Goal: Transaction & Acquisition: Download file/media

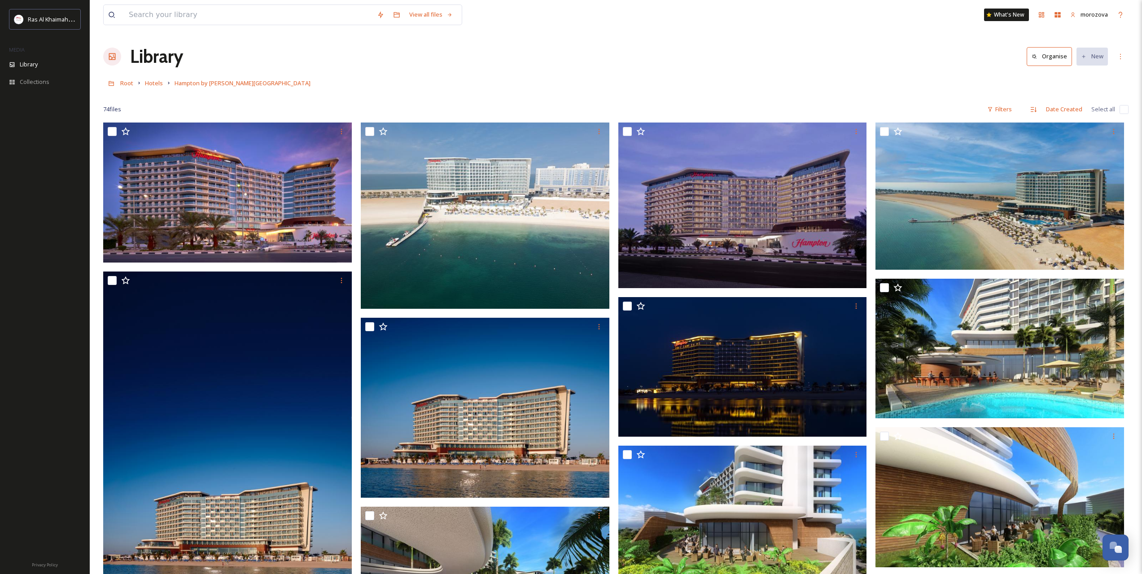
click at [490, 65] on div "Library Organise New" at bounding box center [615, 56] width 1025 height 27
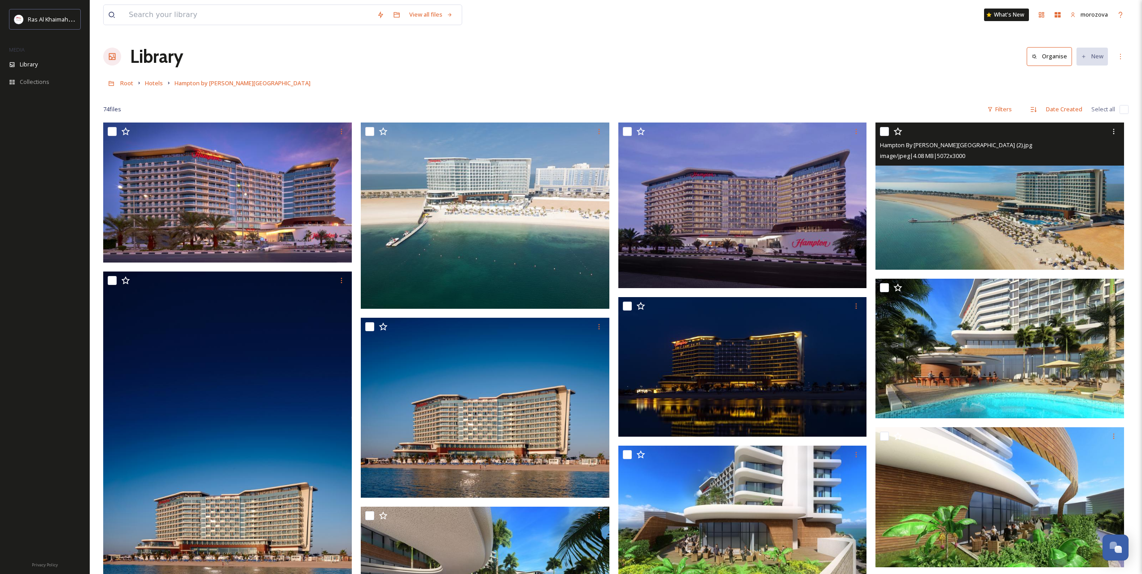
click at [883, 131] on input "checkbox" at bounding box center [884, 131] width 9 height 9
checkbox input "true"
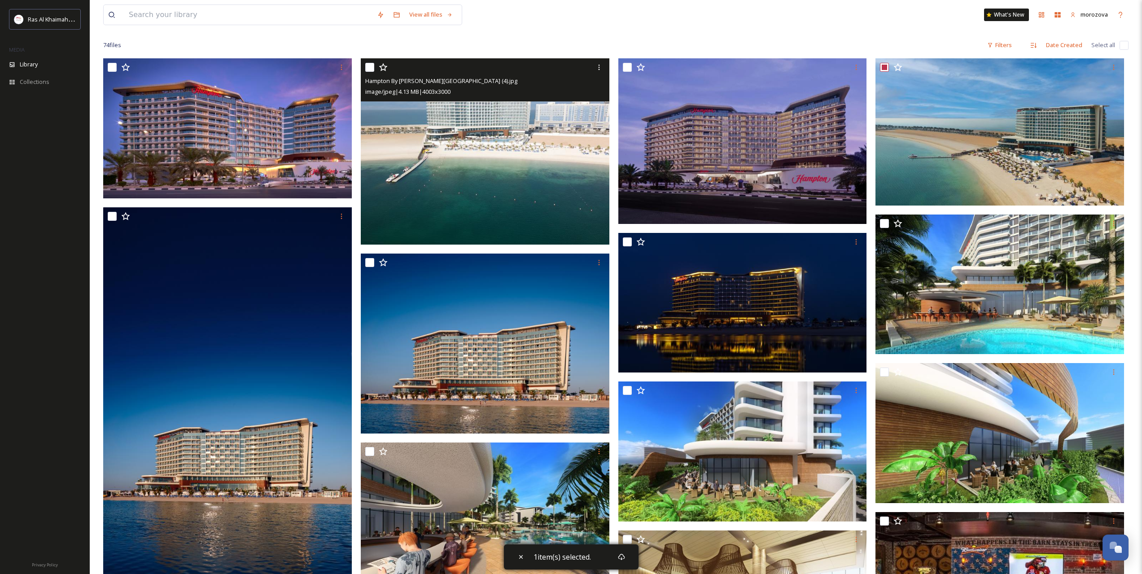
scroll to position [75, 0]
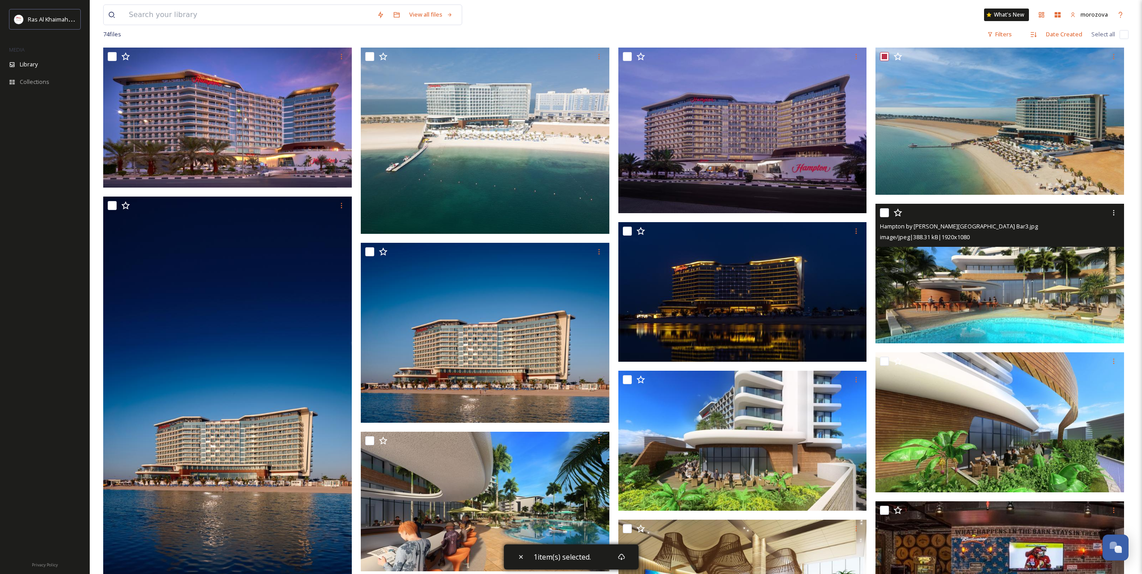
click at [884, 211] on input "checkbox" at bounding box center [884, 212] width 9 height 9
checkbox input "true"
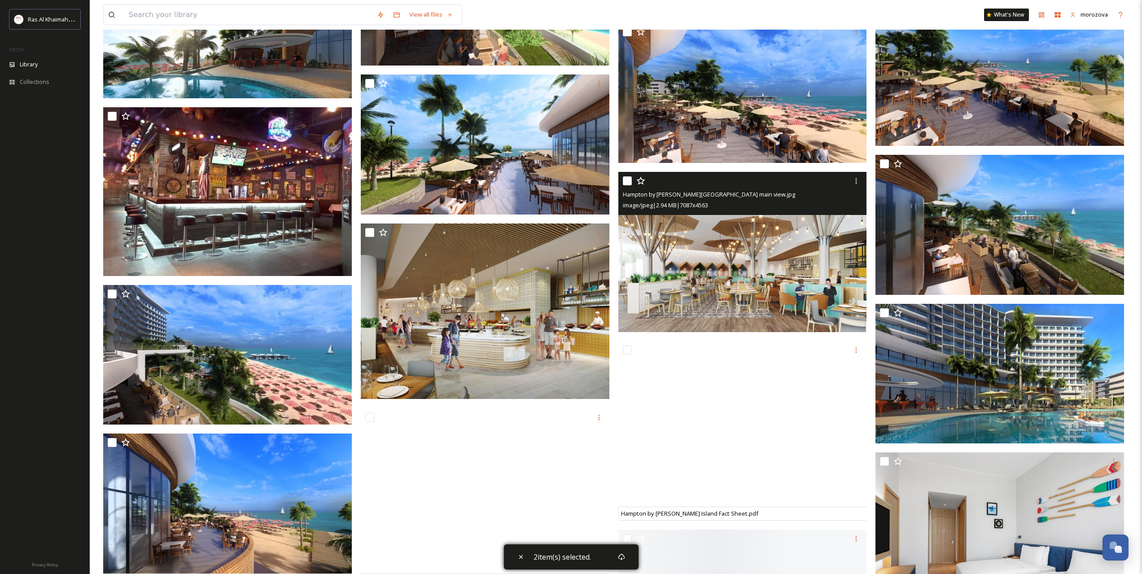
scroll to position [748, 0]
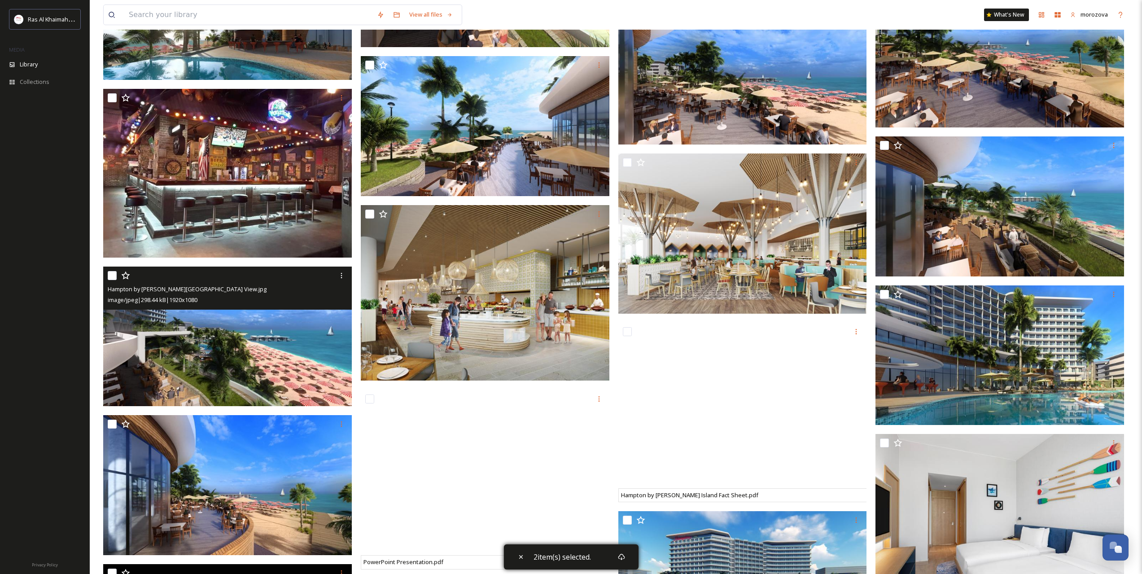
click at [110, 273] on input "checkbox" at bounding box center [112, 275] width 9 height 9
checkbox input "true"
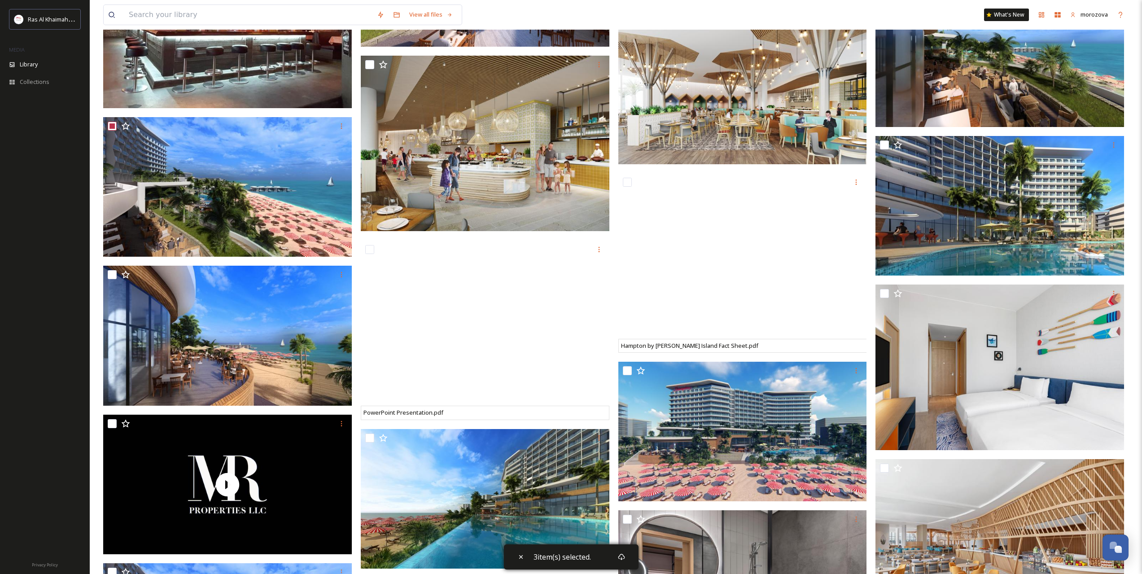
scroll to position [1047, 0]
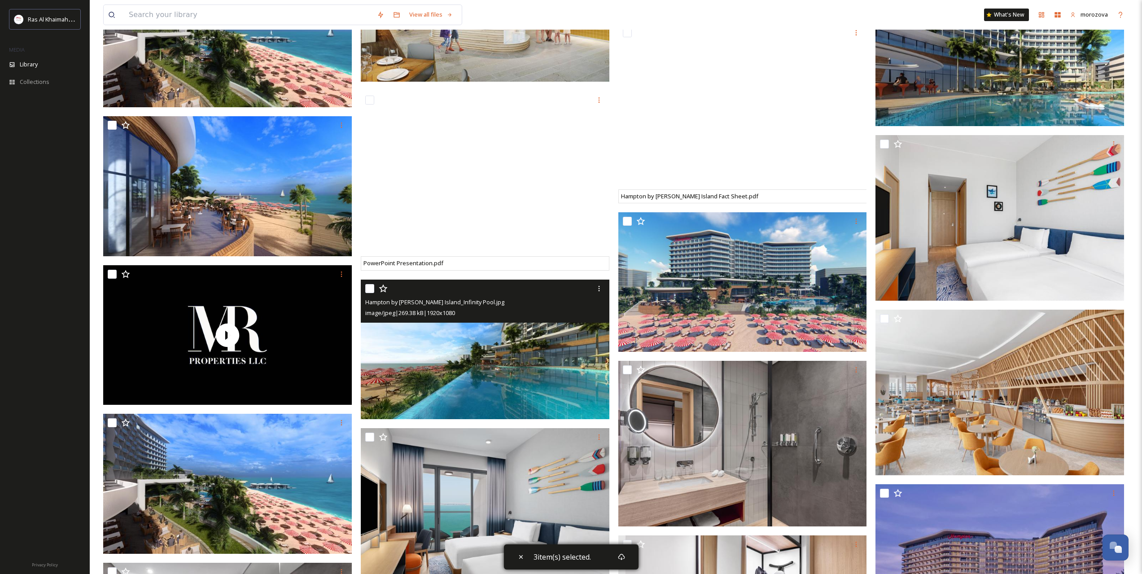
click at [371, 289] on input "checkbox" at bounding box center [369, 288] width 9 height 9
checkbox input "true"
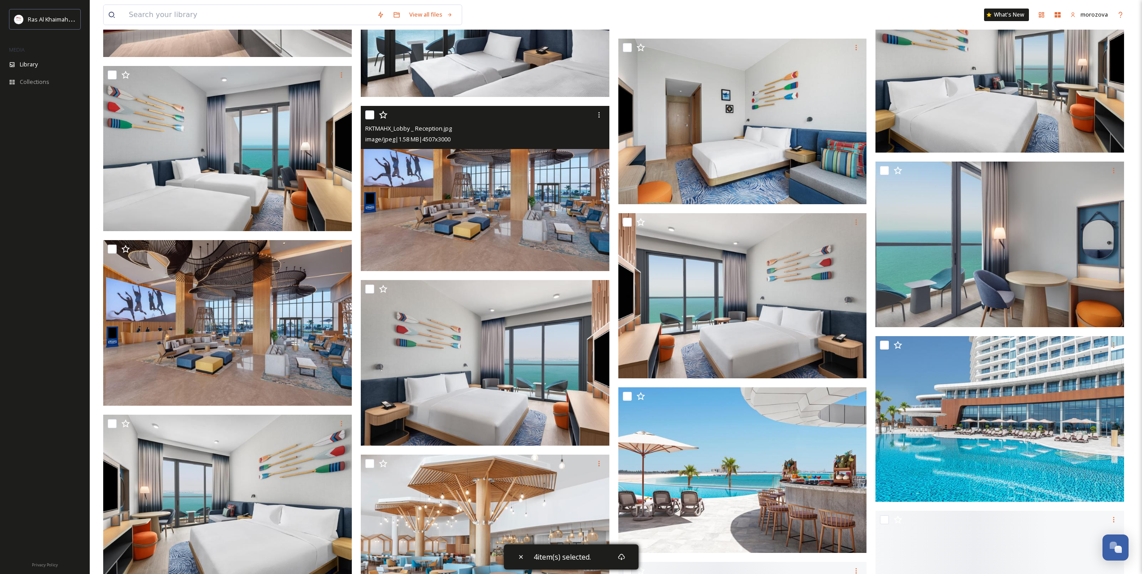
scroll to position [1720, 0]
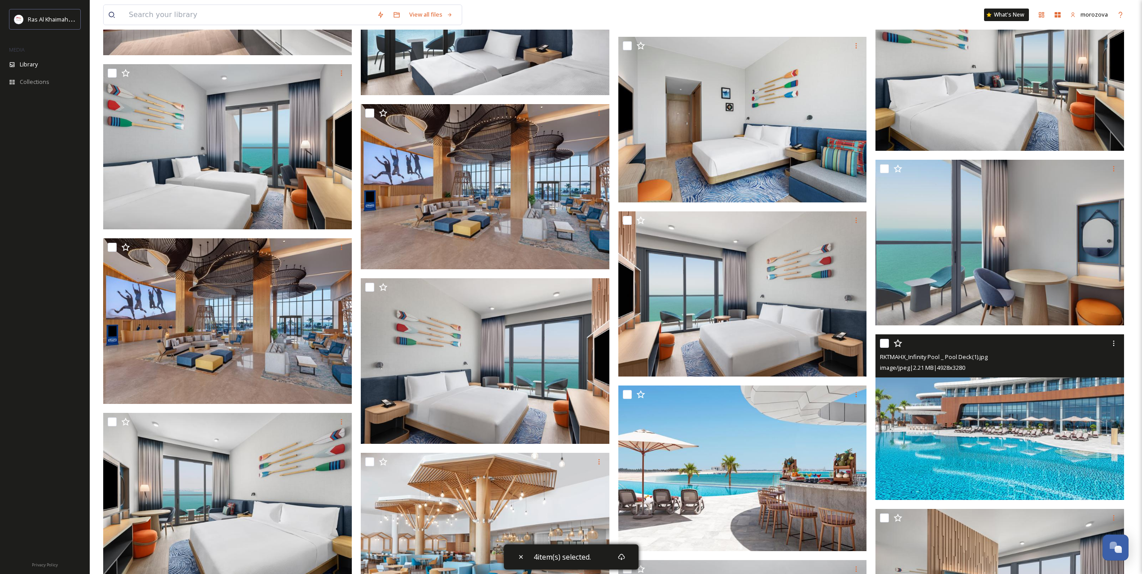
click at [884, 343] on input "checkbox" at bounding box center [884, 343] width 9 height 9
checkbox input "true"
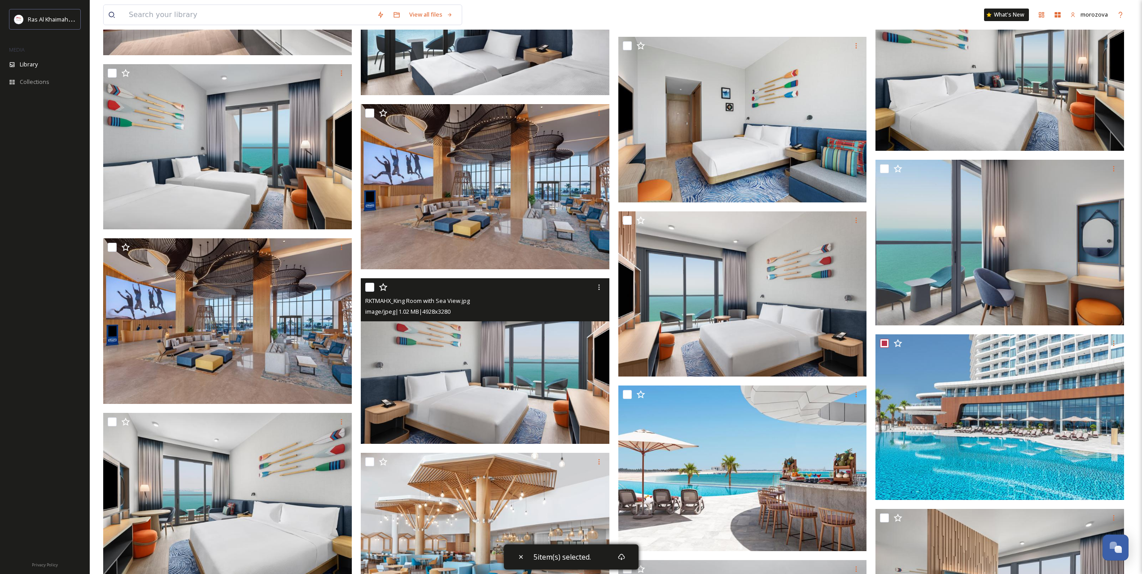
click at [371, 285] on input "checkbox" at bounding box center [369, 287] width 9 height 9
checkbox input "true"
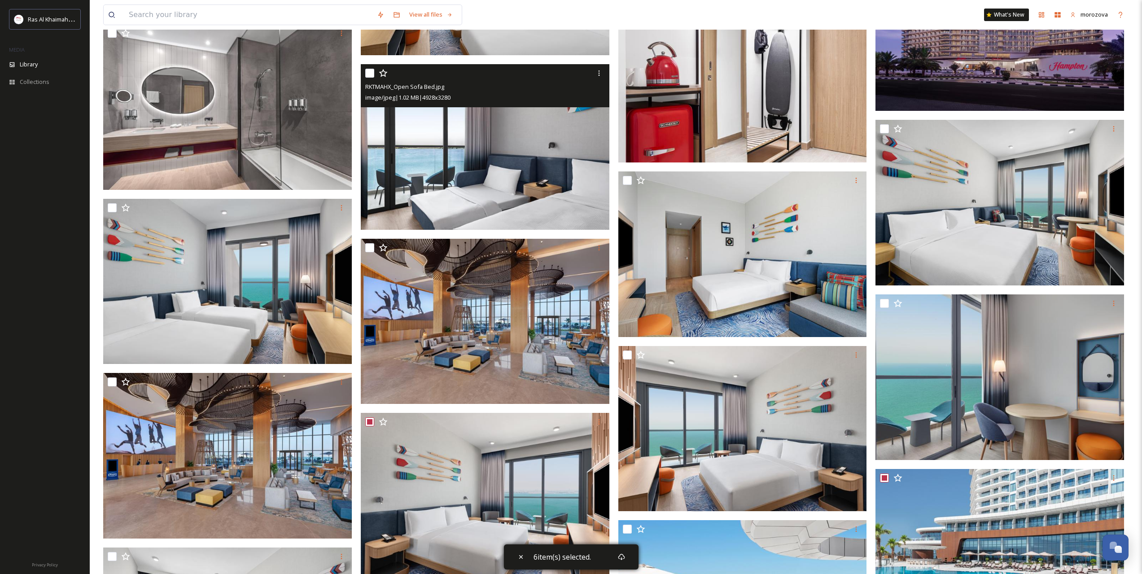
scroll to position [1645, 0]
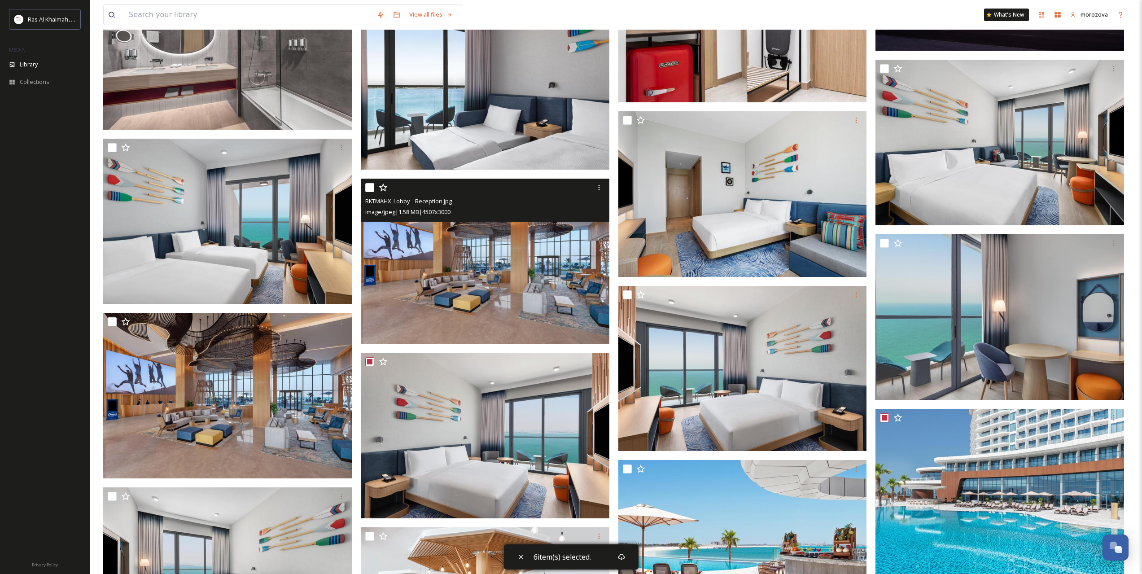
click at [373, 189] on input "checkbox" at bounding box center [369, 187] width 9 height 9
checkbox input "true"
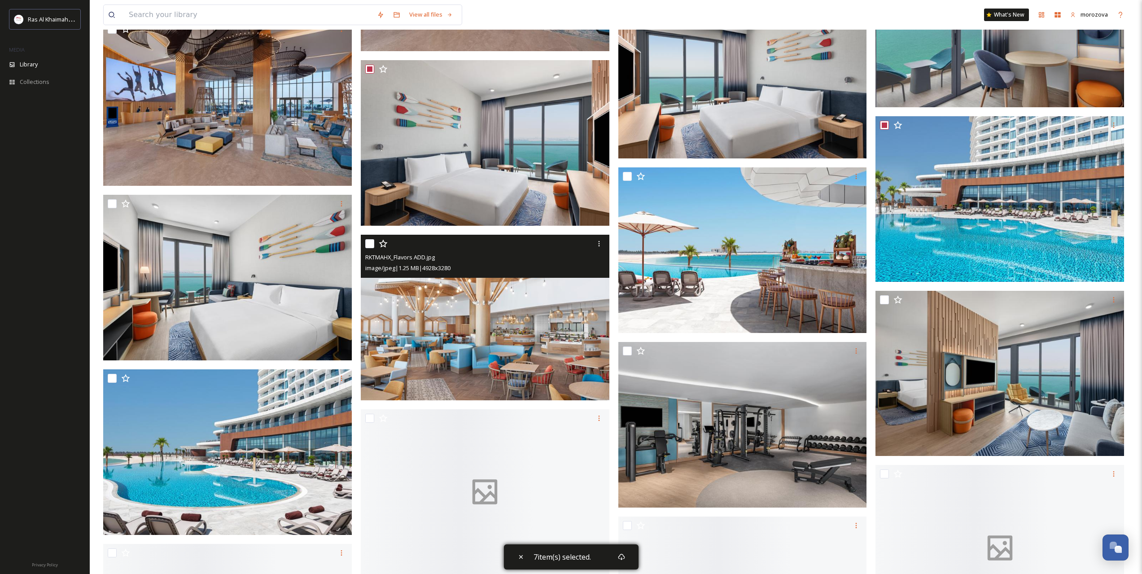
scroll to position [2019, 0]
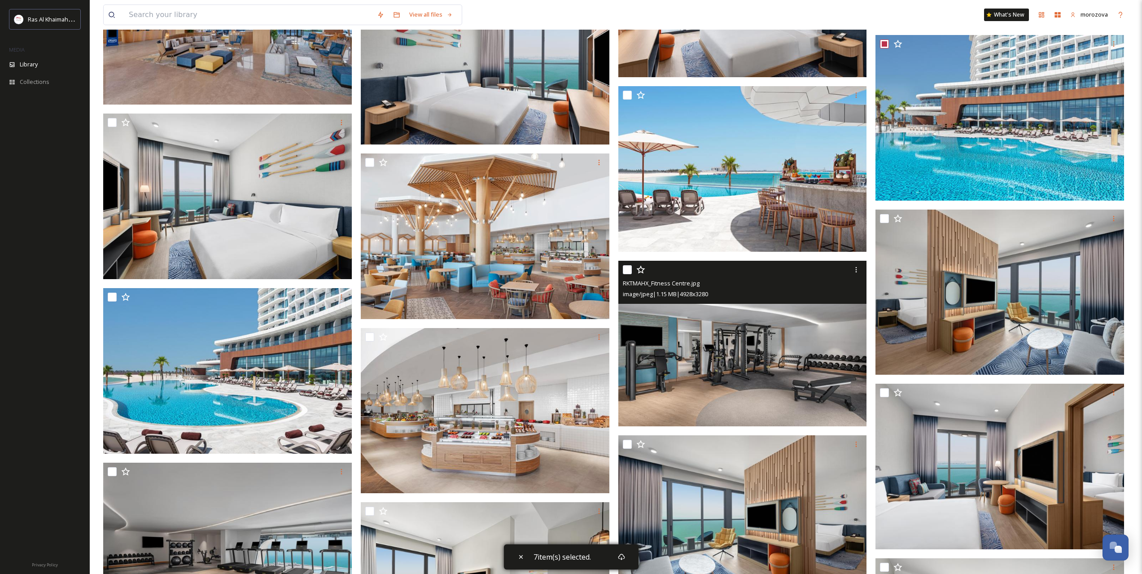
click at [629, 270] on input "checkbox" at bounding box center [627, 269] width 9 height 9
checkbox input "true"
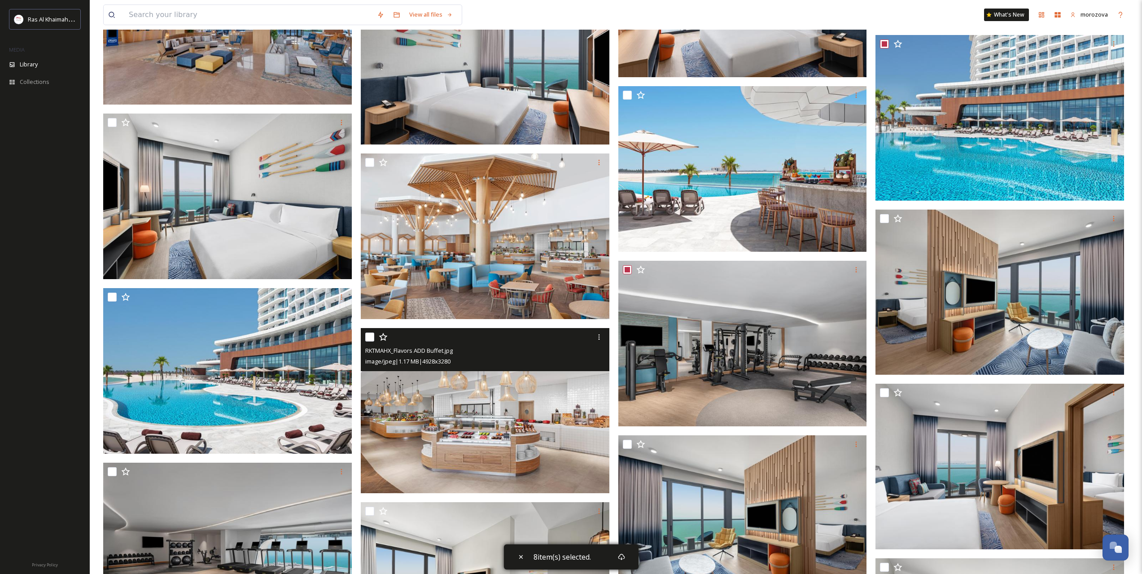
click at [368, 336] on input "checkbox" at bounding box center [369, 337] width 9 height 9
checkbox input "true"
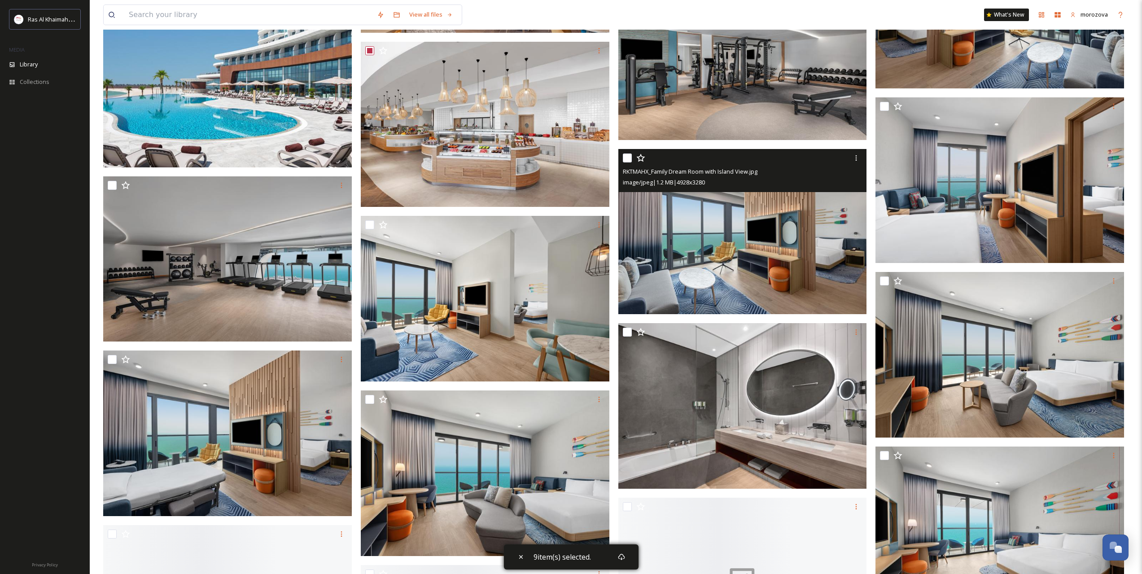
scroll to position [2319, 0]
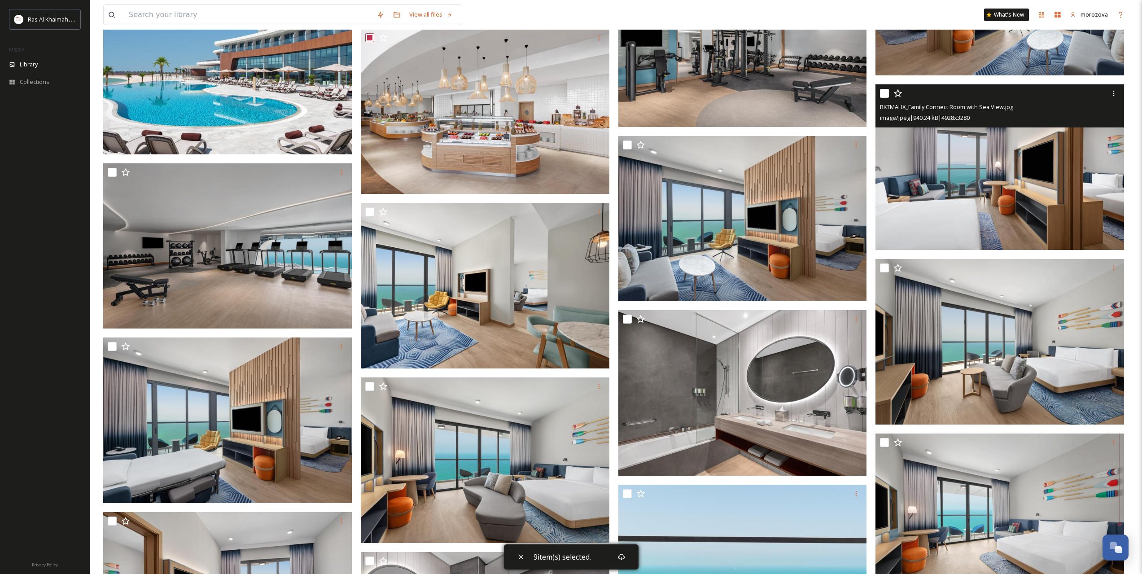
click at [884, 92] on input "checkbox" at bounding box center [884, 93] width 9 height 9
checkbox input "true"
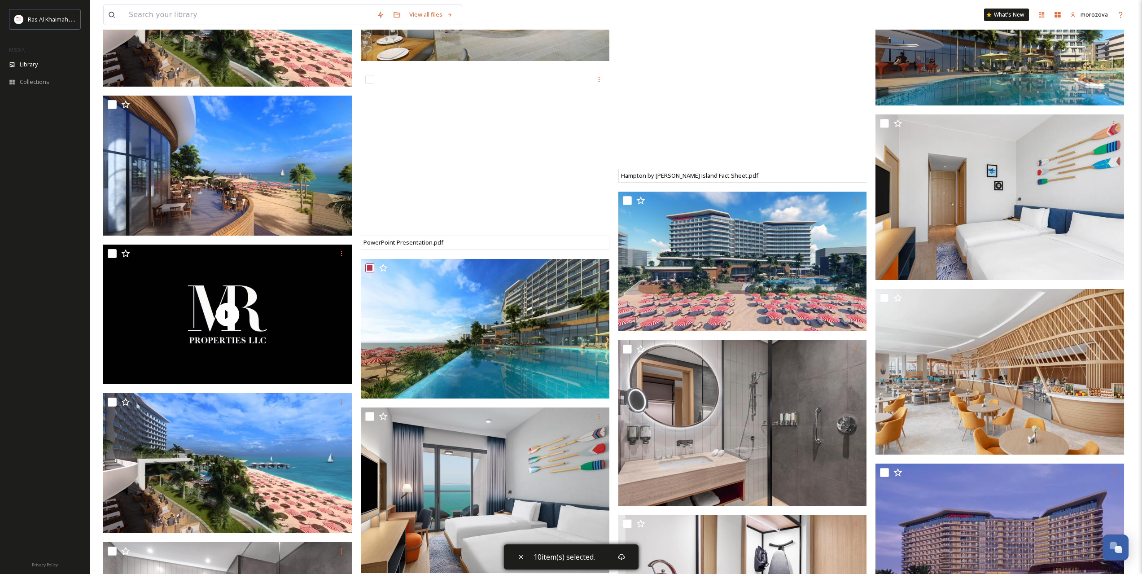
scroll to position [871, 0]
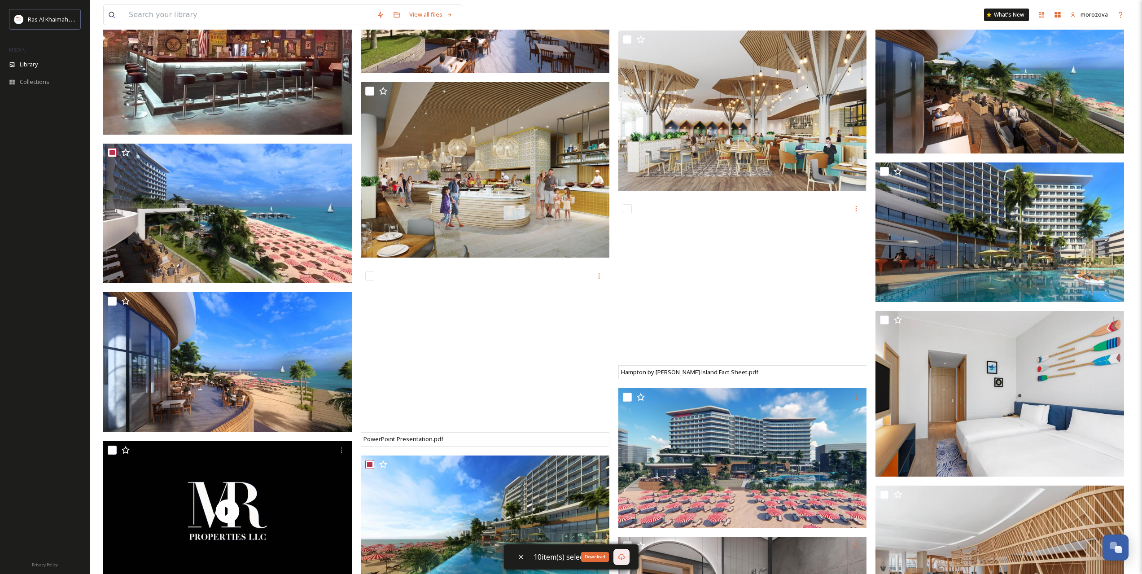
click at [622, 556] on icon at bounding box center [621, 556] width 7 height 7
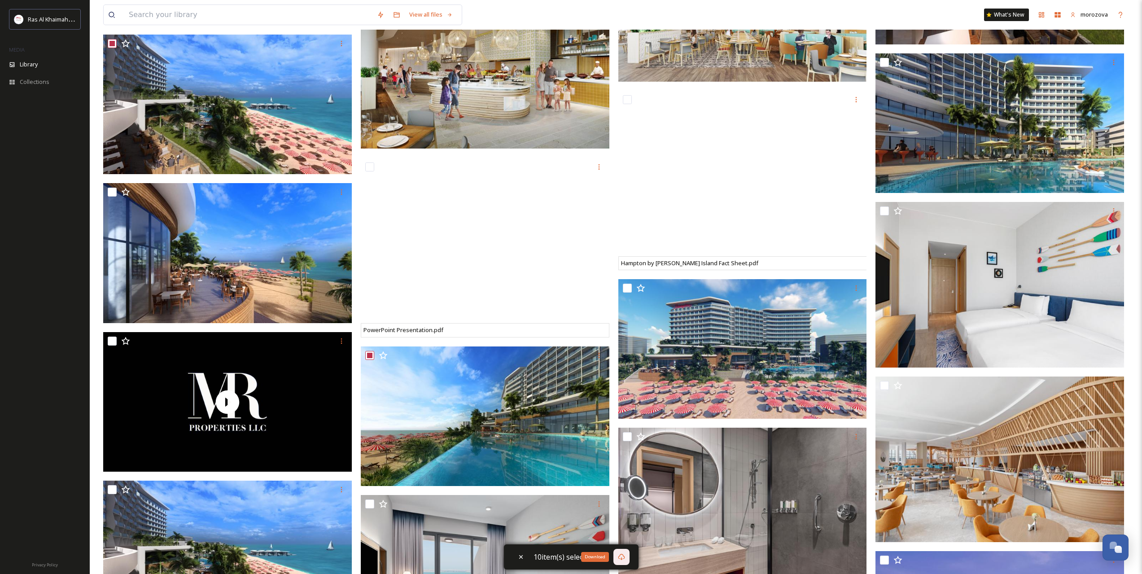
scroll to position [1021, 0]
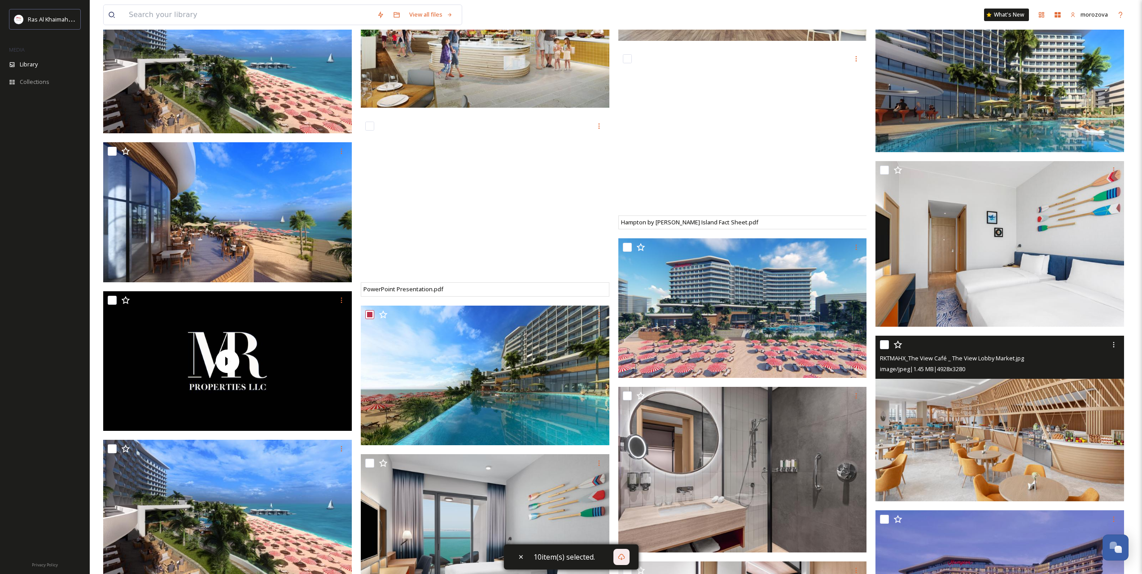
click at [985, 410] on img at bounding box center [999, 419] width 249 height 166
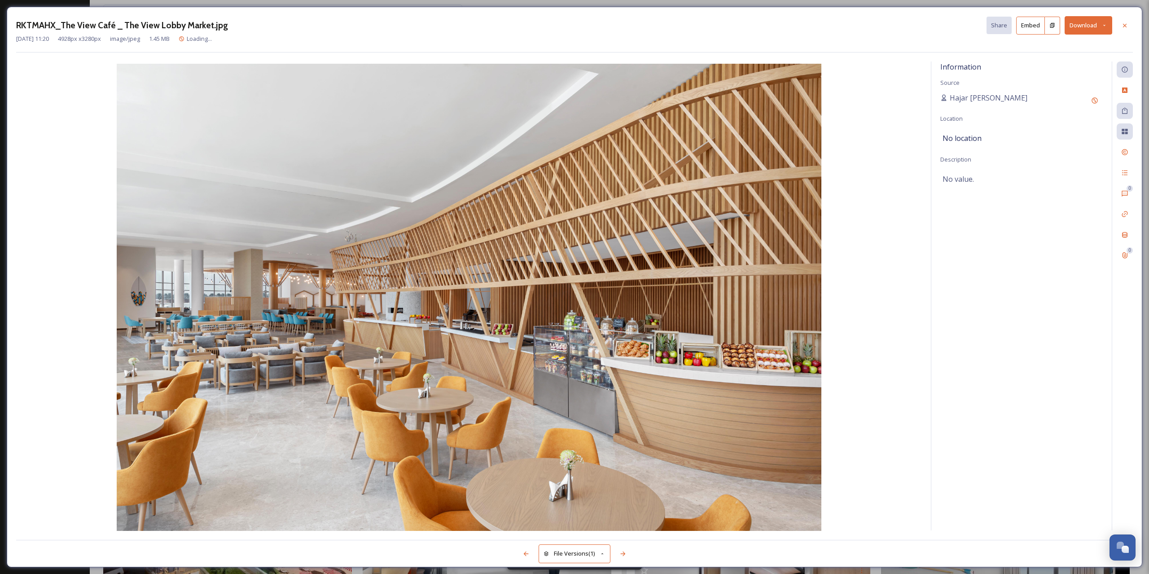
click at [1105, 29] on button "Download" at bounding box center [1088, 25] width 48 height 18
click at [1046, 45] on span "Download Original (4928 x 3280)" at bounding box center [1064, 46] width 85 height 9
click at [1124, 24] on icon at bounding box center [1124, 25] width 7 height 7
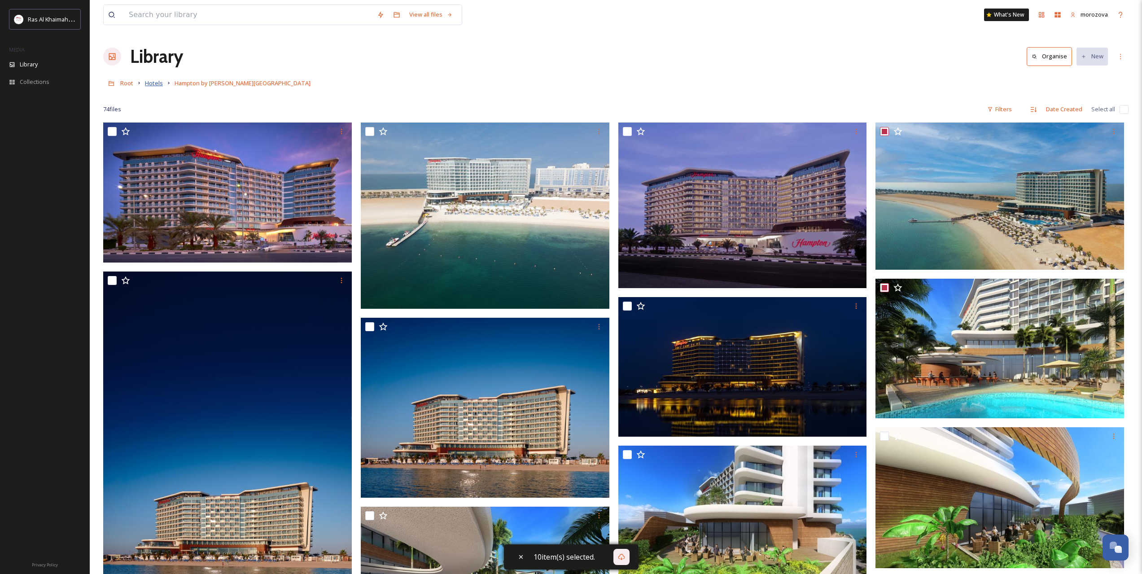
click at [162, 86] on div "Root Hotels Hampton by [PERSON_NAME][GEOGRAPHIC_DATA]" at bounding box center [615, 82] width 1025 height 17
click at [147, 86] on span "Hotels" at bounding box center [154, 83] width 18 height 8
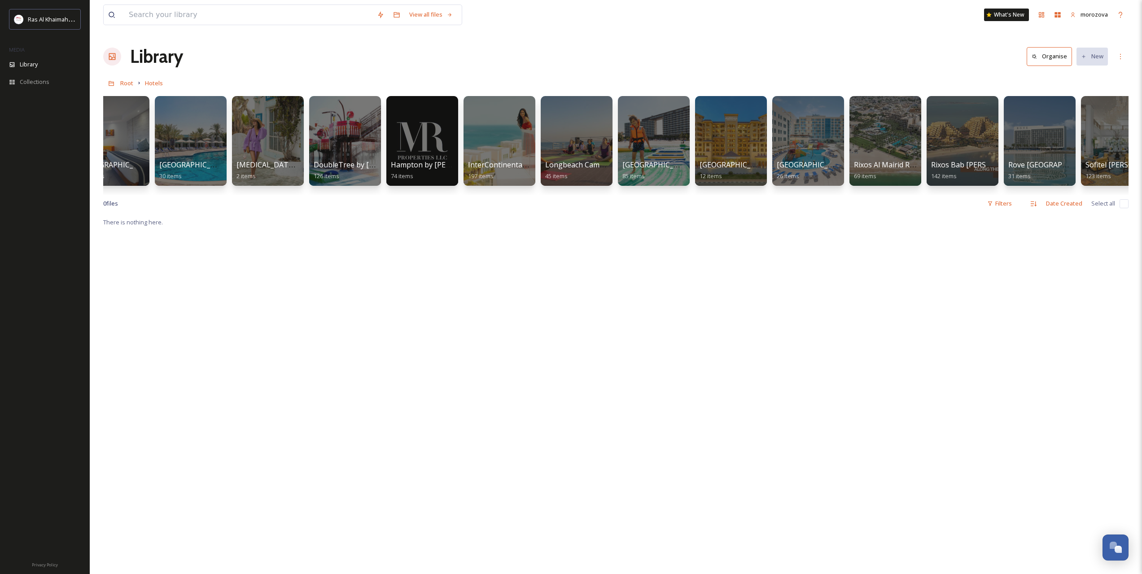
scroll to position [0, 260]
click at [494, 142] on div at bounding box center [498, 141] width 73 height 92
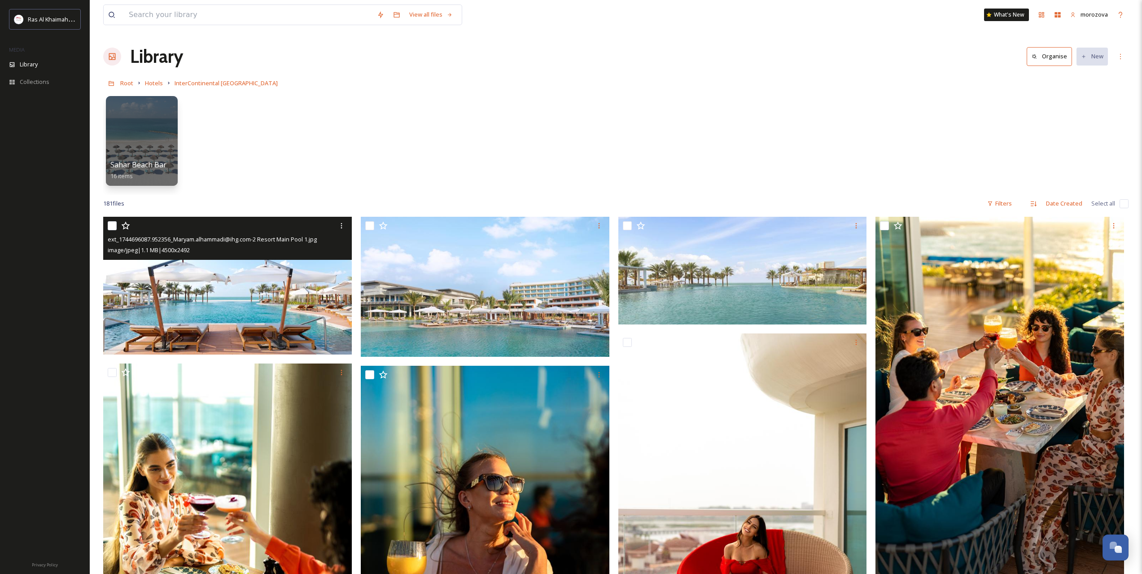
click at [111, 223] on input "checkbox" at bounding box center [112, 225] width 9 height 9
checkbox input "true"
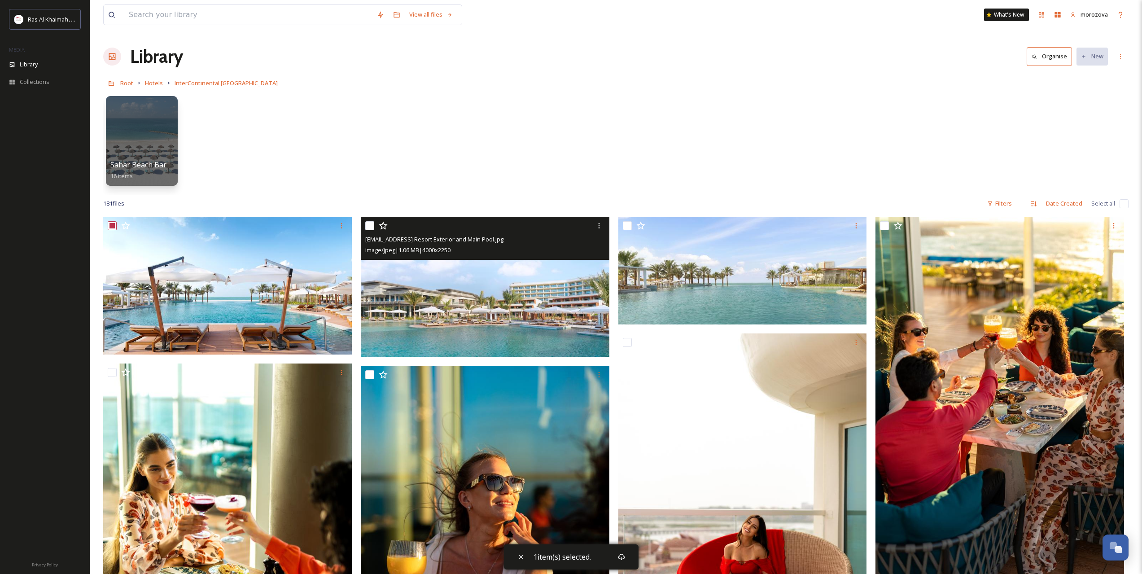
click at [371, 223] on input "checkbox" at bounding box center [369, 225] width 9 height 9
checkbox input "true"
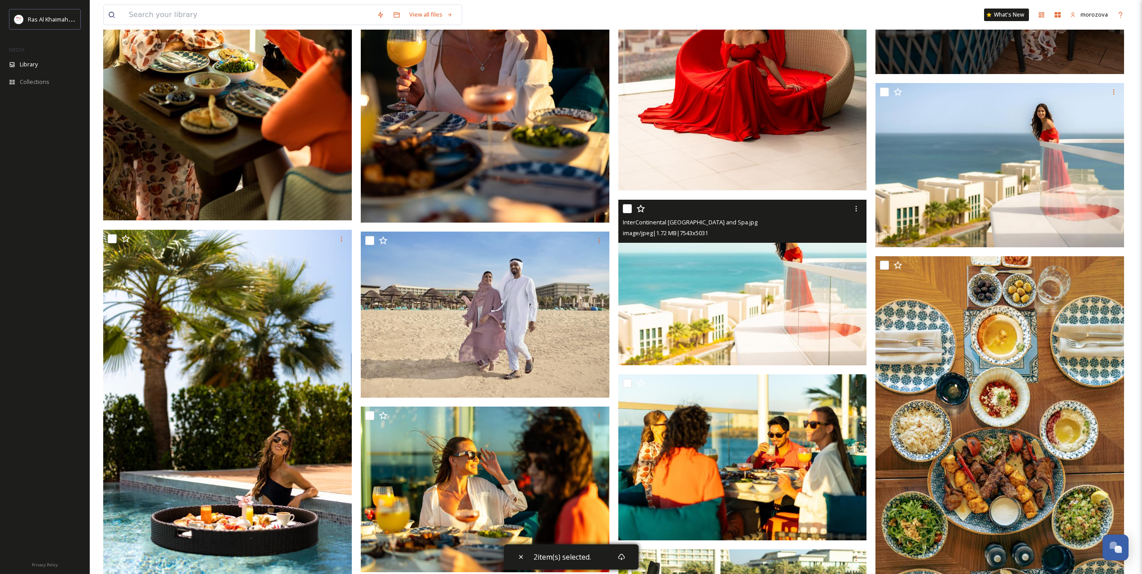
scroll to position [524, 0]
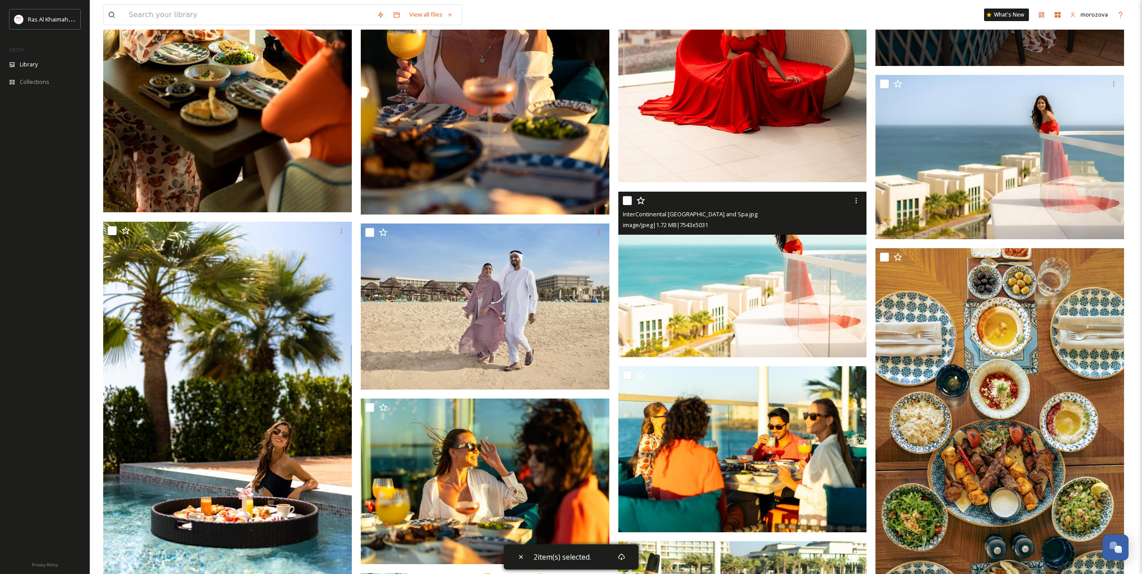
click at [626, 200] on input "checkbox" at bounding box center [627, 200] width 9 height 9
checkbox input "true"
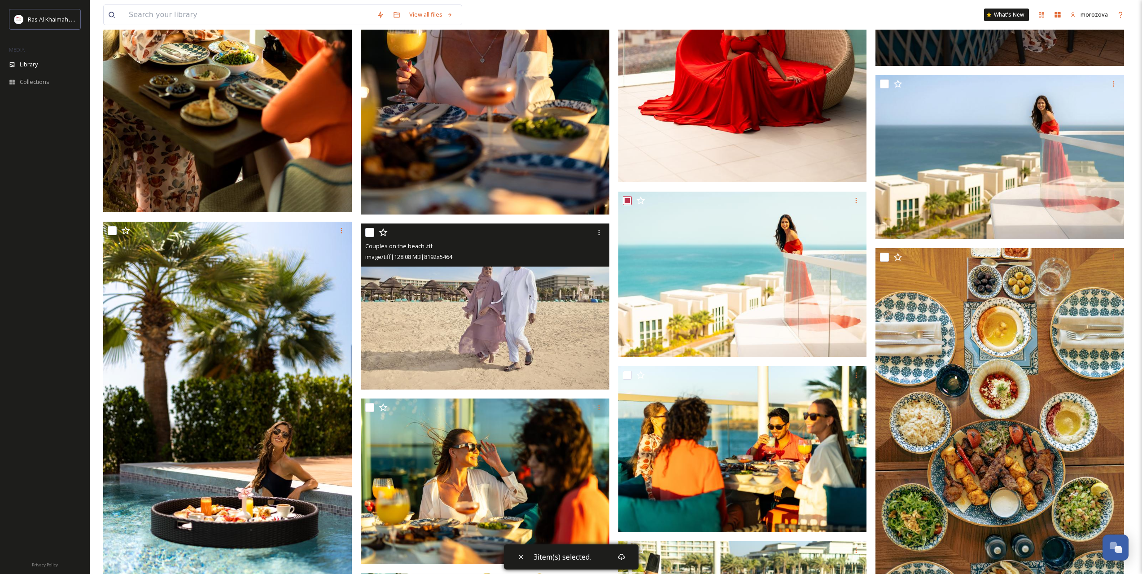
click at [368, 232] on input "checkbox" at bounding box center [369, 232] width 9 height 9
checkbox input "true"
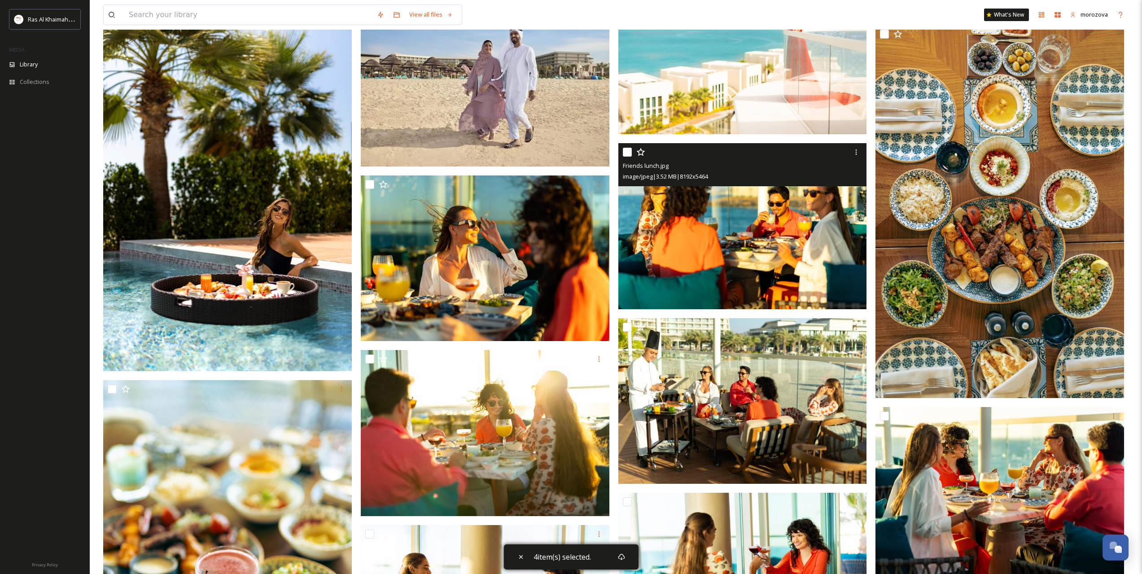
scroll to position [897, 0]
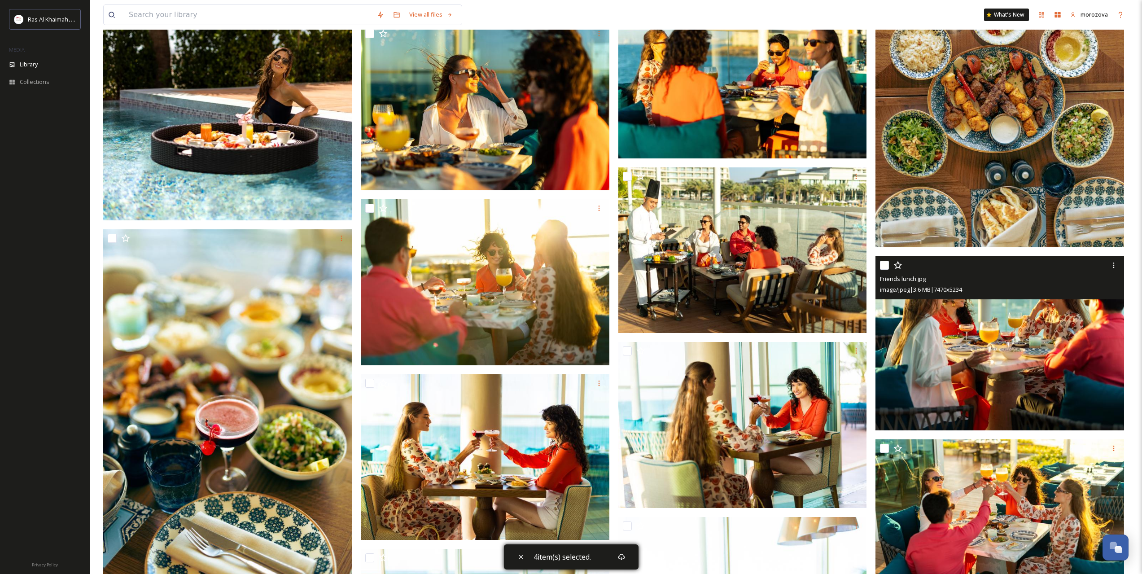
click at [887, 264] on input "checkbox" at bounding box center [884, 265] width 9 height 9
checkbox input "true"
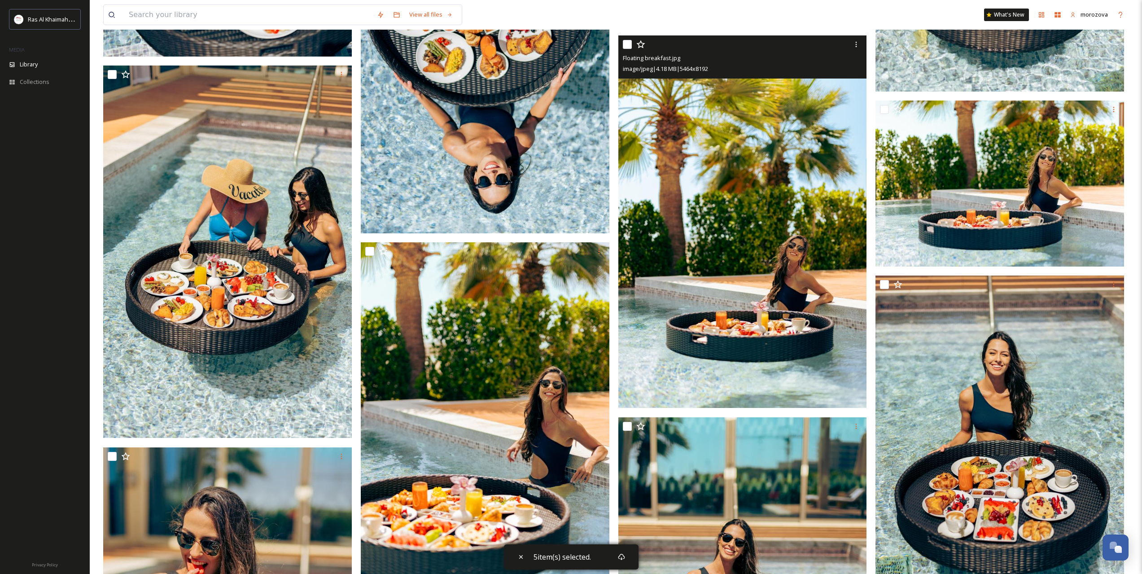
scroll to position [2842, 0]
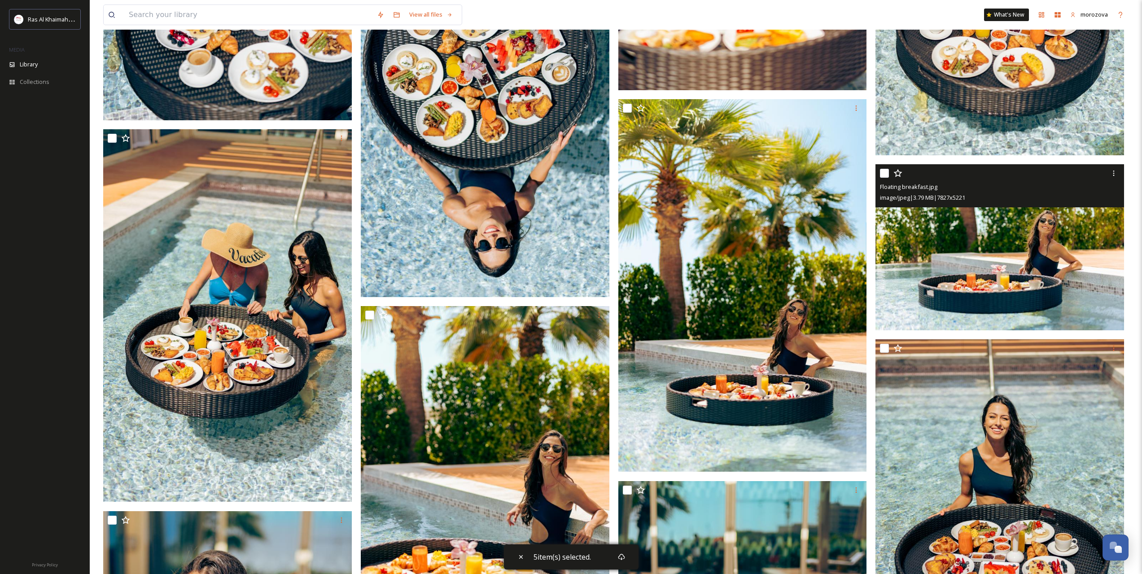
click at [883, 175] on input "checkbox" at bounding box center [884, 173] width 9 height 9
checkbox input "true"
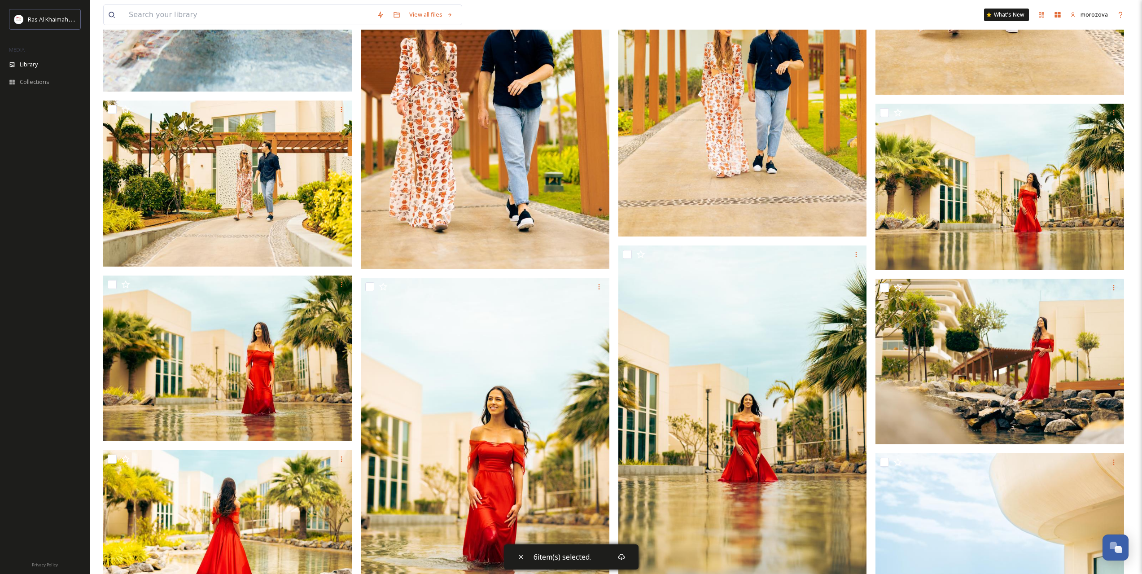
scroll to position [5085, 0]
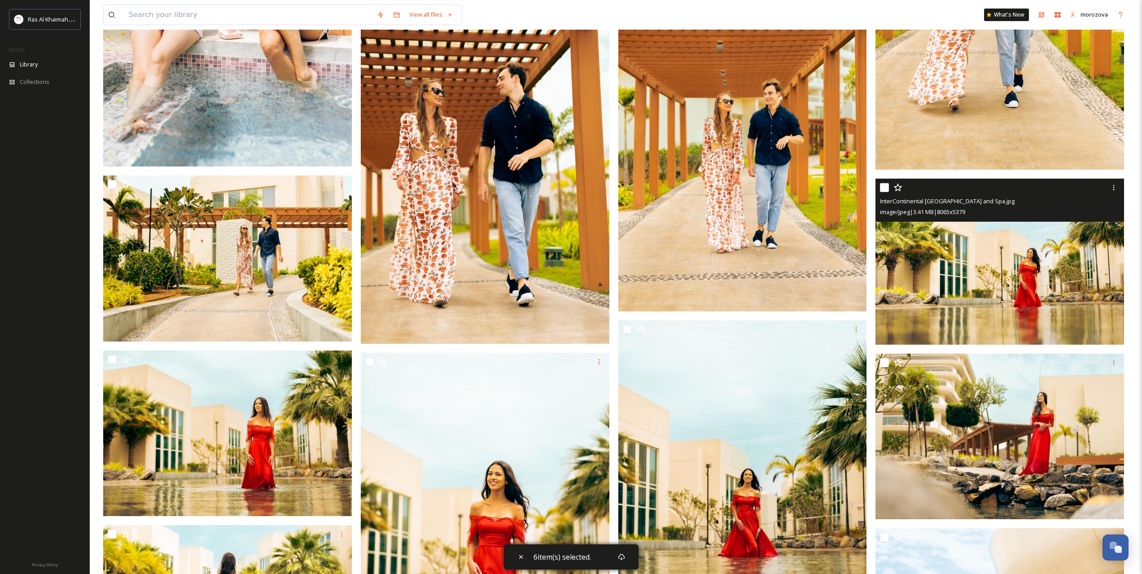
click at [882, 185] on input "checkbox" at bounding box center [884, 187] width 9 height 9
click at [881, 189] on input "checkbox" at bounding box center [884, 187] width 9 height 9
checkbox input "false"
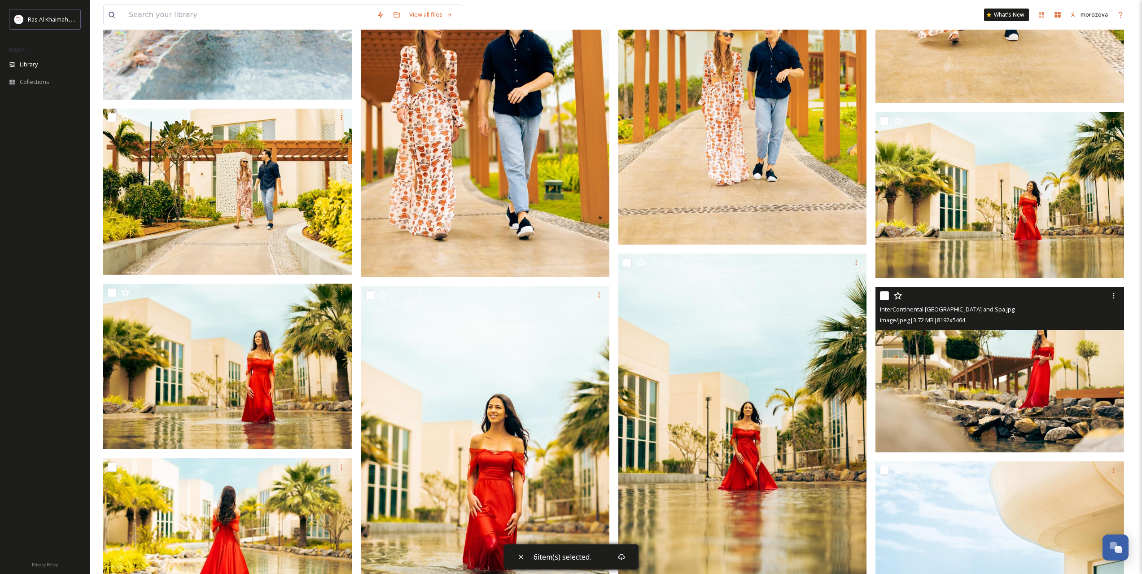
scroll to position [5310, 0]
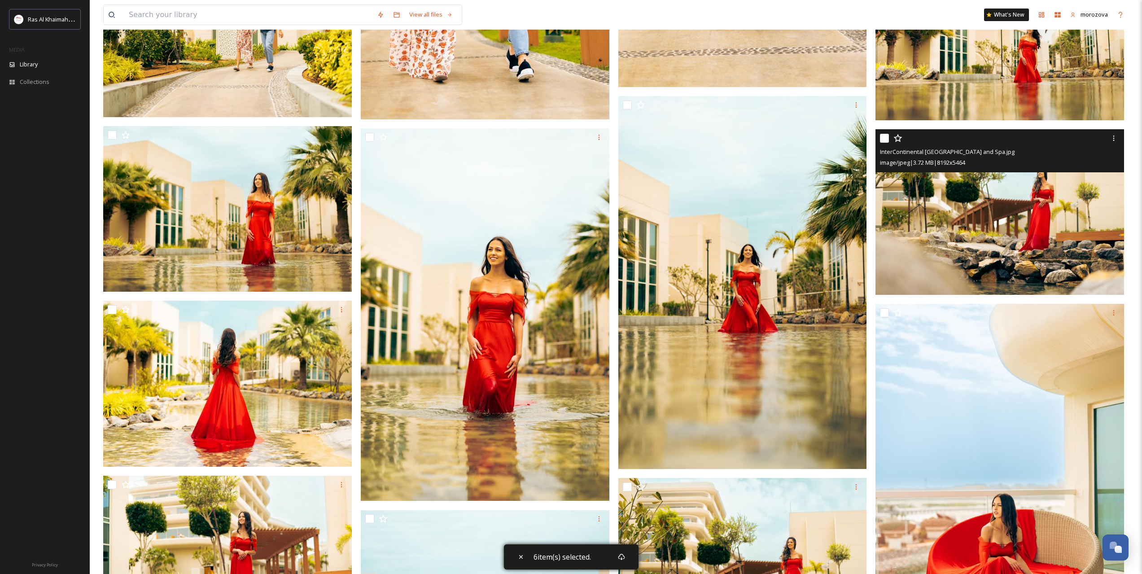
click at [880, 142] on input "checkbox" at bounding box center [884, 138] width 9 height 9
checkbox input "true"
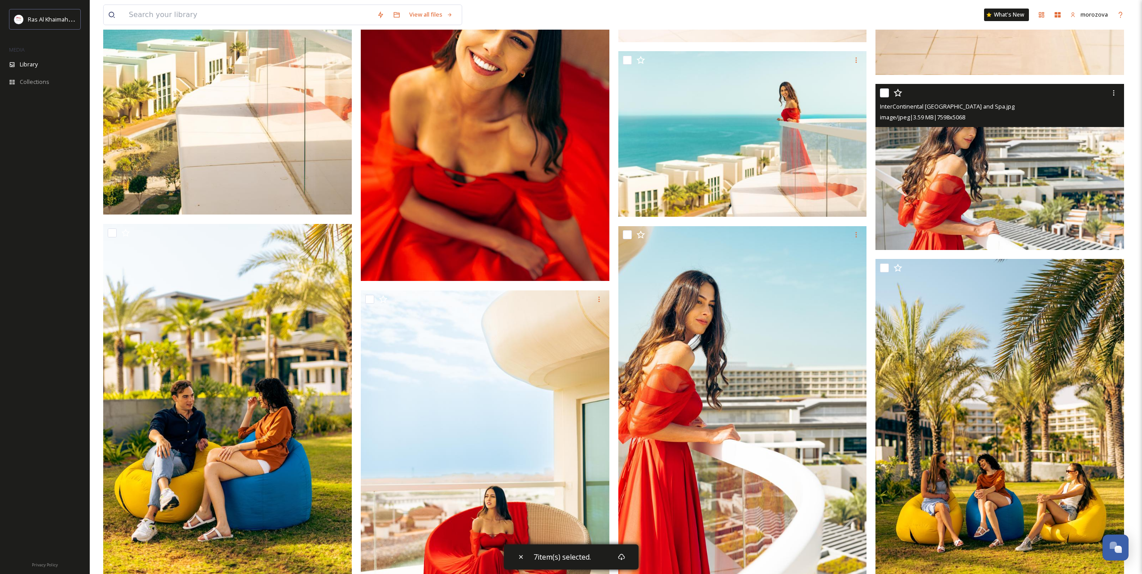
scroll to position [6282, 0]
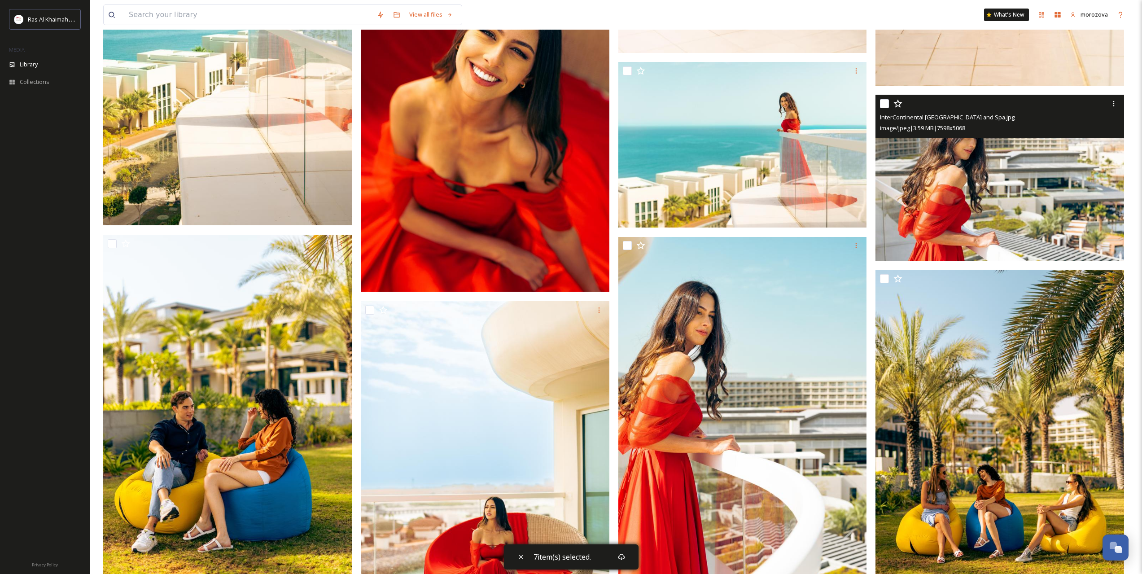
click at [885, 101] on input "checkbox" at bounding box center [884, 103] width 9 height 9
checkbox input "true"
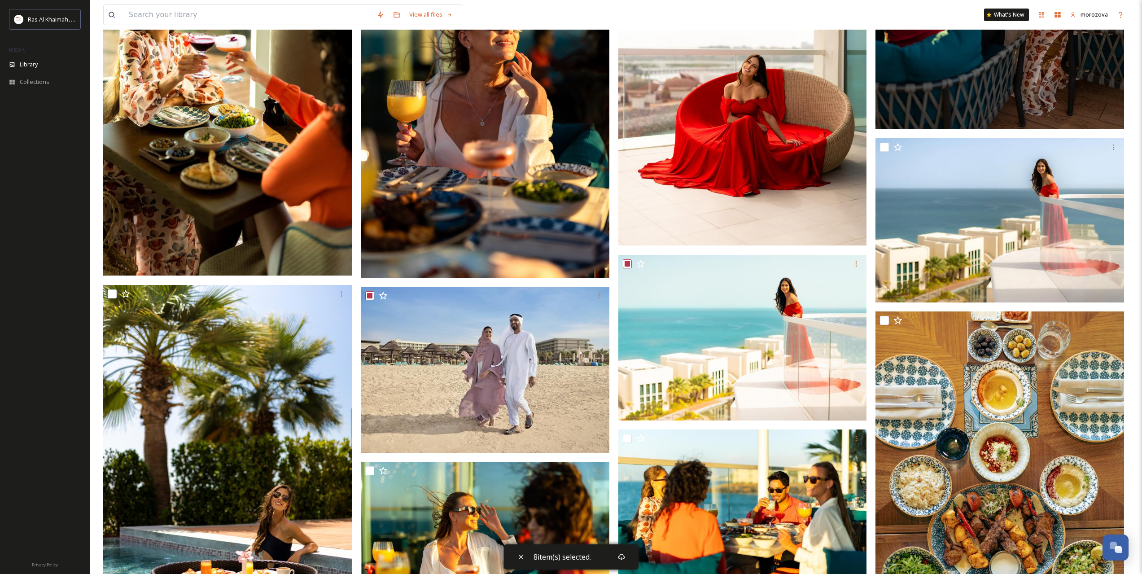
scroll to position [372, 0]
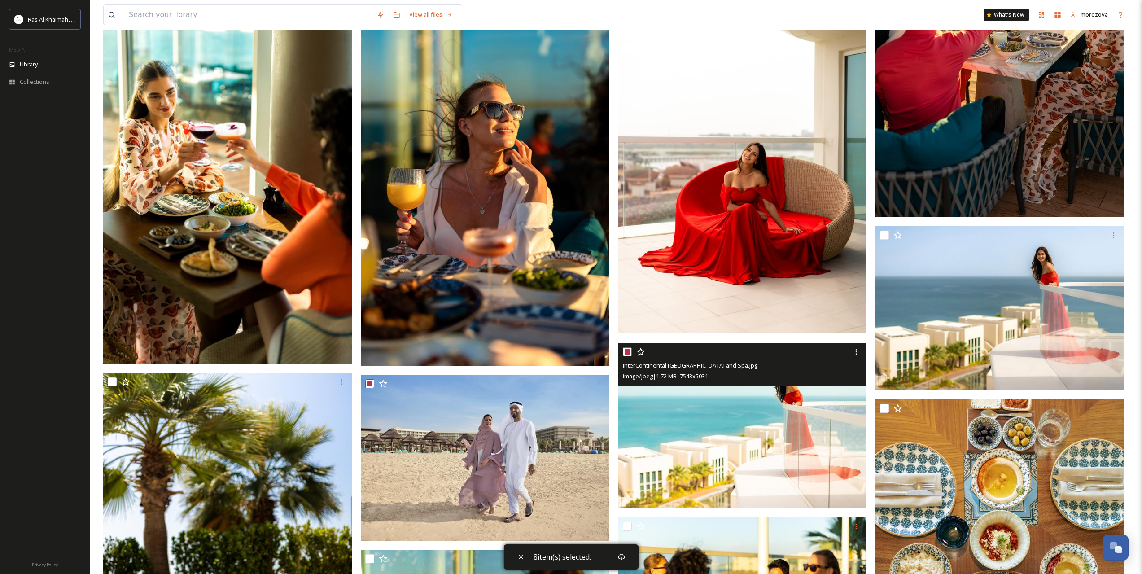
click at [626, 351] on input "checkbox" at bounding box center [627, 351] width 9 height 9
checkbox input "false"
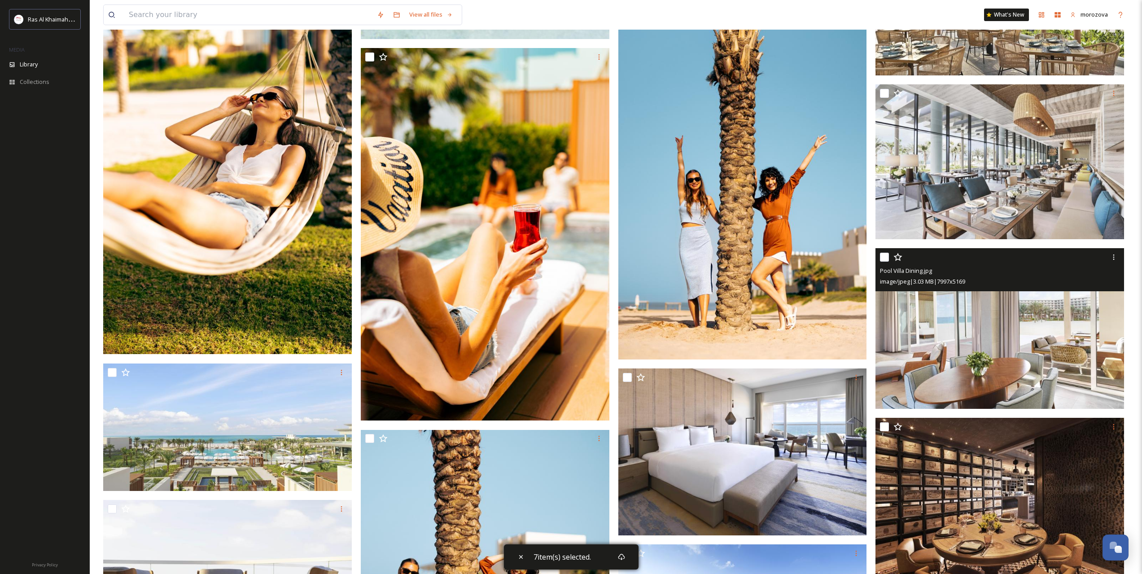
scroll to position [8060, 0]
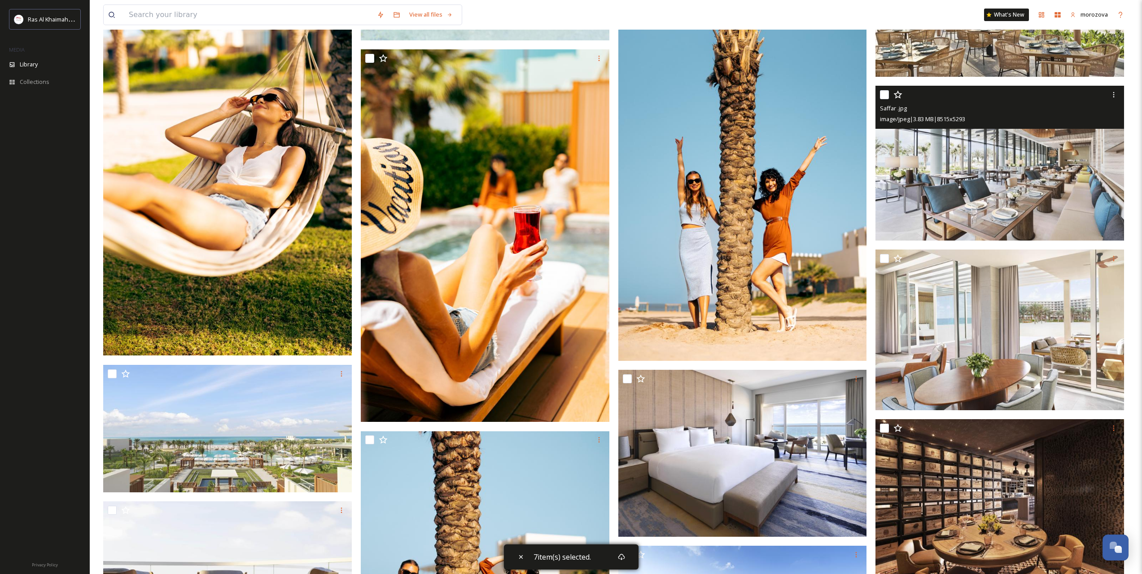
click at [888, 94] on input "checkbox" at bounding box center [884, 94] width 9 height 9
checkbox input "true"
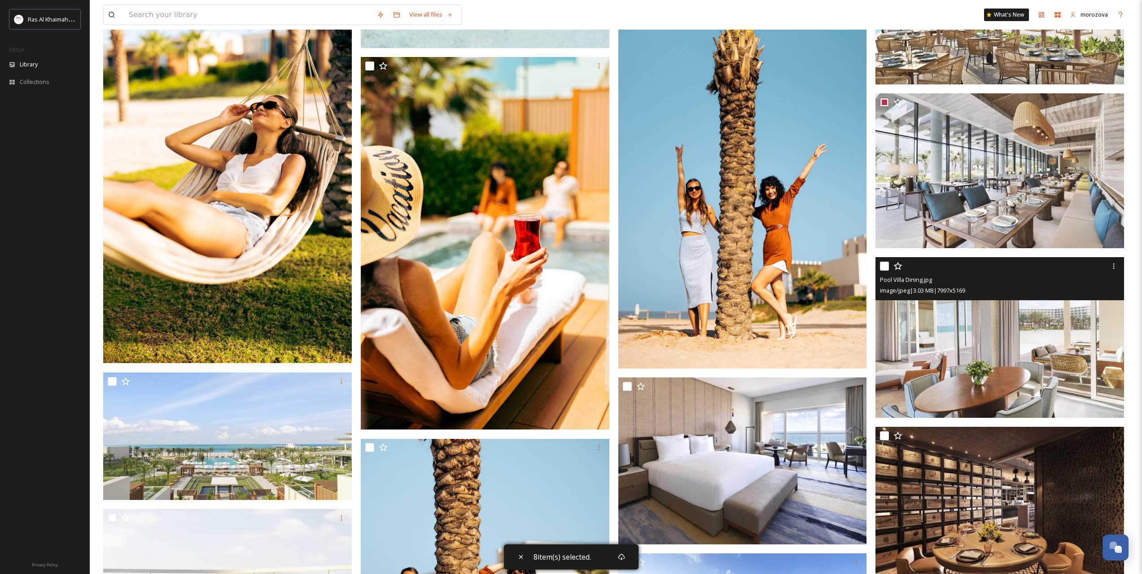
scroll to position [7836, 0]
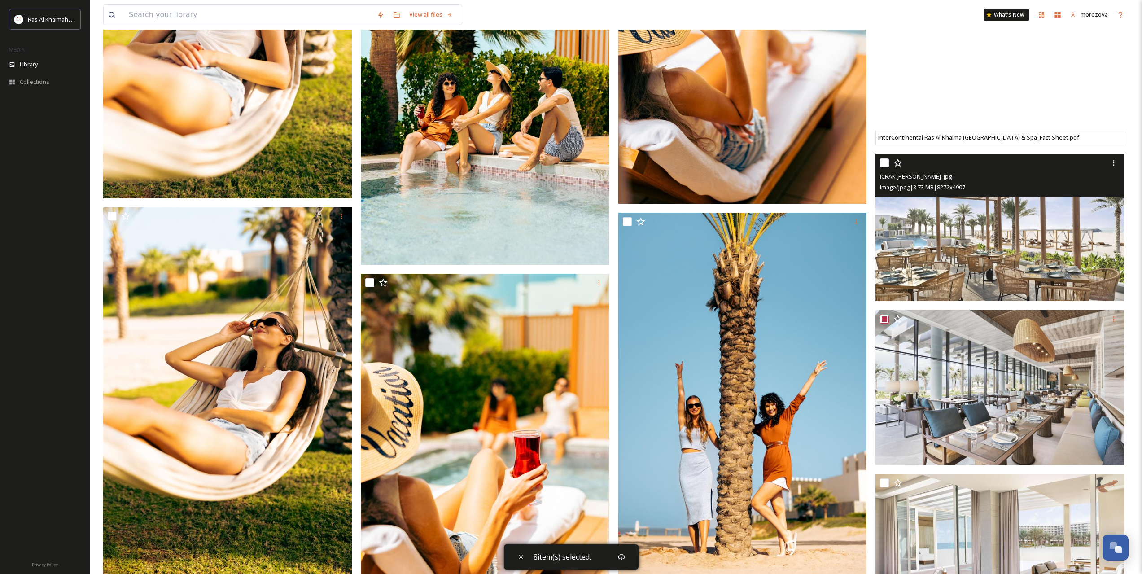
click at [882, 164] on input "checkbox" at bounding box center [884, 162] width 9 height 9
checkbox input "true"
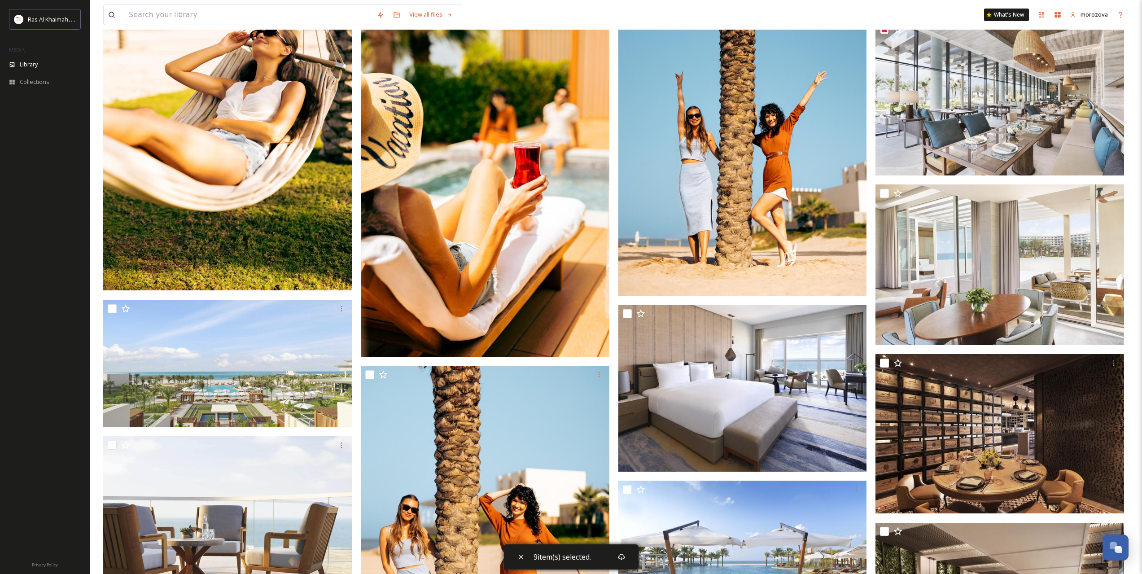
scroll to position [8285, 0]
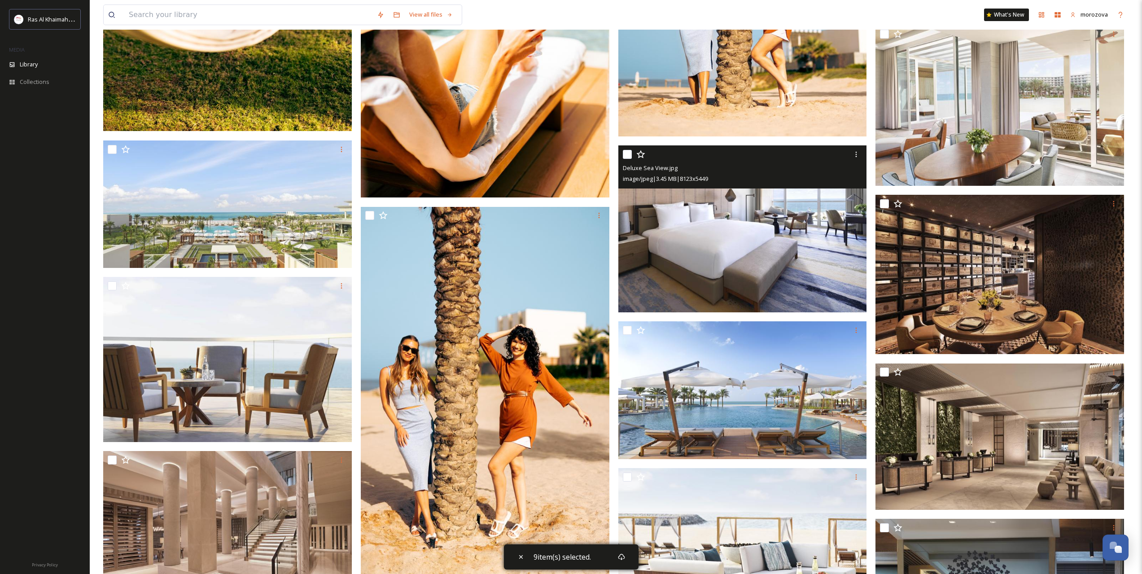
click at [625, 155] on input "checkbox" at bounding box center [627, 154] width 9 height 9
checkbox input "true"
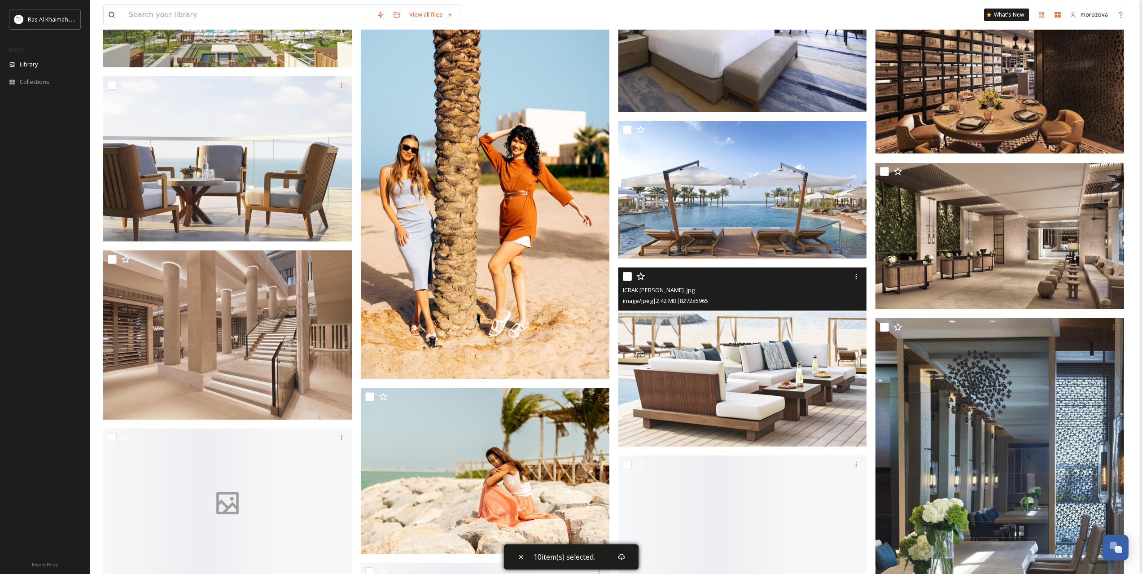
scroll to position [8584, 0]
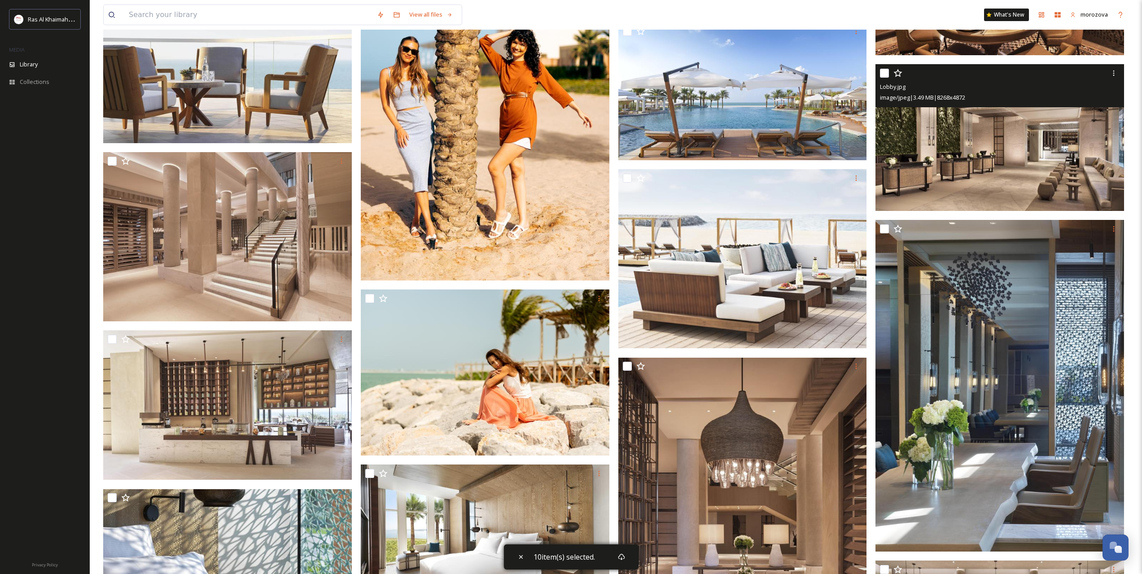
click at [884, 74] on input "checkbox" at bounding box center [884, 73] width 9 height 9
checkbox input "true"
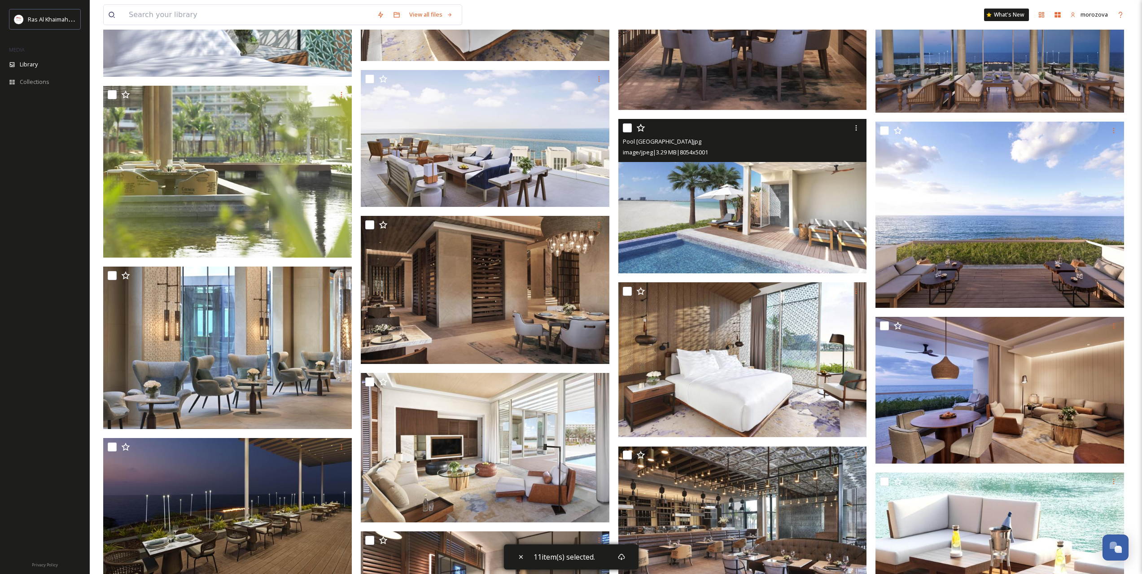
scroll to position [9257, 0]
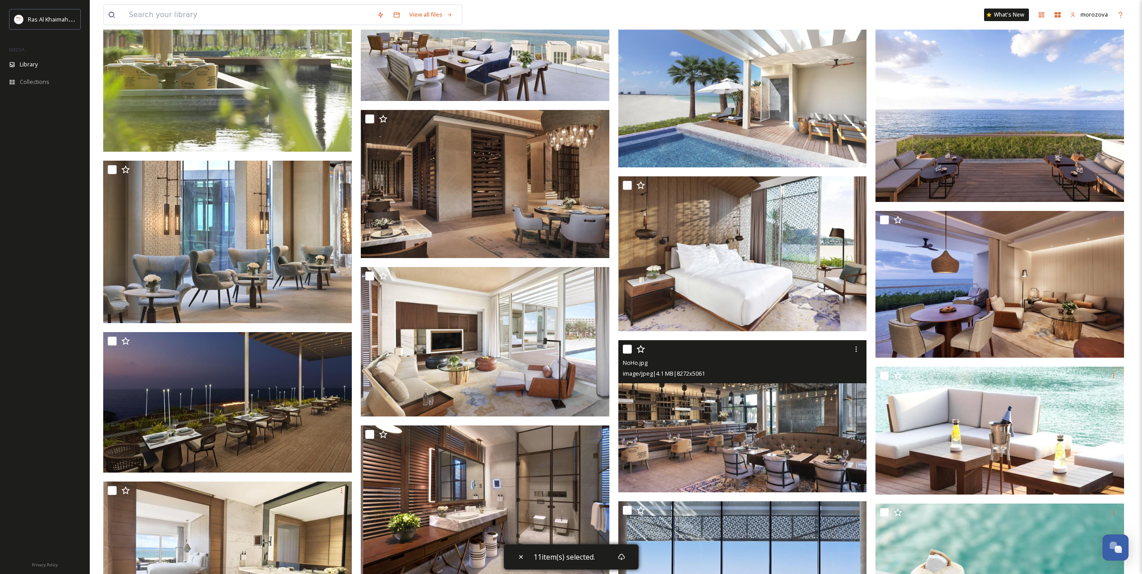
click at [626, 346] on input "checkbox" at bounding box center [627, 349] width 9 height 9
checkbox input "true"
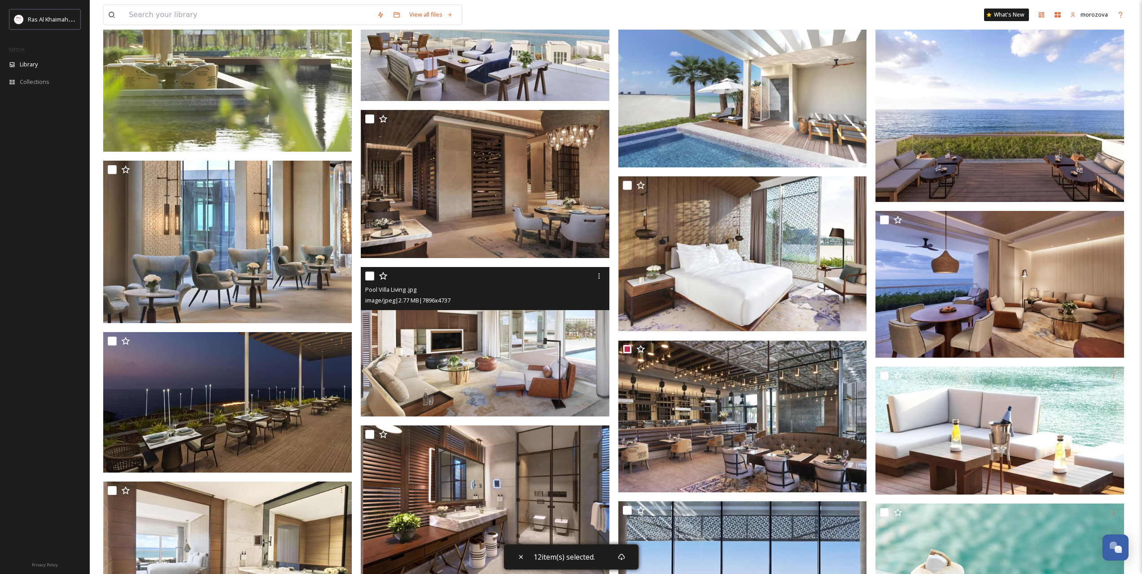
click at [373, 277] on input "checkbox" at bounding box center [369, 275] width 9 height 9
checkbox input "true"
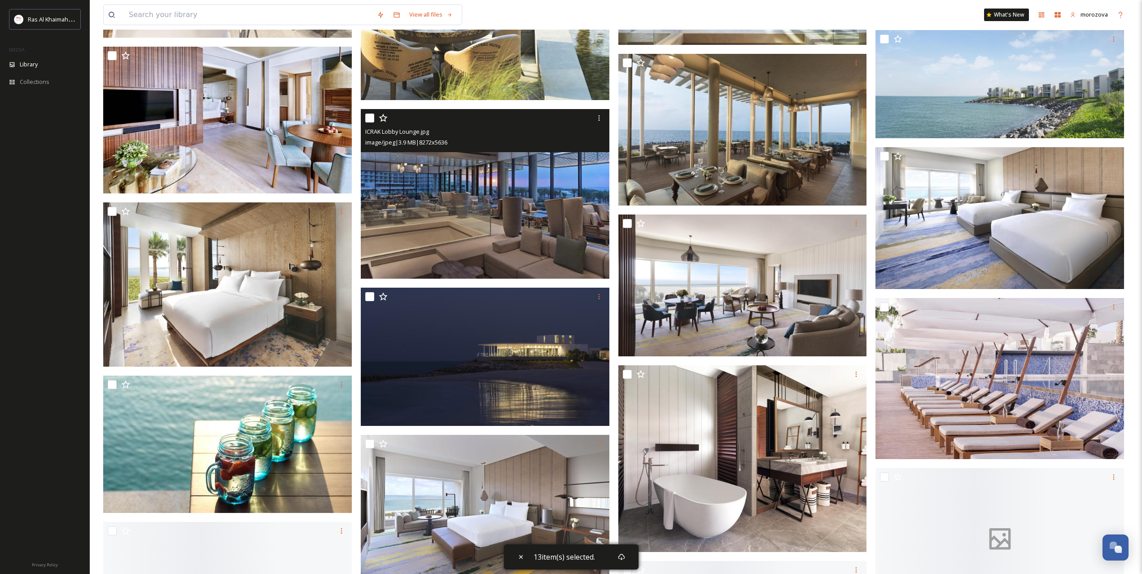
scroll to position [9930, 0]
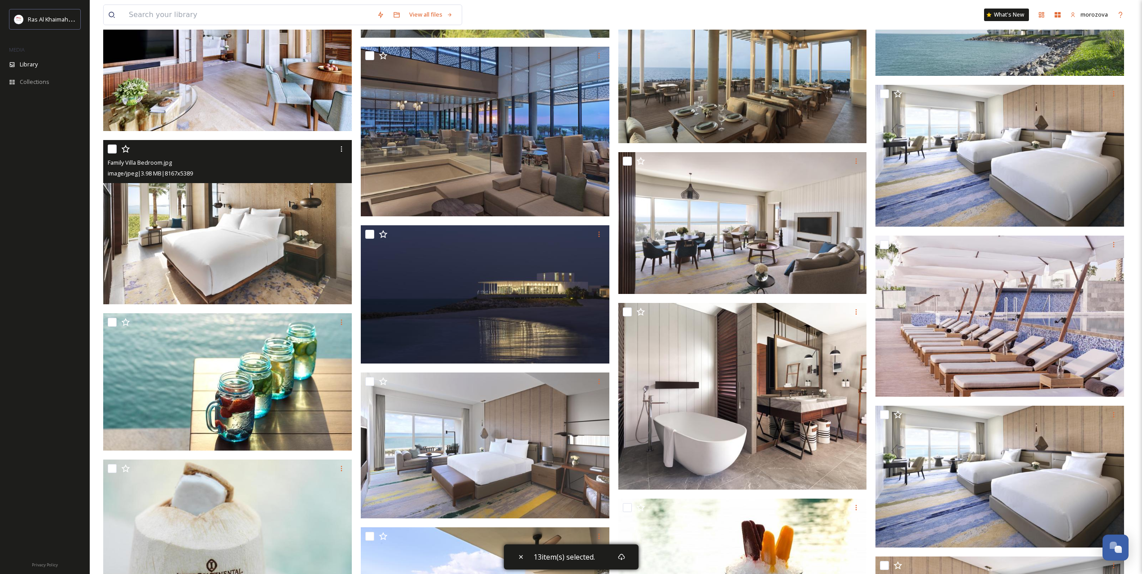
click at [112, 149] on input "checkbox" at bounding box center [112, 148] width 9 height 9
checkbox input "true"
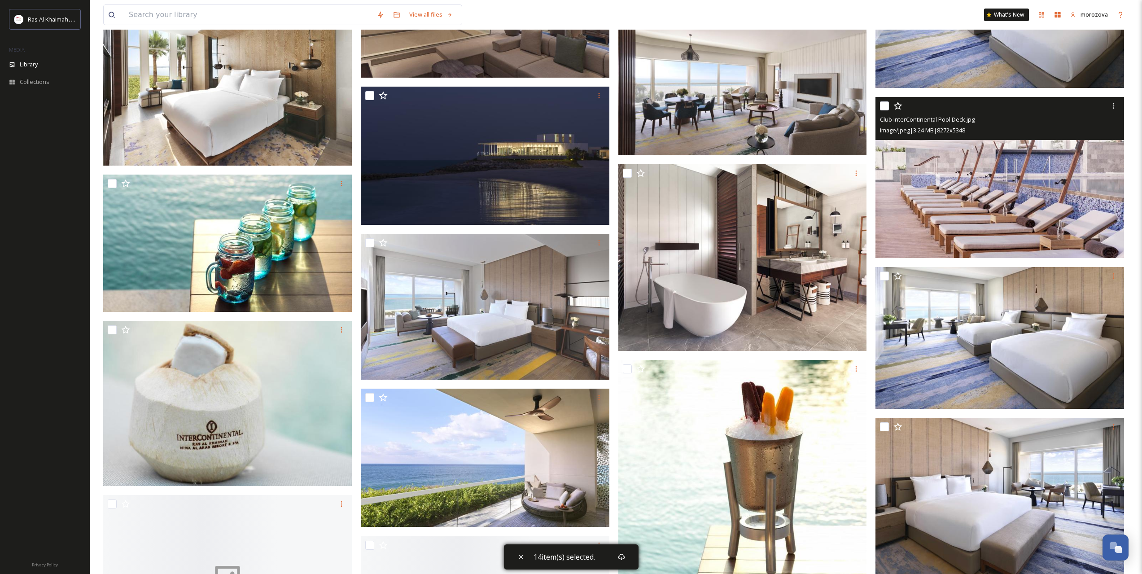
scroll to position [10080, 0]
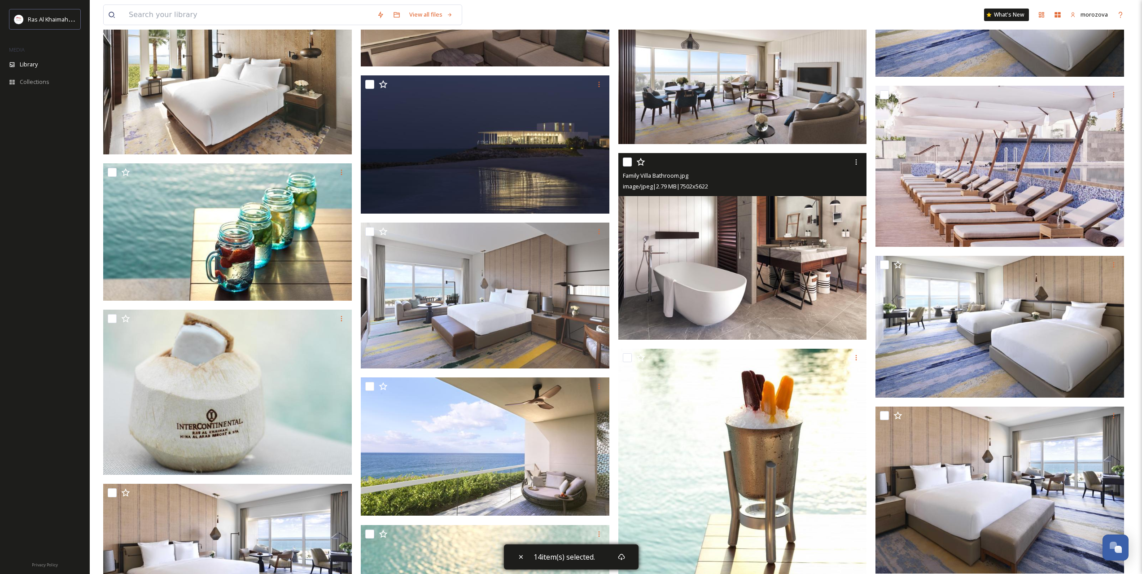
click at [627, 160] on input "checkbox" at bounding box center [627, 162] width 9 height 9
checkbox input "true"
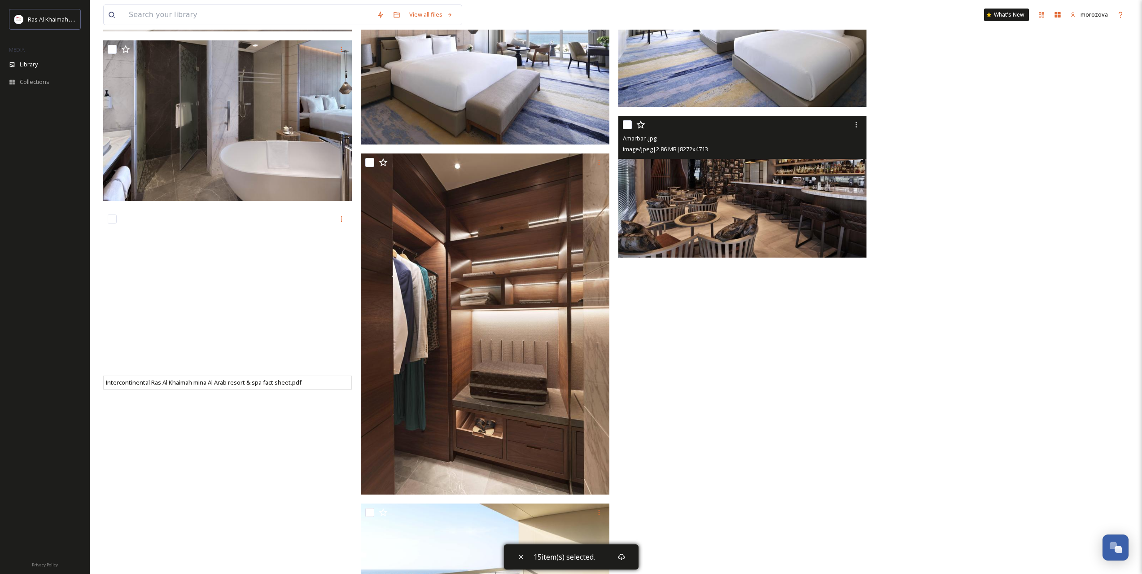
scroll to position [11546, 0]
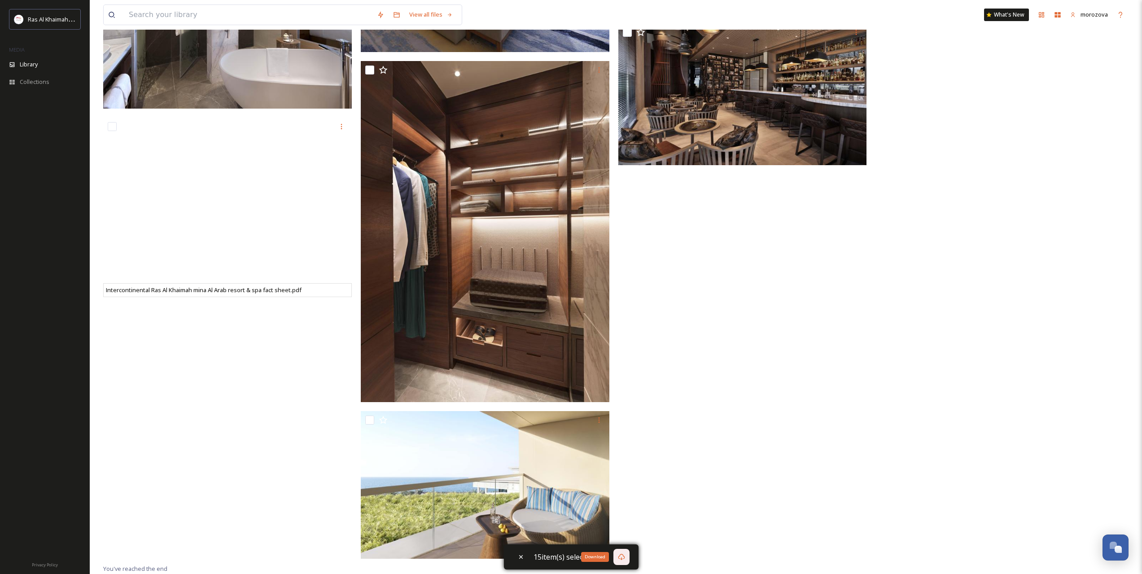
click at [626, 557] on div "Download" at bounding box center [621, 557] width 16 height 16
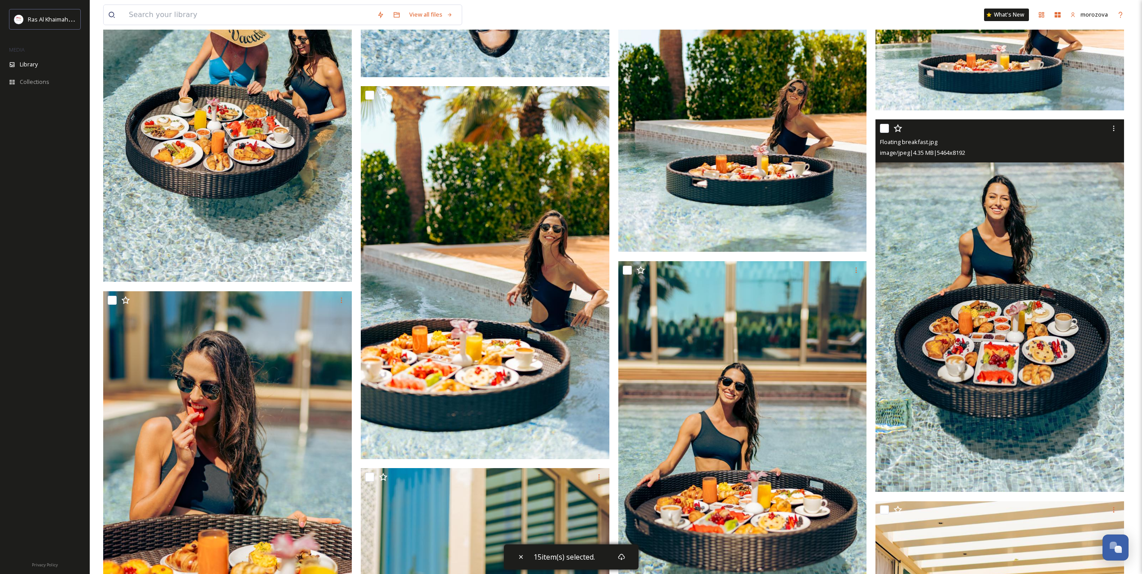
scroll to position [0, 0]
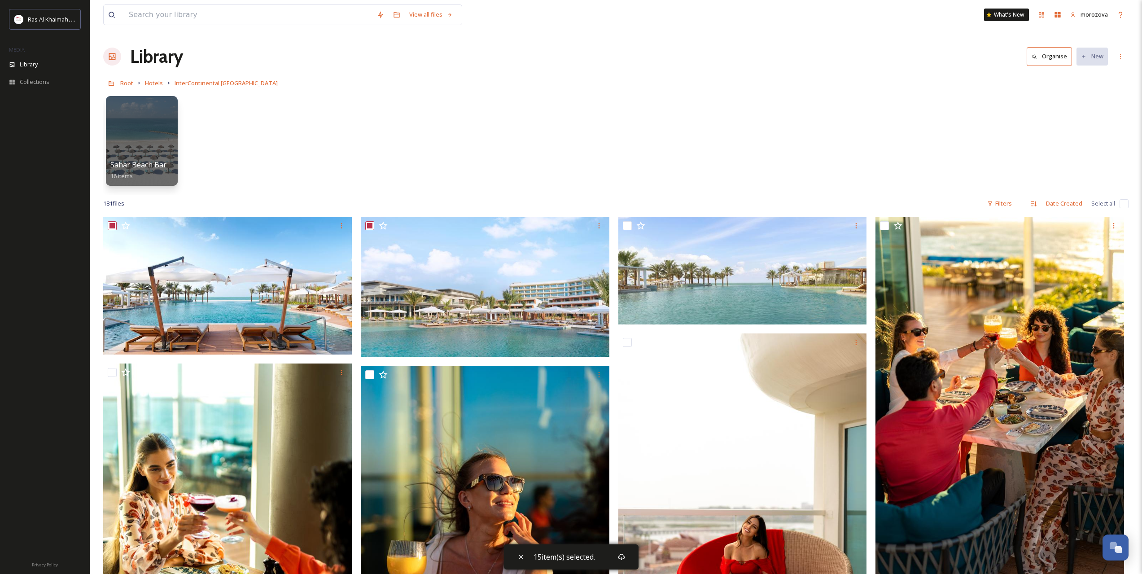
drag, startPoint x: 880, startPoint y: 358, endPoint x: 879, endPoint y: 140, distance: 218.1
click at [159, 84] on span "Hotels" at bounding box center [154, 83] width 18 height 8
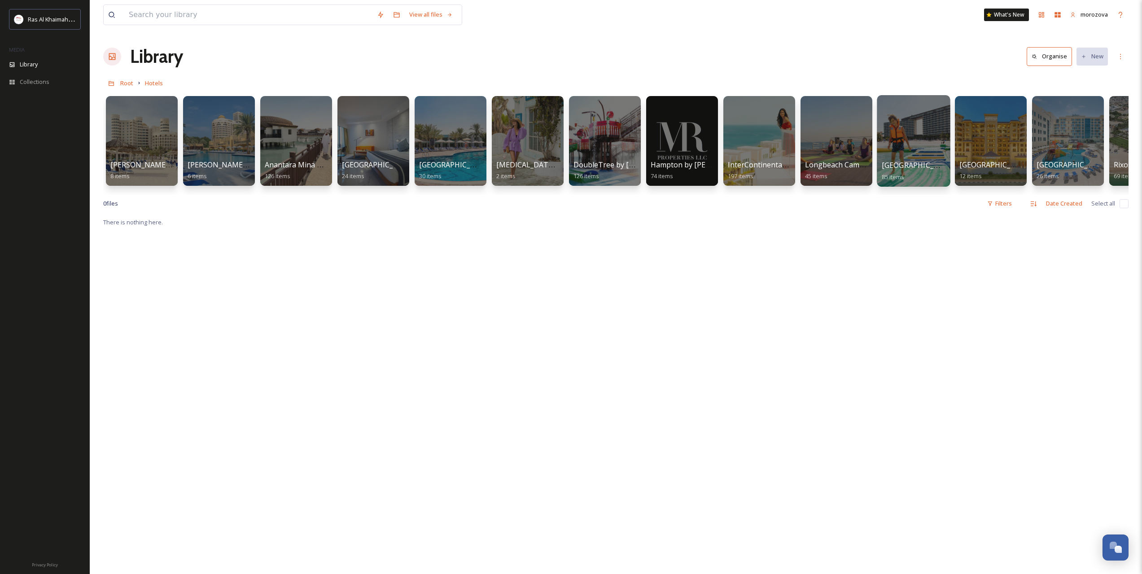
click at [906, 145] on div at bounding box center [913, 141] width 73 height 92
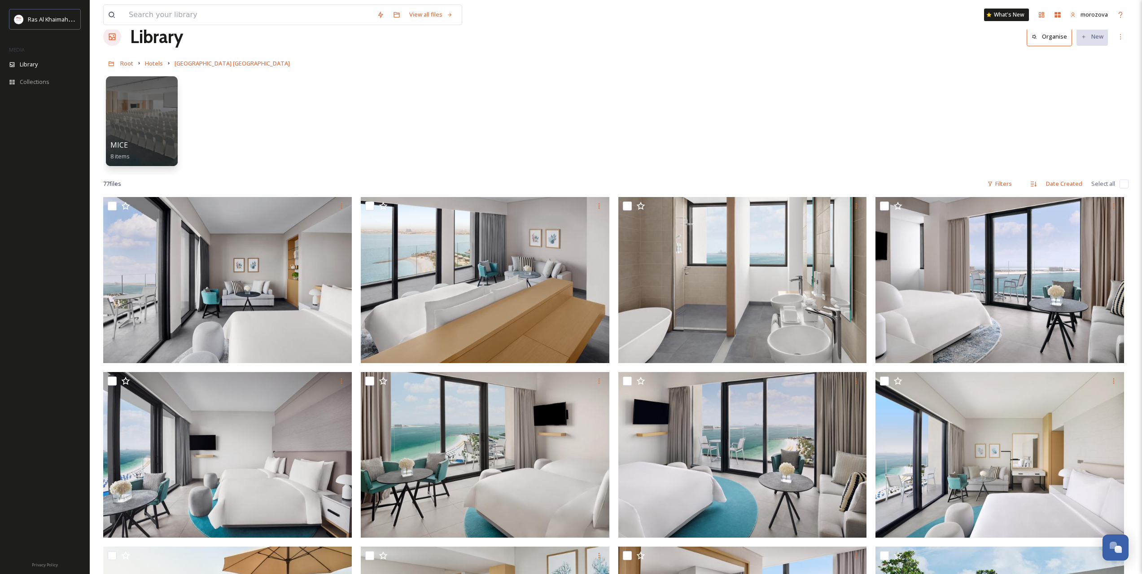
scroll to position [75, 0]
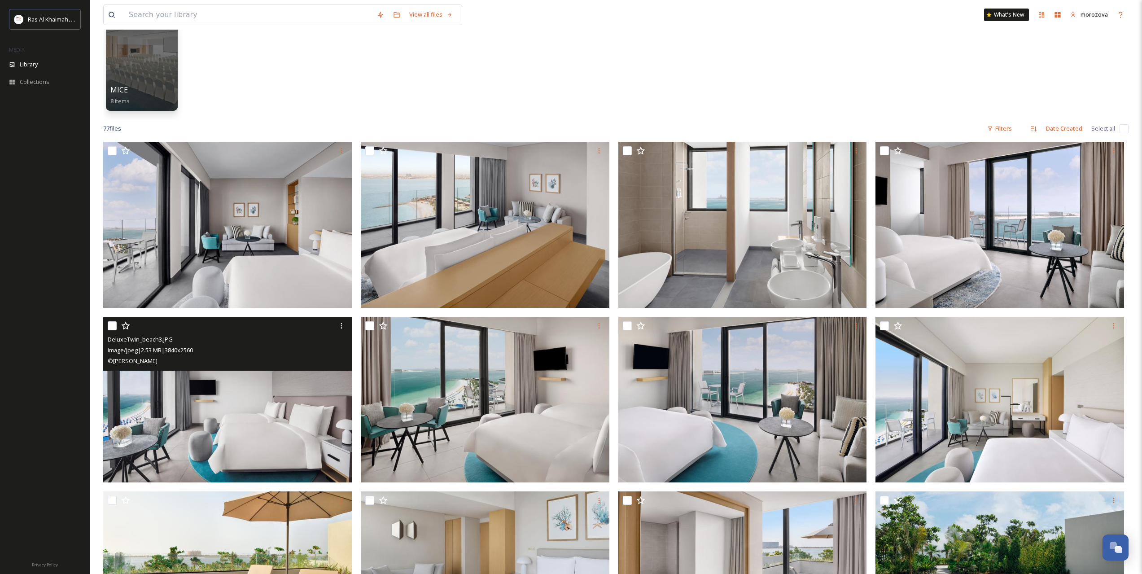
click at [114, 322] on input "checkbox" at bounding box center [112, 325] width 9 height 9
checkbox input "true"
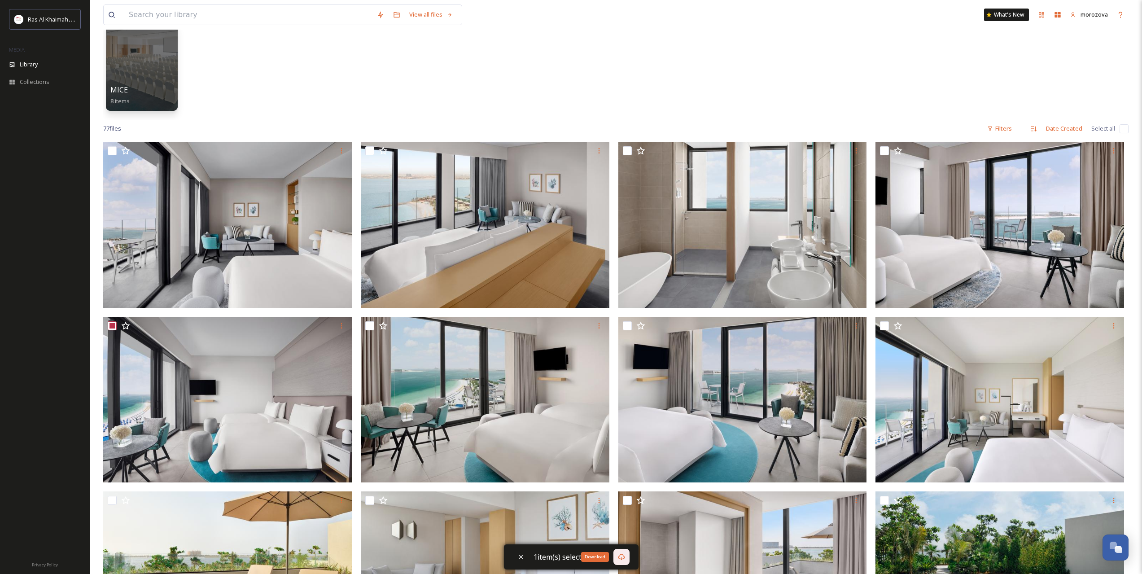
click at [622, 556] on icon at bounding box center [621, 556] width 7 height 7
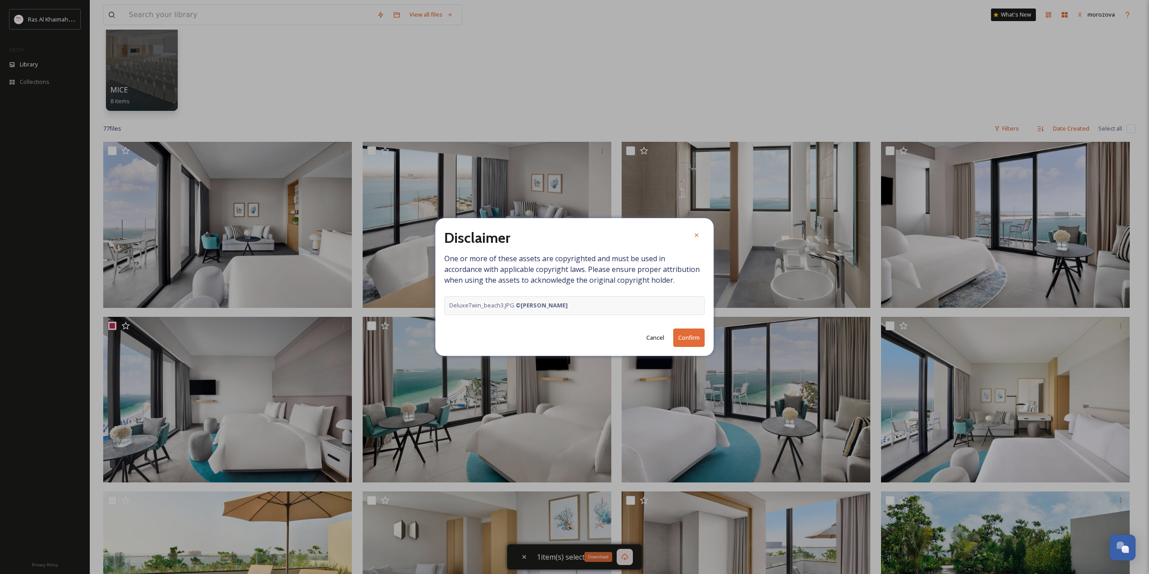
click at [683, 339] on button "Confirm" at bounding box center [688, 337] width 31 height 18
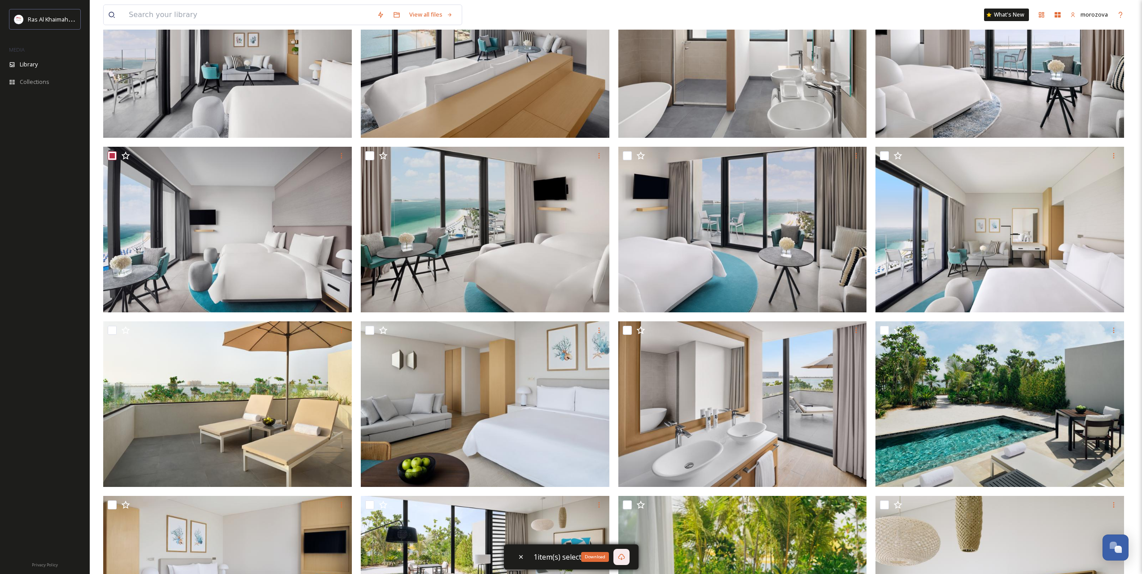
scroll to position [374, 0]
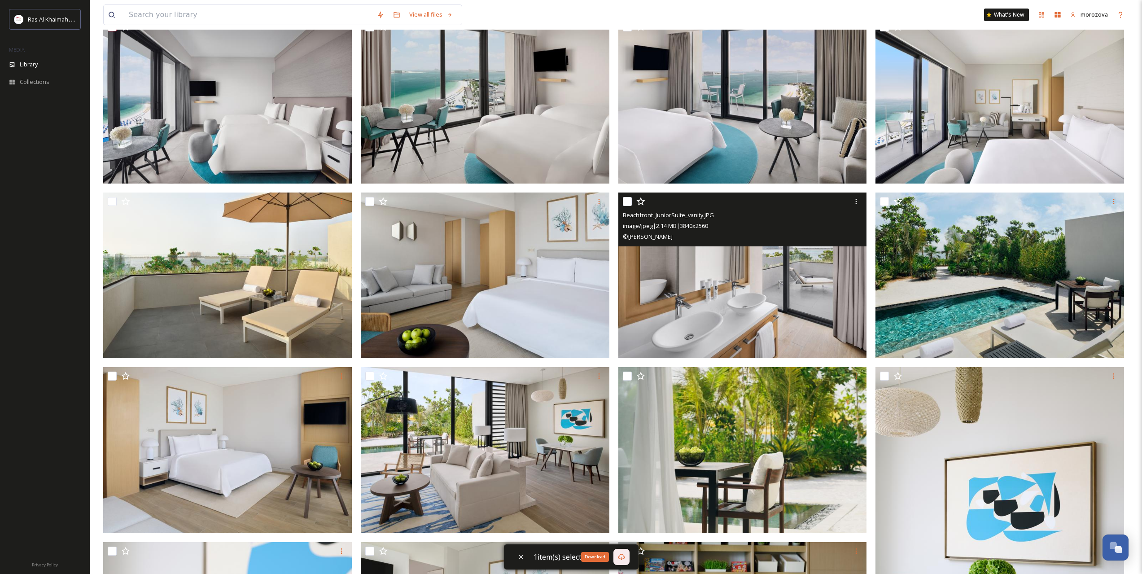
click at [629, 198] on input "checkbox" at bounding box center [627, 201] width 9 height 9
checkbox input "true"
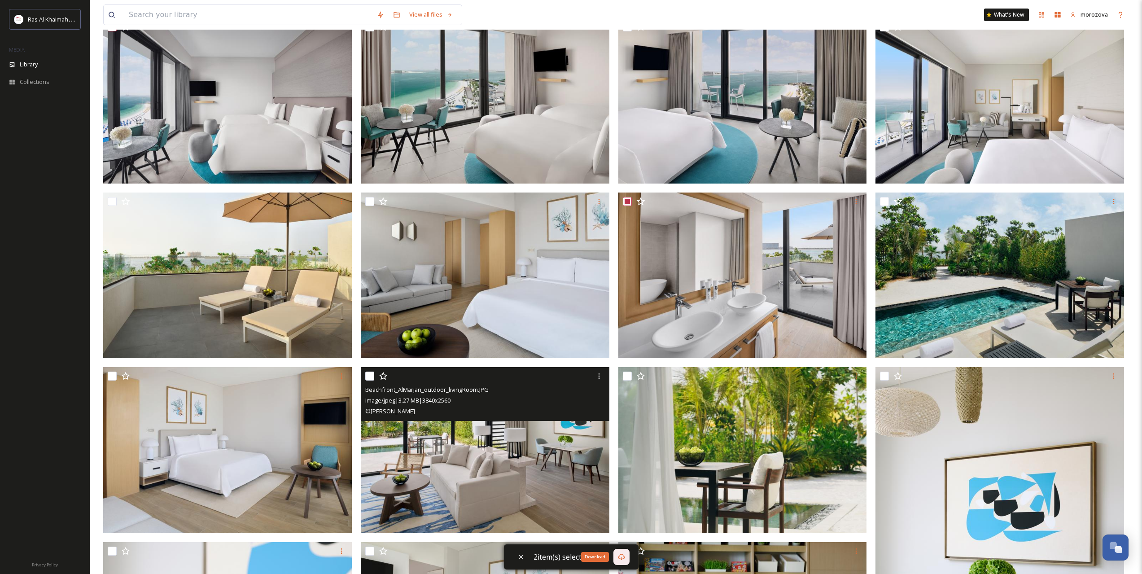
click at [367, 375] on input "checkbox" at bounding box center [369, 376] width 9 height 9
checkbox input "true"
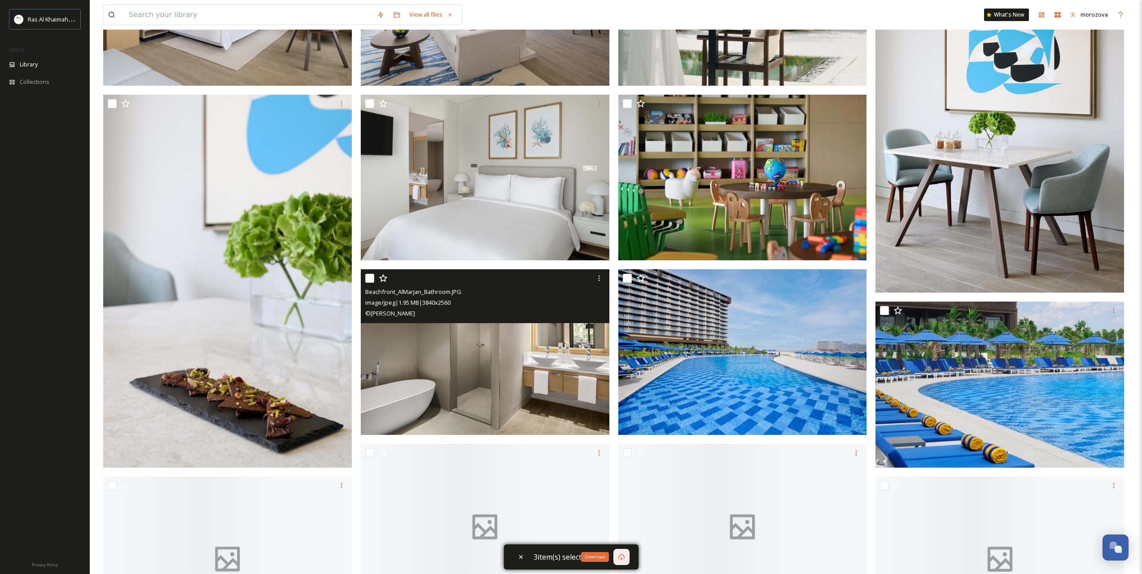
scroll to position [823, 0]
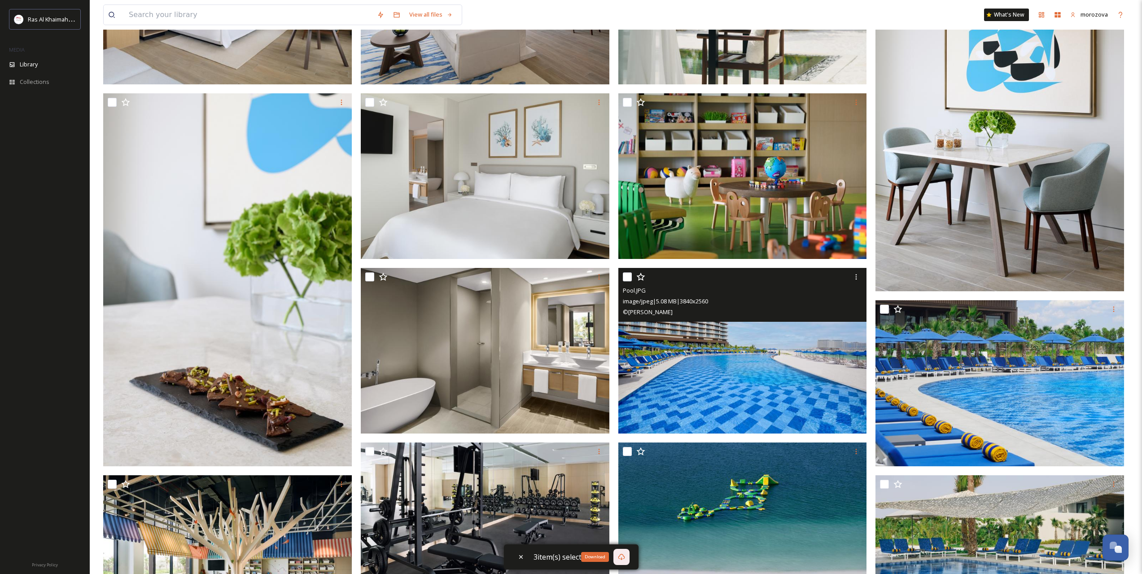
click at [628, 277] on input "checkbox" at bounding box center [627, 276] width 9 height 9
checkbox input "true"
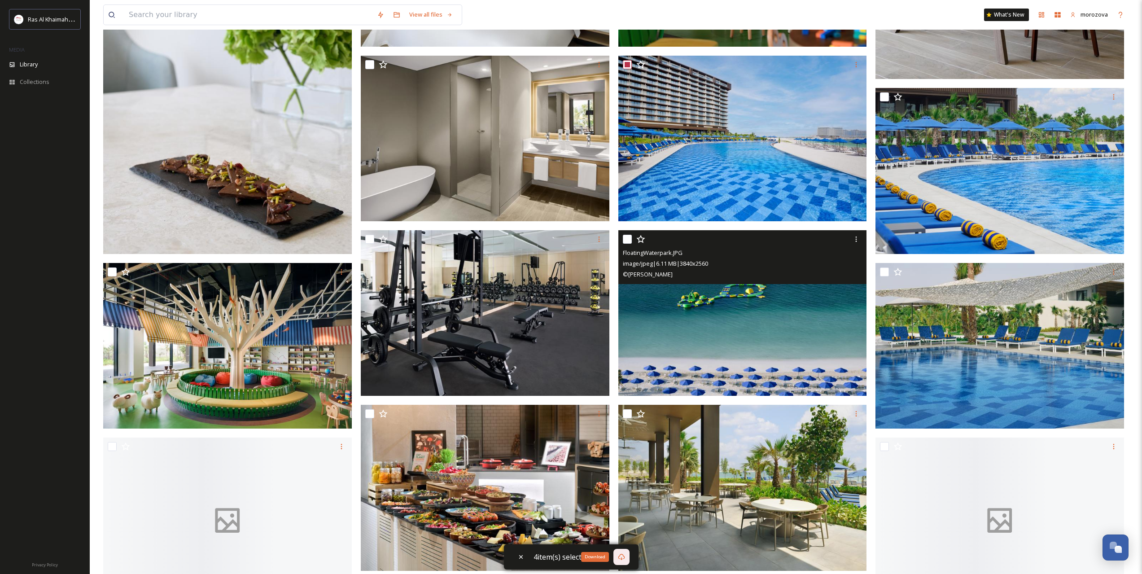
scroll to position [1047, 0]
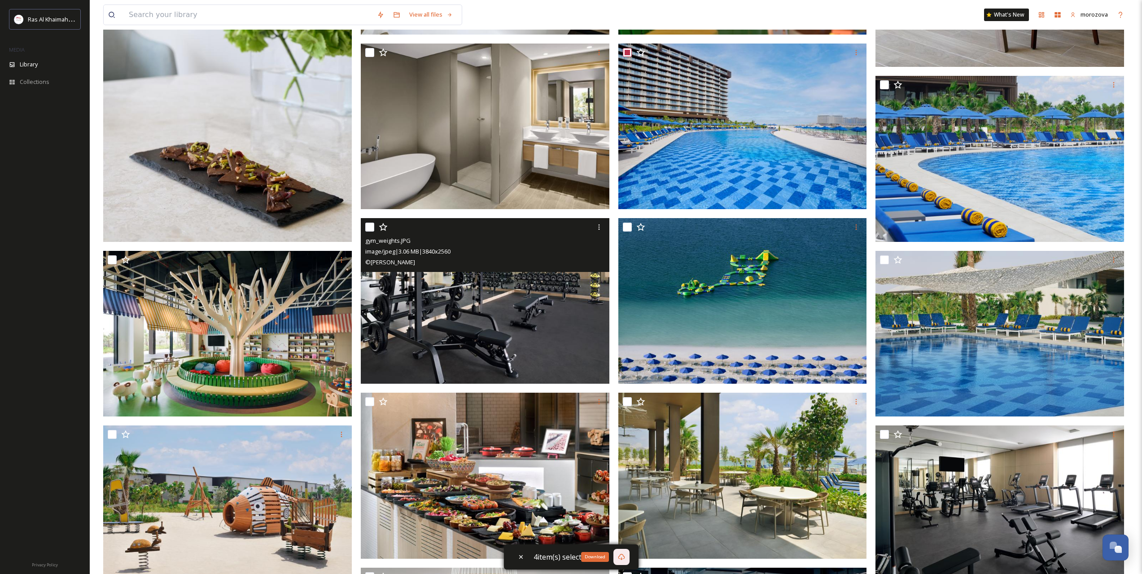
click at [372, 226] on input "checkbox" at bounding box center [369, 227] width 9 height 9
checkbox input "true"
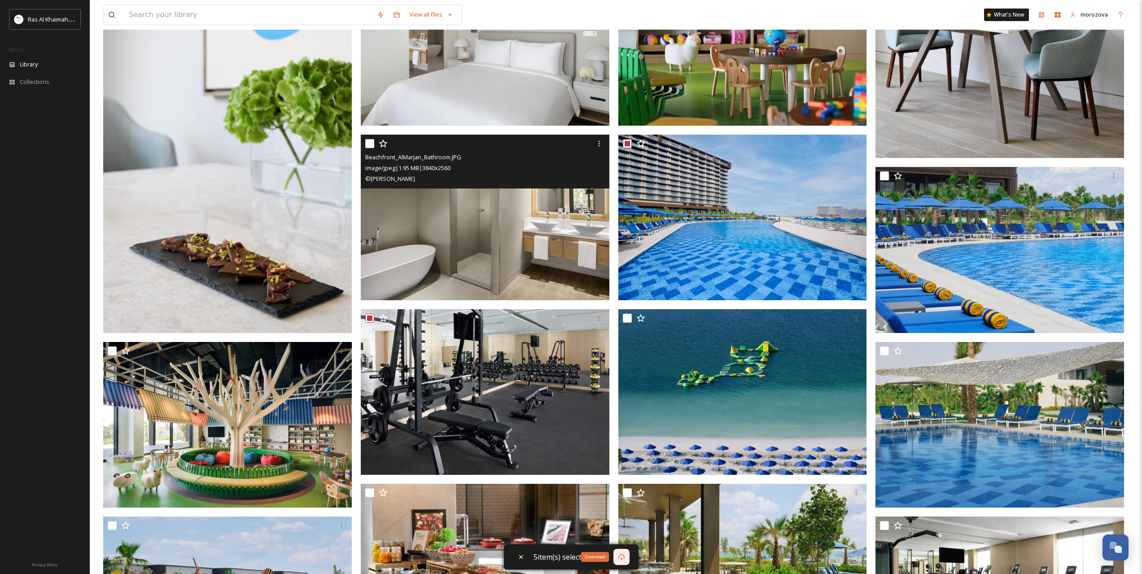
scroll to position [1122, 0]
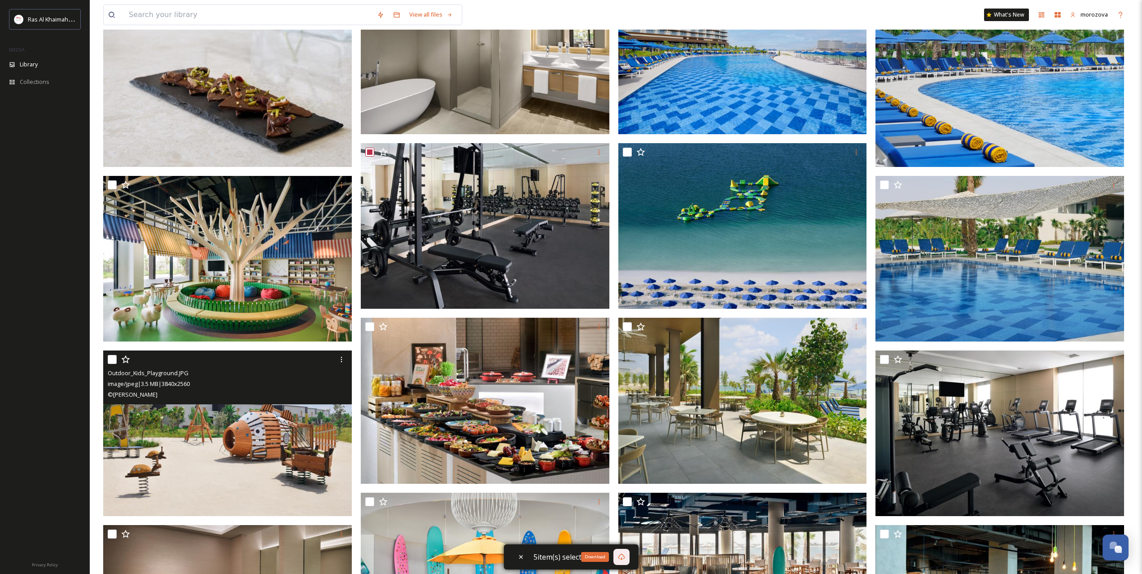
click at [114, 360] on input "checkbox" at bounding box center [112, 359] width 9 height 9
checkbox input "true"
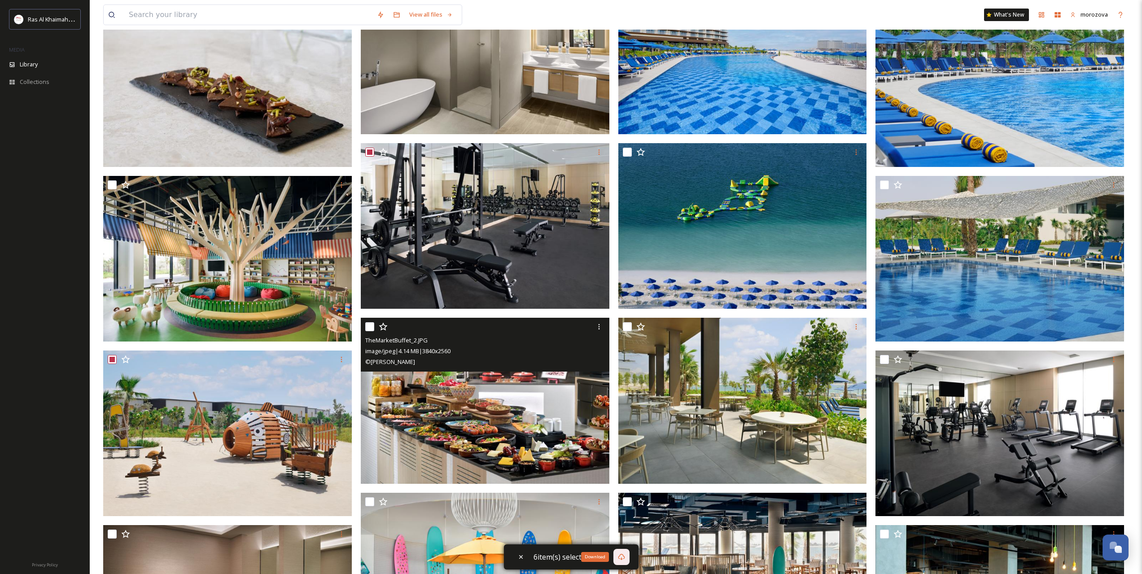
click at [369, 324] on input "checkbox" at bounding box center [369, 326] width 9 height 9
checkbox input "true"
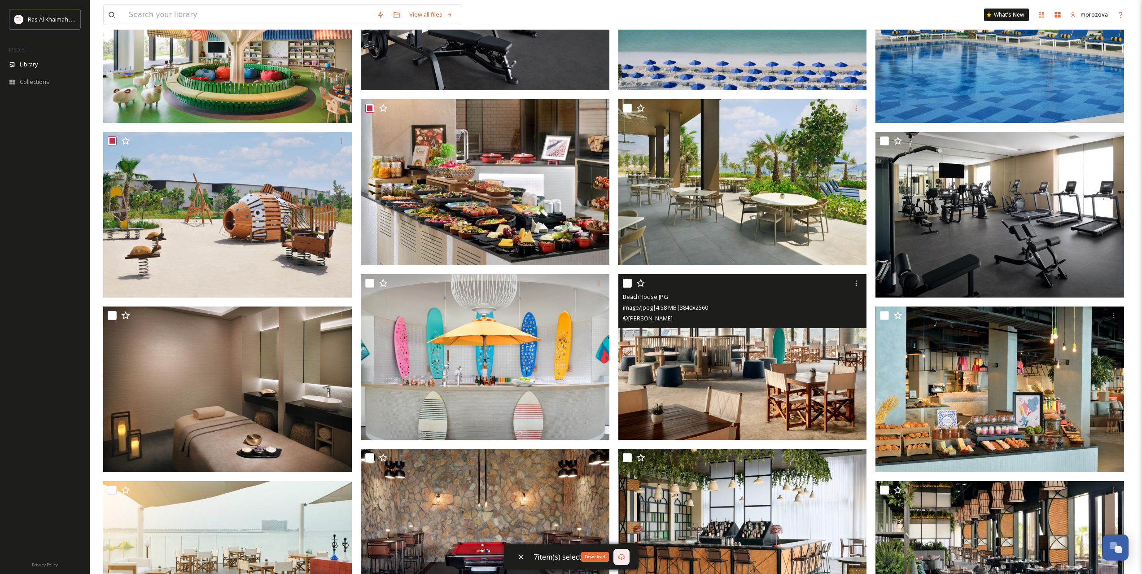
scroll to position [1346, 0]
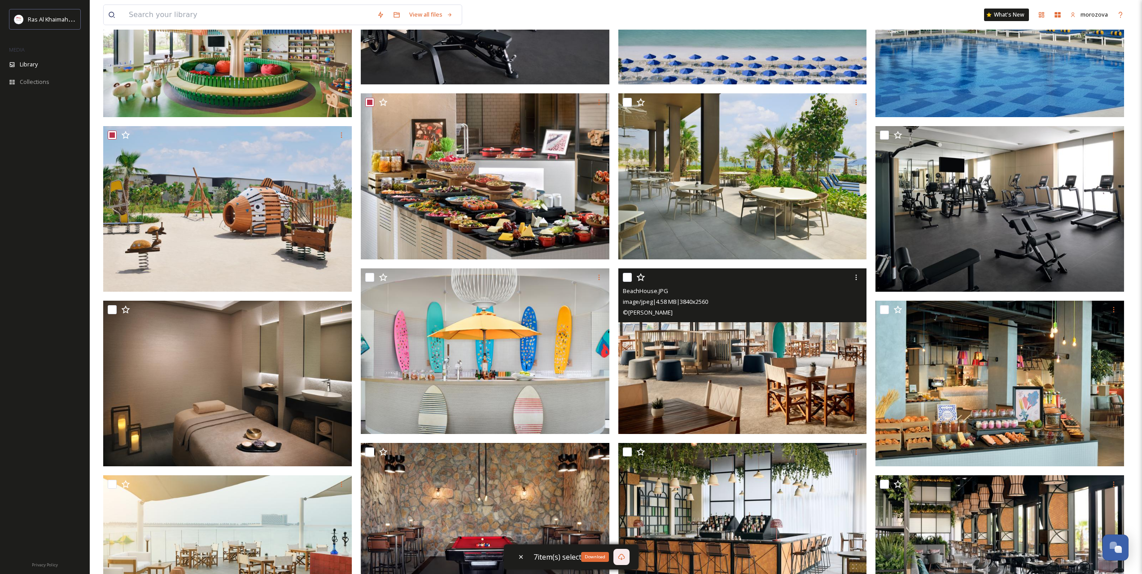
click at [628, 279] on input "checkbox" at bounding box center [627, 277] width 9 height 9
checkbox input "true"
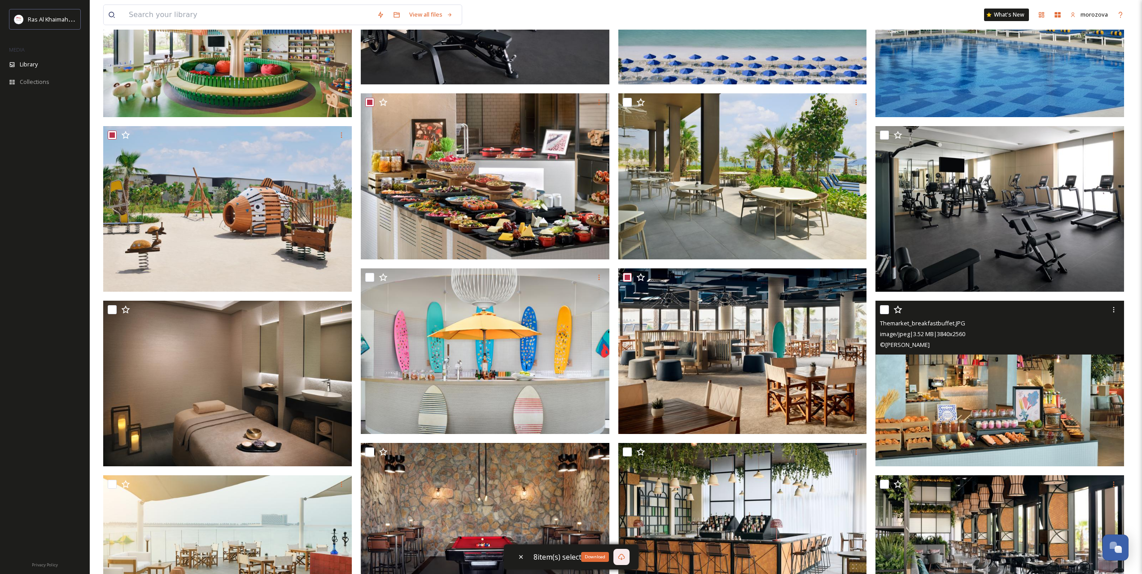
click at [884, 312] on input "checkbox" at bounding box center [884, 309] width 9 height 9
checkbox input "true"
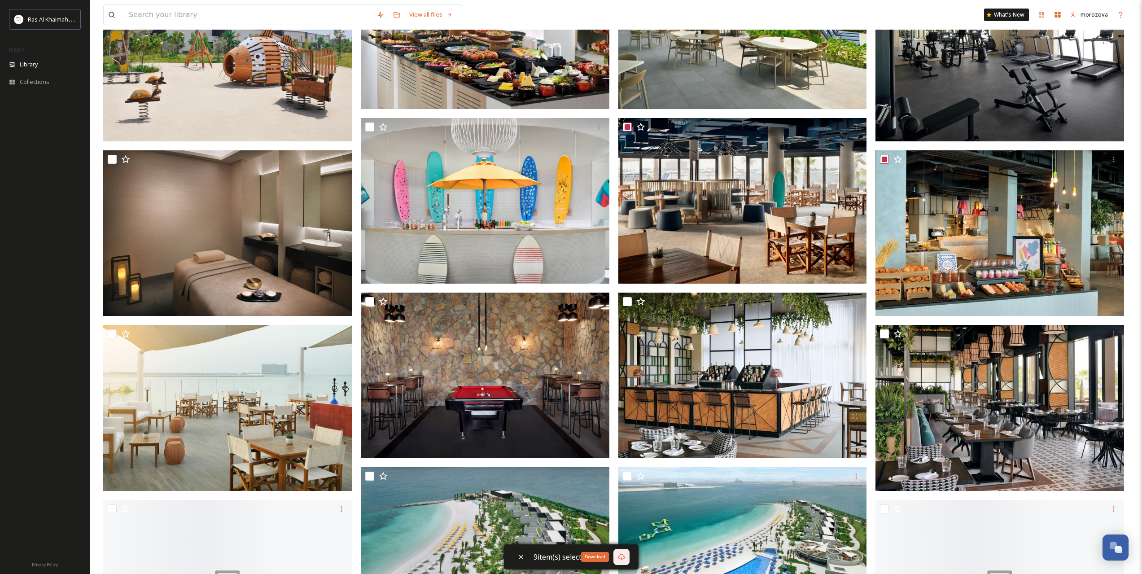
scroll to position [1645, 0]
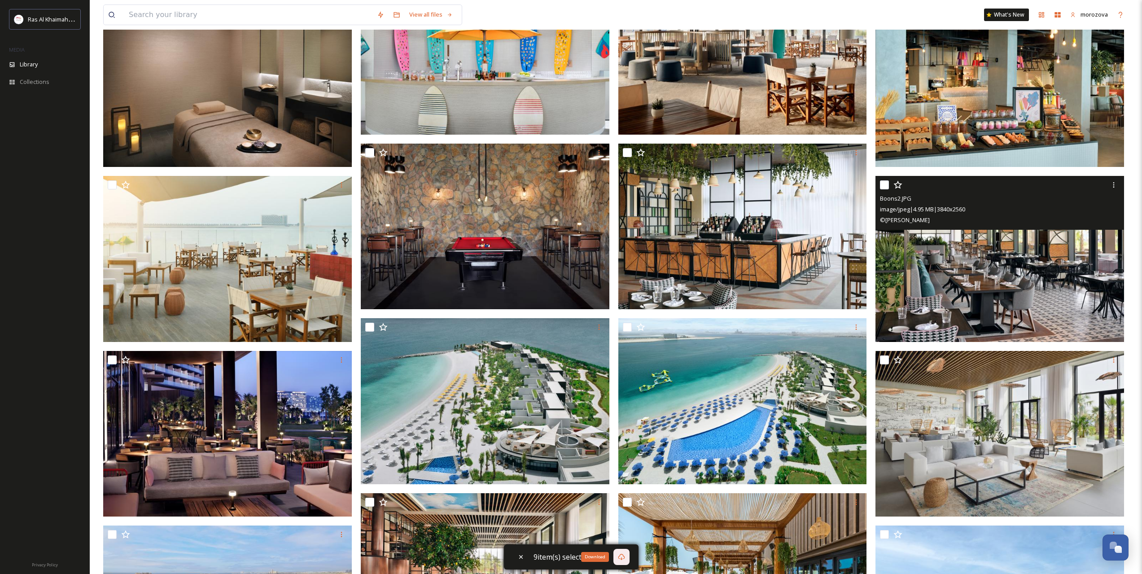
click at [885, 184] on input "checkbox" at bounding box center [884, 184] width 9 height 9
checkbox input "true"
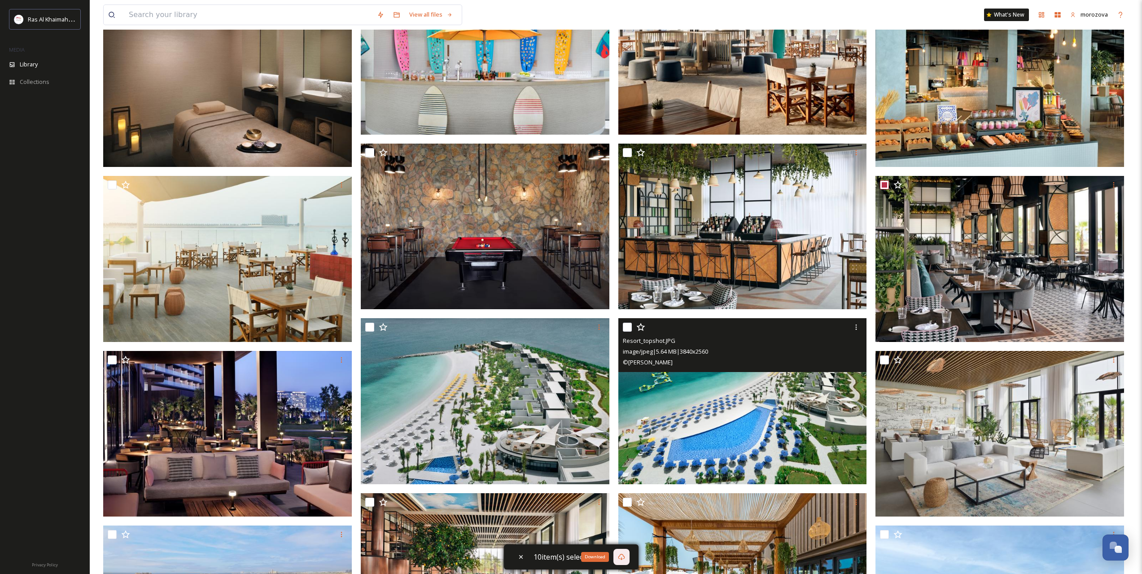
click at [625, 325] on input "checkbox" at bounding box center [627, 327] width 9 height 9
checkbox input "true"
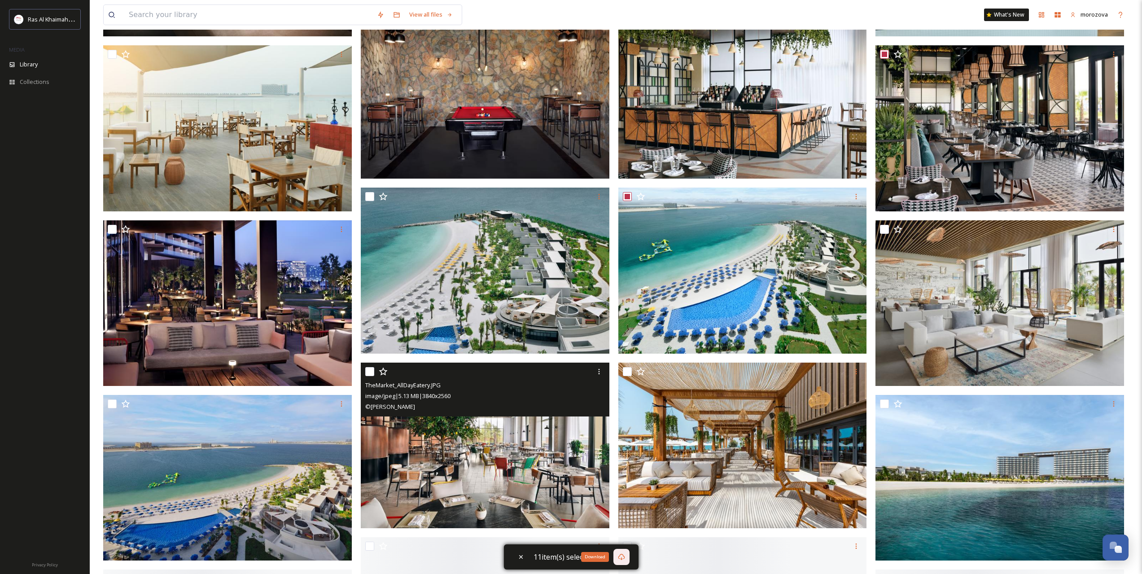
scroll to position [1870, 0]
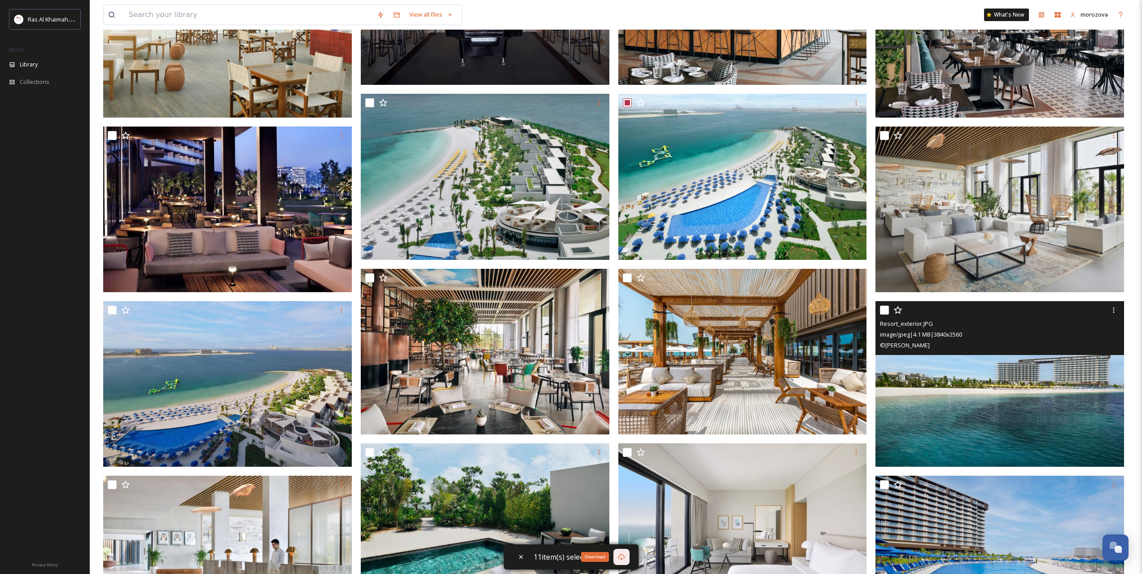
click at [881, 309] on input "checkbox" at bounding box center [884, 310] width 9 height 9
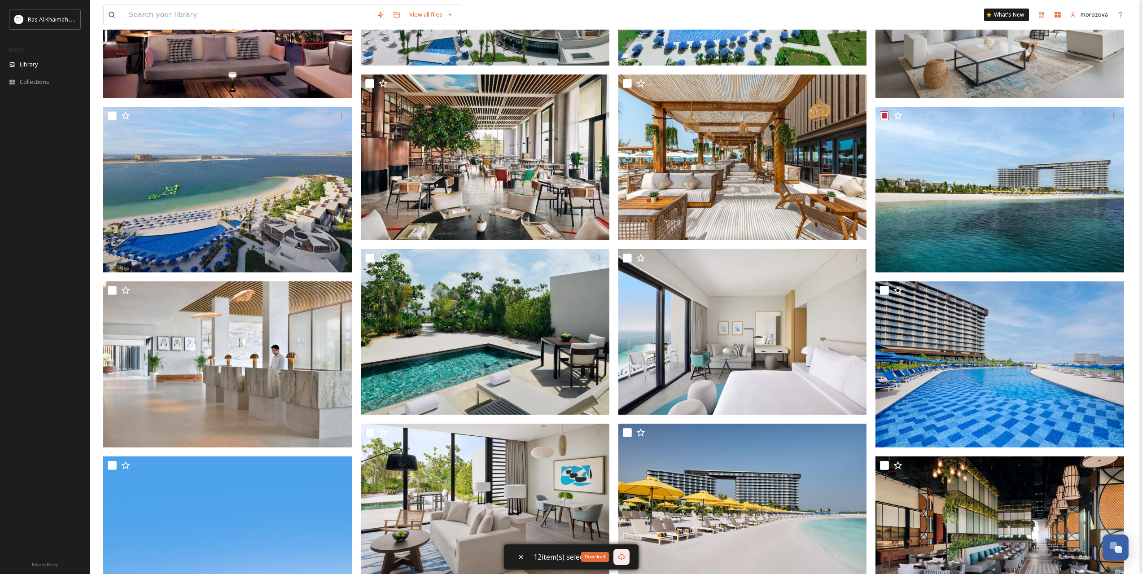
scroll to position [2094, 0]
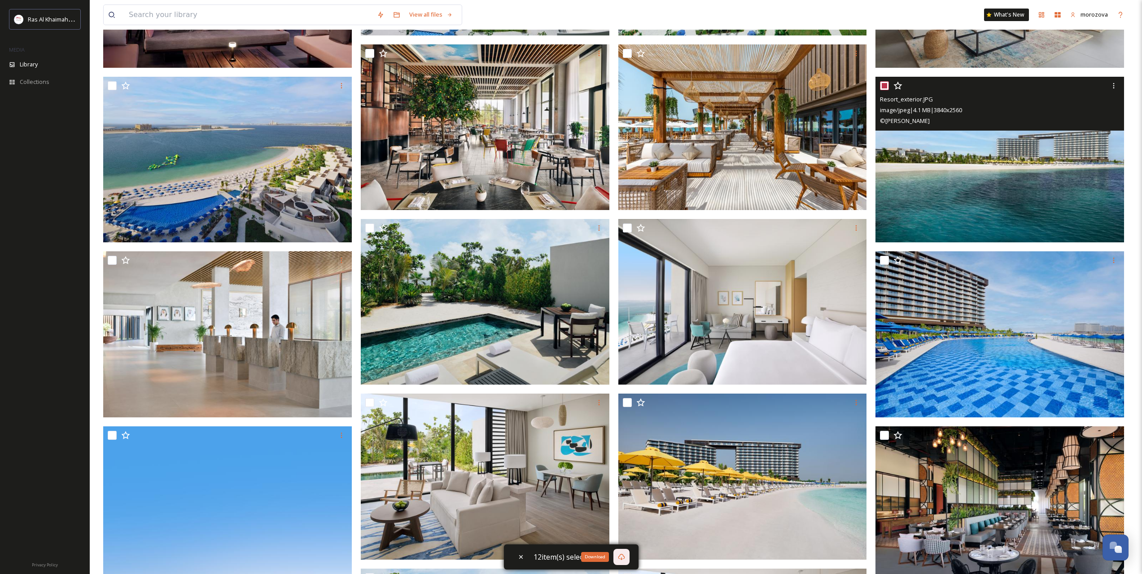
click at [884, 85] on input "checkbox" at bounding box center [884, 85] width 9 height 9
checkbox input "false"
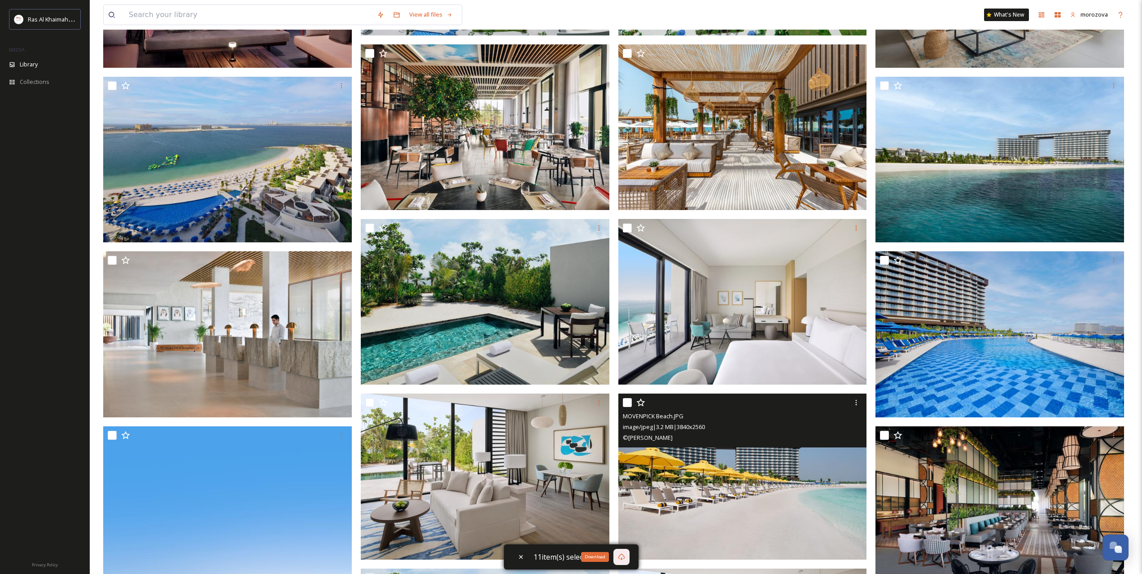
click at [626, 402] on input "checkbox" at bounding box center [627, 402] width 9 height 9
checkbox input "true"
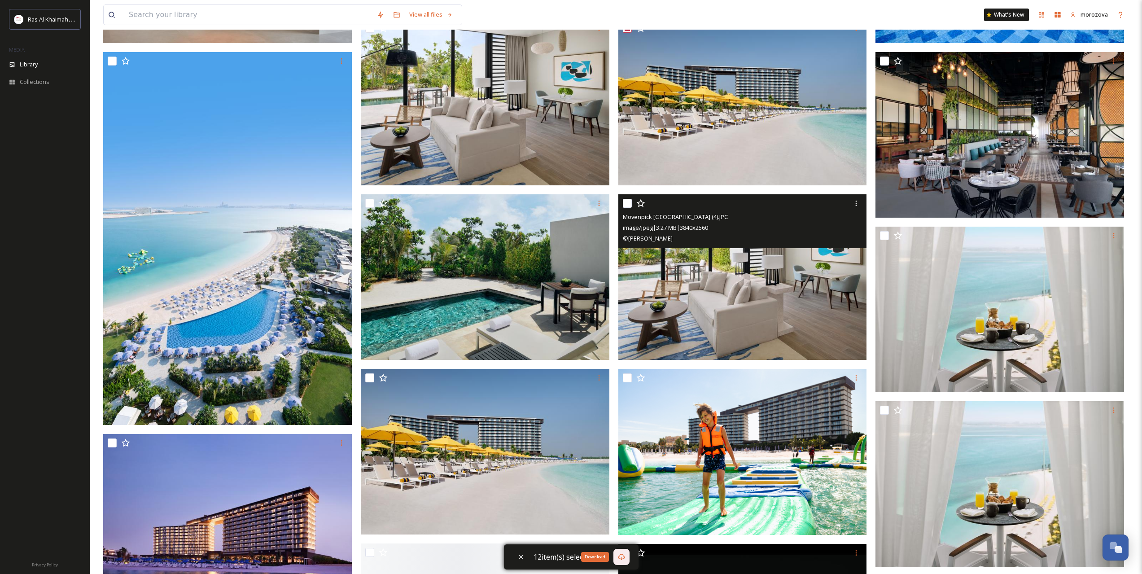
scroll to position [2543, 0]
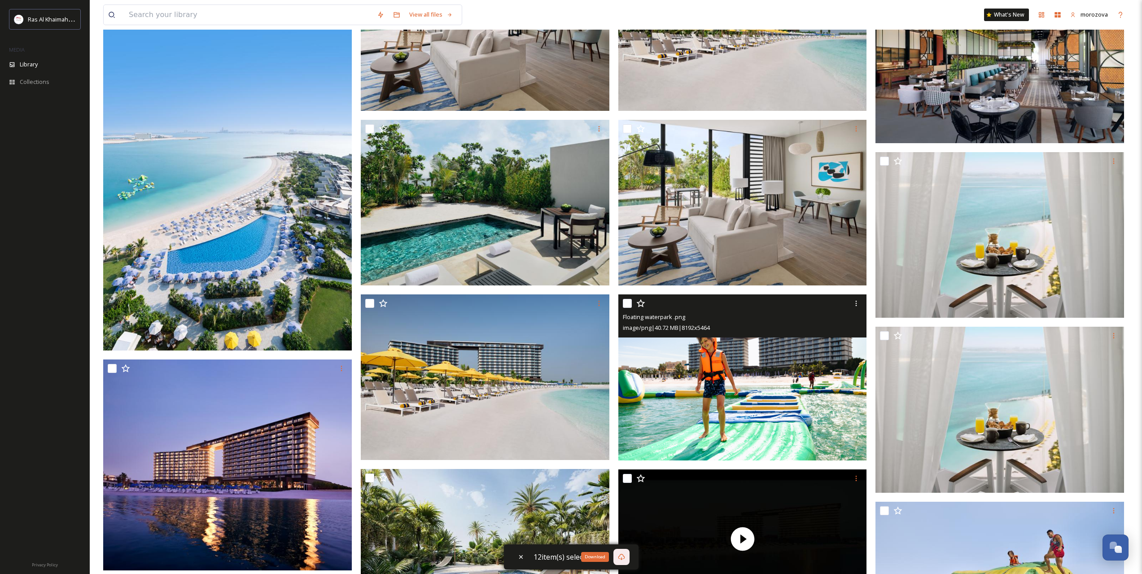
click at [626, 305] on input "checkbox" at bounding box center [627, 303] width 9 height 9
checkbox input "true"
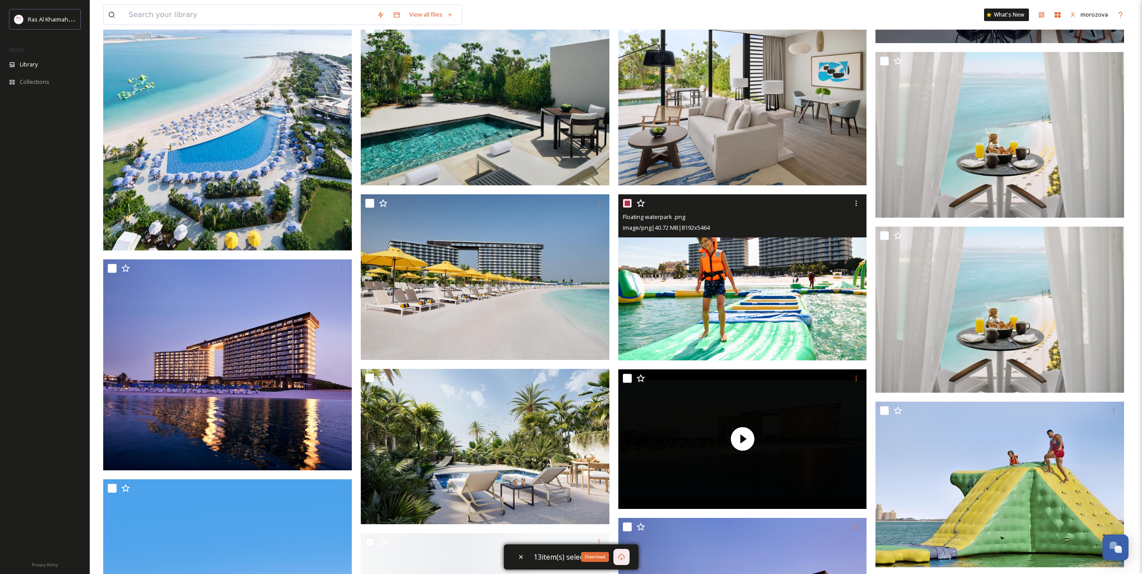
scroll to position [2767, 0]
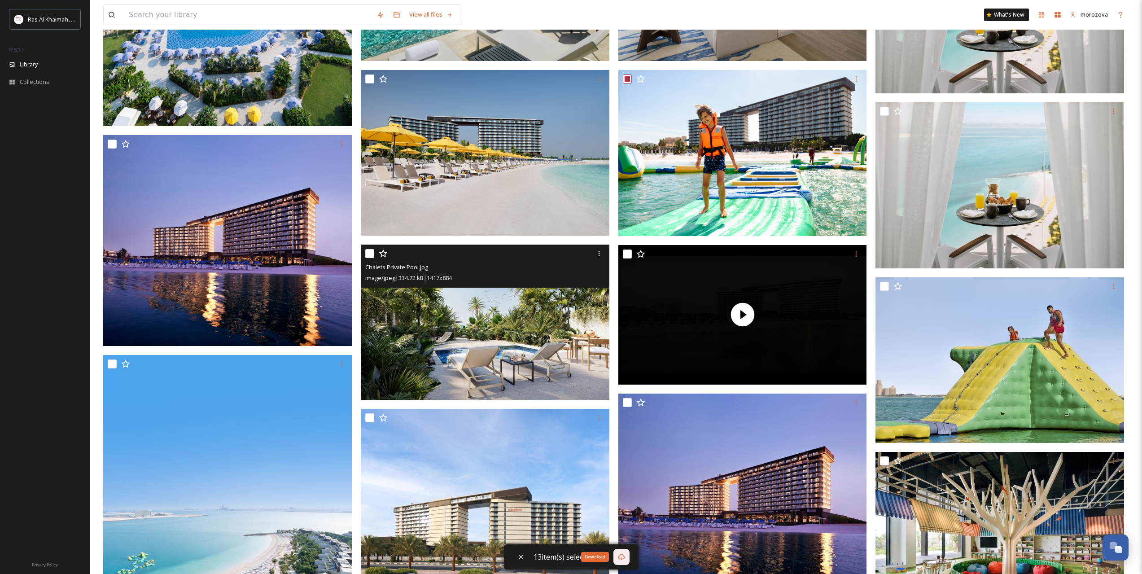
click at [366, 249] on input "checkbox" at bounding box center [369, 253] width 9 height 9
checkbox input "true"
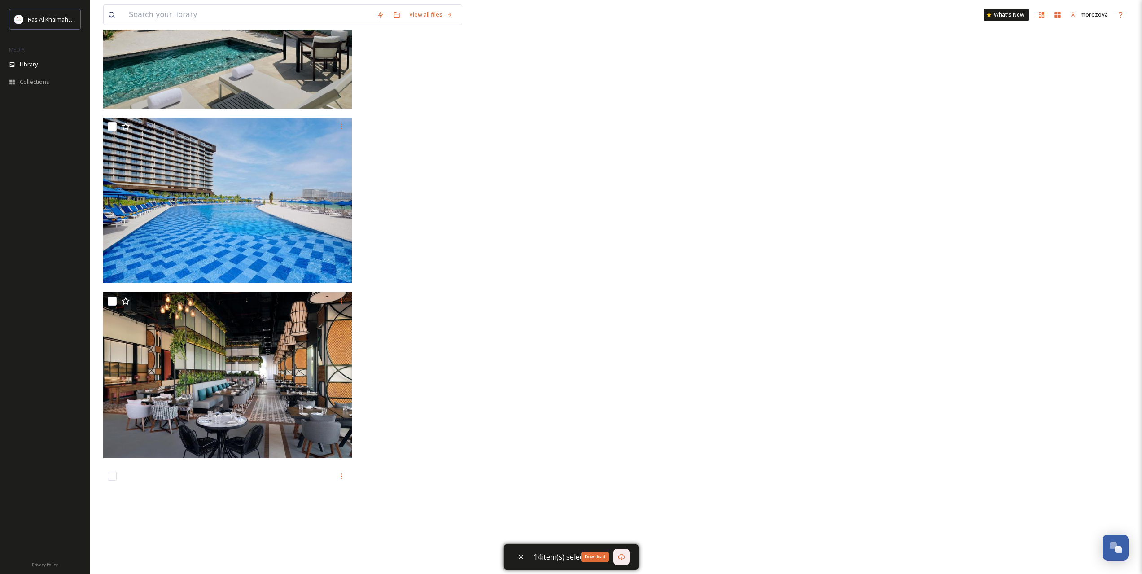
scroll to position [3495, 0]
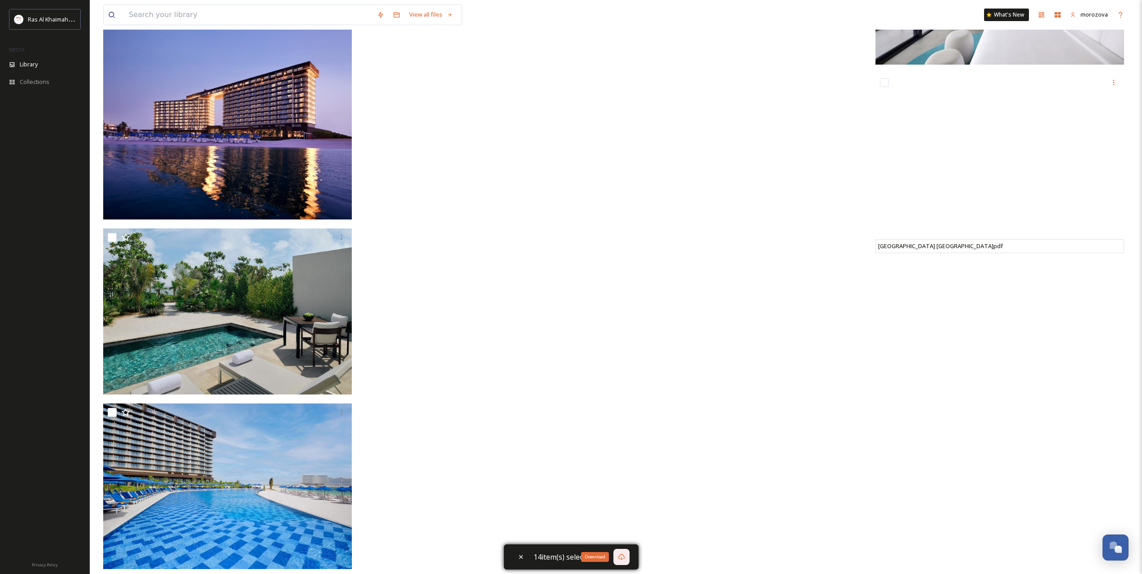
click at [618, 559] on icon at bounding box center [621, 556] width 7 height 7
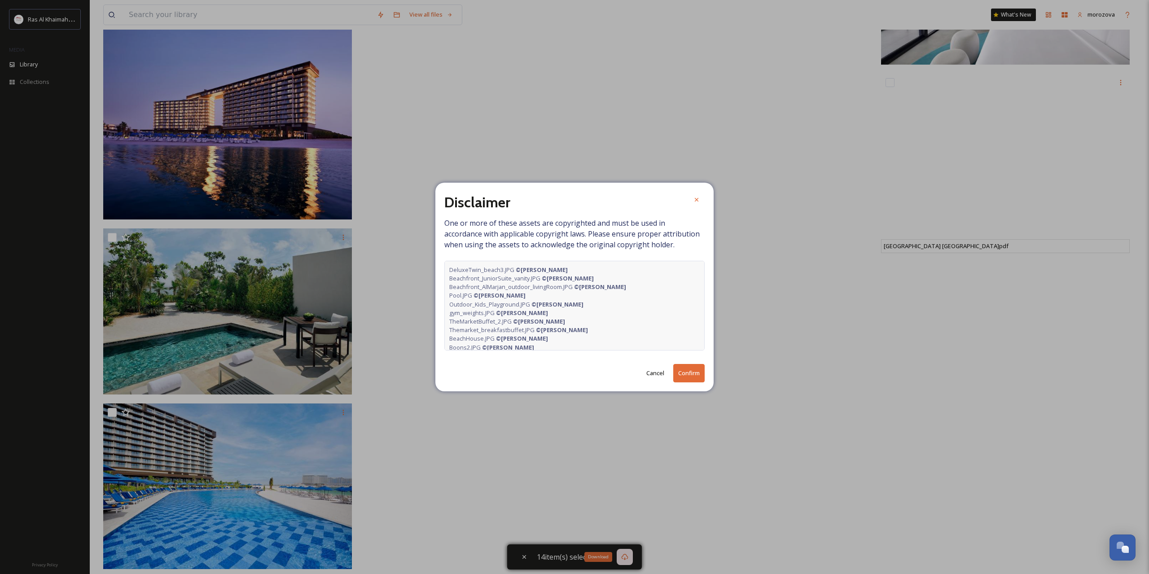
click at [687, 375] on button "Confirm" at bounding box center [688, 373] width 31 height 18
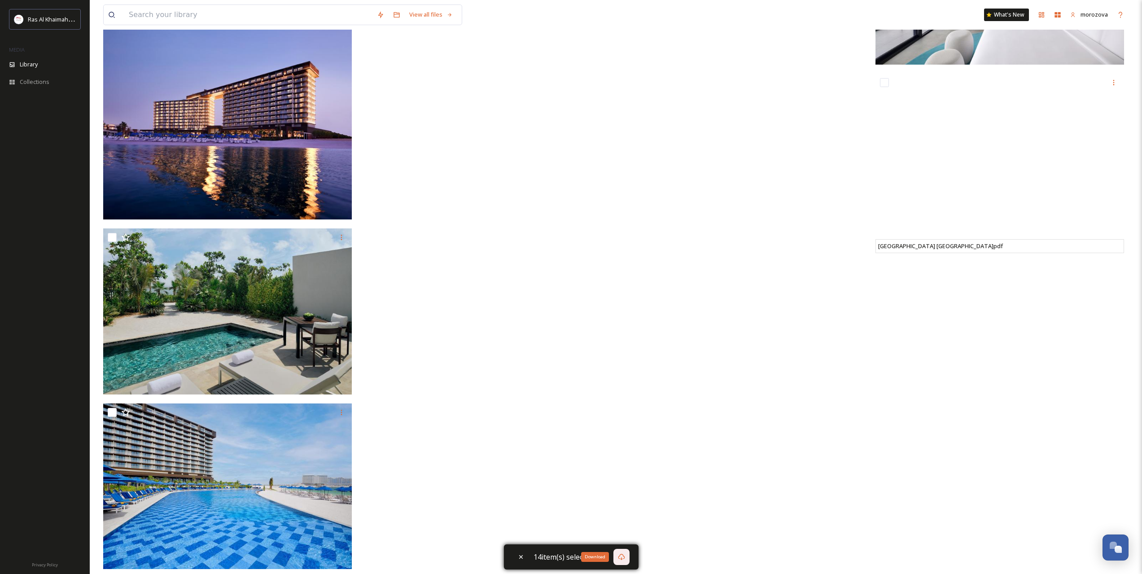
drag, startPoint x: 591, startPoint y: 165, endPoint x: 566, endPoint y: 158, distance: 26.4
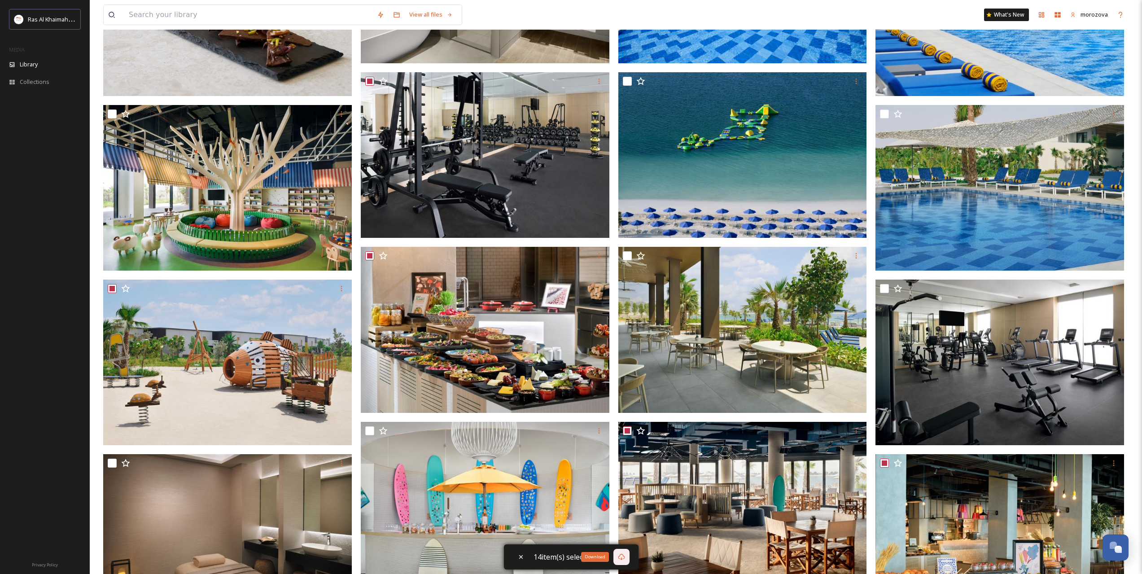
scroll to position [0, 0]
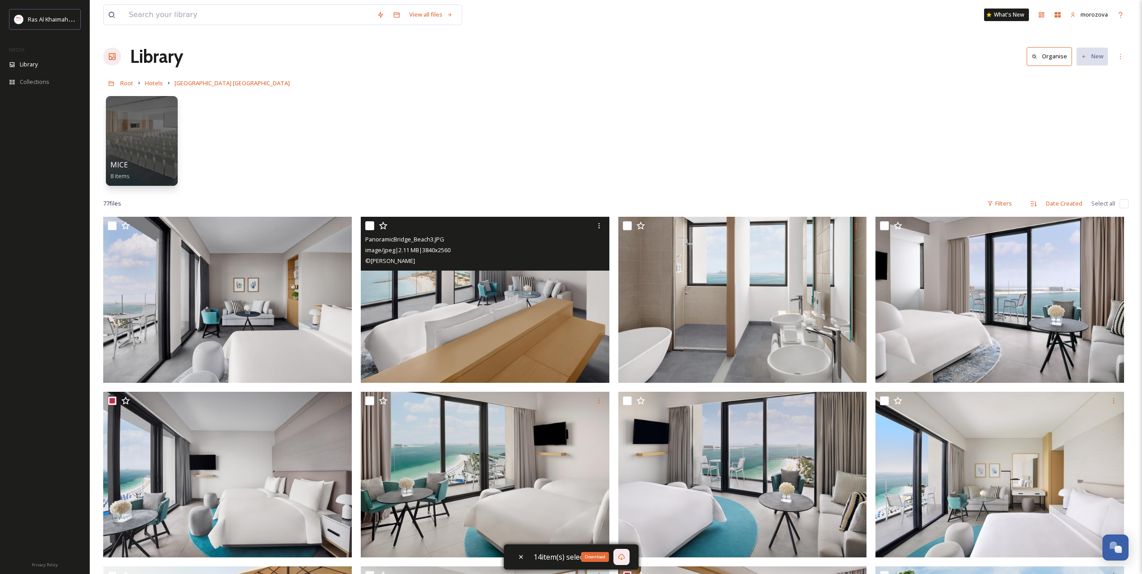
drag, startPoint x: 531, startPoint y: 430, endPoint x: 516, endPoint y: 210, distance: 220.4
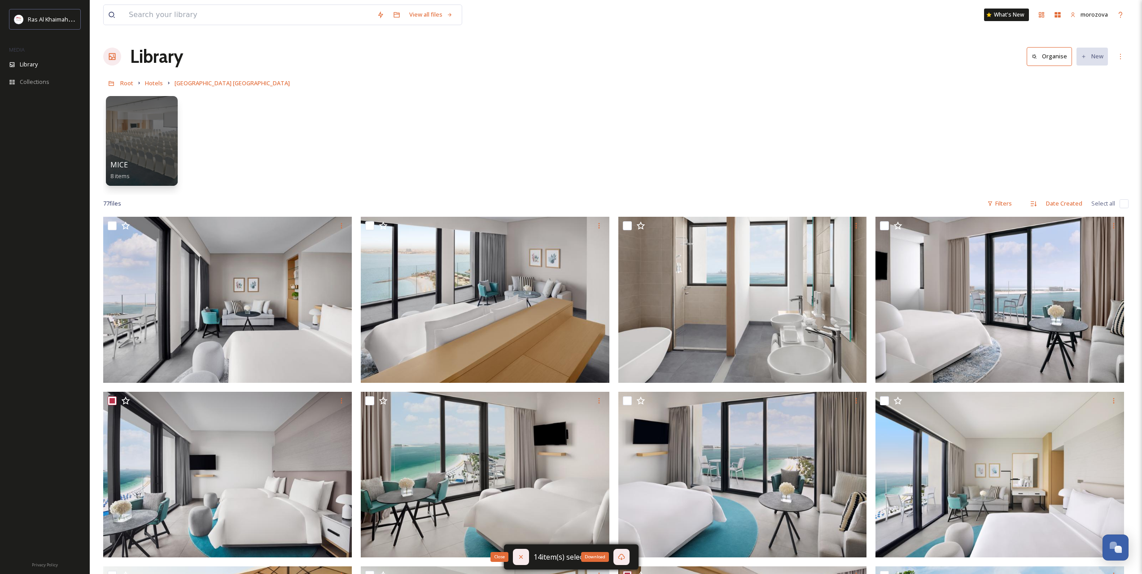
click at [518, 555] on icon at bounding box center [520, 556] width 7 height 7
checkbox input "false"
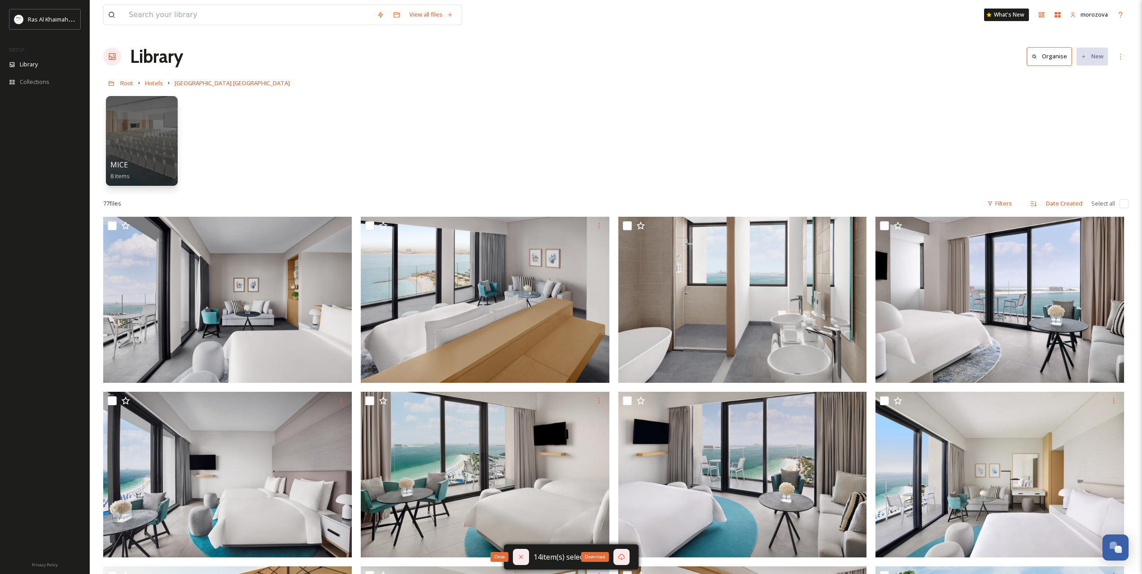
checkbox input "false"
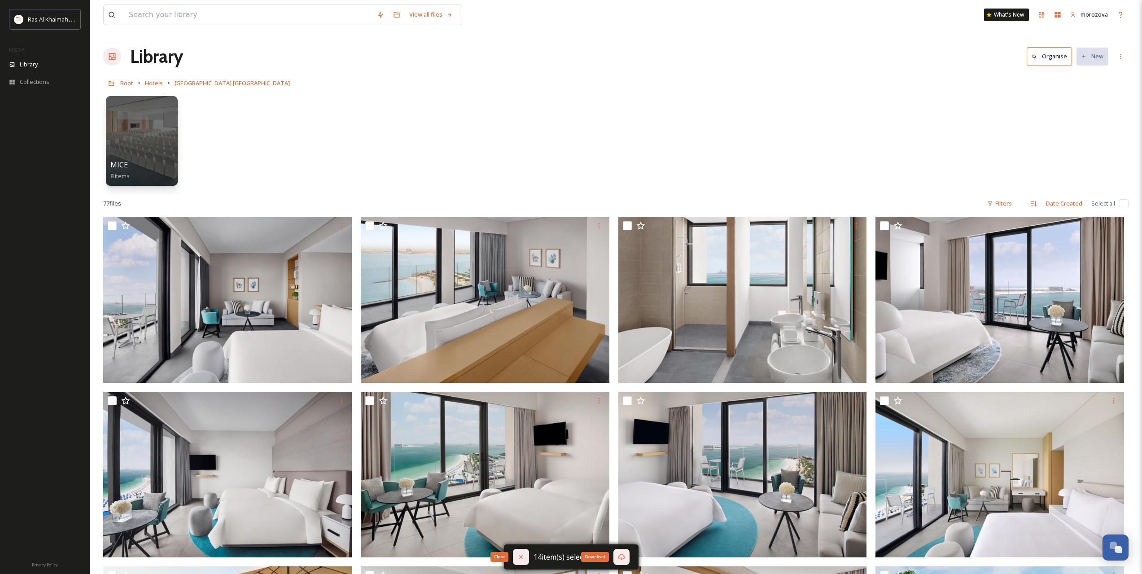
checkbox input "false"
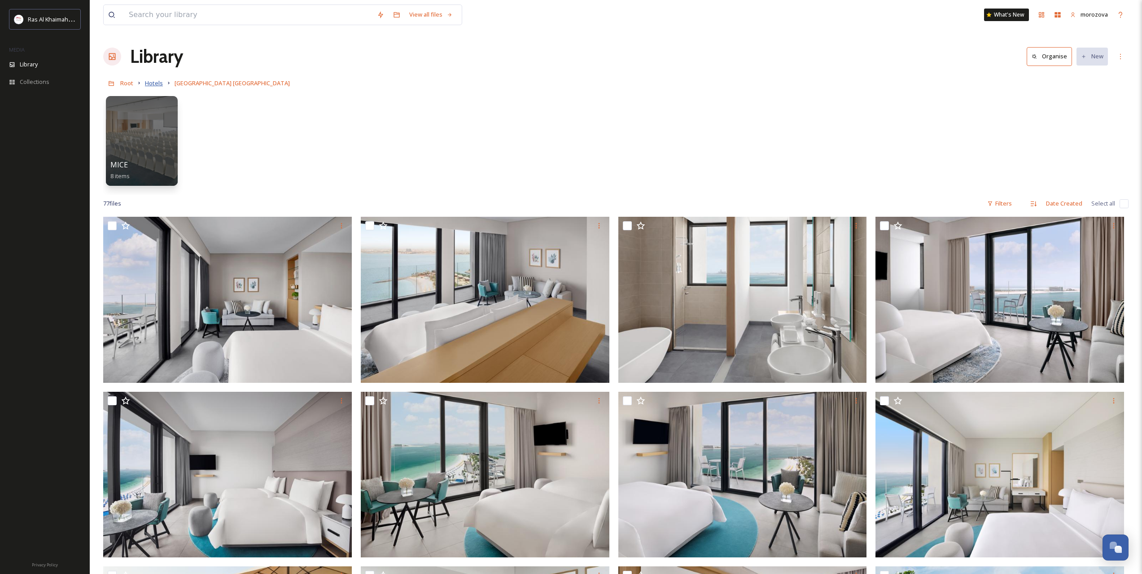
click at [154, 83] on span "Hotels" at bounding box center [154, 83] width 18 height 8
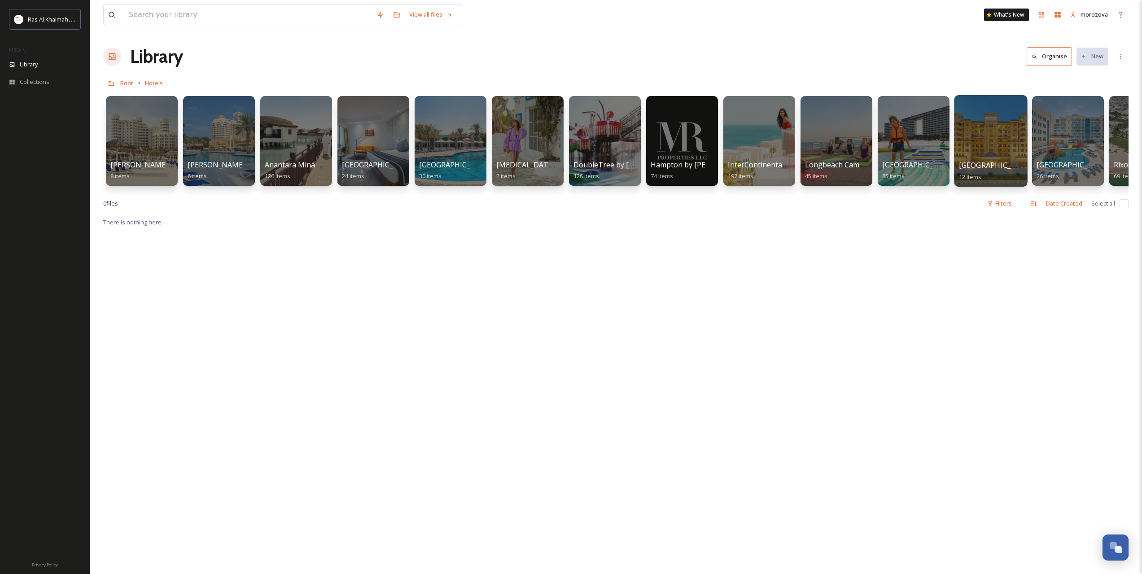
click at [977, 147] on div at bounding box center [990, 141] width 73 height 92
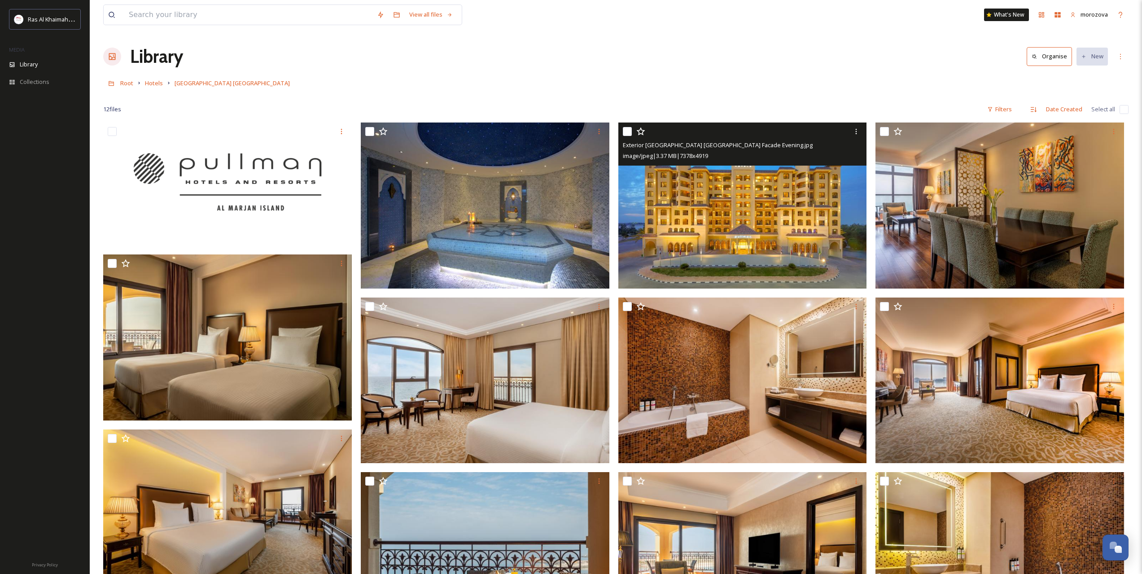
click at [707, 200] on img at bounding box center [742, 206] width 249 height 166
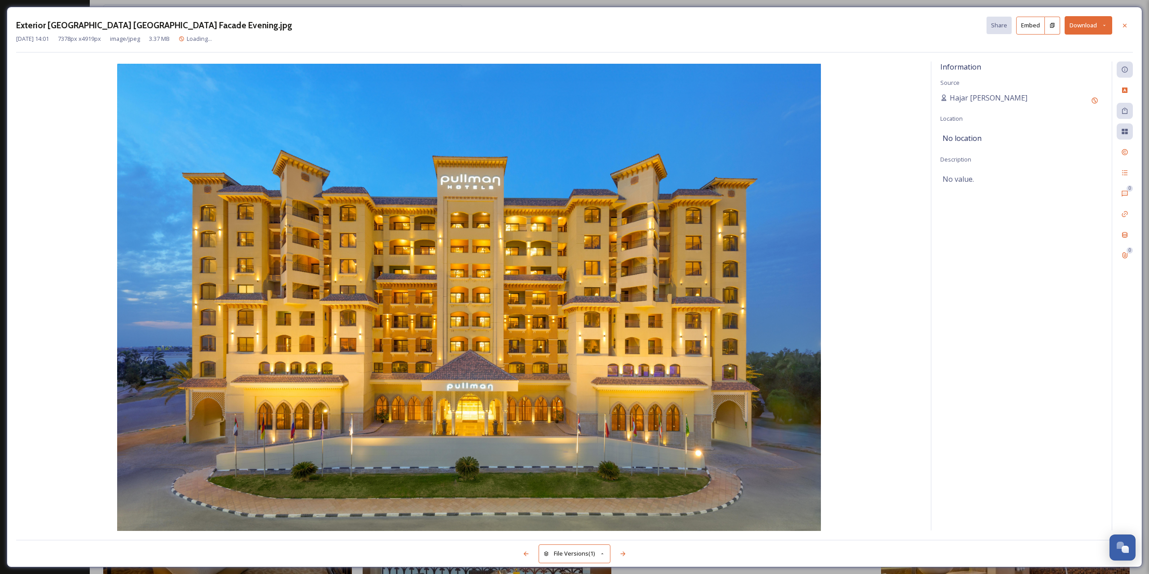
click at [1102, 28] on button "Download" at bounding box center [1088, 25] width 48 height 18
click at [1052, 47] on span "Download Original (7378 x 4919)" at bounding box center [1064, 46] width 85 height 9
click at [1121, 25] on icon at bounding box center [1124, 25] width 7 height 7
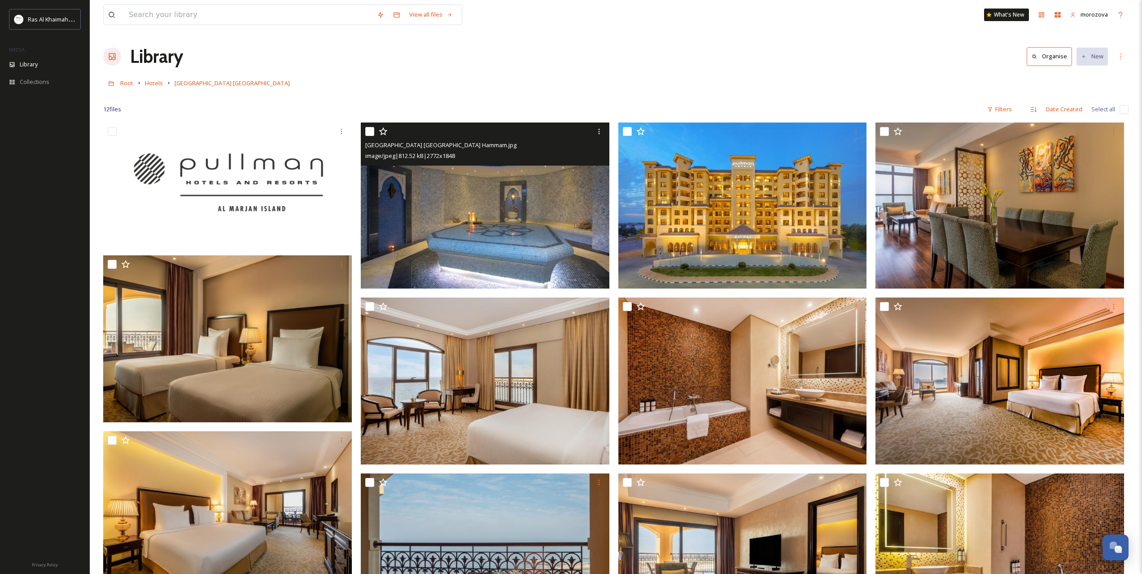
click at [370, 134] on input "checkbox" at bounding box center [369, 131] width 9 height 9
checkbox input "true"
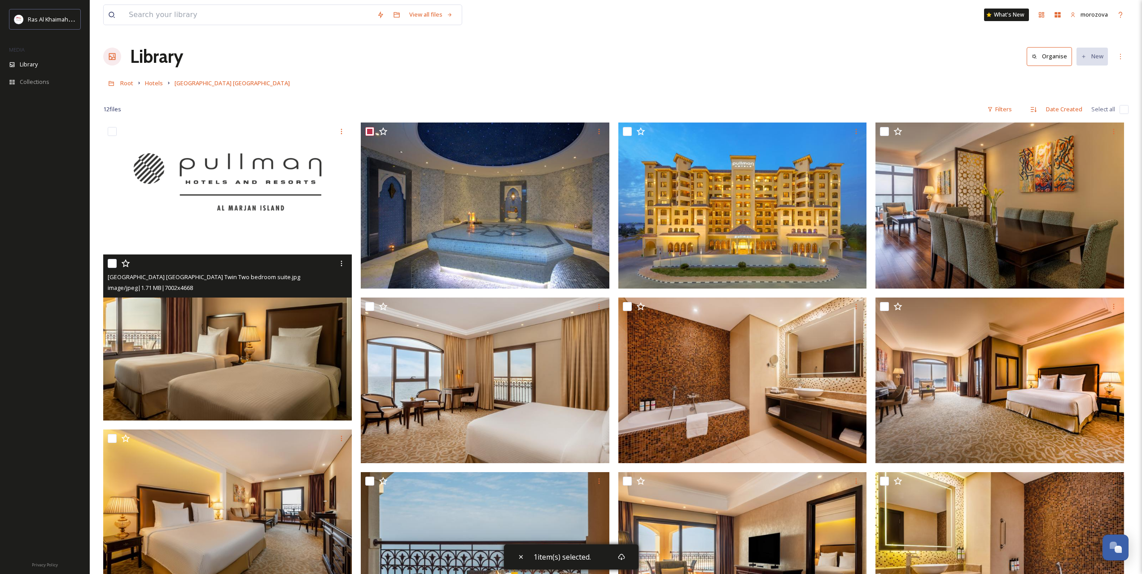
click at [111, 263] on input "checkbox" at bounding box center [112, 263] width 9 height 9
checkbox input "true"
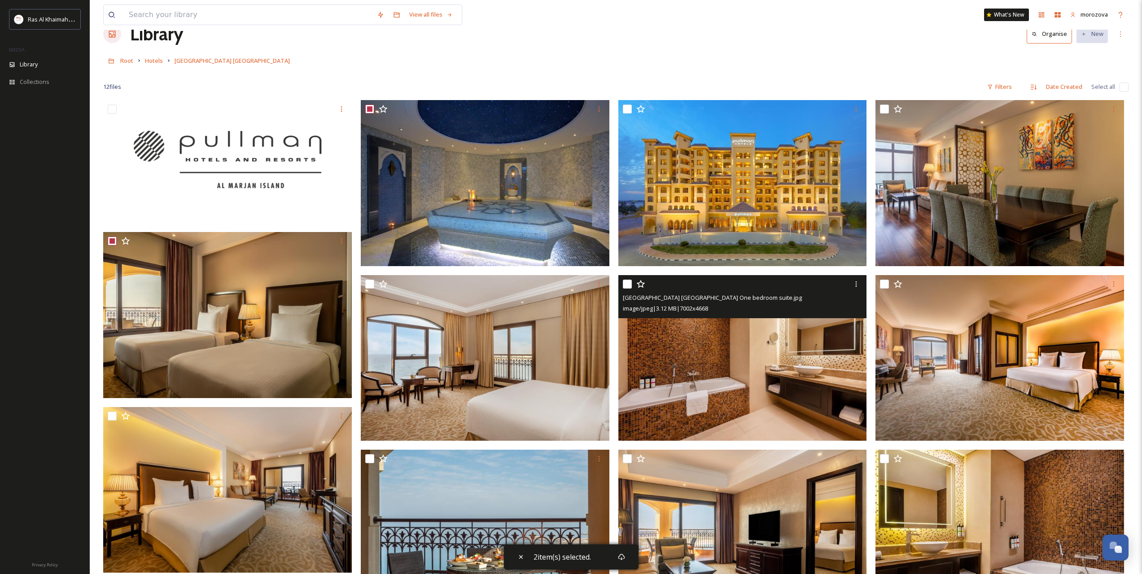
scroll to position [75, 0]
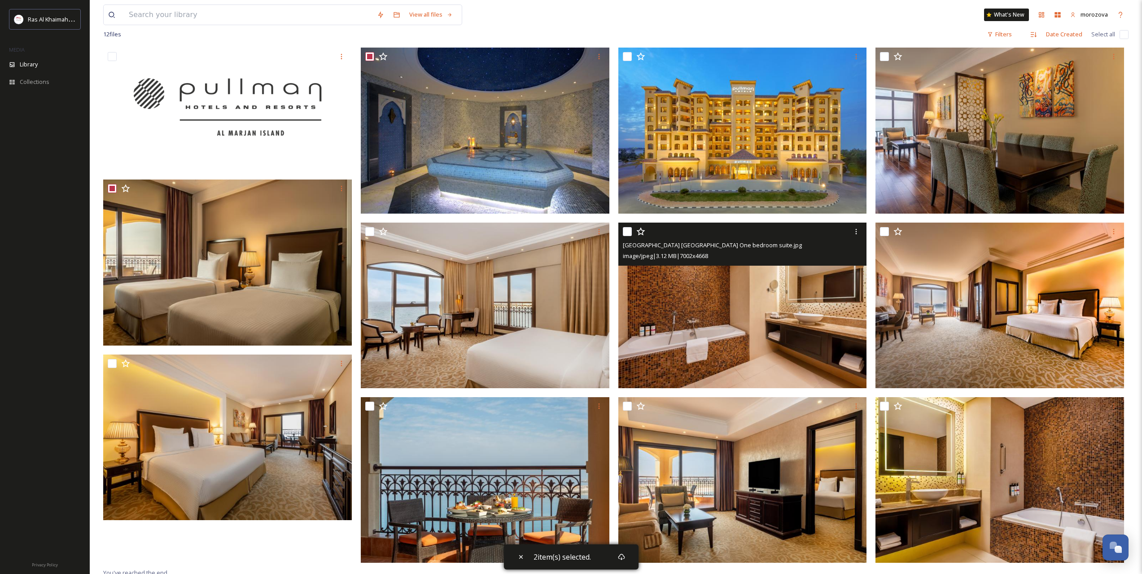
click at [629, 232] on input "checkbox" at bounding box center [627, 231] width 9 height 9
checkbox input "true"
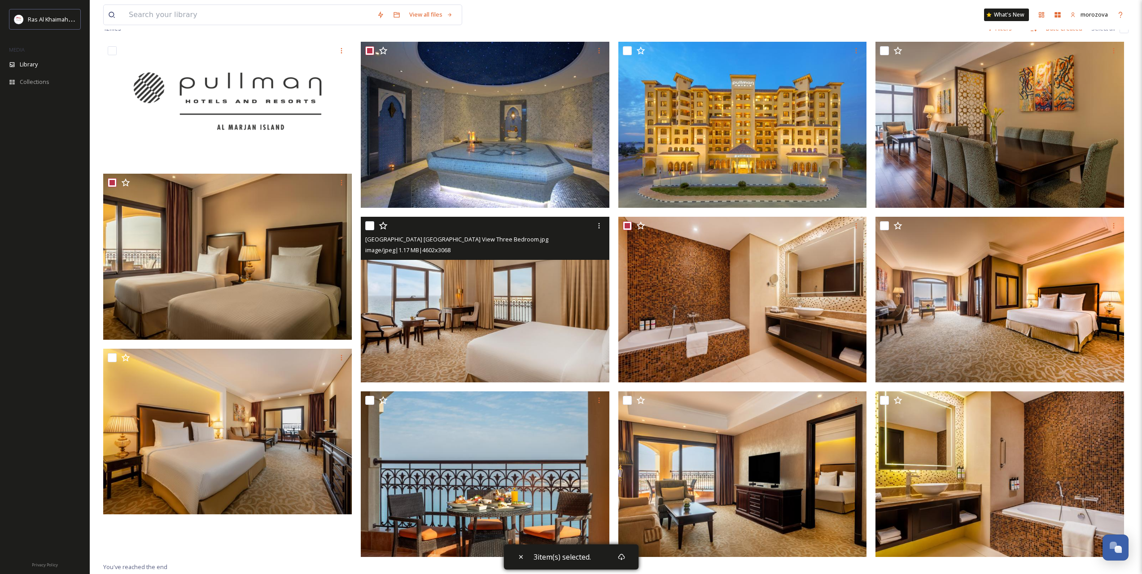
scroll to position [123, 0]
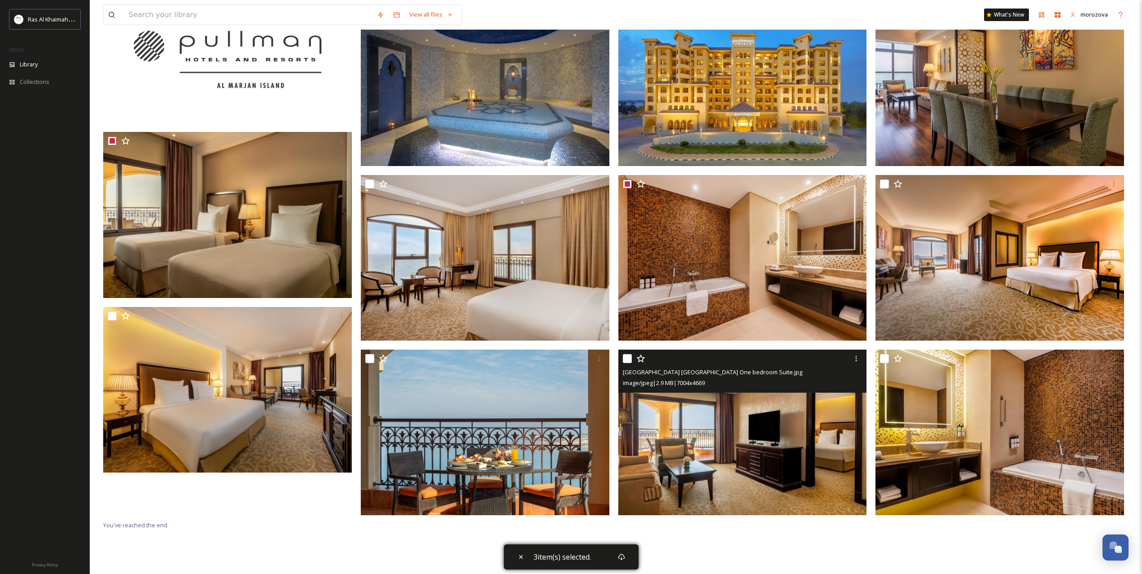
click at [626, 362] on input "checkbox" at bounding box center [627, 358] width 9 height 9
checkbox input "true"
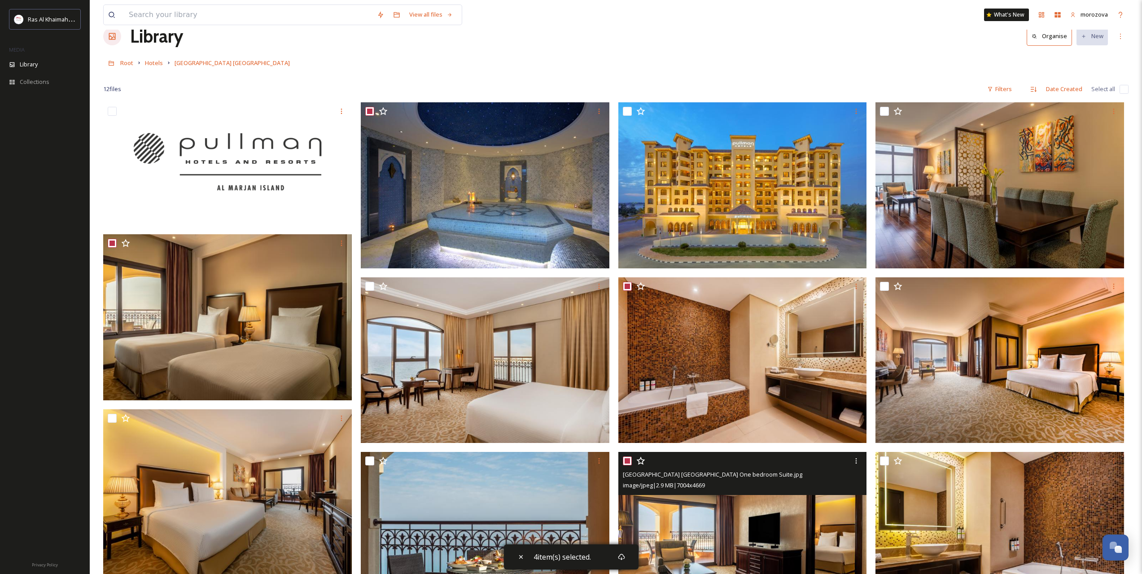
scroll to position [0, 0]
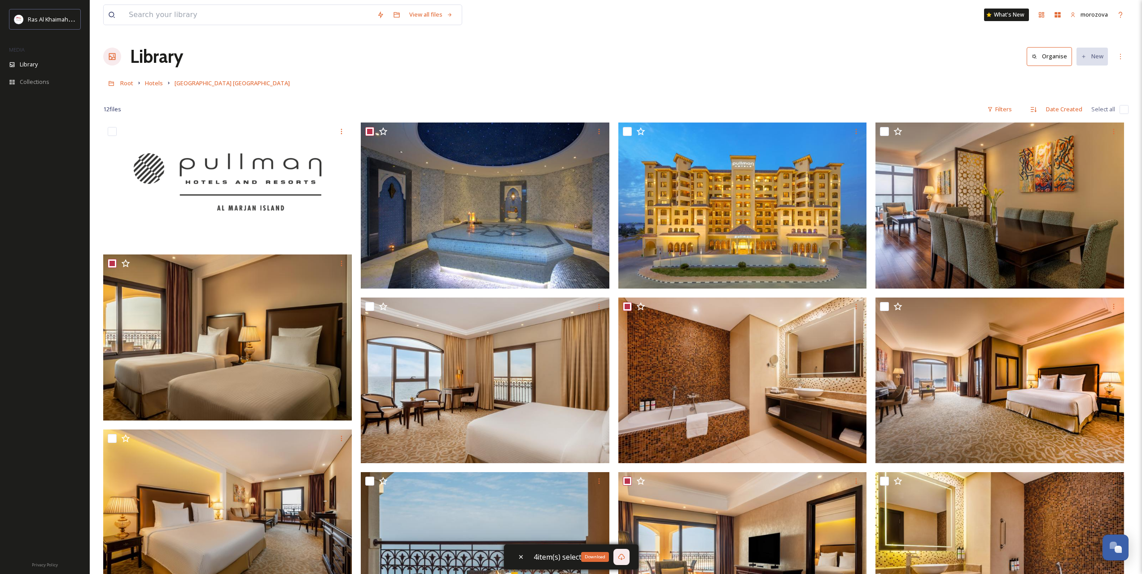
click at [621, 559] on icon at bounding box center [621, 557] width 7 height 6
click at [161, 82] on span "Hotels" at bounding box center [154, 83] width 18 height 8
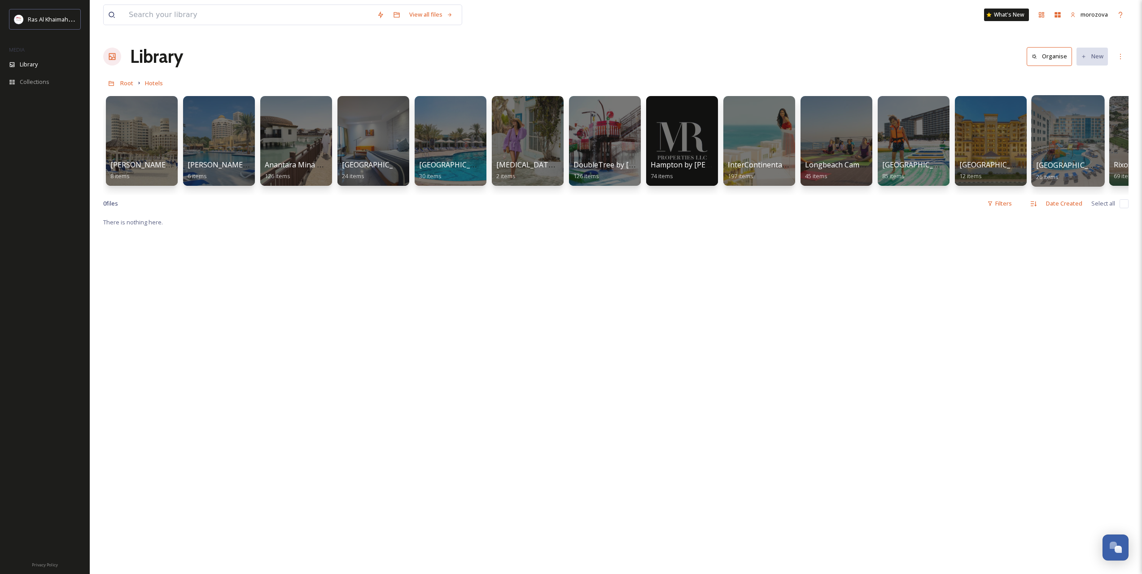
click at [1057, 141] on div at bounding box center [1067, 141] width 73 height 92
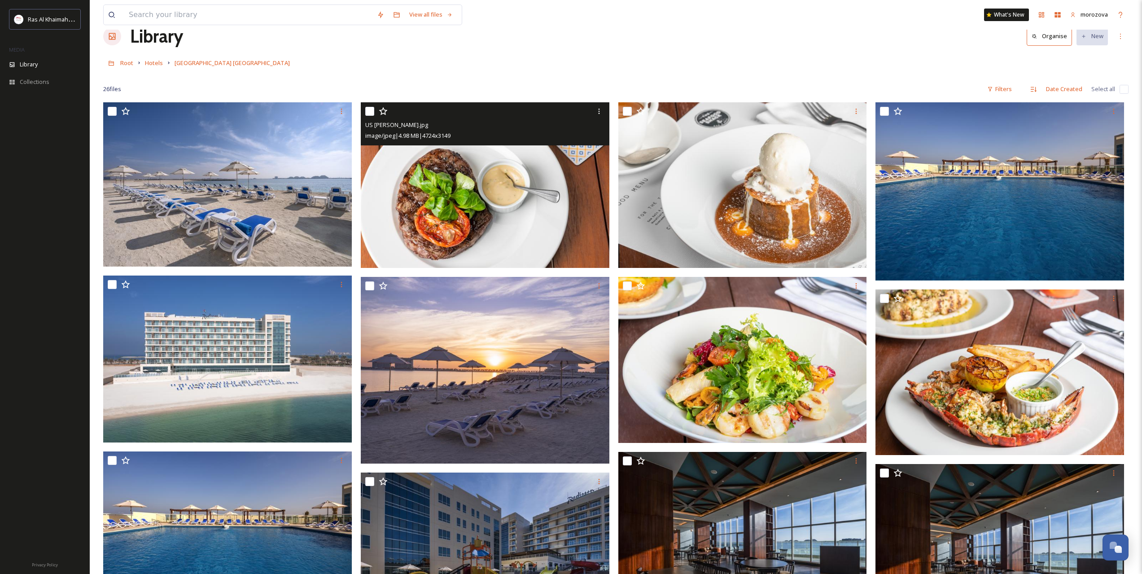
scroll to position [75, 0]
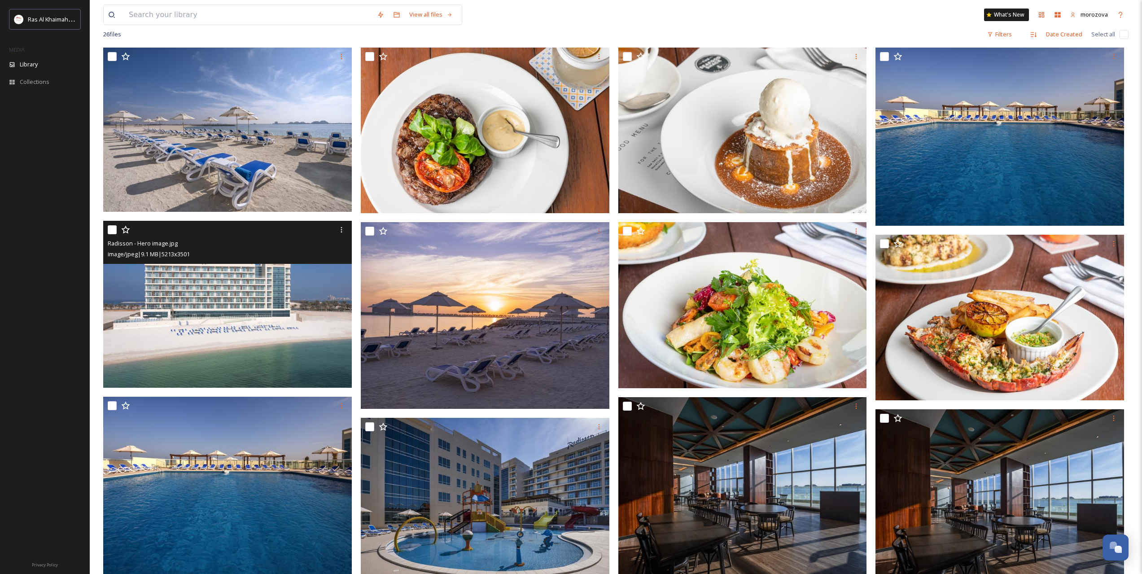
click at [264, 297] on img at bounding box center [227, 304] width 249 height 167
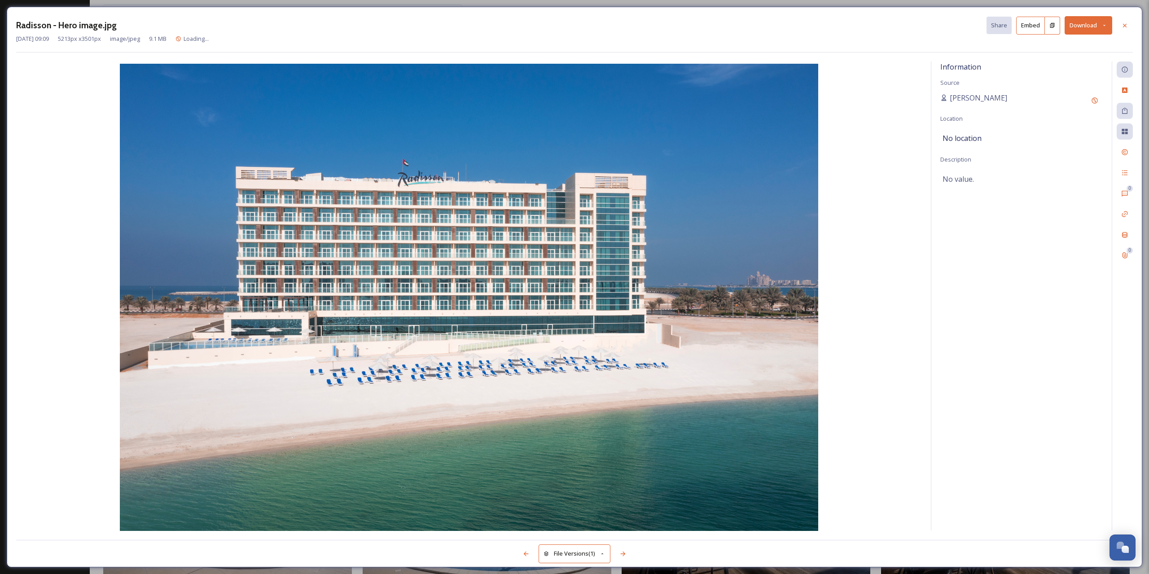
click at [1099, 25] on button "Download" at bounding box center [1088, 25] width 48 height 18
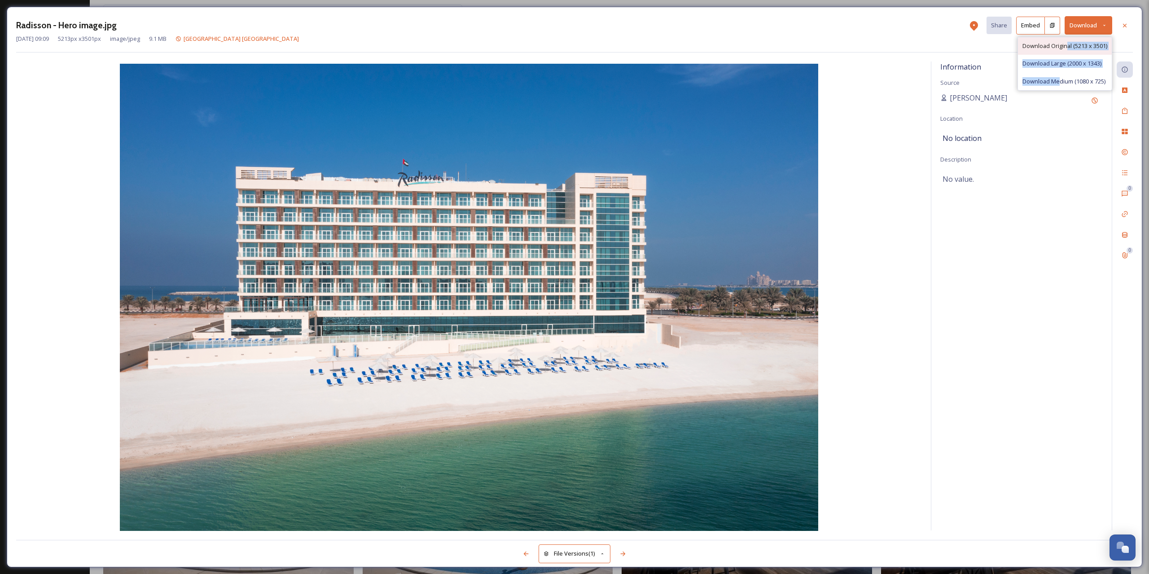
drag, startPoint x: 1056, startPoint y: 79, endPoint x: 1067, endPoint y: 48, distance: 33.6
click at [1067, 48] on div "Download Original (5213 x 3501) Download Large (2000 x 1343) Download Medium (1…" at bounding box center [1064, 64] width 95 height 54
click at [1067, 48] on span "Download Original (5213 x 3501)" at bounding box center [1064, 46] width 85 height 9
click at [1125, 24] on icon at bounding box center [1124, 25] width 7 height 7
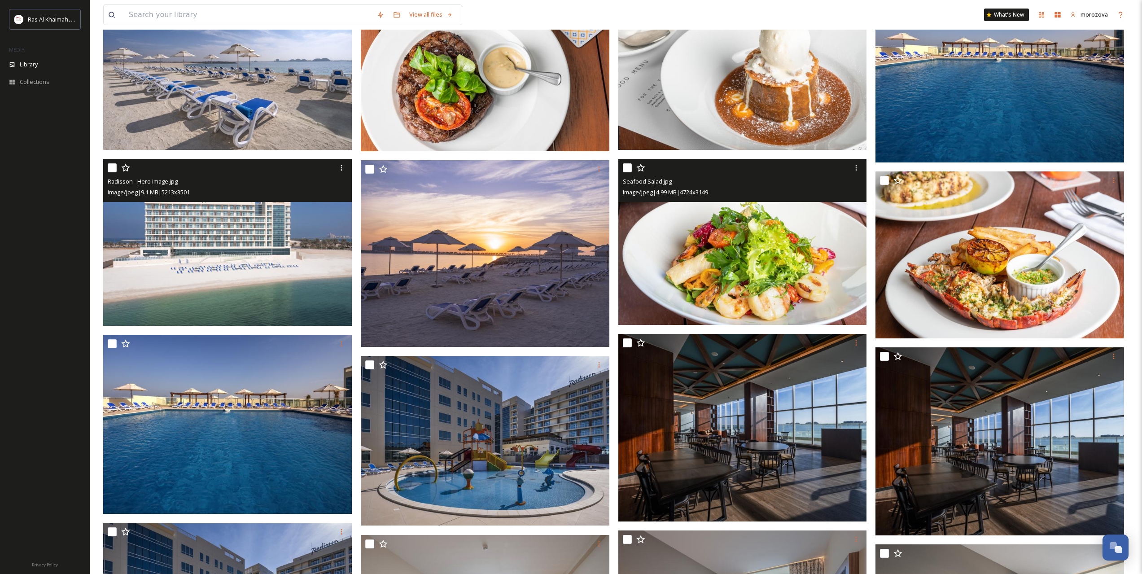
scroll to position [224, 0]
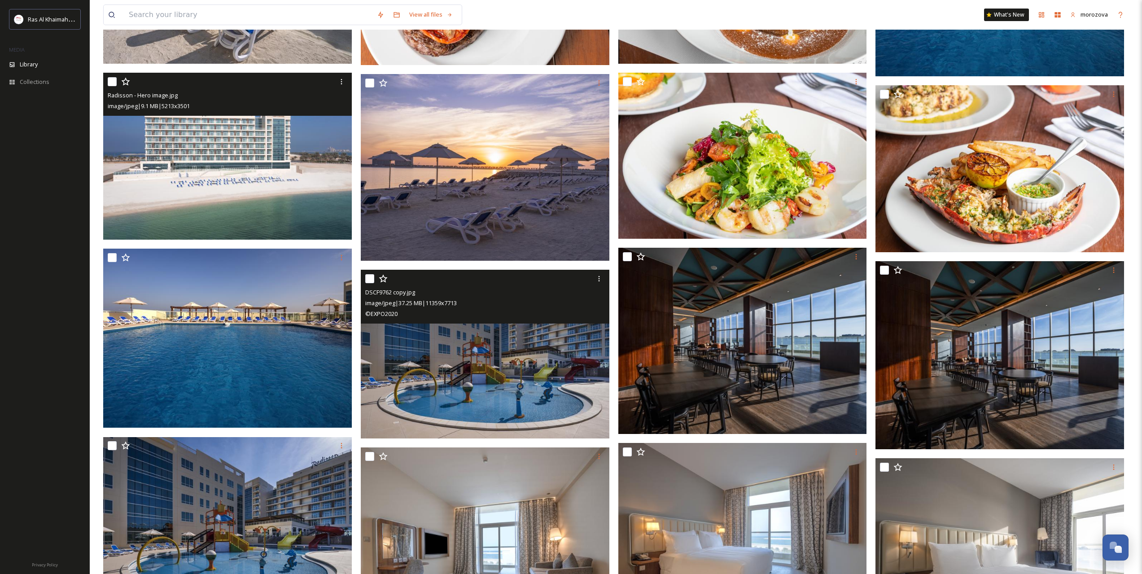
click at [367, 276] on input "checkbox" at bounding box center [369, 278] width 9 height 9
checkbox input "true"
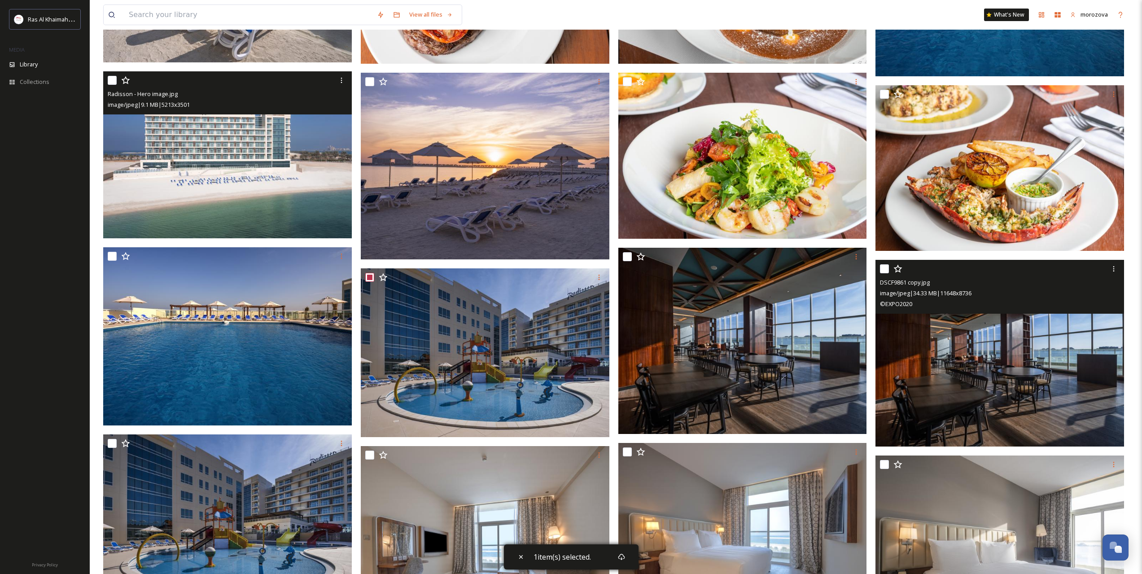
click at [886, 268] on input "checkbox" at bounding box center [884, 268] width 9 height 9
checkbox input "true"
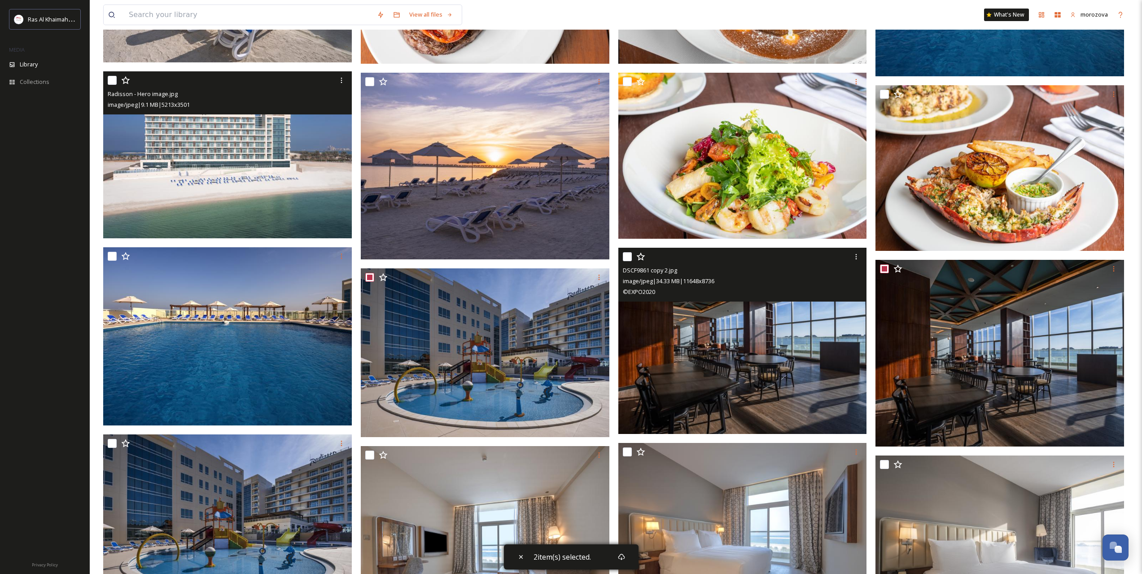
scroll to position [449, 0]
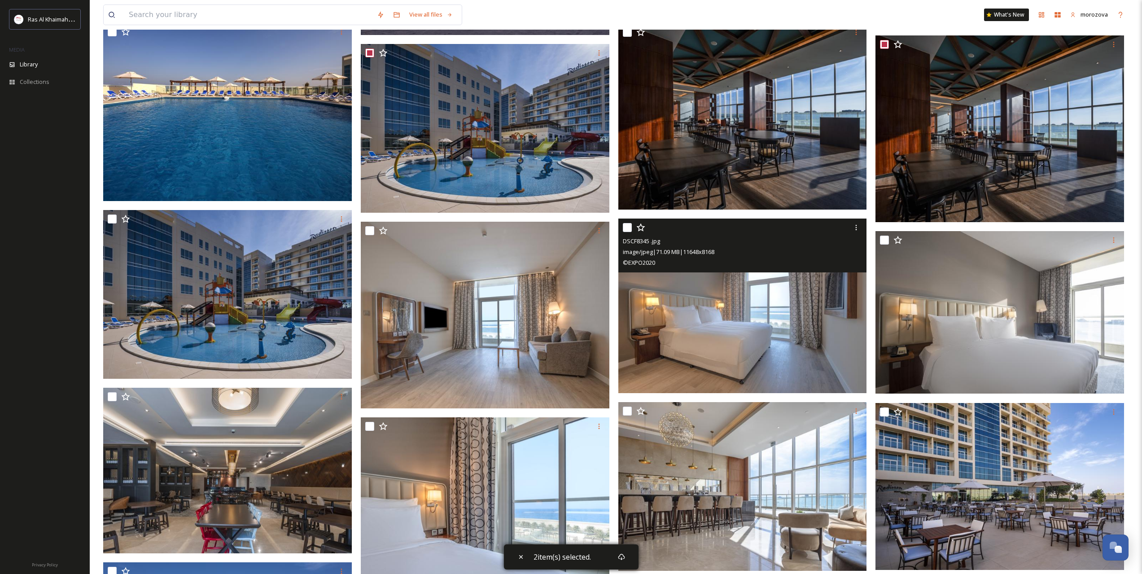
click at [627, 229] on input "checkbox" at bounding box center [627, 227] width 9 height 9
checkbox input "true"
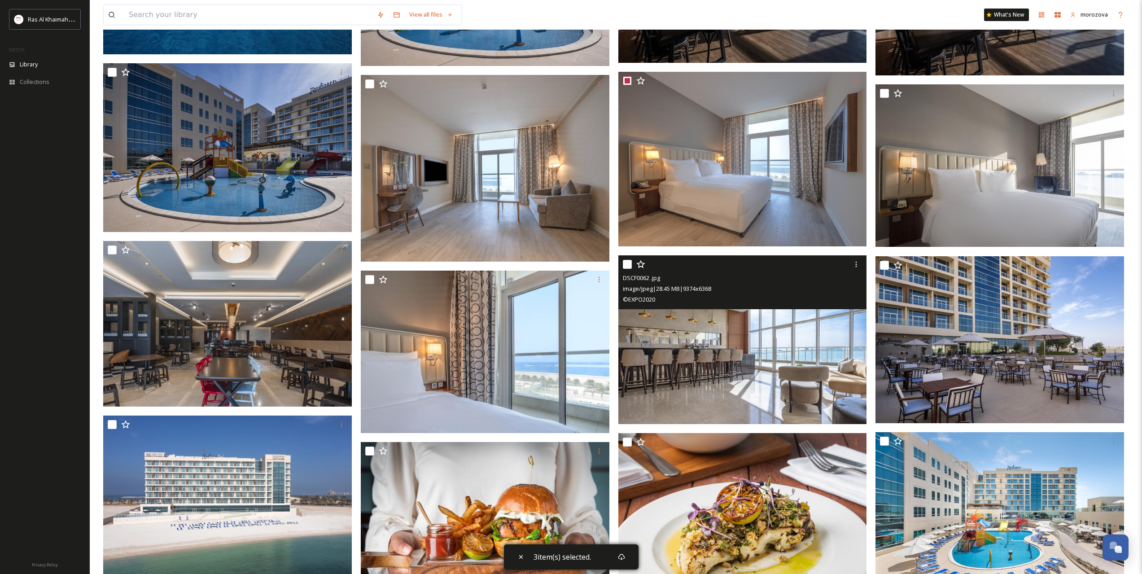
scroll to position [598, 0]
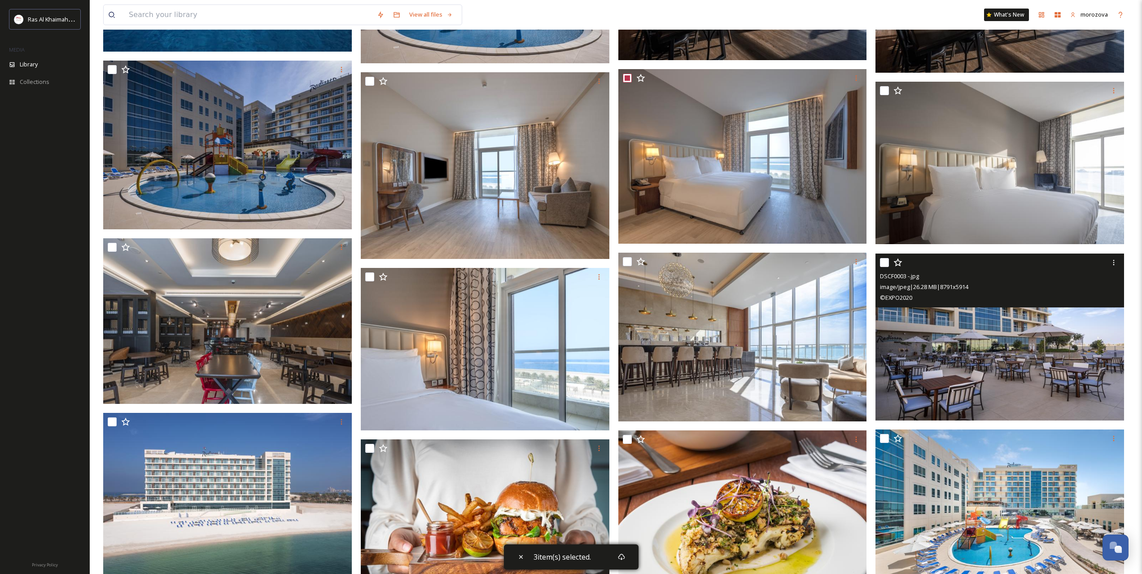
click at [881, 260] on input "checkbox" at bounding box center [884, 262] width 9 height 9
checkbox input "true"
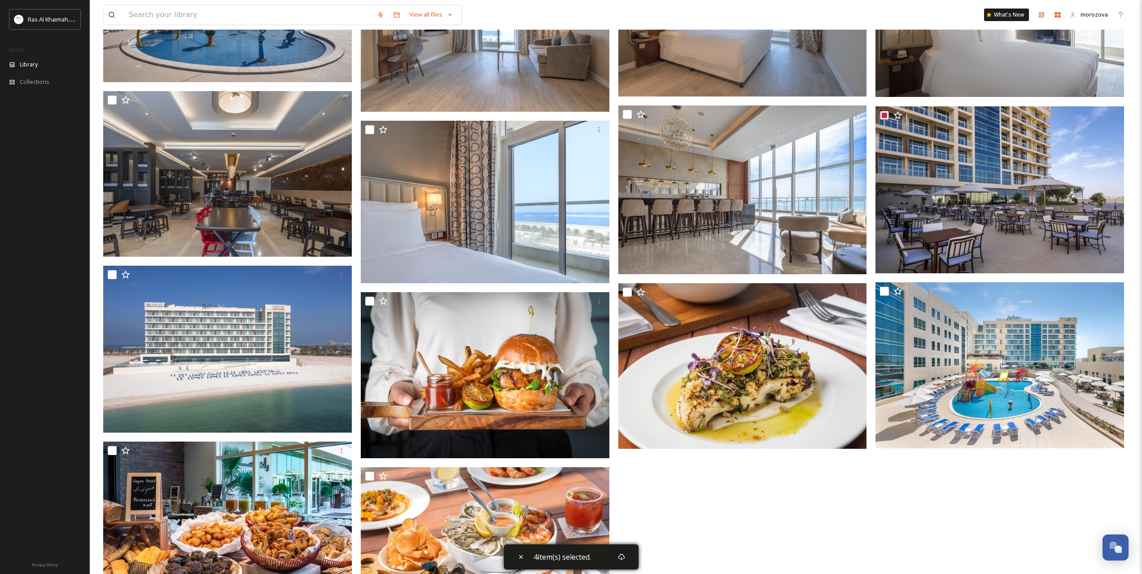
scroll to position [748, 0]
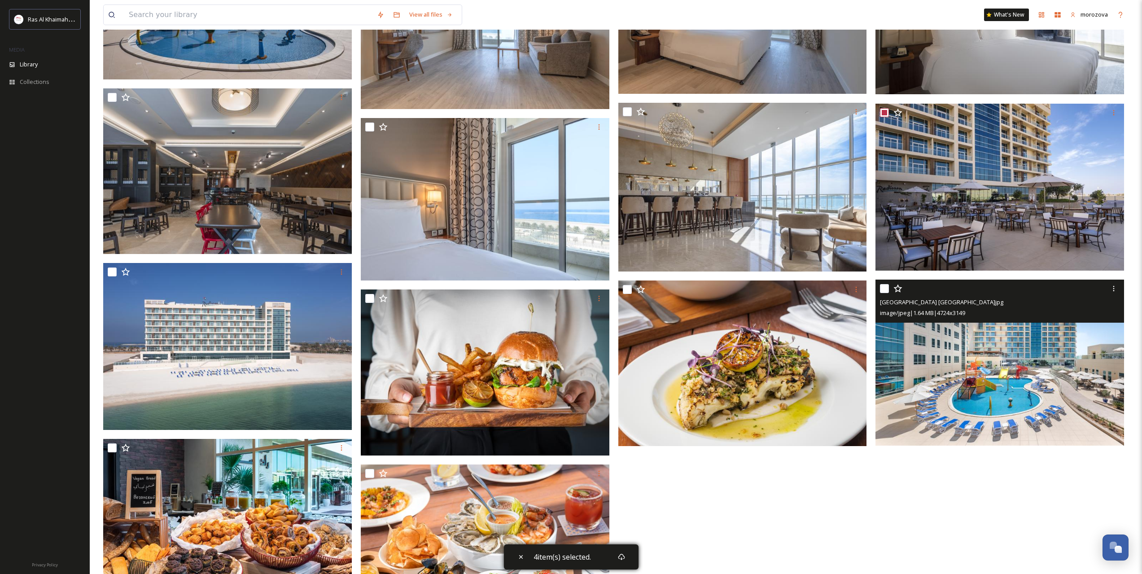
click at [885, 289] on input "checkbox" at bounding box center [884, 288] width 9 height 9
checkbox input "true"
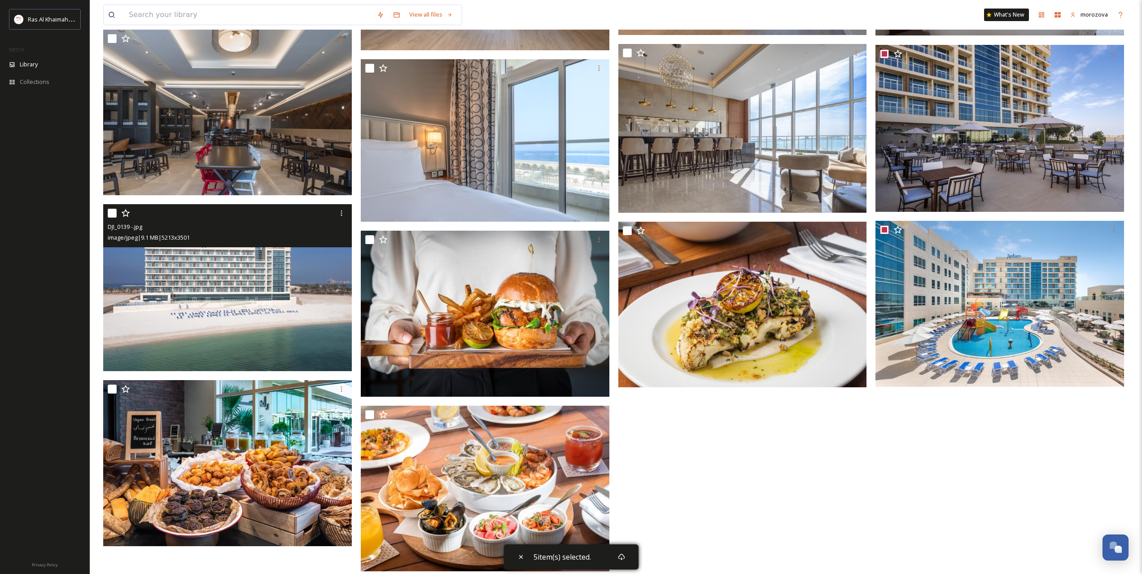
scroll to position [819, 0]
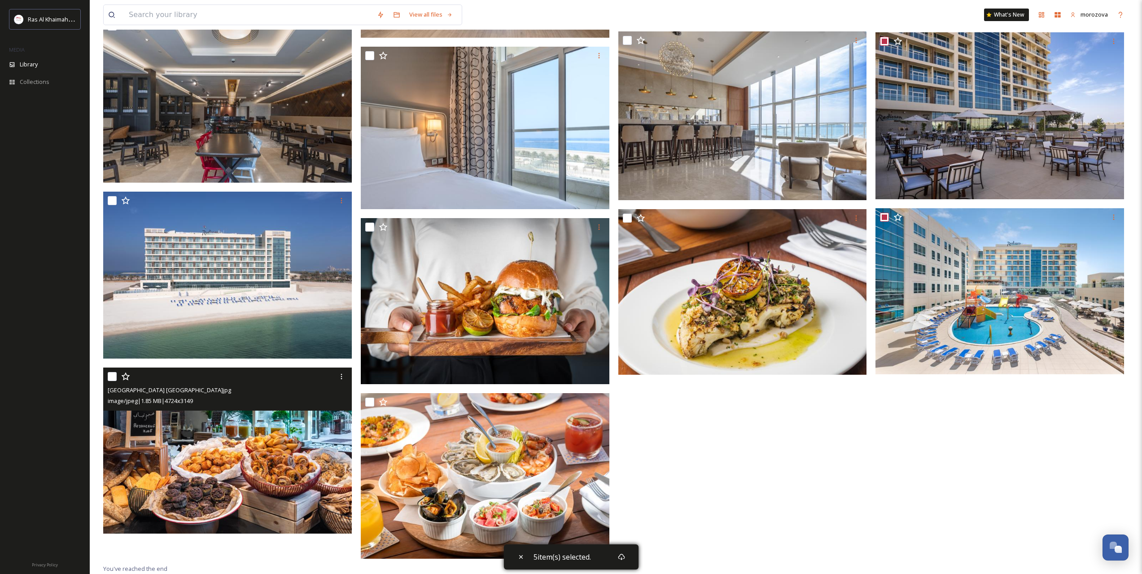
click at [114, 373] on input "checkbox" at bounding box center [112, 376] width 9 height 9
checkbox input "true"
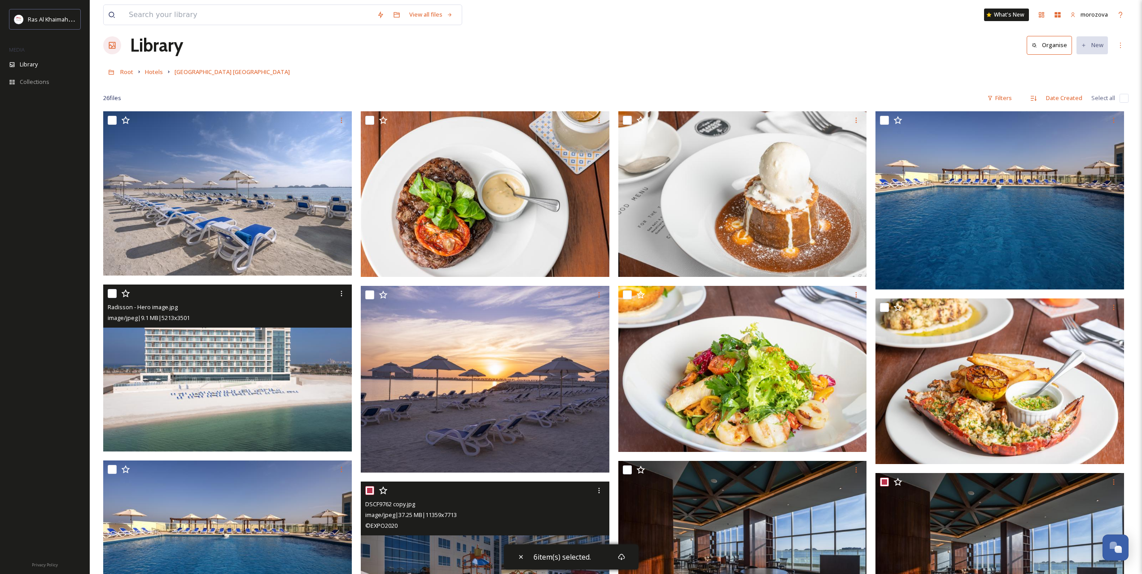
scroll to position [0, 0]
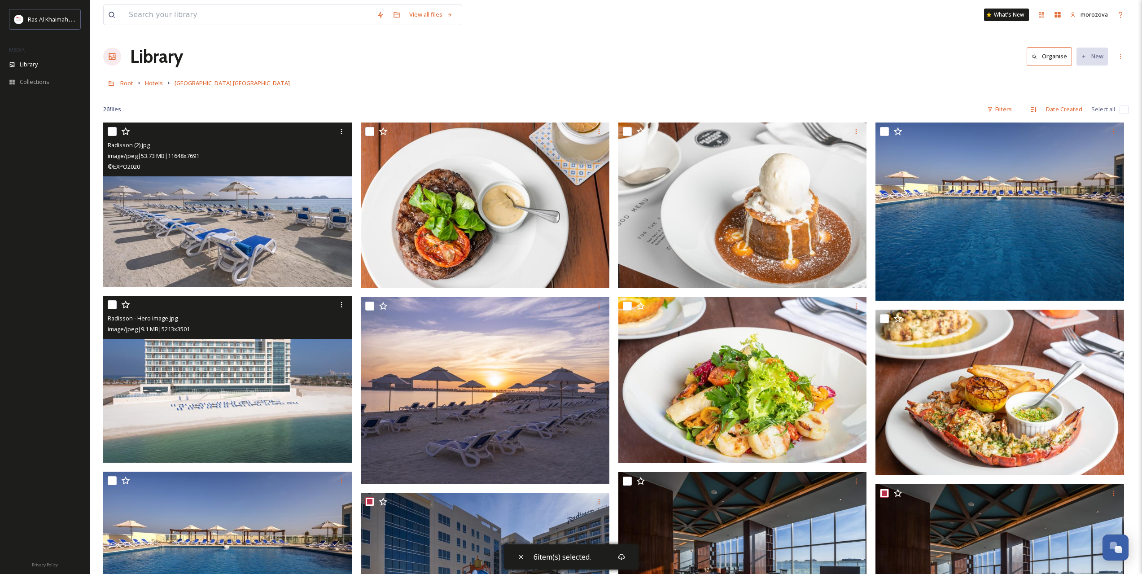
click at [113, 130] on input "checkbox" at bounding box center [112, 131] width 9 height 9
checkbox input "true"
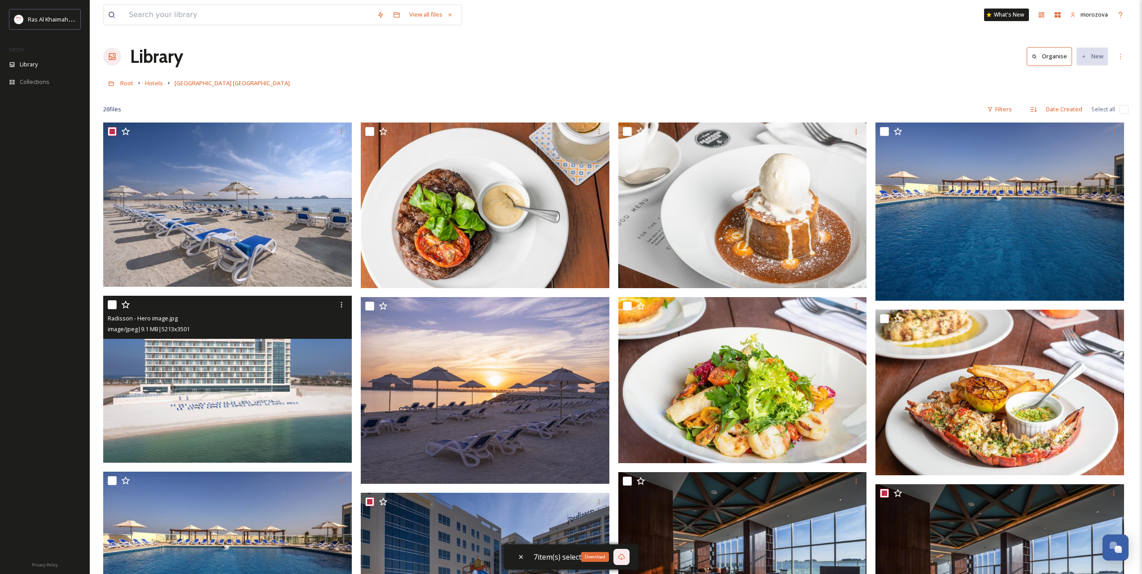
click at [617, 558] on div "Download" at bounding box center [621, 557] width 16 height 16
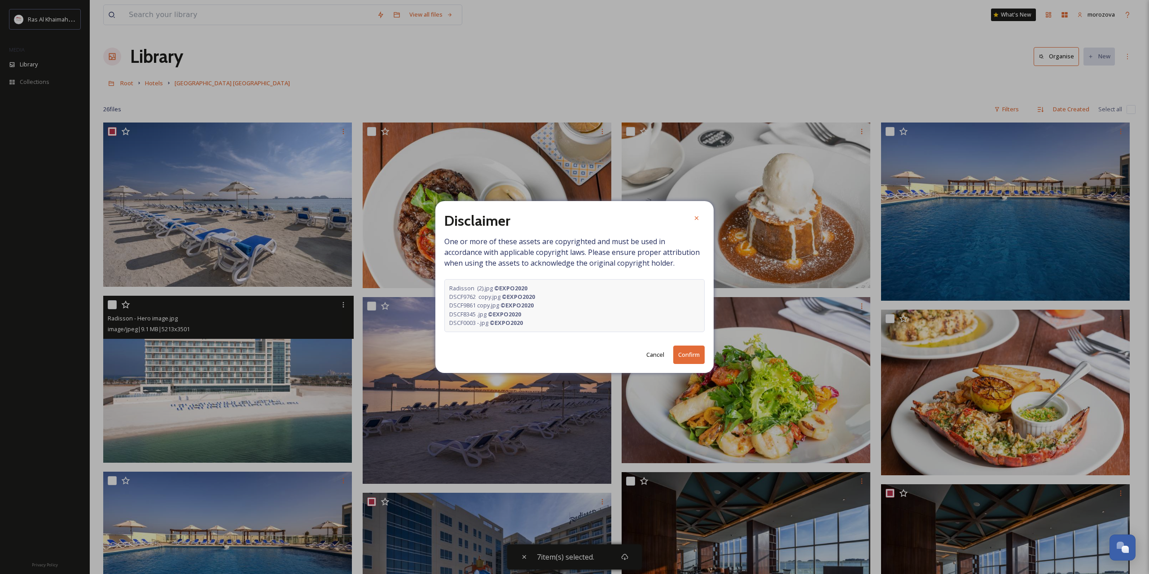
click at [681, 358] on button "Confirm" at bounding box center [688, 355] width 31 height 18
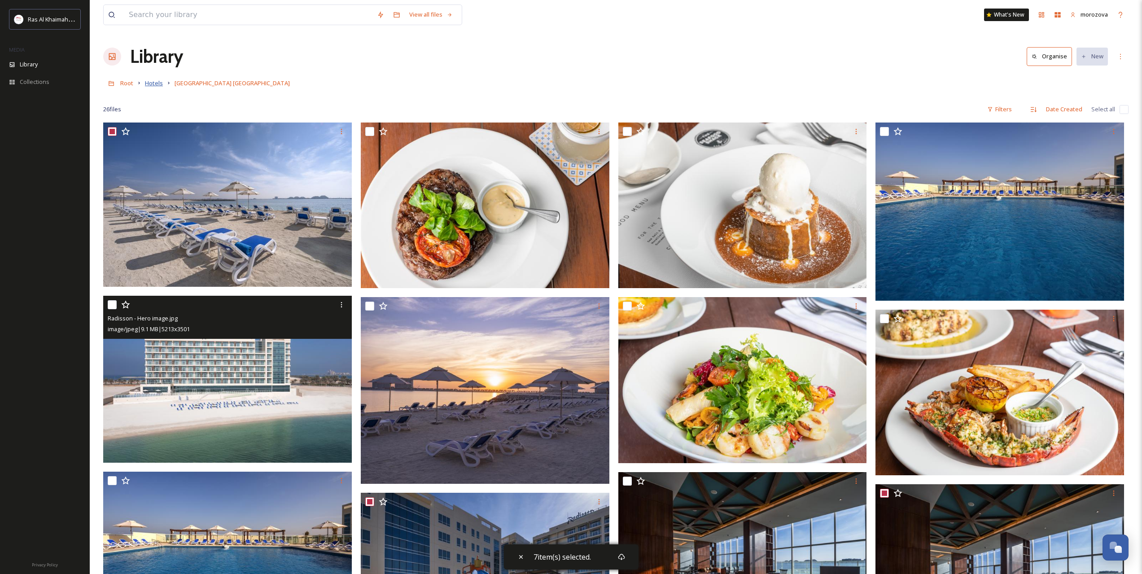
click at [151, 85] on span "Hotels" at bounding box center [154, 83] width 18 height 8
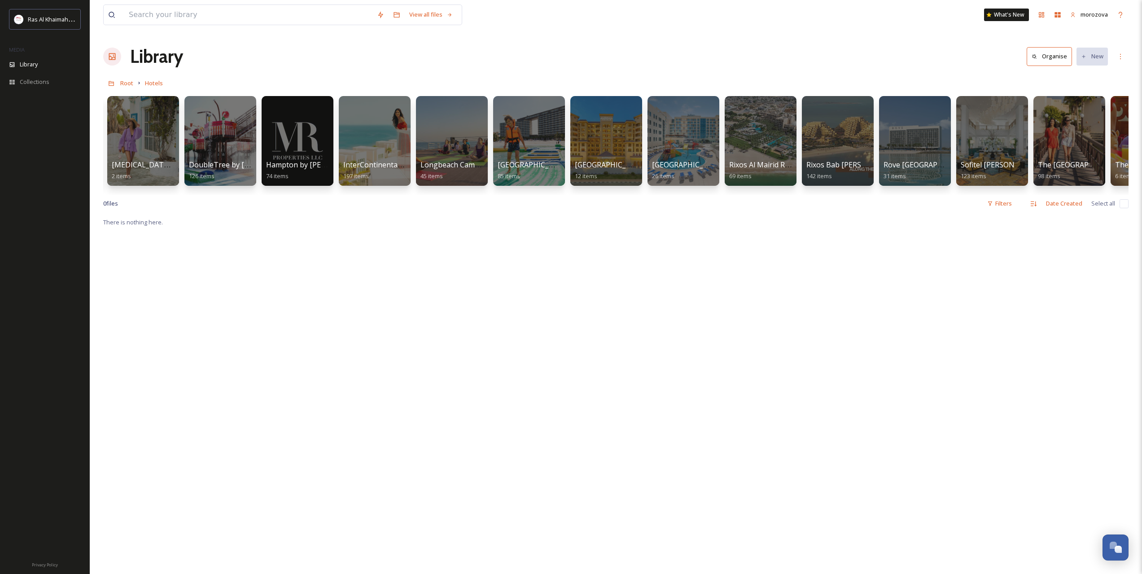
scroll to position [0, 386]
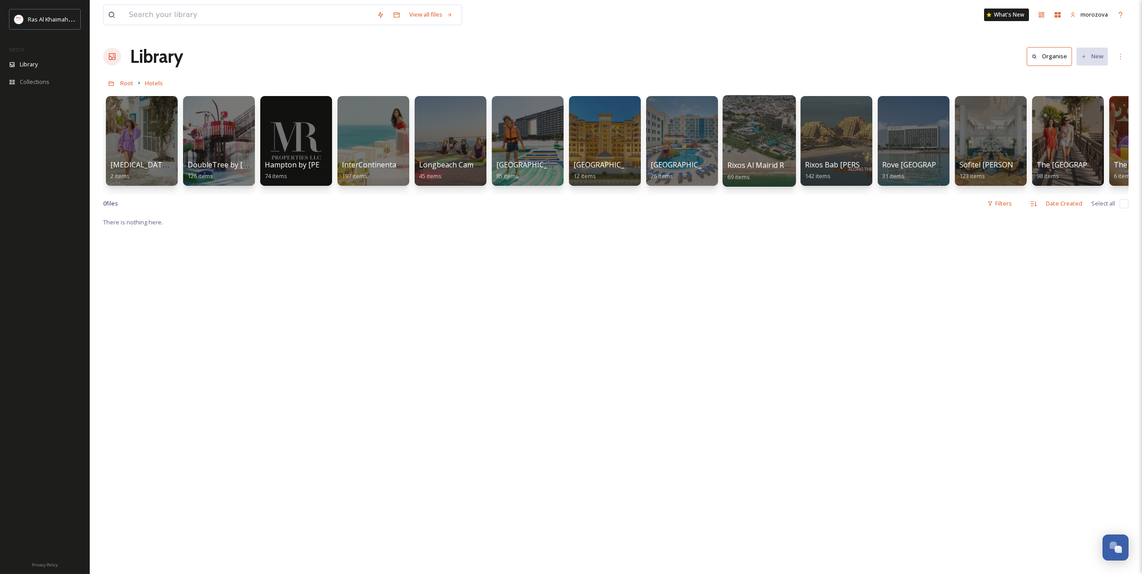
click at [771, 148] on div at bounding box center [758, 141] width 73 height 92
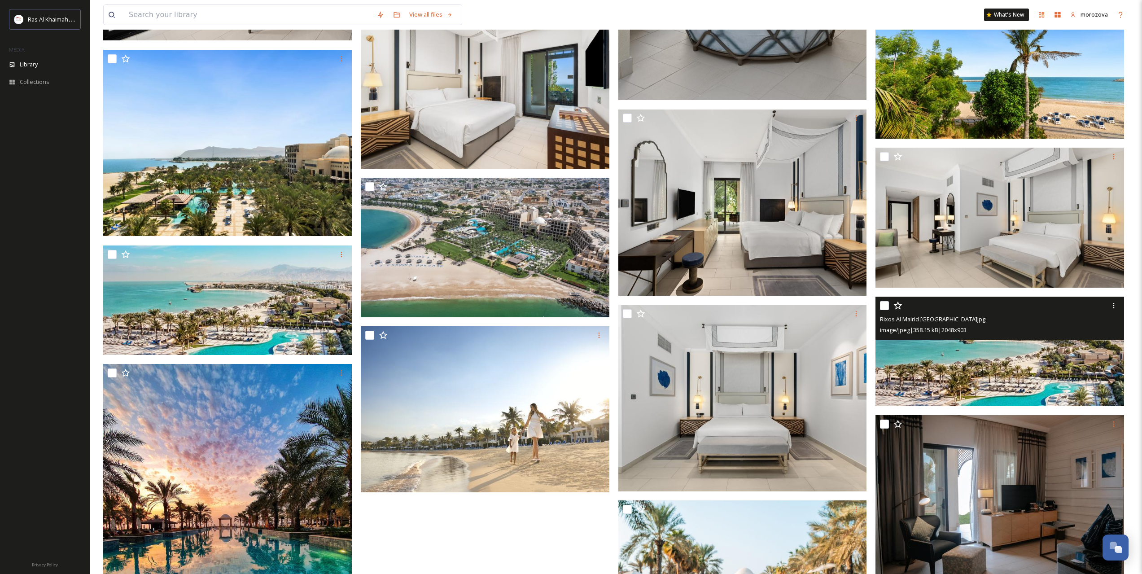
scroll to position [823, 0]
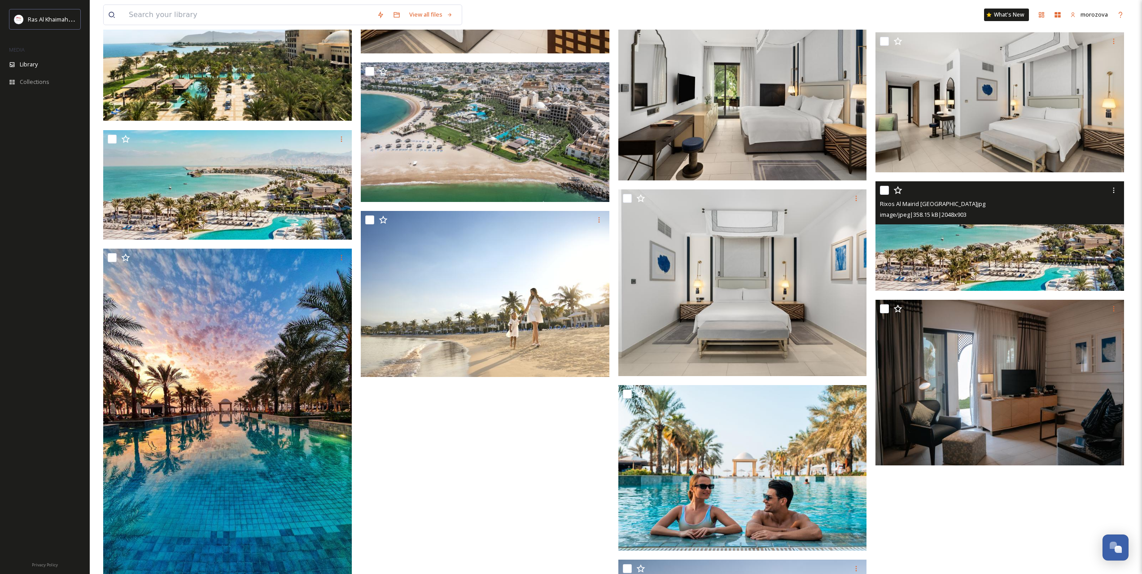
click at [1011, 242] on img at bounding box center [999, 236] width 249 height 110
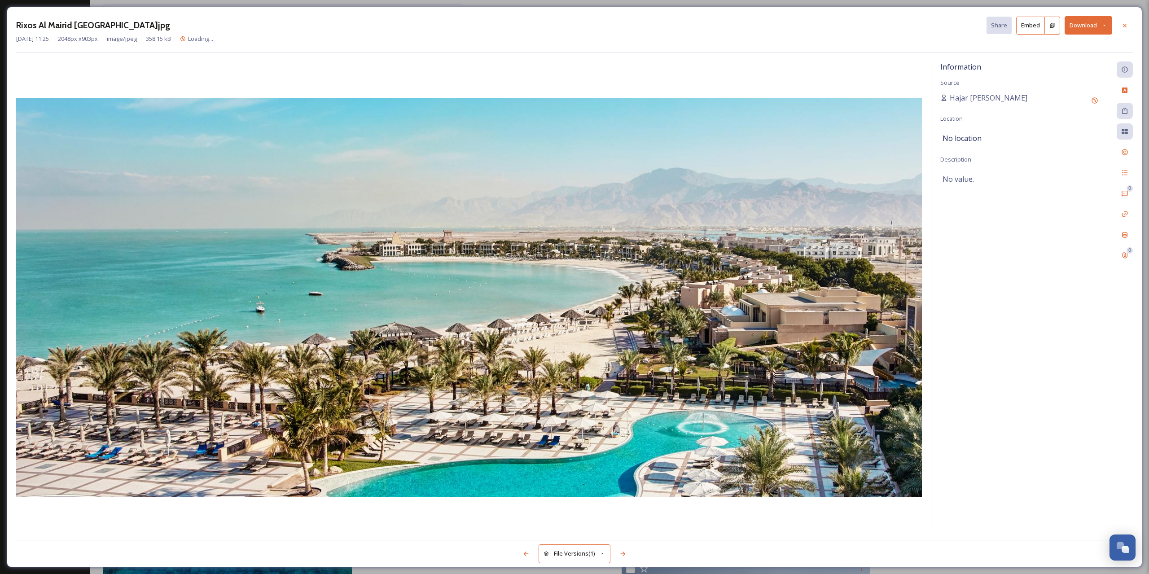
click at [1103, 25] on icon at bounding box center [1104, 25] width 6 height 6
click at [1063, 48] on span "Download Original (2048 x 903)" at bounding box center [1065, 46] width 82 height 9
click at [1130, 24] on div at bounding box center [1124, 26] width 16 height 16
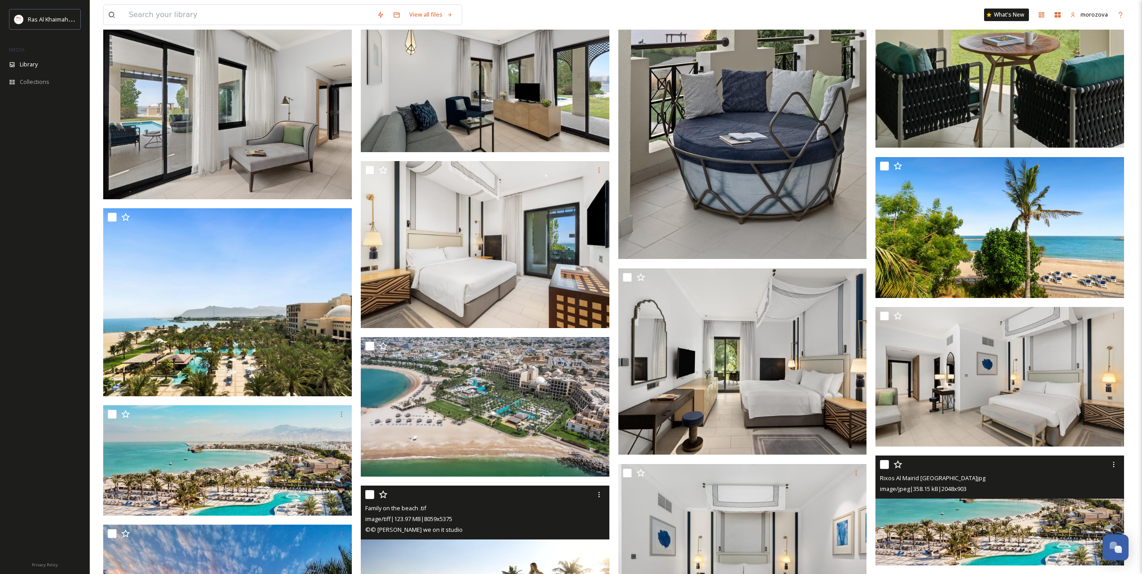
scroll to position [524, 0]
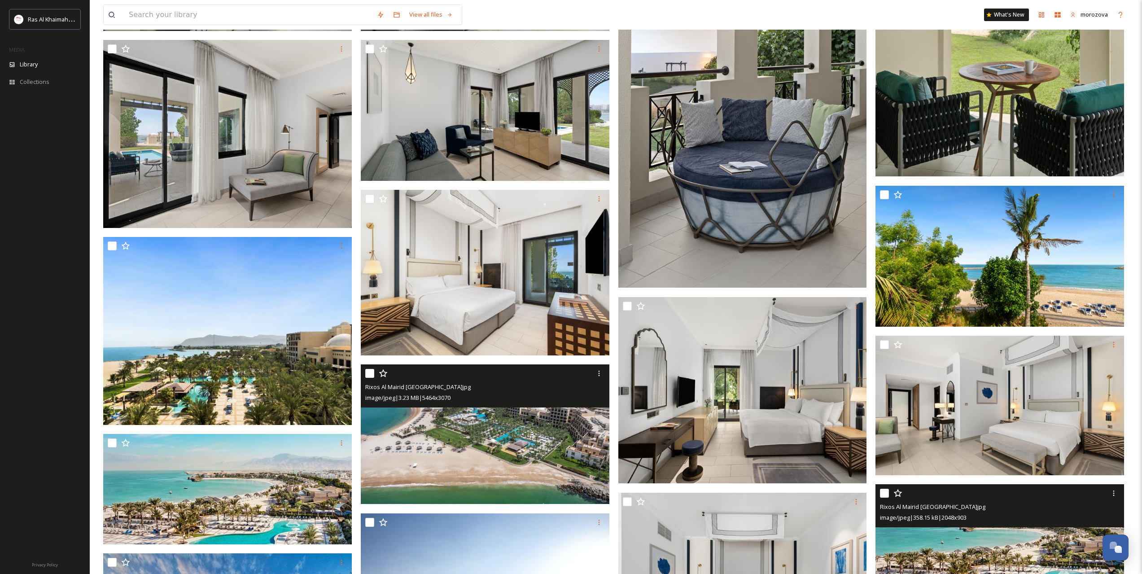
click at [369, 374] on input "checkbox" at bounding box center [369, 373] width 9 height 9
checkbox input "true"
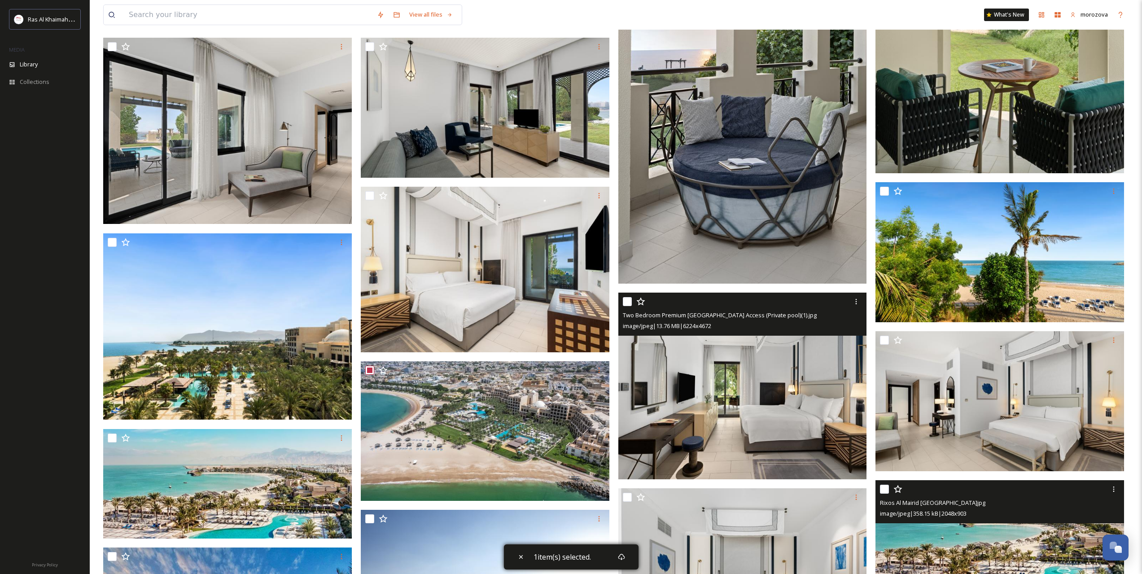
click at [625, 298] on input "checkbox" at bounding box center [627, 301] width 9 height 9
checkbox input "true"
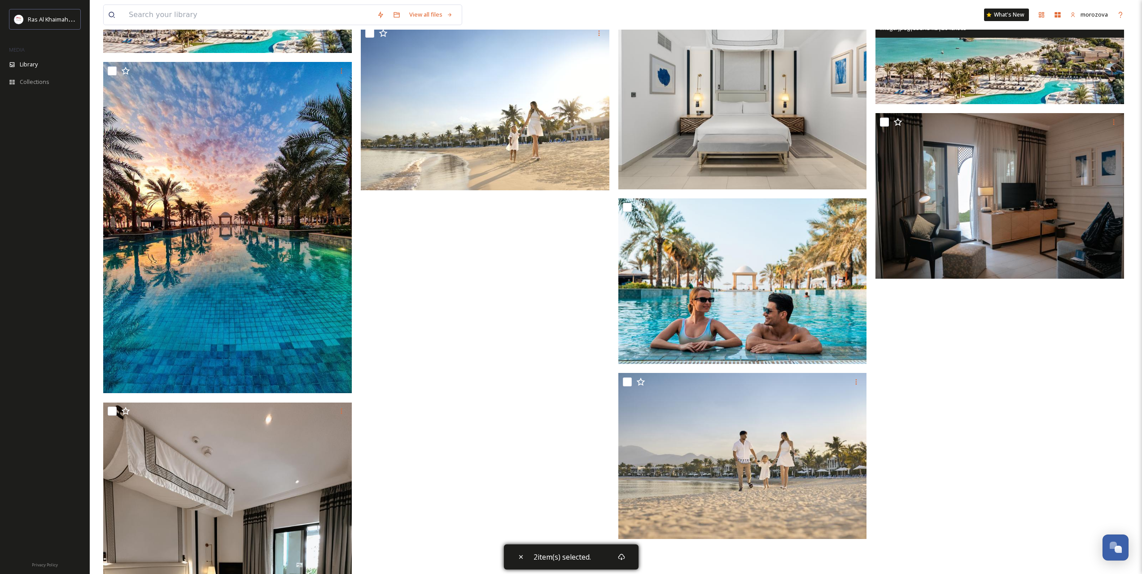
scroll to position [823, 0]
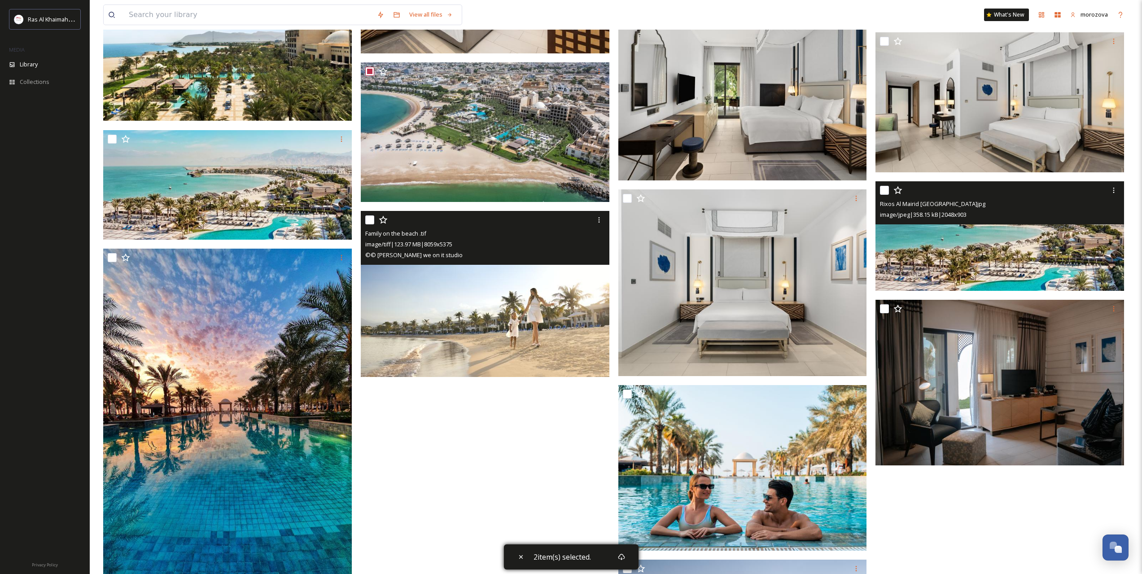
click at [373, 220] on input "checkbox" at bounding box center [369, 219] width 9 height 9
checkbox input "true"
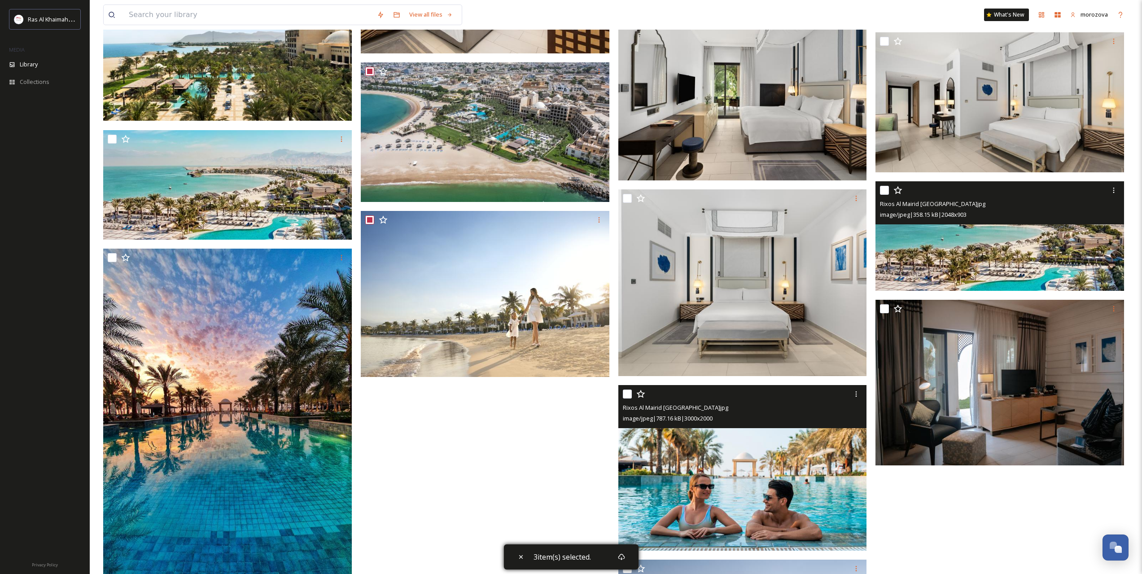
click at [625, 394] on input "checkbox" at bounding box center [627, 393] width 9 height 9
checkbox input "true"
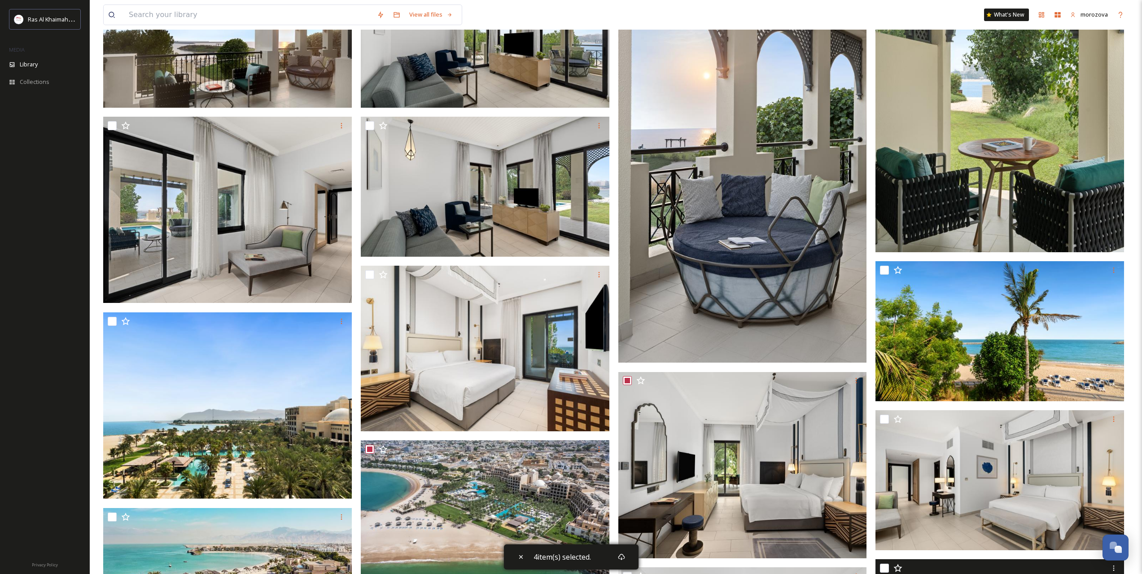
scroll to position [436, 0]
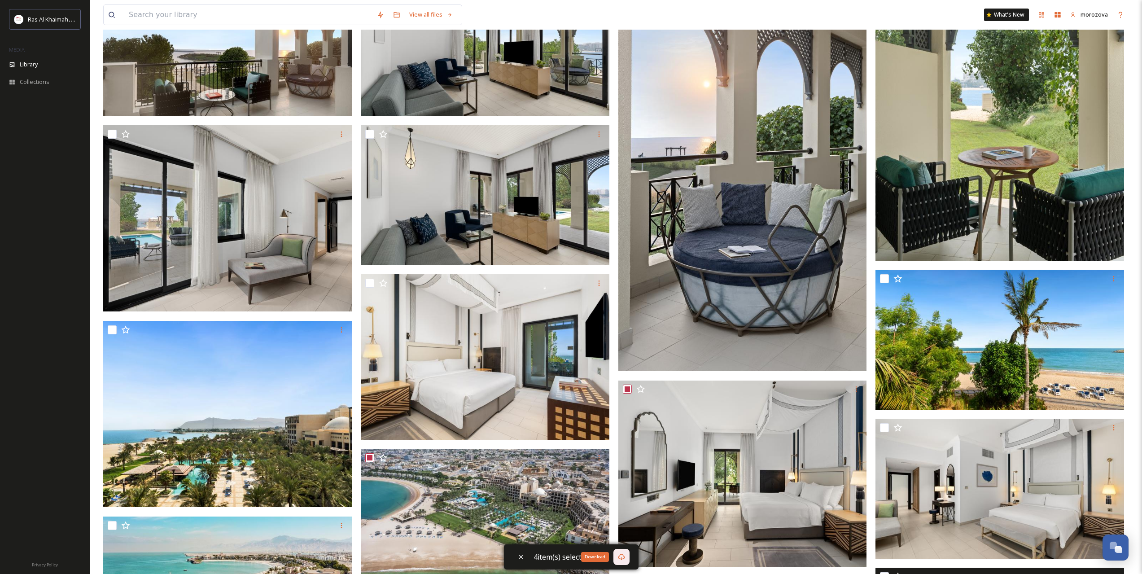
click at [620, 555] on icon at bounding box center [621, 557] width 7 height 6
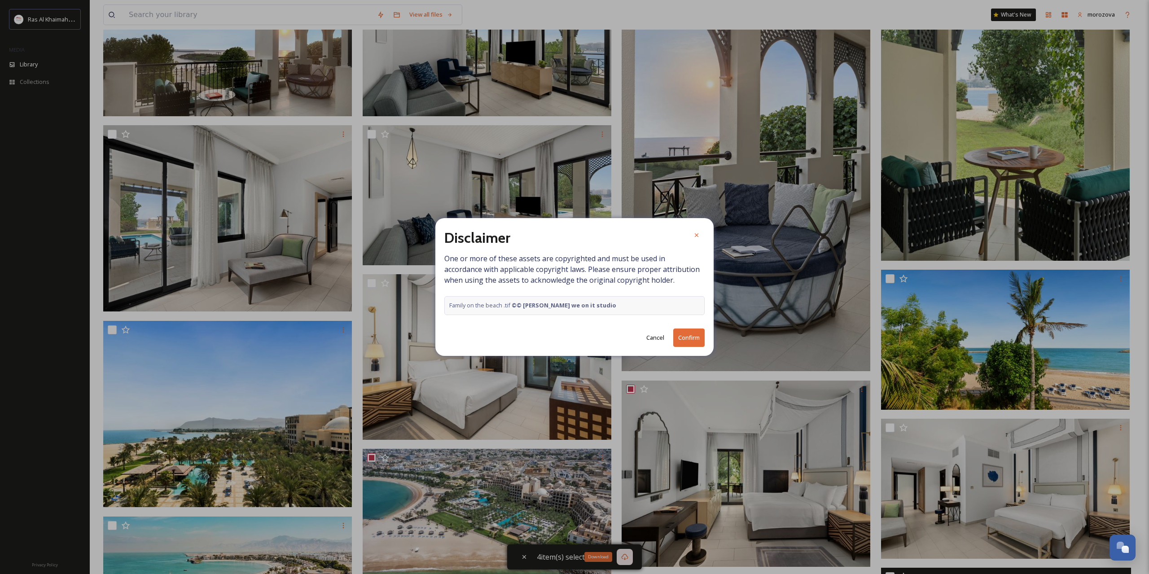
click at [684, 338] on button "Confirm" at bounding box center [688, 337] width 31 height 18
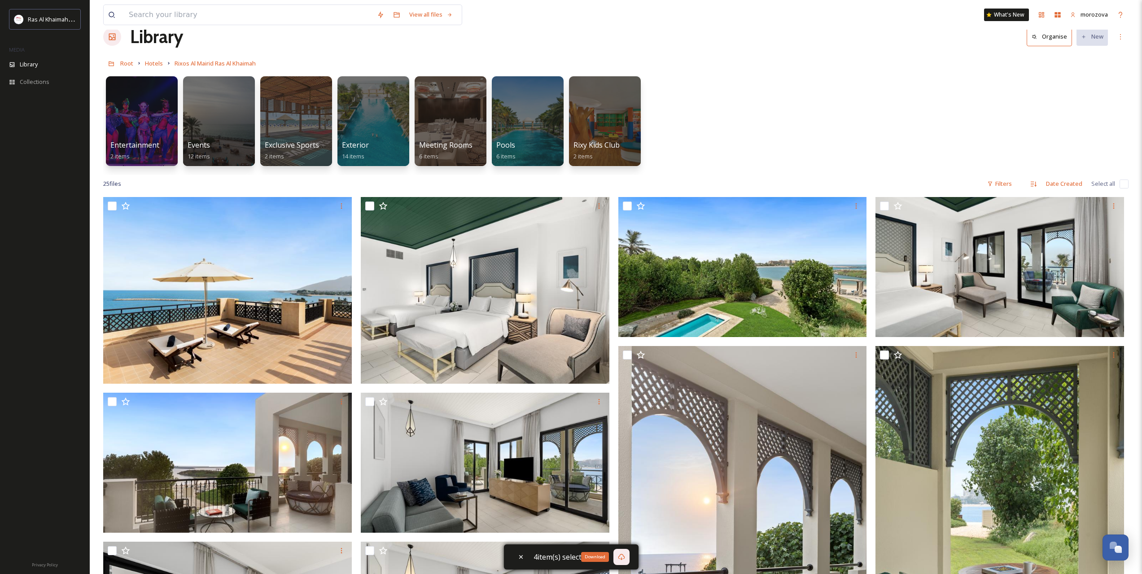
scroll to position [0, 0]
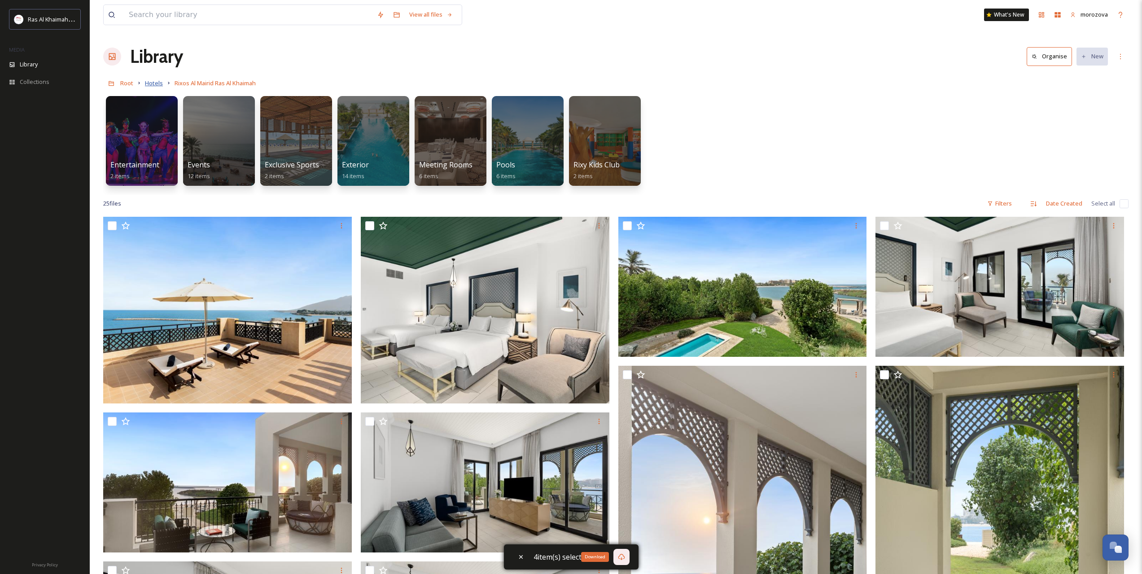
click at [153, 83] on span "Hotels" at bounding box center [154, 83] width 18 height 8
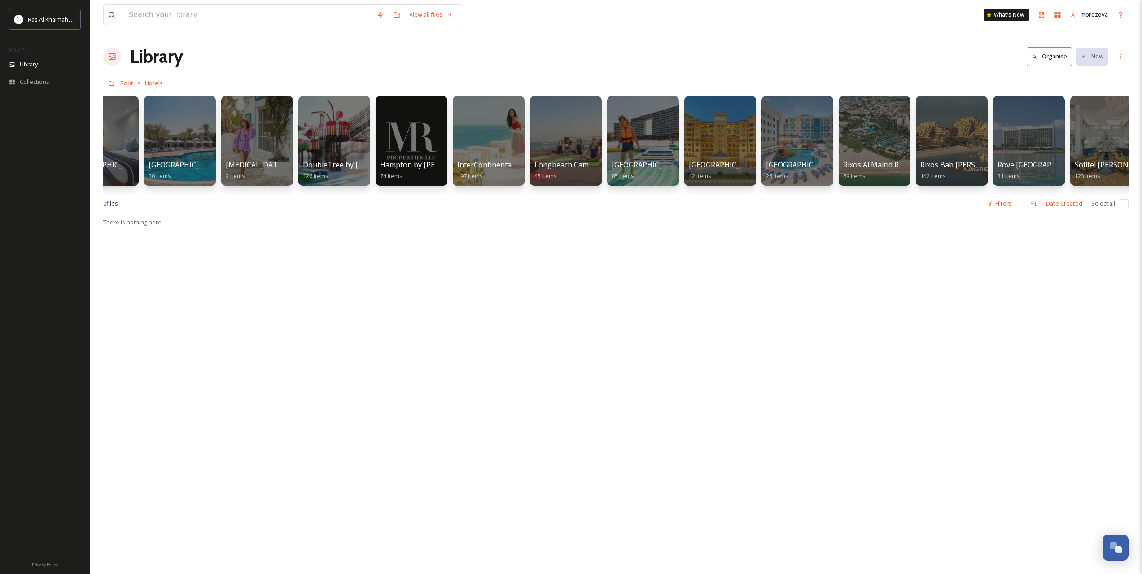
scroll to position [0, 362]
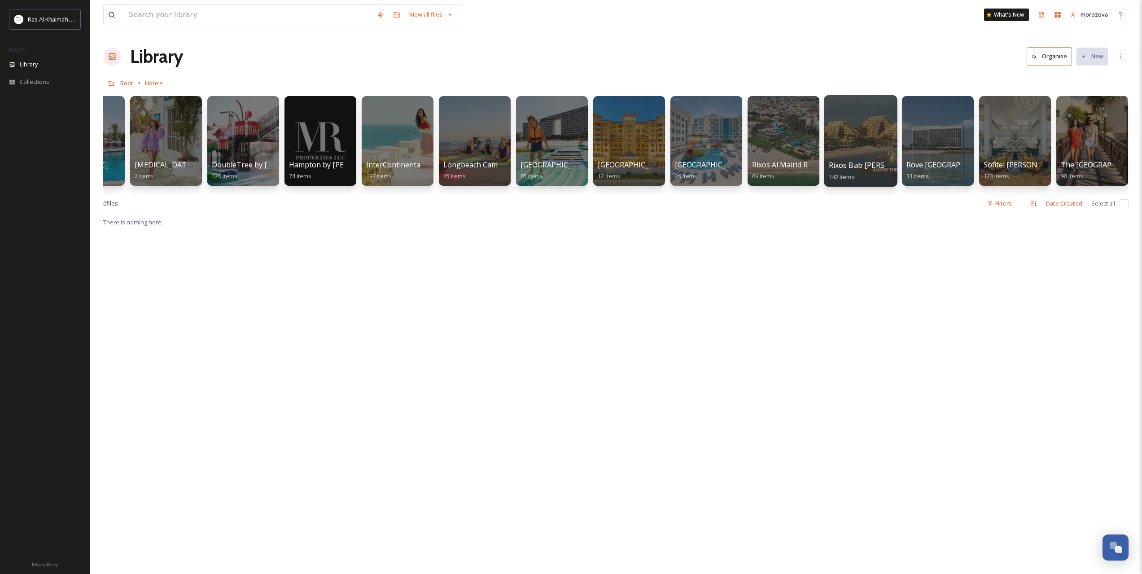
click at [848, 130] on div at bounding box center [860, 141] width 73 height 92
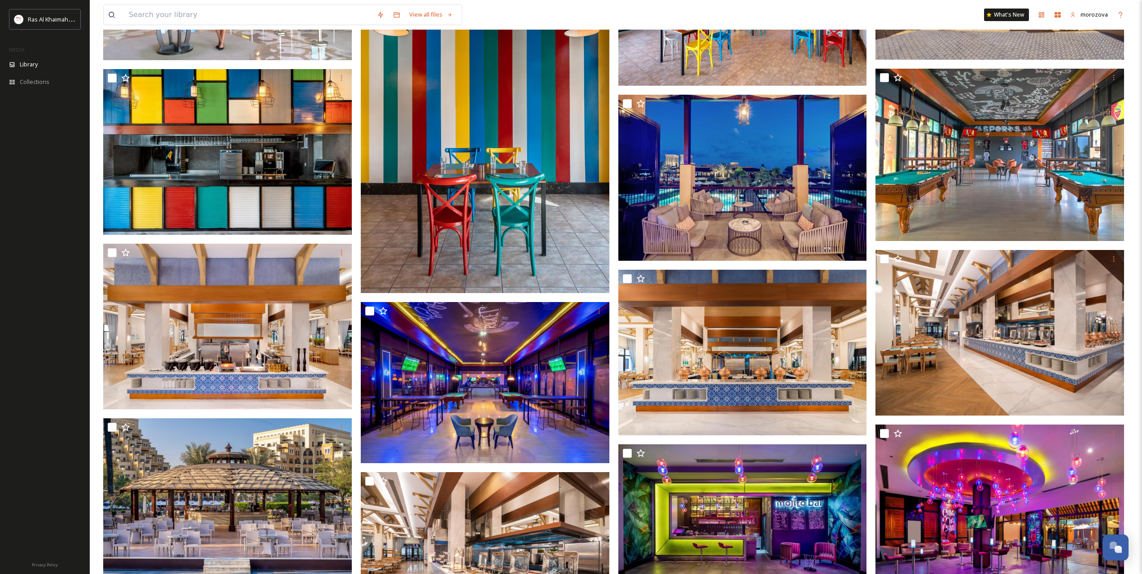
scroll to position [493, 0]
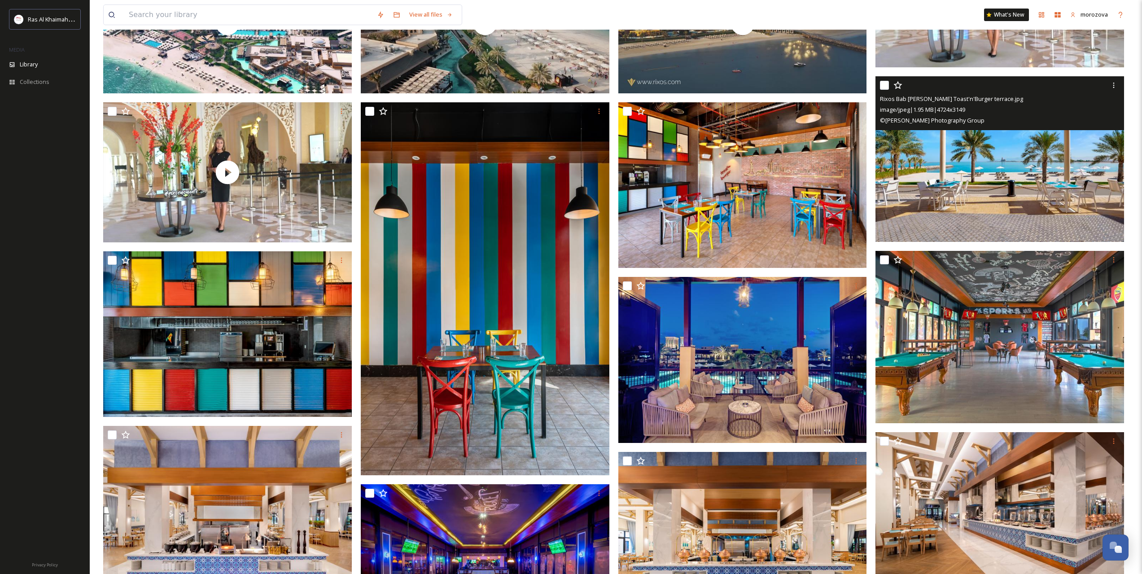
click at [961, 171] on img at bounding box center [999, 159] width 249 height 166
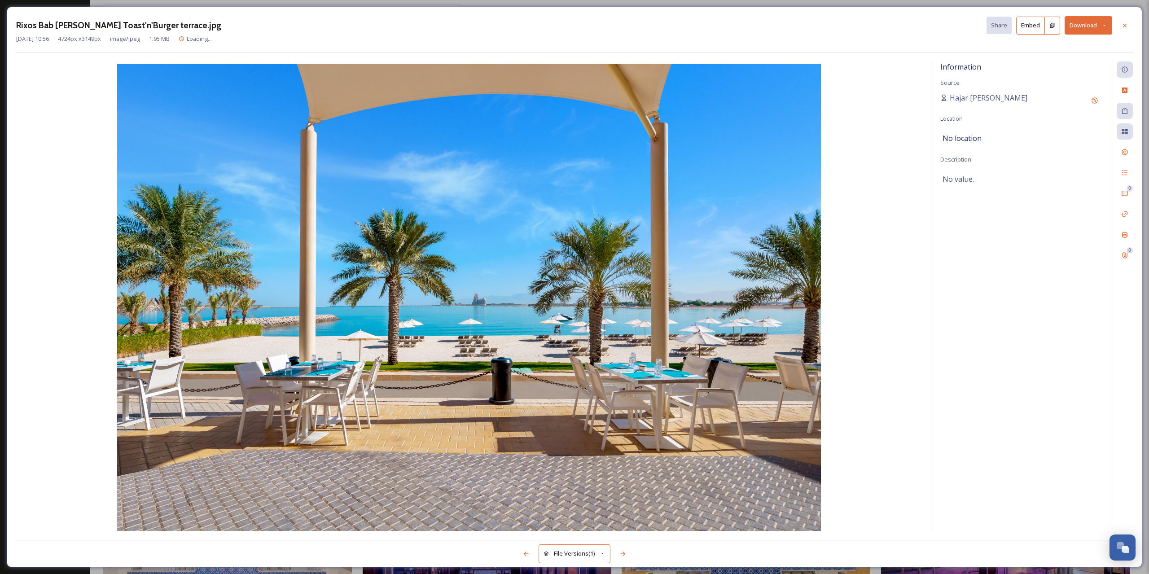
click at [1103, 29] on button "Download" at bounding box center [1088, 25] width 48 height 18
click at [1050, 45] on span "Download Original (4724 x 3149)" at bounding box center [1064, 46] width 85 height 9
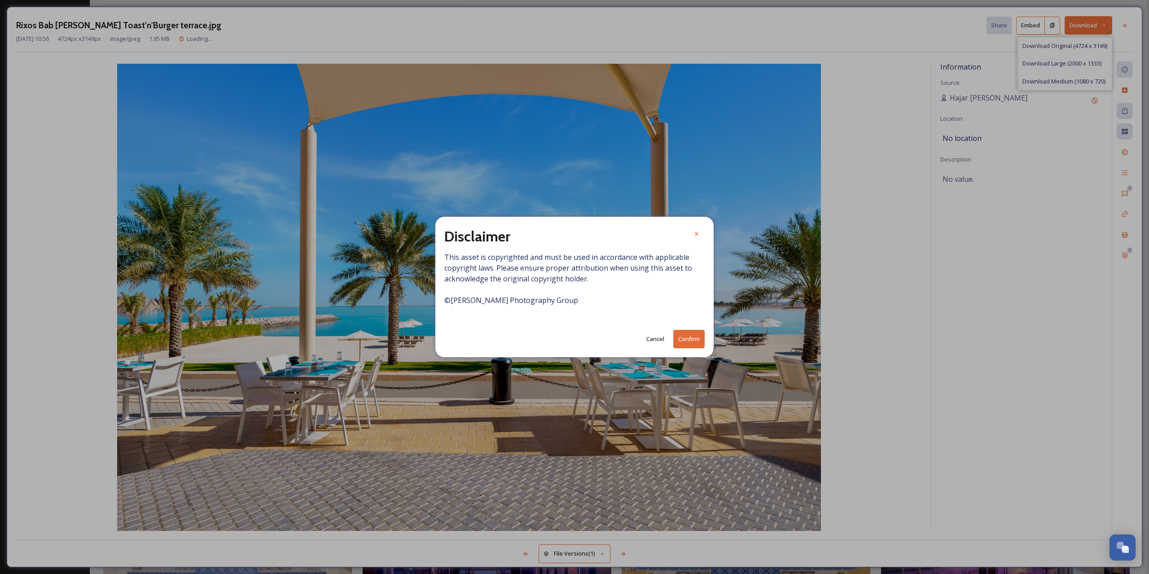
click at [693, 342] on button "Confirm" at bounding box center [688, 339] width 31 height 18
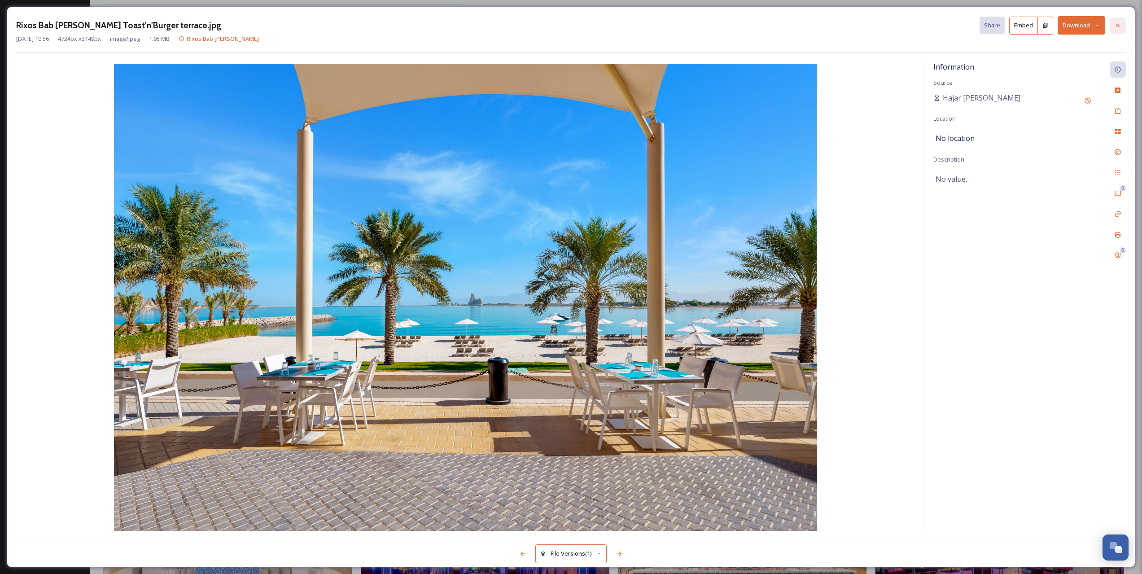
click at [1121, 22] on div at bounding box center [1118, 26] width 16 height 16
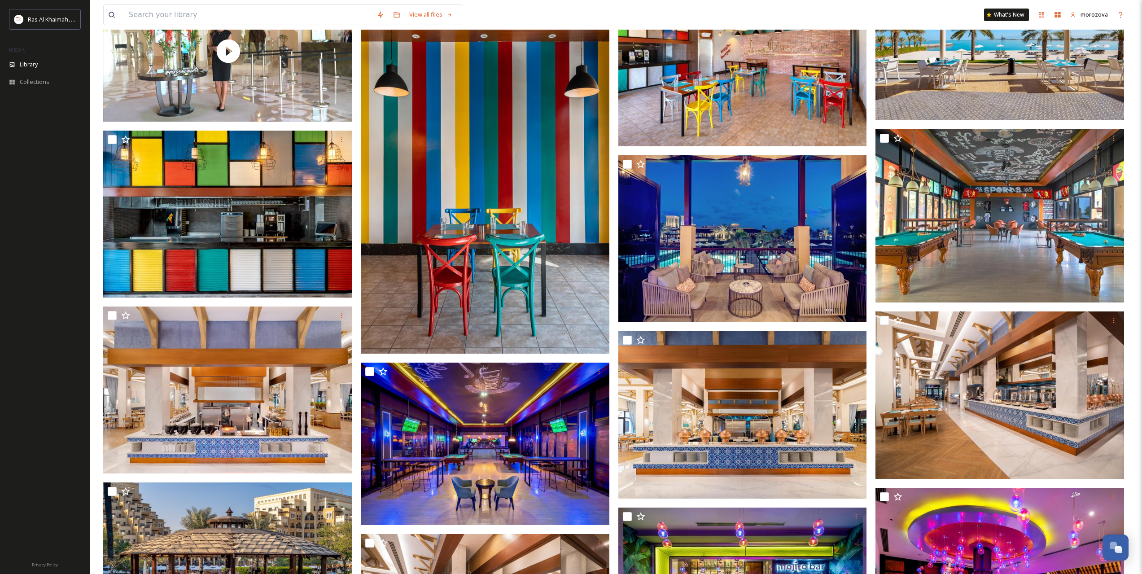
scroll to position [717, 0]
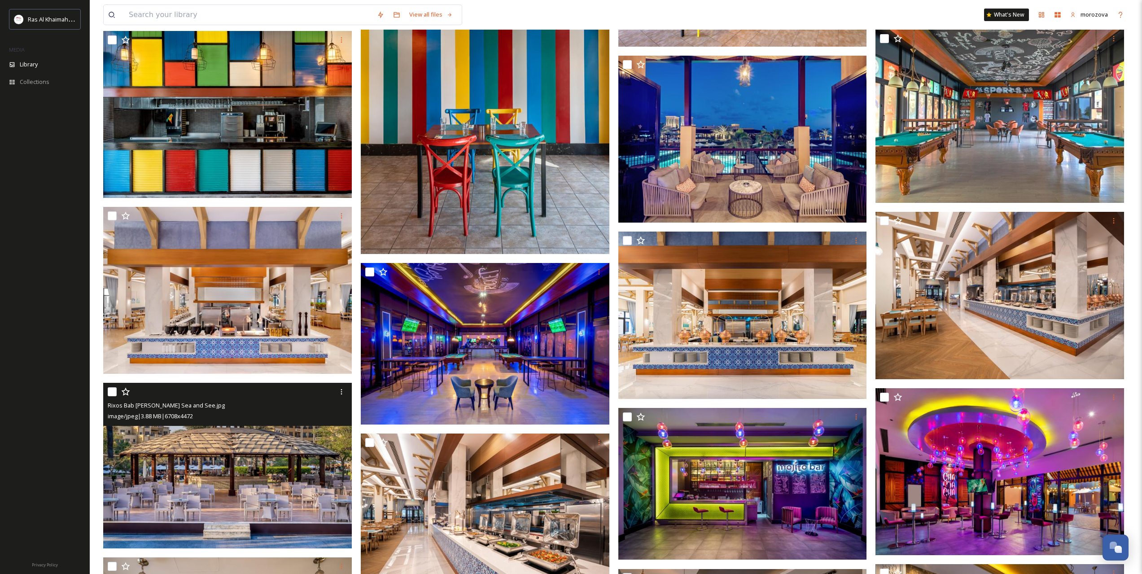
click at [114, 389] on input "checkbox" at bounding box center [112, 391] width 9 height 9
checkbox input "true"
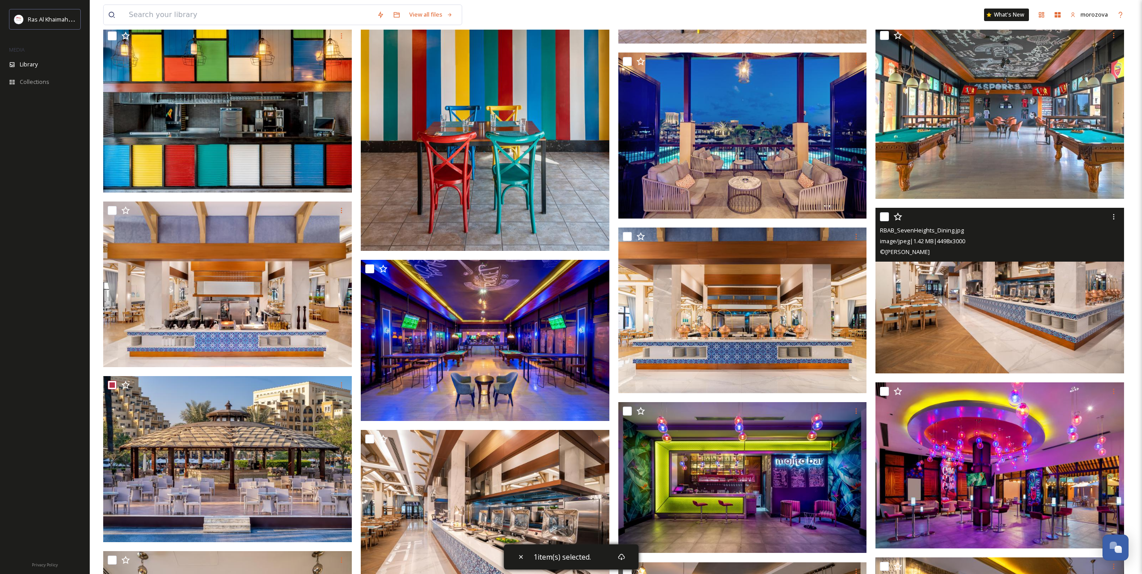
click at [881, 214] on input "checkbox" at bounding box center [884, 216] width 9 height 9
checkbox input "true"
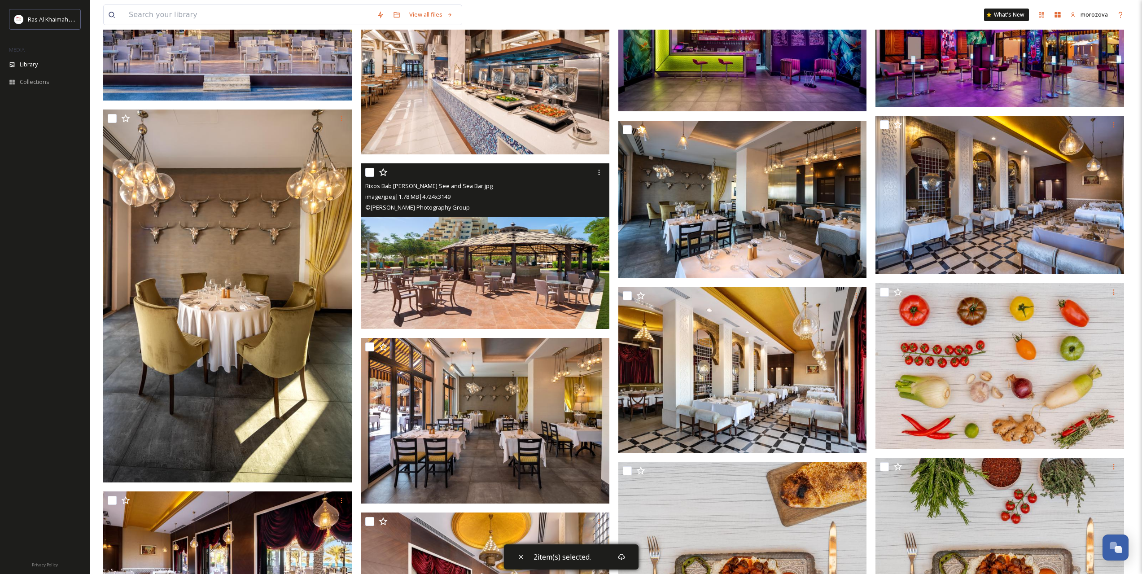
scroll to position [1166, 0]
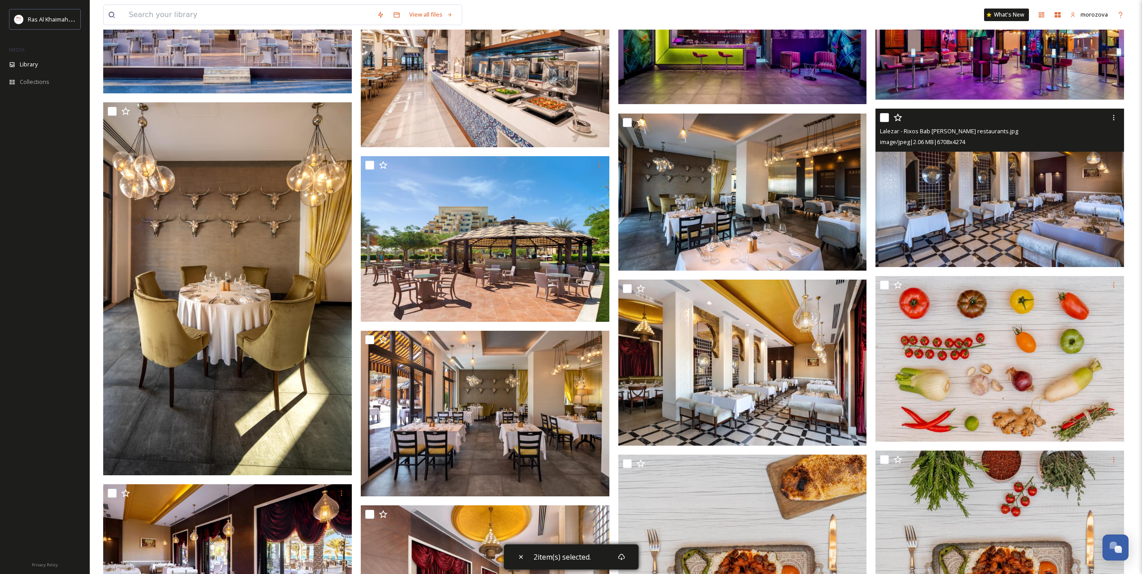
click at [919, 164] on img at bounding box center [999, 188] width 249 height 158
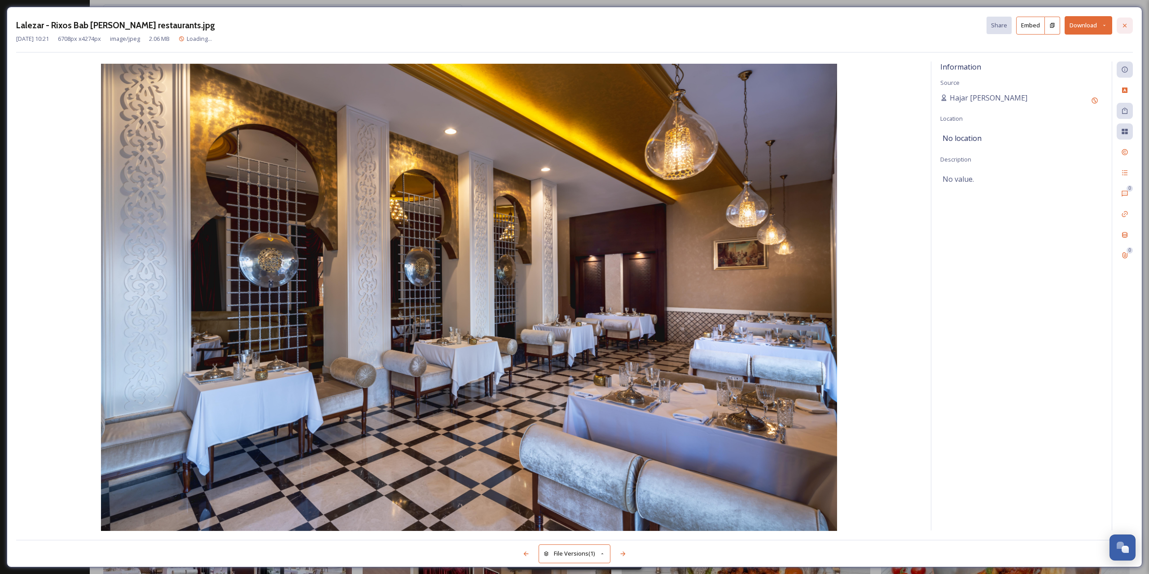
click at [1127, 24] on icon at bounding box center [1124, 25] width 7 height 7
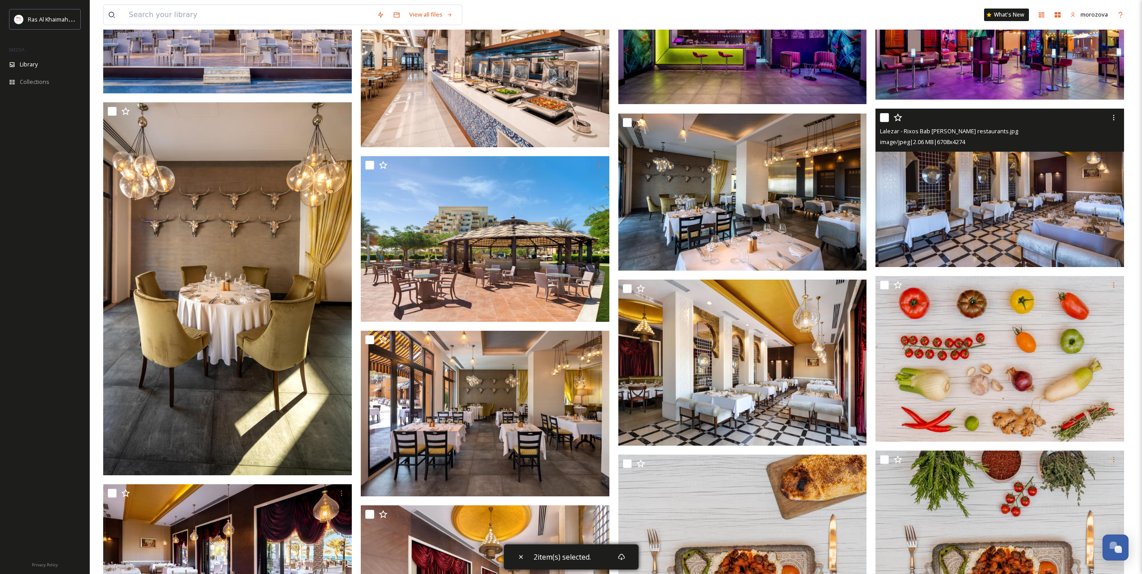
click at [884, 115] on input "checkbox" at bounding box center [884, 117] width 9 height 9
checkbox input "true"
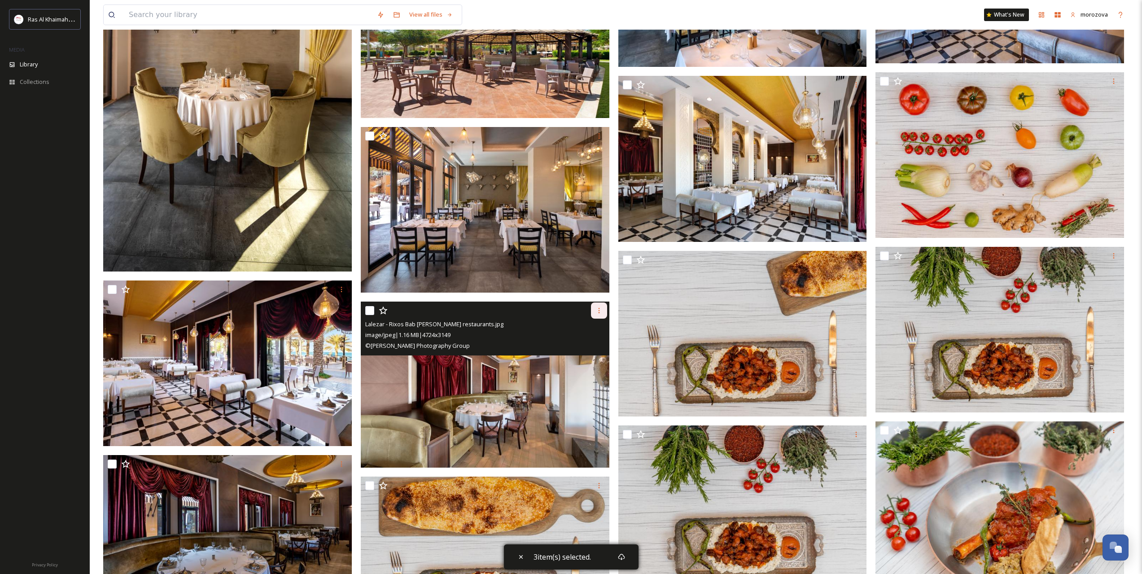
scroll to position [1390, 0]
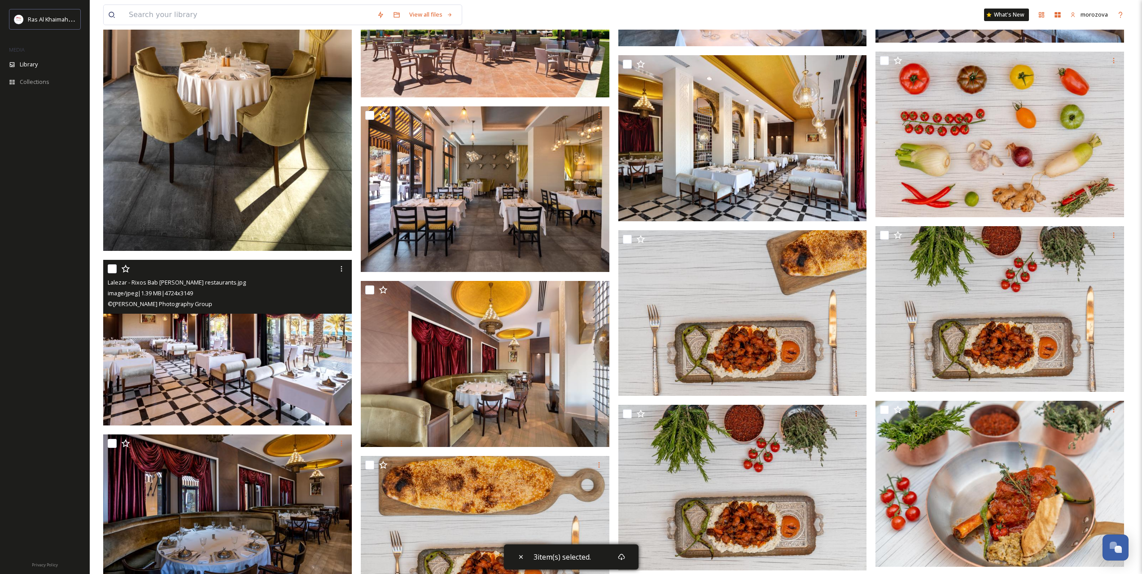
click at [108, 267] on input "checkbox" at bounding box center [112, 268] width 9 height 9
checkbox input "true"
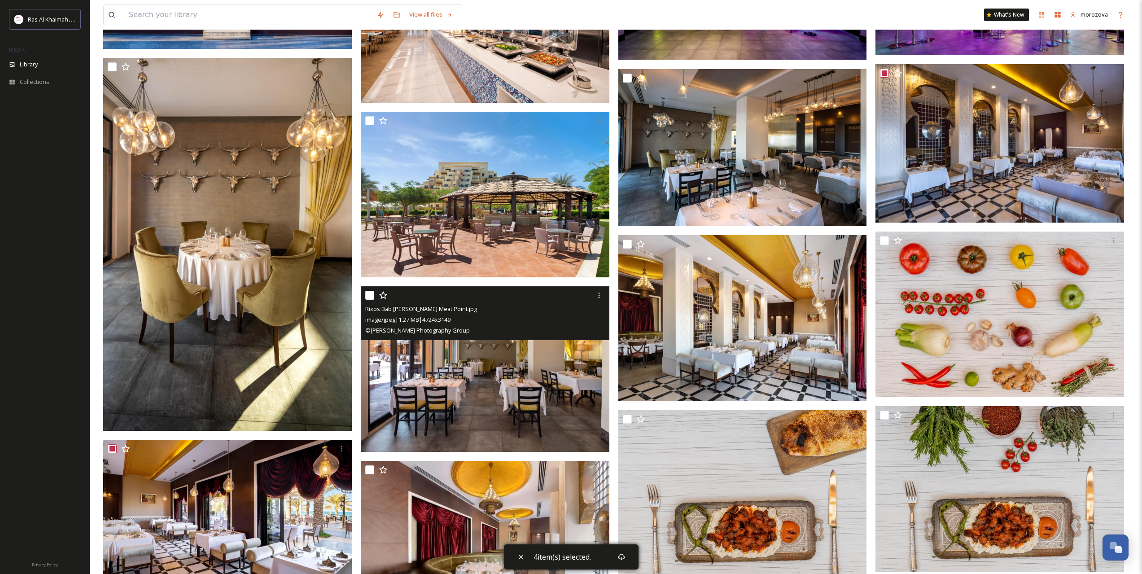
scroll to position [1166, 0]
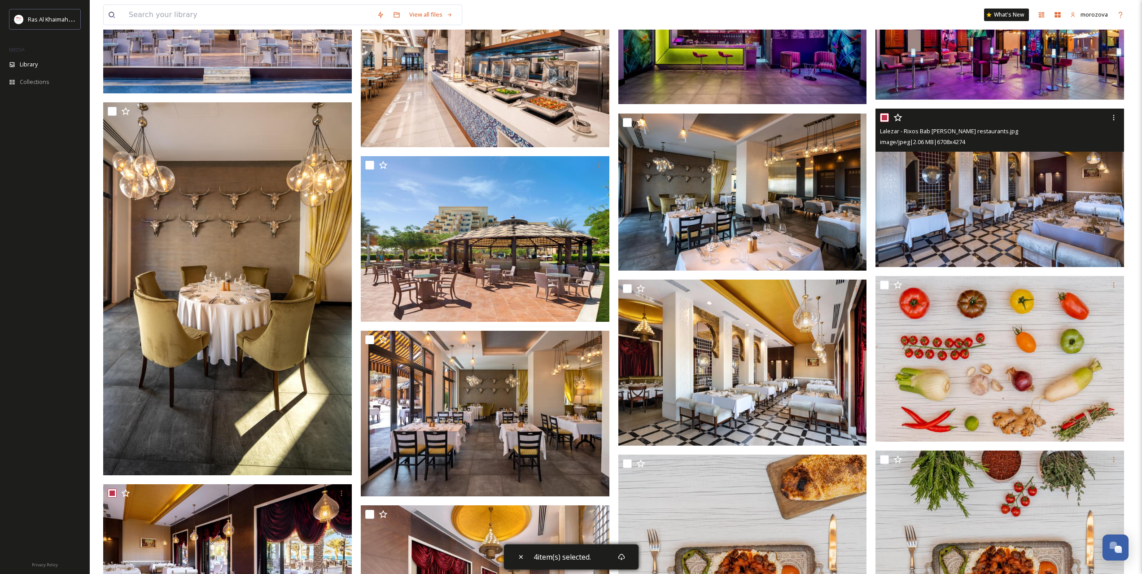
click at [889, 117] on input "checkbox" at bounding box center [884, 117] width 9 height 9
checkbox input "false"
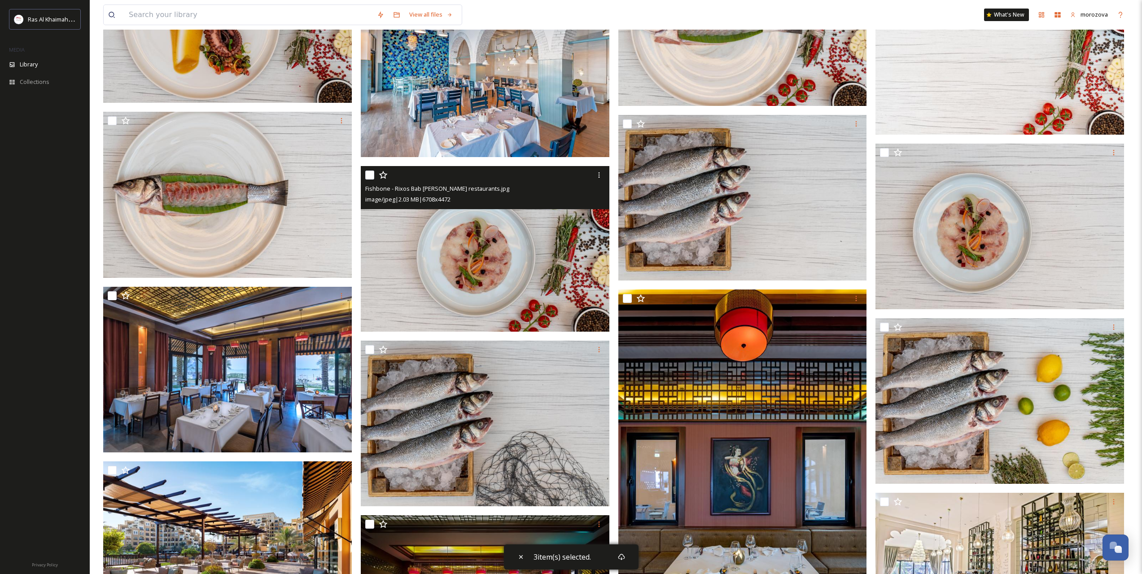
scroll to position [3334, 0]
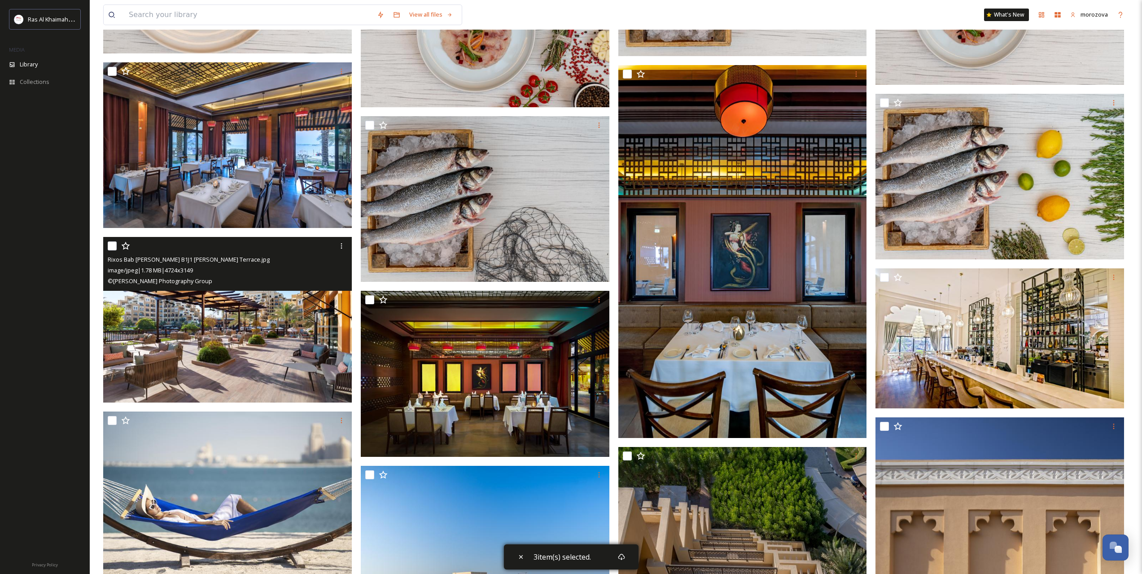
click at [112, 246] on input "checkbox" at bounding box center [112, 245] width 9 height 9
checkbox input "true"
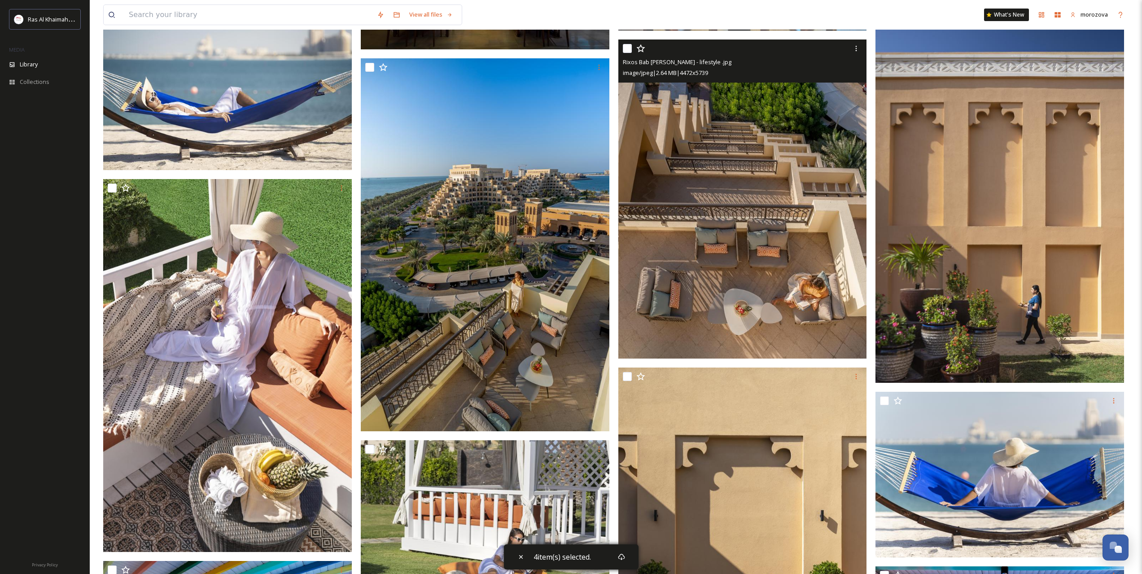
scroll to position [3933, 0]
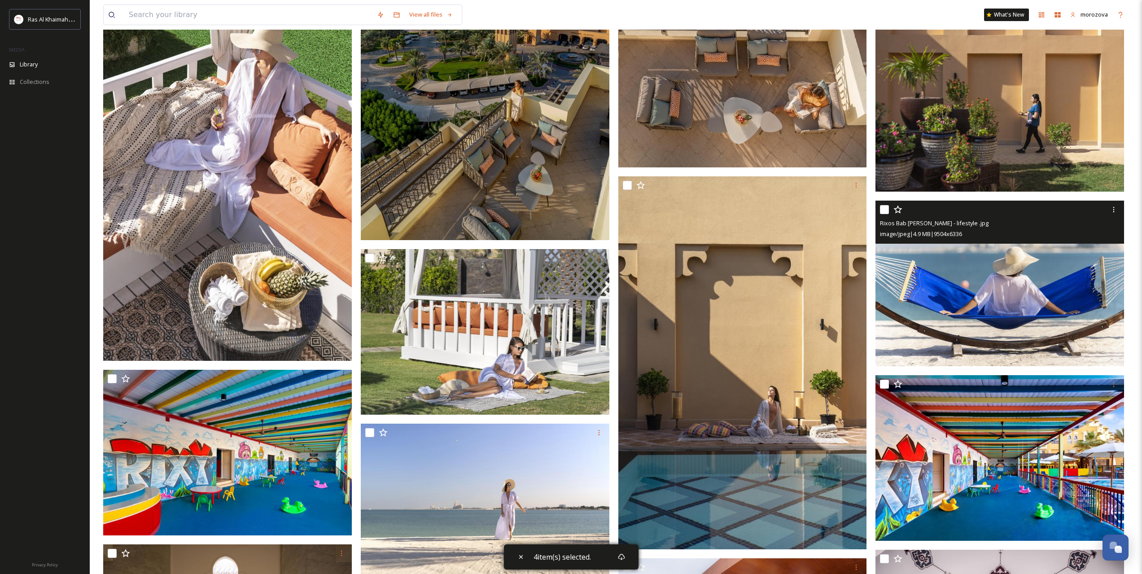
click at [880, 209] on div "Rixos Bab [PERSON_NAME] - lifestyle .jpg image/jpeg | 4.9 MB | 9504 x 6336" at bounding box center [999, 222] width 249 height 43
click at [885, 208] on input "checkbox" at bounding box center [884, 209] width 9 height 9
checkbox input "true"
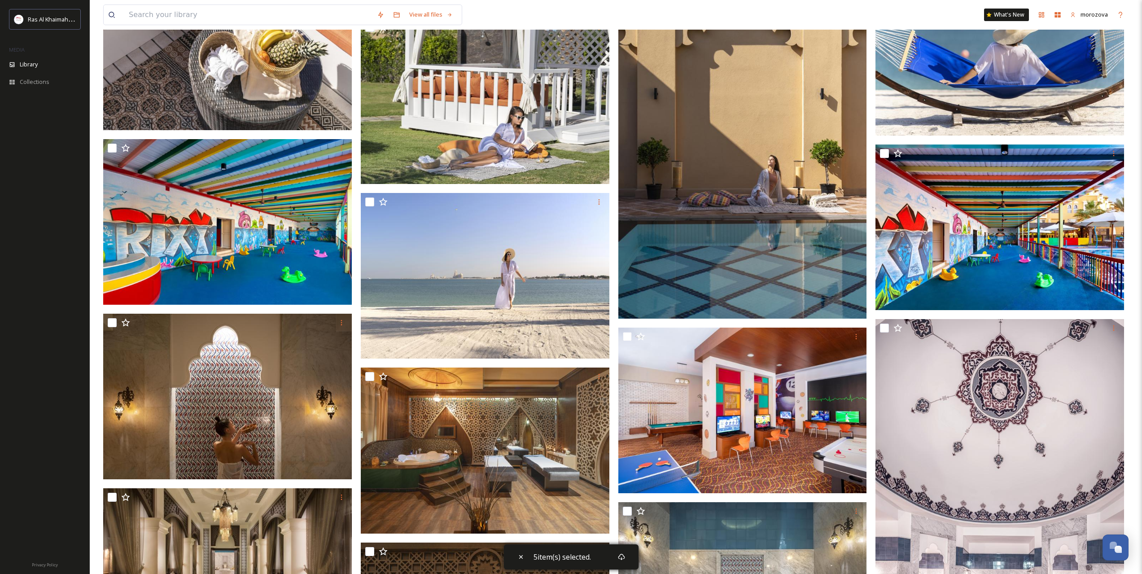
scroll to position [4232, 0]
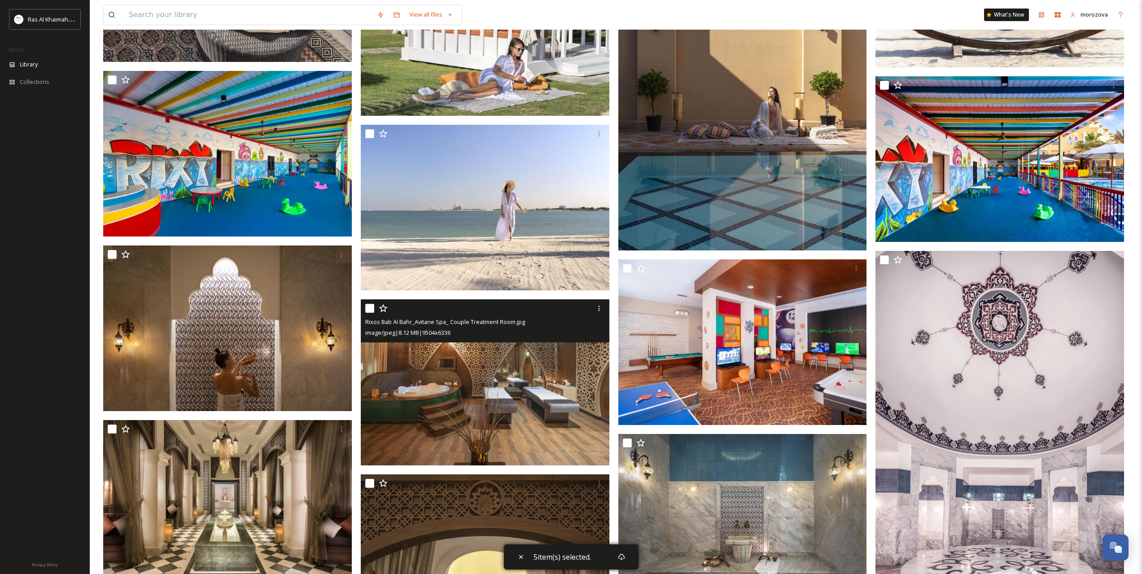
click at [369, 307] on input "checkbox" at bounding box center [369, 308] width 9 height 9
checkbox input "true"
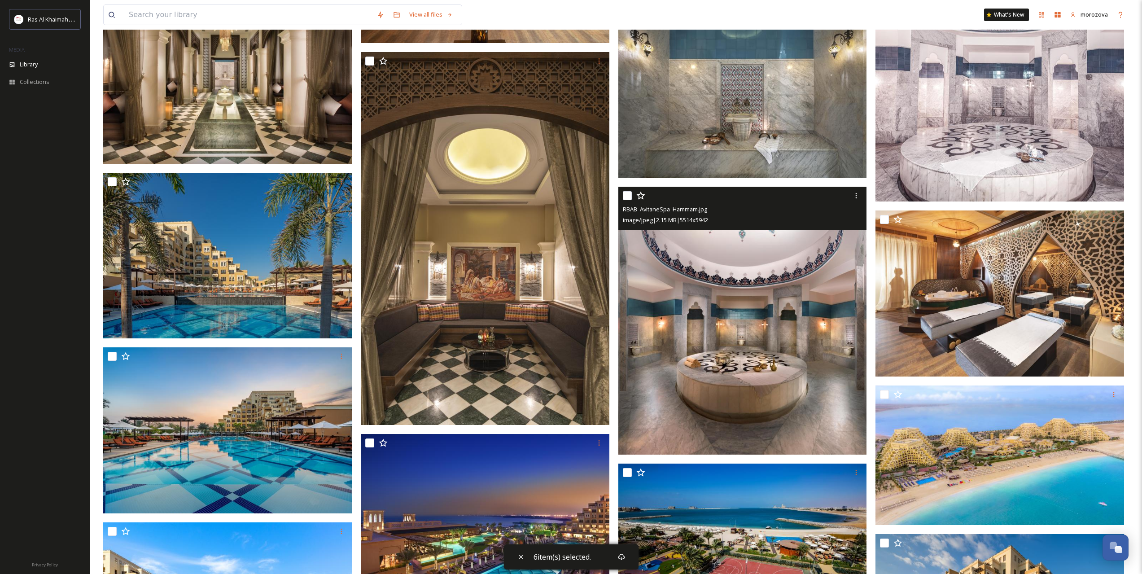
scroll to position [4681, 0]
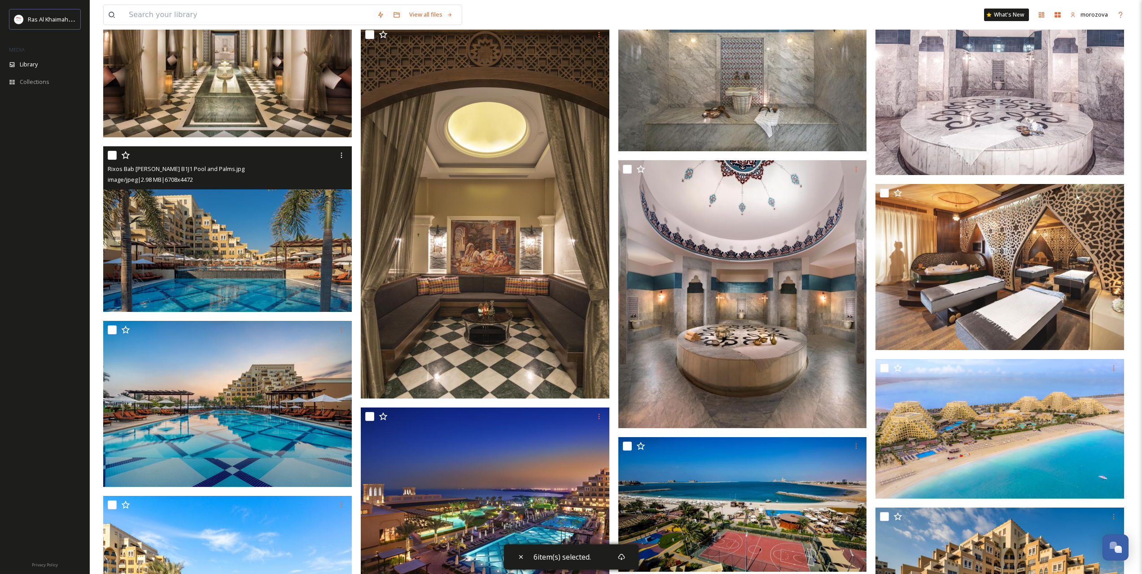
click at [112, 156] on input "checkbox" at bounding box center [112, 155] width 9 height 9
checkbox input "true"
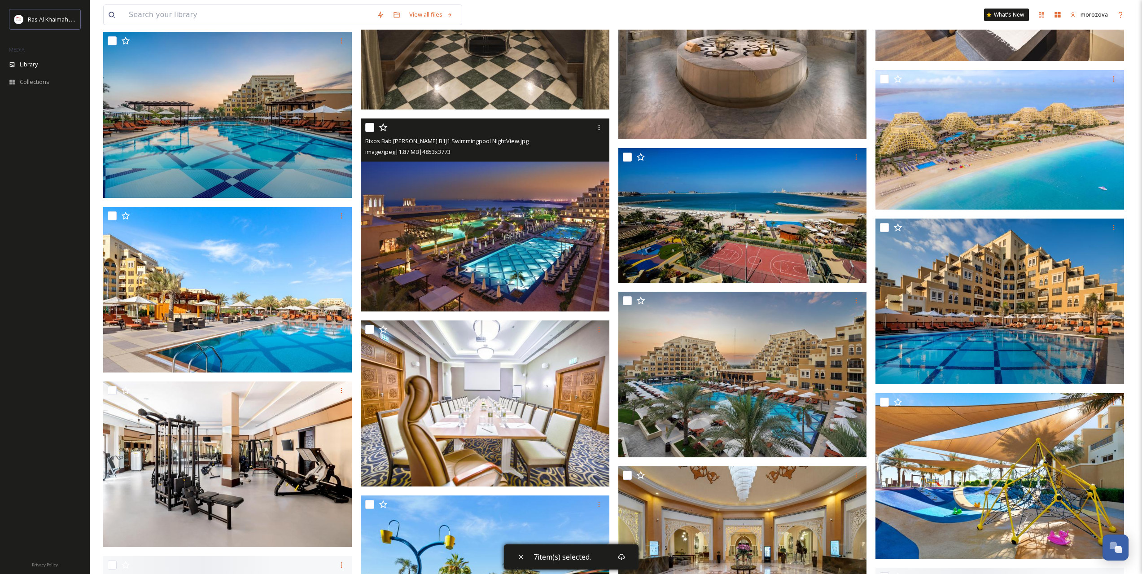
scroll to position [4980, 0]
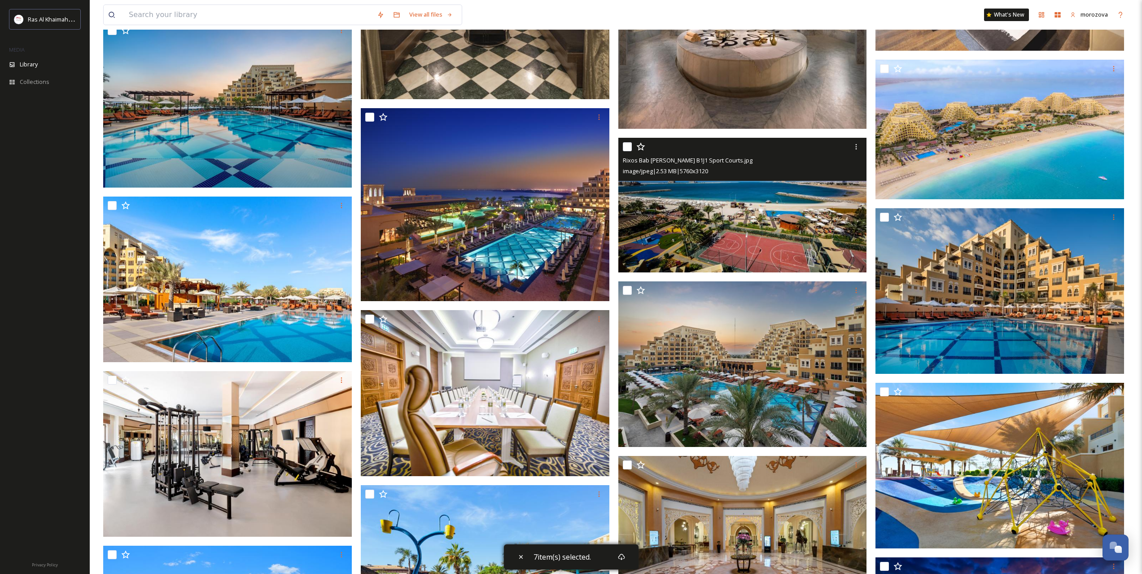
click at [630, 146] on input "checkbox" at bounding box center [627, 146] width 9 height 9
checkbox input "true"
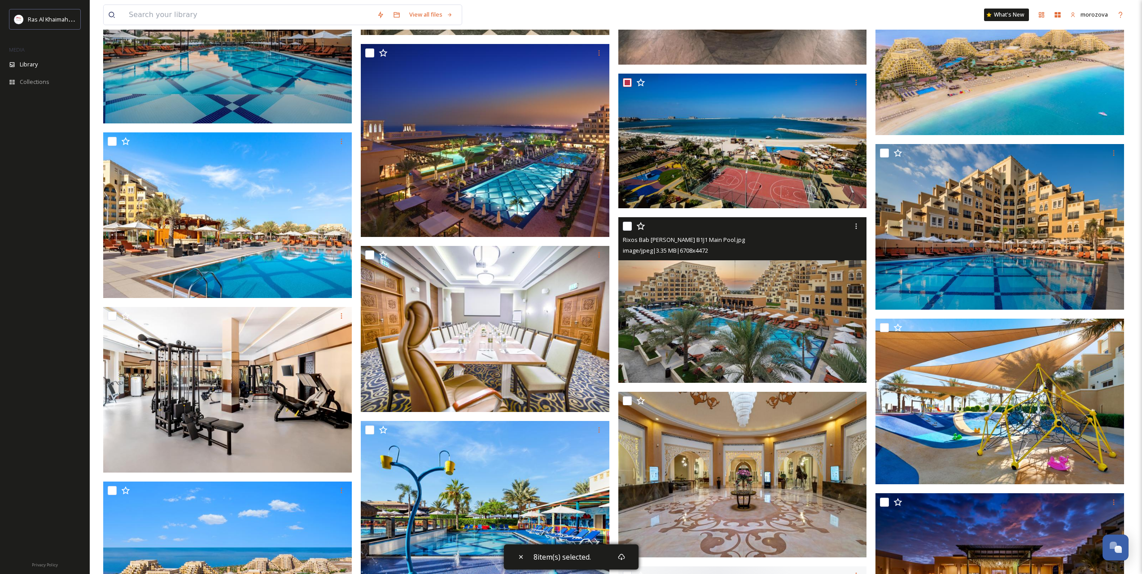
scroll to position [5055, 0]
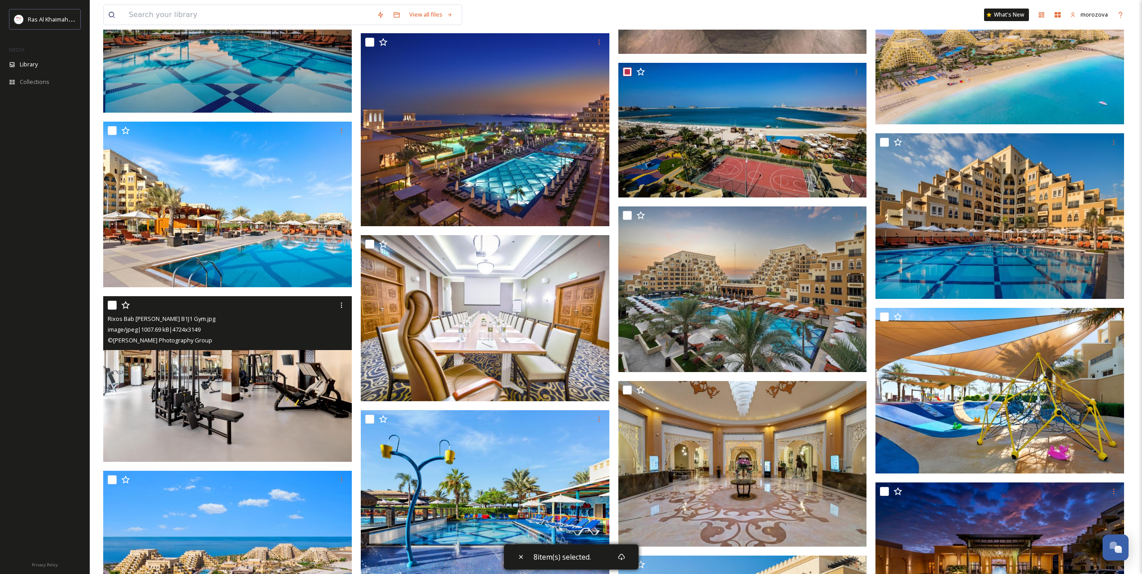
click at [112, 303] on input "checkbox" at bounding box center [112, 305] width 9 height 9
checkbox input "true"
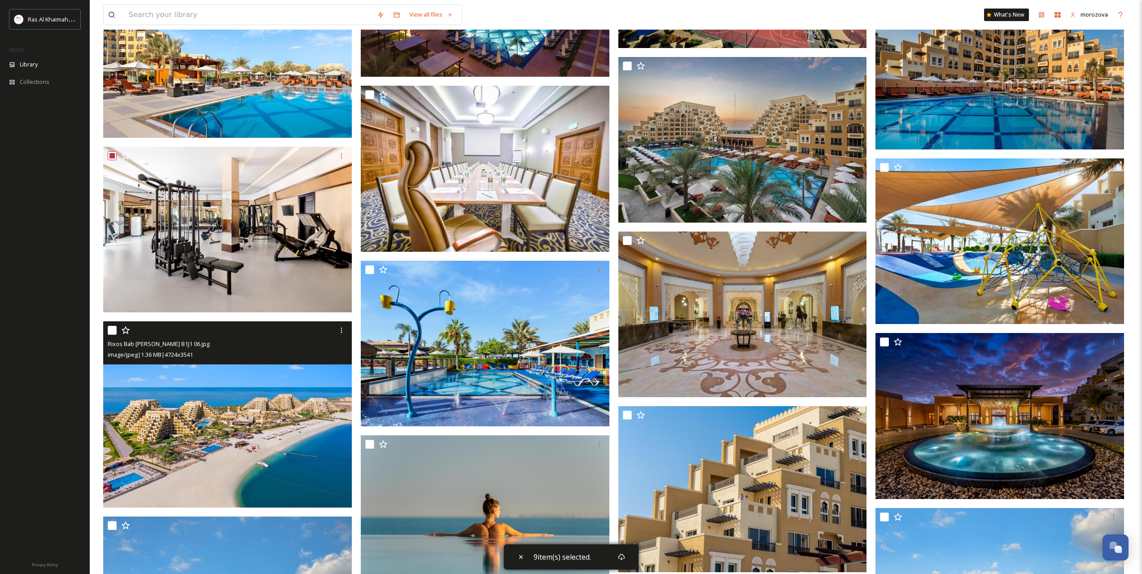
click at [111, 331] on input "checkbox" at bounding box center [112, 330] width 9 height 9
checkbox input "true"
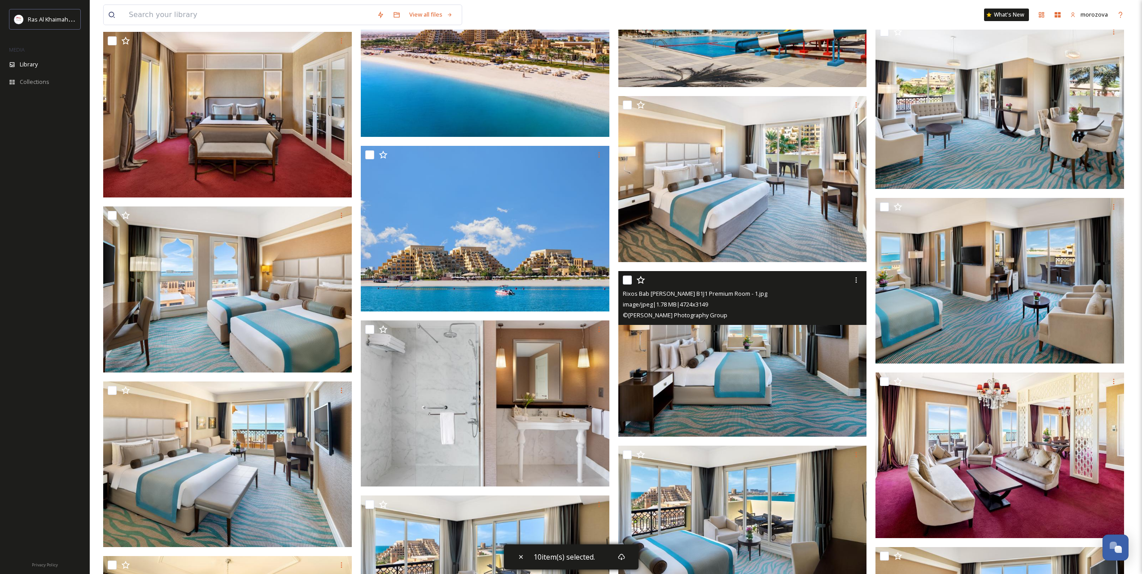
scroll to position [6027, 0]
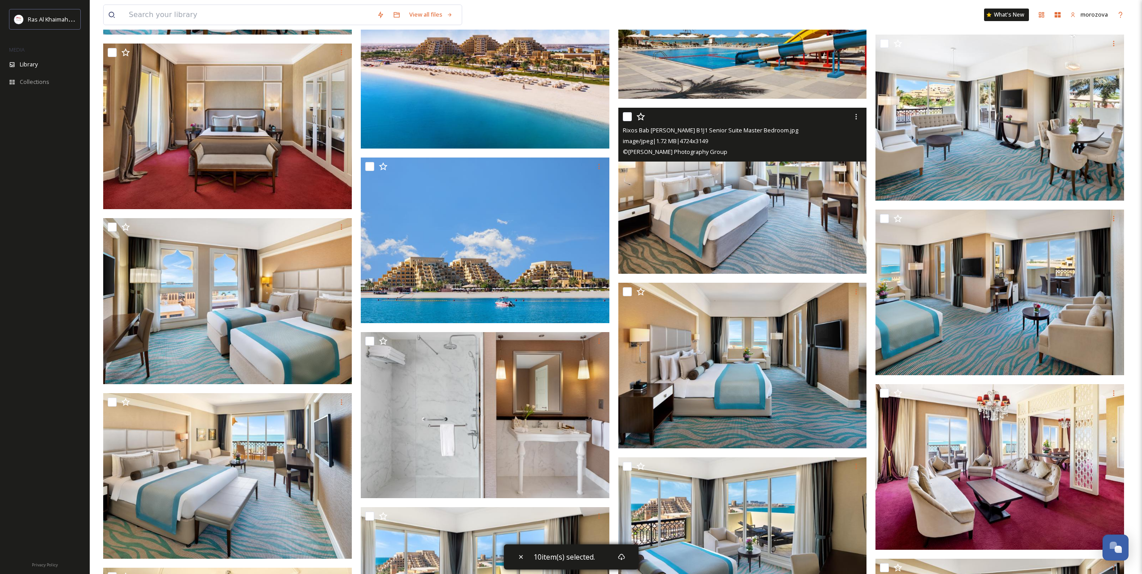
click at [625, 116] on input "checkbox" at bounding box center [627, 116] width 9 height 9
checkbox input "true"
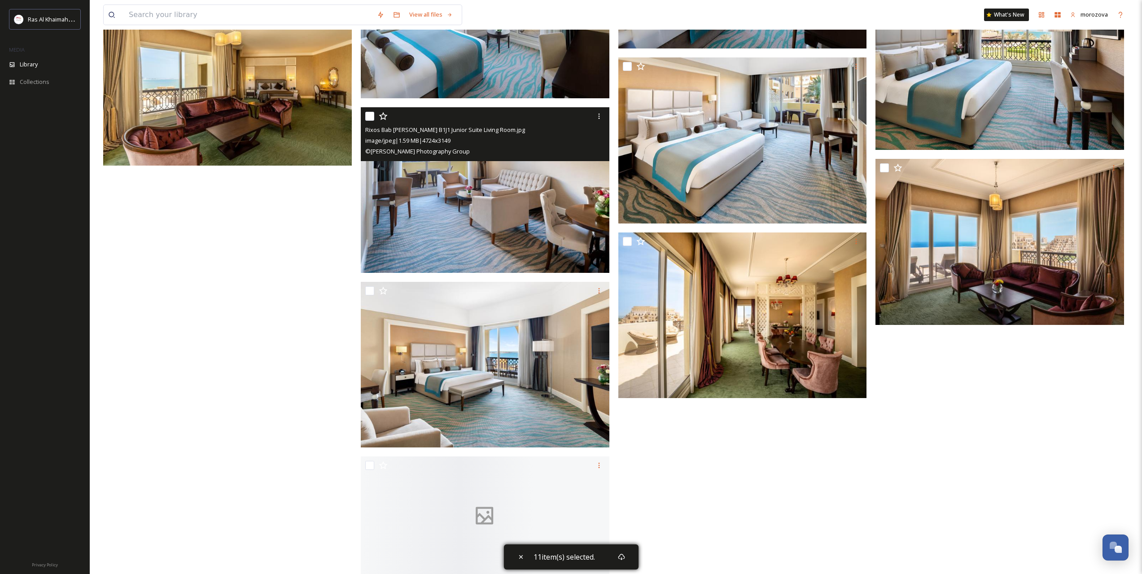
scroll to position [6617, 0]
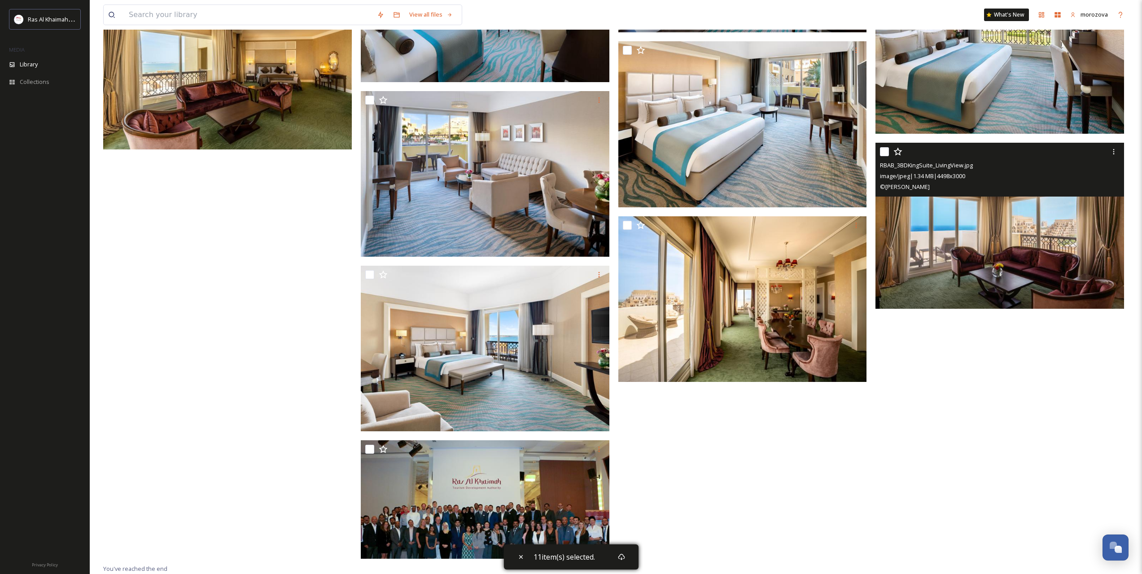
click at [884, 151] on input "checkbox" at bounding box center [884, 151] width 9 height 9
checkbox input "true"
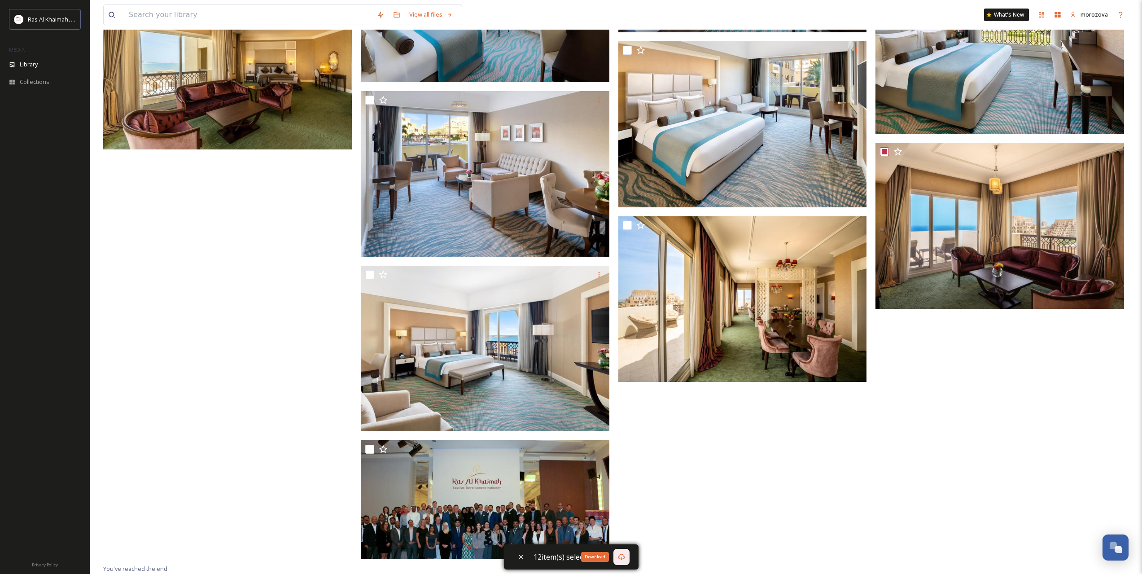
click at [618, 556] on icon at bounding box center [621, 557] width 7 height 6
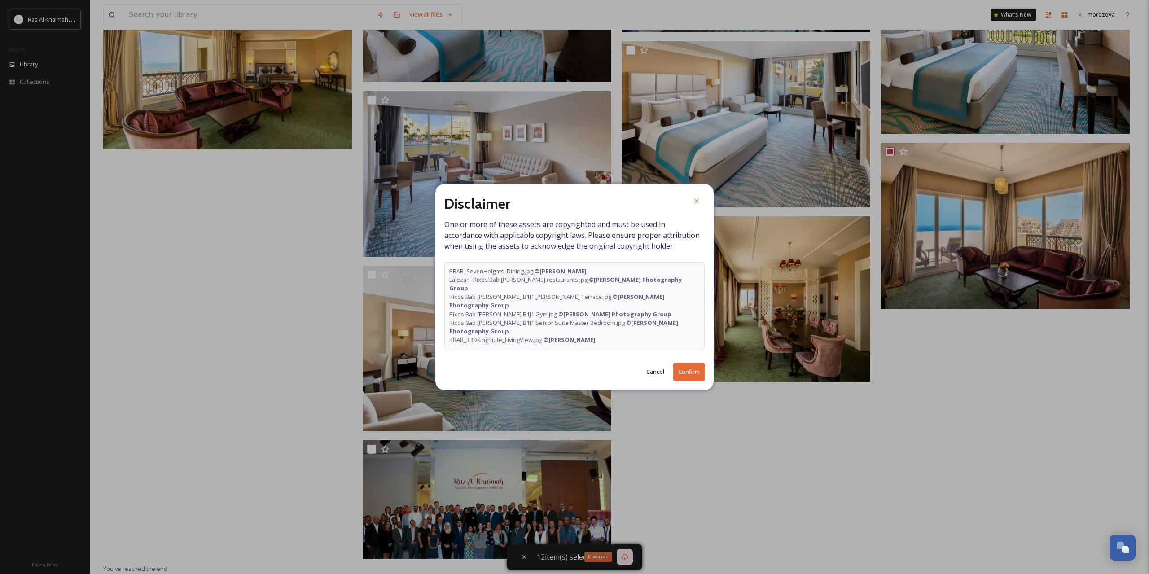
click at [682, 363] on button "Confirm" at bounding box center [688, 372] width 31 height 18
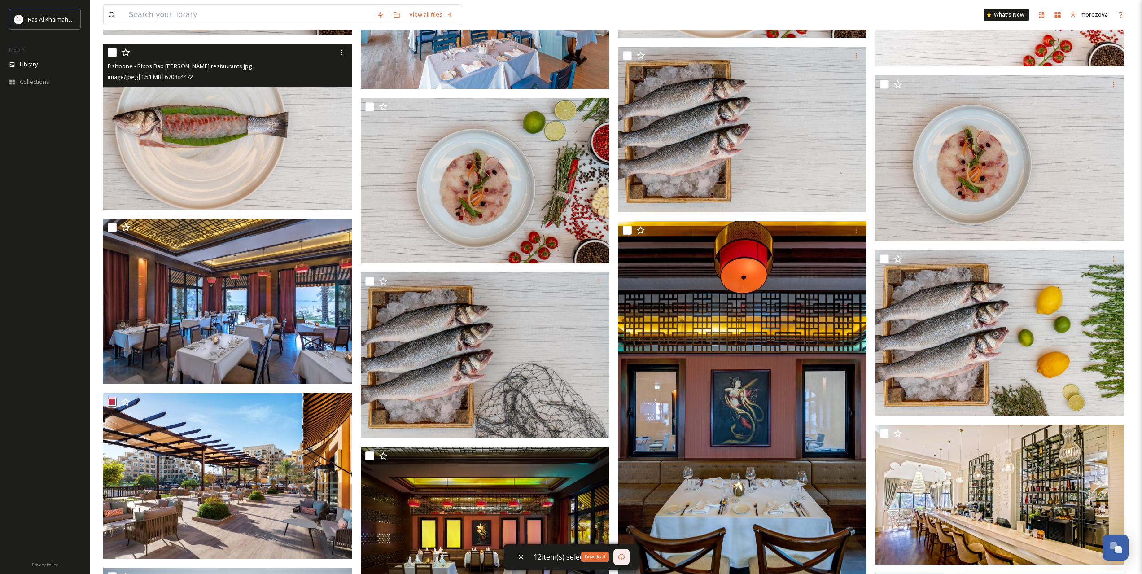
scroll to position [0, 0]
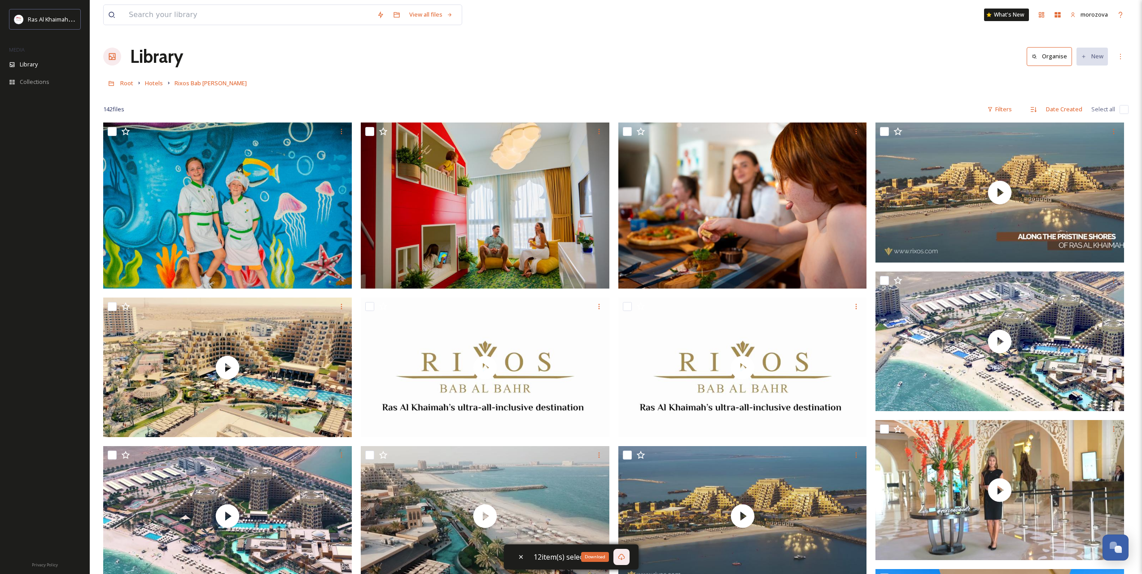
drag, startPoint x: 195, startPoint y: 383, endPoint x: 271, endPoint y: 119, distance: 275.1
click at [151, 83] on span "Hotels" at bounding box center [154, 83] width 18 height 8
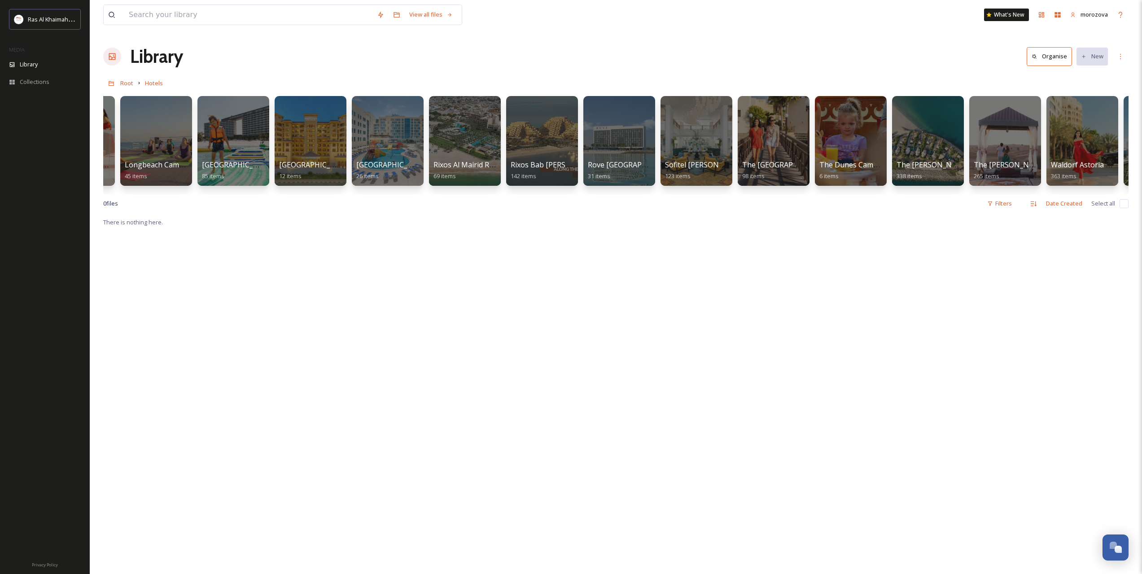
scroll to position [0, 740]
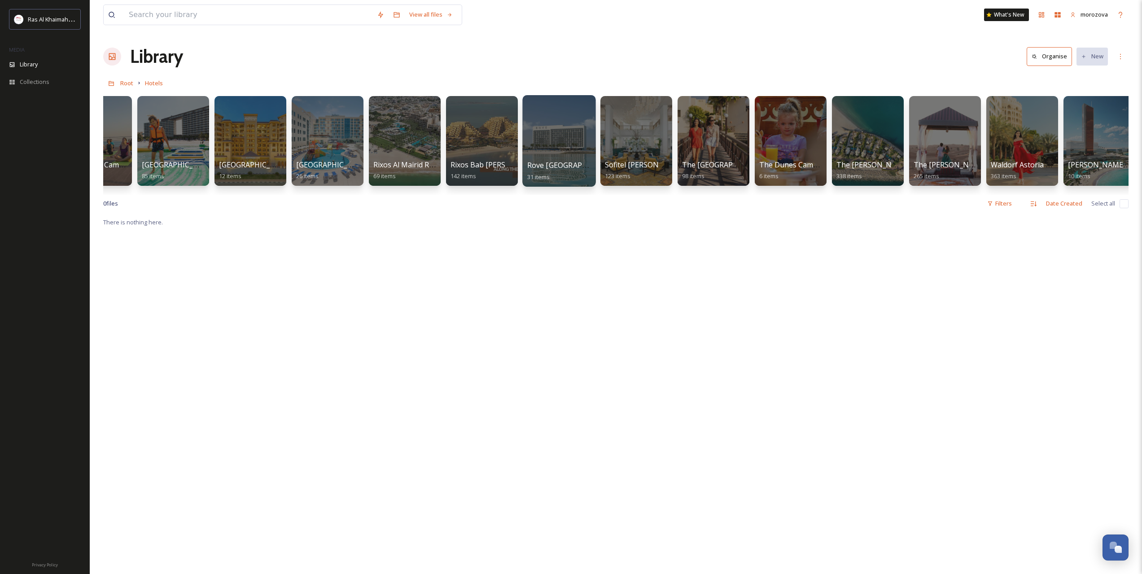
click at [565, 136] on div at bounding box center [558, 141] width 73 height 92
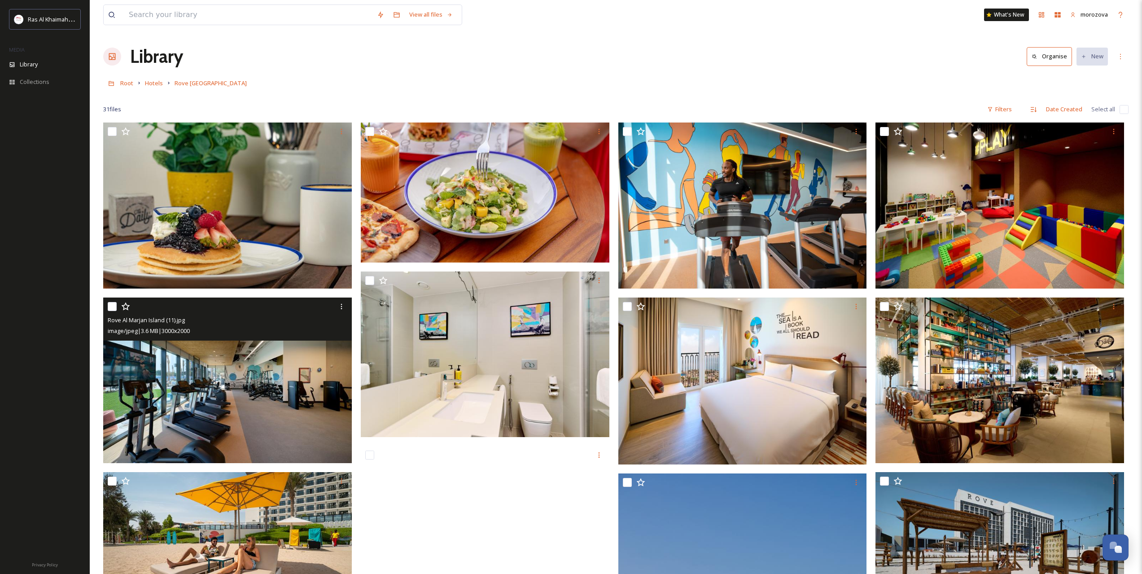
click at [297, 355] on img at bounding box center [227, 380] width 249 height 166
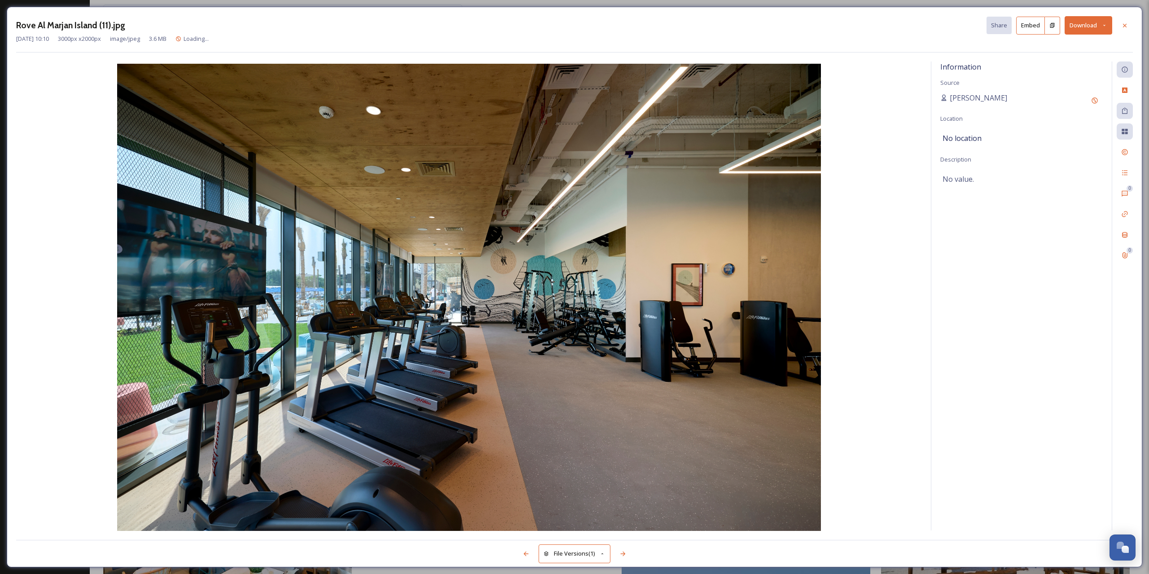
click at [1101, 26] on button "Download" at bounding box center [1088, 25] width 48 height 18
click at [1054, 47] on span "Download Original (3000 x 2000)" at bounding box center [1064, 46] width 85 height 9
click at [1126, 28] on icon at bounding box center [1124, 25] width 7 height 7
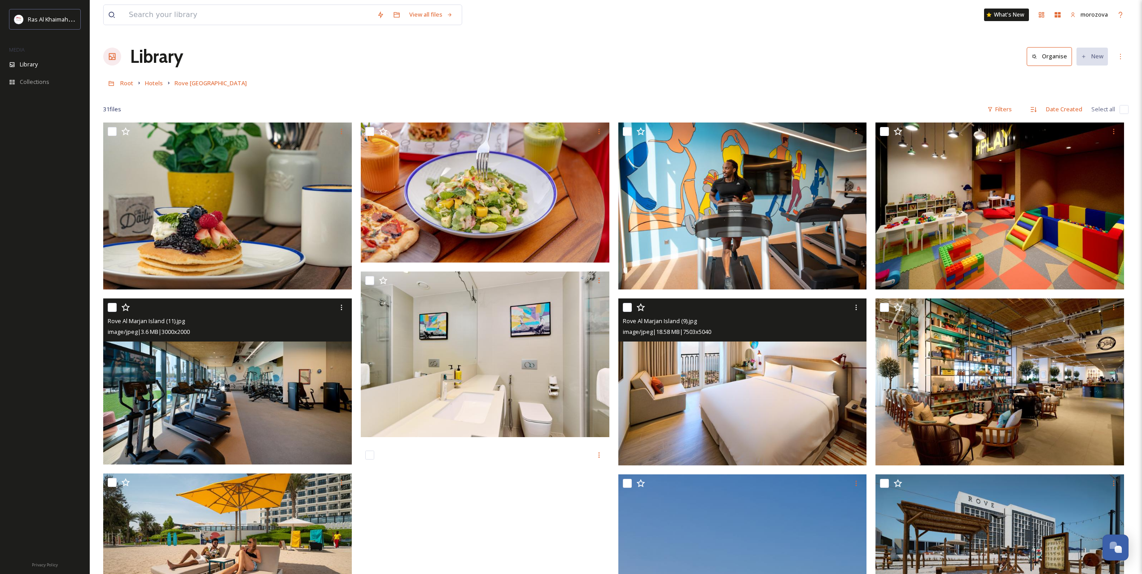
click at [626, 309] on input "checkbox" at bounding box center [627, 307] width 9 height 9
checkbox input "true"
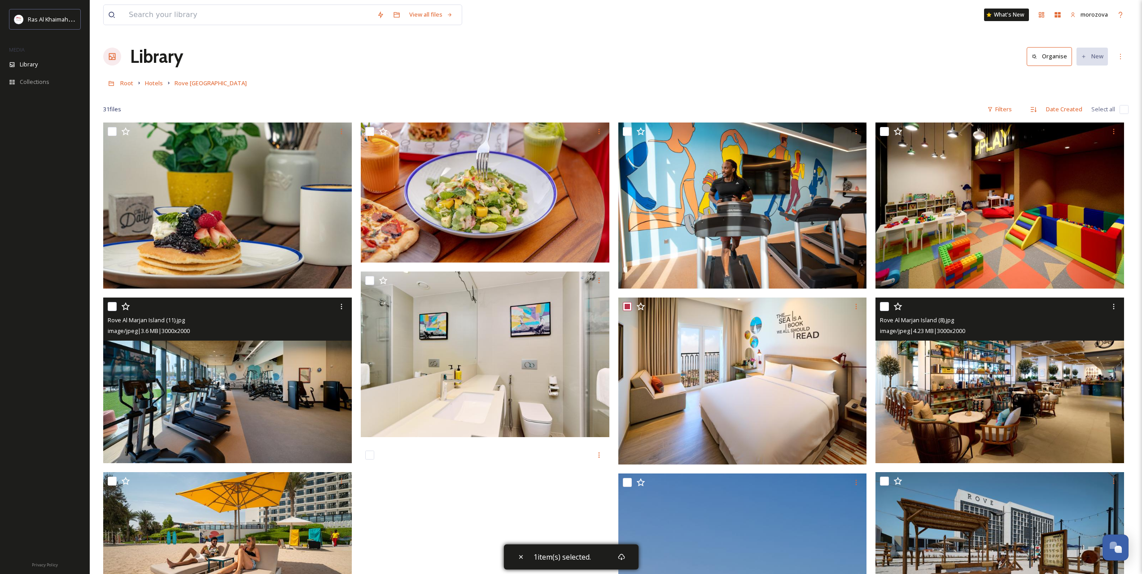
click at [884, 308] on input "checkbox" at bounding box center [884, 306] width 9 height 9
checkbox input "true"
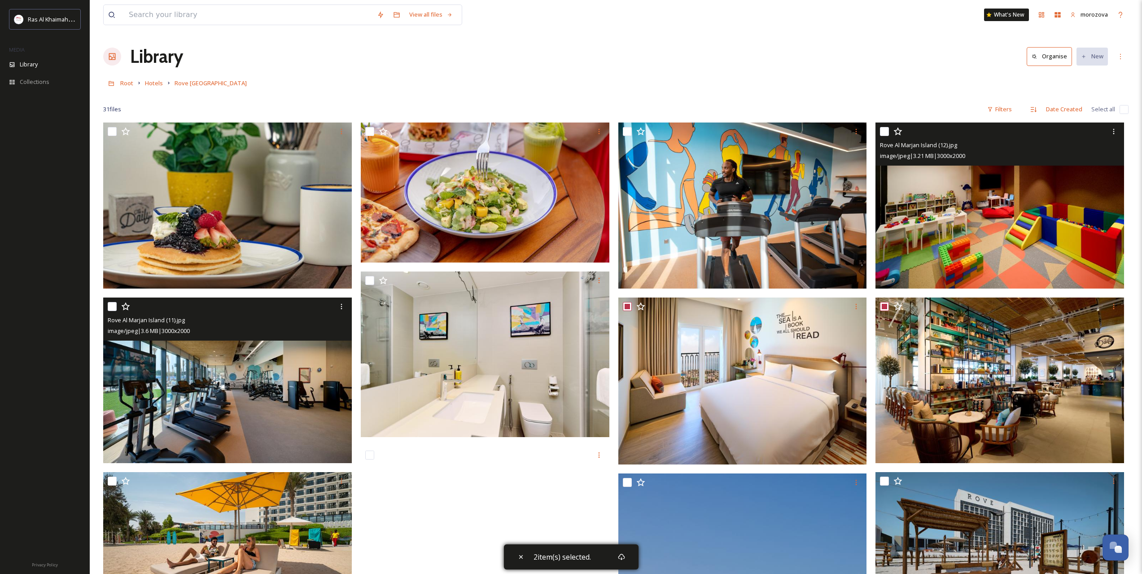
click at [885, 130] on input "checkbox" at bounding box center [884, 131] width 9 height 9
checkbox input "true"
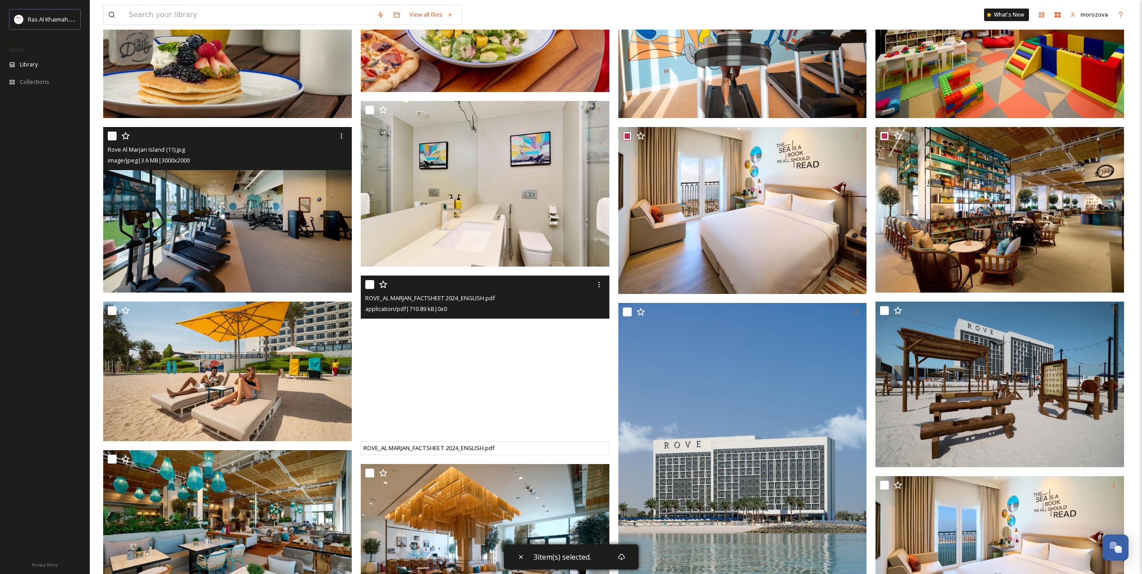
scroll to position [299, 0]
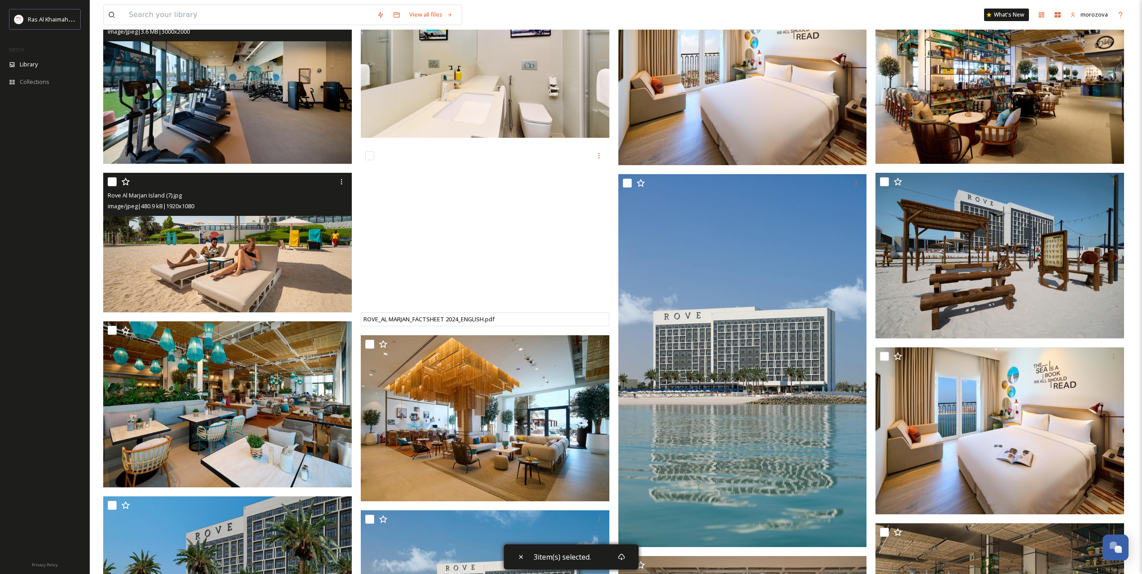
click at [113, 180] on input "checkbox" at bounding box center [112, 181] width 9 height 9
checkbox input "true"
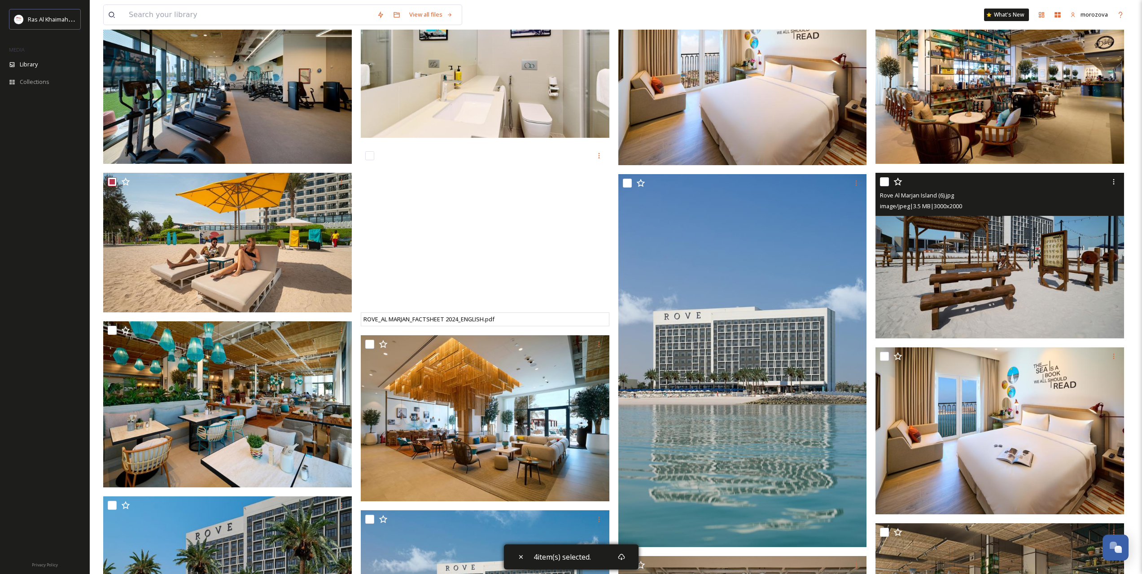
click at [880, 181] on div "Rove Al Marjan Island (6).jpg image/jpeg | 3.5 MB | 3000 x 2000" at bounding box center [999, 194] width 249 height 43
click at [886, 178] on input "checkbox" at bounding box center [884, 181] width 9 height 9
checkbox input "true"
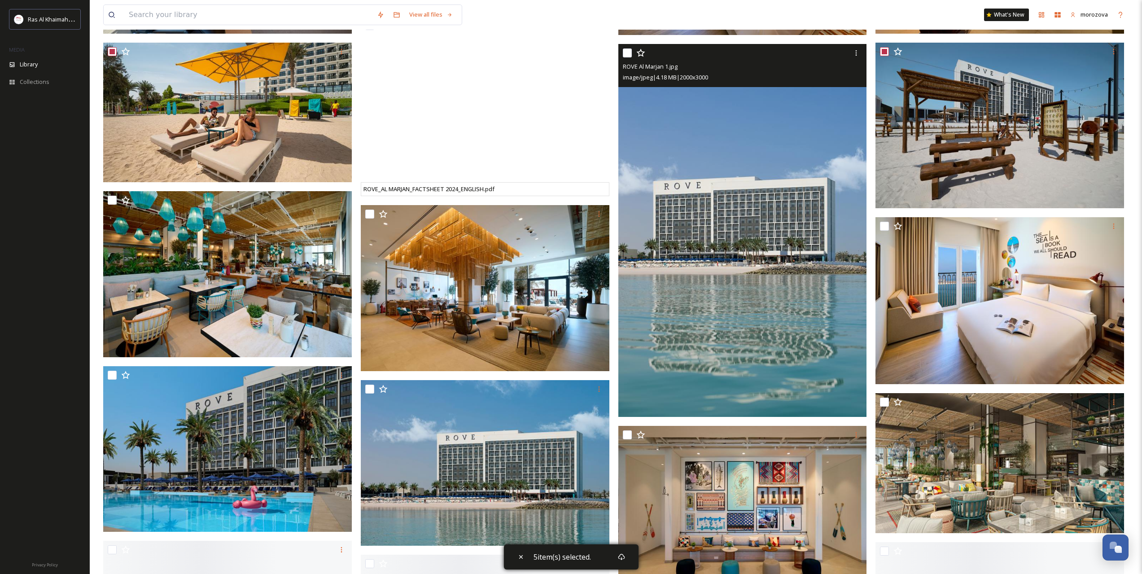
scroll to position [449, 0]
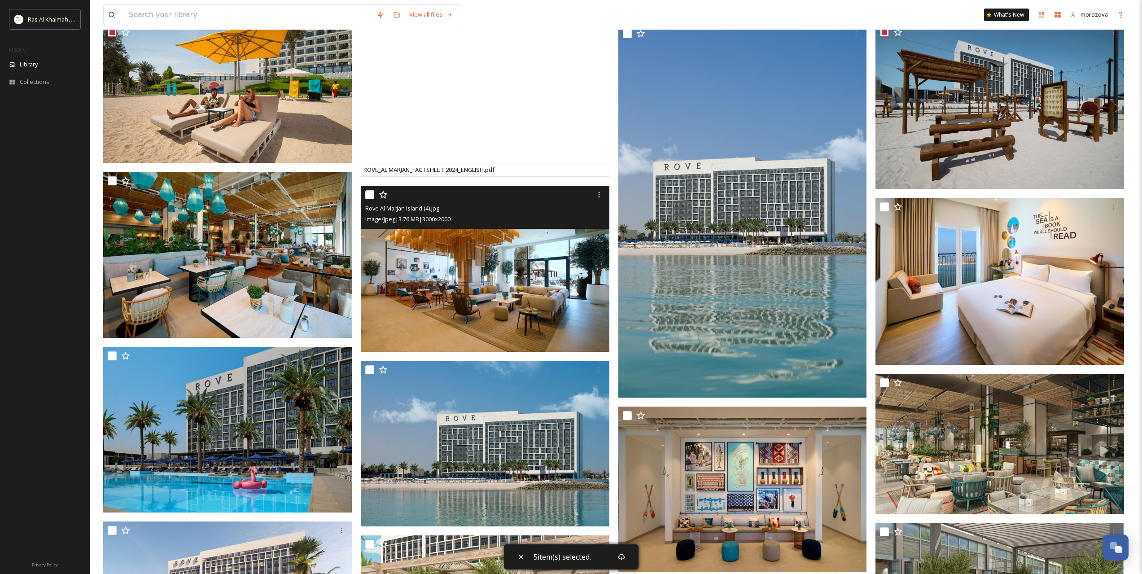
click at [368, 198] on input "checkbox" at bounding box center [369, 194] width 9 height 9
checkbox input "true"
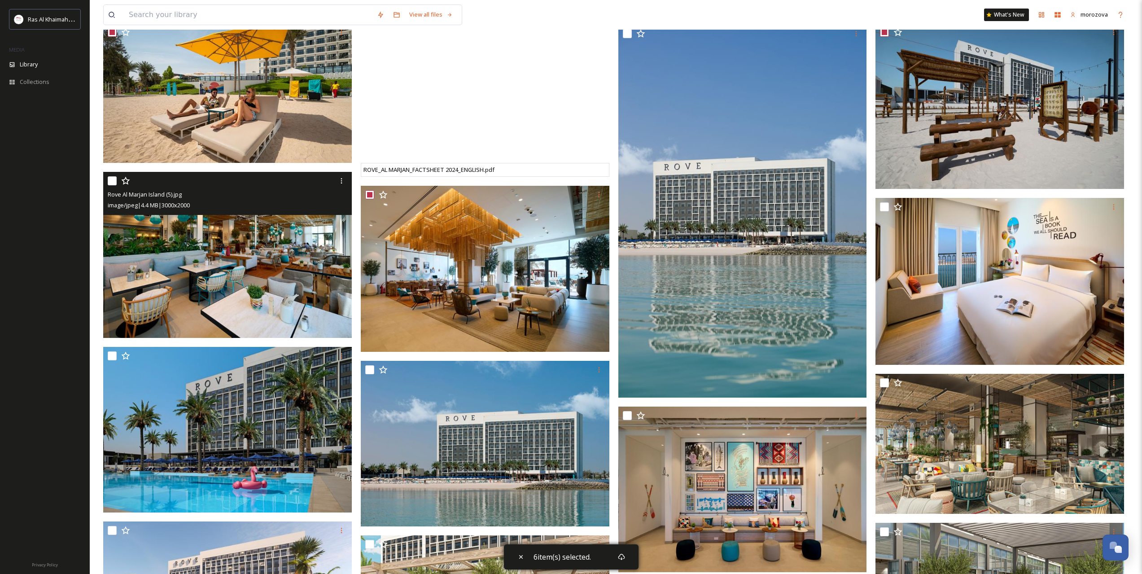
click at [114, 177] on input "checkbox" at bounding box center [112, 180] width 9 height 9
checkbox input "true"
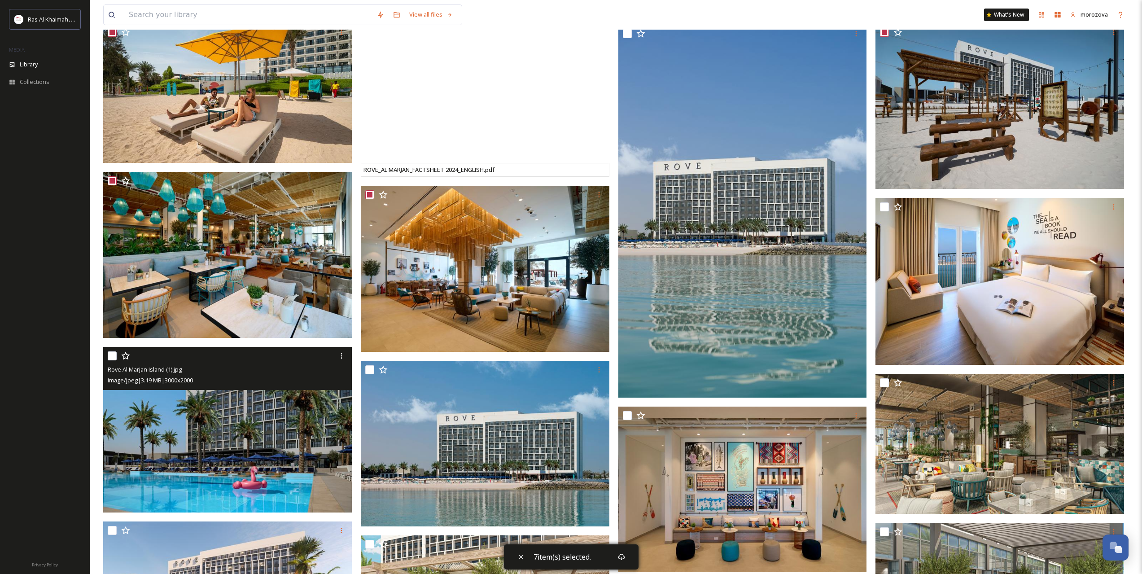
click at [111, 356] on input "checkbox" at bounding box center [112, 355] width 9 height 9
checkbox input "true"
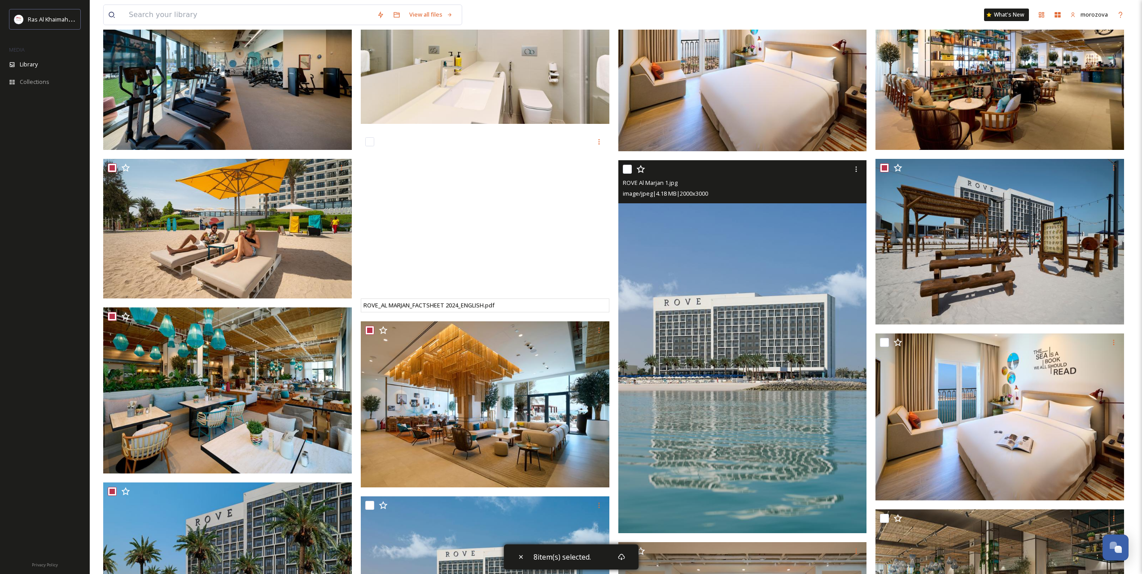
scroll to position [299, 0]
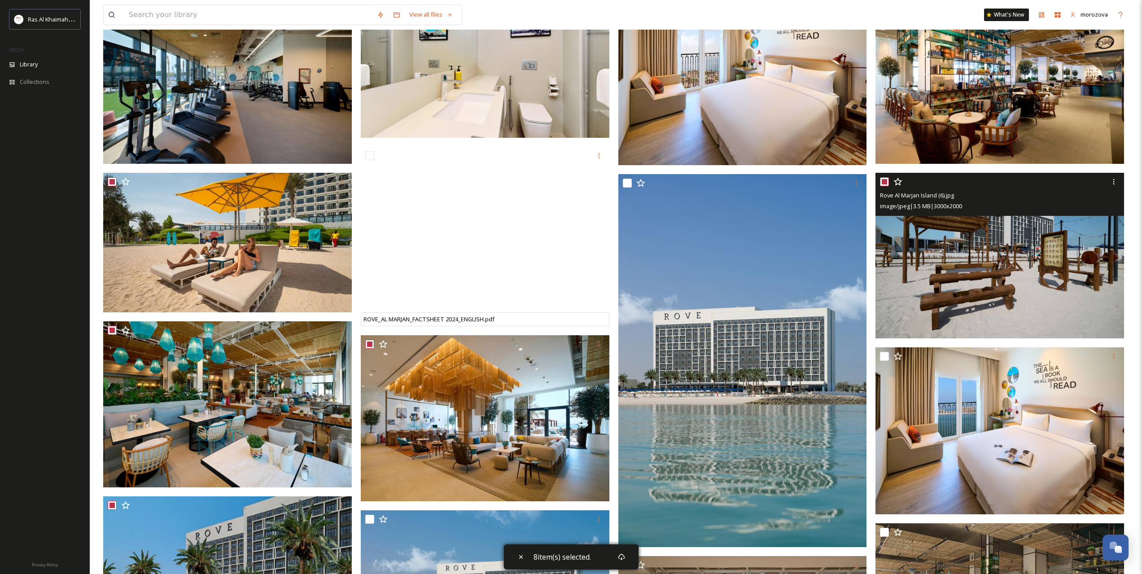
click at [885, 182] on input "checkbox" at bounding box center [884, 181] width 9 height 9
checkbox input "false"
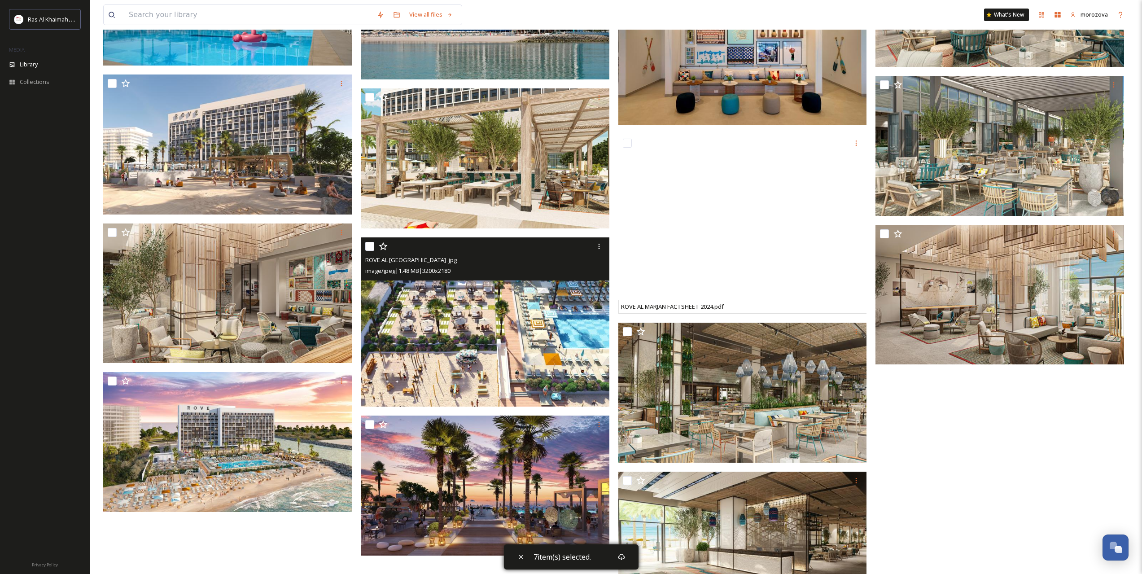
scroll to position [897, 0]
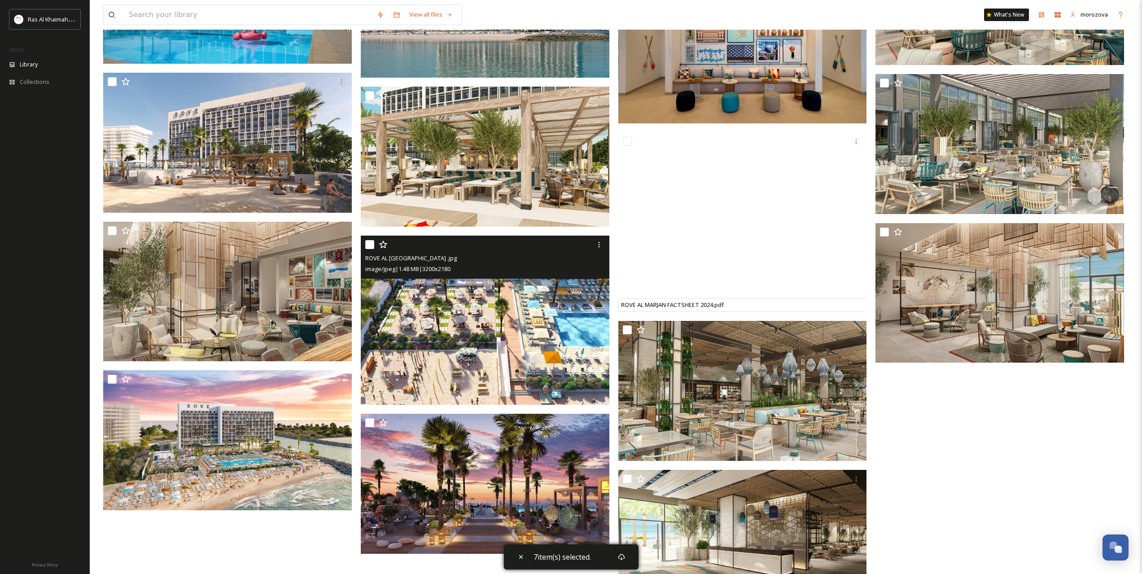
click at [369, 243] on input "checkbox" at bounding box center [369, 244] width 9 height 9
checkbox input "true"
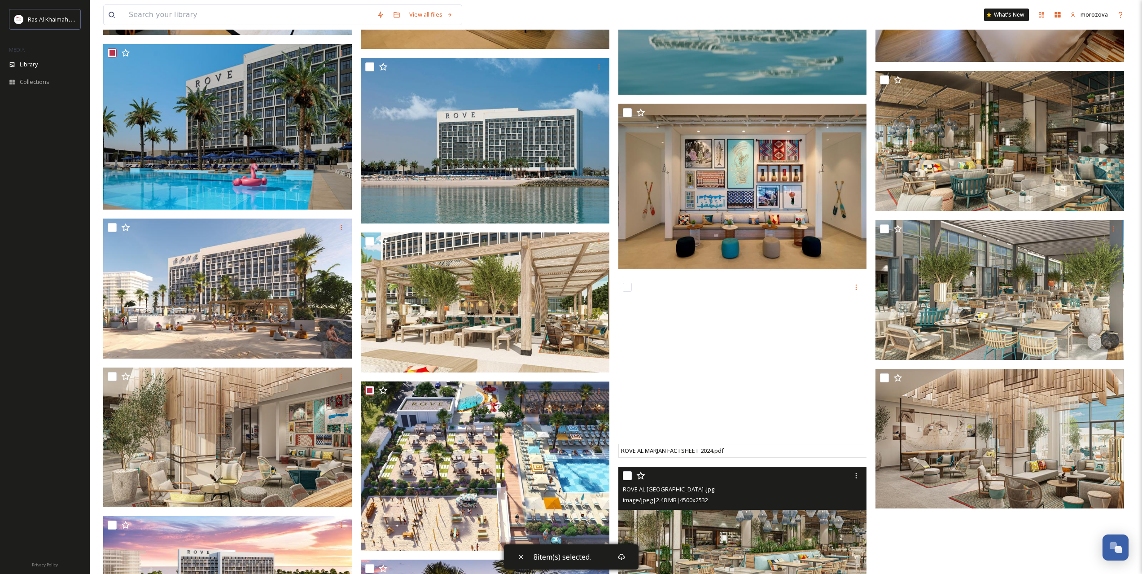
scroll to position [723, 0]
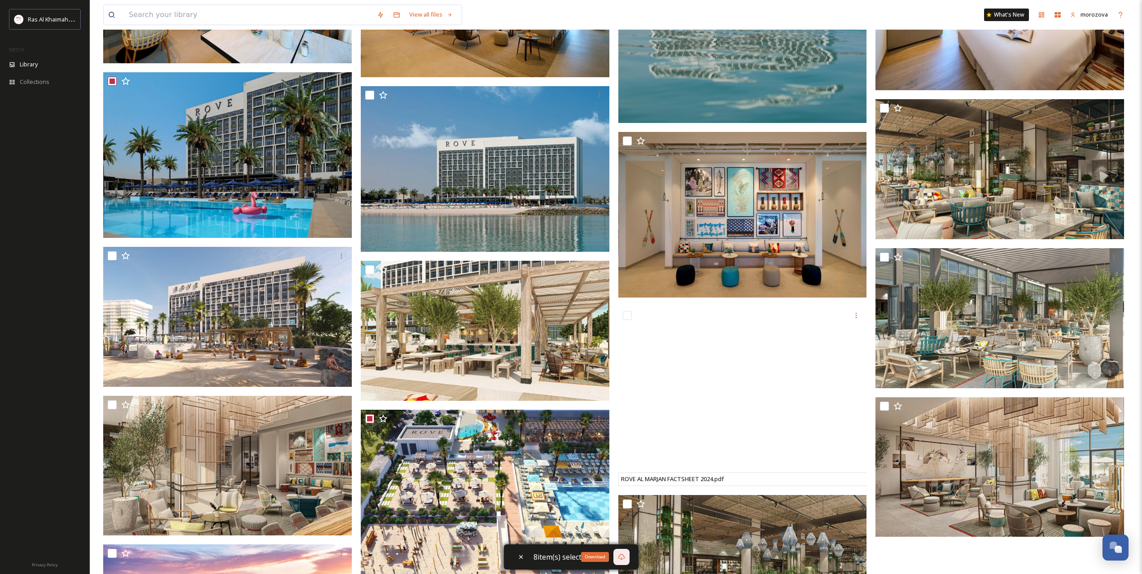
click at [617, 560] on div "Download" at bounding box center [621, 557] width 16 height 16
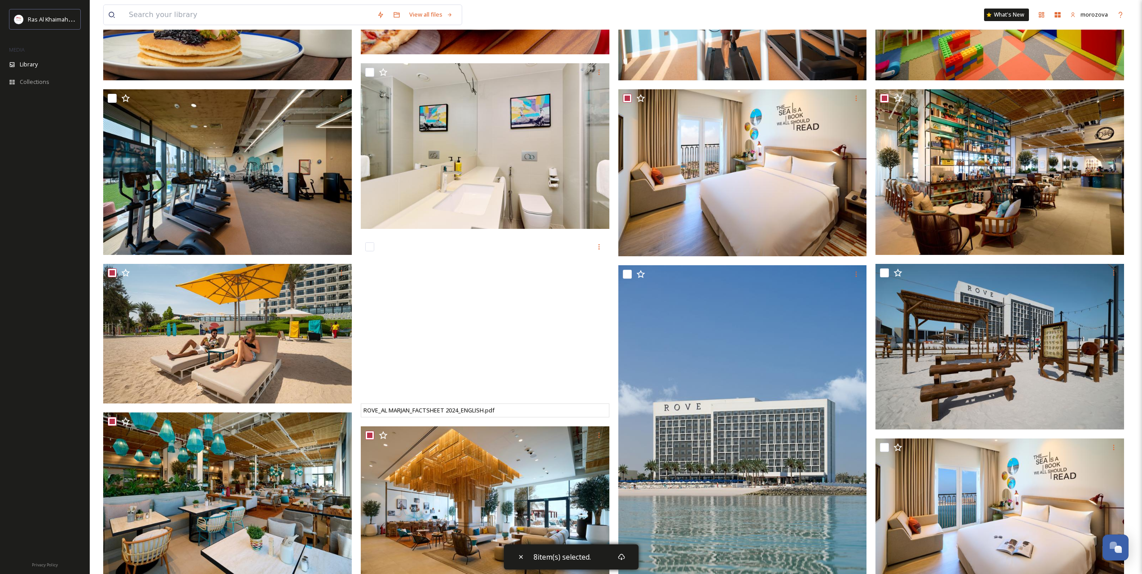
scroll to position [0, 0]
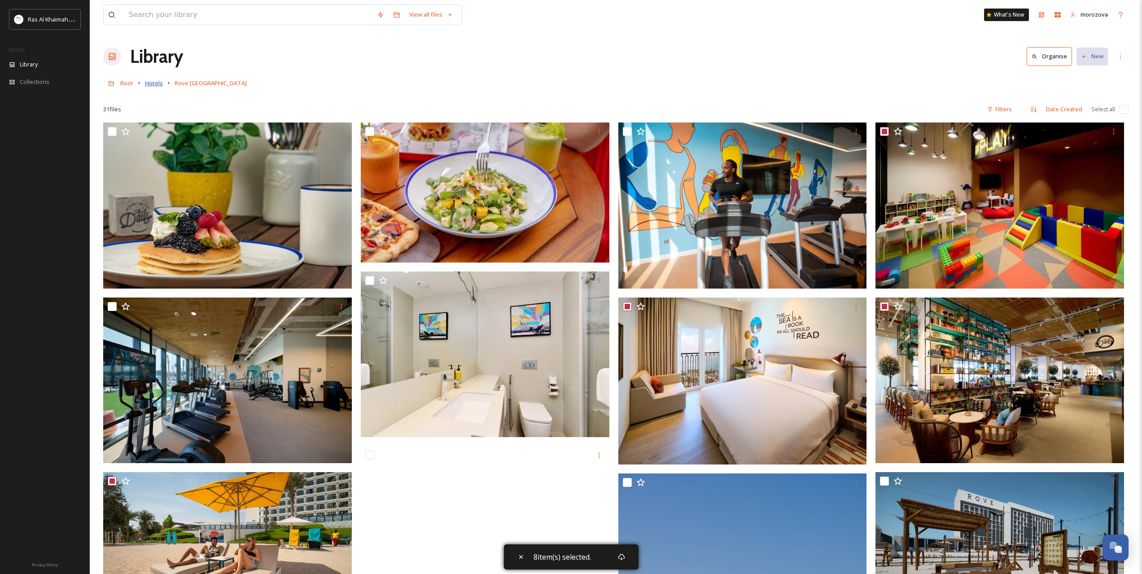
click at [159, 82] on span "Hotels" at bounding box center [154, 83] width 18 height 8
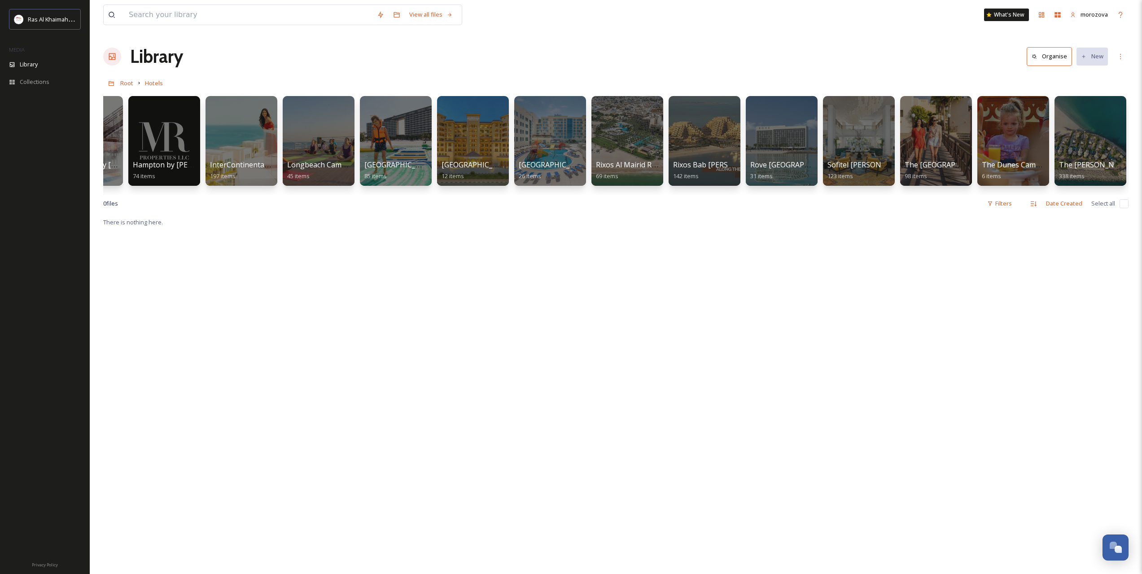
scroll to position [0, 522]
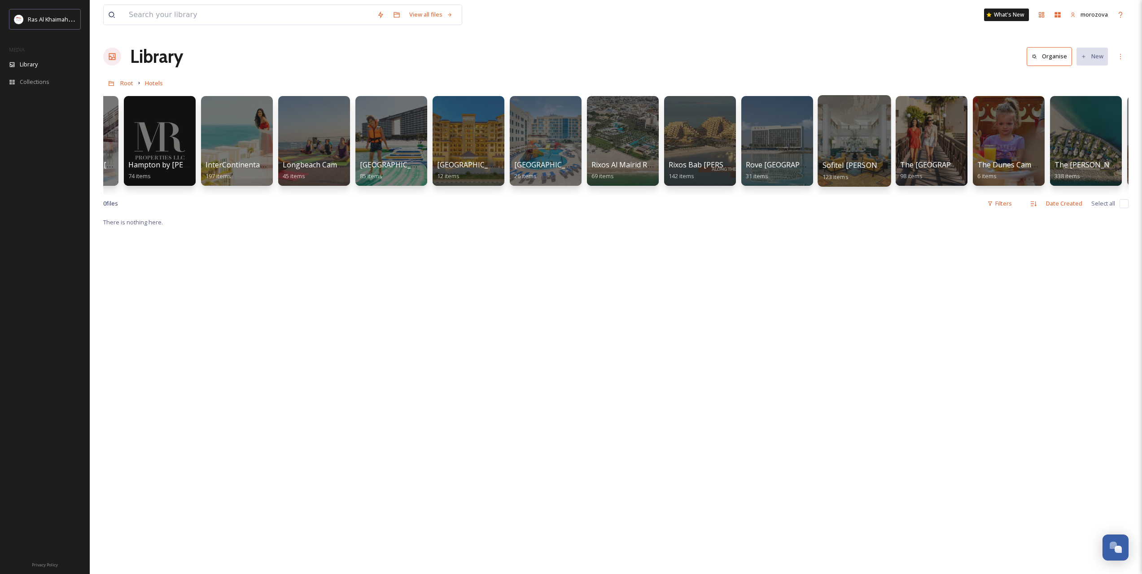
click at [857, 153] on div at bounding box center [854, 141] width 73 height 92
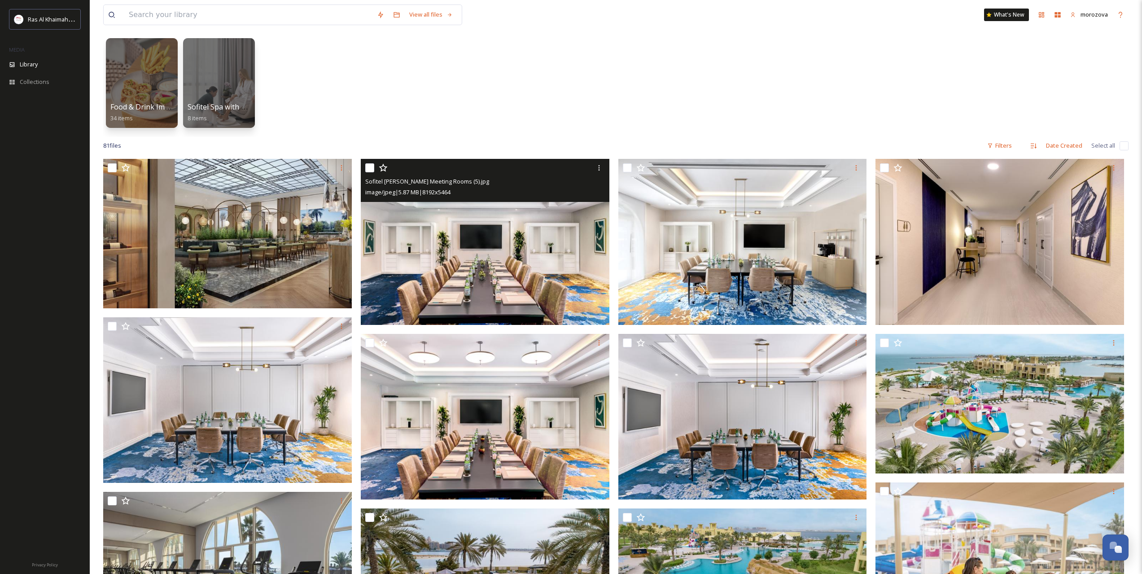
scroll to position [75, 0]
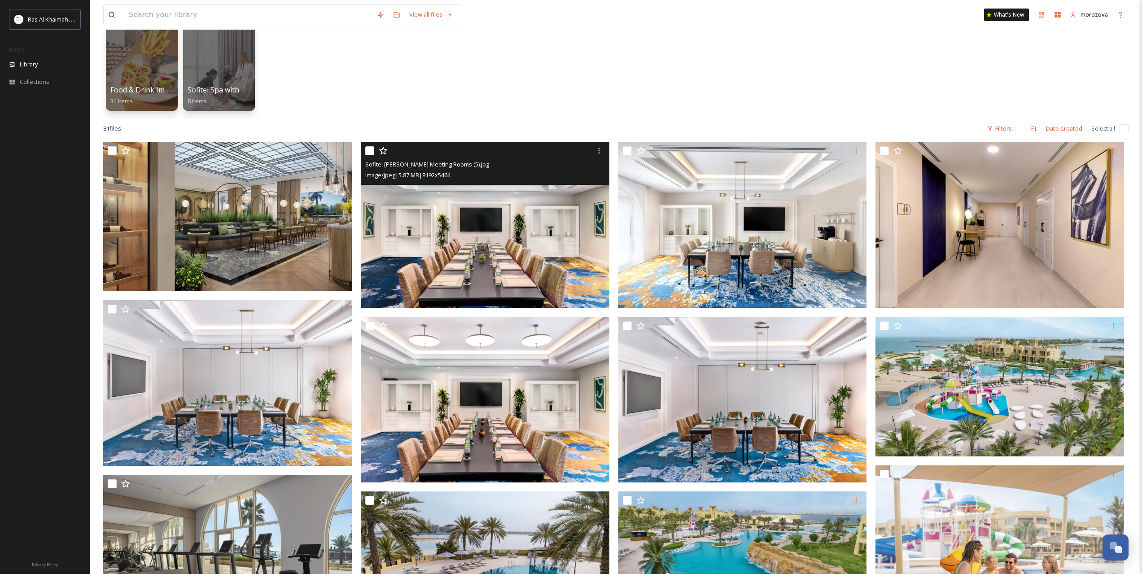
click at [482, 260] on img at bounding box center [485, 225] width 249 height 166
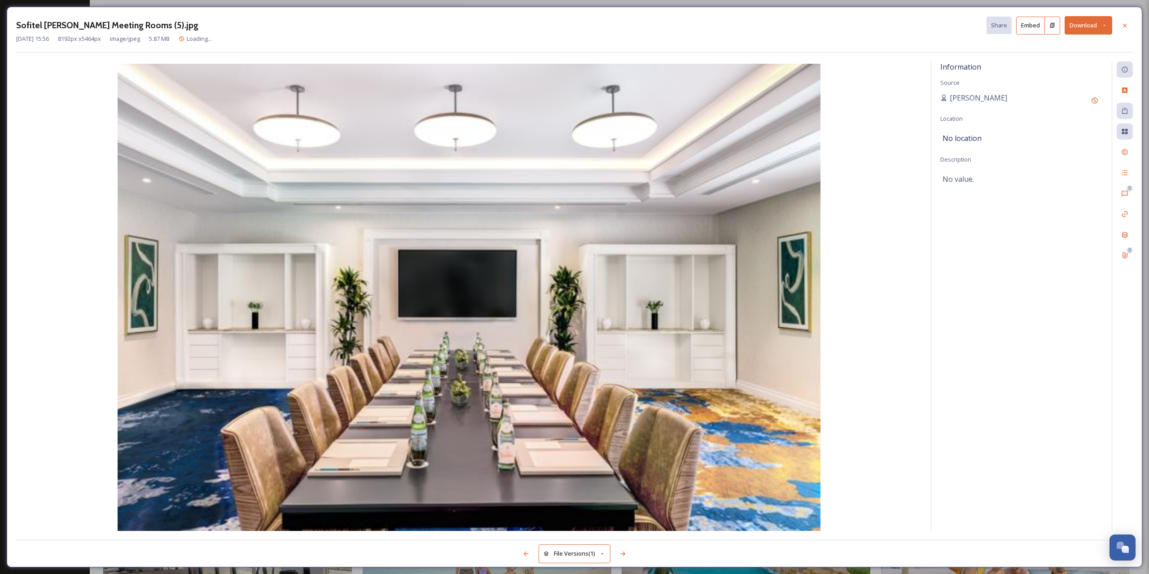
click at [1101, 33] on button "Download" at bounding box center [1088, 25] width 48 height 18
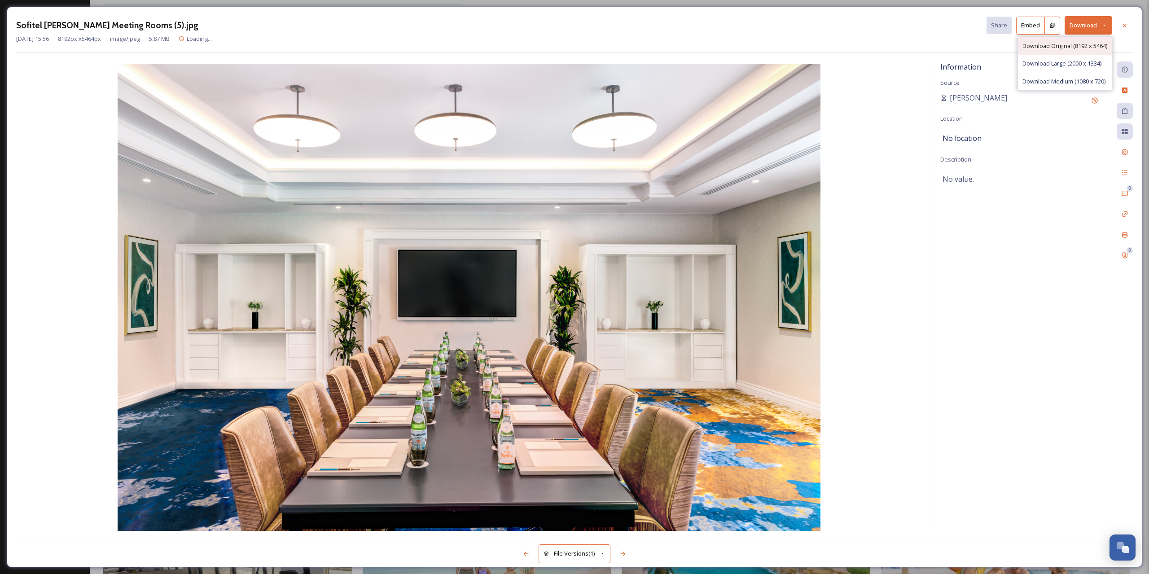
click at [1056, 48] on span "Download Original (8192 x 5464)" at bounding box center [1064, 46] width 85 height 9
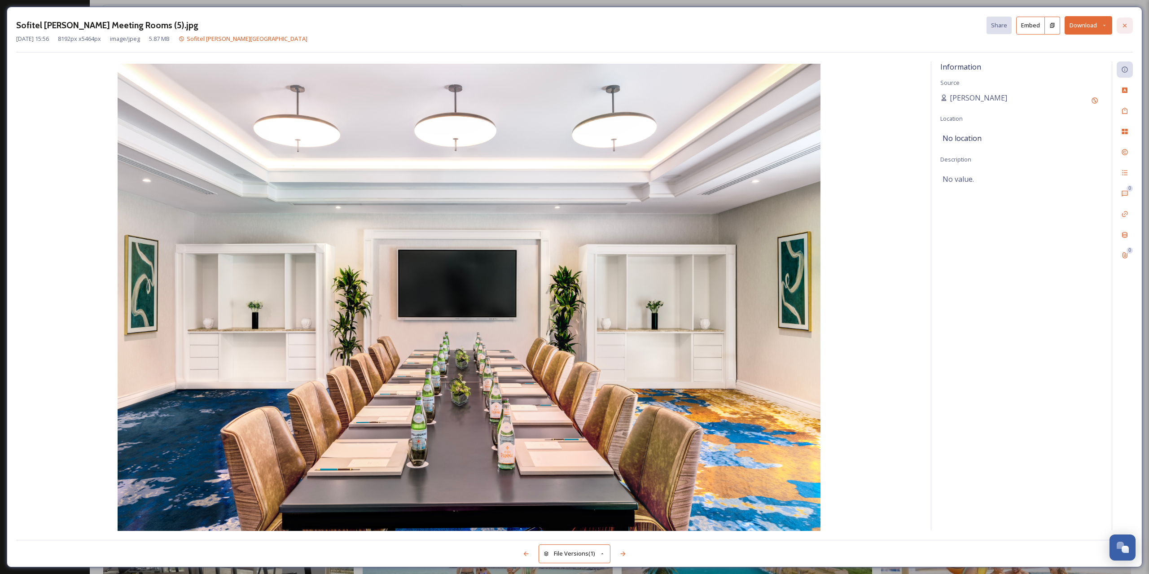
click at [1120, 24] on div at bounding box center [1124, 26] width 16 height 16
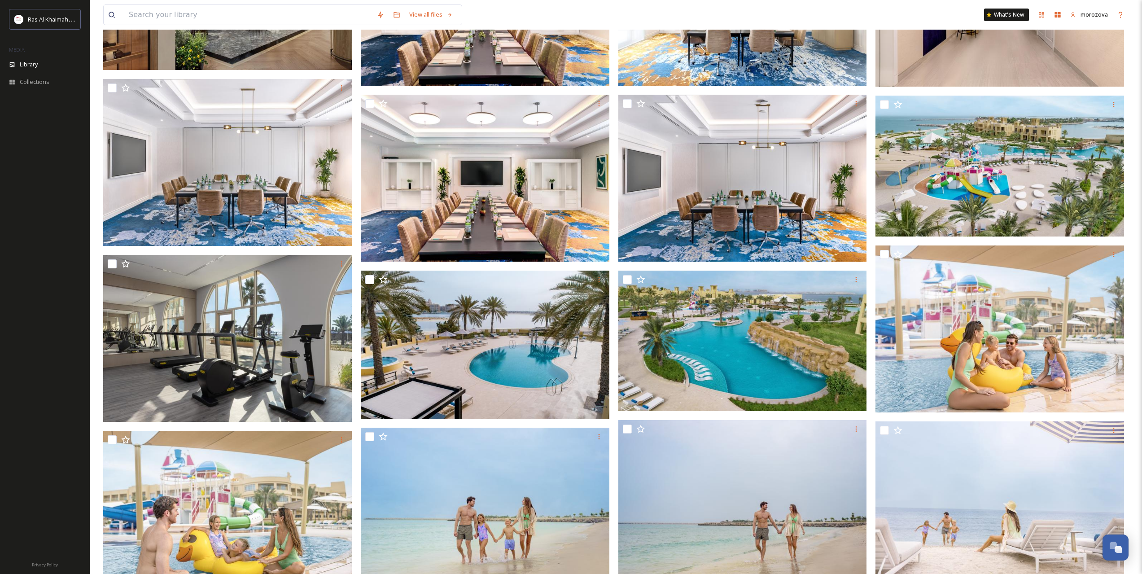
scroll to position [299, 0]
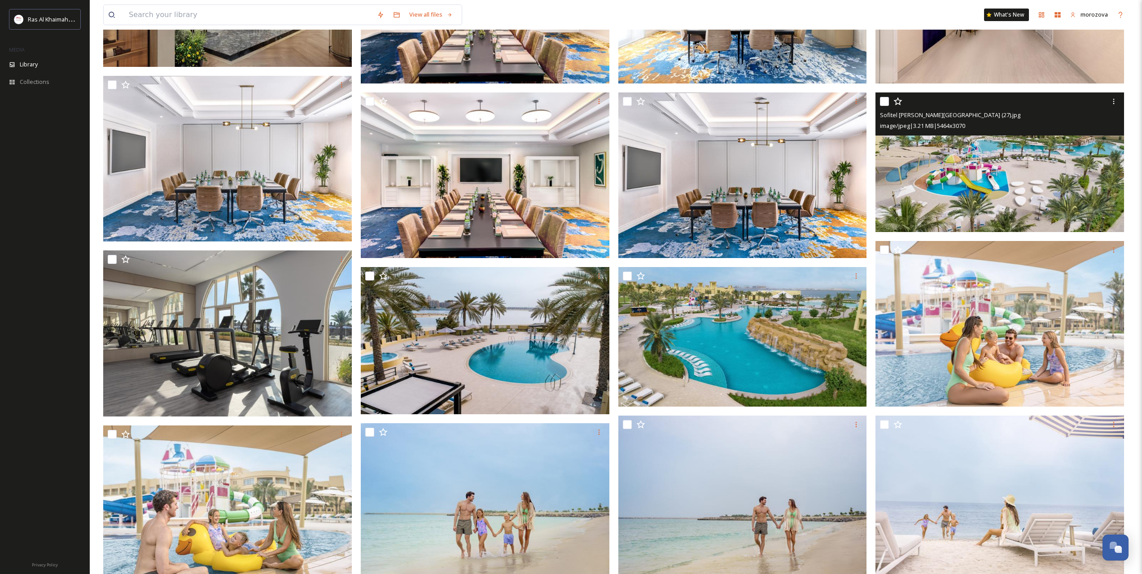
click at [884, 95] on div at bounding box center [1001, 101] width 242 height 16
click at [884, 99] on input "checkbox" at bounding box center [884, 101] width 9 height 9
checkbox input "true"
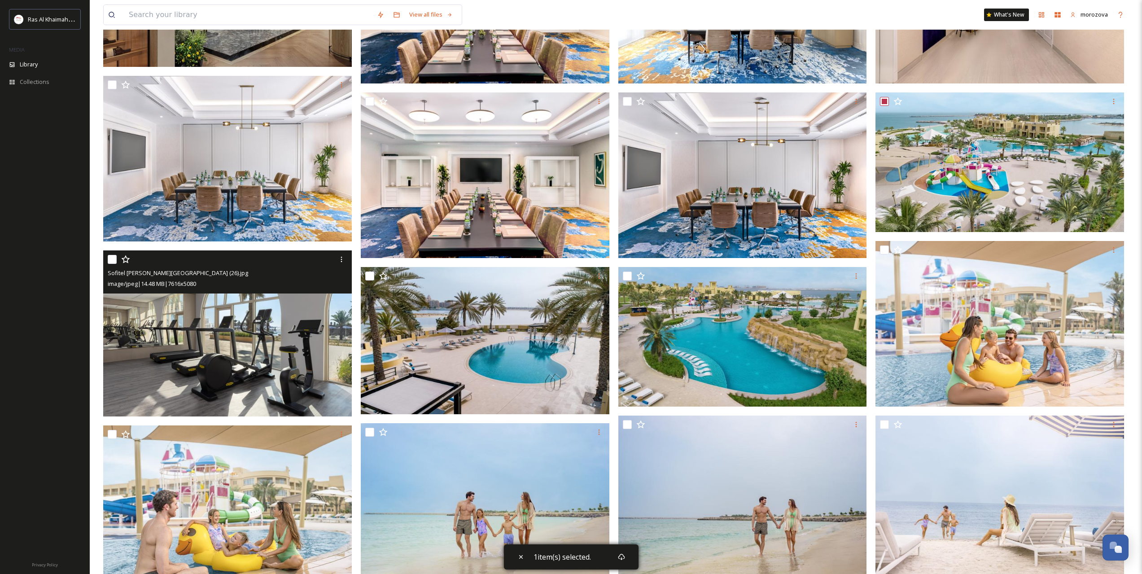
click at [112, 257] on input "checkbox" at bounding box center [112, 259] width 9 height 9
checkbox input "true"
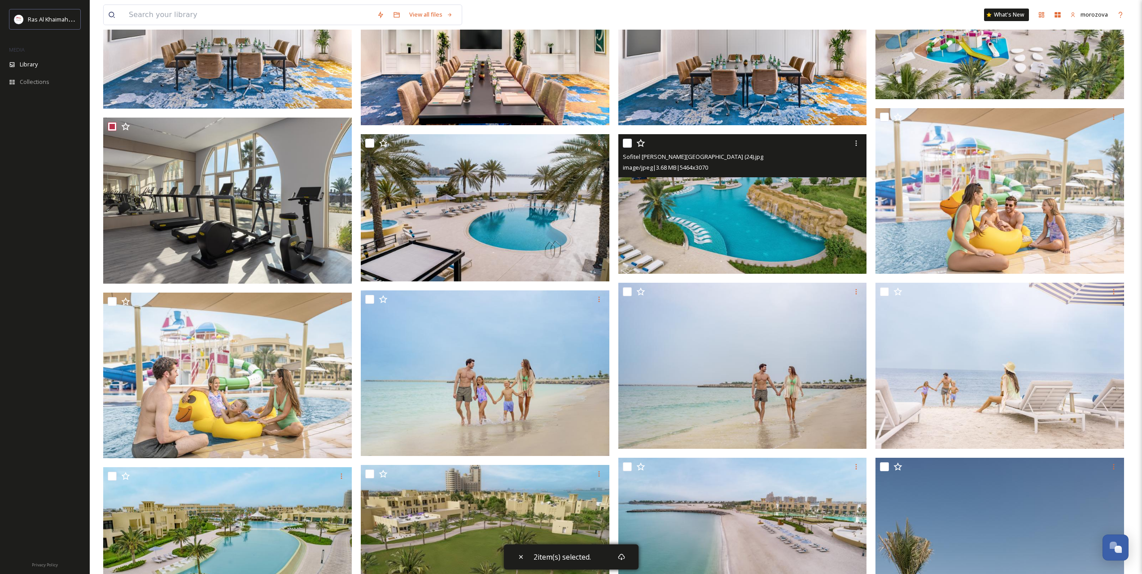
scroll to position [449, 0]
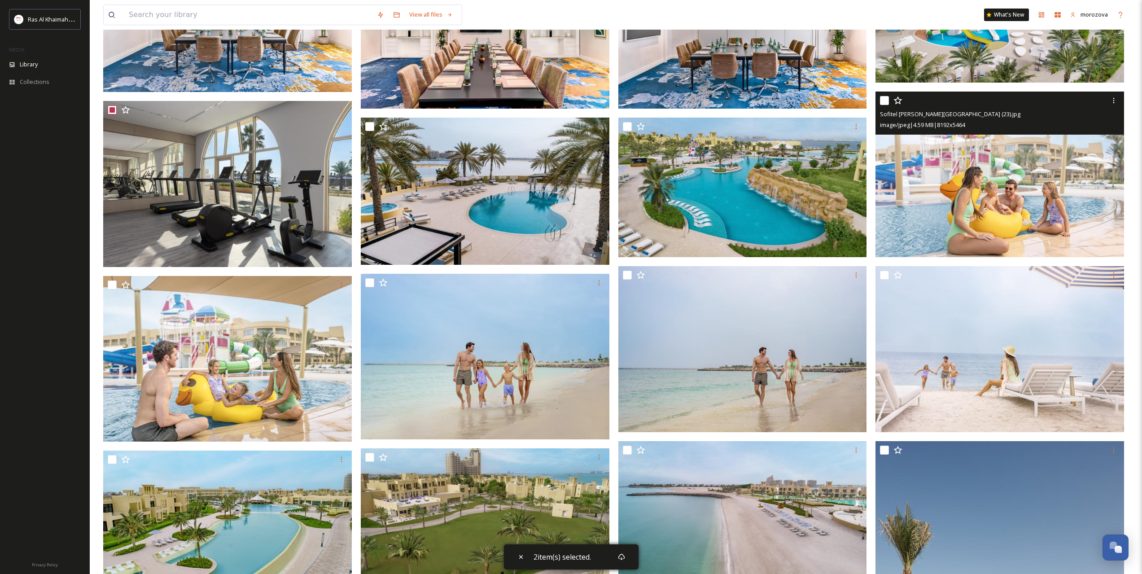
click at [885, 101] on input "checkbox" at bounding box center [884, 100] width 9 height 9
checkbox input "true"
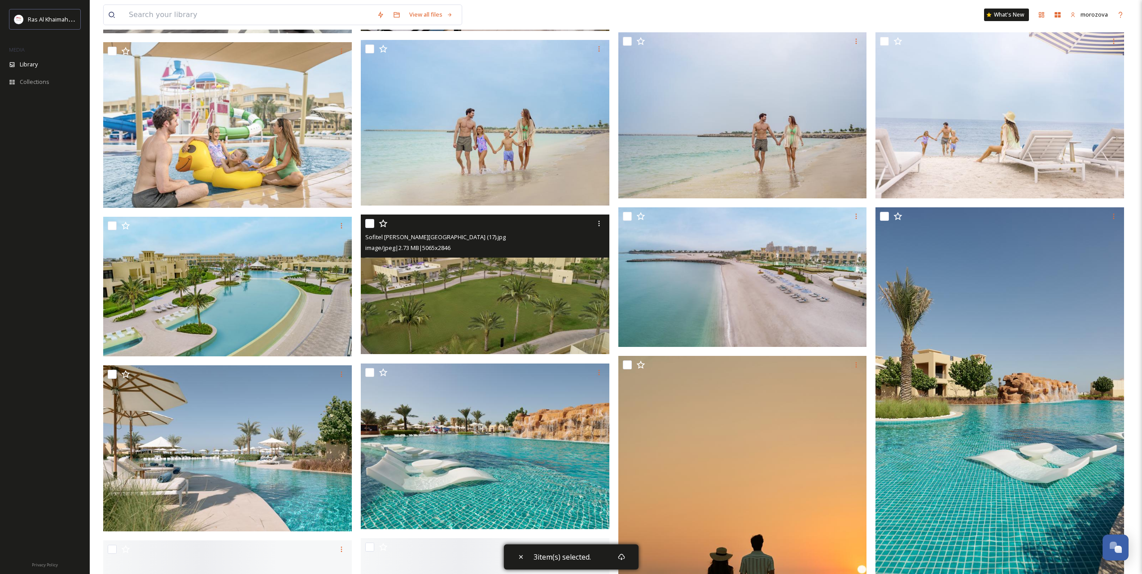
scroll to position [748, 0]
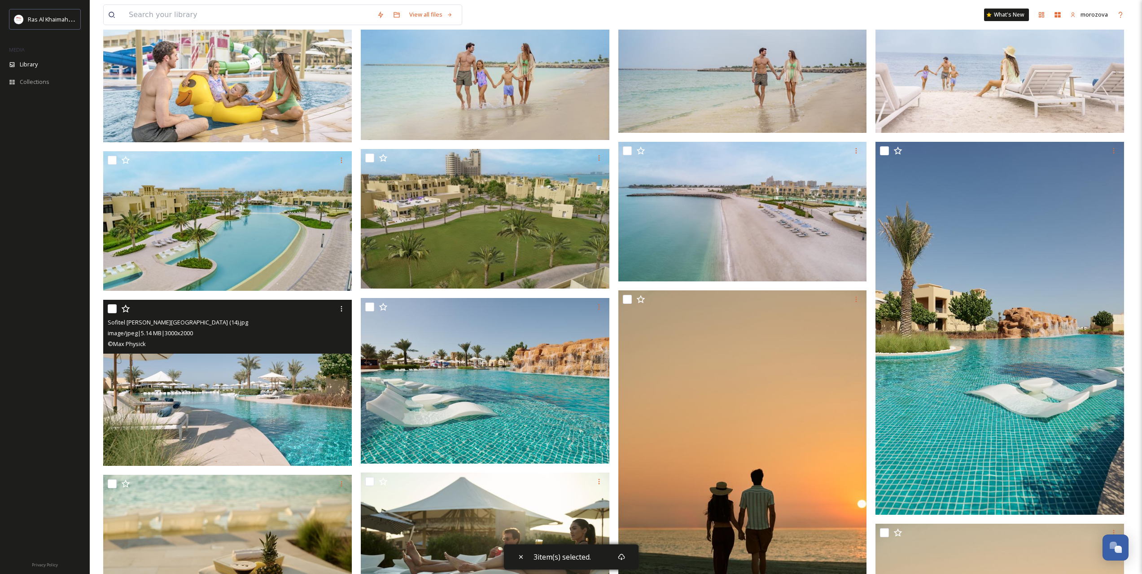
click at [113, 304] on input "checkbox" at bounding box center [112, 308] width 9 height 9
checkbox input "true"
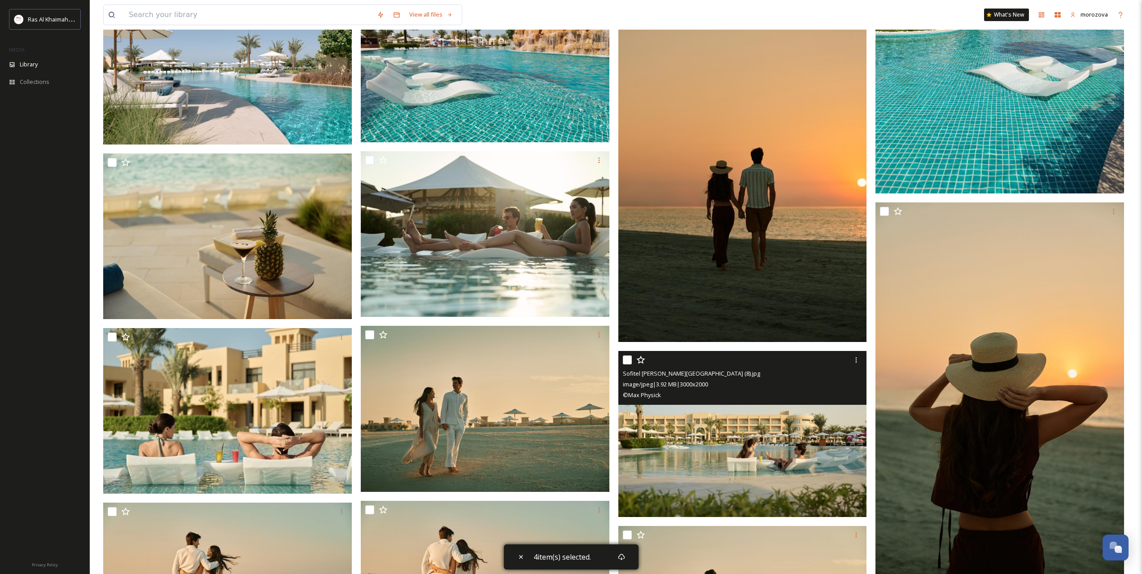
scroll to position [1122, 0]
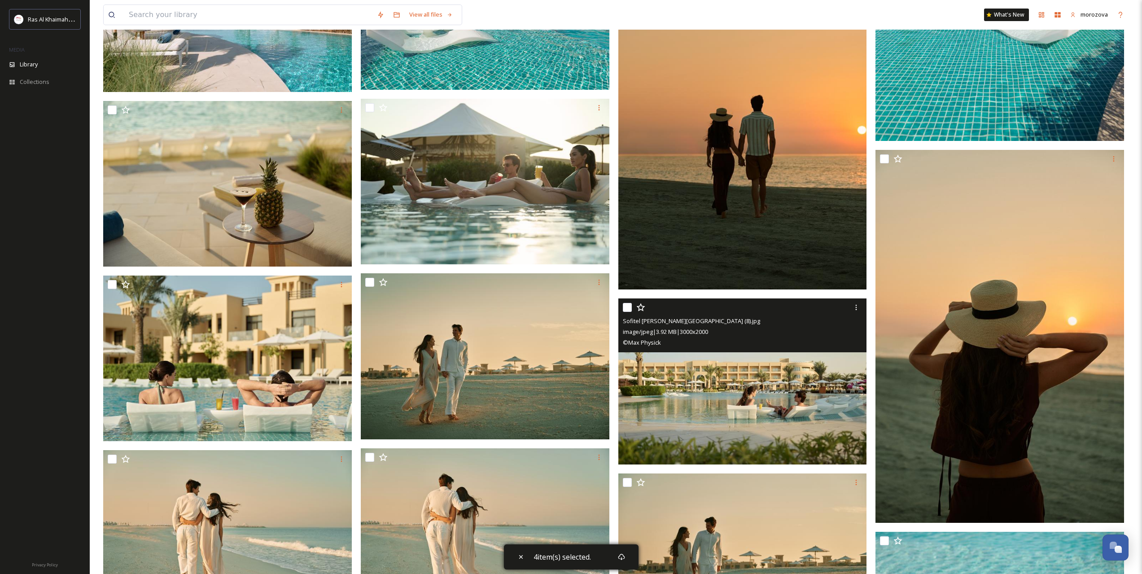
click at [625, 307] on input "checkbox" at bounding box center [627, 307] width 9 height 9
checkbox input "true"
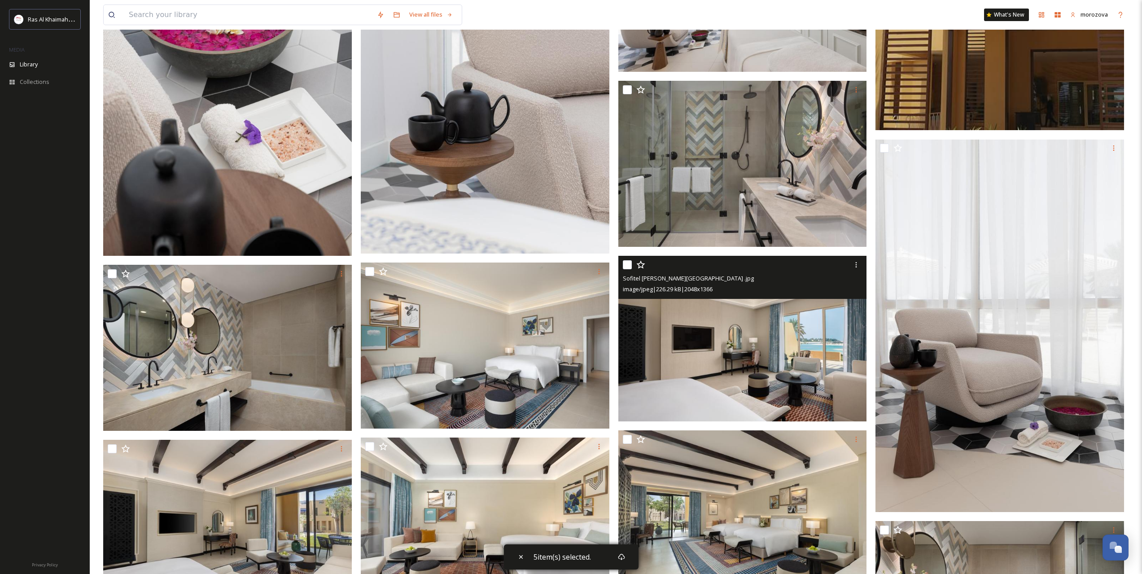
scroll to position [2244, 0]
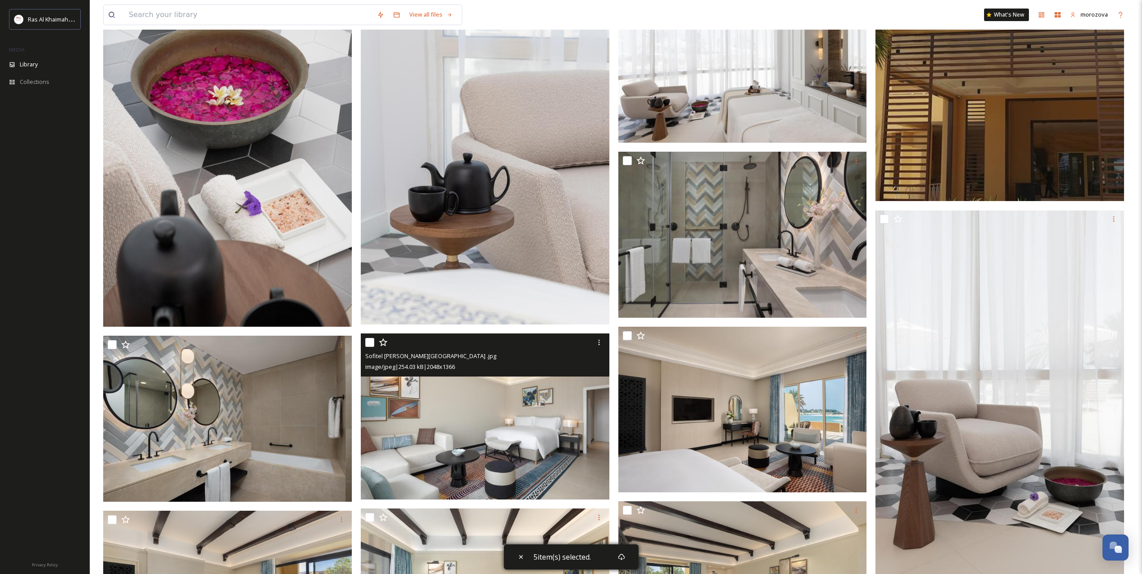
click at [368, 340] on input "checkbox" at bounding box center [369, 342] width 9 height 9
checkbox input "true"
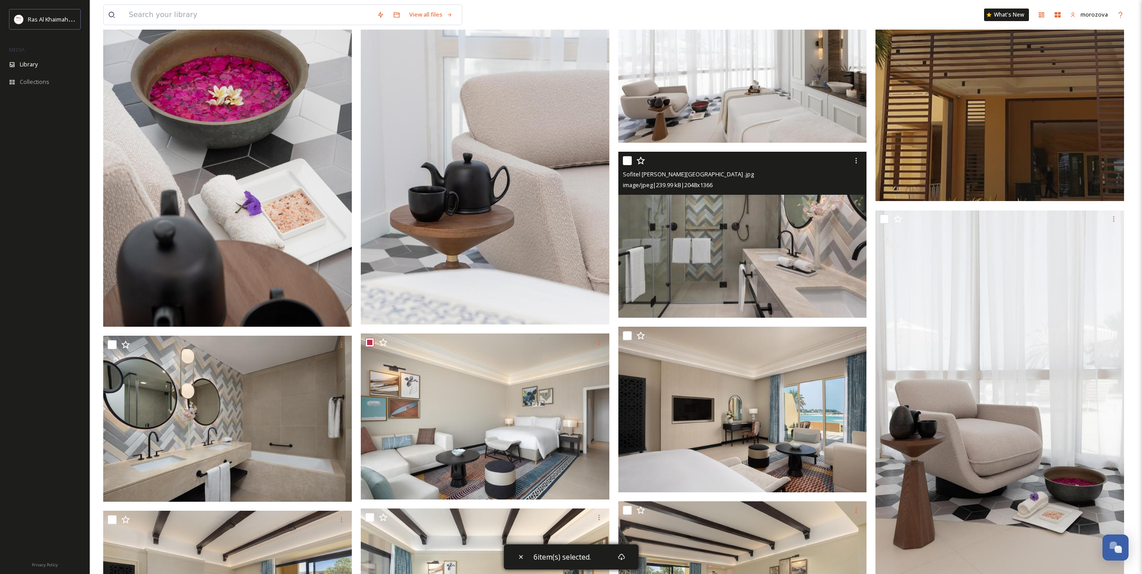
click at [624, 158] on input "checkbox" at bounding box center [627, 160] width 9 height 9
checkbox input "true"
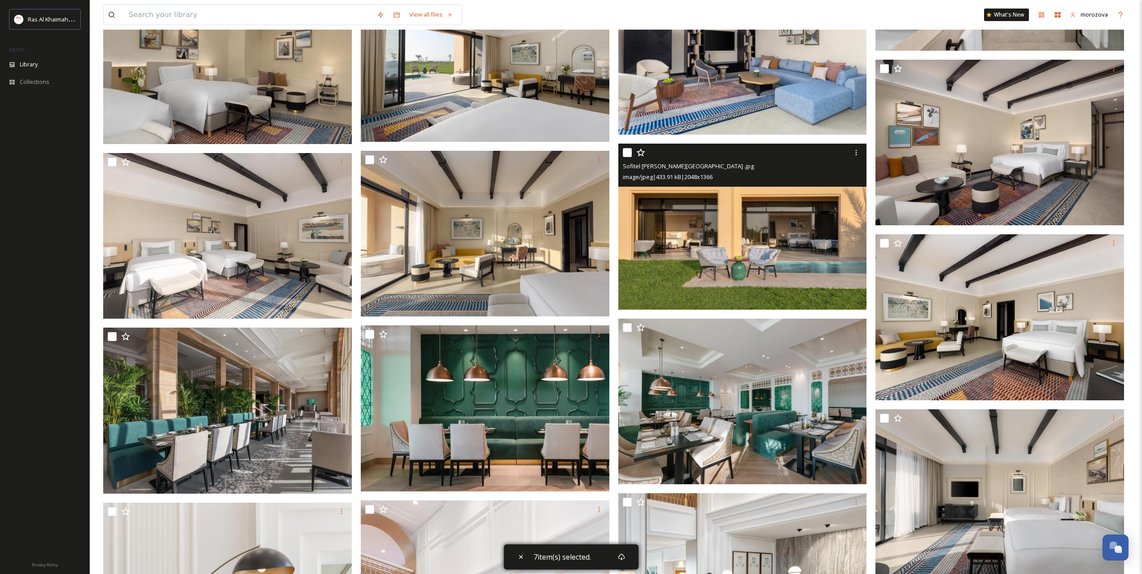
scroll to position [2992, 0]
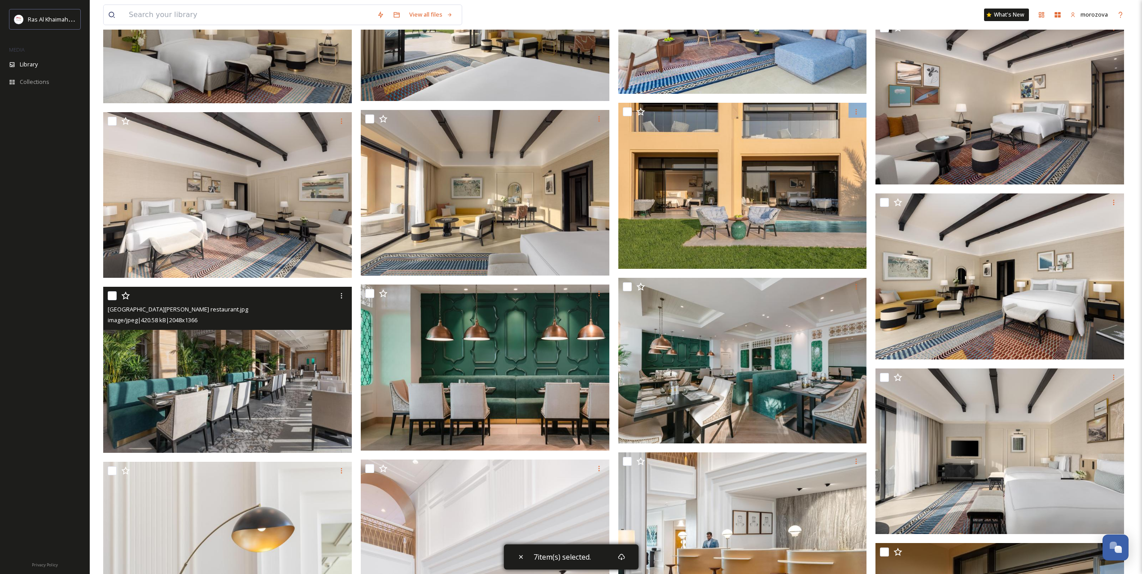
click at [108, 298] on input "checkbox" at bounding box center [112, 295] width 9 height 9
checkbox input "true"
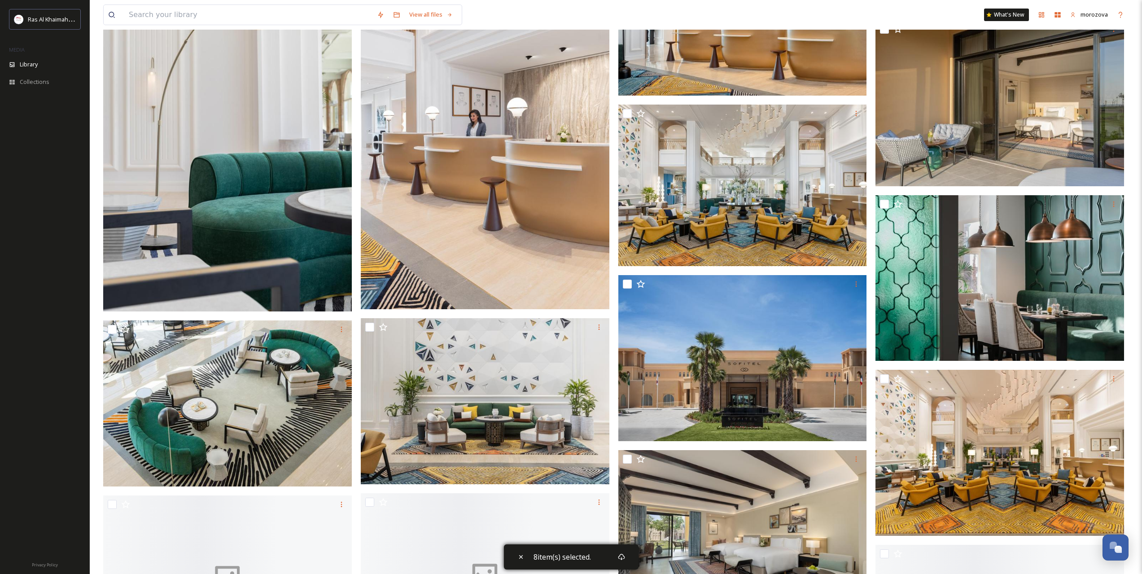
scroll to position [3515, 0]
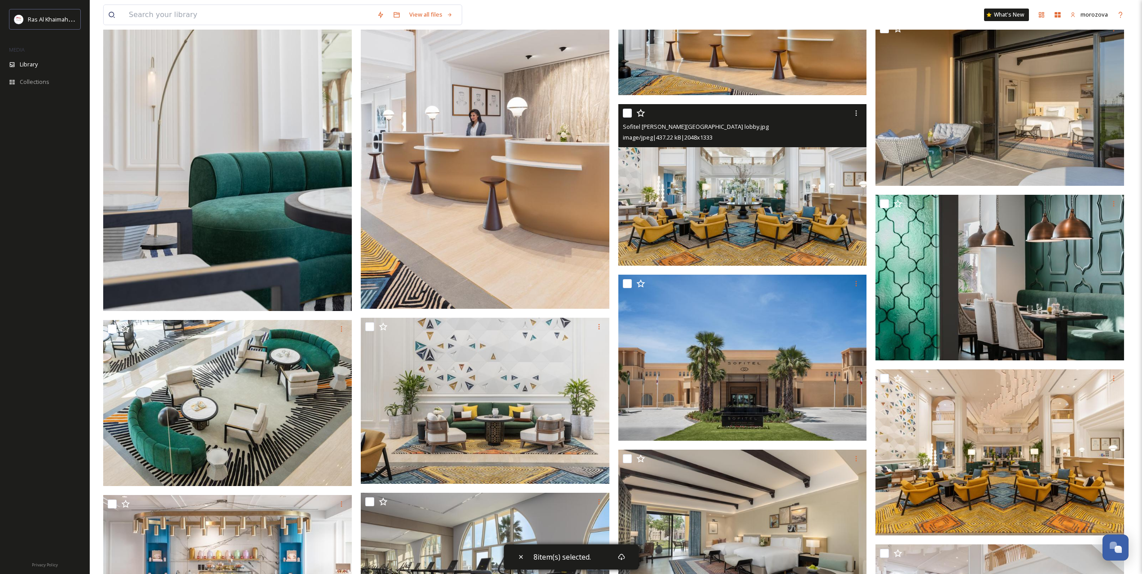
click at [627, 114] on input "checkbox" at bounding box center [627, 113] width 9 height 9
checkbox input "true"
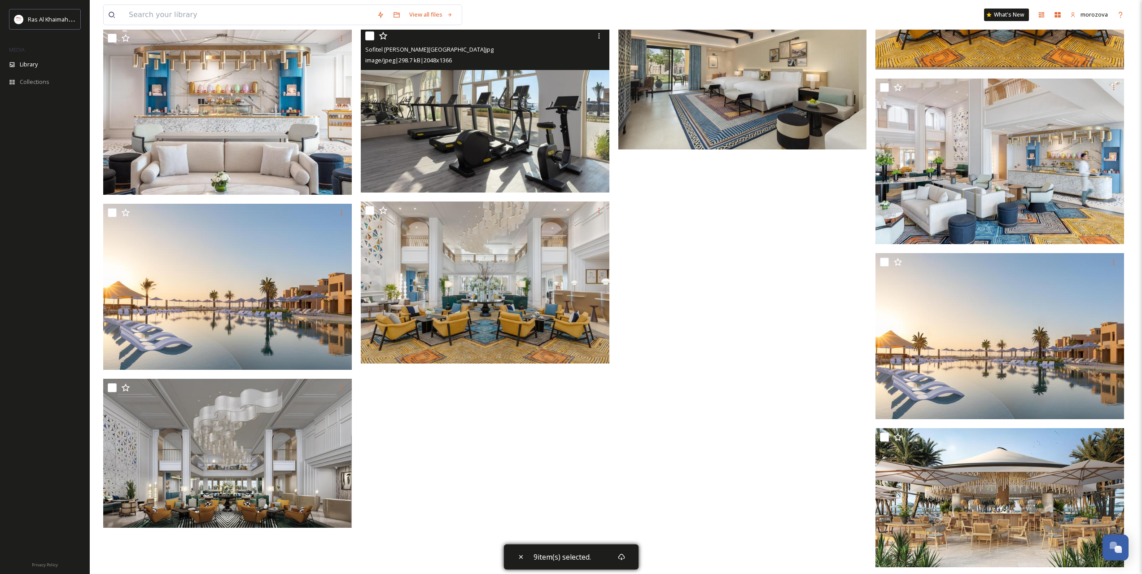
scroll to position [3989, 0]
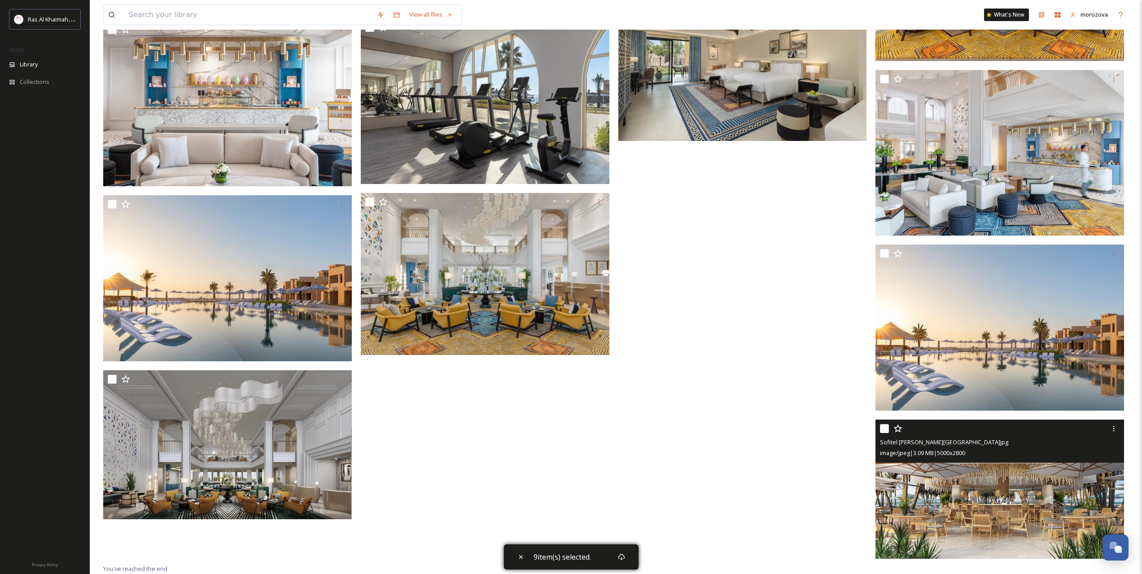
click at [884, 428] on input "checkbox" at bounding box center [884, 428] width 9 height 9
checkbox input "true"
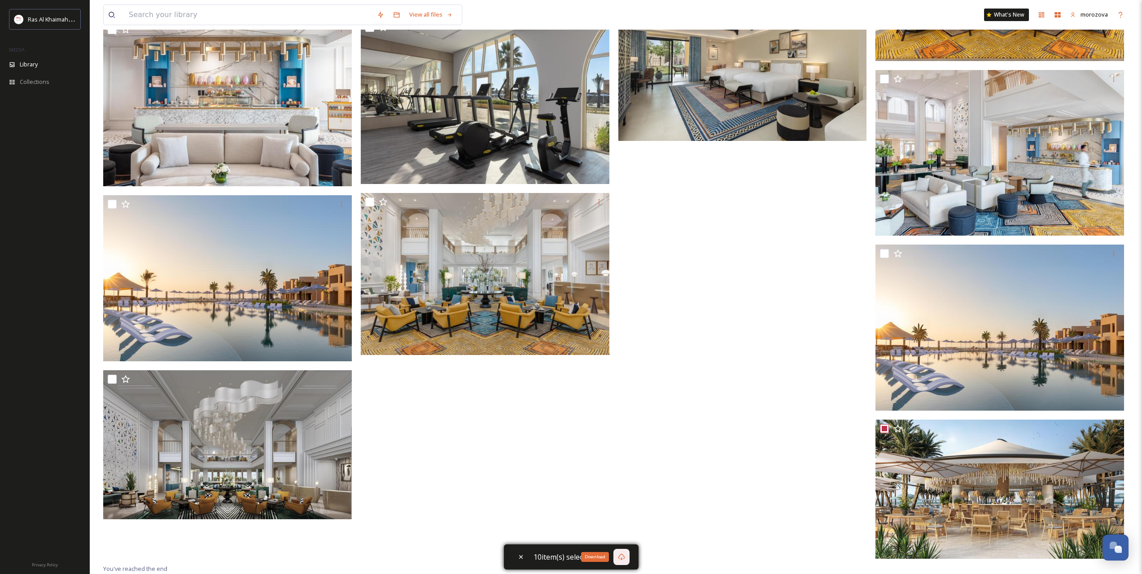
click at [617, 559] on div "Download" at bounding box center [621, 557] width 16 height 16
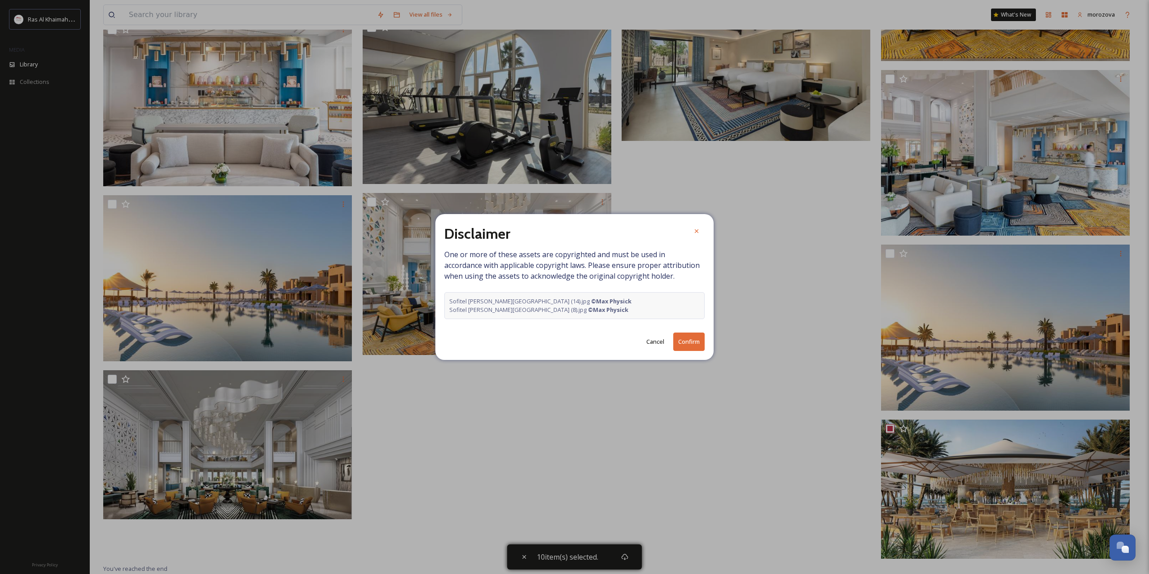
click at [688, 346] on button "Confirm" at bounding box center [688, 342] width 31 height 18
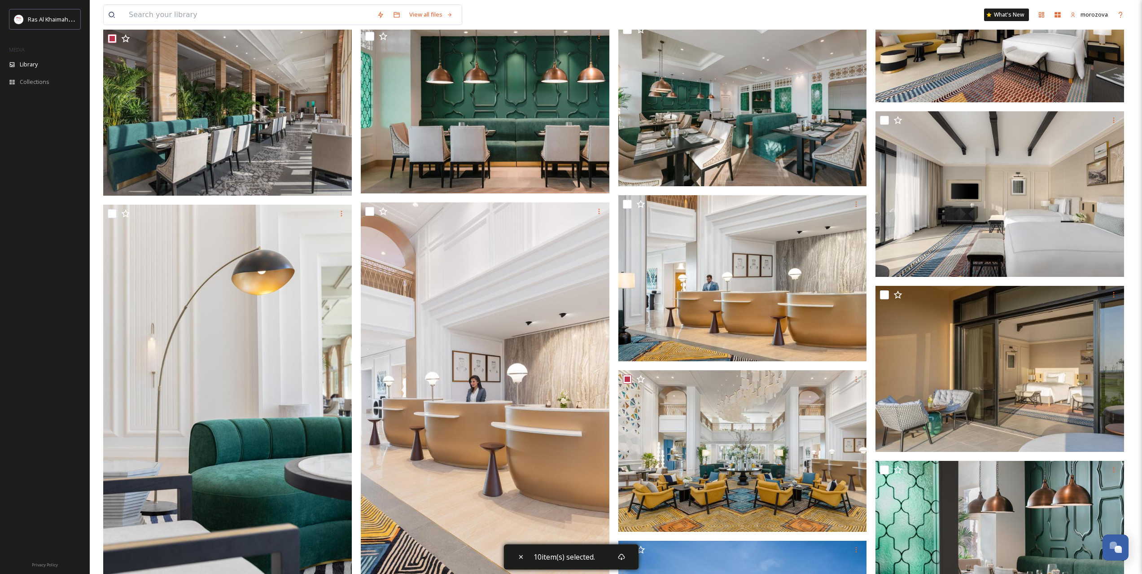
scroll to position [0, 0]
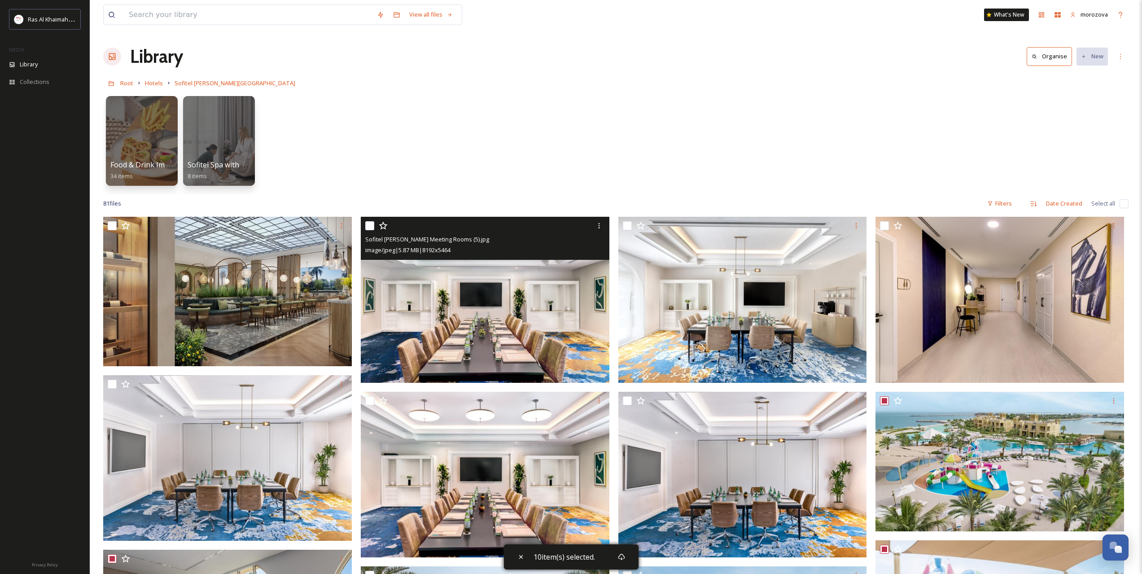
drag, startPoint x: 732, startPoint y: 394, endPoint x: 643, endPoint y: 121, distance: 287.4
click at [151, 83] on span "Hotels" at bounding box center [154, 83] width 18 height 8
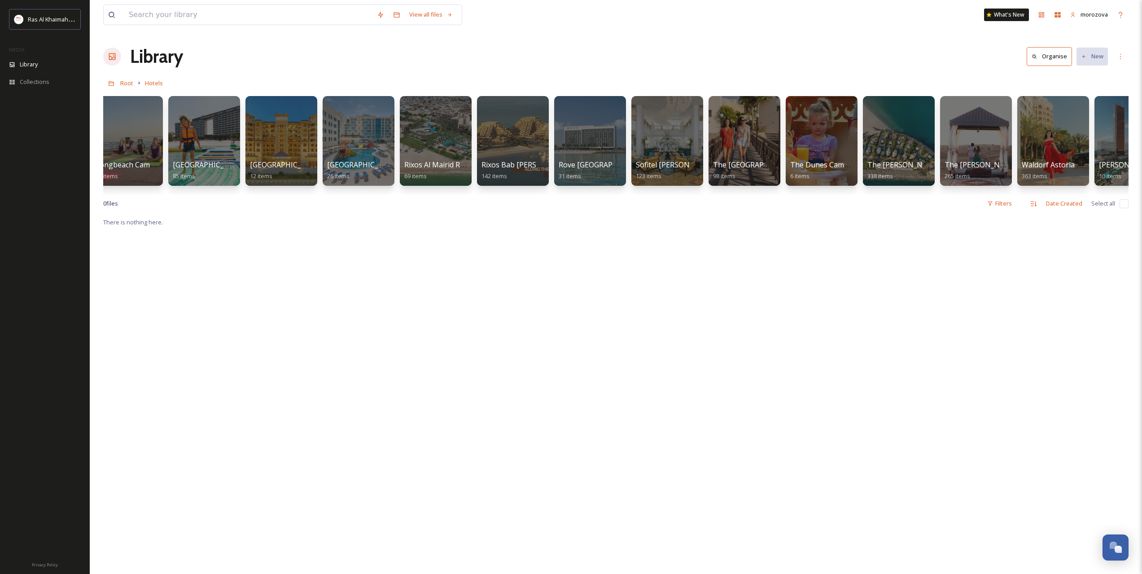
scroll to position [0, 750]
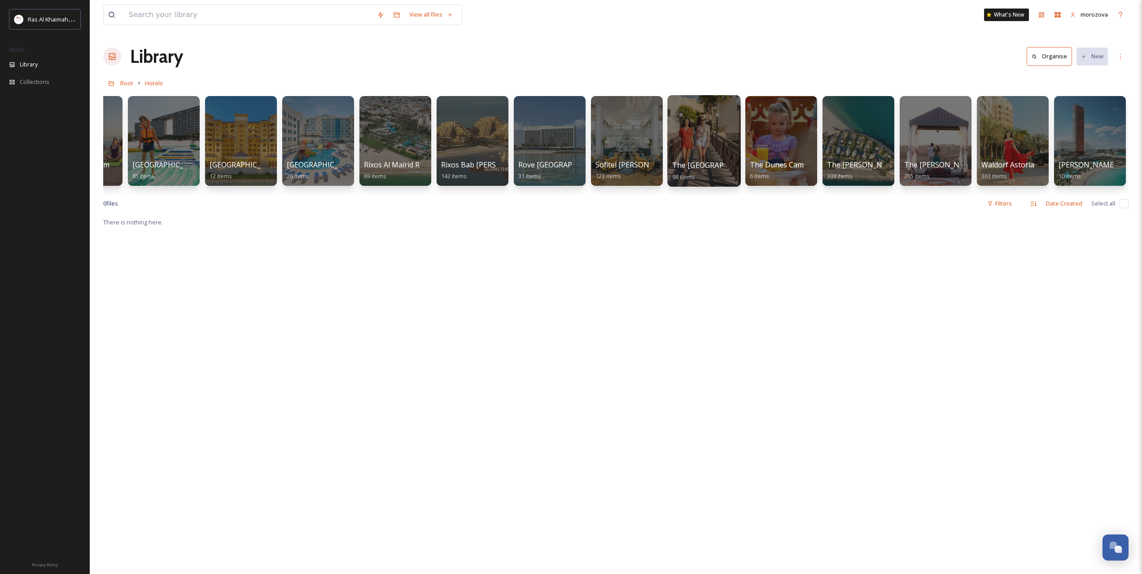
click at [720, 147] on div at bounding box center [703, 141] width 73 height 92
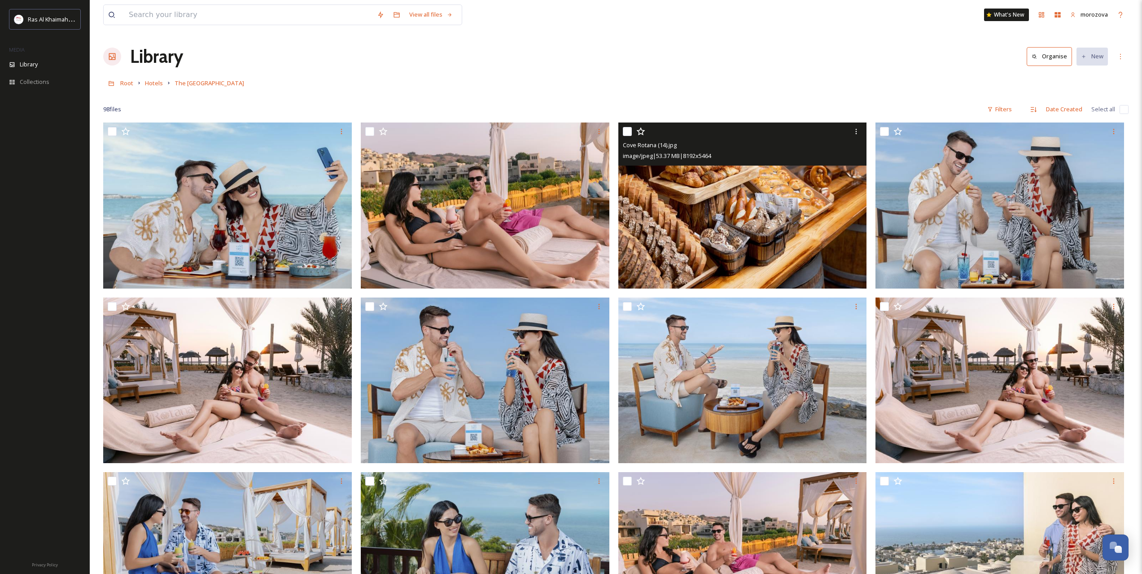
click at [770, 191] on img at bounding box center [742, 206] width 249 height 166
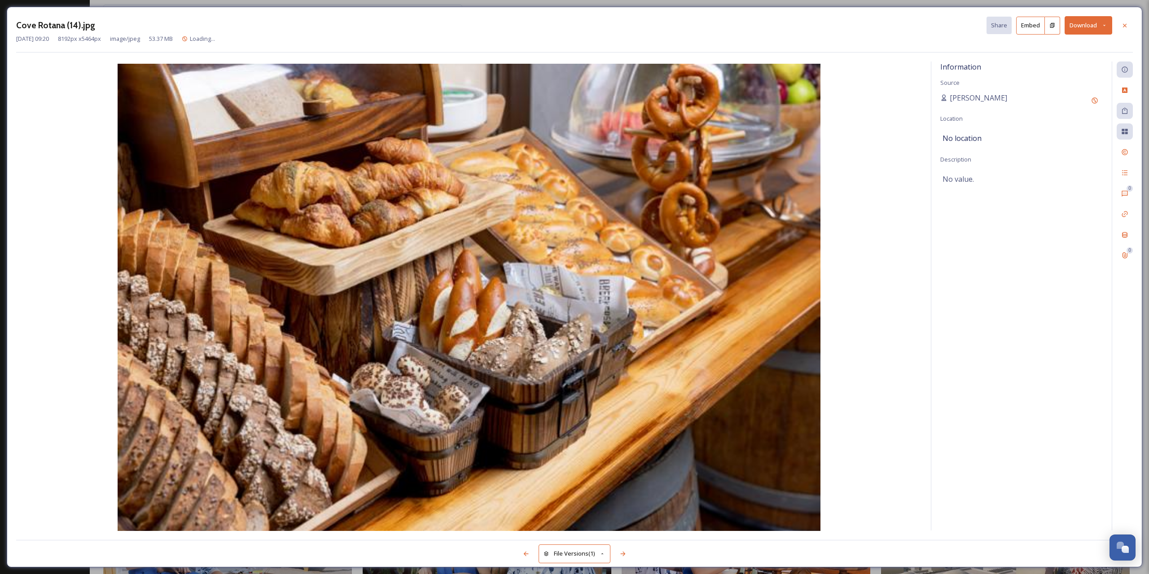
click at [1089, 20] on button "Download" at bounding box center [1088, 25] width 48 height 18
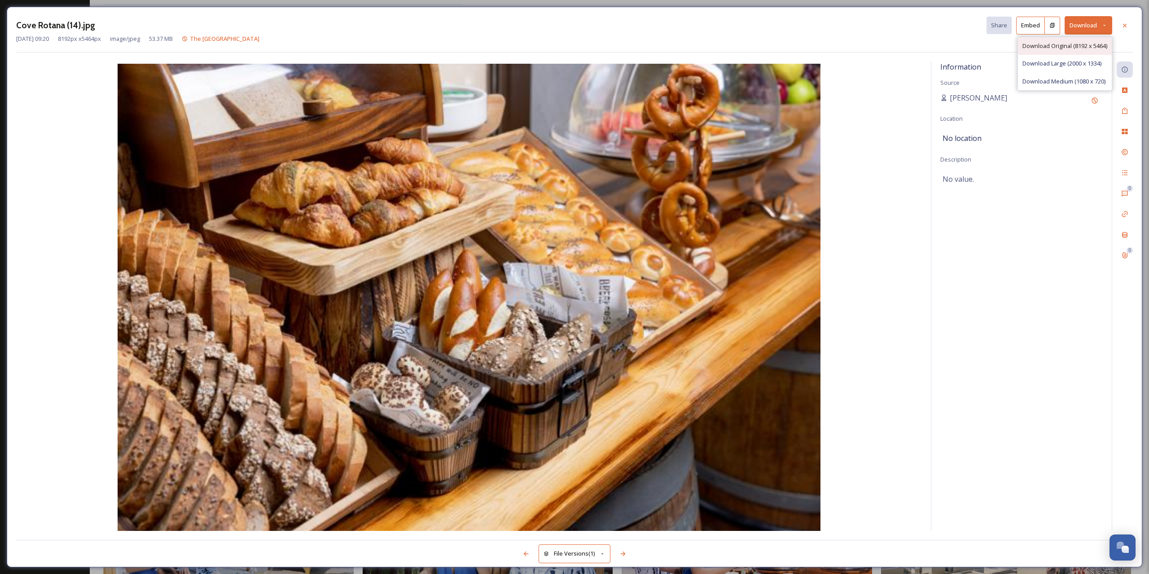
click at [1067, 52] on div "Download Original (8192 x 5464)" at bounding box center [1065, 46] width 94 height 18
click at [1129, 32] on div at bounding box center [1124, 26] width 16 height 16
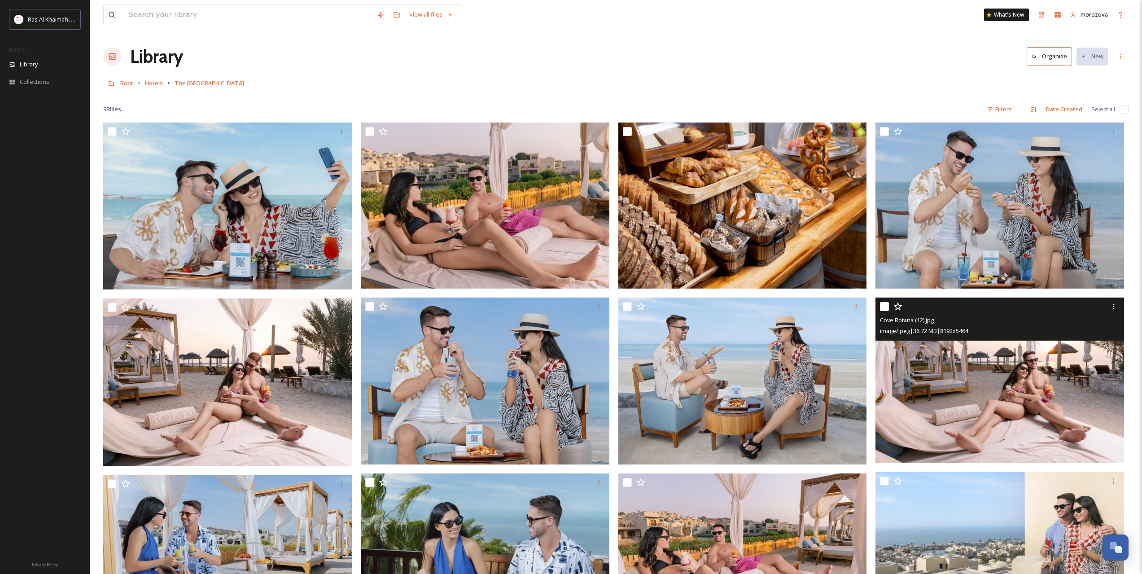
click at [884, 306] on input "checkbox" at bounding box center [884, 306] width 9 height 9
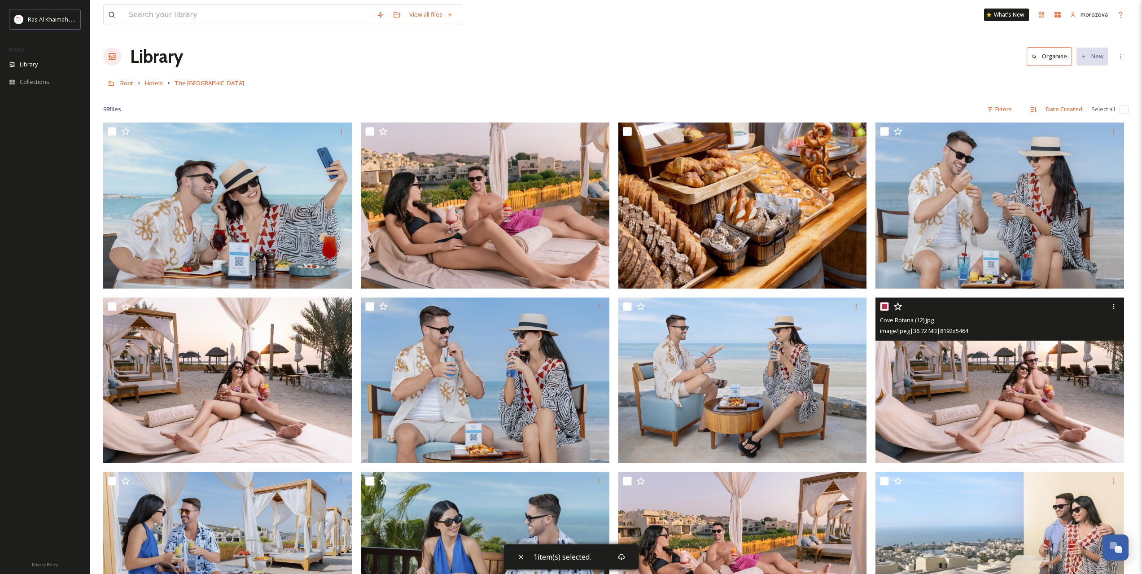
click at [883, 303] on input "checkbox" at bounding box center [884, 306] width 9 height 9
checkbox input "false"
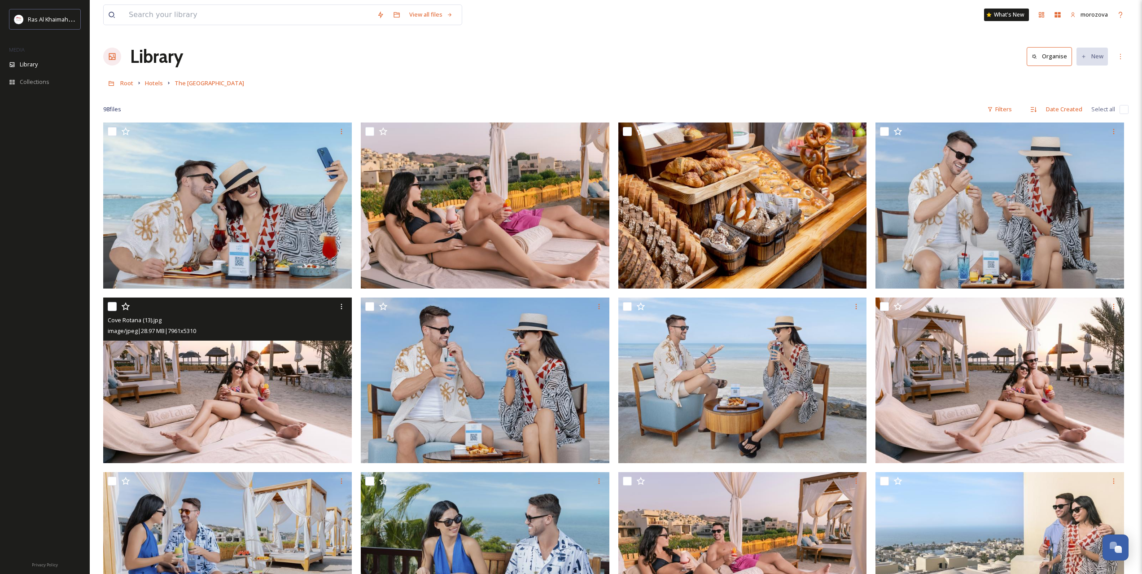
click at [114, 306] on input "checkbox" at bounding box center [112, 306] width 9 height 9
checkbox input "true"
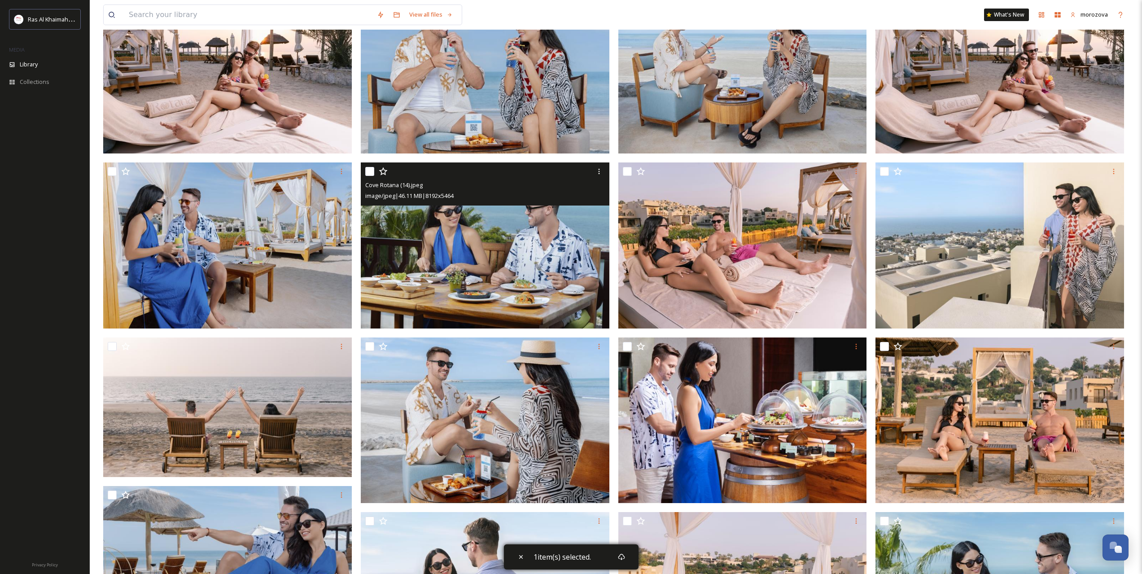
scroll to position [449, 0]
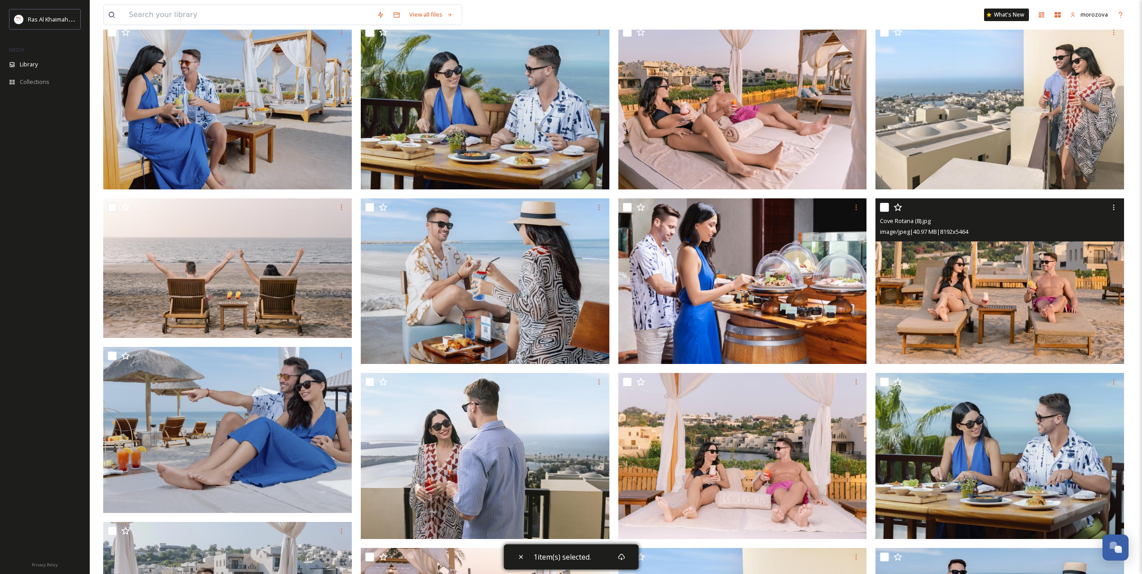
click at [883, 207] on input "checkbox" at bounding box center [884, 207] width 9 height 9
checkbox input "true"
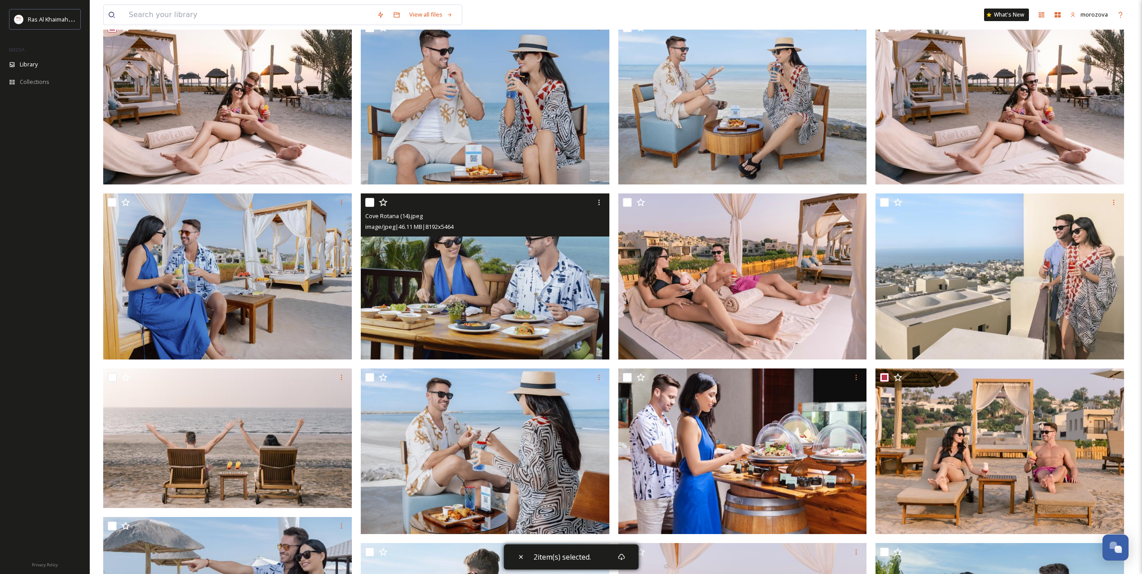
scroll to position [149, 0]
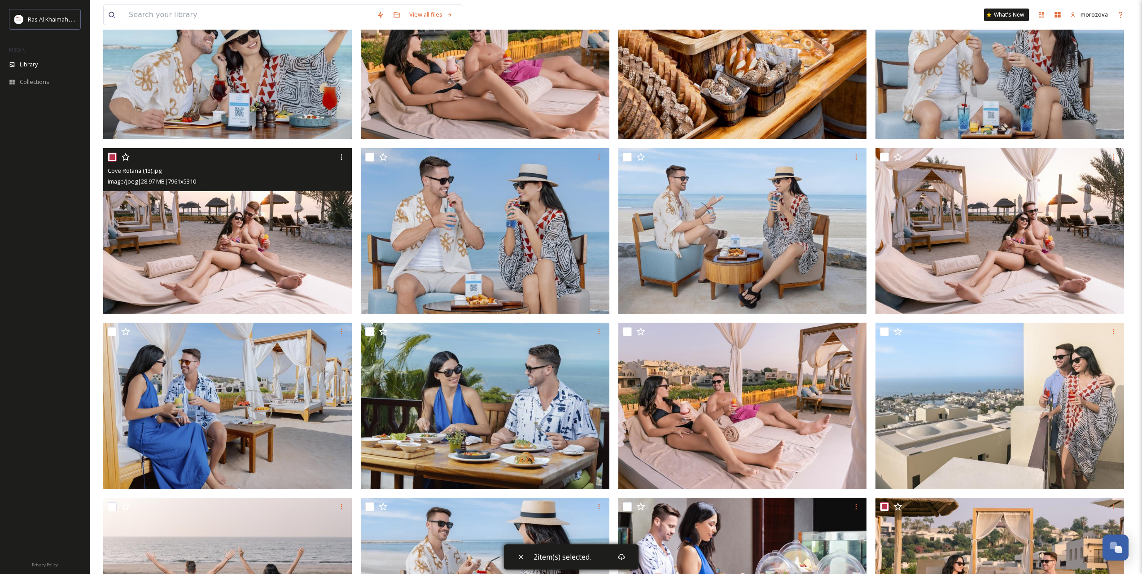
click at [112, 157] on input "checkbox" at bounding box center [112, 157] width 9 height 9
checkbox input "false"
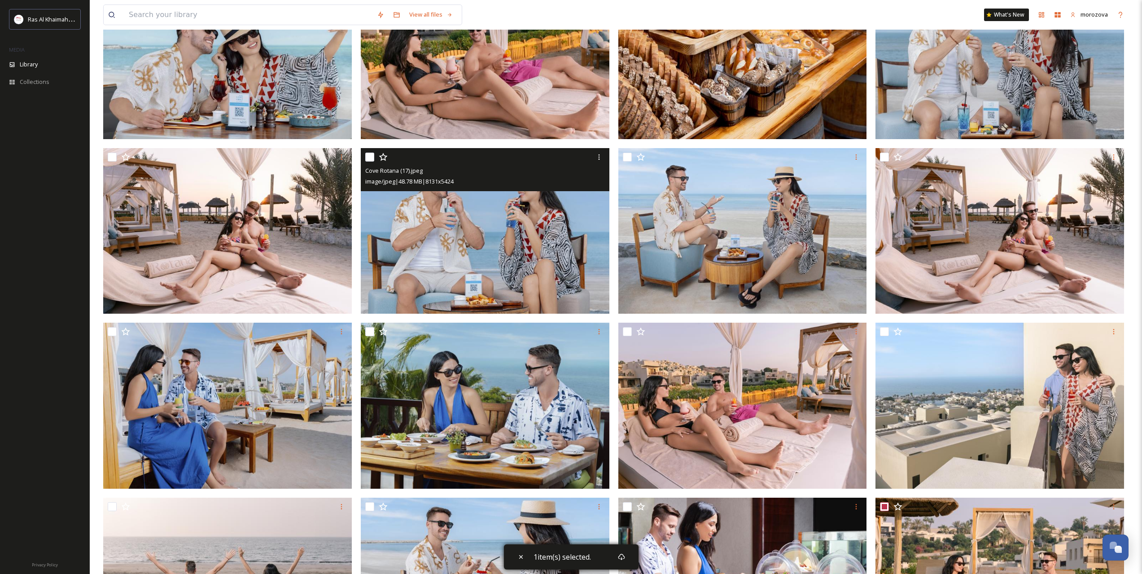
scroll to position [374, 0]
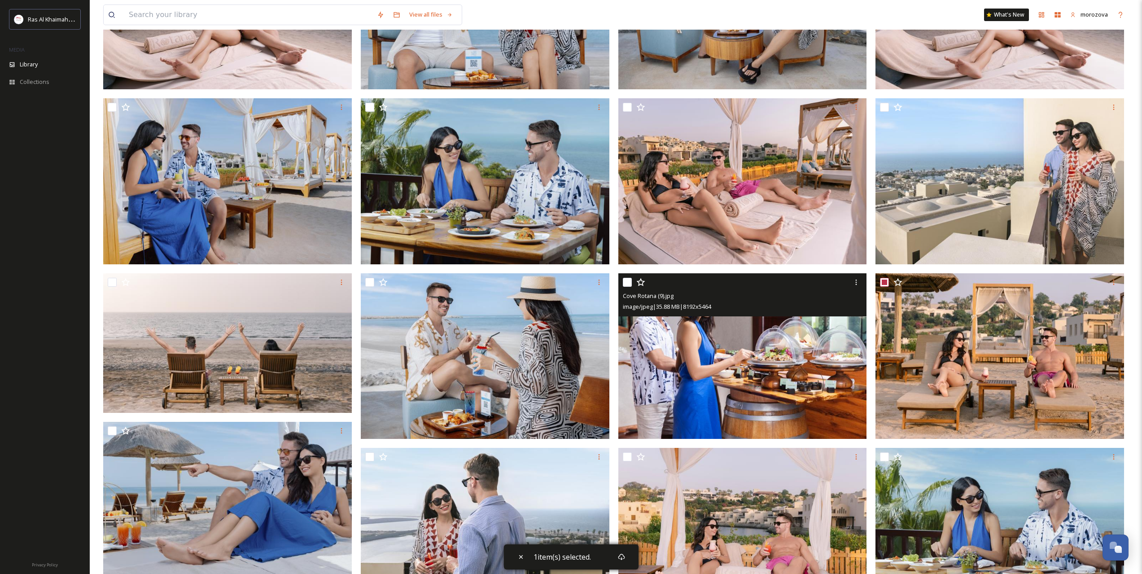
click at [630, 284] on input "checkbox" at bounding box center [627, 282] width 9 height 9
checkbox input "true"
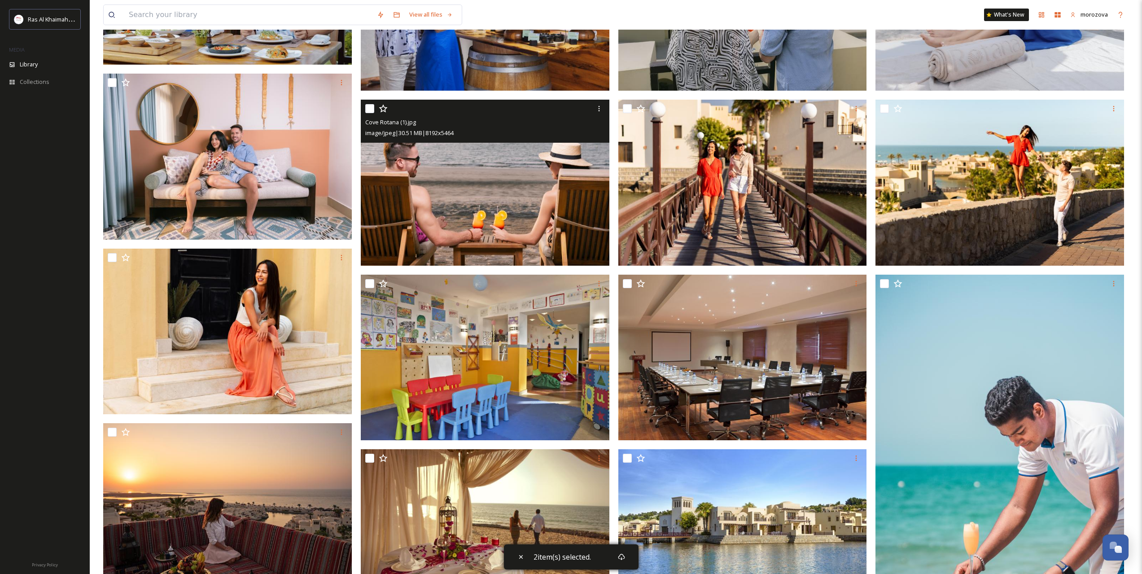
scroll to position [1571, 0]
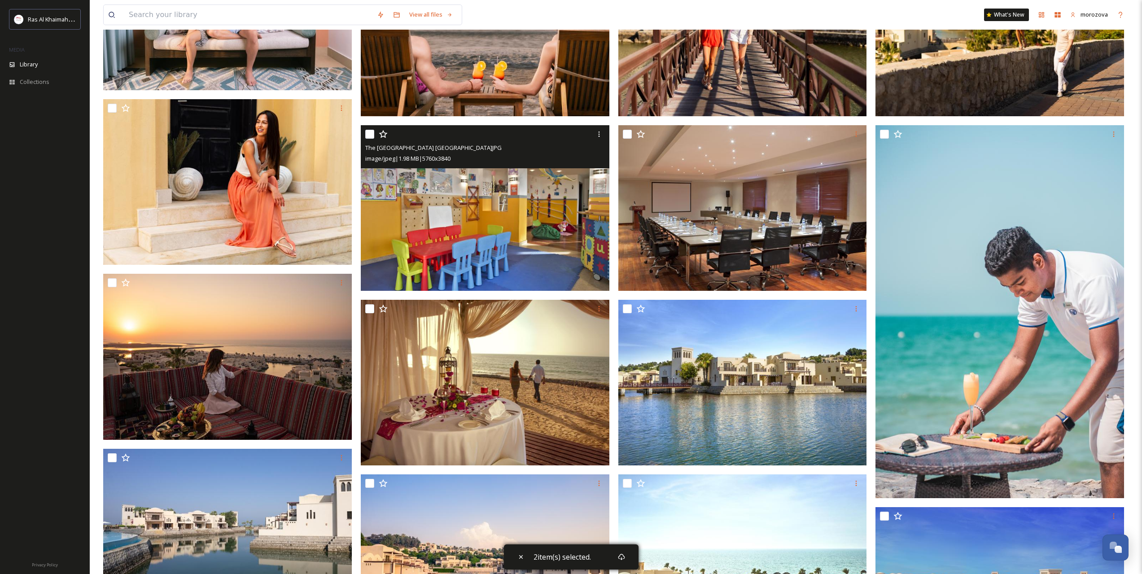
click at [370, 136] on input "checkbox" at bounding box center [369, 134] width 9 height 9
checkbox input "true"
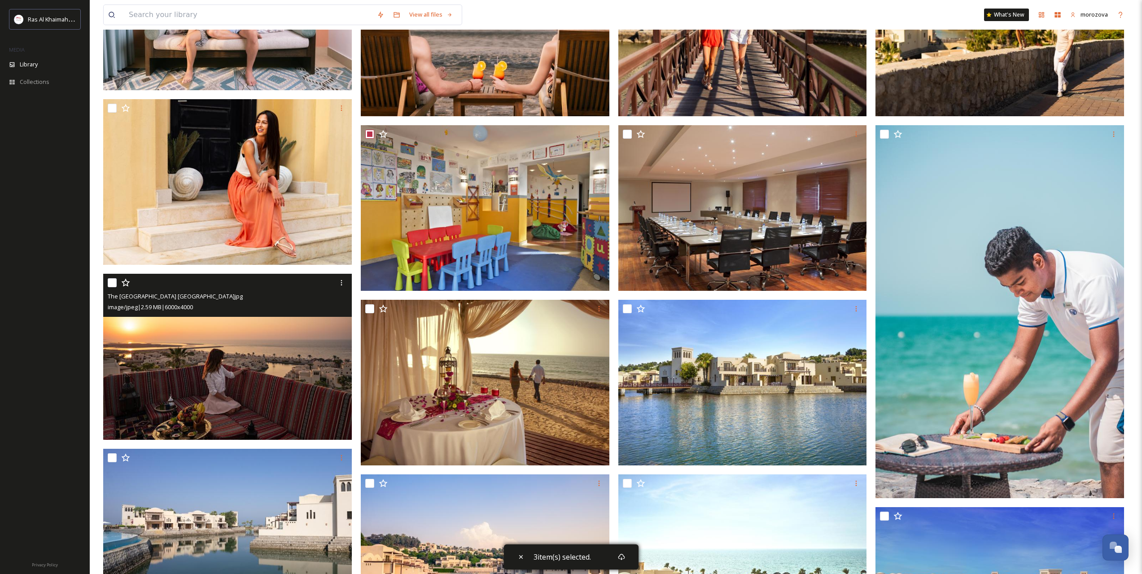
click at [114, 279] on input "checkbox" at bounding box center [112, 282] width 9 height 9
checkbox input "true"
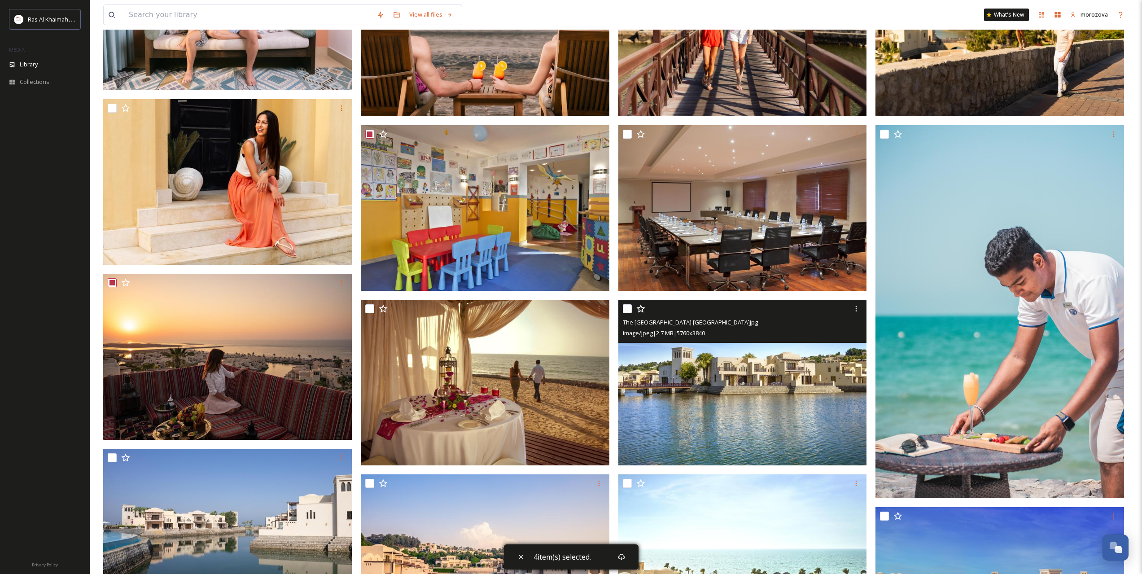
click at [626, 305] on input "checkbox" at bounding box center [627, 308] width 9 height 9
checkbox input "true"
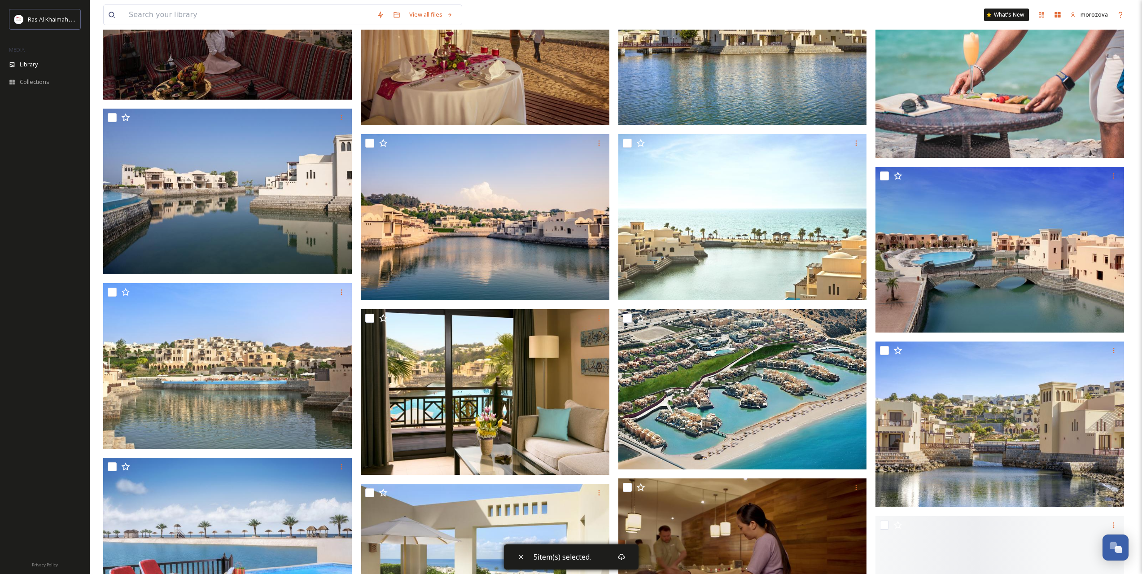
scroll to position [1944, 0]
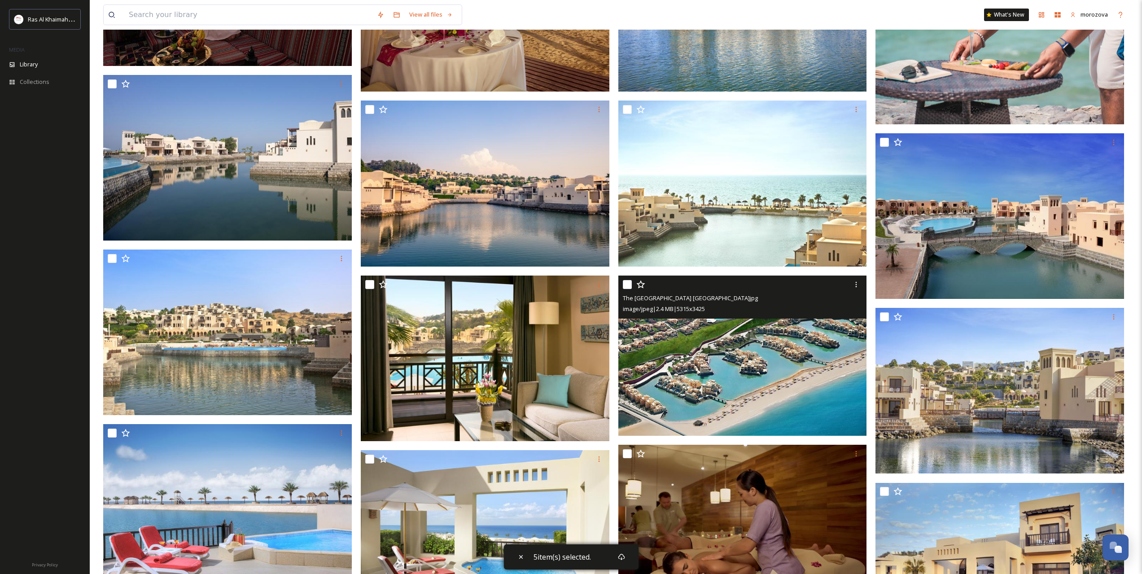
click at [629, 284] on input "checkbox" at bounding box center [627, 284] width 9 height 9
checkbox input "true"
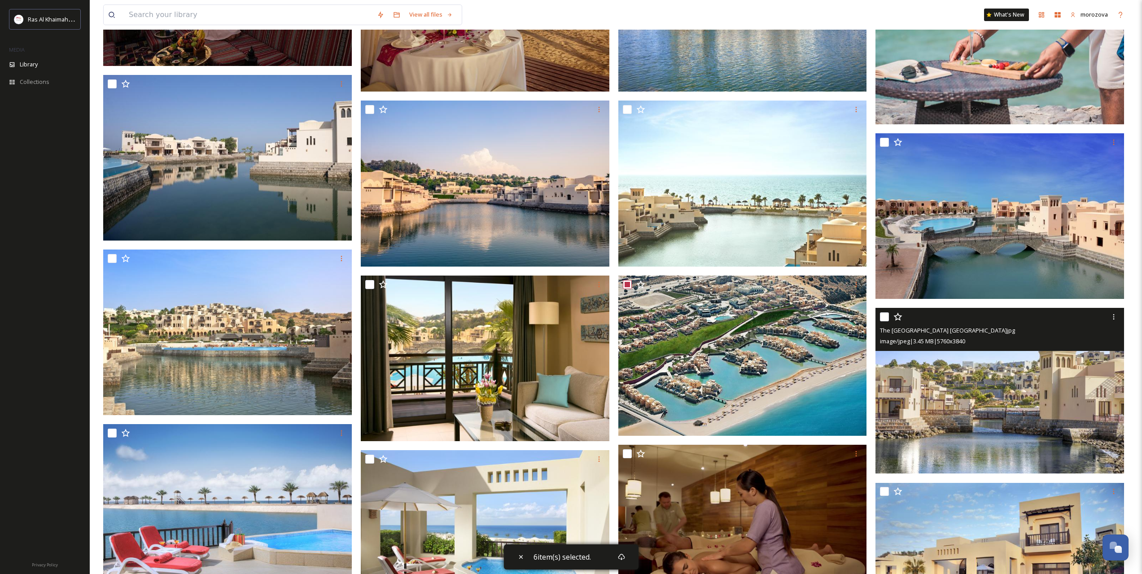
click at [884, 317] on input "checkbox" at bounding box center [884, 316] width 9 height 9
checkbox input "true"
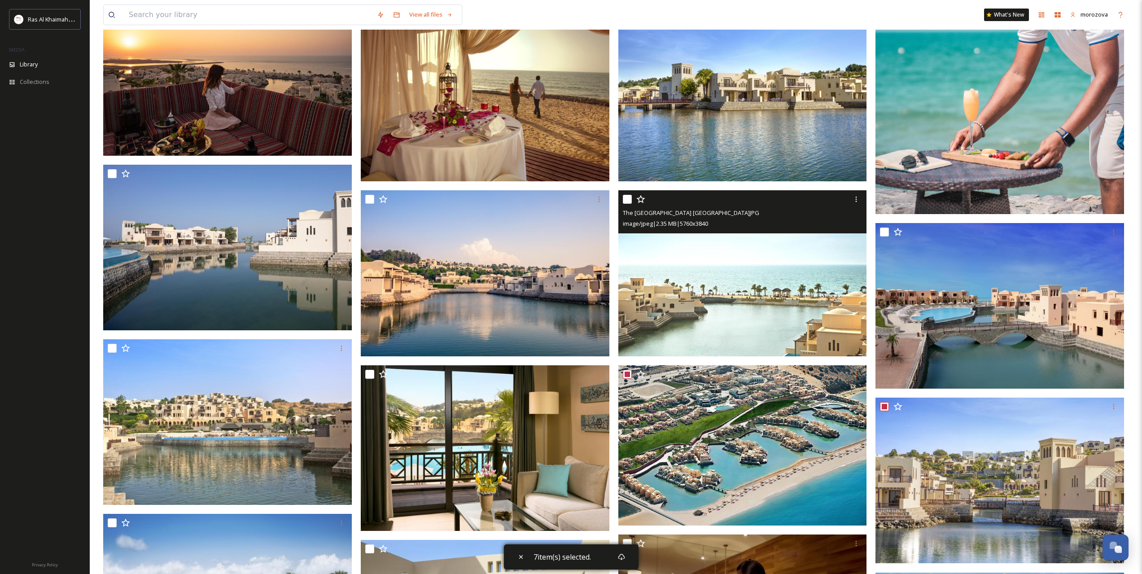
scroll to position [1795, 0]
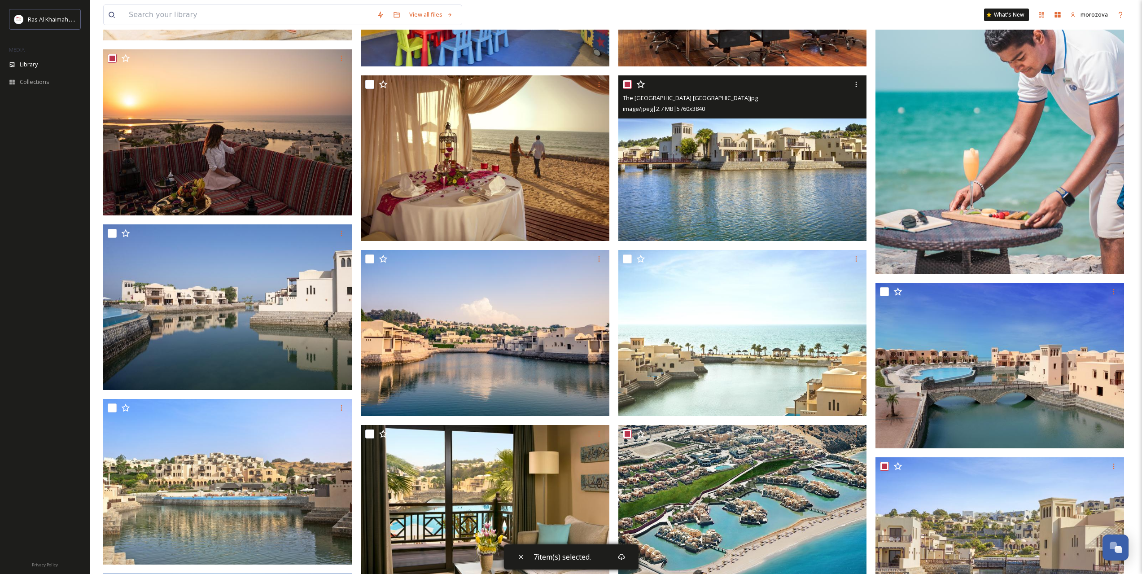
click at [626, 85] on input "checkbox" at bounding box center [627, 84] width 9 height 9
checkbox input "false"
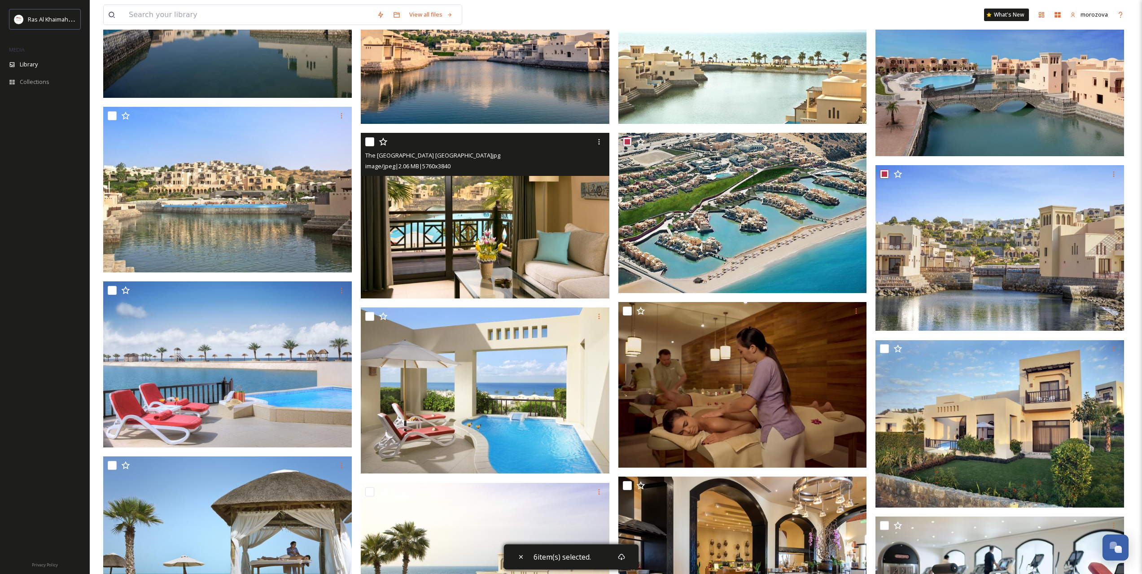
scroll to position [2169, 0]
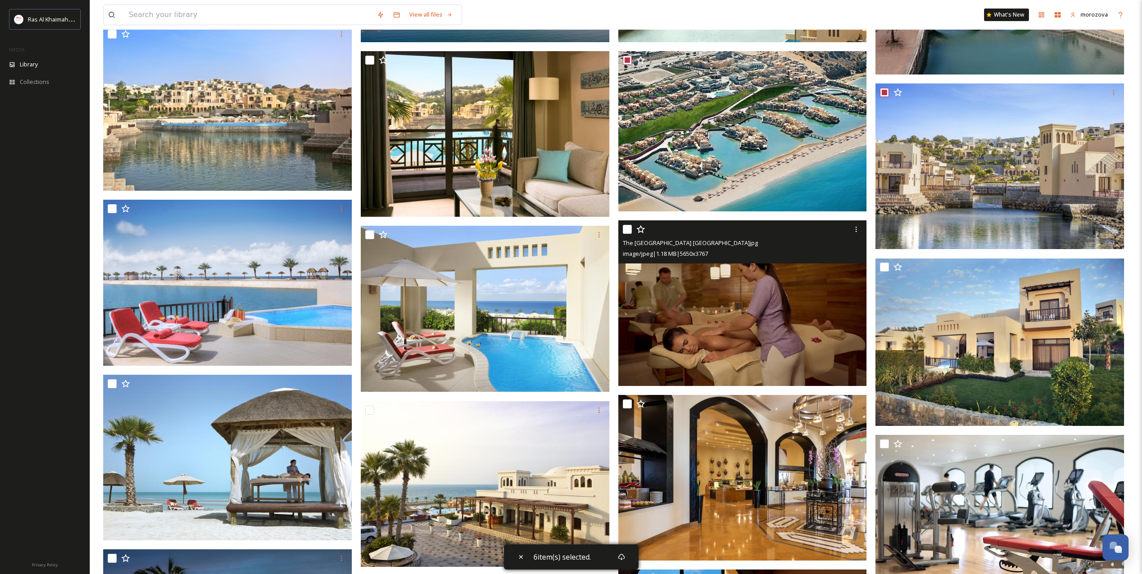
click at [624, 228] on input "checkbox" at bounding box center [627, 229] width 9 height 9
checkbox input "true"
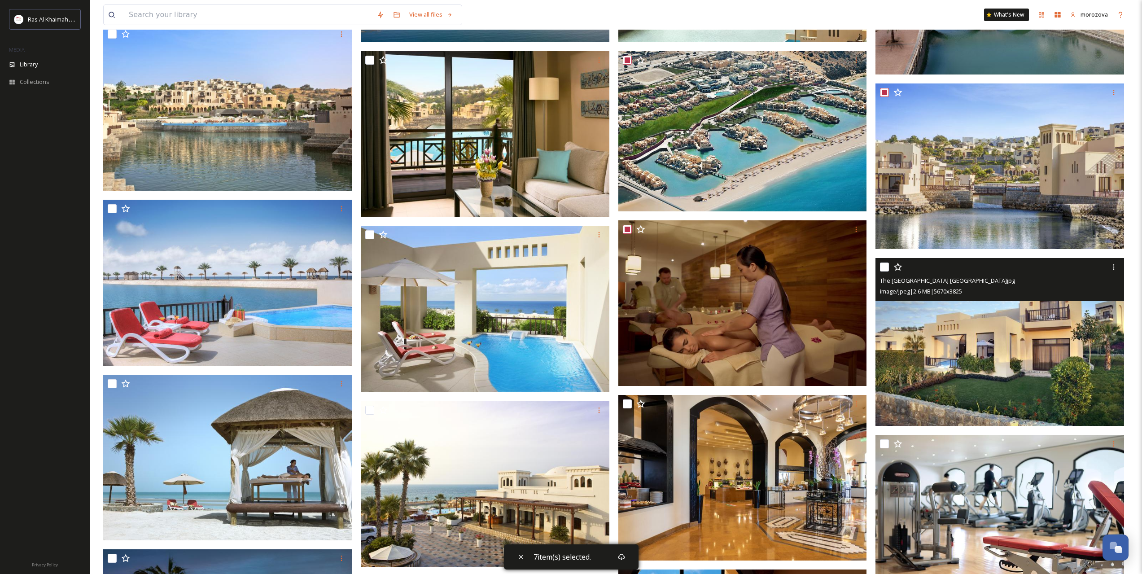
click at [883, 268] on input "checkbox" at bounding box center [884, 267] width 9 height 9
checkbox input "true"
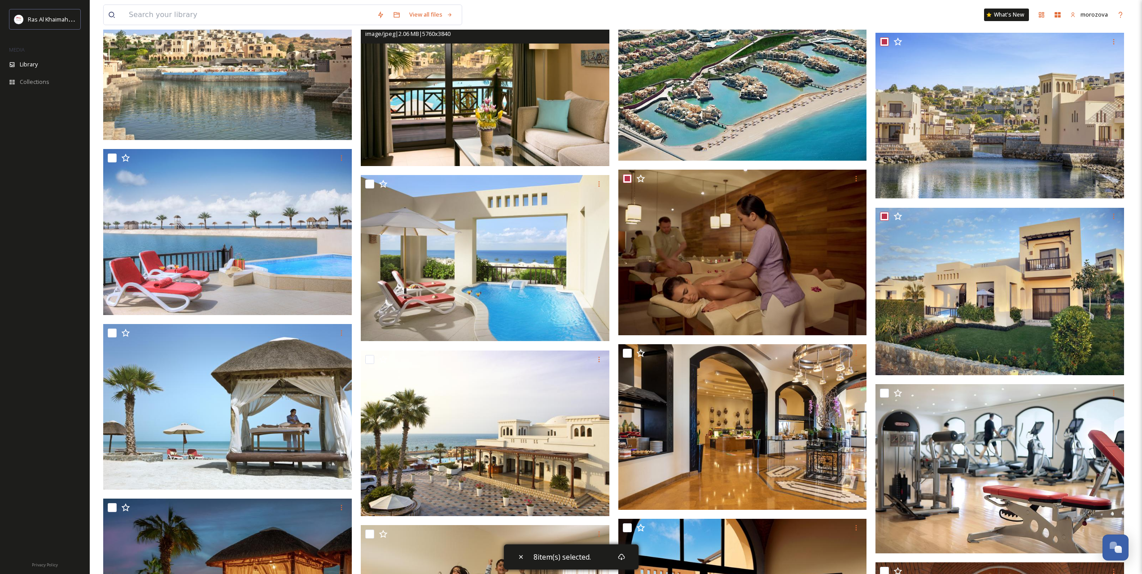
scroll to position [2319, 0]
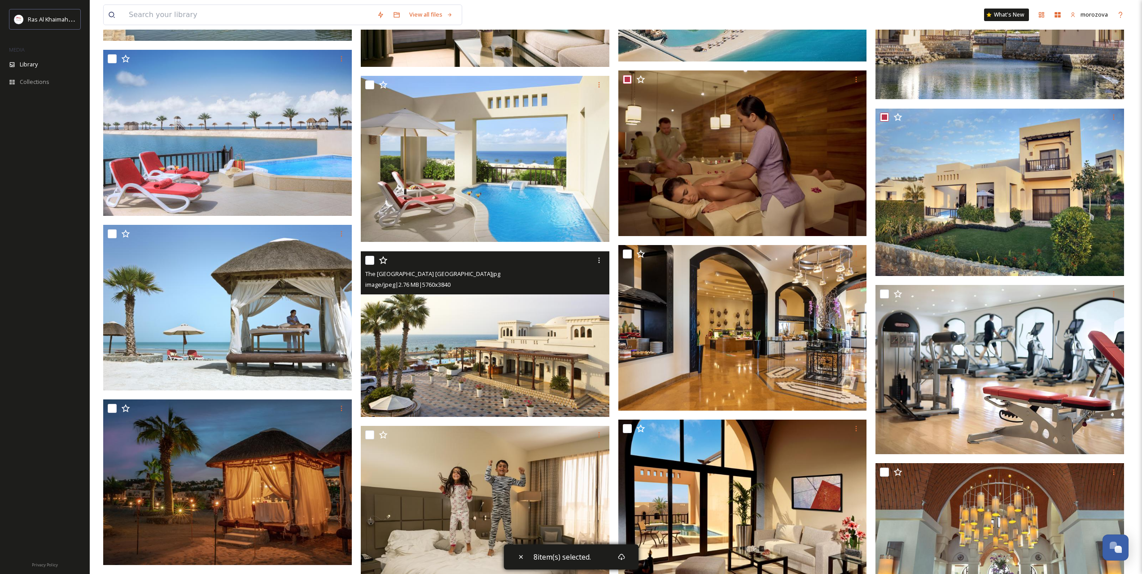
click at [368, 263] on input "checkbox" at bounding box center [369, 260] width 9 height 9
checkbox input "true"
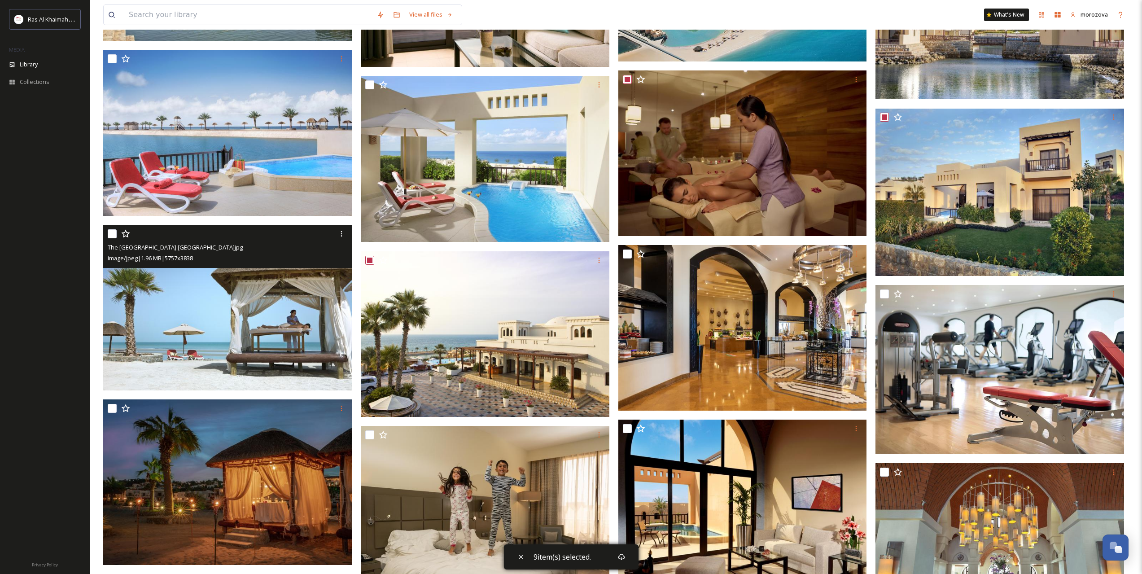
click at [109, 232] on input "checkbox" at bounding box center [112, 233] width 9 height 9
checkbox input "true"
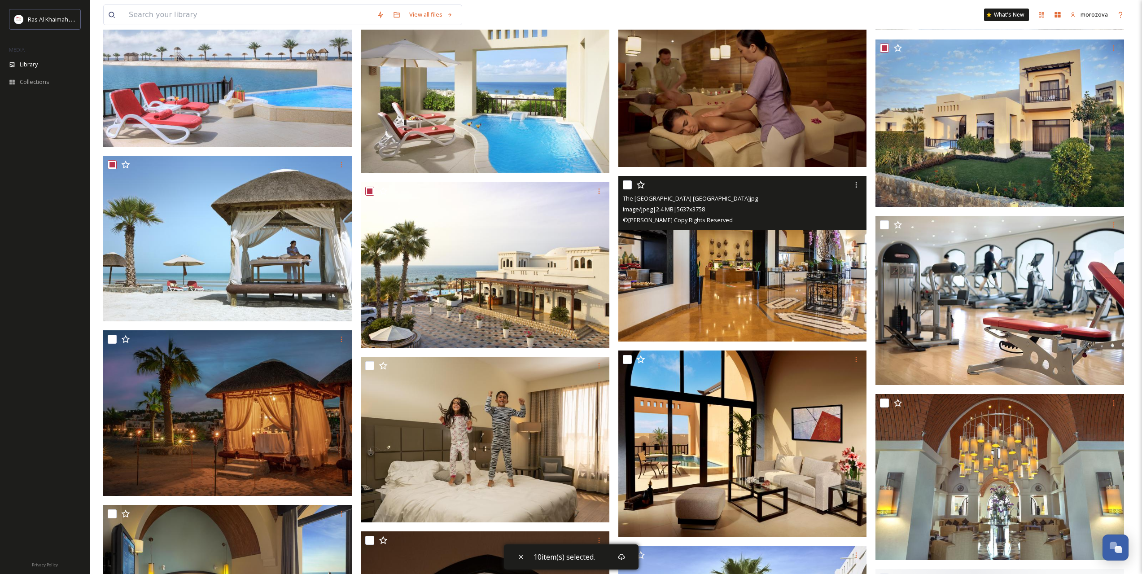
scroll to position [2468, 0]
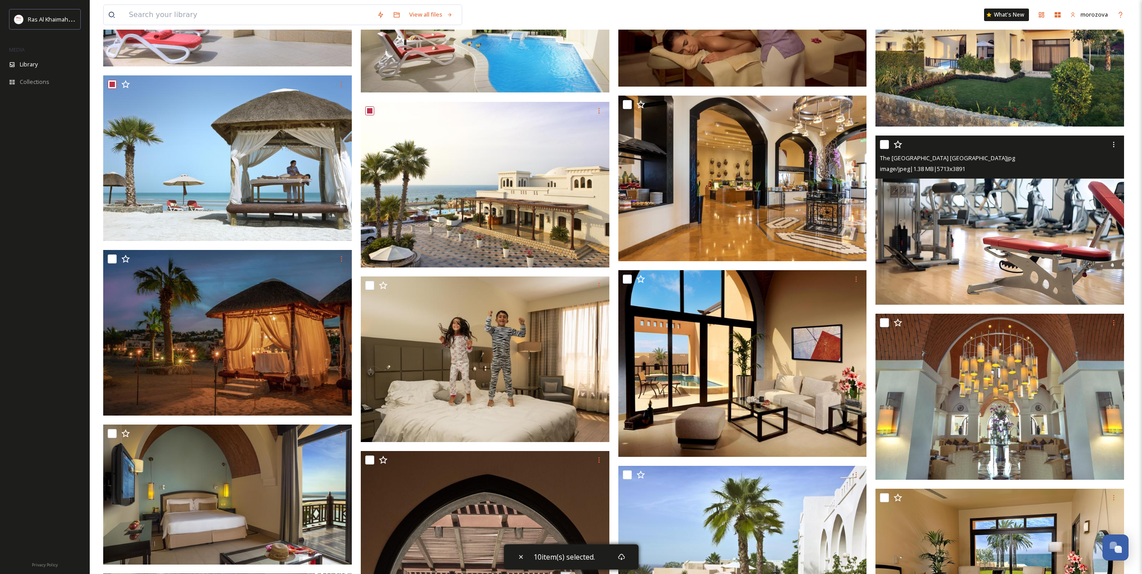
click at [886, 141] on input "checkbox" at bounding box center [884, 144] width 9 height 9
checkbox input "true"
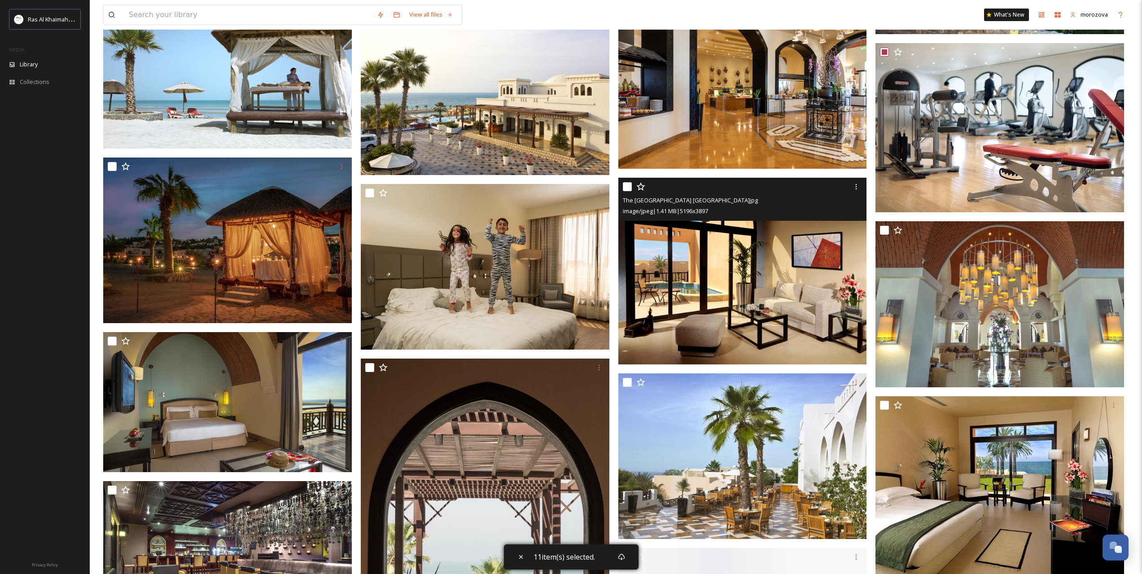
scroll to position [2617, 0]
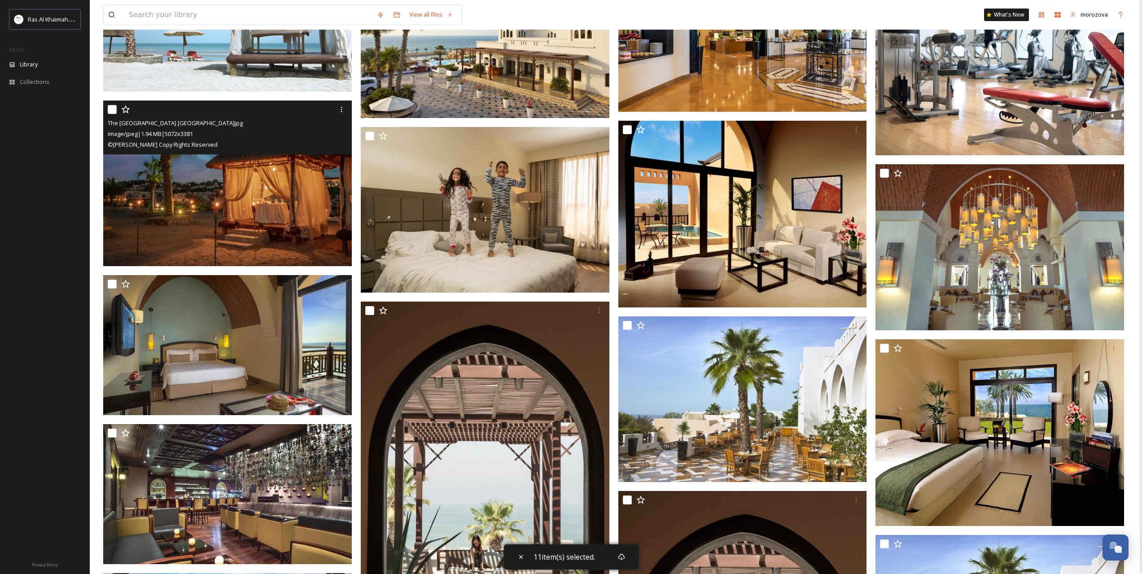
click at [108, 107] on input "checkbox" at bounding box center [112, 109] width 9 height 9
checkbox input "true"
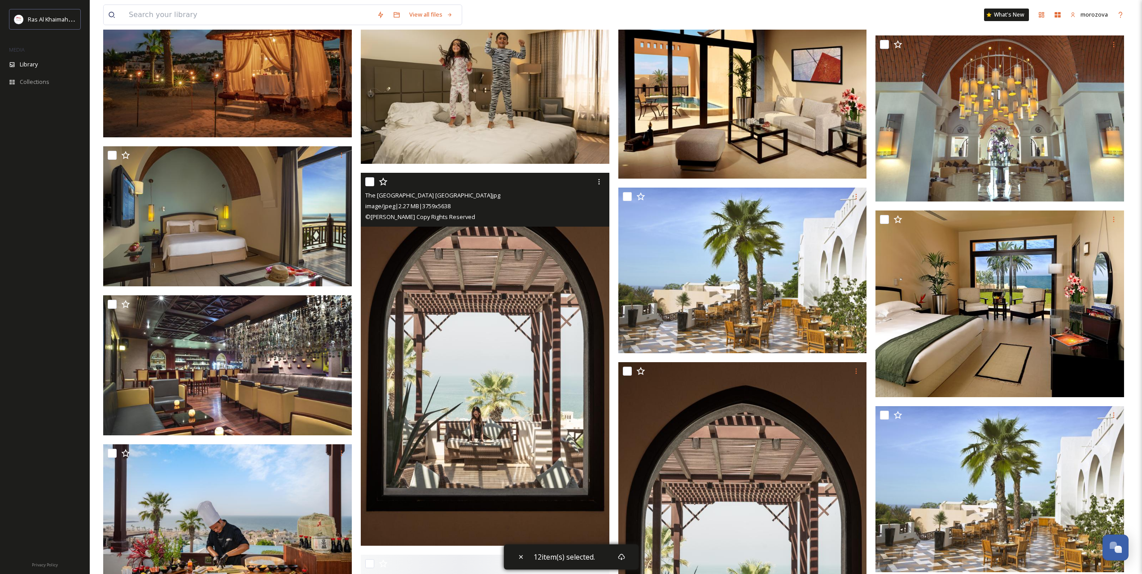
scroll to position [2767, 0]
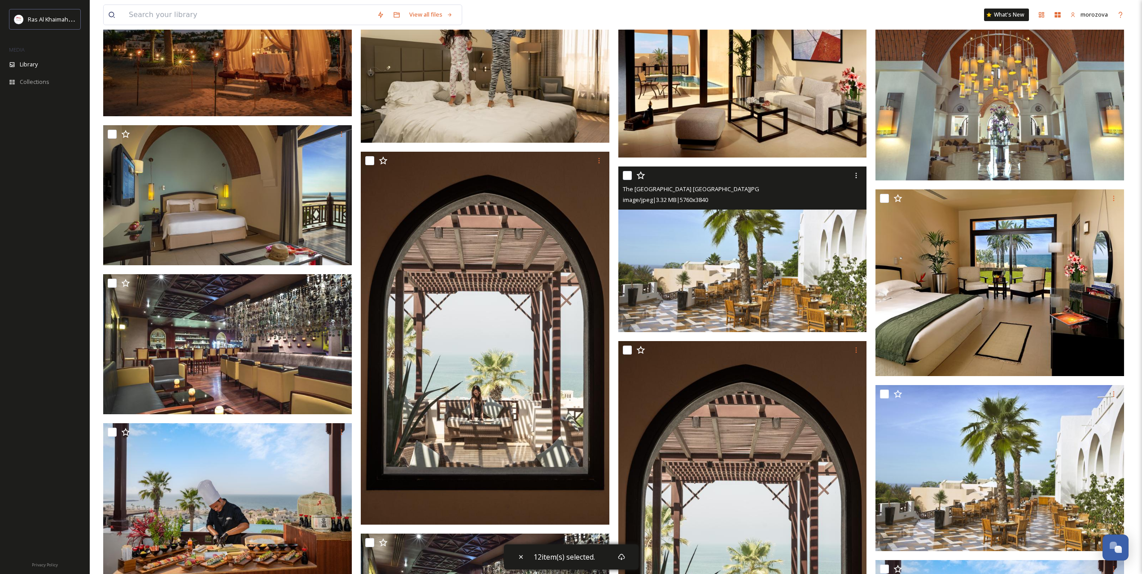
click at [625, 175] on input "checkbox" at bounding box center [627, 175] width 9 height 9
checkbox input "true"
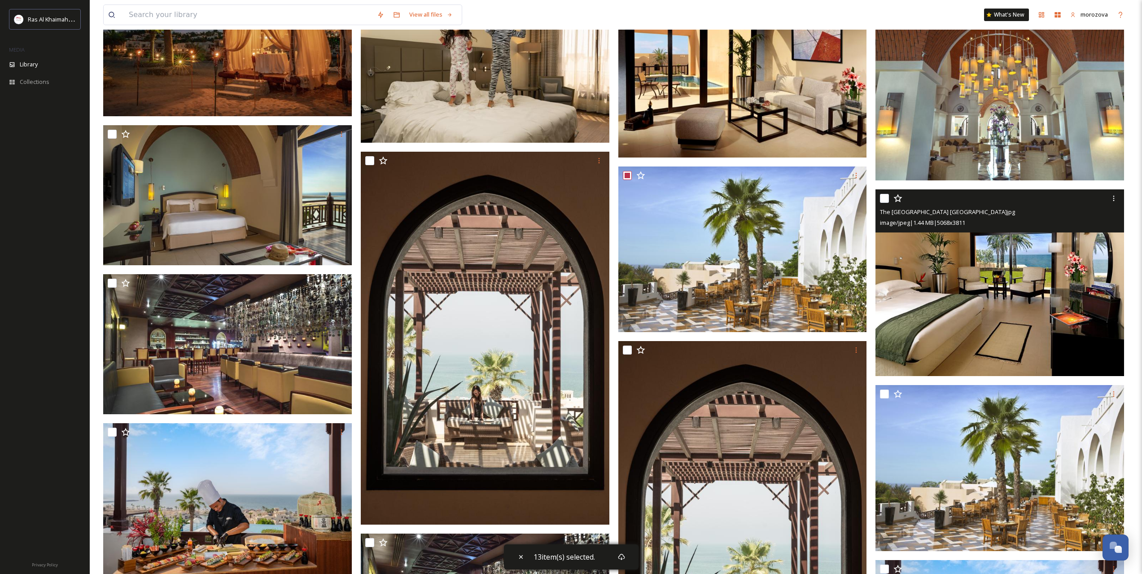
click at [884, 197] on input "checkbox" at bounding box center [884, 198] width 9 height 9
checkbox input "true"
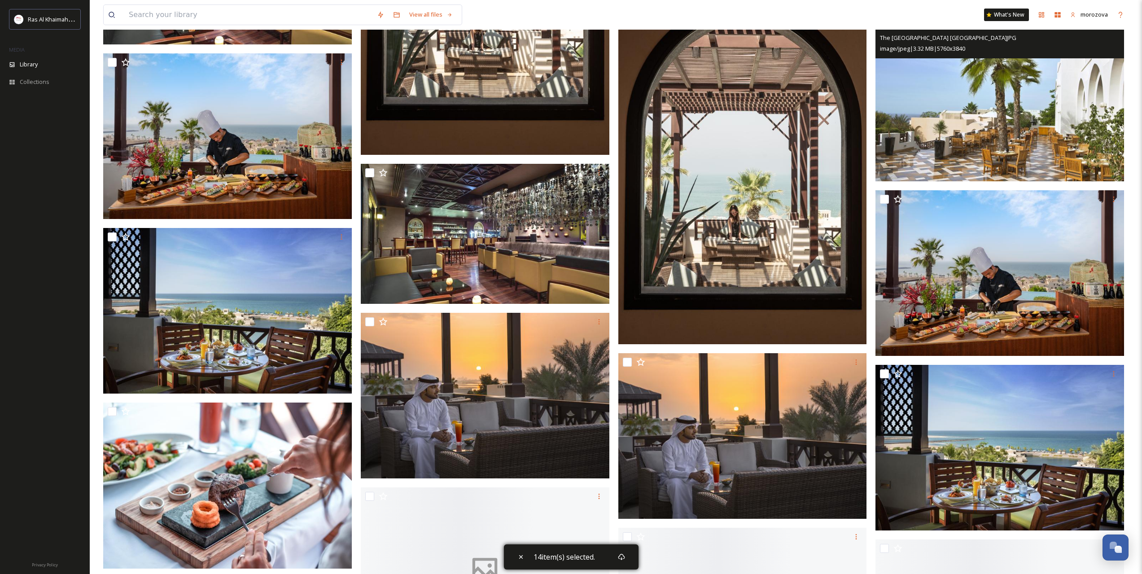
scroll to position [3141, 0]
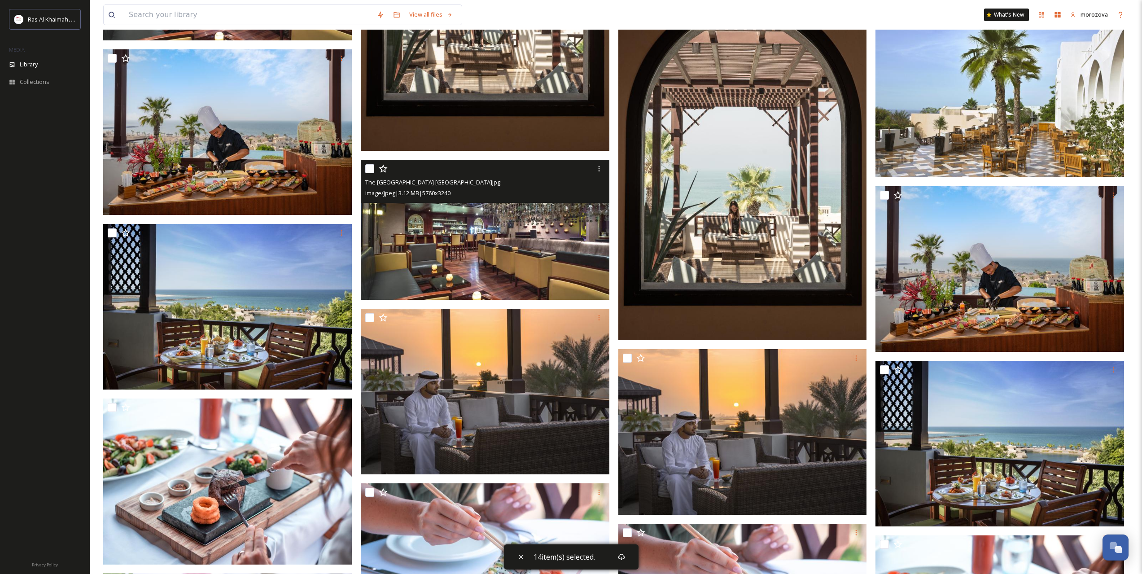
click at [371, 166] on input "checkbox" at bounding box center [369, 168] width 9 height 9
checkbox input "true"
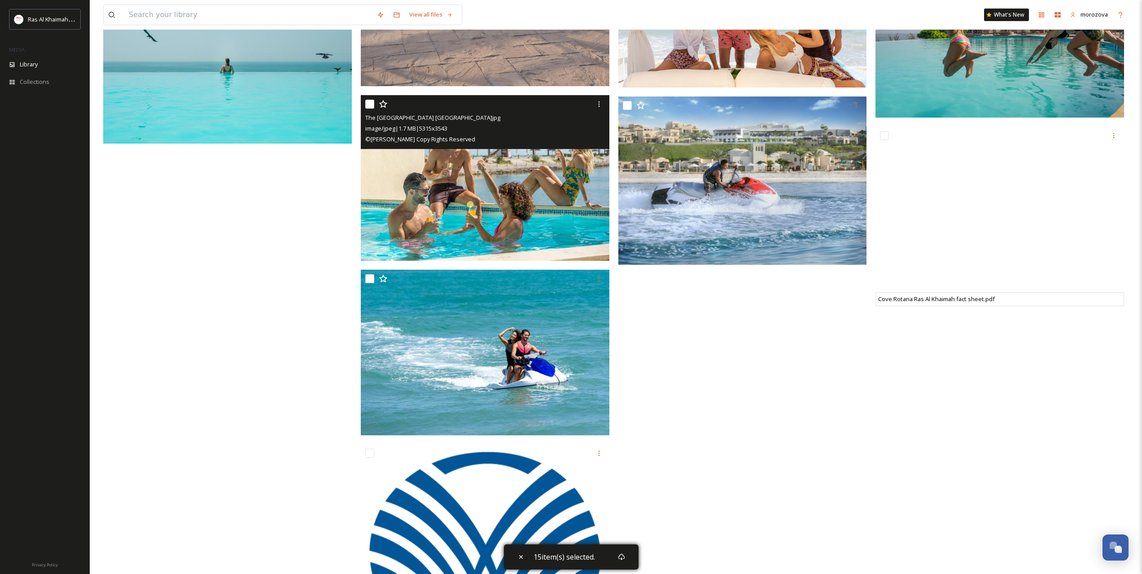
scroll to position [4263, 0]
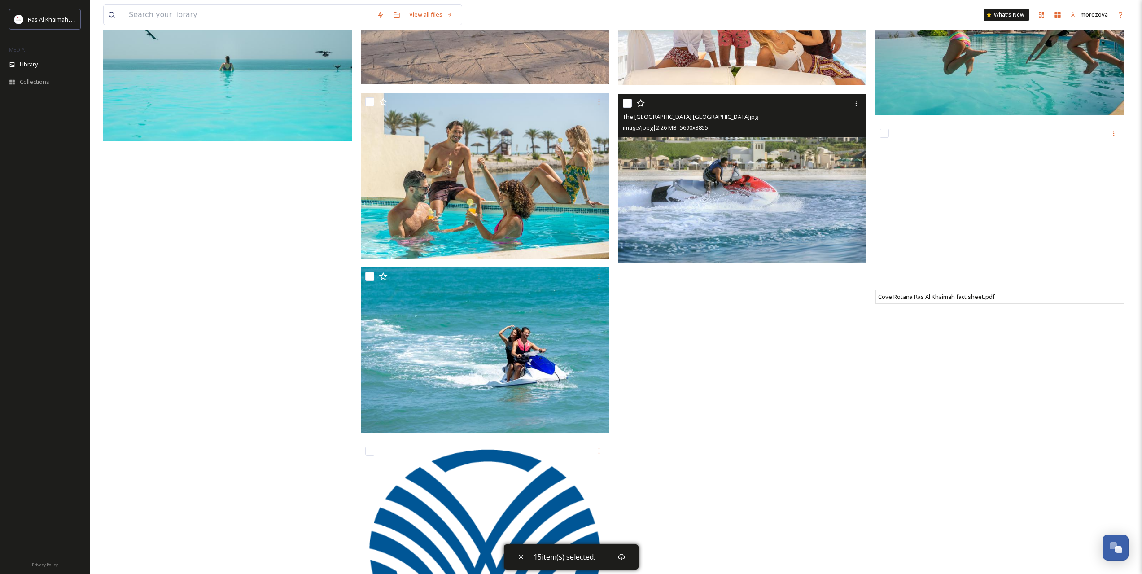
click at [626, 103] on input "checkbox" at bounding box center [627, 103] width 9 height 9
checkbox input "true"
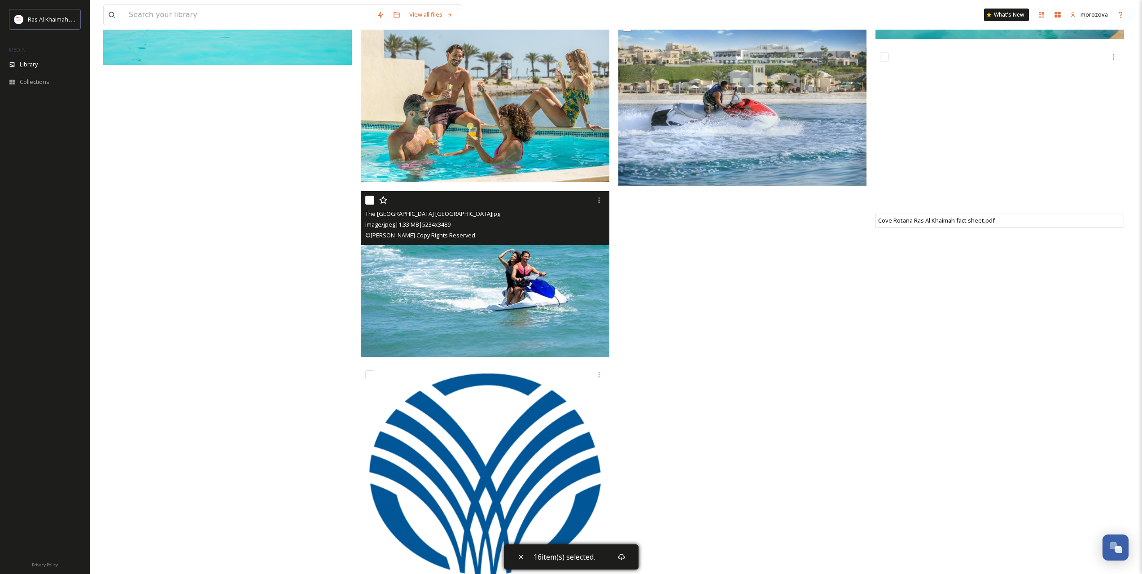
scroll to position [4363, 0]
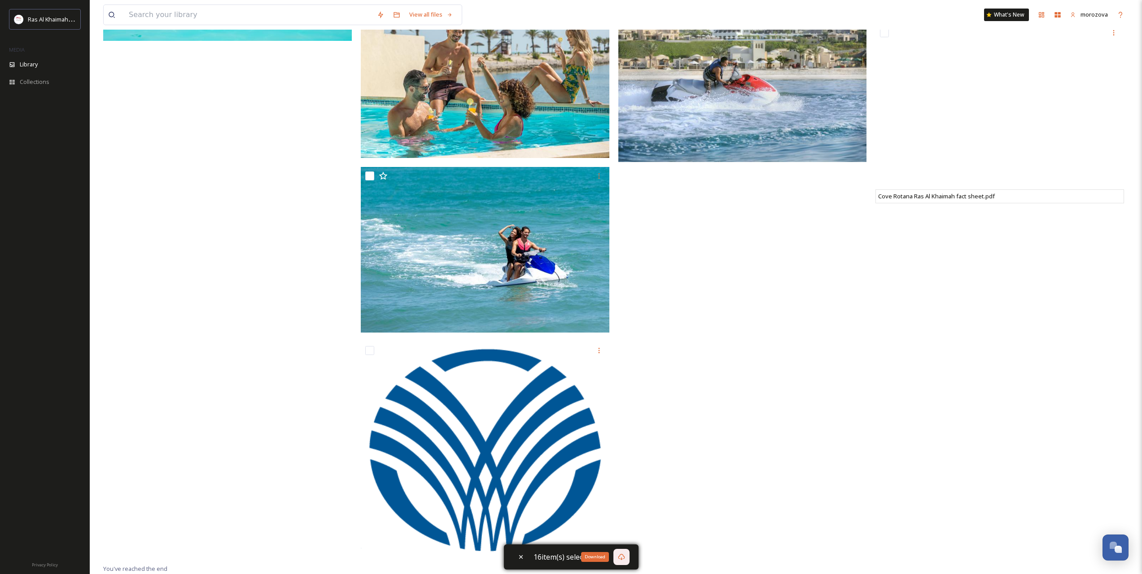
click at [620, 556] on icon at bounding box center [621, 556] width 7 height 7
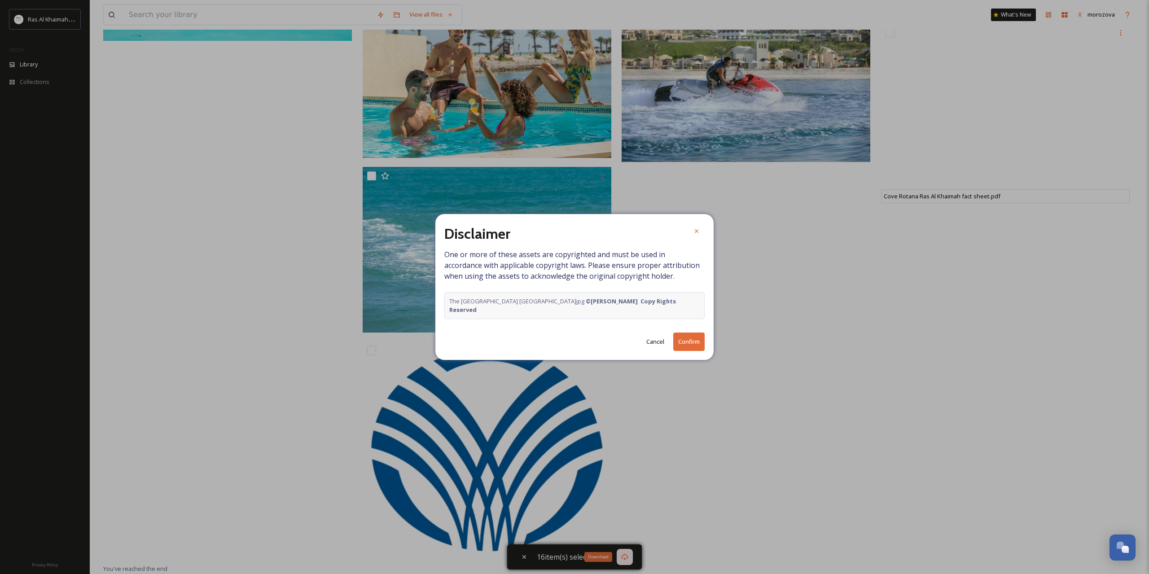
click at [686, 333] on button "Confirm" at bounding box center [688, 342] width 31 height 18
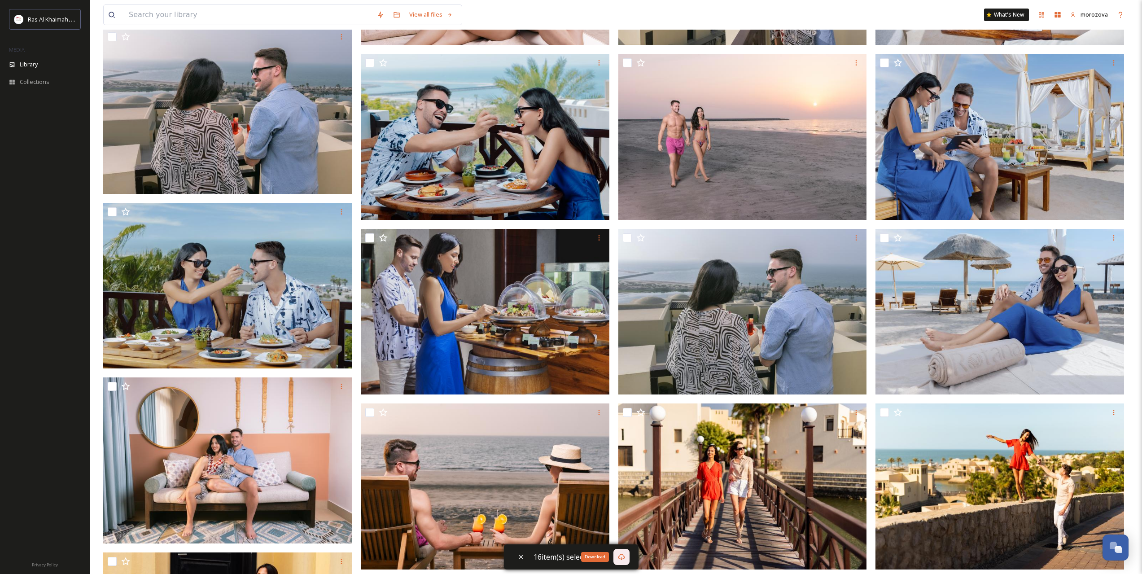
scroll to position [0, 0]
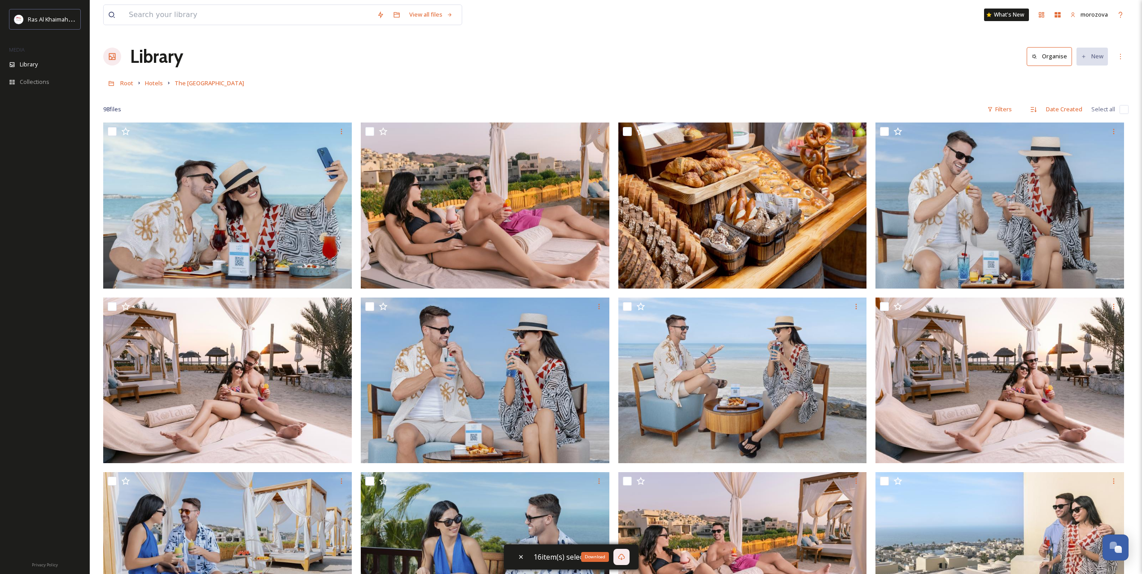
drag, startPoint x: 278, startPoint y: 189, endPoint x: 282, endPoint y: -4, distance: 193.9
click at [155, 82] on span "Hotels" at bounding box center [154, 83] width 18 height 8
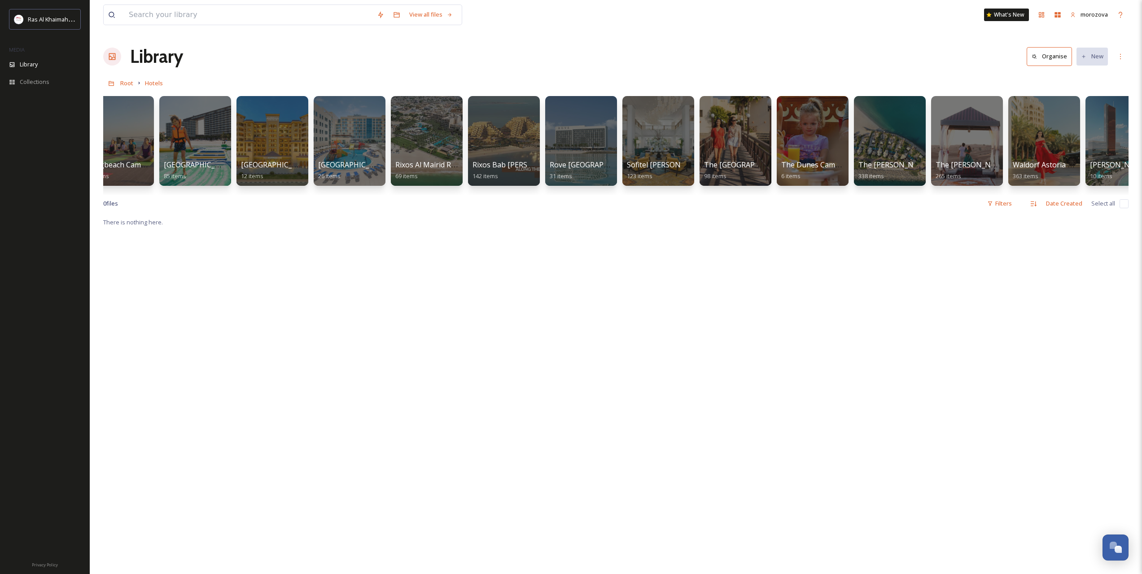
scroll to position [0, 750]
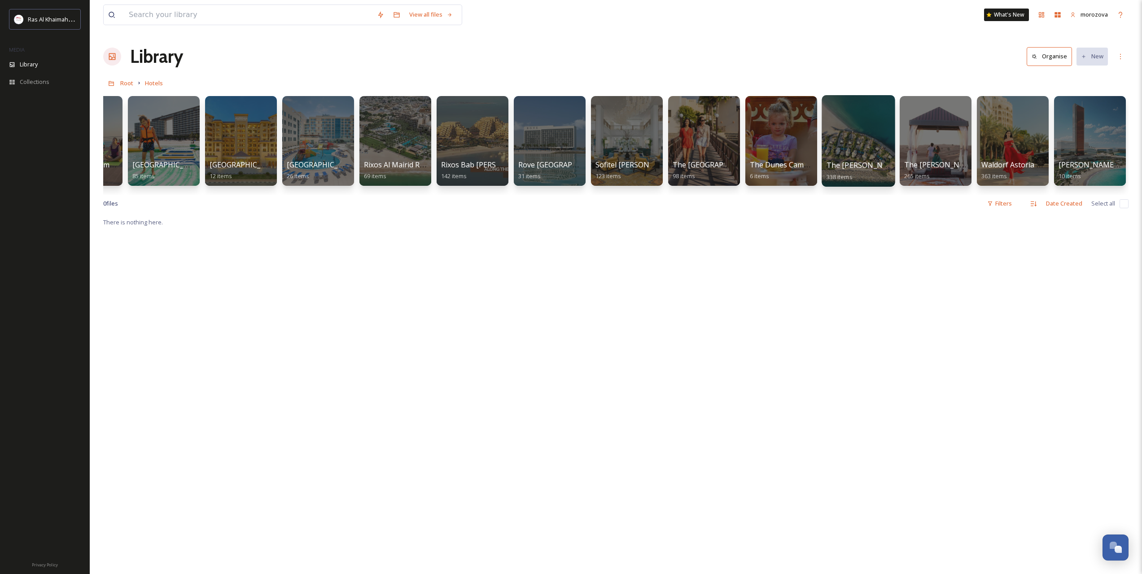
click at [851, 145] on div at bounding box center [858, 141] width 73 height 92
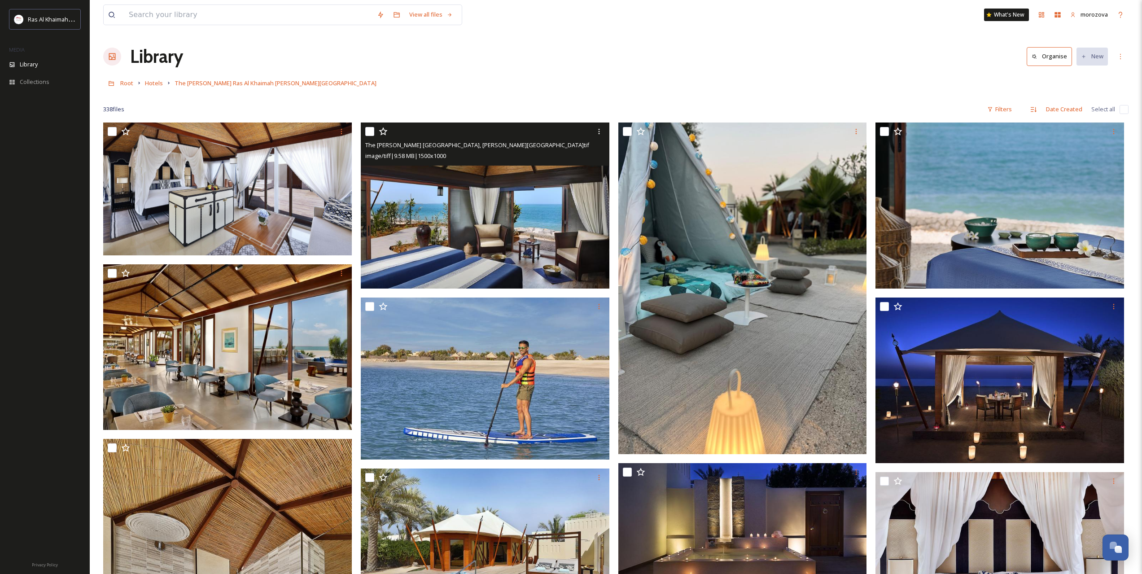
click at [434, 205] on img at bounding box center [485, 206] width 249 height 166
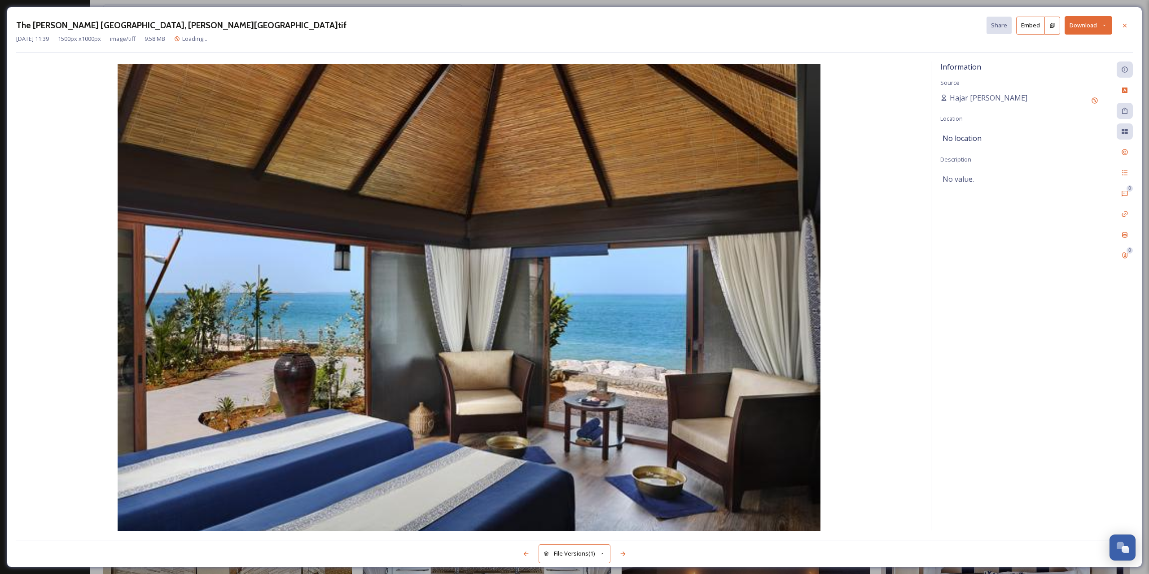
click at [1102, 23] on icon at bounding box center [1104, 25] width 6 height 6
click at [1040, 44] on span "Download Original (1500 x 1000)" at bounding box center [1064, 46] width 85 height 9
click at [1126, 23] on icon at bounding box center [1124, 25] width 7 height 7
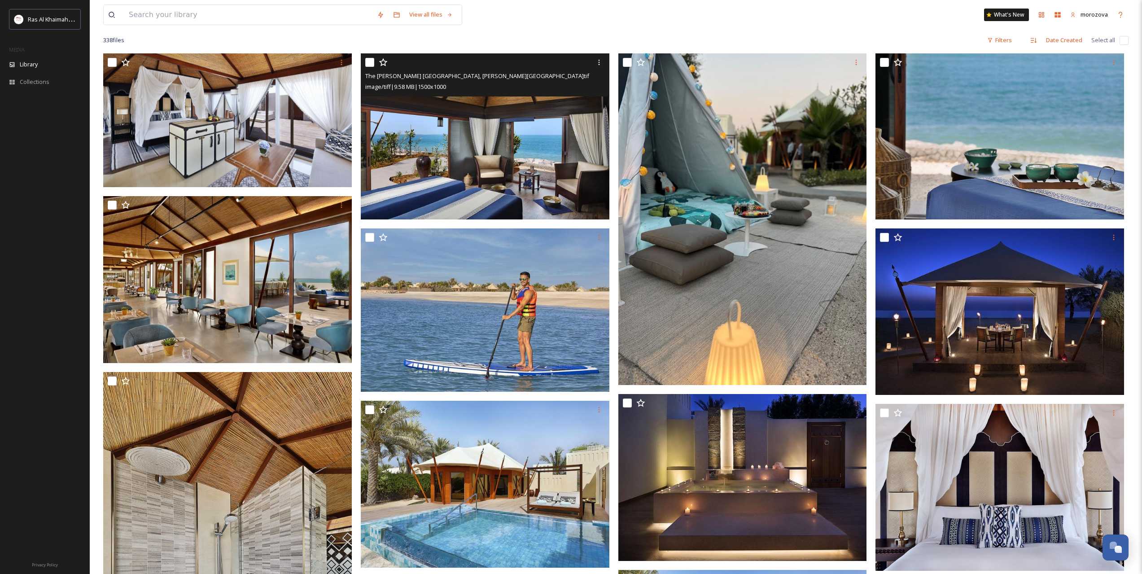
scroll to position [75, 0]
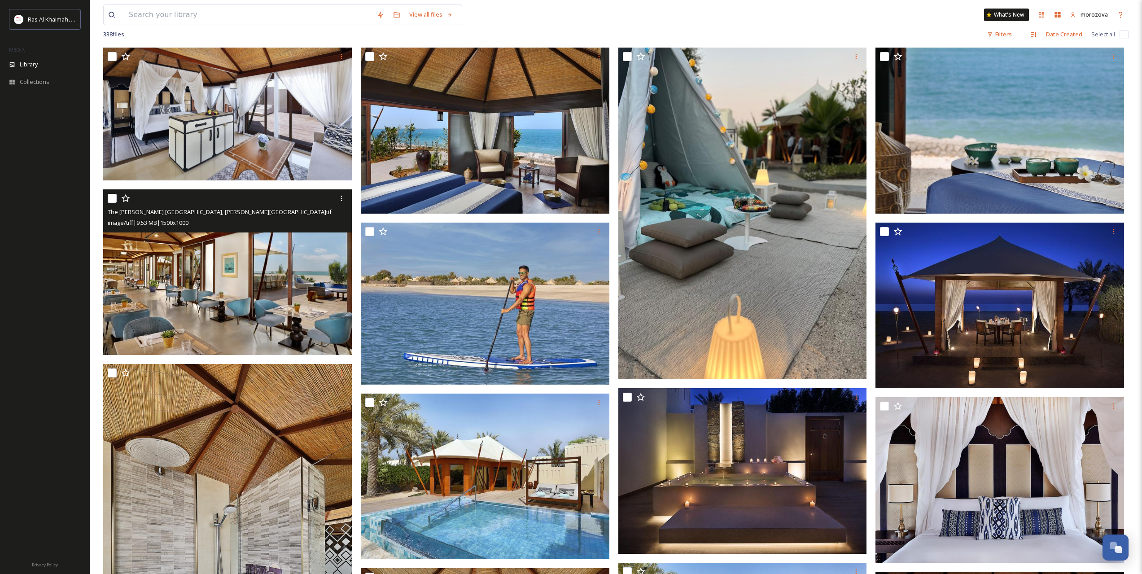
click at [116, 199] on input "checkbox" at bounding box center [112, 198] width 9 height 9
checkbox input "true"
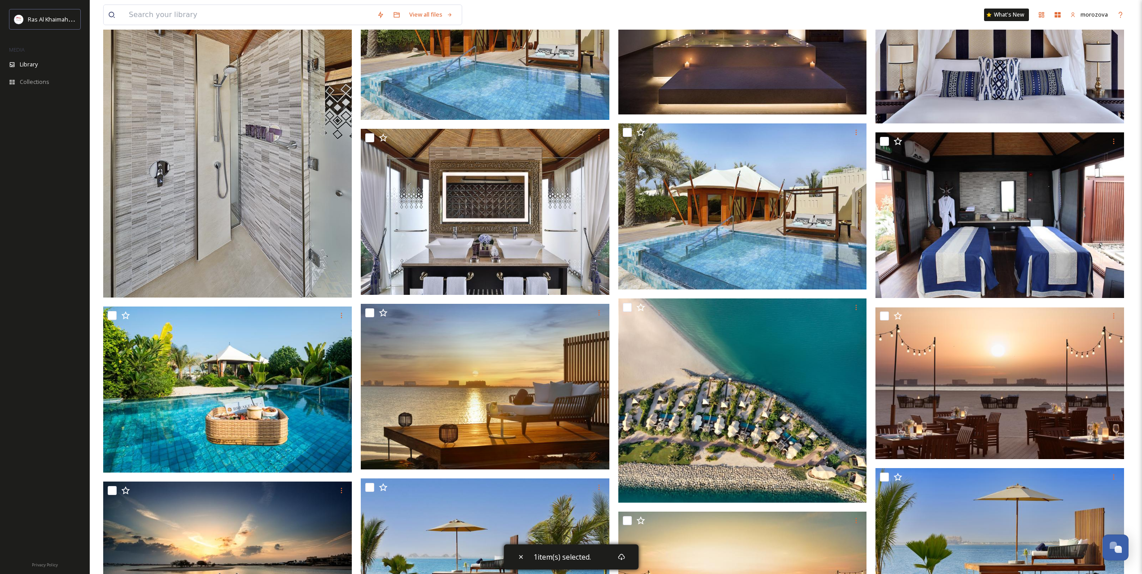
scroll to position [598, 0]
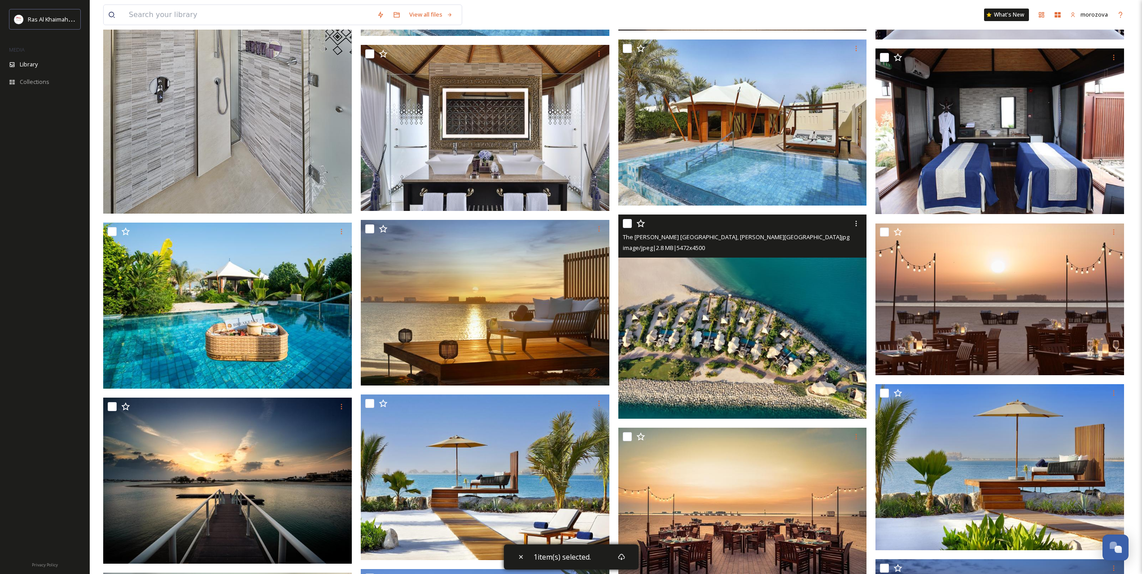
click at [625, 219] on input "checkbox" at bounding box center [627, 223] width 9 height 9
checkbox input "true"
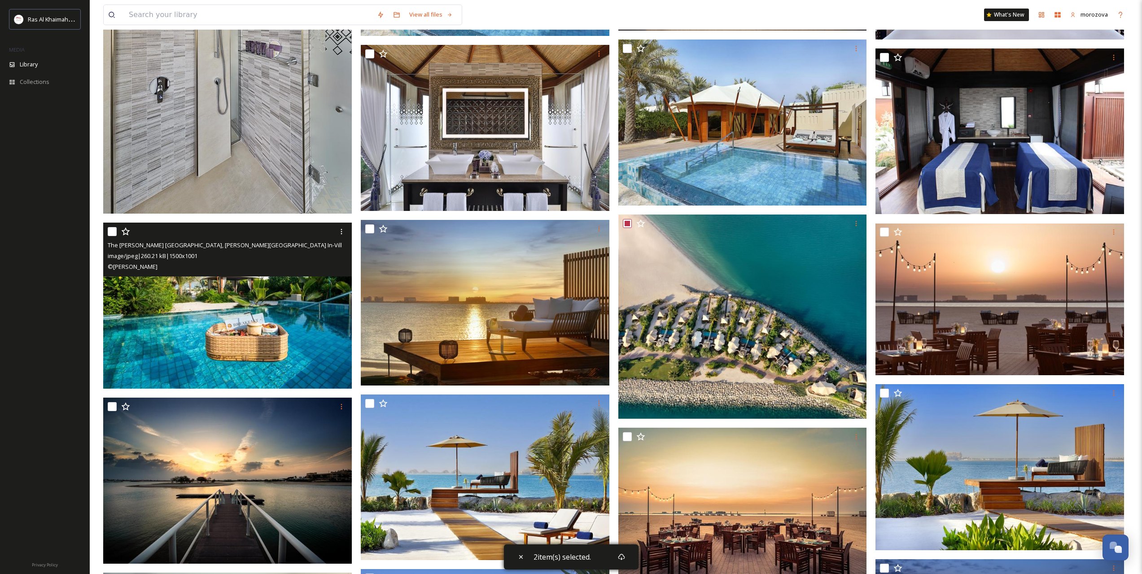
click at [112, 232] on input "checkbox" at bounding box center [112, 231] width 9 height 9
checkbox input "true"
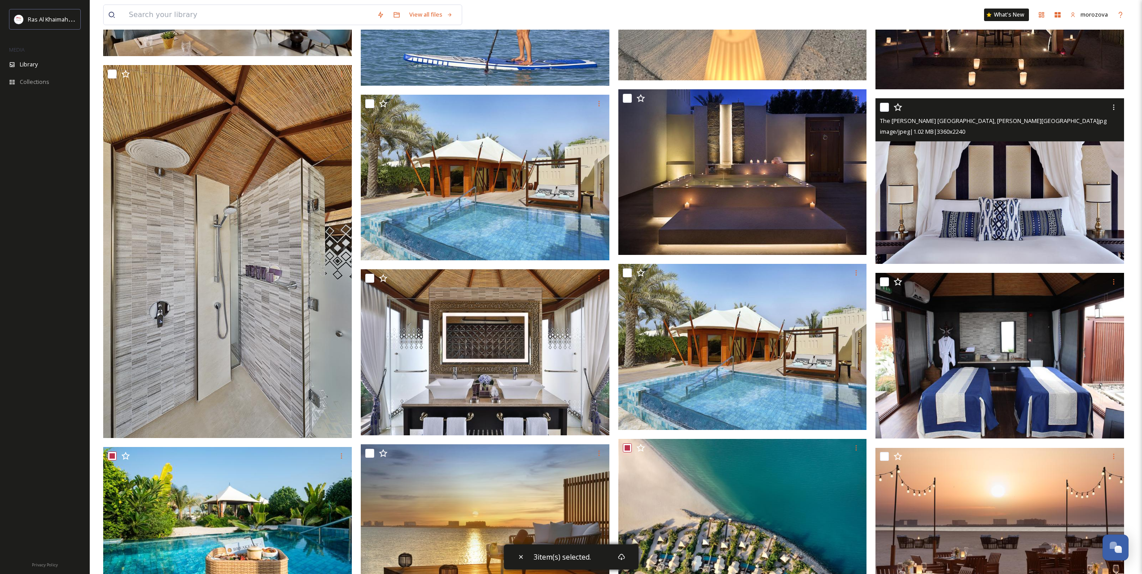
scroll to position [299, 0]
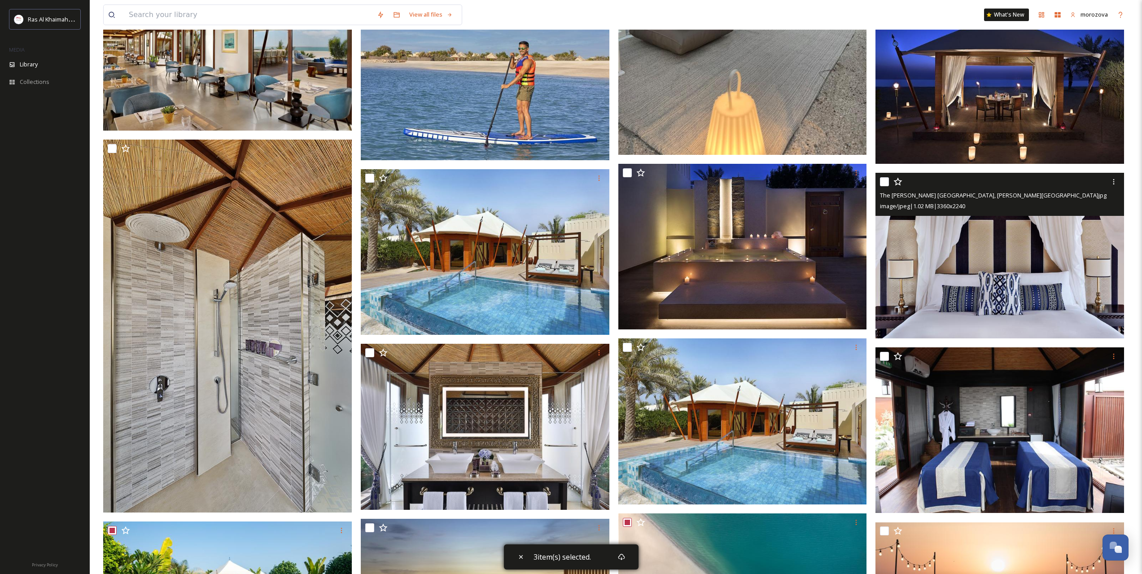
click at [885, 177] on input "checkbox" at bounding box center [884, 181] width 9 height 9
checkbox input "true"
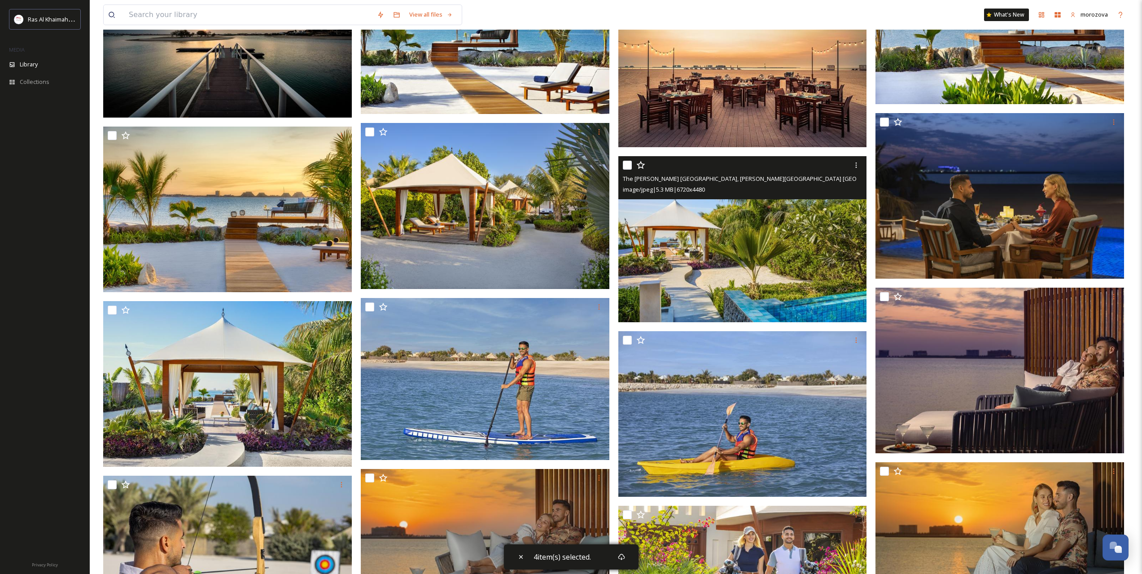
scroll to position [1047, 0]
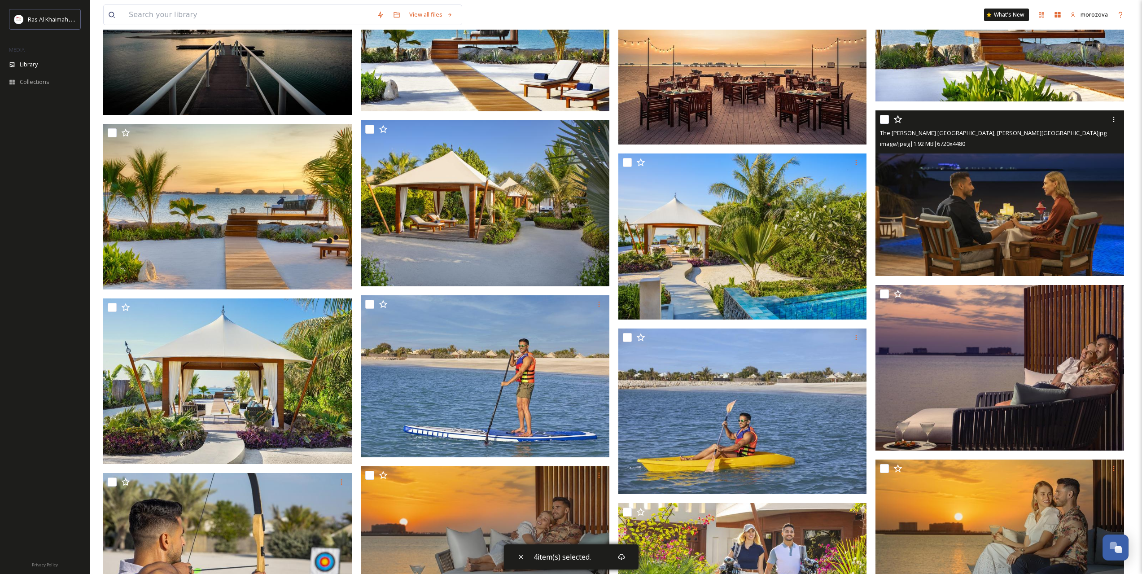
click at [883, 119] on input "checkbox" at bounding box center [884, 119] width 9 height 9
checkbox input "true"
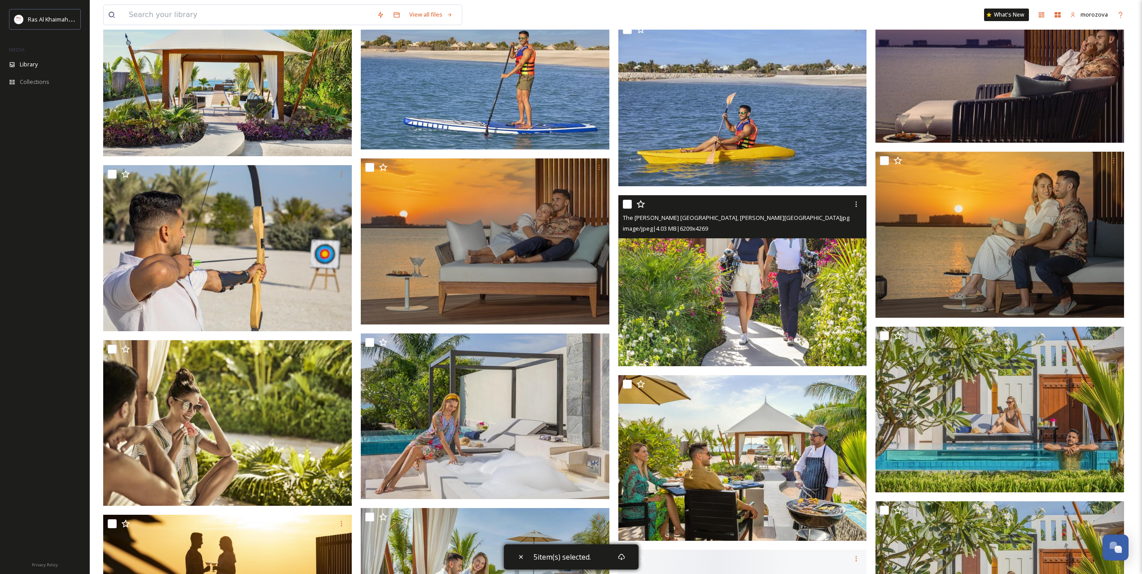
scroll to position [1421, 0]
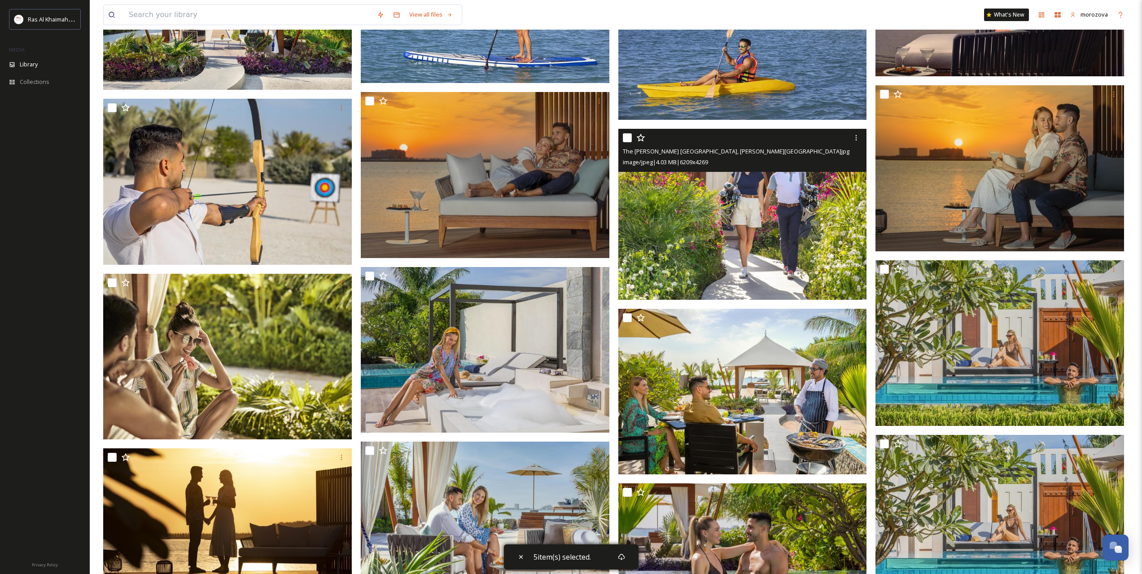
click at [625, 135] on input "checkbox" at bounding box center [627, 137] width 9 height 9
checkbox input "true"
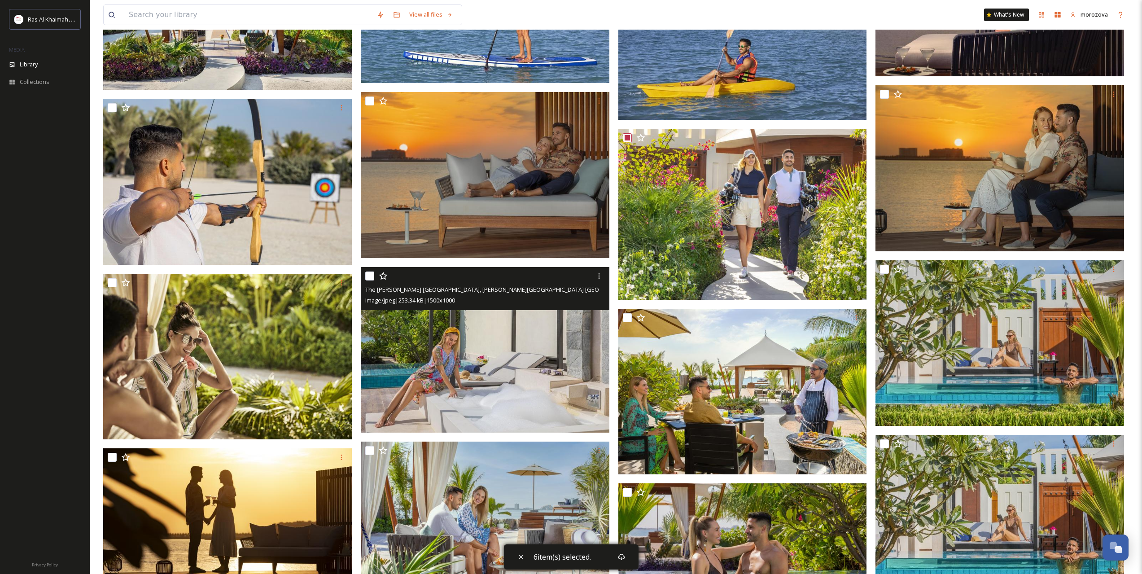
click at [366, 273] on input "checkbox" at bounding box center [369, 275] width 9 height 9
checkbox input "true"
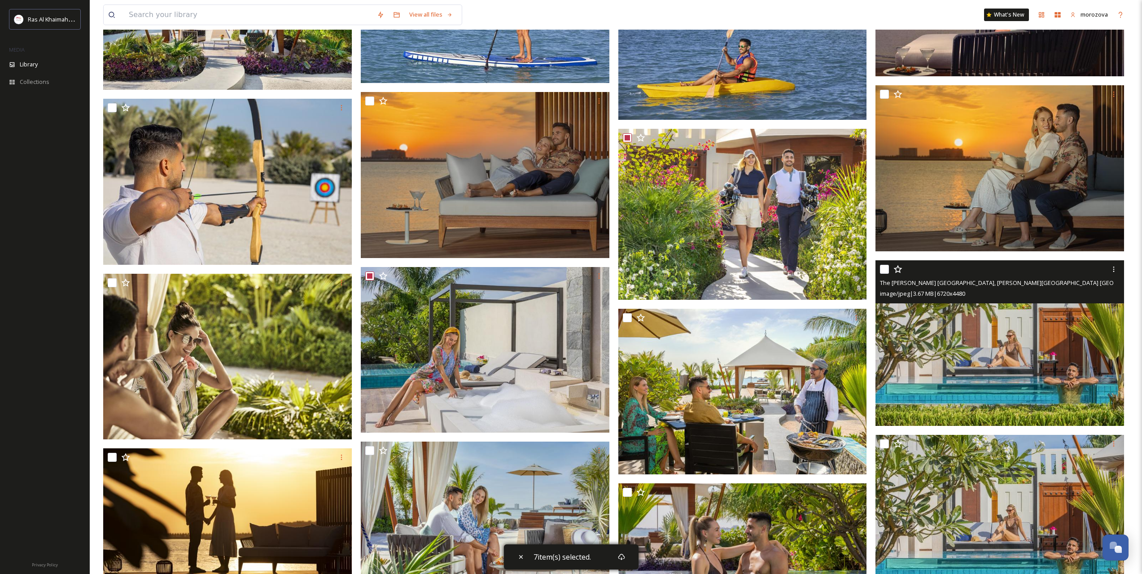
click at [882, 267] on input "checkbox" at bounding box center [884, 269] width 9 height 9
checkbox input "true"
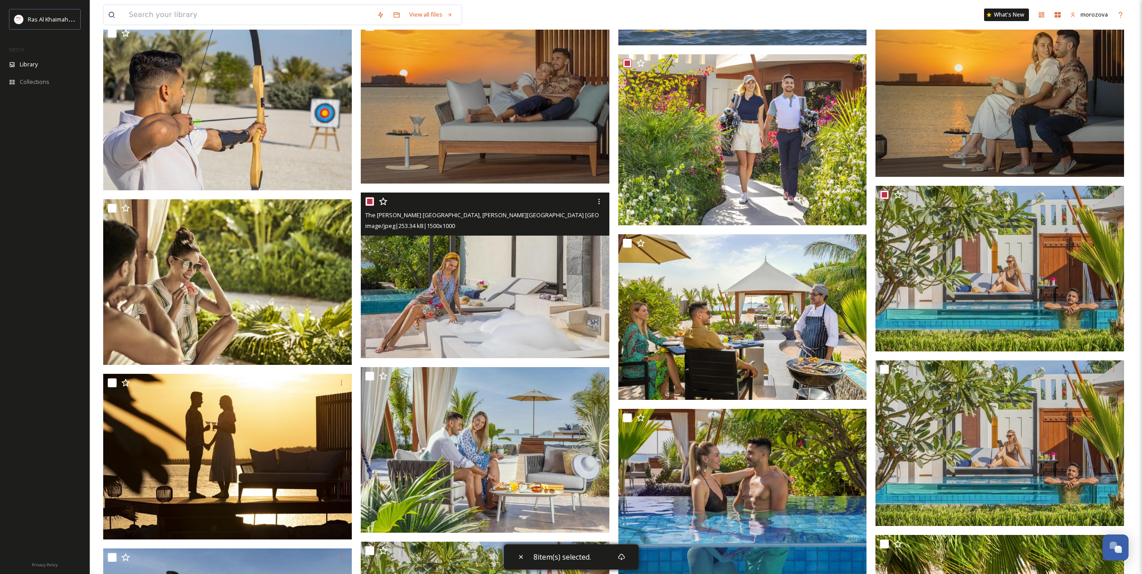
scroll to position [1645, 0]
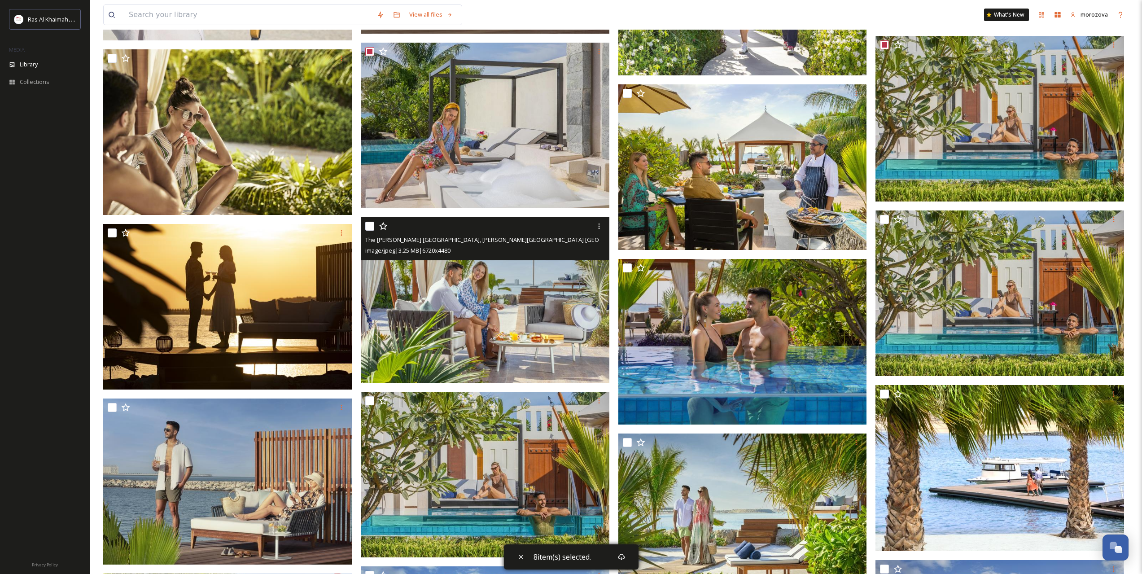
click at [370, 228] on input "checkbox" at bounding box center [369, 226] width 9 height 9
checkbox input "true"
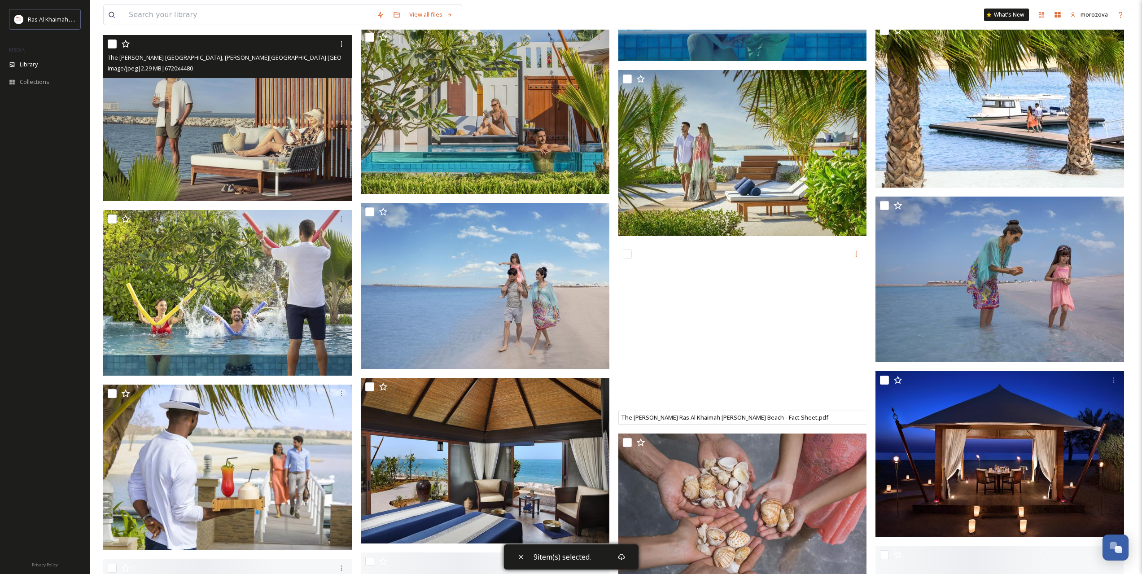
scroll to position [2019, 0]
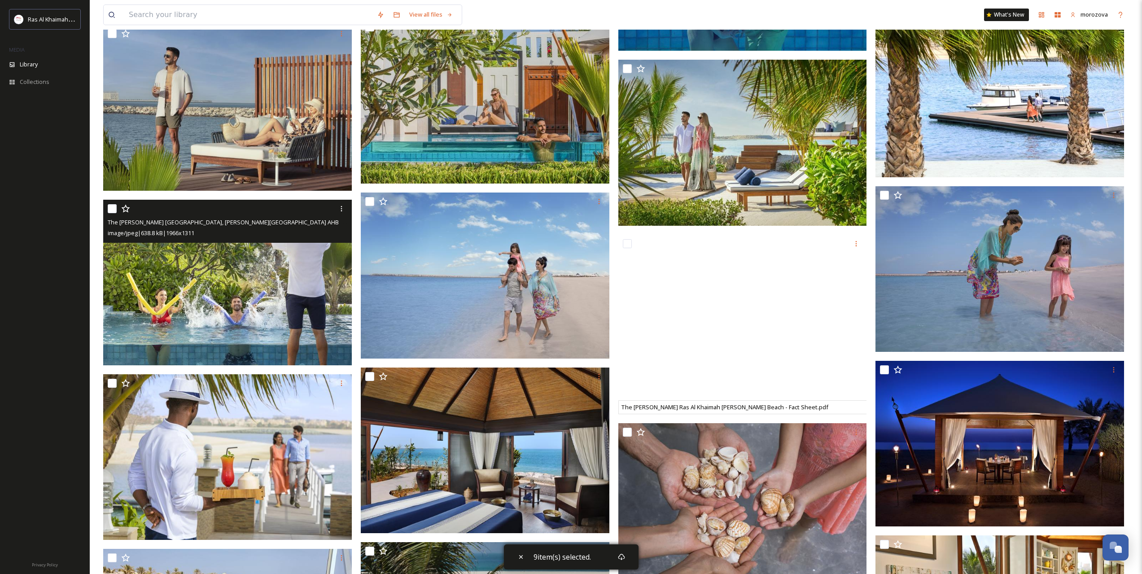
click at [116, 205] on input "checkbox" at bounding box center [112, 208] width 9 height 9
checkbox input "true"
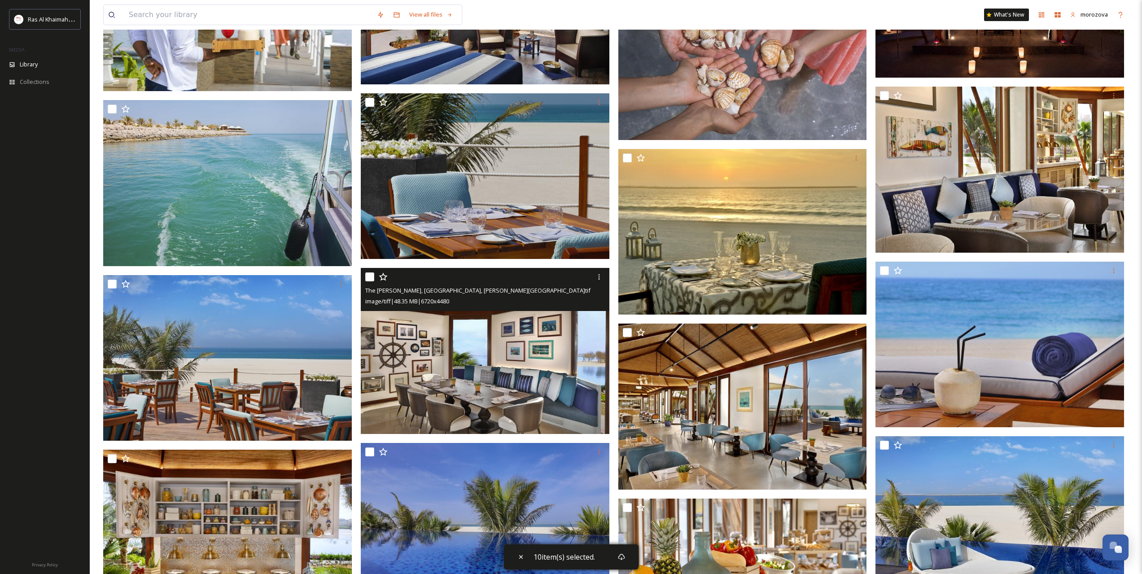
scroll to position [2617, 0]
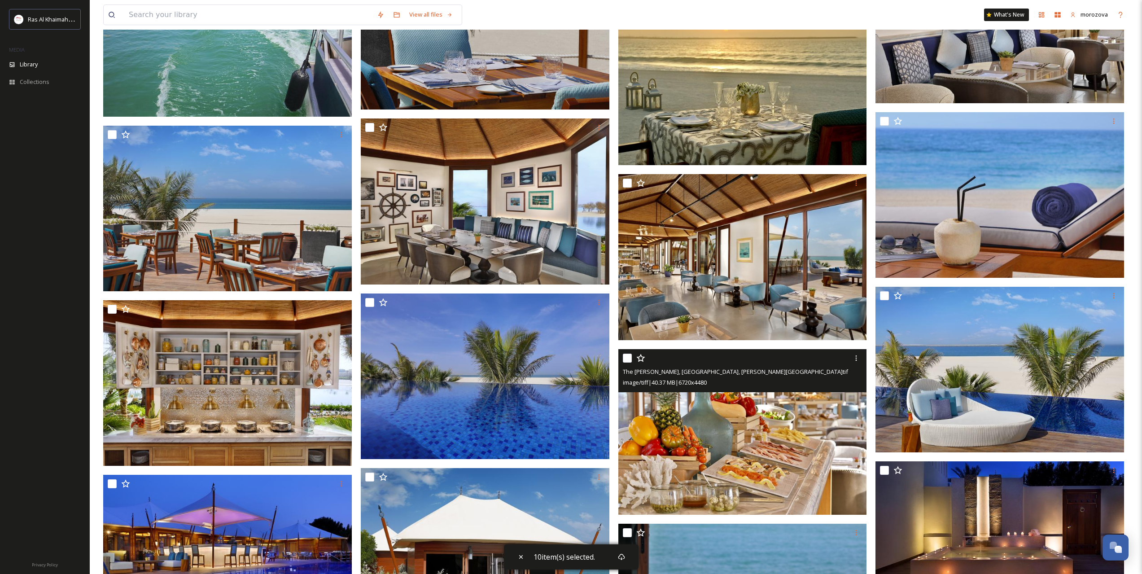
click at [629, 359] on input "checkbox" at bounding box center [627, 358] width 9 height 9
checkbox input "true"
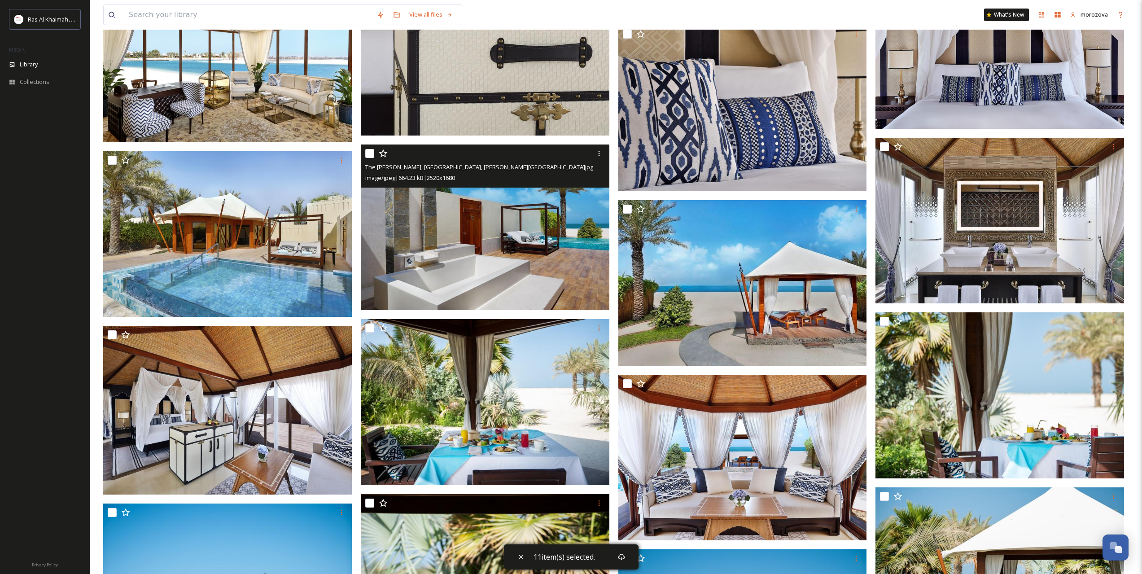
scroll to position [3365, 0]
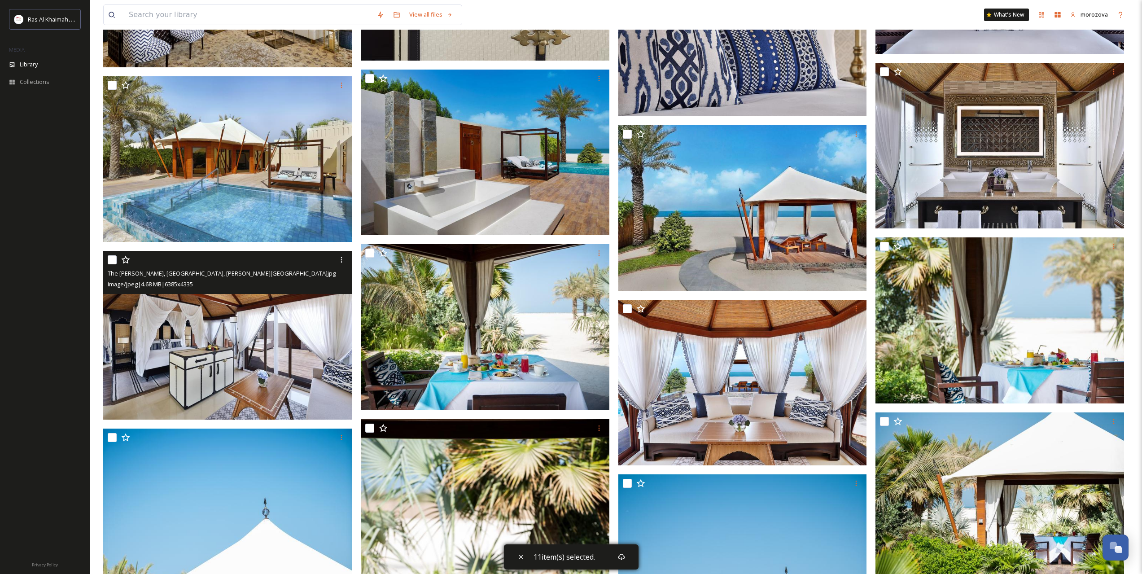
click at [111, 257] on input "checkbox" at bounding box center [112, 259] width 9 height 9
checkbox input "true"
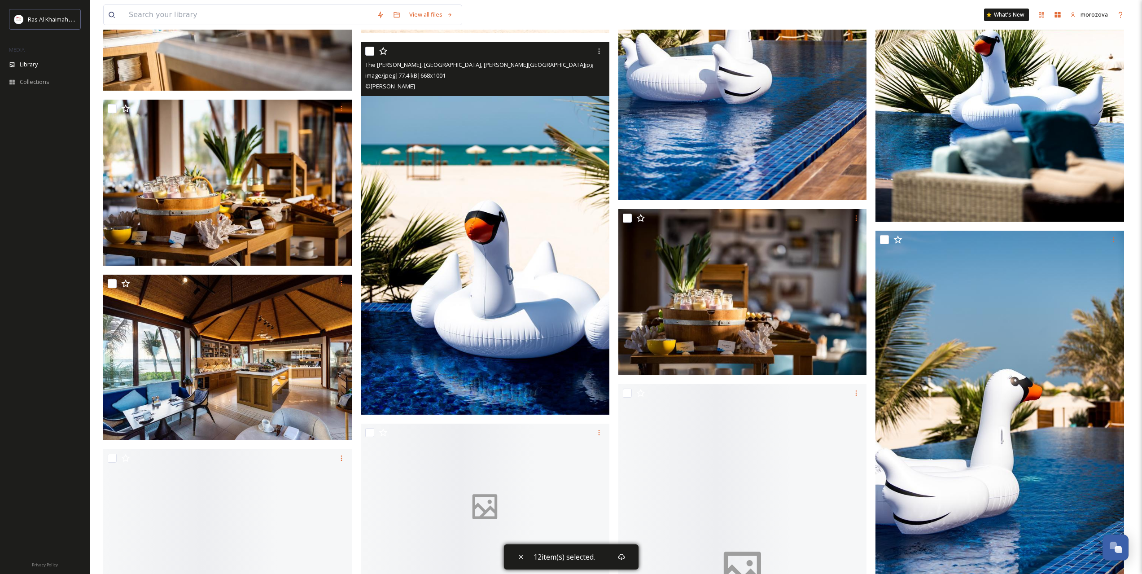
scroll to position [10694, 0]
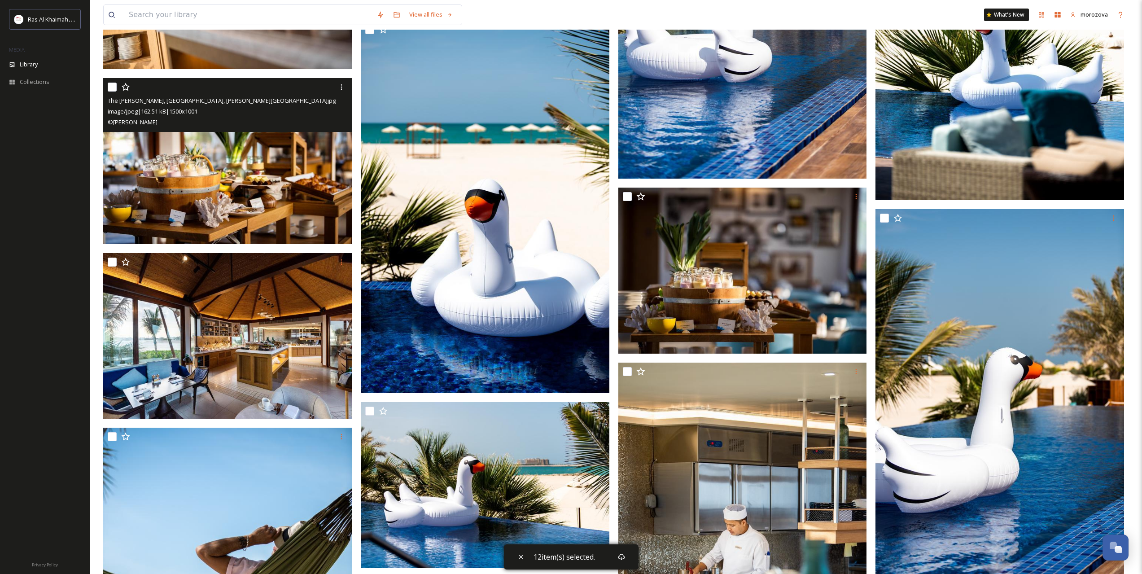
click at [111, 88] on input "checkbox" at bounding box center [112, 87] width 9 height 9
checkbox input "true"
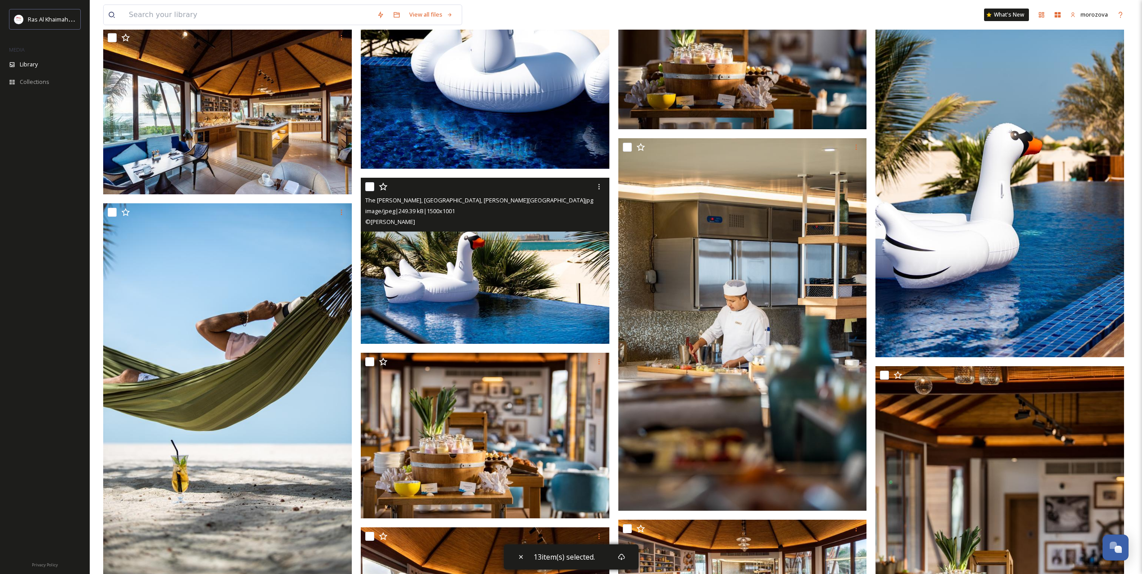
scroll to position [11218, 0]
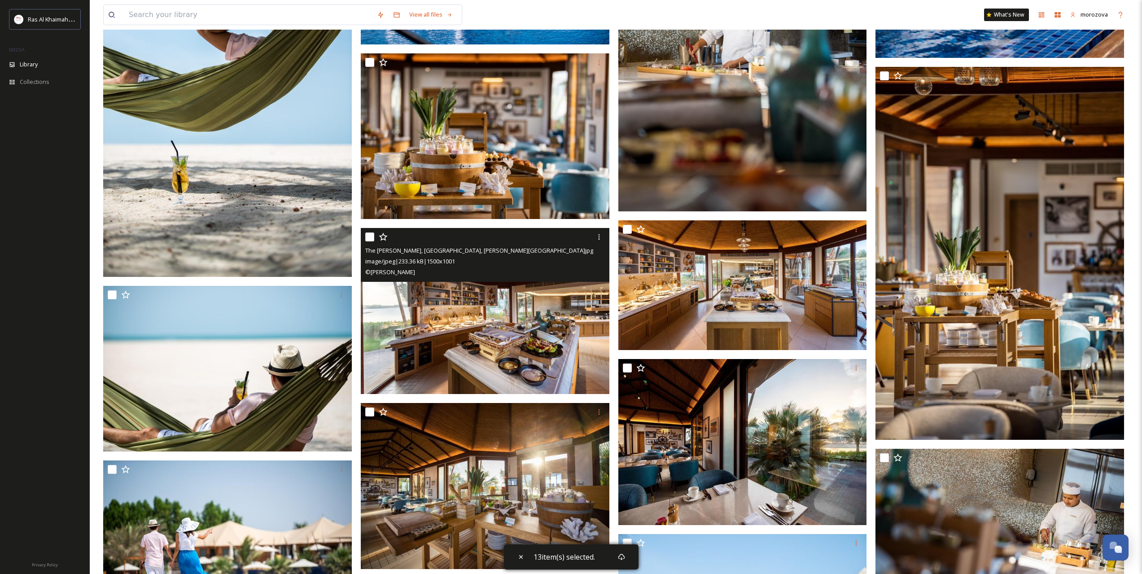
click at [368, 237] on input "checkbox" at bounding box center [369, 236] width 9 height 9
checkbox input "true"
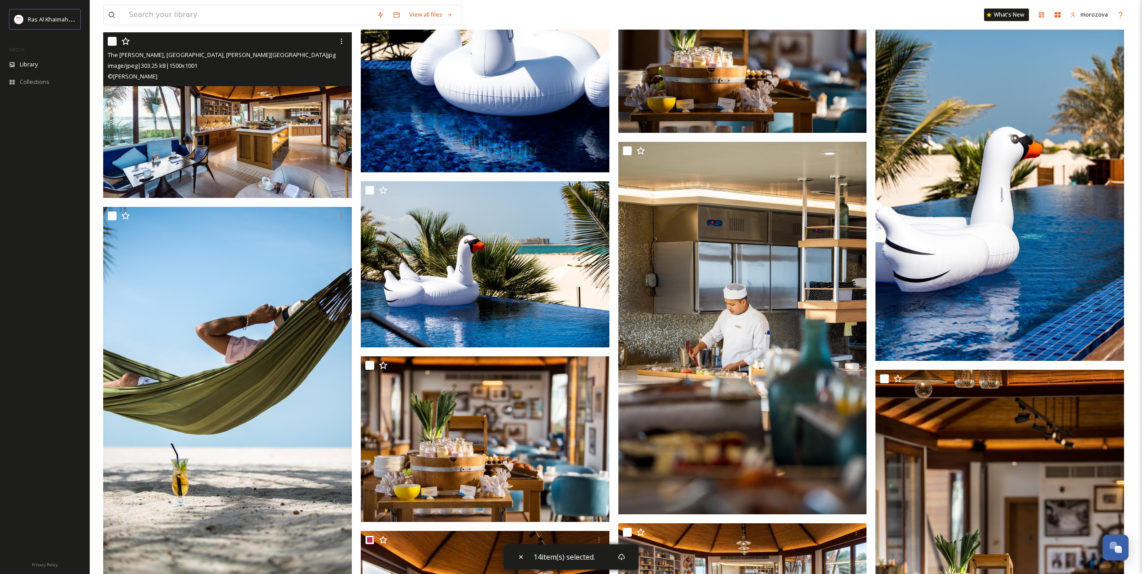
scroll to position [10694, 0]
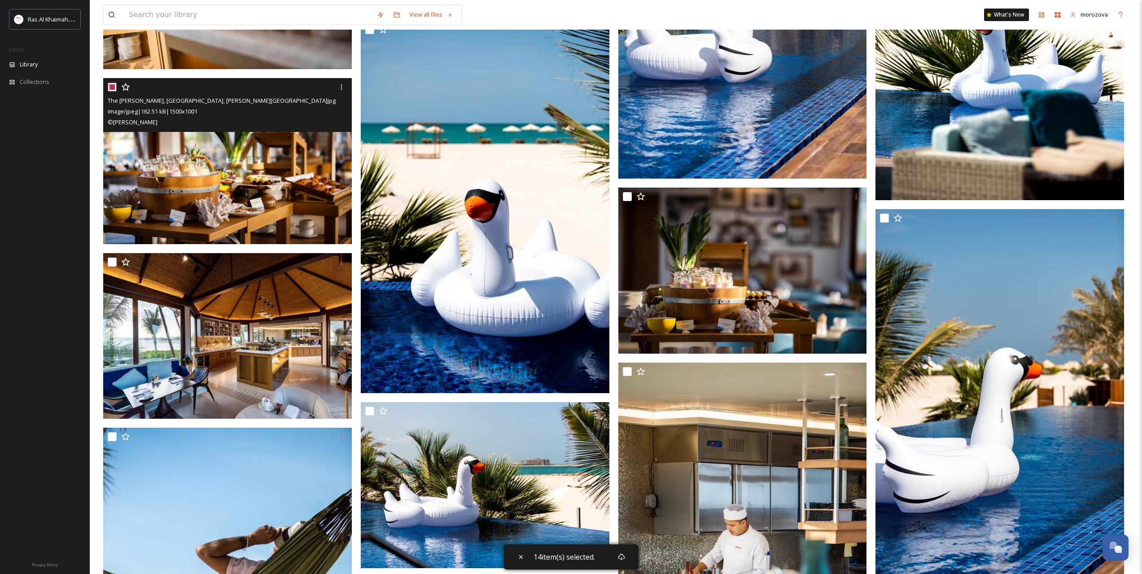
click at [114, 87] on input "checkbox" at bounding box center [112, 87] width 9 height 9
checkbox input "false"
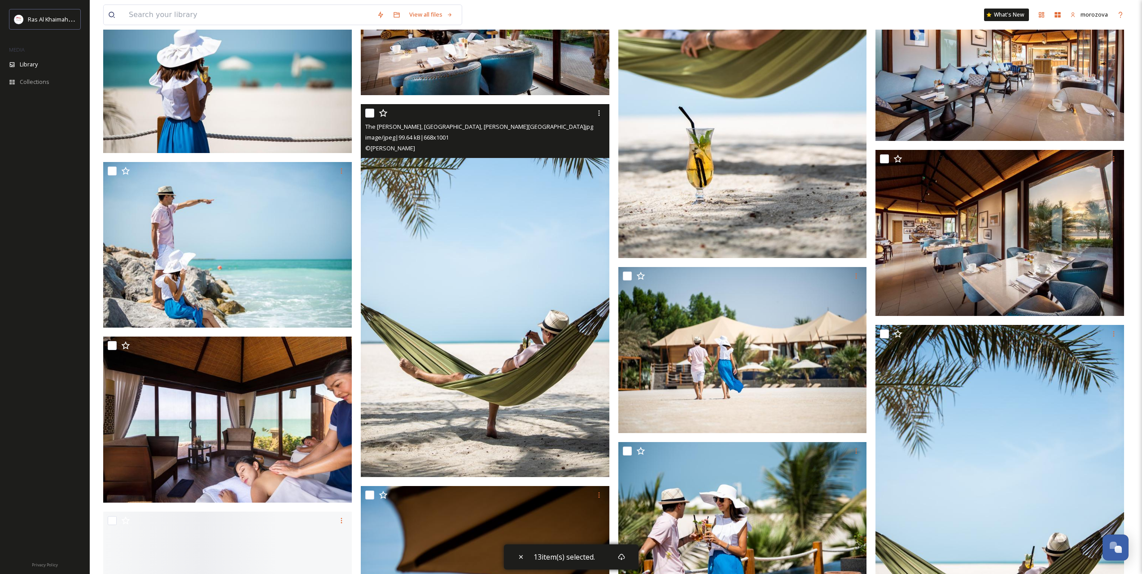
scroll to position [11966, 0]
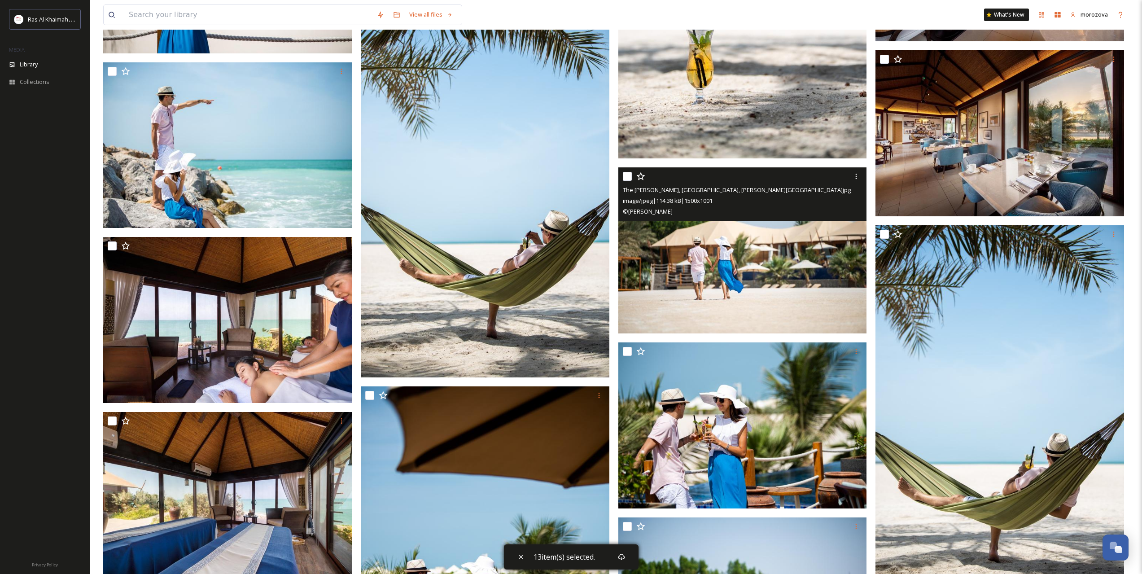
click at [630, 174] on input "checkbox" at bounding box center [627, 176] width 9 height 9
checkbox input "true"
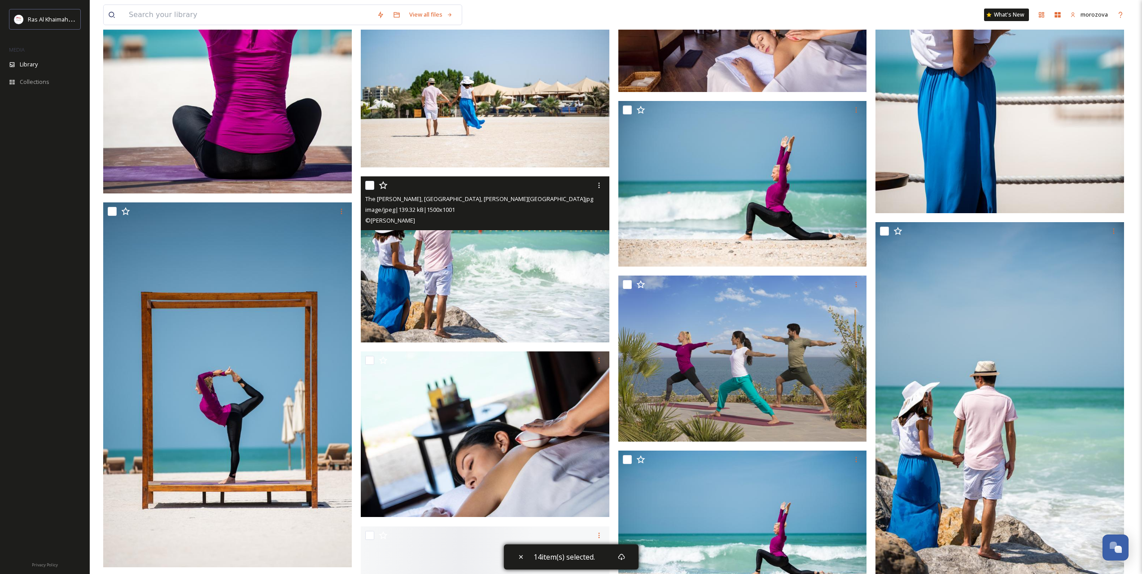
scroll to position [13013, 0]
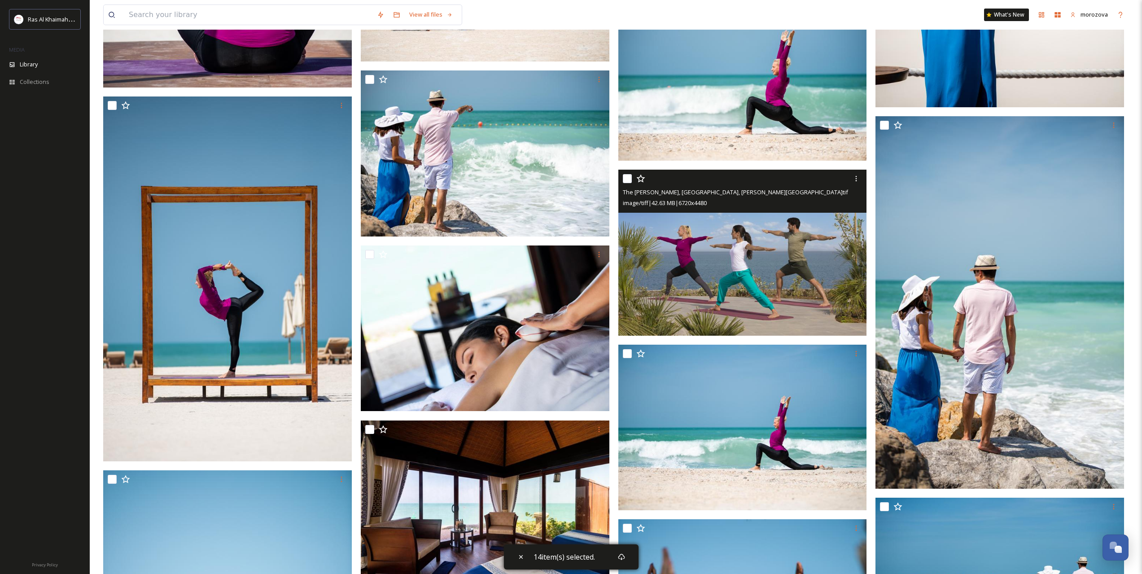
click at [630, 176] on input "checkbox" at bounding box center [627, 178] width 9 height 9
checkbox input "true"
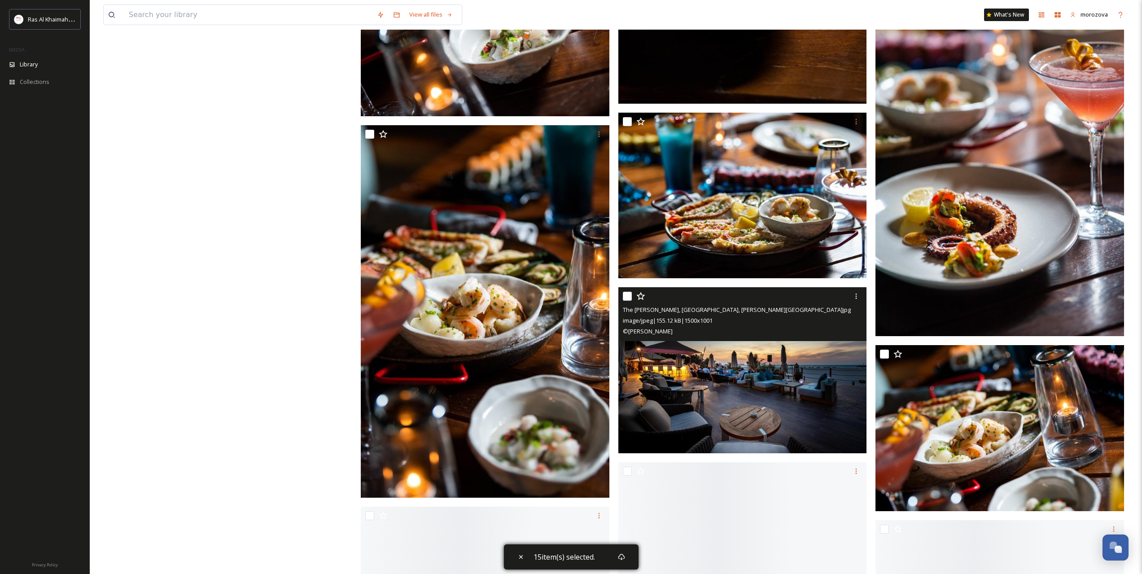
scroll to position [18622, 0]
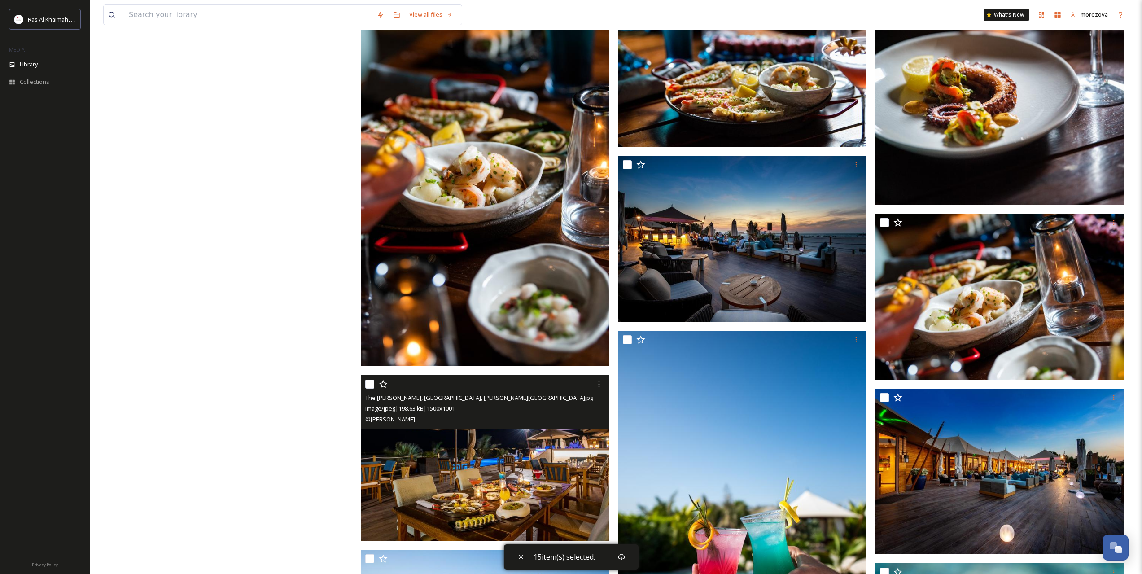
click at [368, 384] on input "checkbox" at bounding box center [369, 384] width 9 height 9
checkbox input "true"
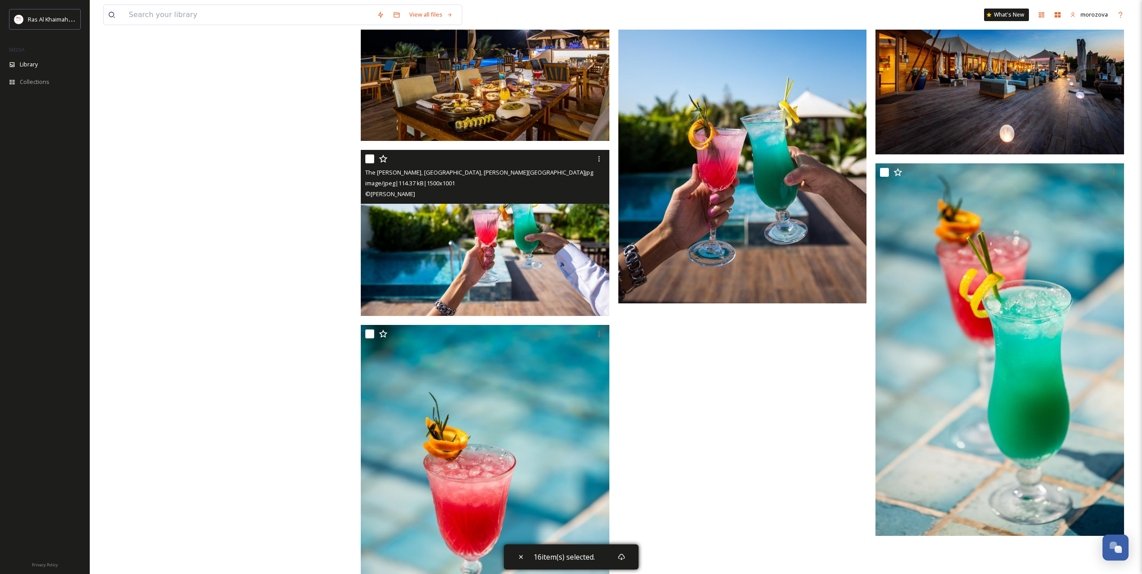
scroll to position [19161, 0]
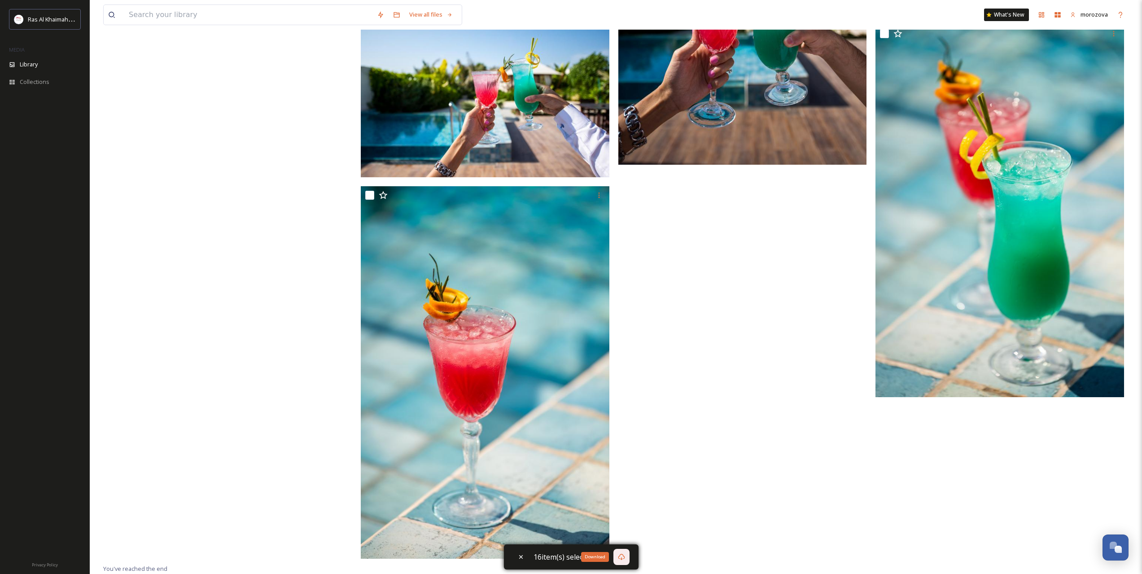
click at [620, 557] on icon at bounding box center [621, 556] width 7 height 7
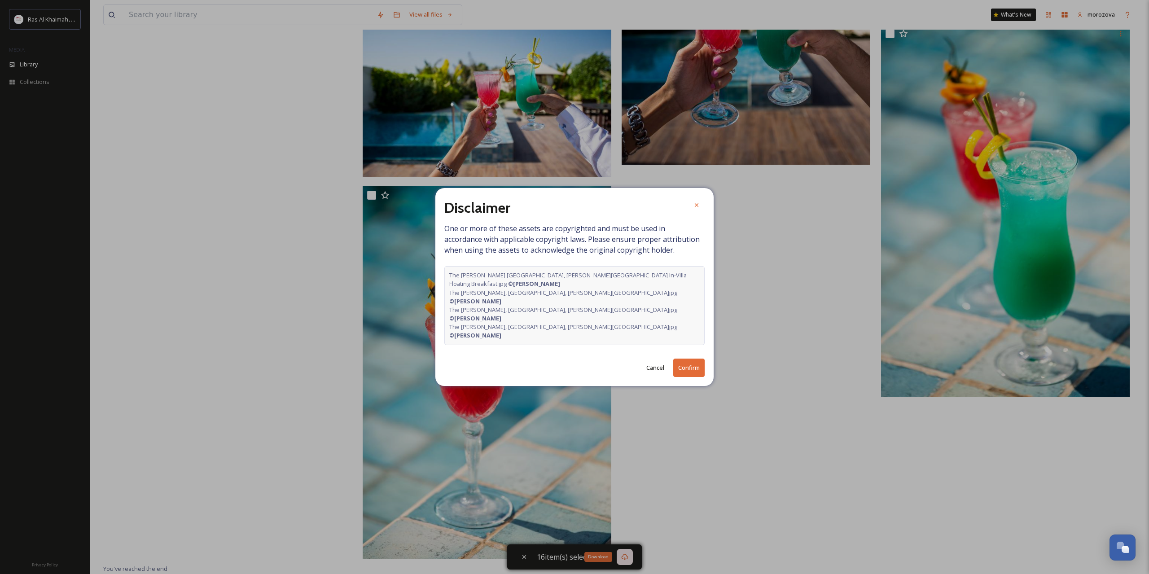
click at [678, 359] on button "Confirm" at bounding box center [688, 368] width 31 height 18
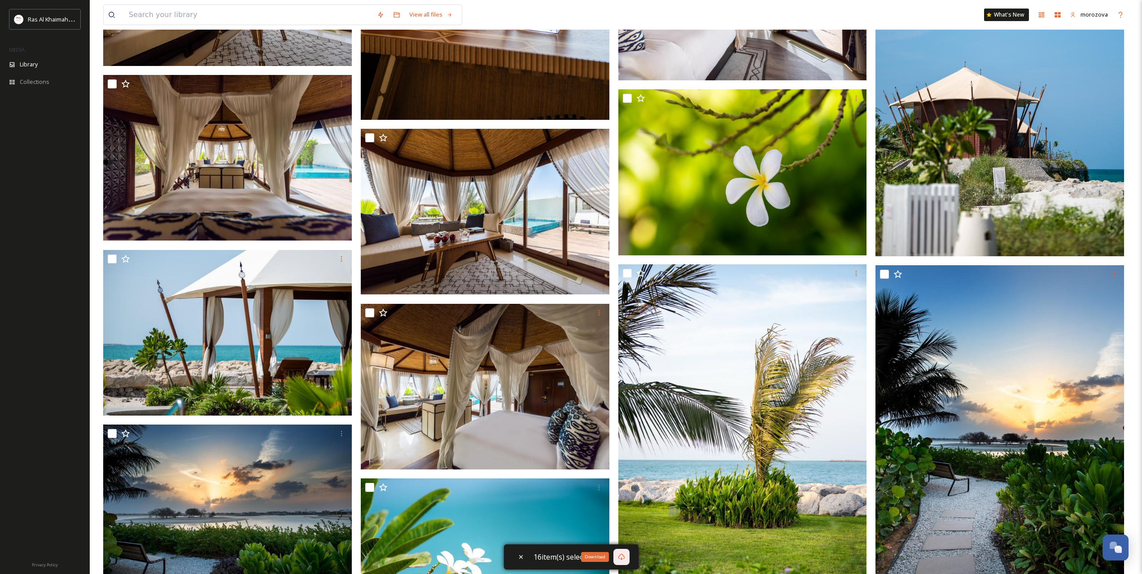
scroll to position [0, 0]
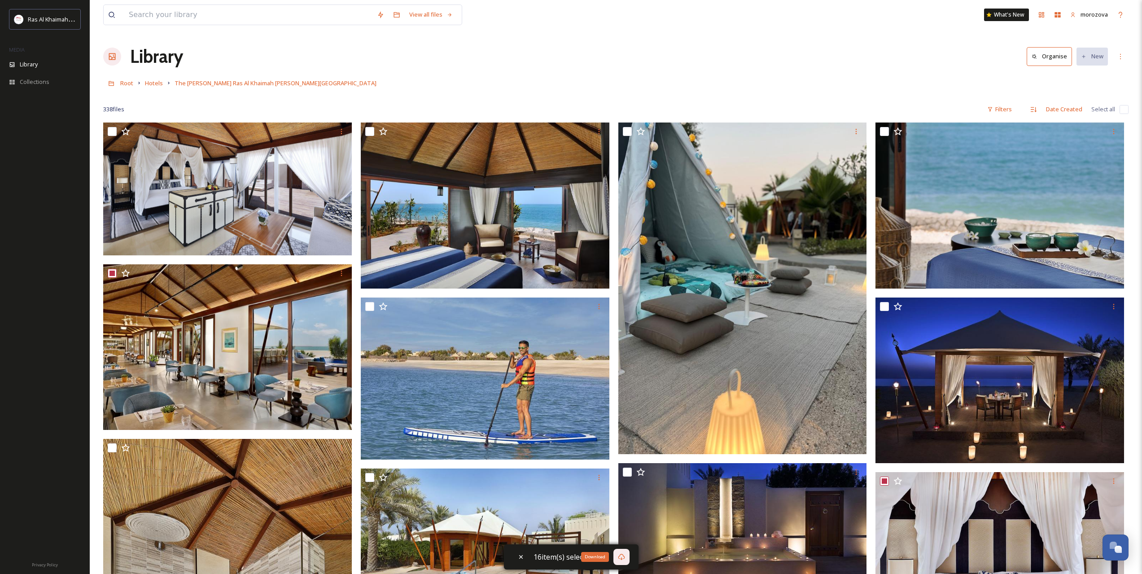
drag, startPoint x: 263, startPoint y: 344, endPoint x: 315, endPoint y: 90, distance: 259.8
click at [151, 85] on span "Hotels" at bounding box center [154, 83] width 18 height 8
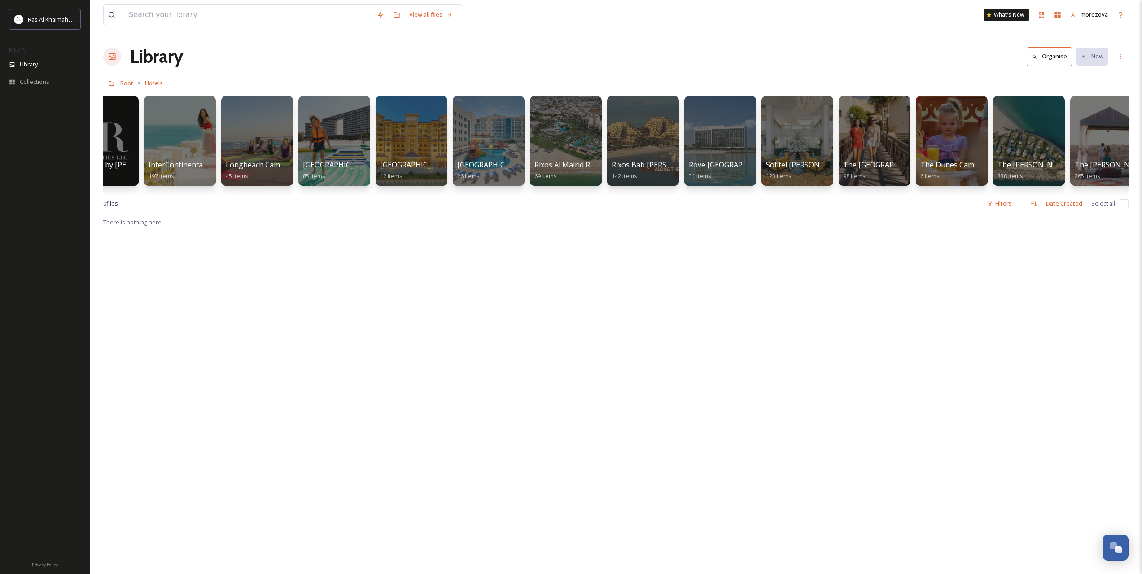
scroll to position [0, 750]
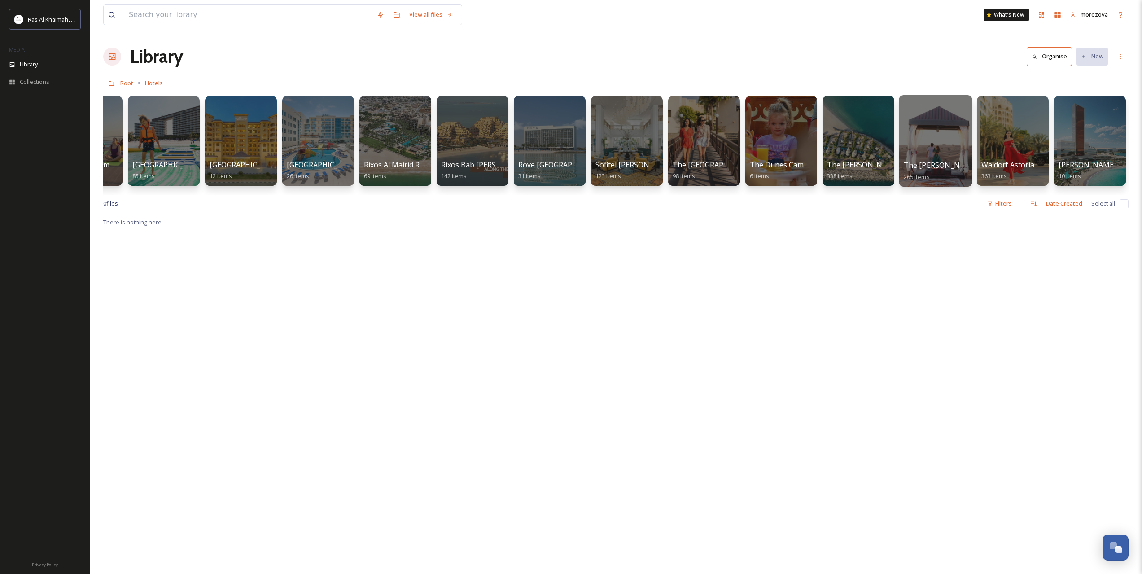
click at [940, 138] on div at bounding box center [935, 141] width 73 height 92
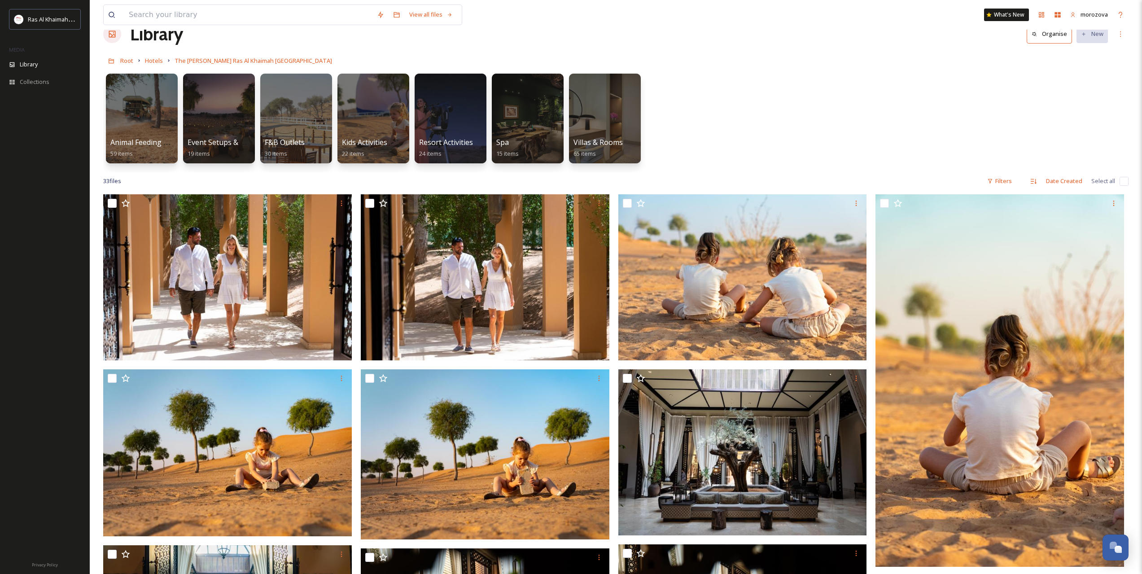
scroll to position [149, 0]
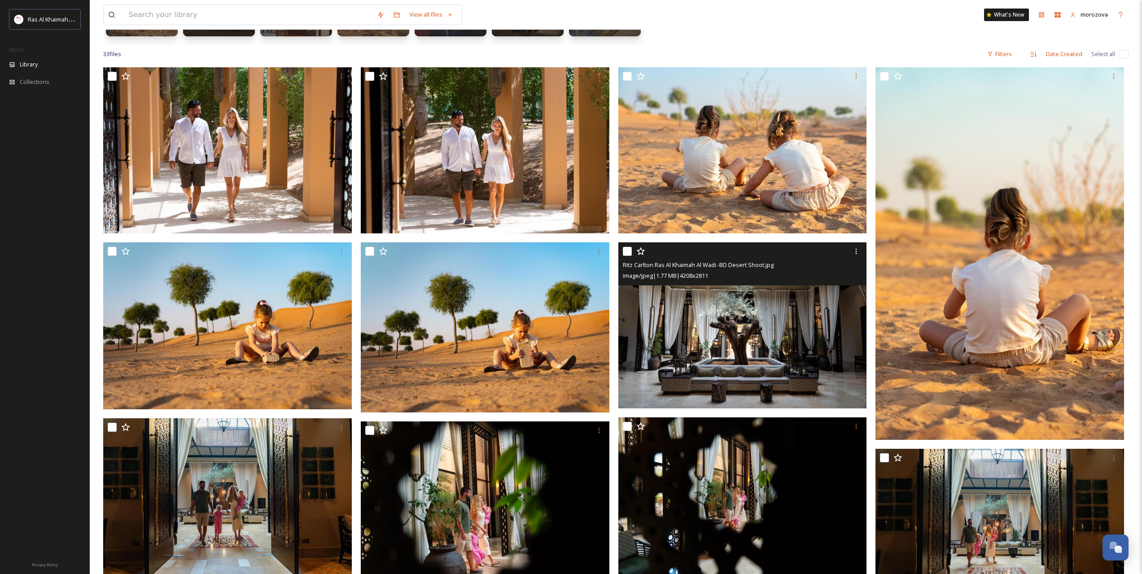
click at [752, 310] on img at bounding box center [742, 325] width 249 height 166
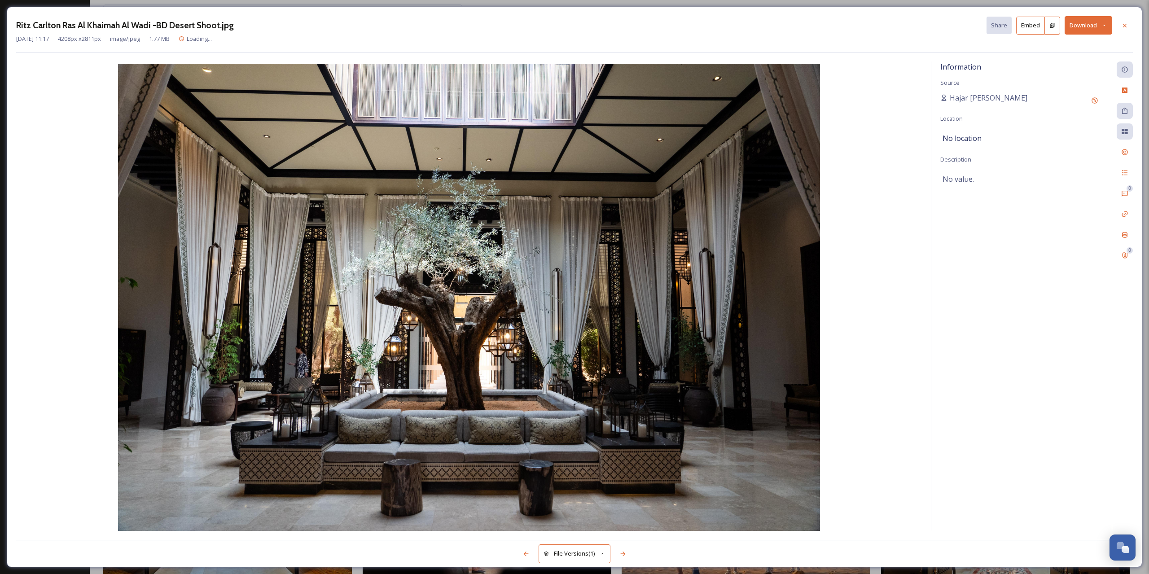
click at [1103, 28] on icon at bounding box center [1104, 25] width 6 height 6
click at [1072, 48] on span "Download Original (4208 x 2811)" at bounding box center [1064, 46] width 85 height 9
click at [1129, 25] on div at bounding box center [1124, 26] width 16 height 16
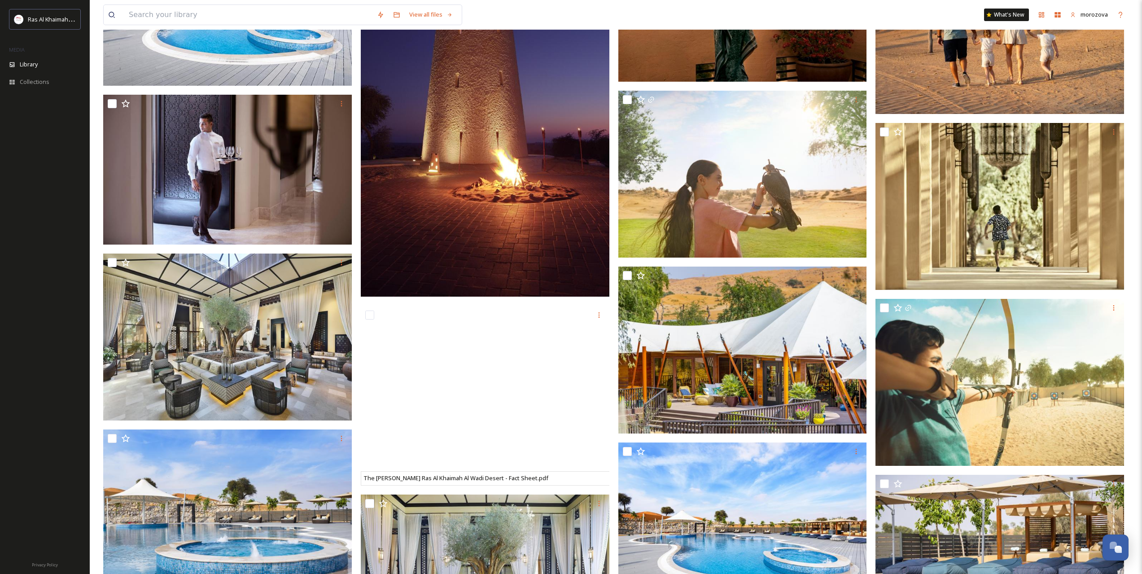
scroll to position [1122, 0]
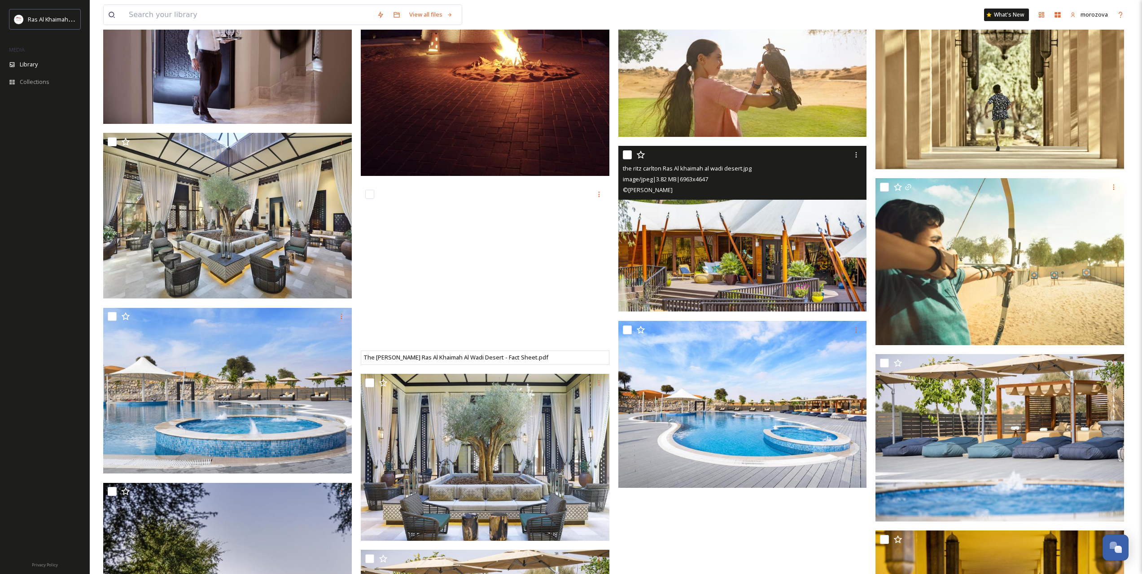
click at [630, 153] on input "checkbox" at bounding box center [627, 154] width 9 height 9
checkbox input "true"
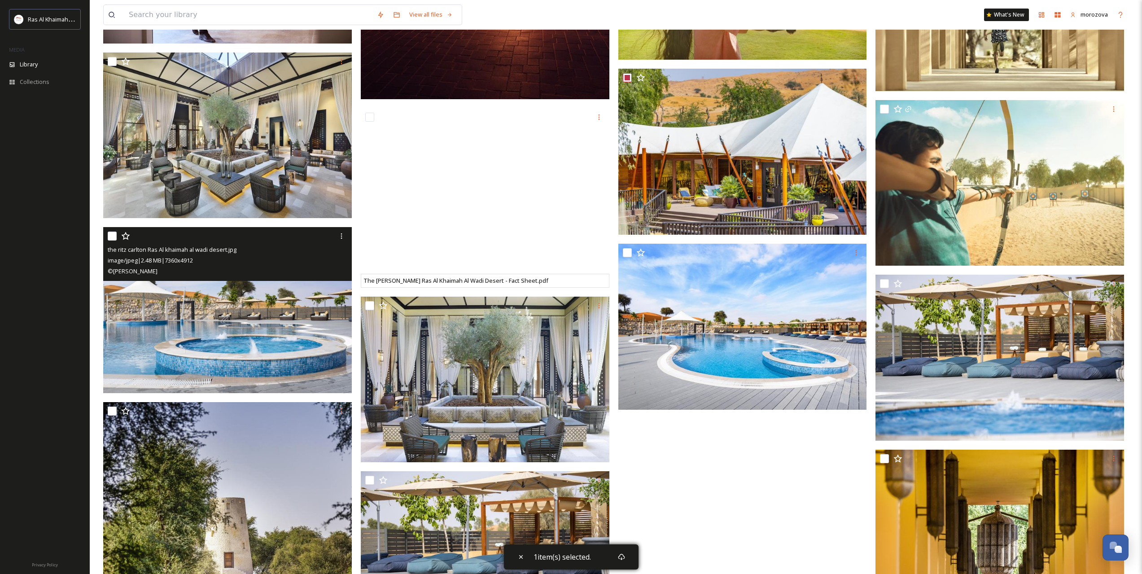
scroll to position [1413, 0]
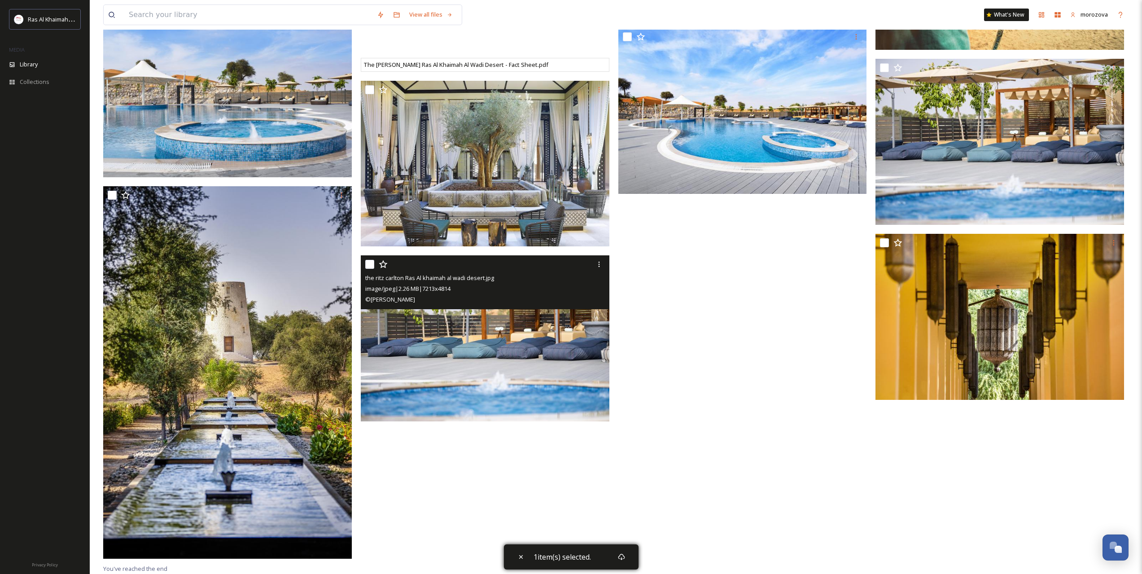
click at [369, 263] on input "checkbox" at bounding box center [369, 264] width 9 height 9
checkbox input "true"
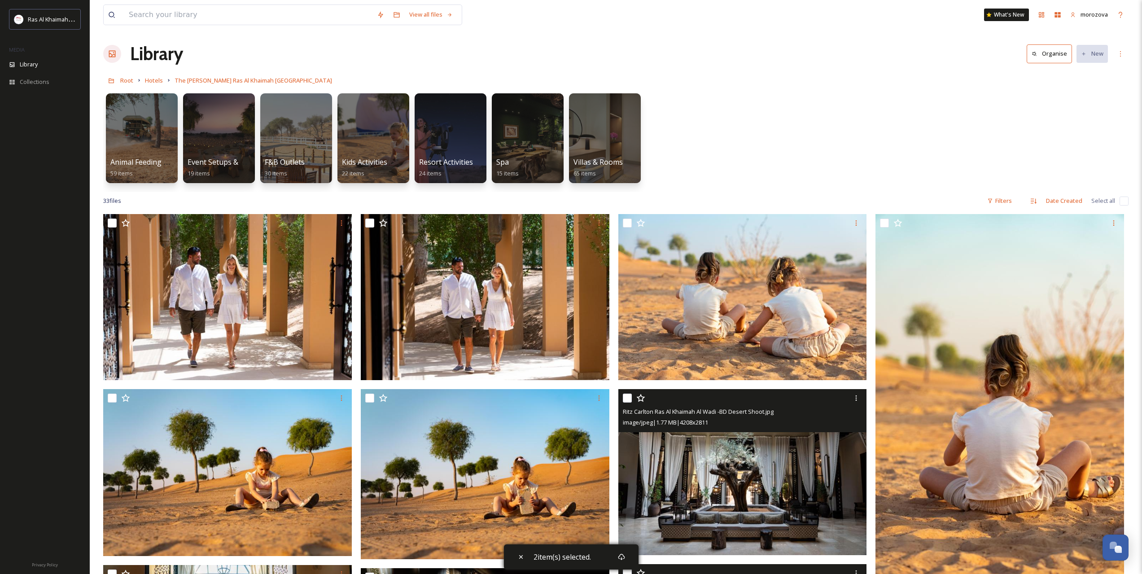
scroll to position [0, 0]
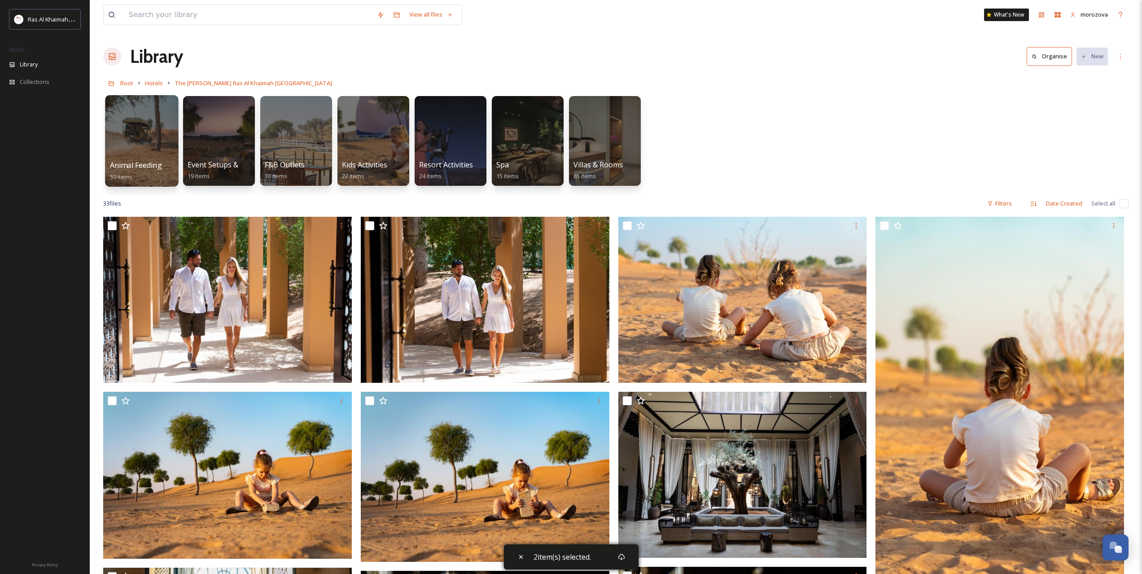
click at [136, 138] on div at bounding box center [141, 141] width 73 height 92
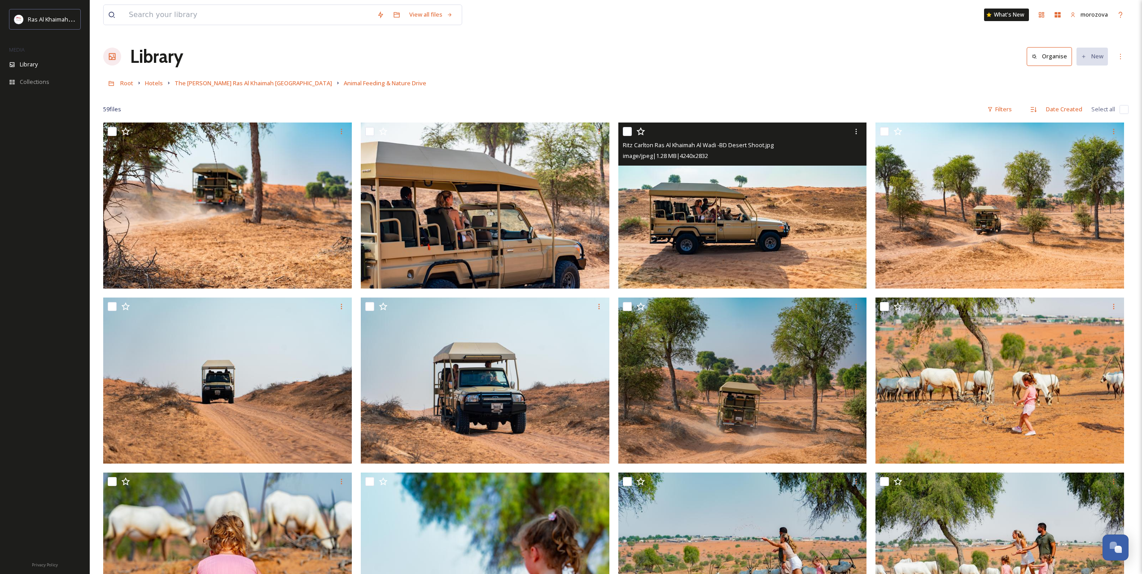
click at [626, 129] on input "checkbox" at bounding box center [627, 131] width 9 height 9
checkbox input "true"
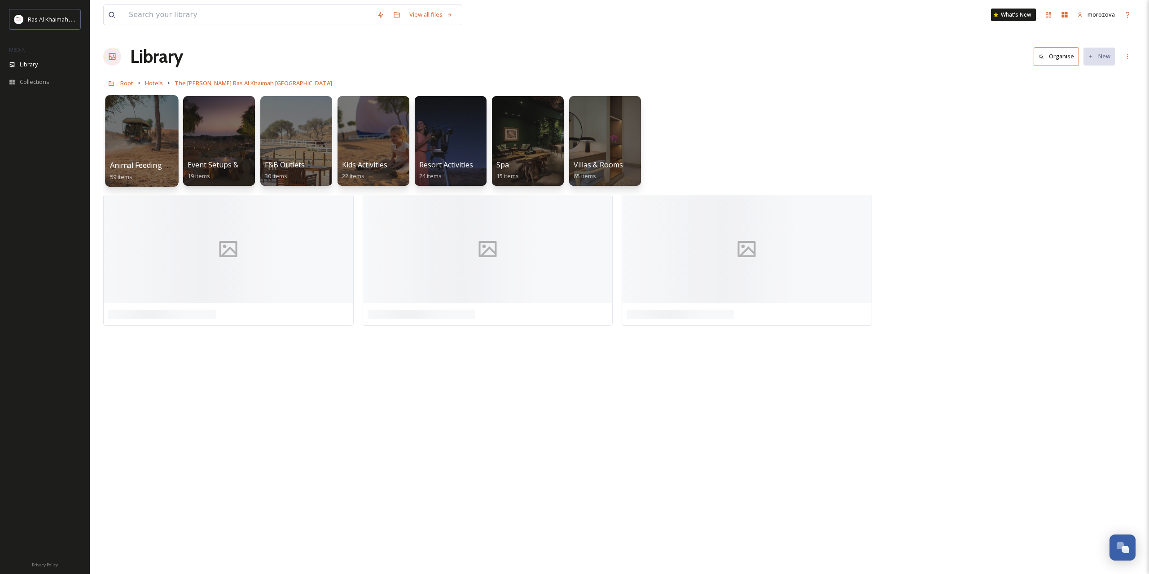
click at [115, 155] on div at bounding box center [141, 141] width 73 height 92
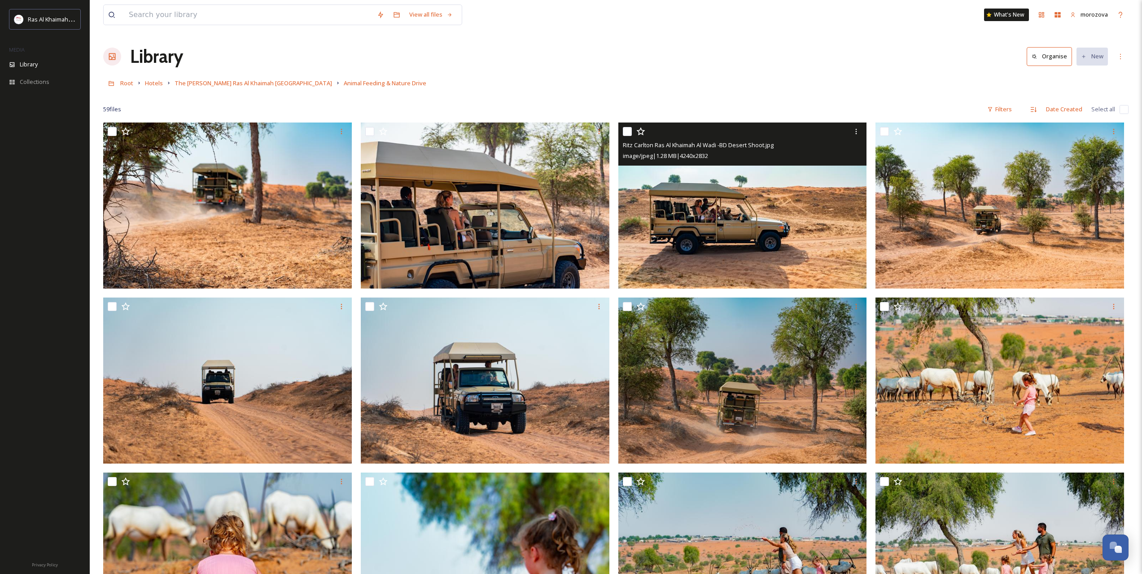
click at [627, 134] on input "checkbox" at bounding box center [627, 131] width 9 height 9
checkbox input "true"
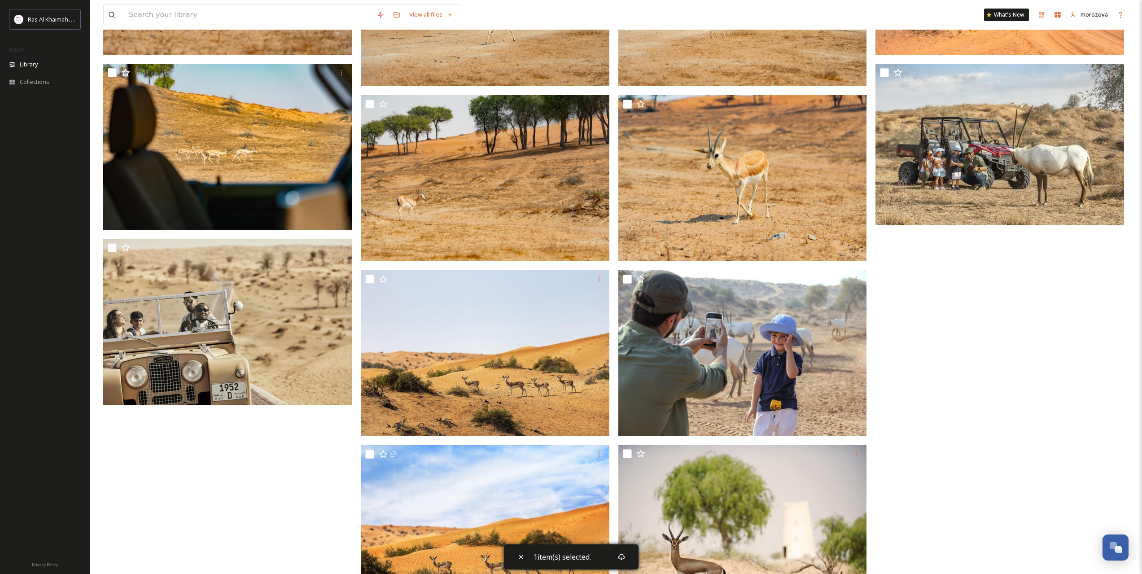
scroll to position [2107, 0]
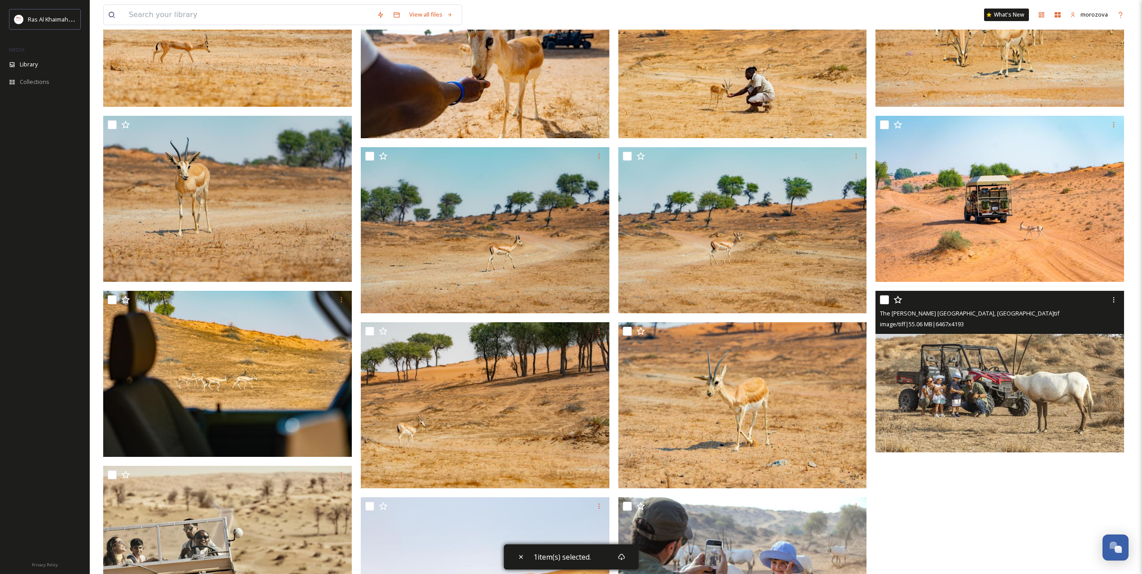
click at [881, 301] on input "checkbox" at bounding box center [884, 299] width 9 height 9
checkbox input "true"
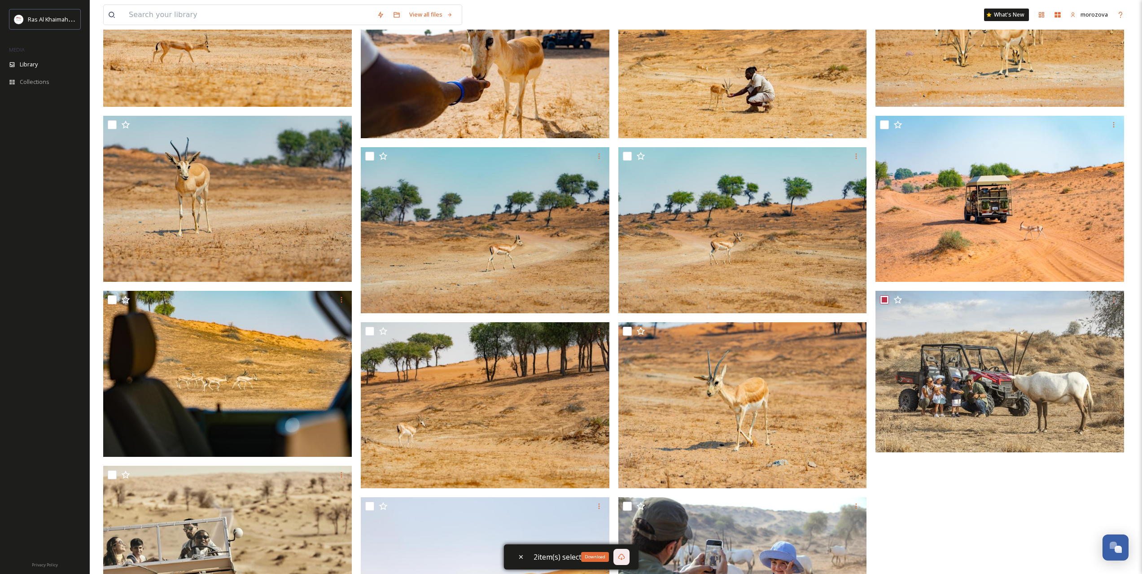
click at [622, 556] on icon at bounding box center [621, 556] width 7 height 7
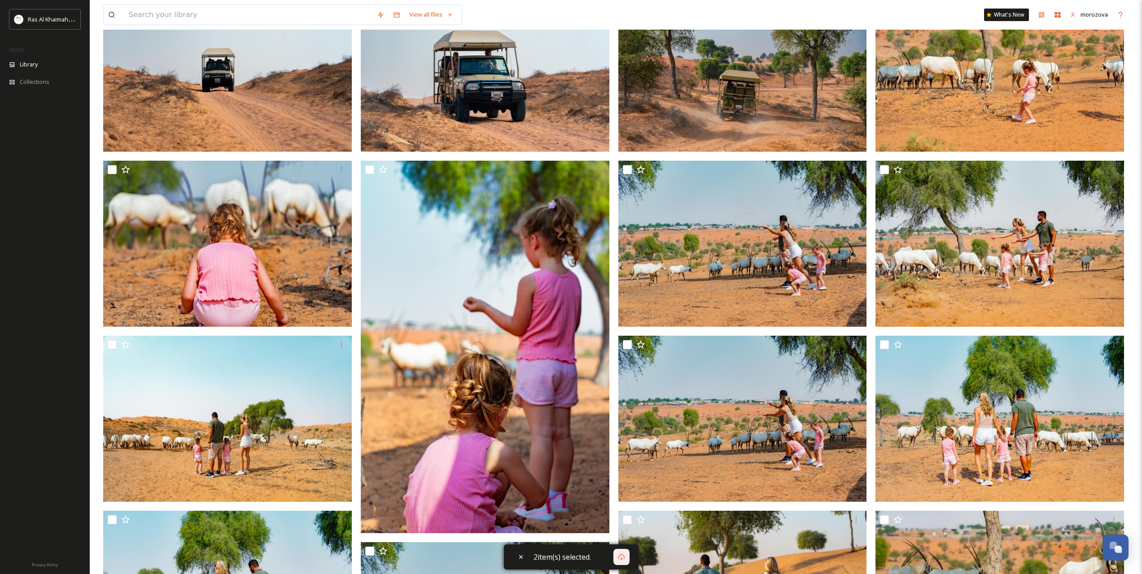
scroll to position [0, 0]
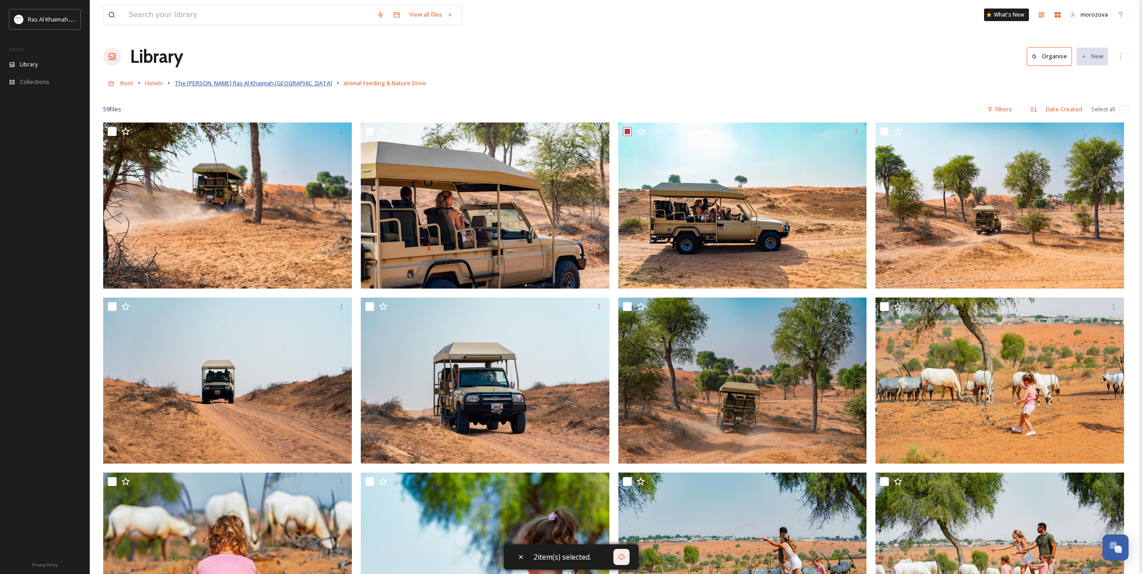
click at [293, 86] on span "The [PERSON_NAME] Ras Al Khaimah [GEOGRAPHIC_DATA]" at bounding box center [254, 83] width 158 height 8
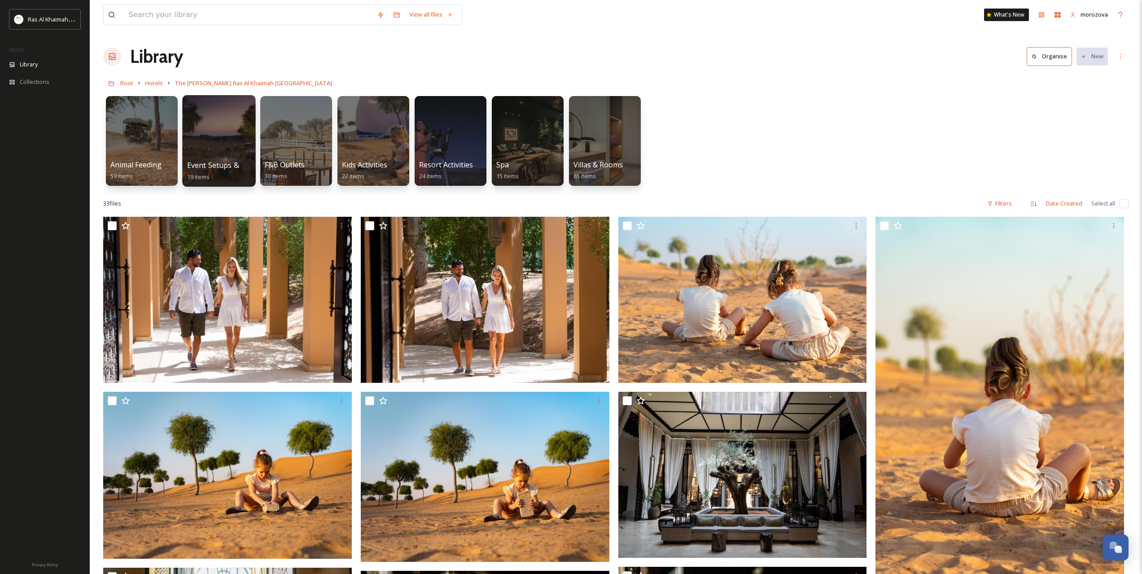
click at [233, 131] on div at bounding box center [218, 141] width 73 height 92
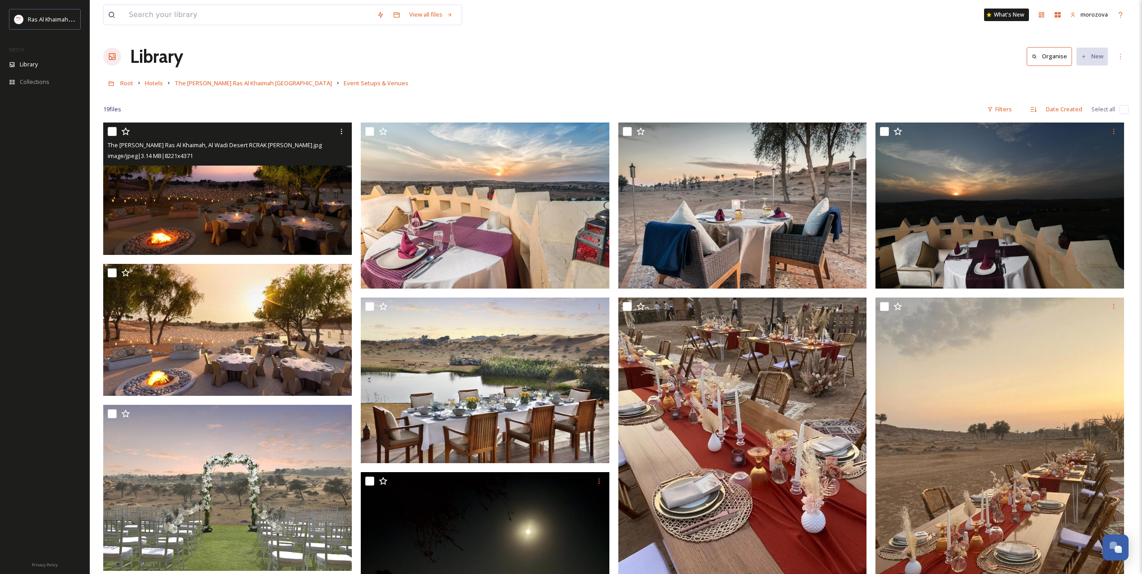
click at [113, 133] on input "checkbox" at bounding box center [112, 131] width 9 height 9
checkbox input "true"
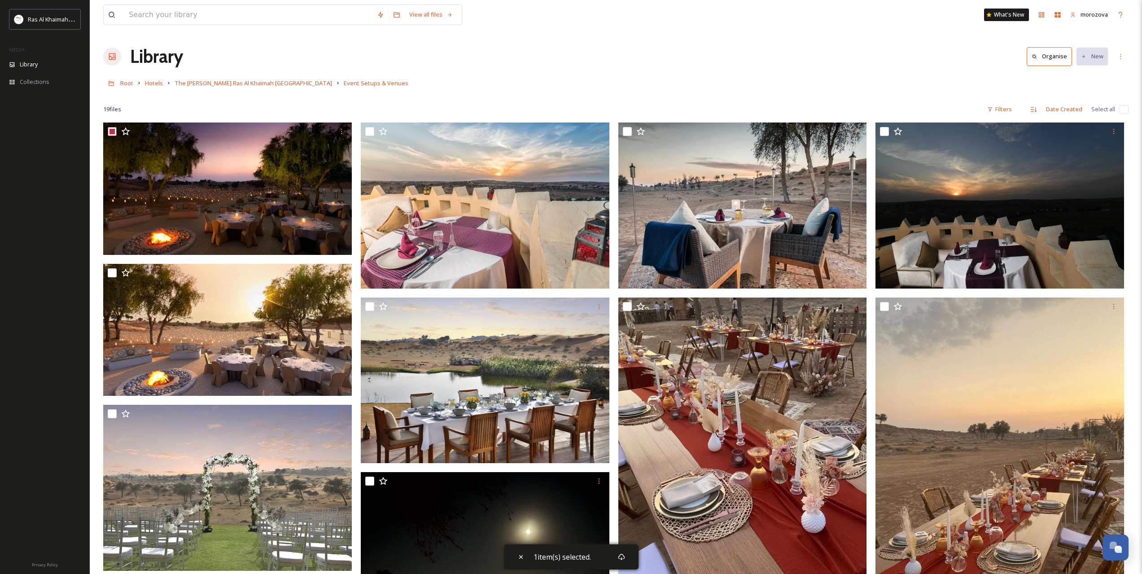
drag, startPoint x: 622, startPoint y: 266, endPoint x: 384, endPoint y: 111, distance: 284.3
click at [265, 83] on span "The [PERSON_NAME] Ras Al Khaimah [GEOGRAPHIC_DATA]" at bounding box center [254, 83] width 158 height 8
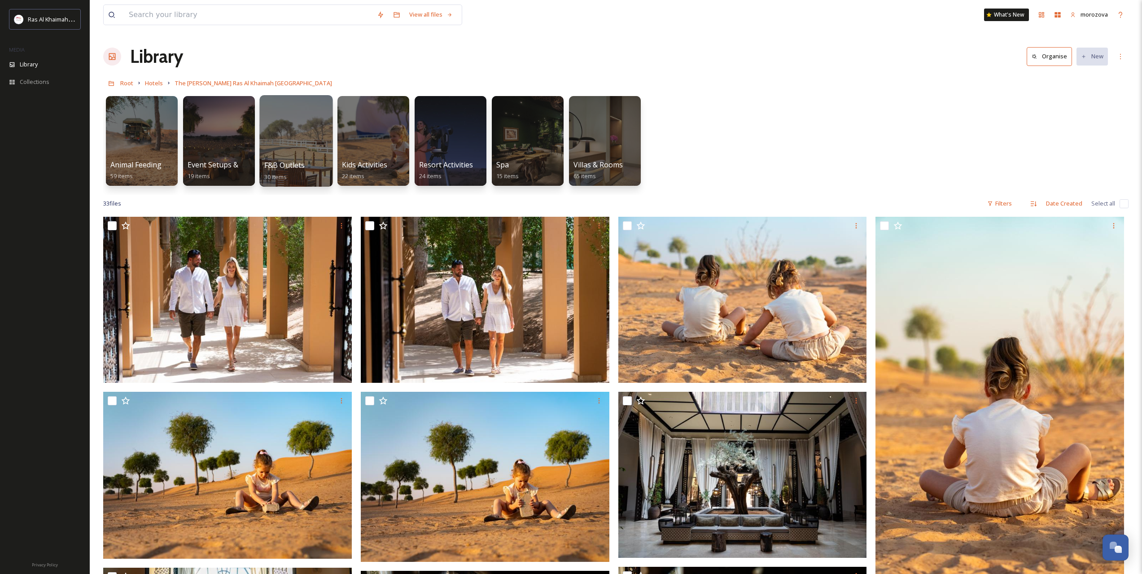
click at [291, 135] on div at bounding box center [295, 141] width 73 height 92
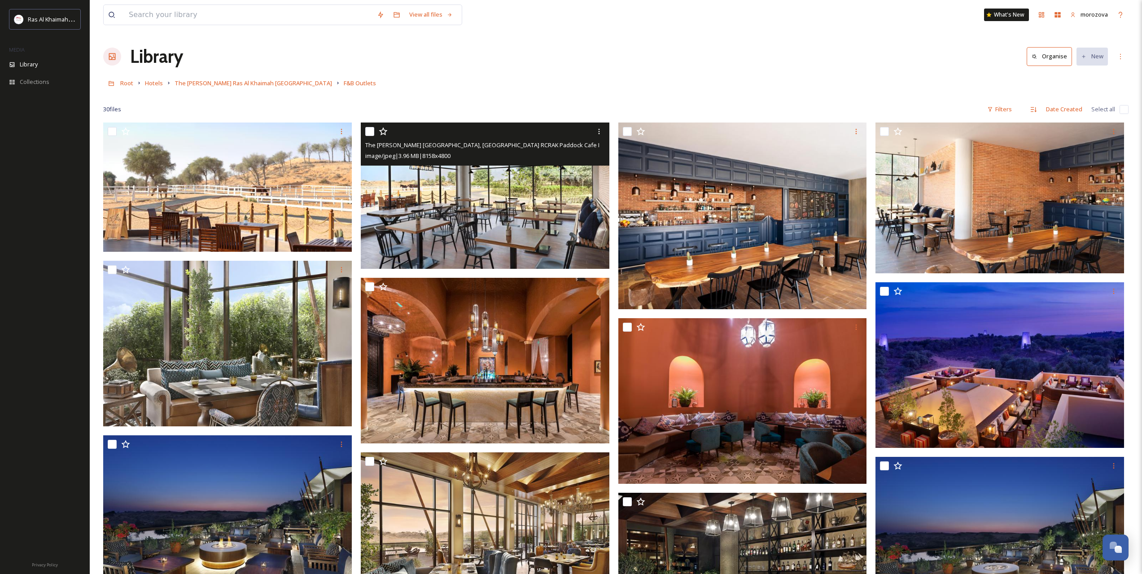
click at [370, 131] on input "checkbox" at bounding box center [369, 131] width 9 height 9
checkbox input "true"
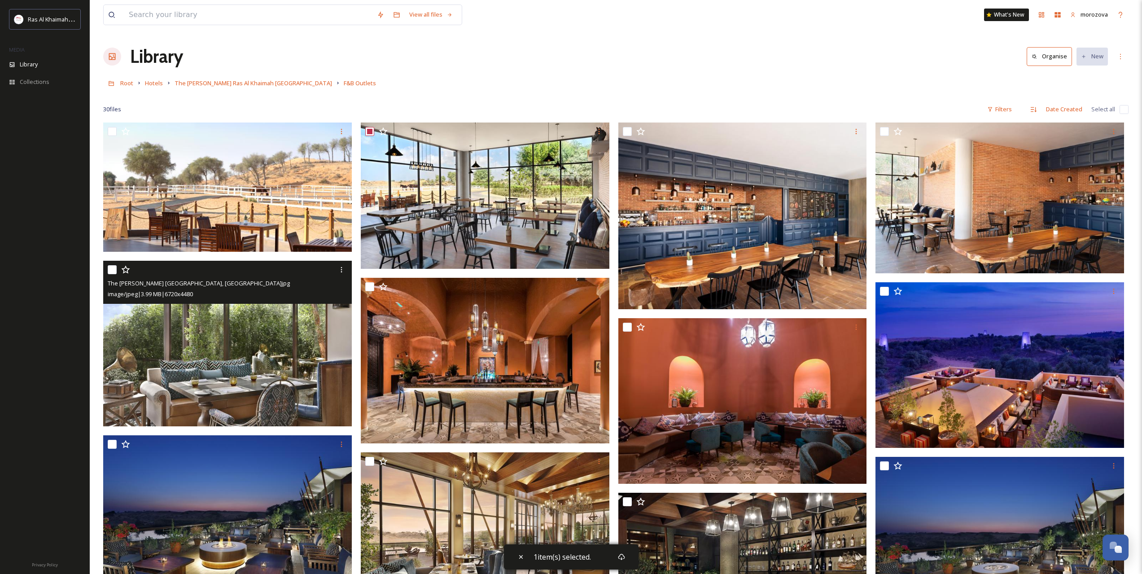
click at [114, 268] on input "checkbox" at bounding box center [112, 269] width 9 height 9
checkbox input "true"
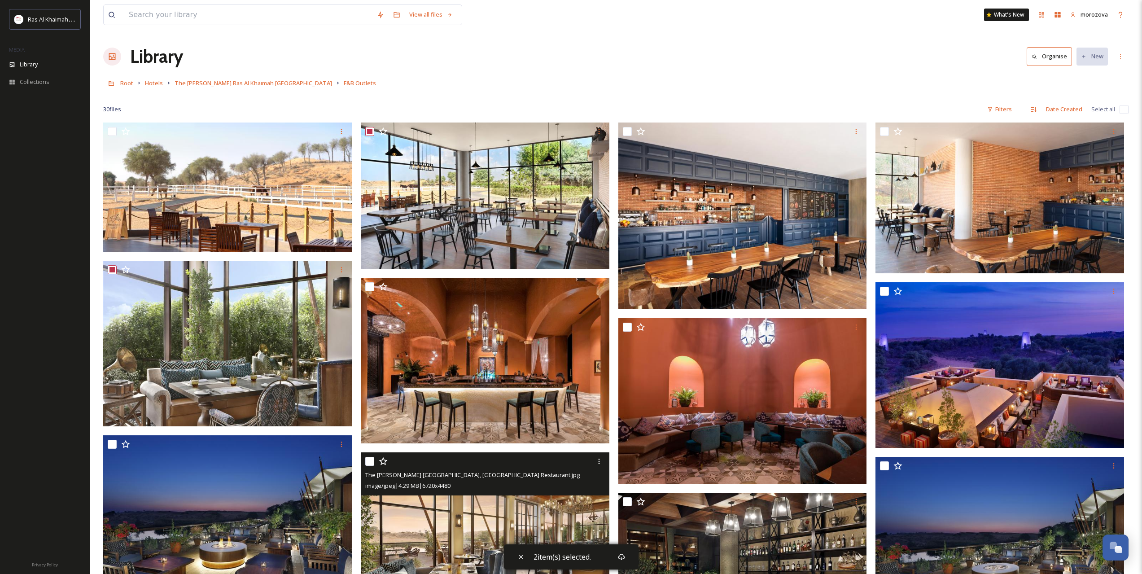
click at [372, 459] on input "checkbox" at bounding box center [369, 461] width 9 height 9
checkbox input "true"
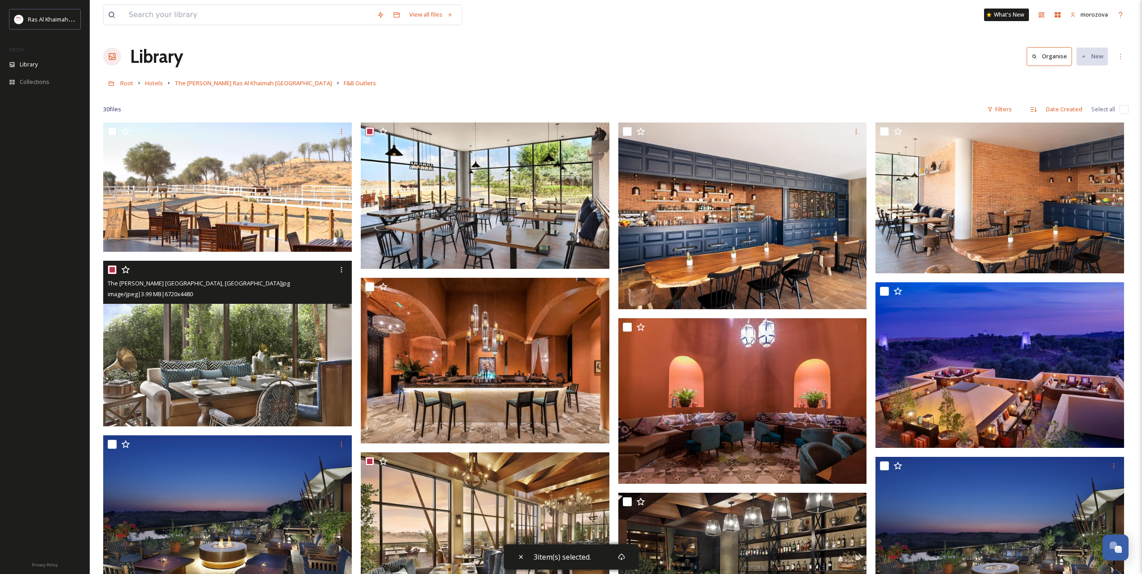
click at [114, 268] on input "checkbox" at bounding box center [112, 269] width 9 height 9
checkbox input "false"
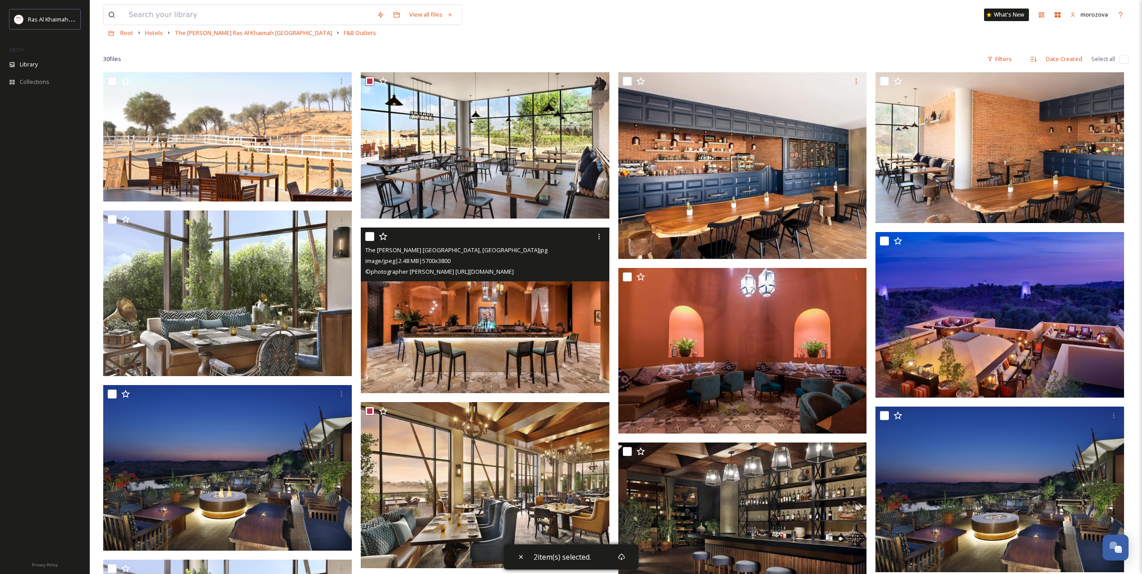
scroll to position [299, 0]
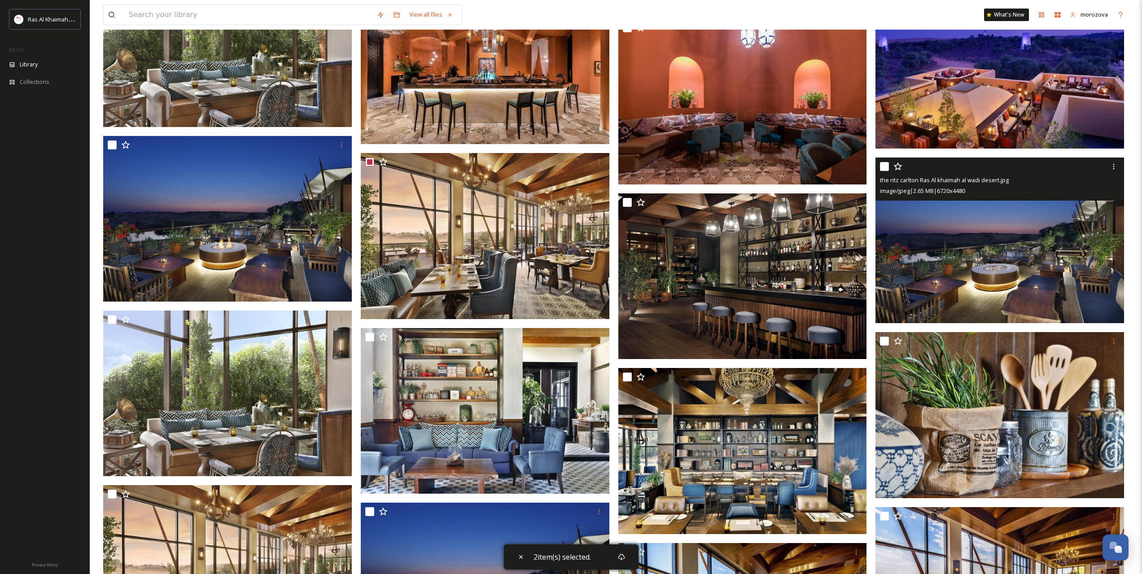
click at [884, 169] on input "checkbox" at bounding box center [884, 166] width 9 height 9
checkbox input "true"
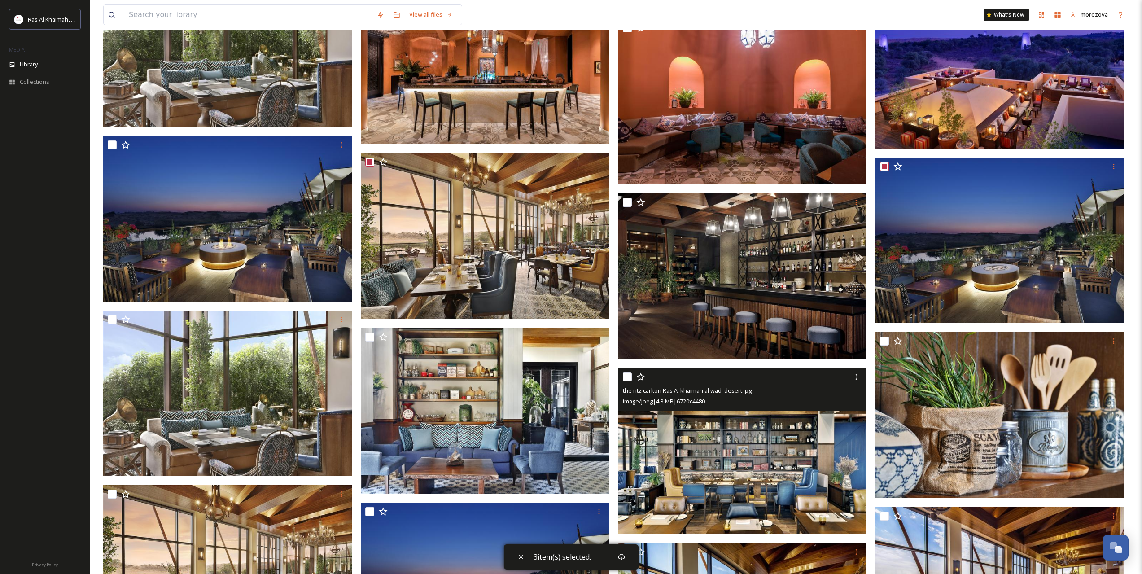
click at [625, 375] on input "checkbox" at bounding box center [627, 376] width 9 height 9
checkbox input "true"
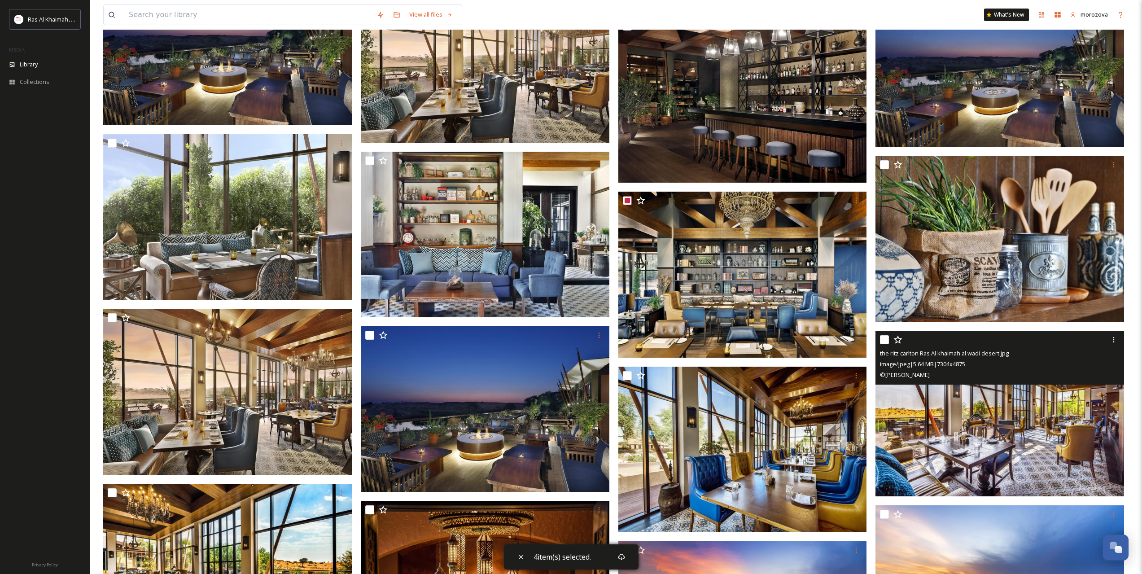
scroll to position [449, 0]
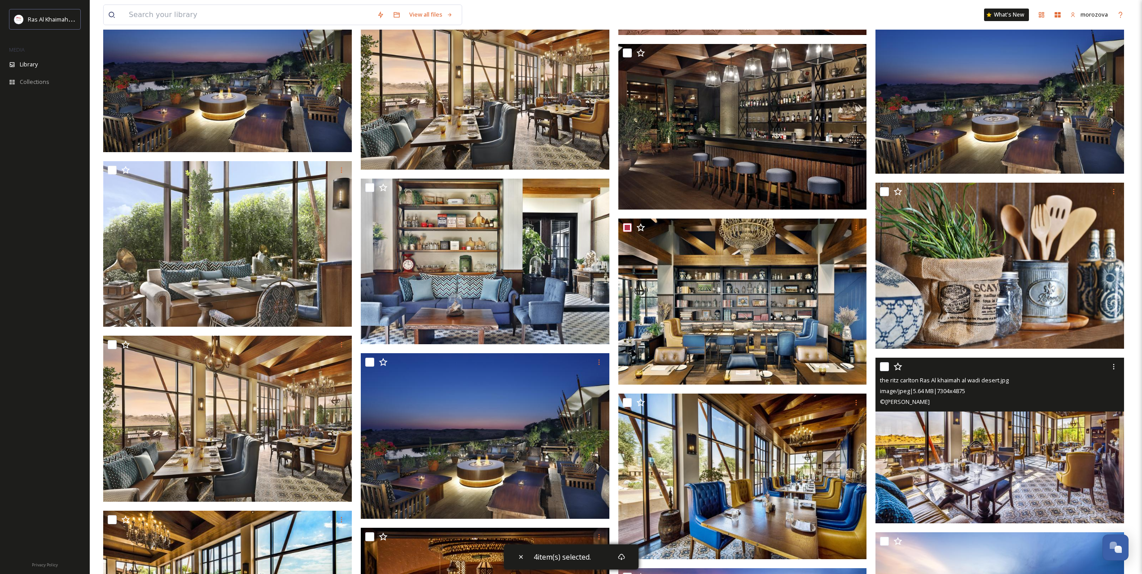
click at [883, 363] on input "checkbox" at bounding box center [884, 366] width 9 height 9
checkbox input "true"
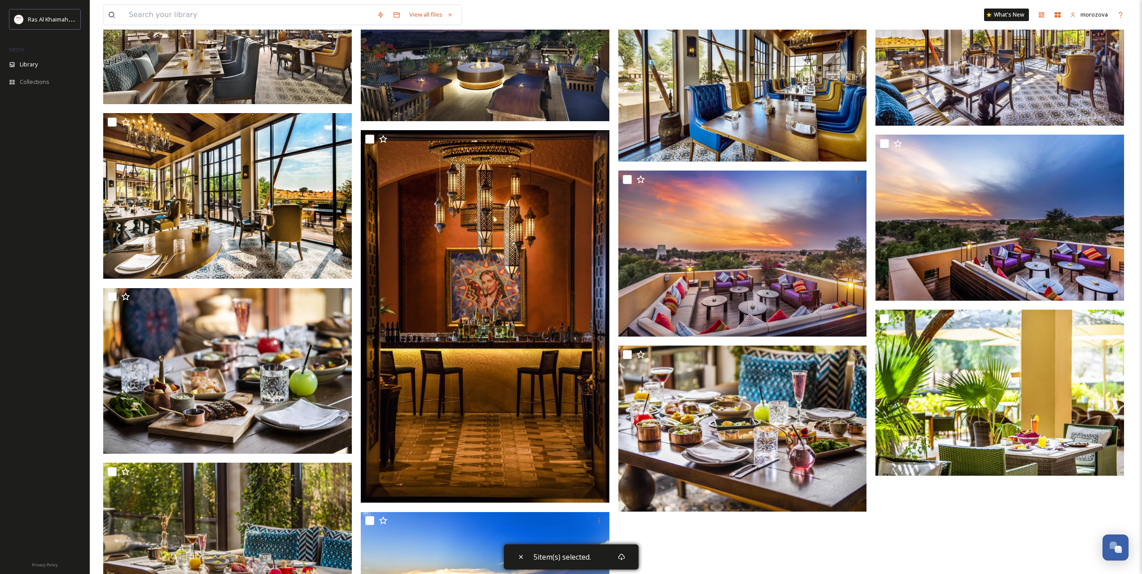
scroll to position [841, 0]
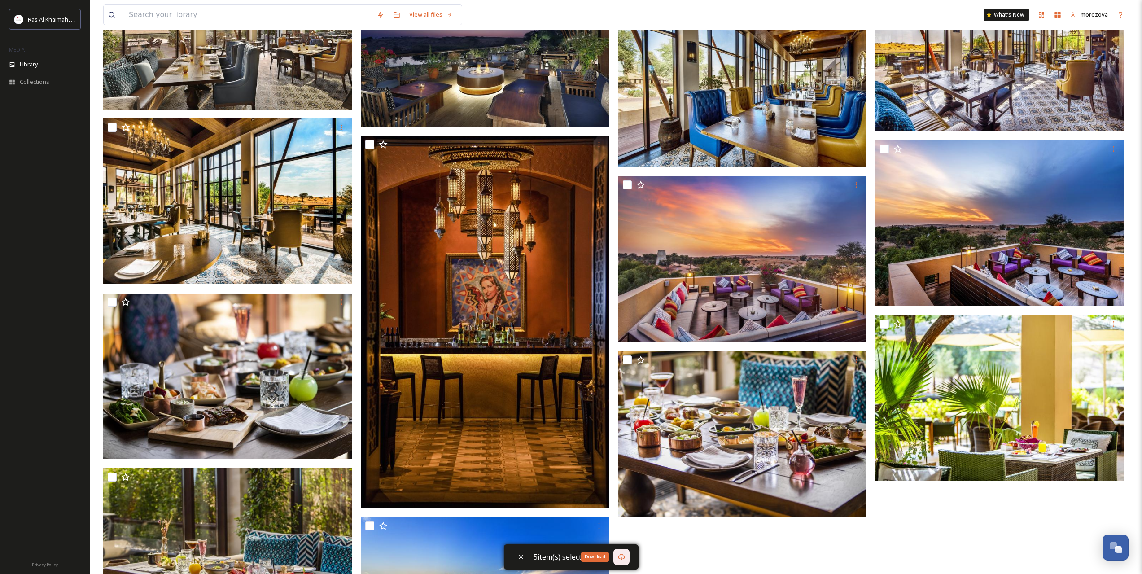
click at [625, 560] on div "Download" at bounding box center [621, 557] width 16 height 16
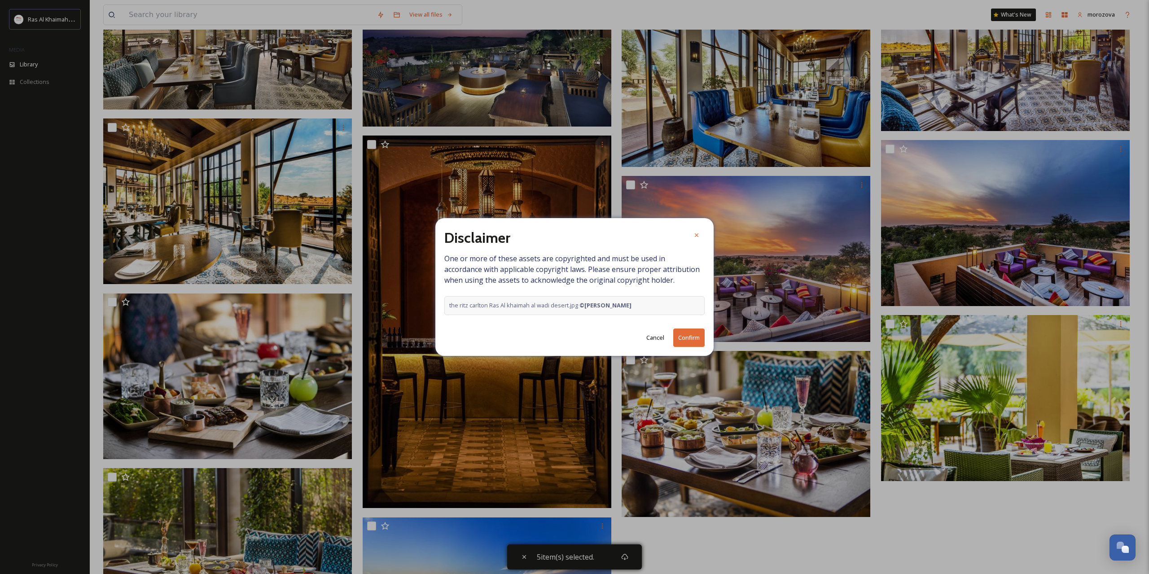
click at [687, 337] on button "Confirm" at bounding box center [688, 337] width 31 height 18
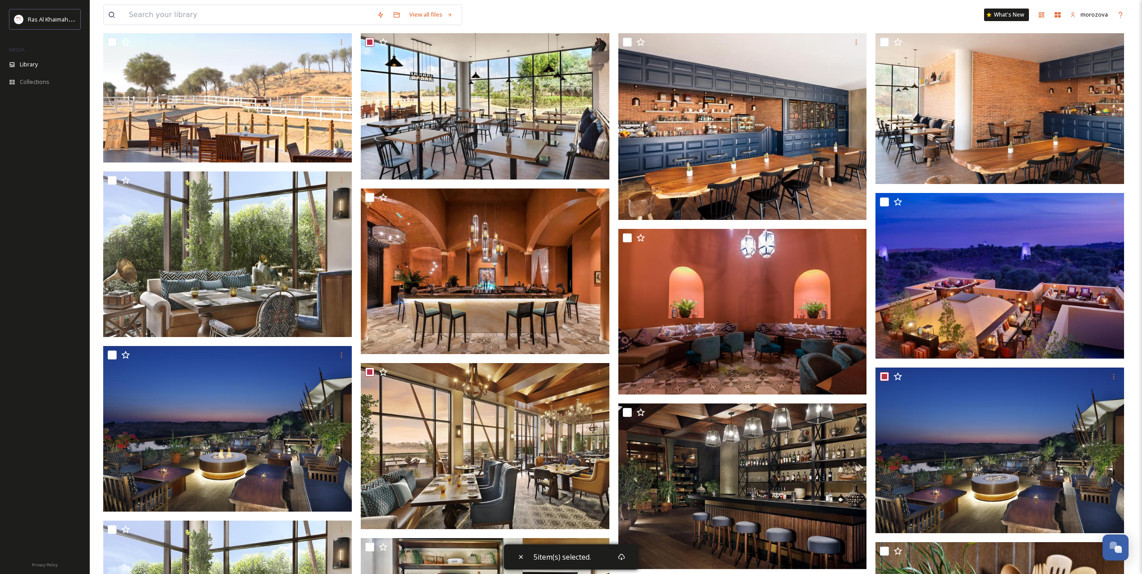
scroll to position [18, 0]
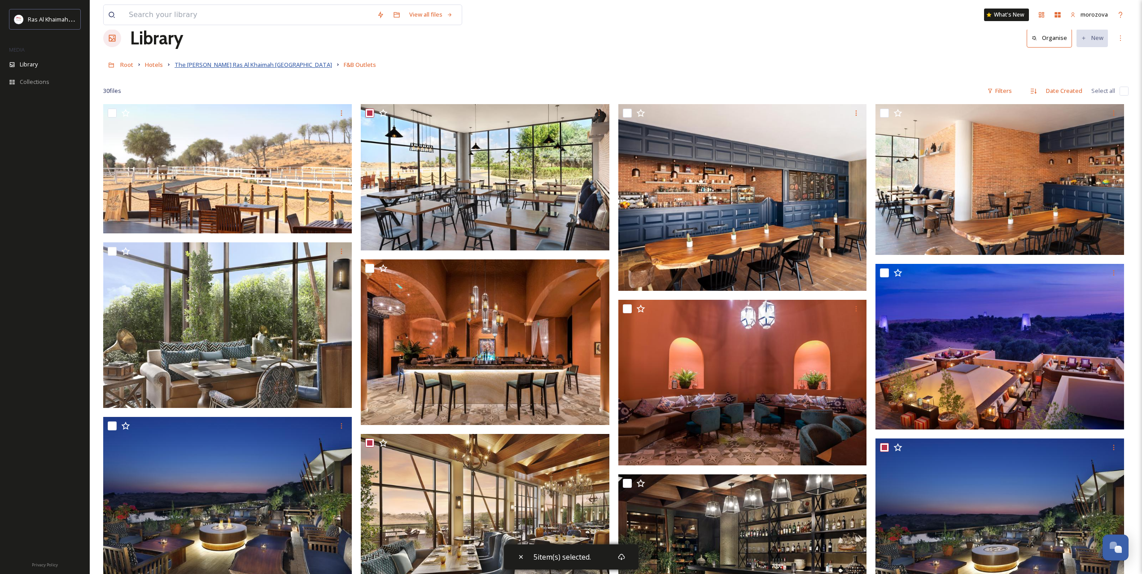
click at [289, 68] on span "The [PERSON_NAME] Ras Al Khaimah [GEOGRAPHIC_DATA]" at bounding box center [254, 65] width 158 height 8
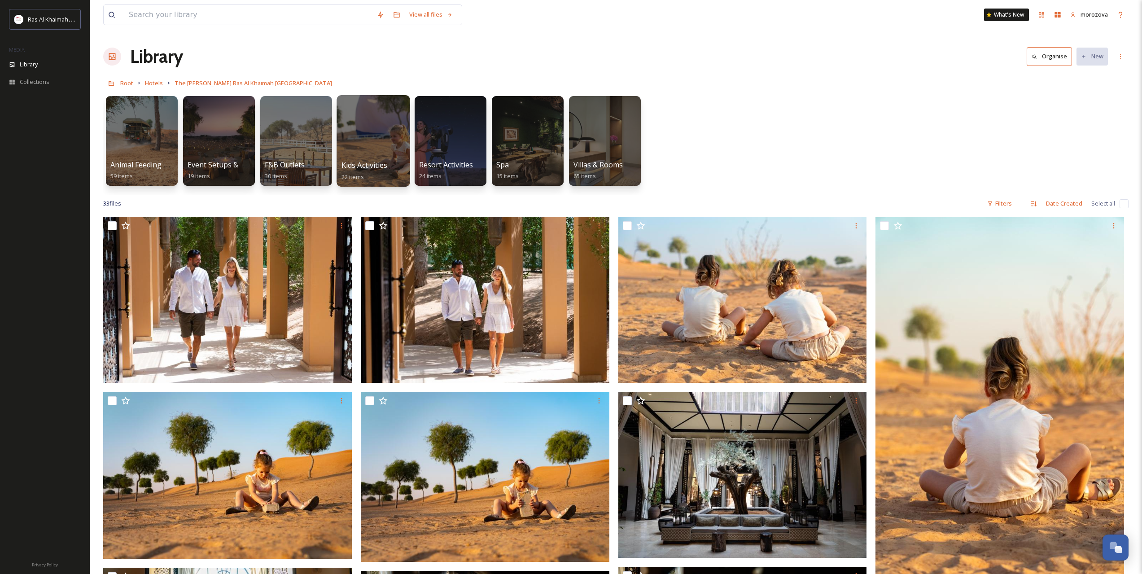
click at [379, 135] on div at bounding box center [373, 141] width 73 height 92
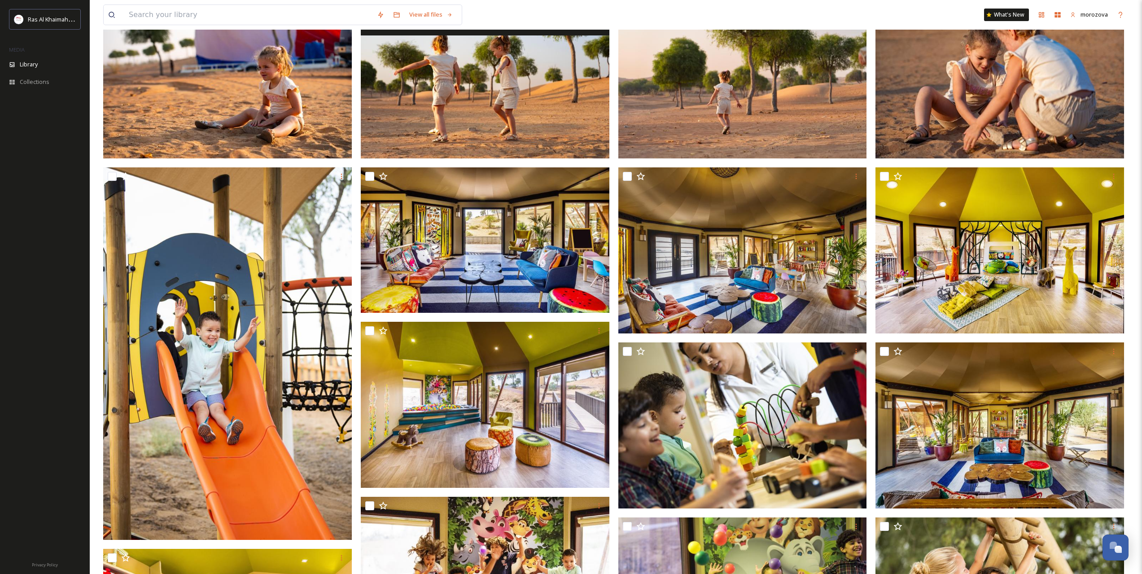
scroll to position [149, 0]
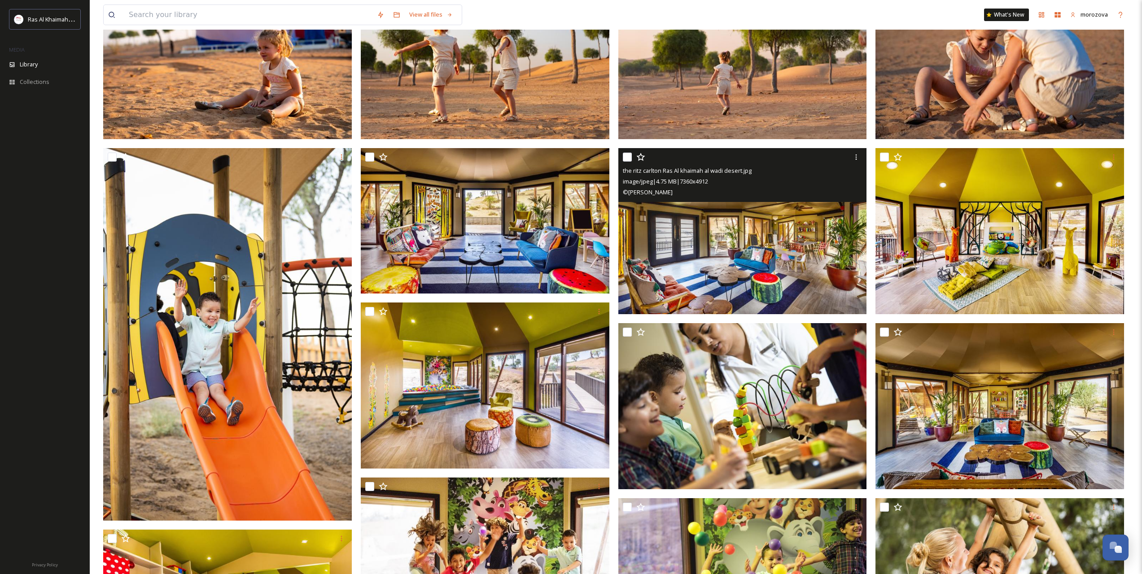
click at [628, 158] on input "checkbox" at bounding box center [627, 157] width 9 height 9
checkbox input "true"
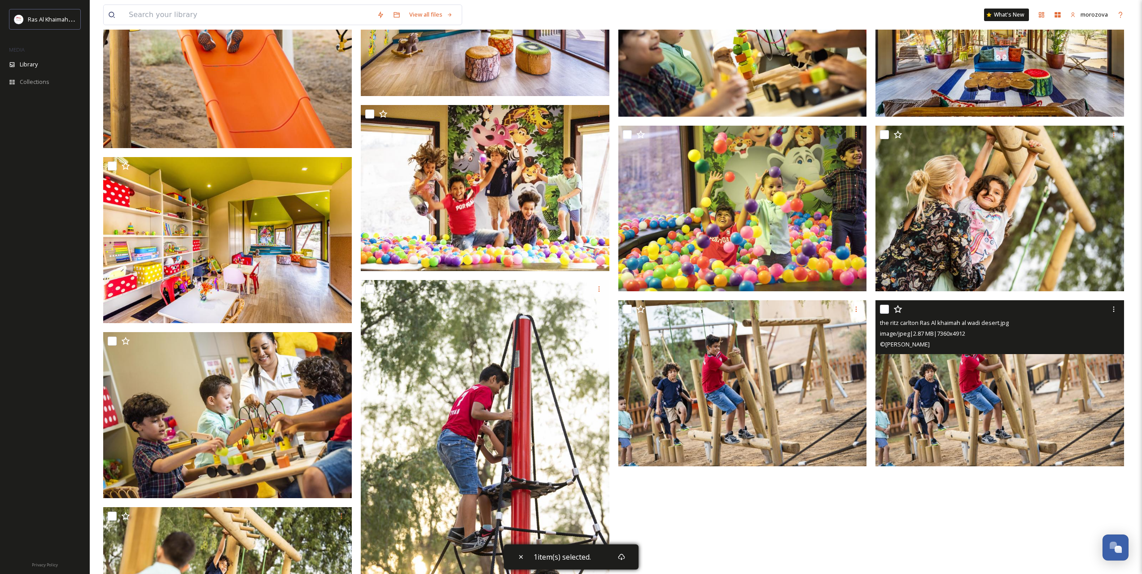
scroll to position [512, 0]
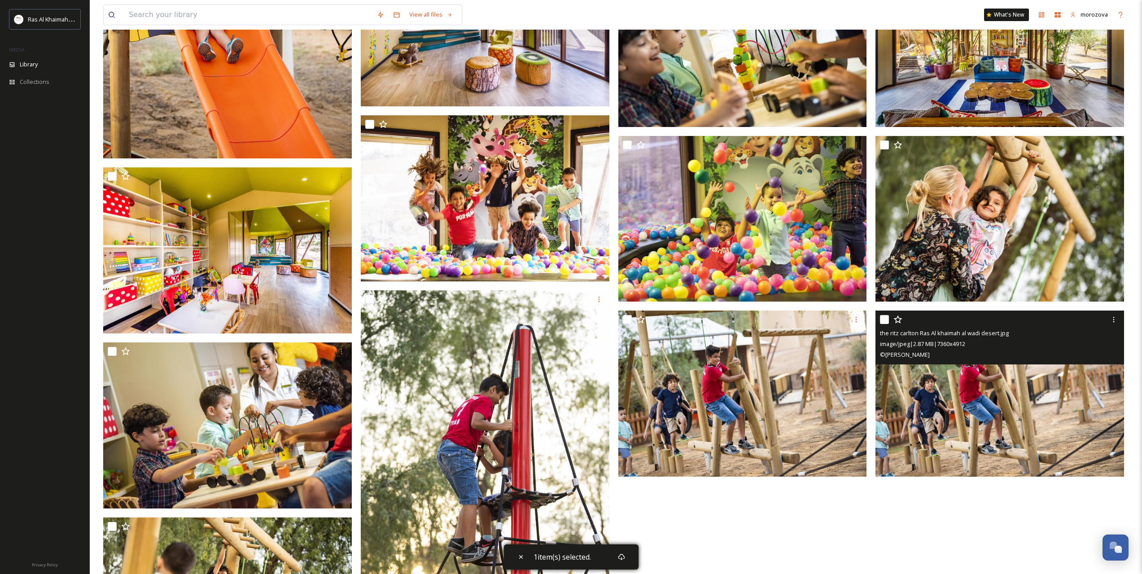
click at [884, 317] on input "checkbox" at bounding box center [884, 319] width 9 height 9
checkbox input "true"
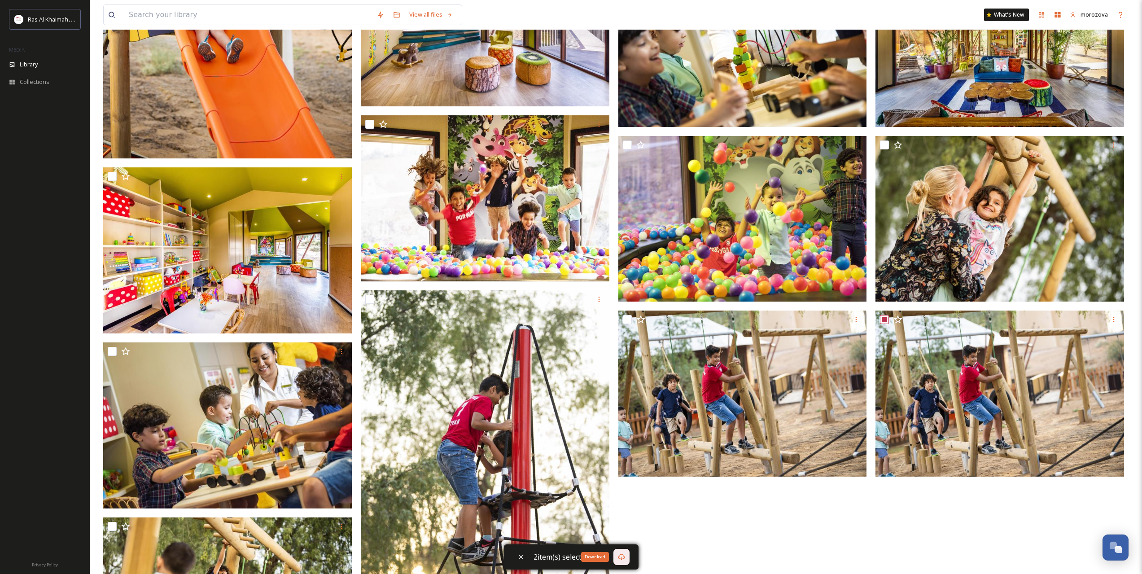
click at [627, 552] on div "Download" at bounding box center [621, 557] width 16 height 16
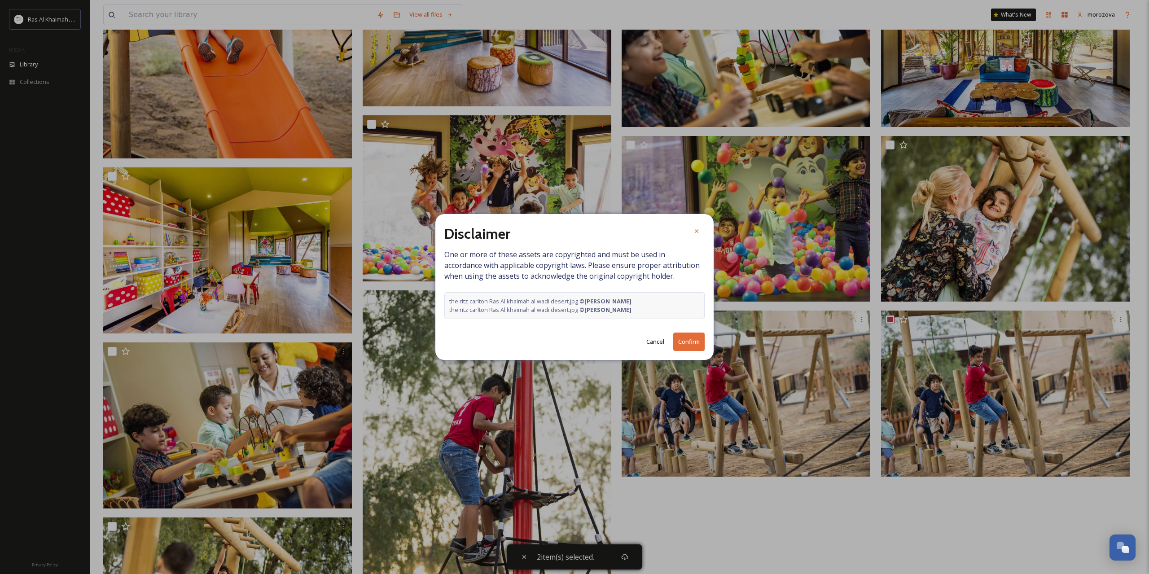
click at [692, 344] on button "Confirm" at bounding box center [688, 342] width 31 height 18
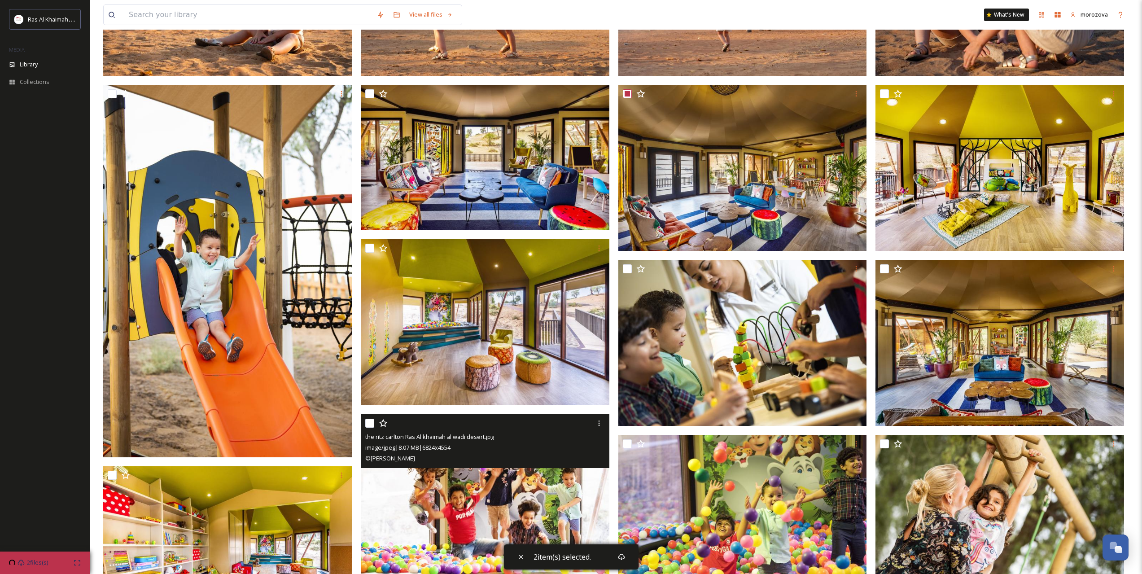
scroll to position [0, 0]
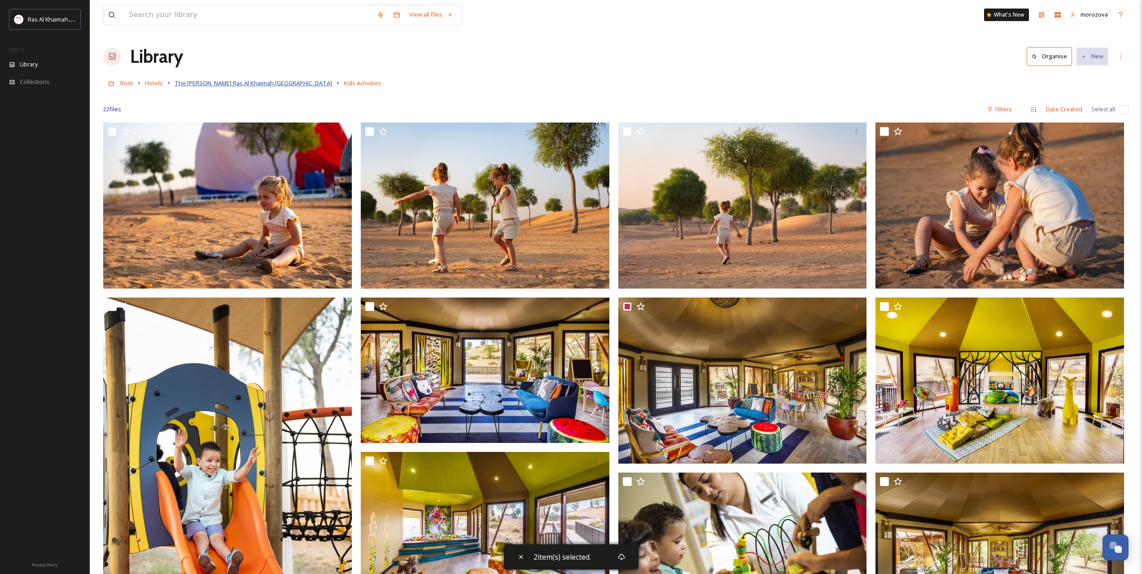
click at [290, 85] on span "The [PERSON_NAME] Ras Al Khaimah [GEOGRAPHIC_DATA]" at bounding box center [254, 83] width 158 height 8
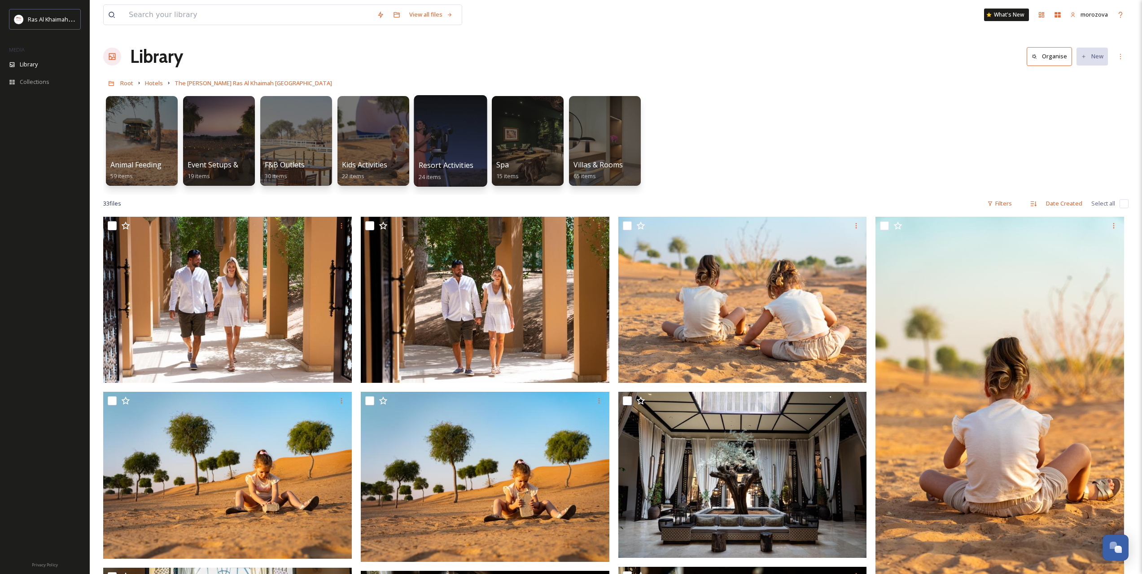
click at [453, 131] on div at bounding box center [450, 141] width 73 height 92
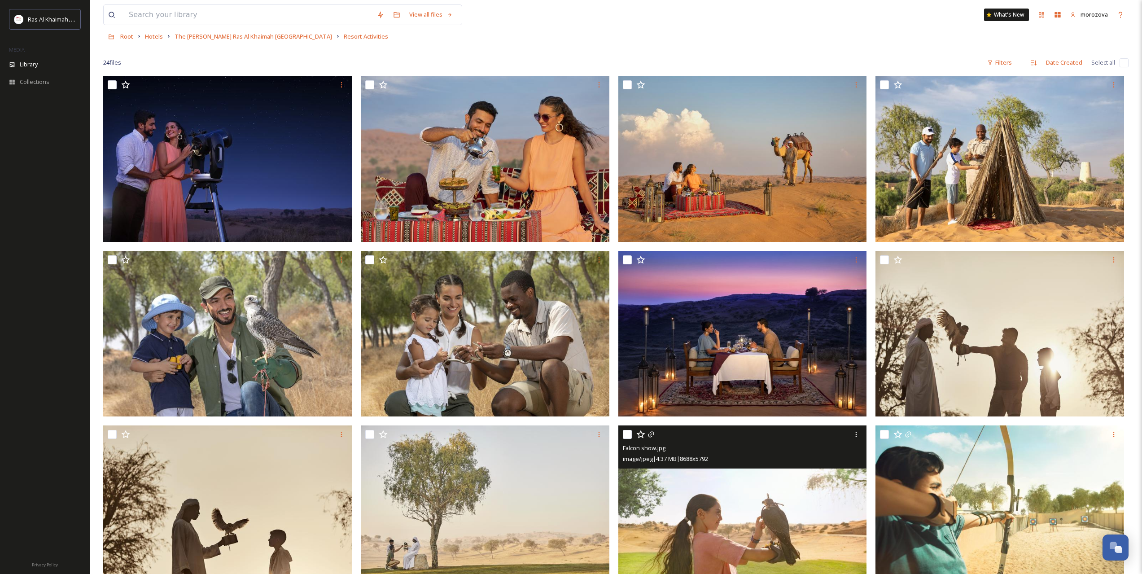
scroll to position [12, 0]
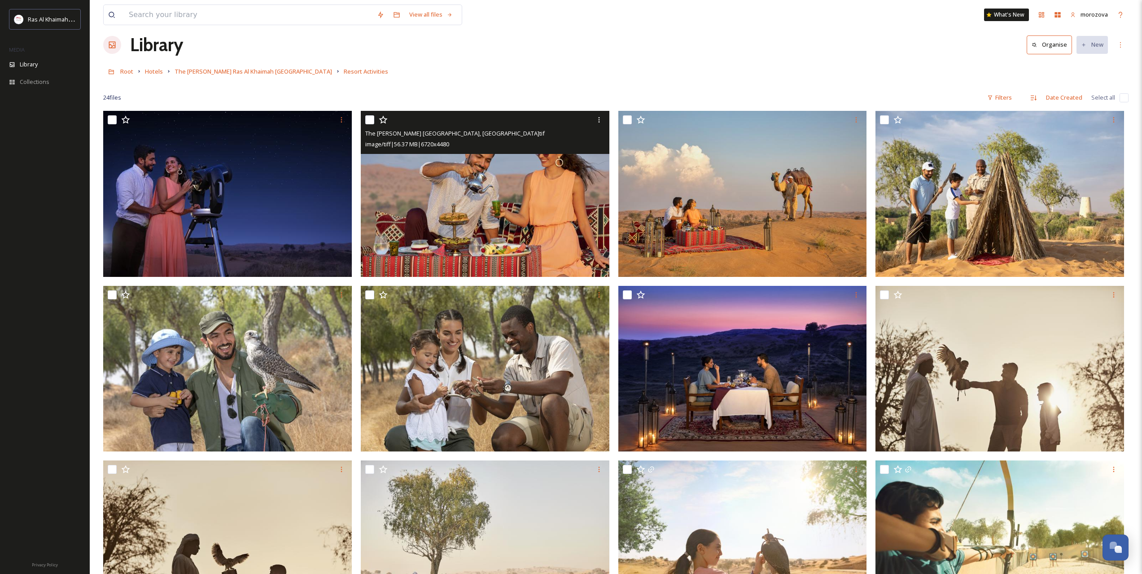
click at [369, 118] on input "checkbox" at bounding box center [369, 119] width 9 height 9
checkbox input "true"
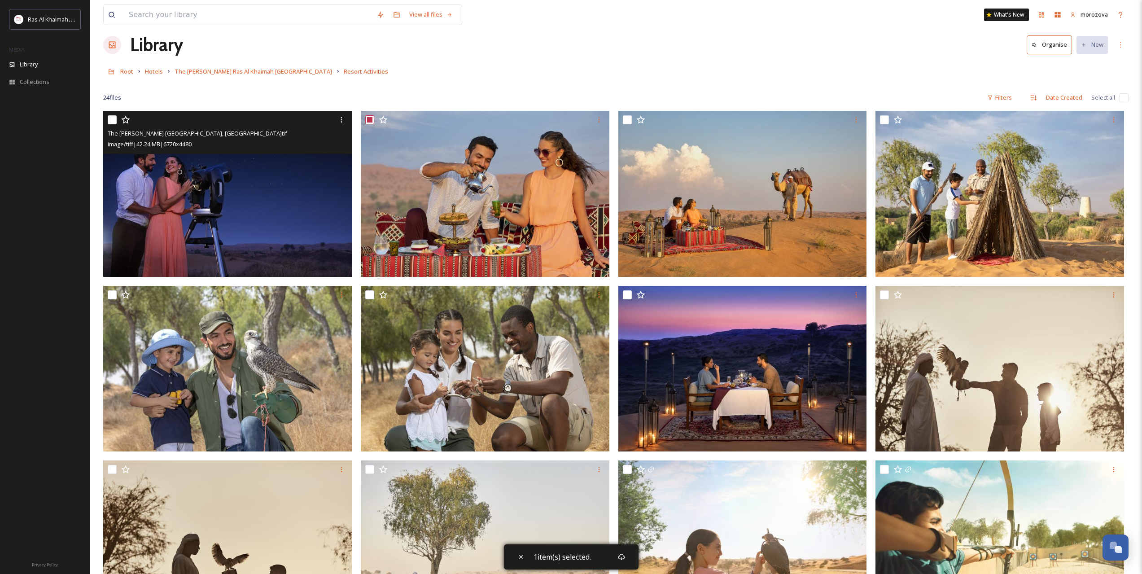
click at [115, 119] on input "checkbox" at bounding box center [112, 119] width 9 height 9
checkbox input "true"
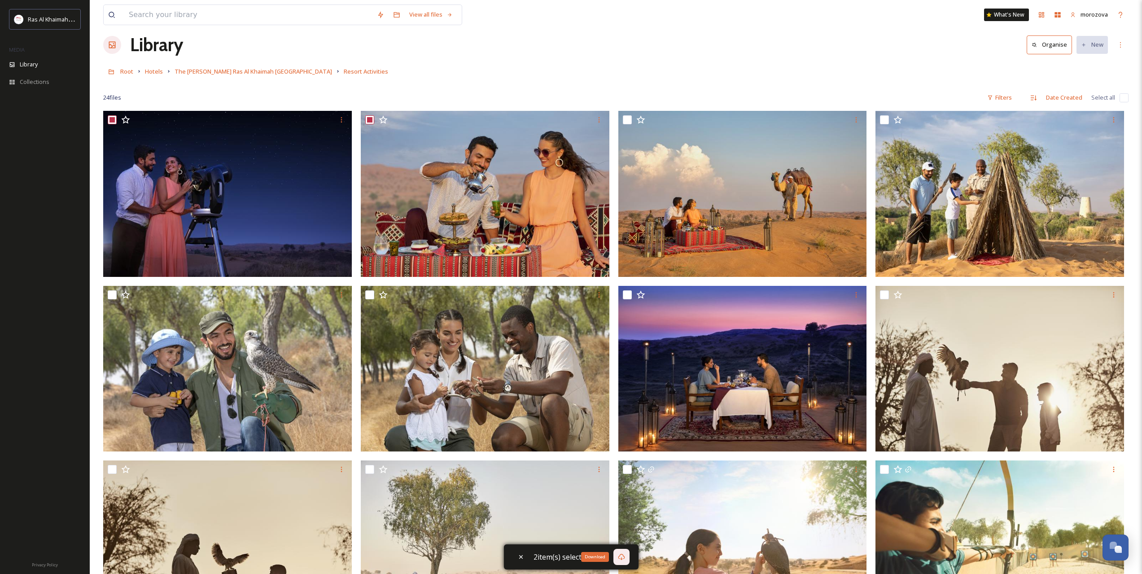
click at [622, 552] on div "Download" at bounding box center [621, 557] width 16 height 16
click at [298, 73] on span "The [PERSON_NAME] Ras Al Khaimah [GEOGRAPHIC_DATA]" at bounding box center [254, 71] width 158 height 8
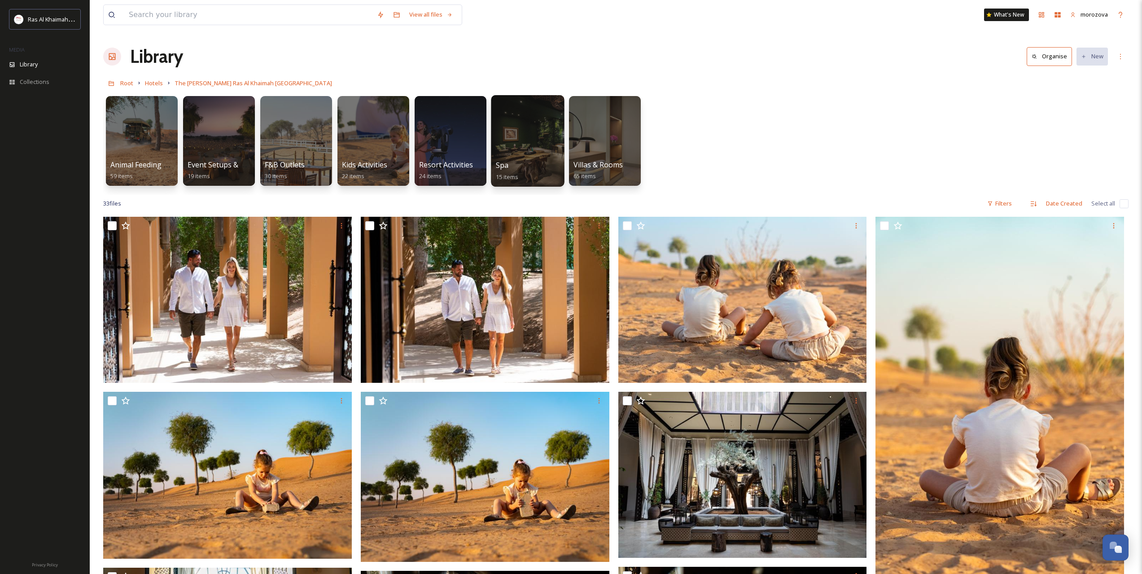
click at [531, 144] on div at bounding box center [527, 141] width 73 height 92
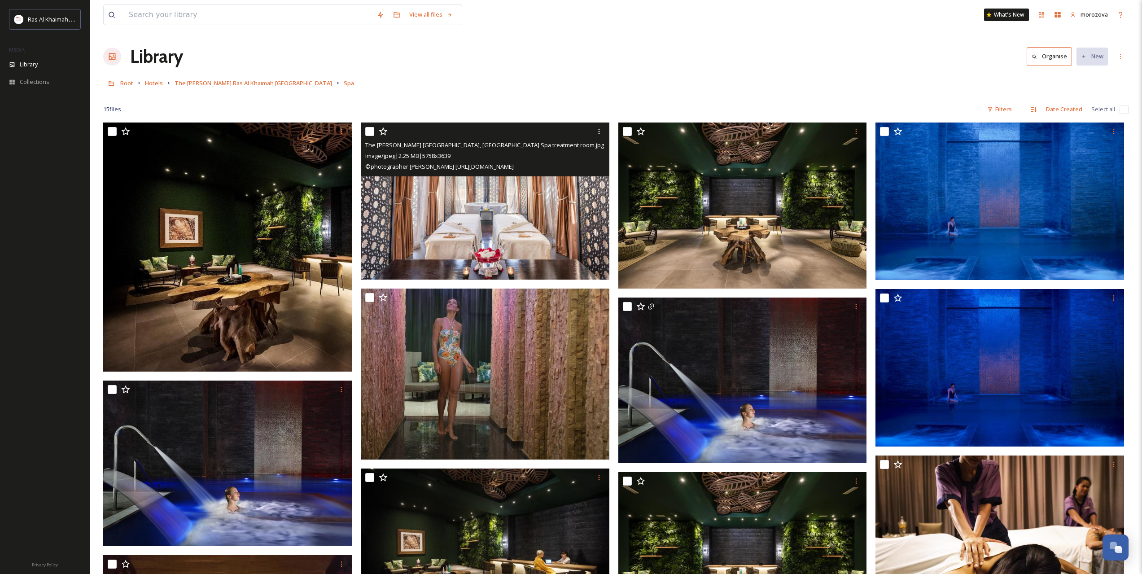
click at [372, 131] on input "checkbox" at bounding box center [369, 131] width 9 height 9
checkbox input "true"
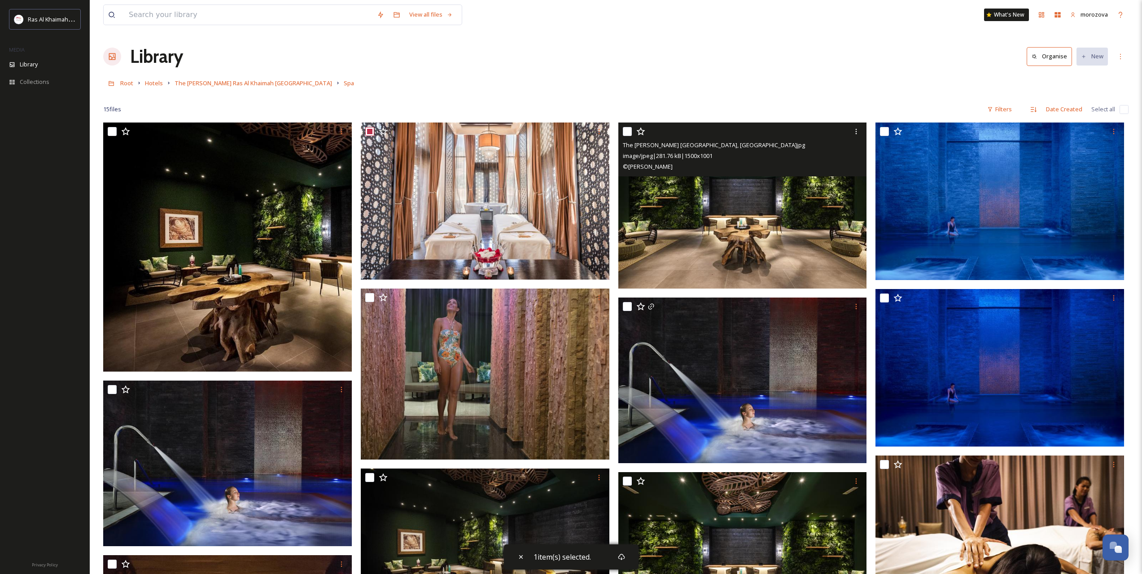
click at [621, 128] on div "The [PERSON_NAME] Ras Al Khaimah, [GEOGRAPHIC_DATA]jpg image/jpeg | 281.76 kB |…" at bounding box center [742, 150] width 249 height 54
click at [628, 133] on input "checkbox" at bounding box center [627, 131] width 9 height 9
checkbox input "true"
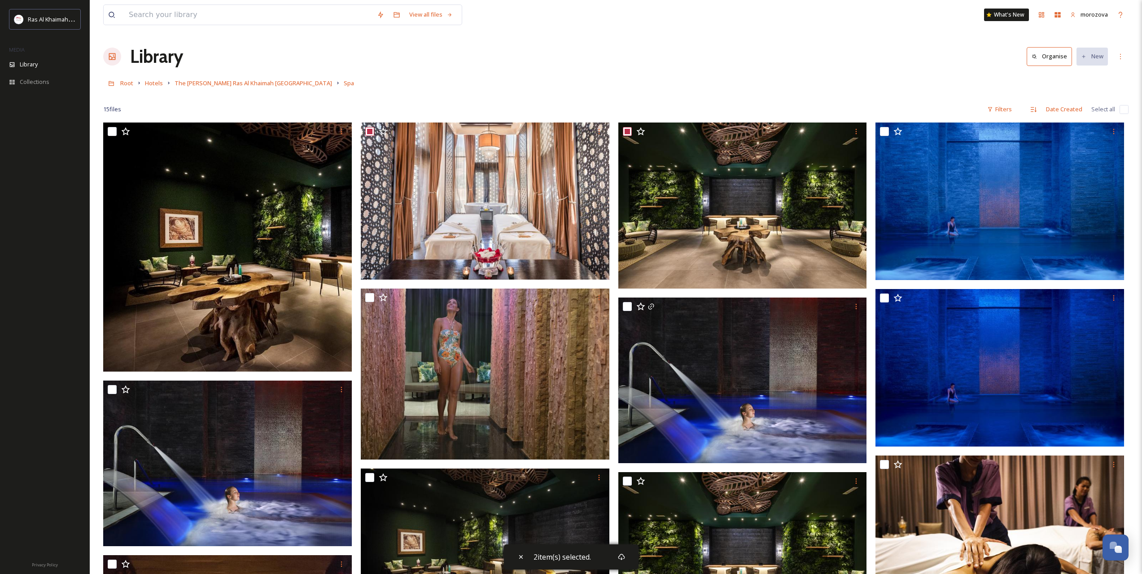
click at [855, 108] on div "15 file s Filters Date Created Select all" at bounding box center [615, 110] width 1025 height 18
click at [622, 553] on icon at bounding box center [621, 556] width 7 height 7
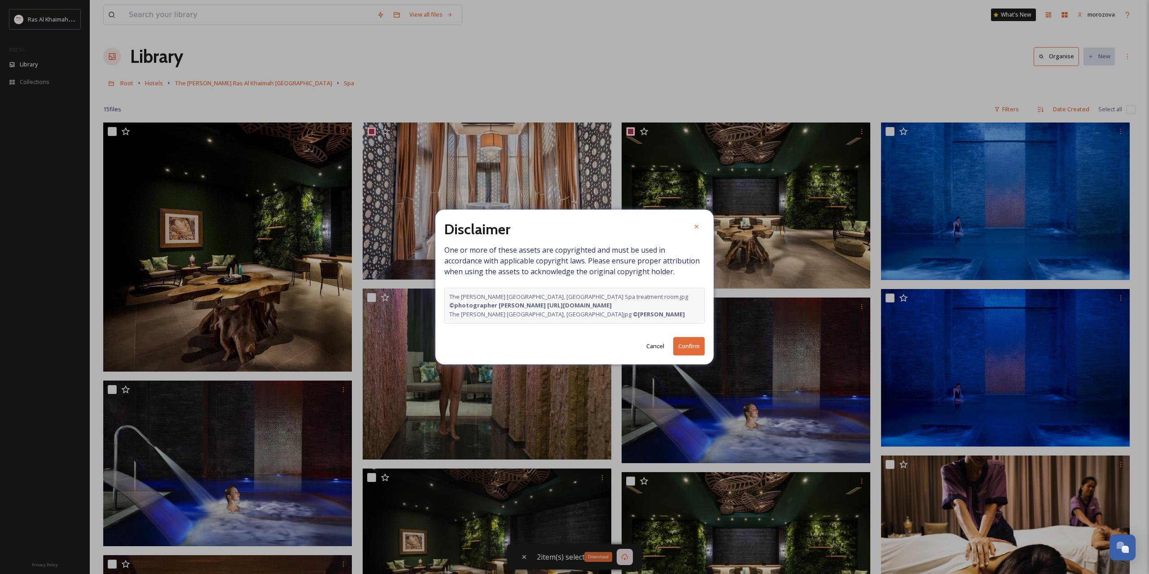
click at [687, 342] on button "Confirm" at bounding box center [688, 346] width 31 height 18
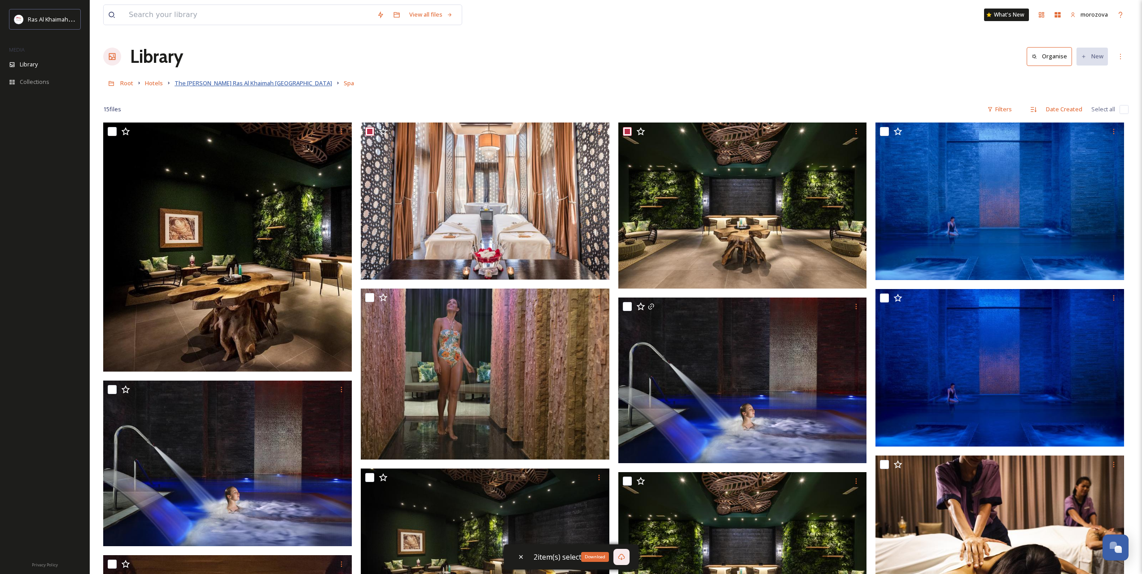
click at [280, 83] on span "The [PERSON_NAME] Ras Al Khaimah [GEOGRAPHIC_DATA]" at bounding box center [254, 83] width 158 height 8
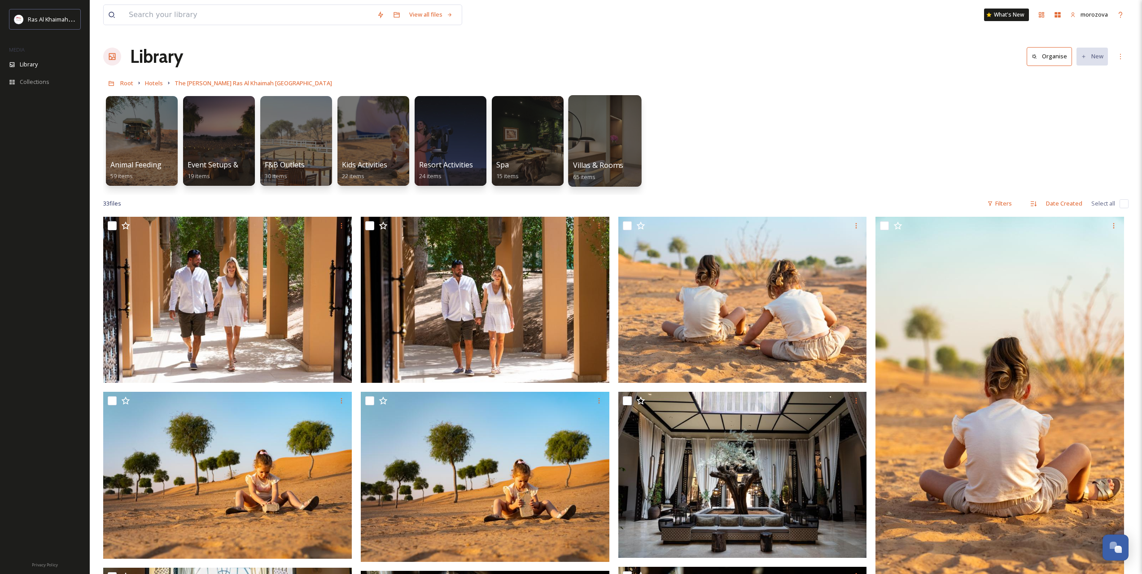
click at [615, 134] on div at bounding box center [604, 141] width 73 height 92
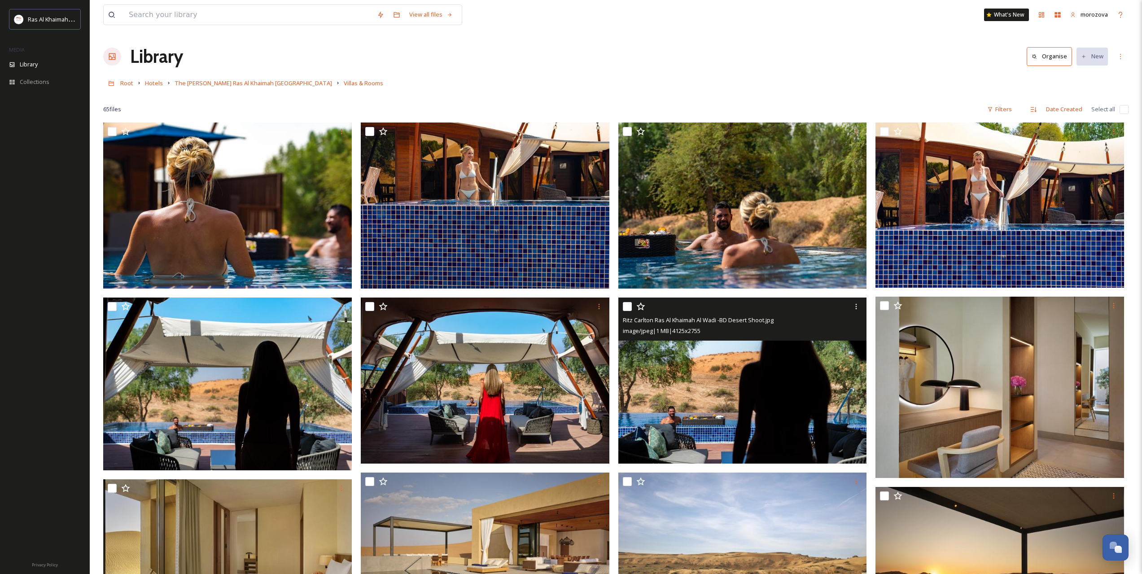
click at [626, 309] on input "checkbox" at bounding box center [627, 306] width 9 height 9
checkbox input "true"
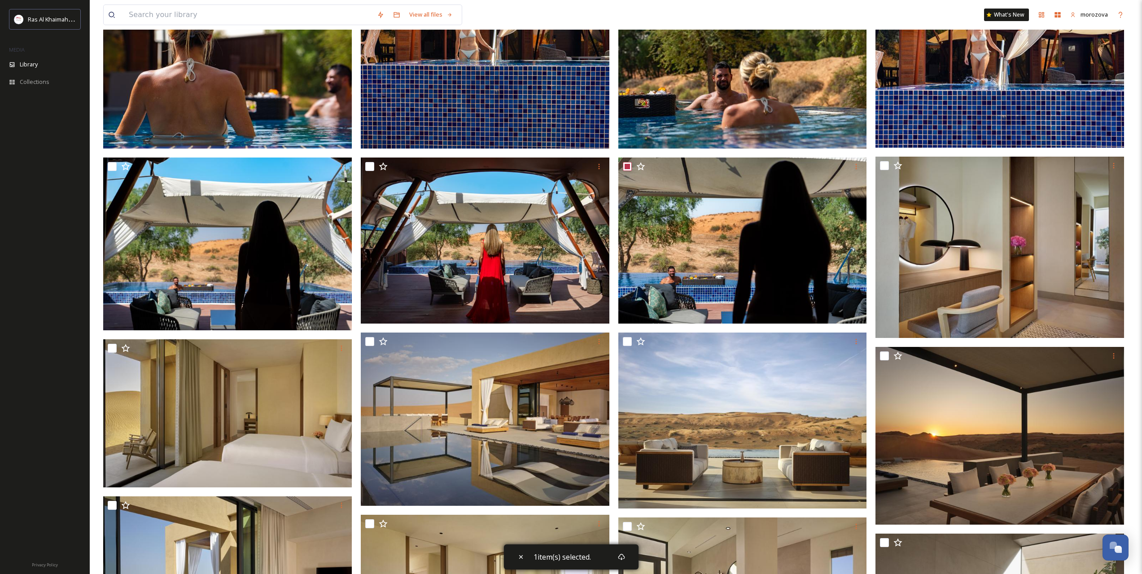
scroll to position [224, 0]
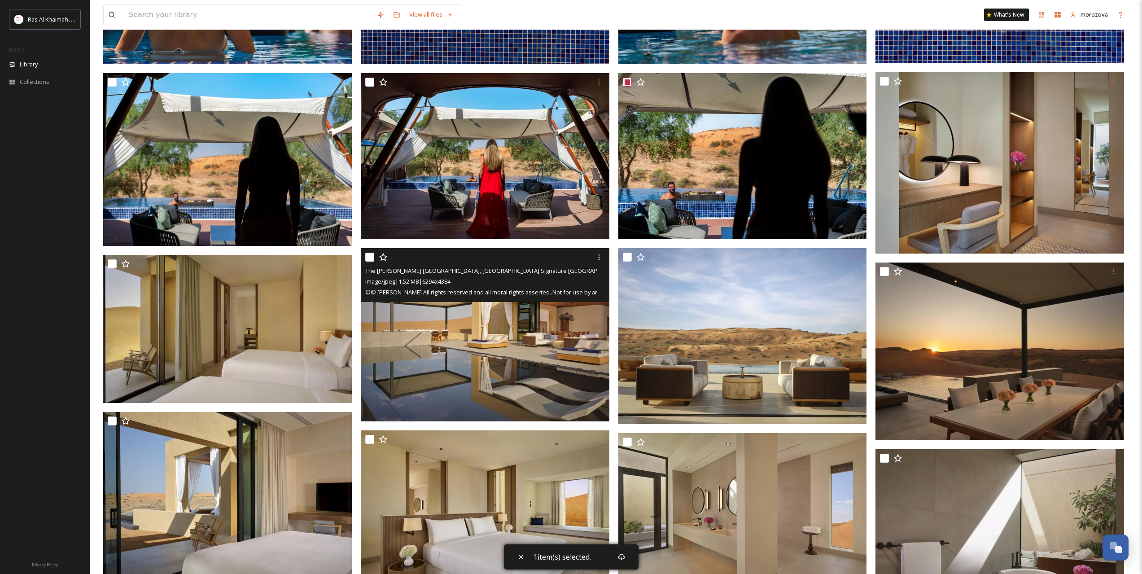
click at [368, 257] on input "checkbox" at bounding box center [369, 257] width 9 height 9
checkbox input "true"
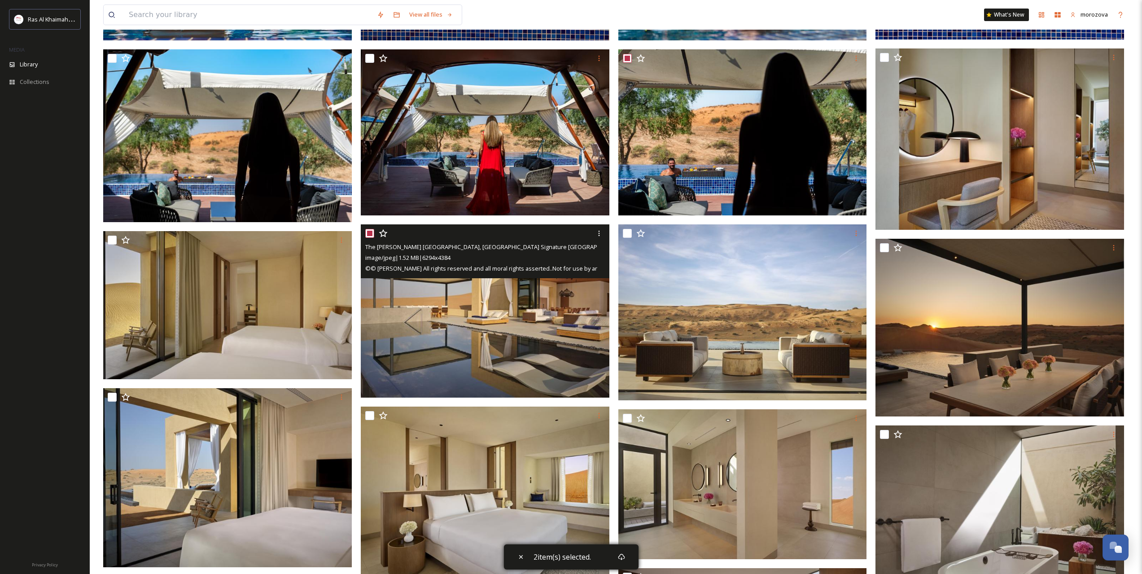
scroll to position [449, 0]
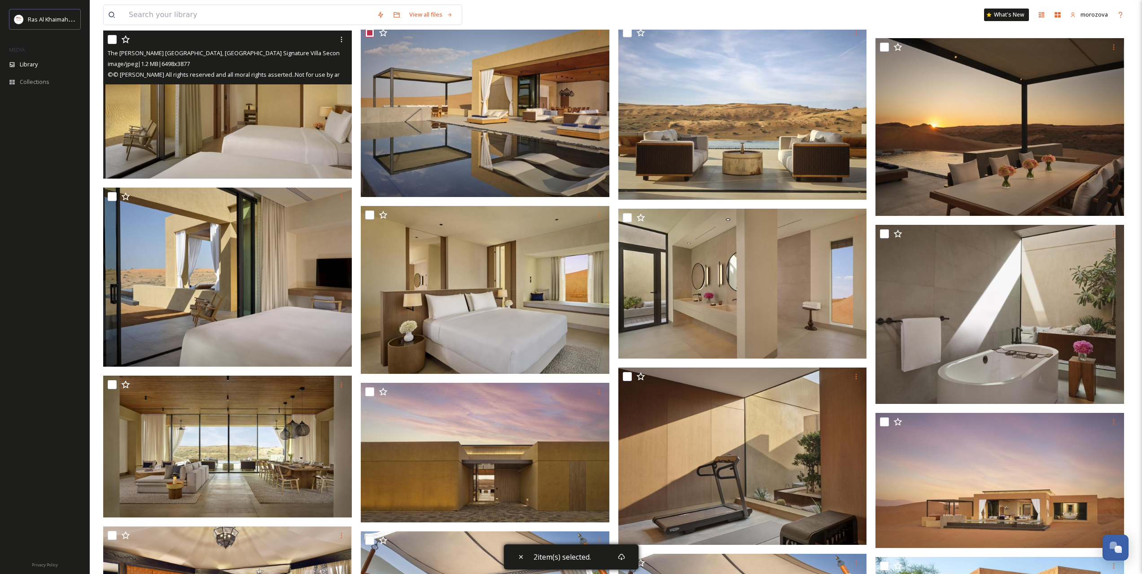
click at [112, 43] on input "checkbox" at bounding box center [112, 39] width 9 height 9
checkbox input "true"
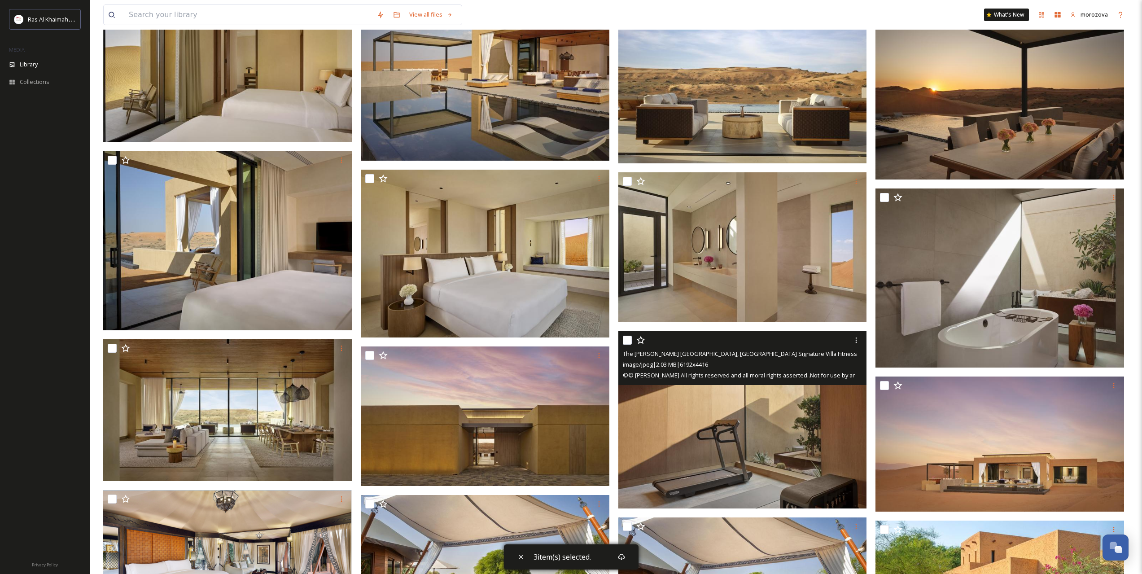
scroll to position [673, 0]
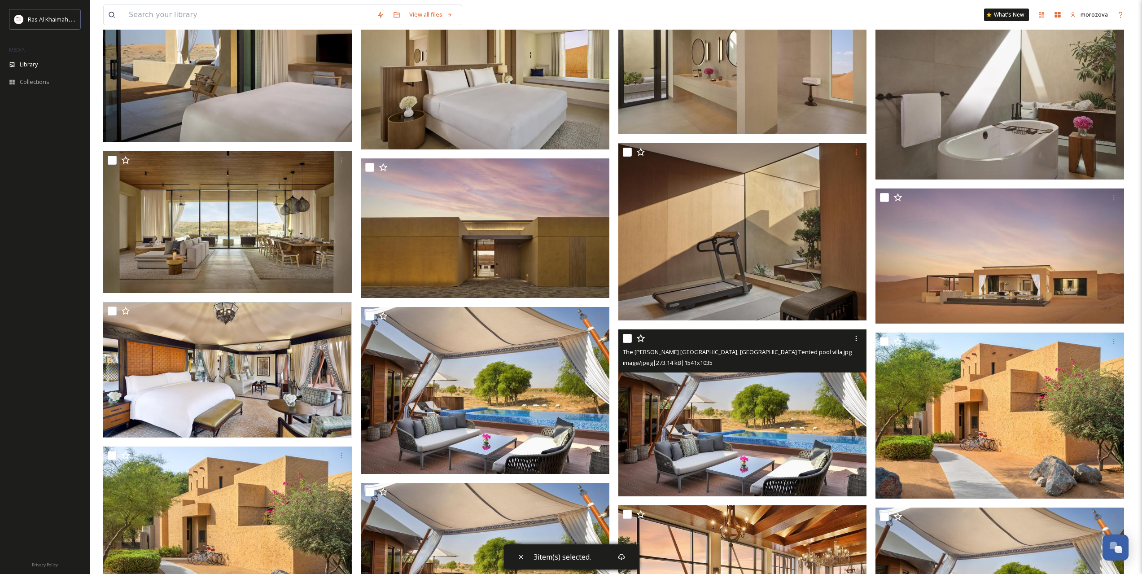
click at [623, 339] on input "checkbox" at bounding box center [627, 338] width 9 height 9
checkbox input "true"
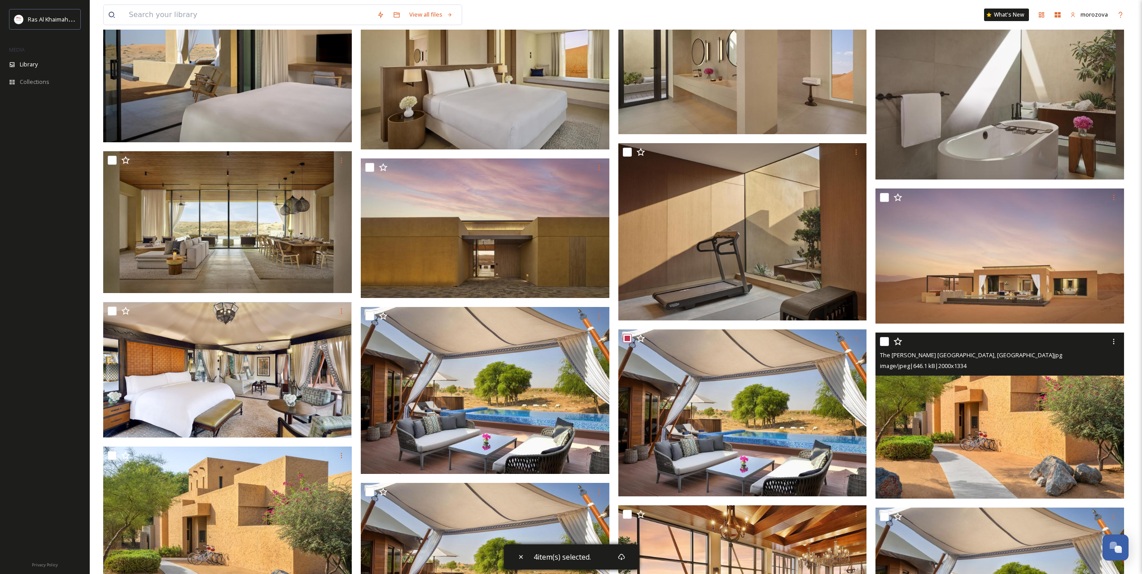
click at [883, 339] on input "checkbox" at bounding box center [884, 341] width 9 height 9
checkbox input "true"
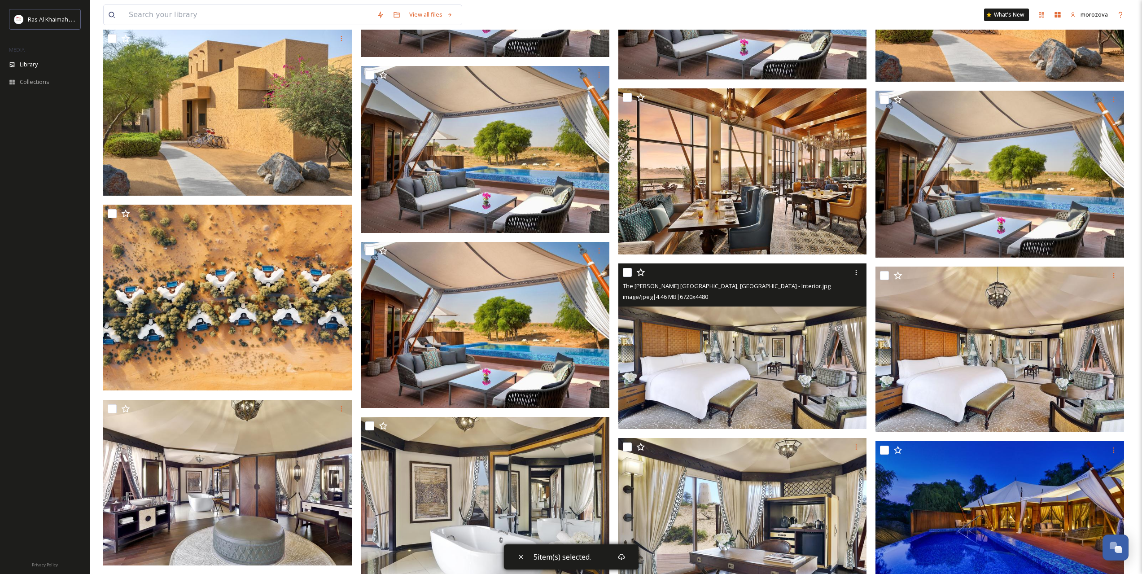
scroll to position [1122, 0]
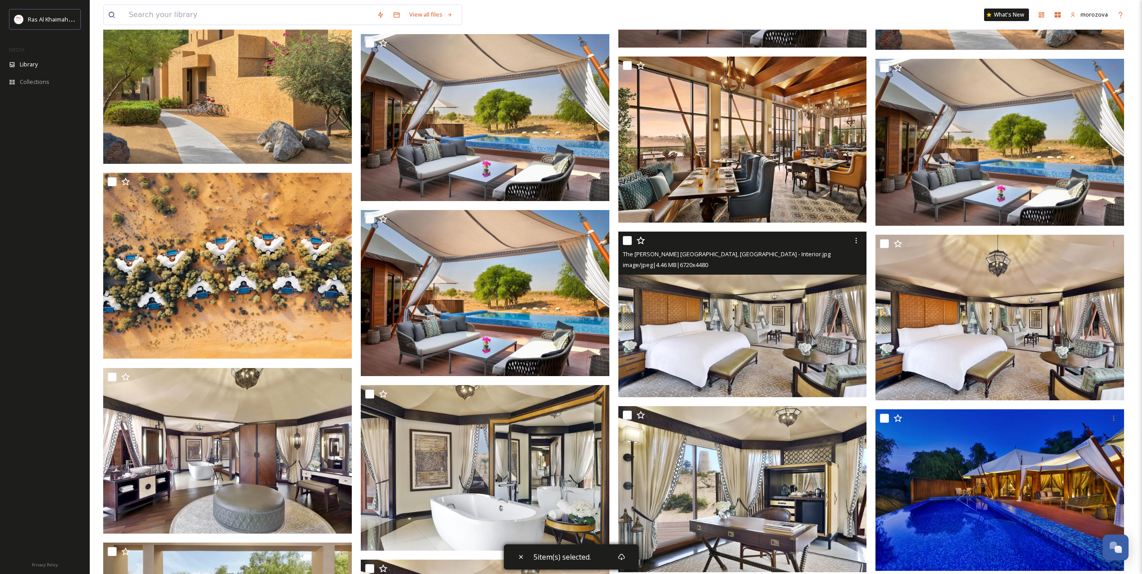
click at [630, 244] on input "checkbox" at bounding box center [627, 240] width 9 height 9
checkbox input "true"
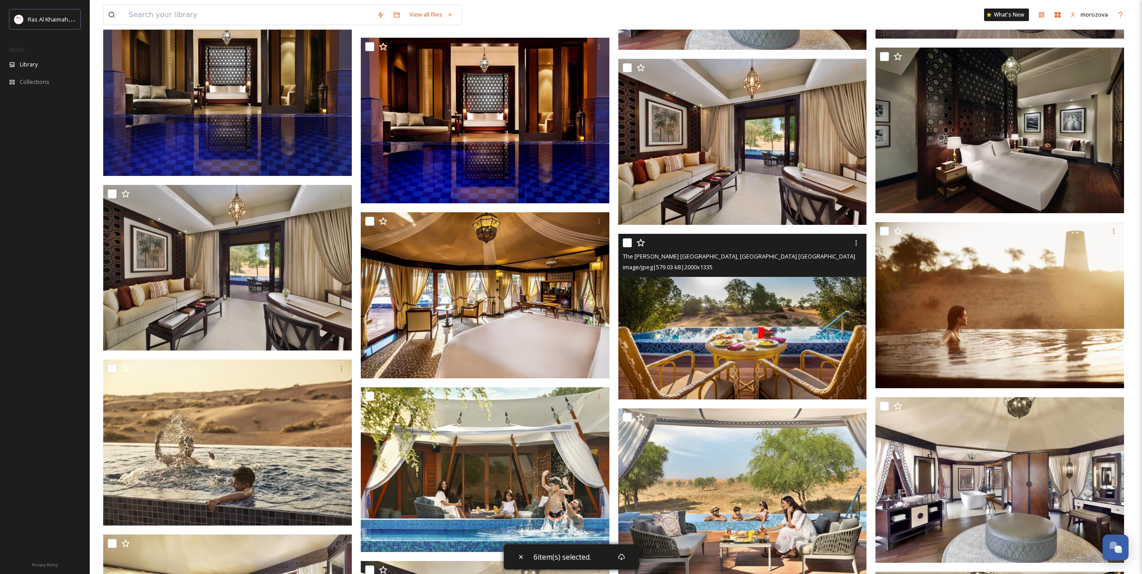
scroll to position [1944, 0]
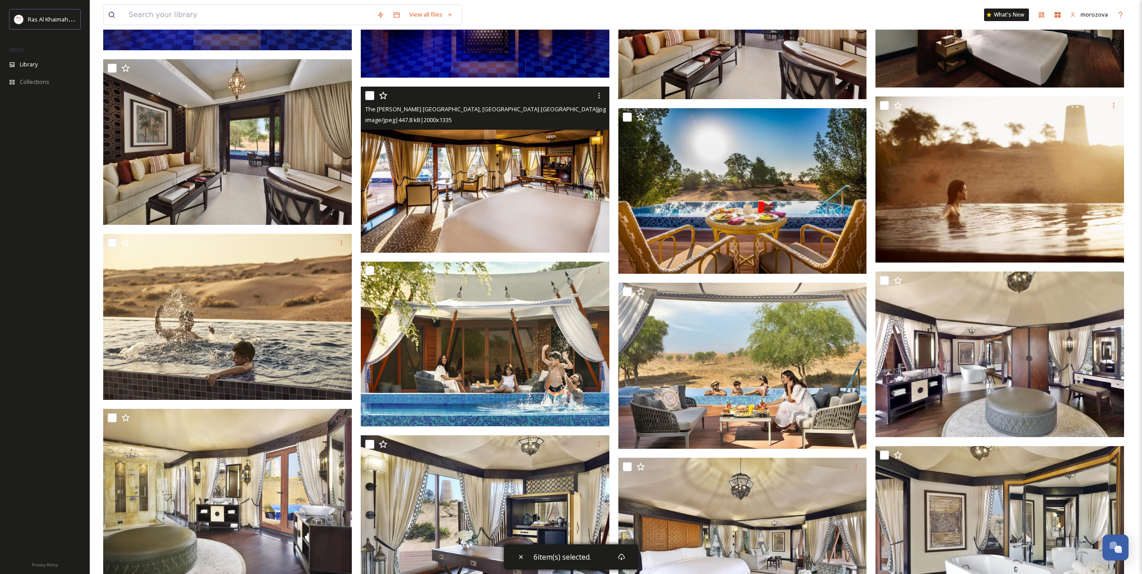
click at [365, 97] on input "checkbox" at bounding box center [369, 95] width 9 height 9
checkbox input "true"
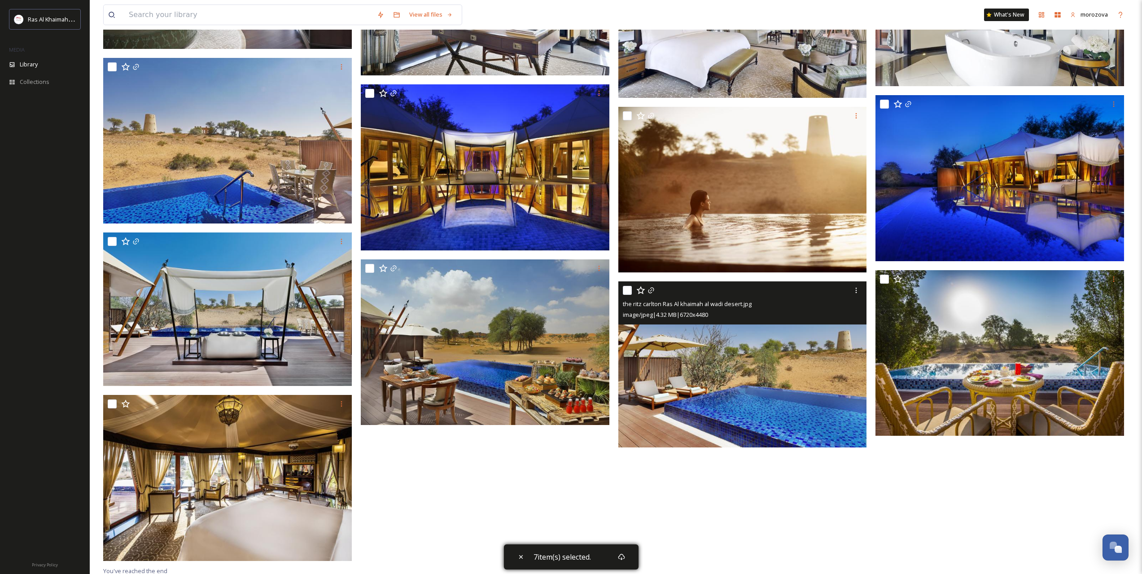
scroll to position [2472, 0]
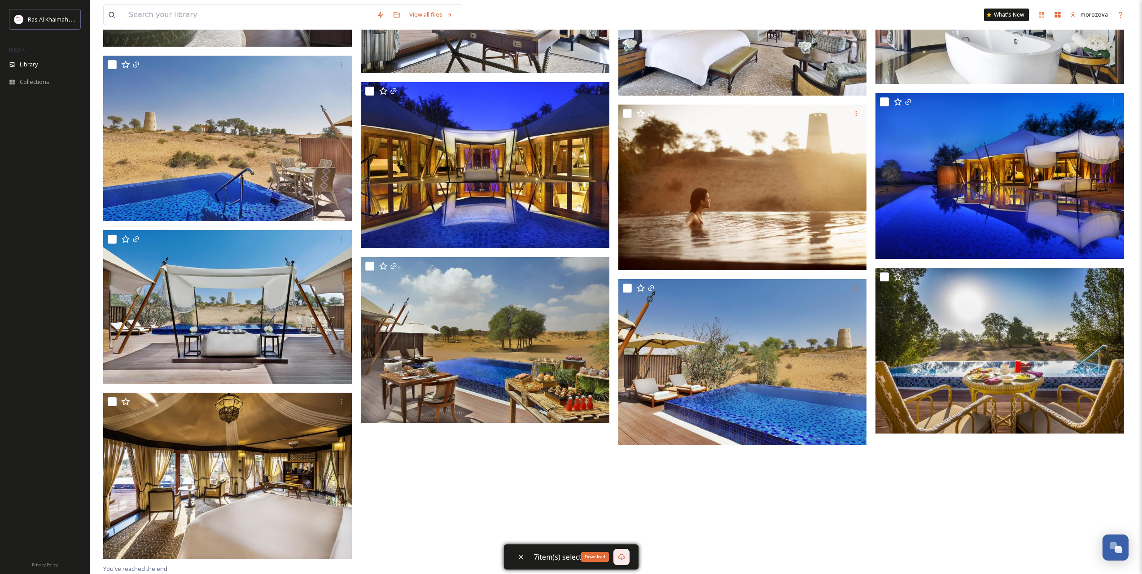
click at [618, 559] on icon at bounding box center [621, 556] width 7 height 7
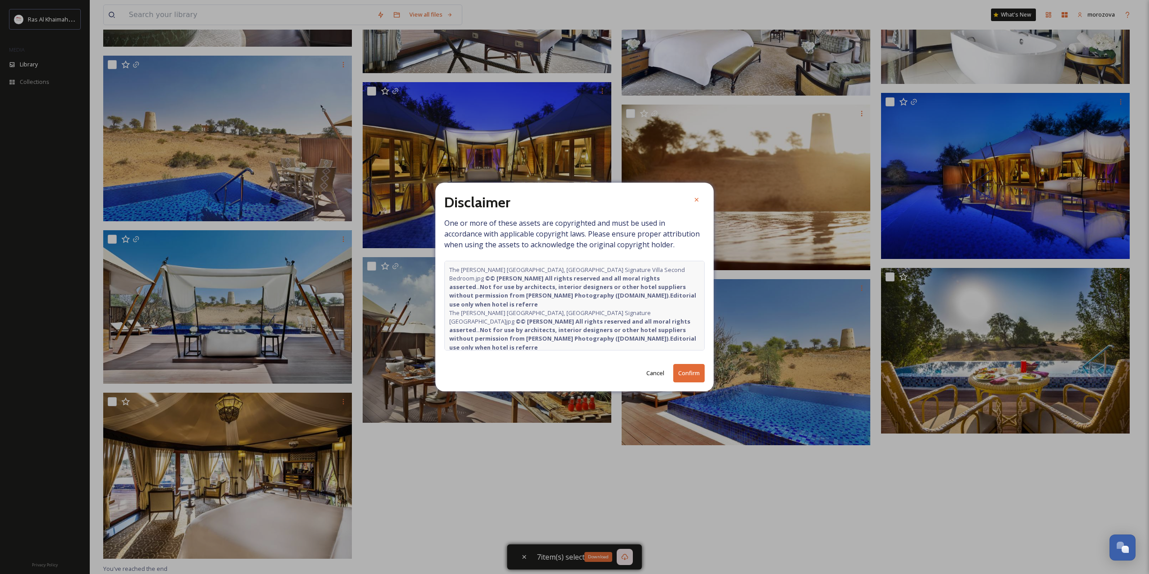
click at [681, 371] on button "Confirm" at bounding box center [688, 373] width 31 height 18
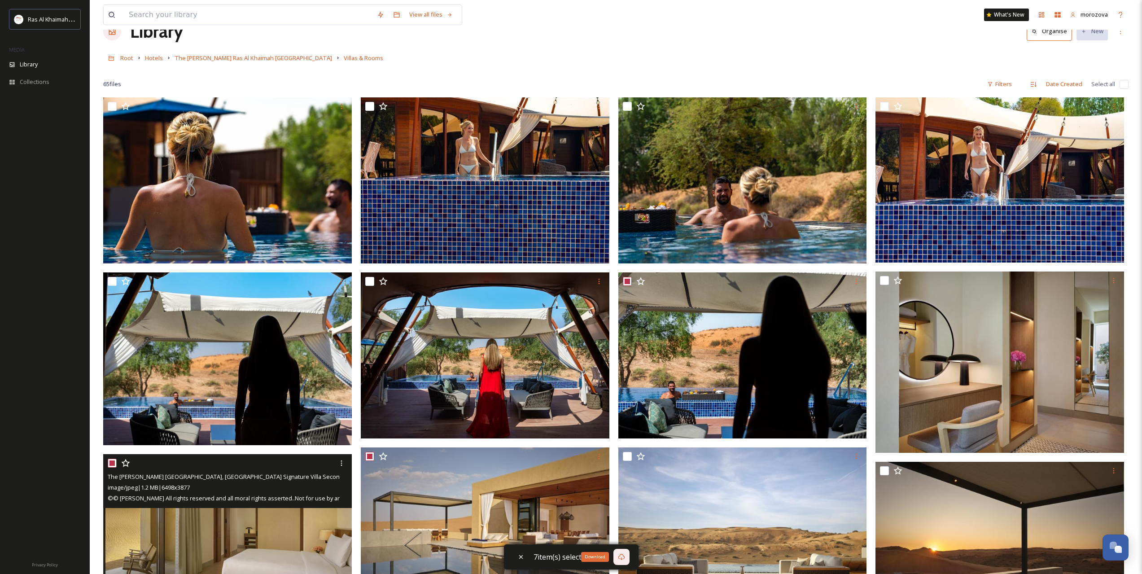
scroll to position [0, 0]
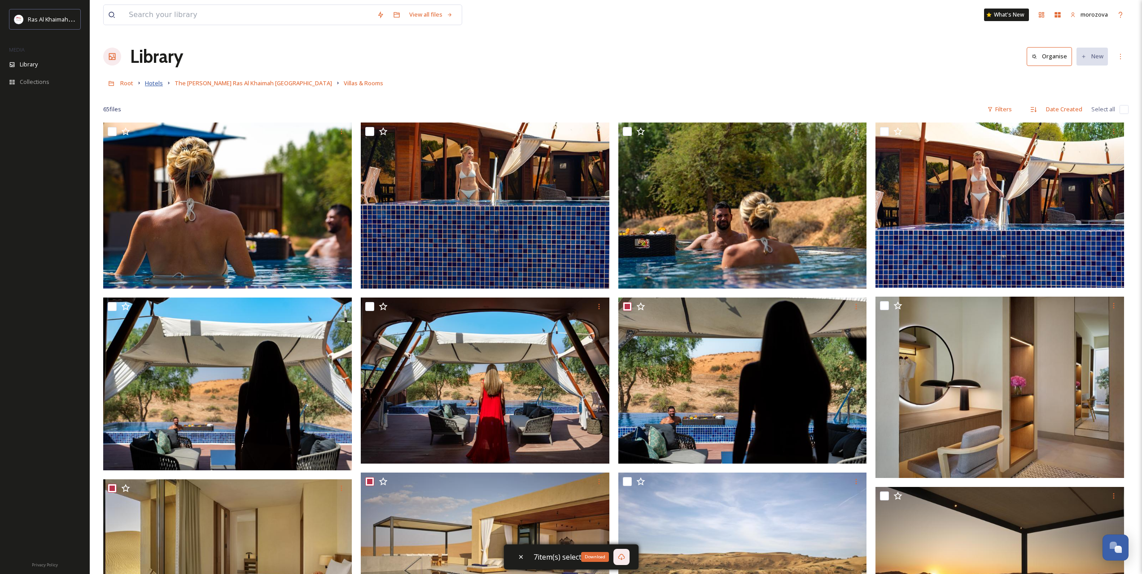
click at [150, 80] on span "Hotels" at bounding box center [154, 83] width 18 height 8
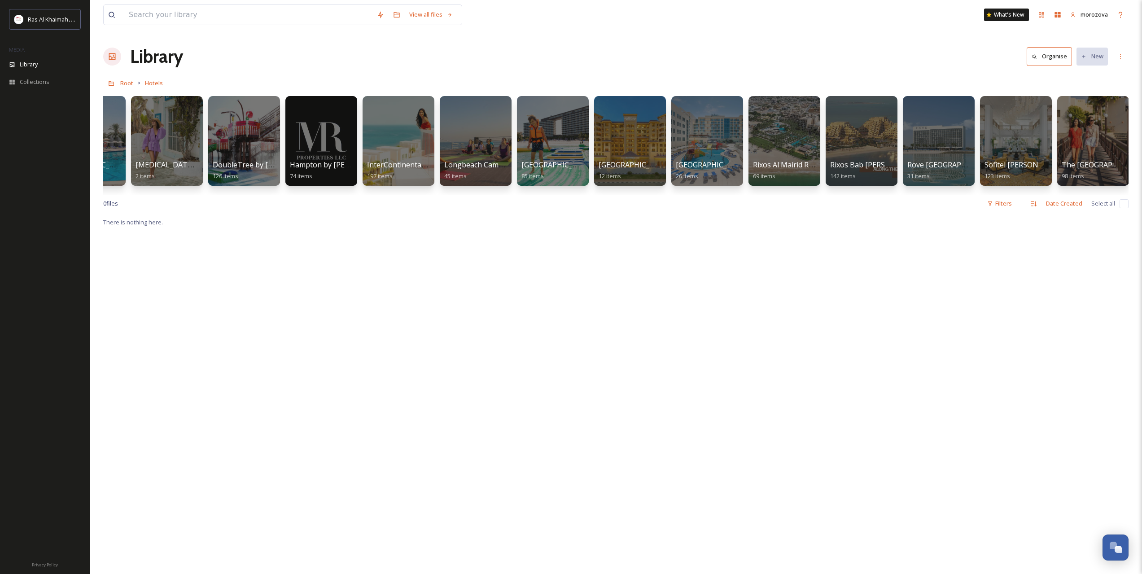
scroll to position [0, 750]
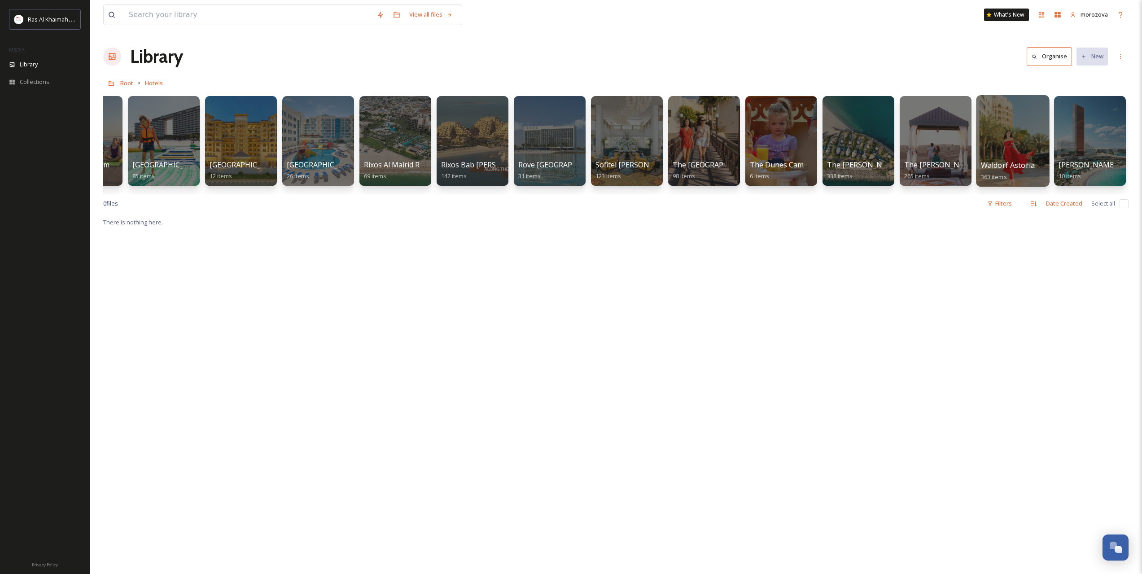
click at [999, 140] on div at bounding box center [1012, 141] width 73 height 92
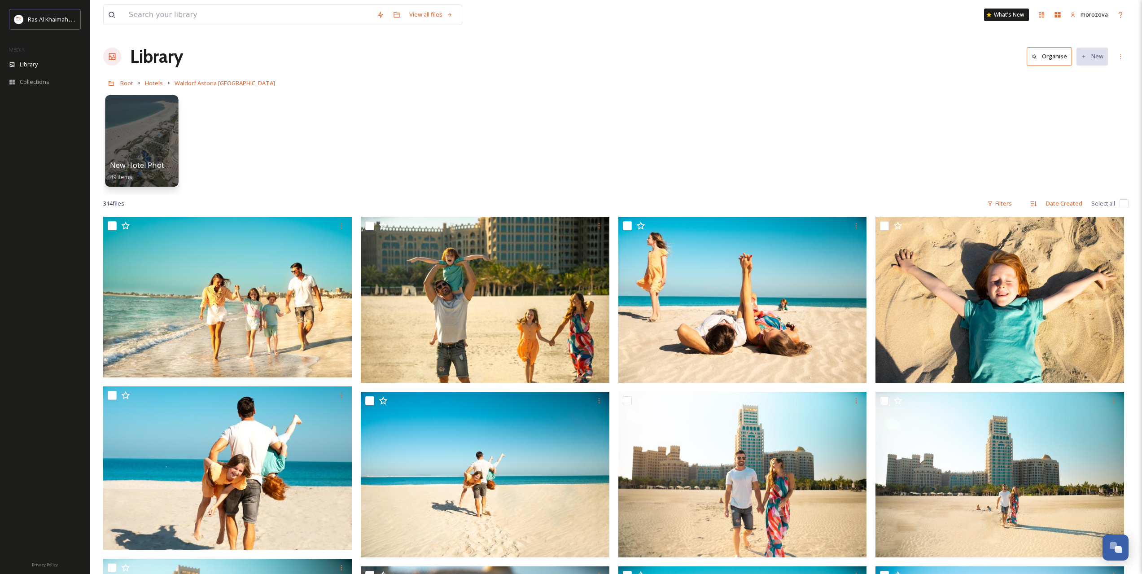
click at [140, 134] on div at bounding box center [141, 141] width 73 height 92
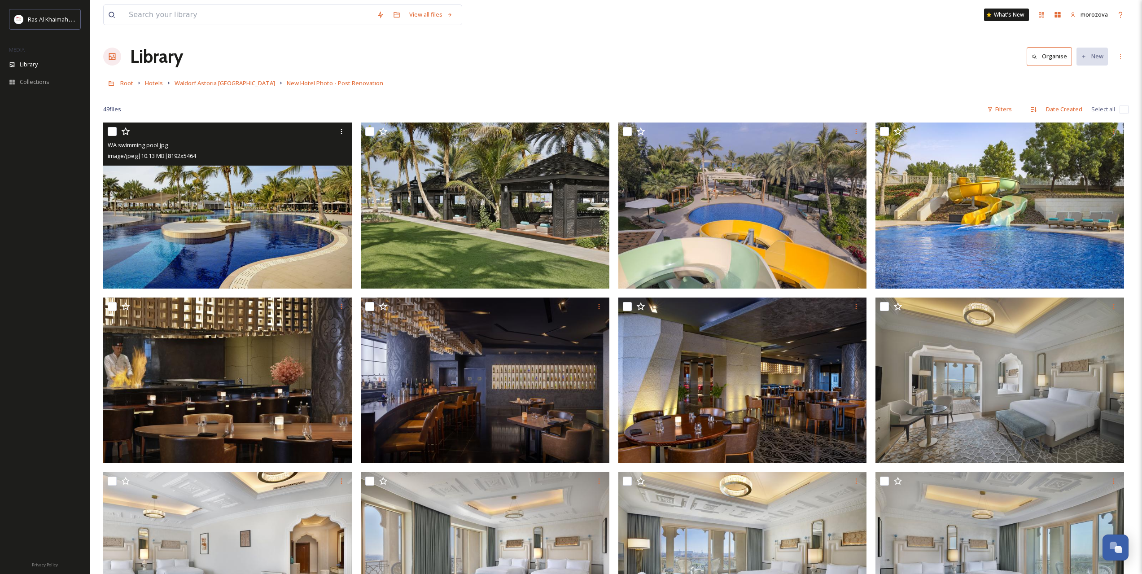
click at [192, 201] on img at bounding box center [227, 206] width 249 height 166
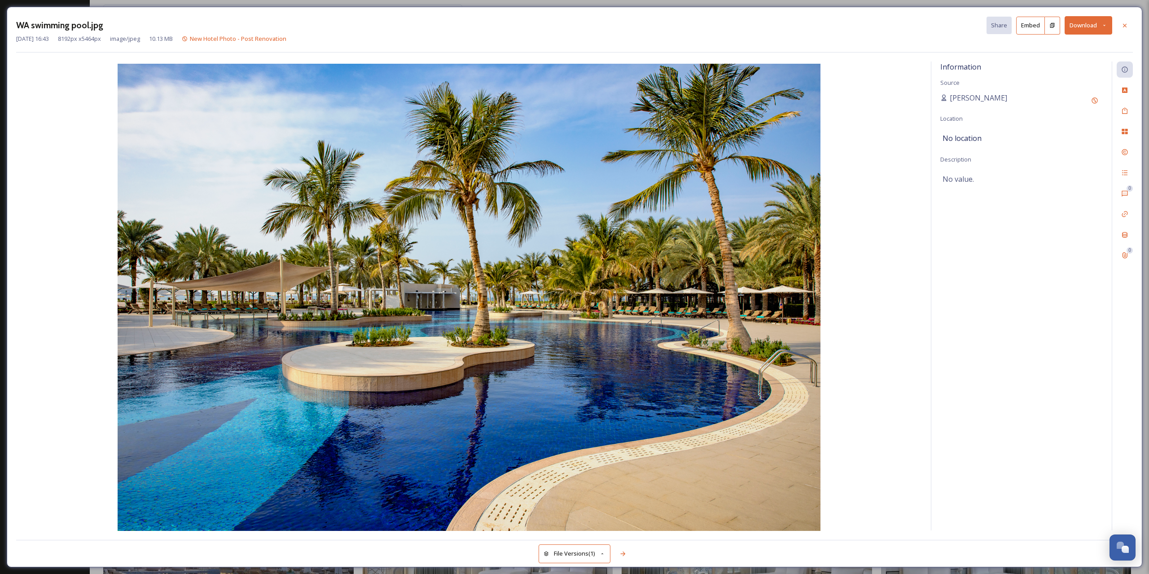
click at [1101, 23] on icon at bounding box center [1104, 25] width 6 height 6
click at [1049, 46] on span "Download Original (8192 x 5464)" at bounding box center [1064, 46] width 85 height 9
click at [1128, 23] on icon at bounding box center [1124, 25] width 7 height 7
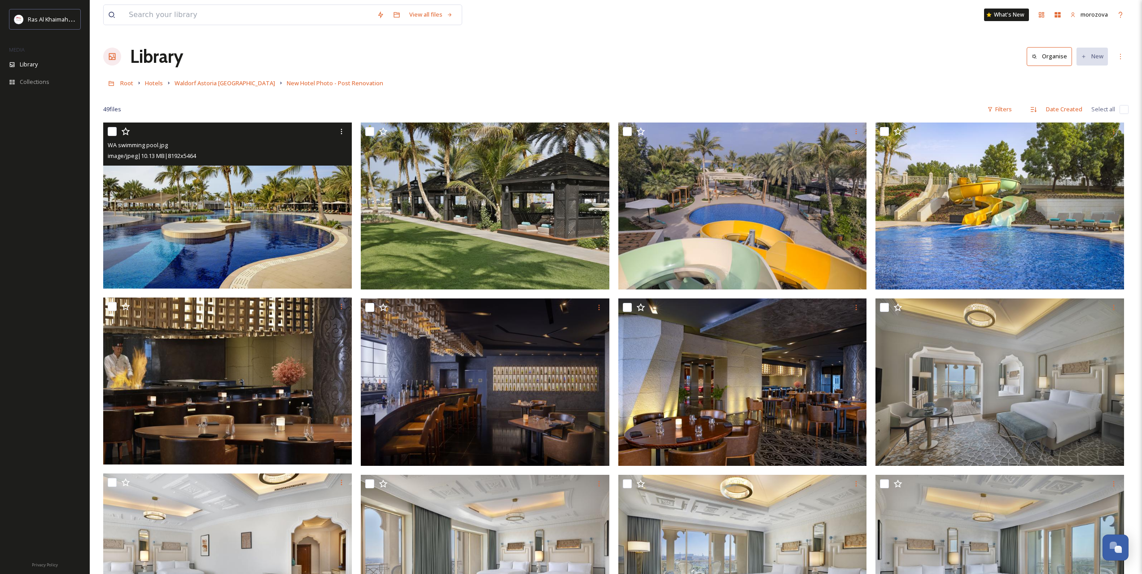
click at [228, 88] on link "Waldorf Astoria [GEOGRAPHIC_DATA]" at bounding box center [225, 83] width 101 height 11
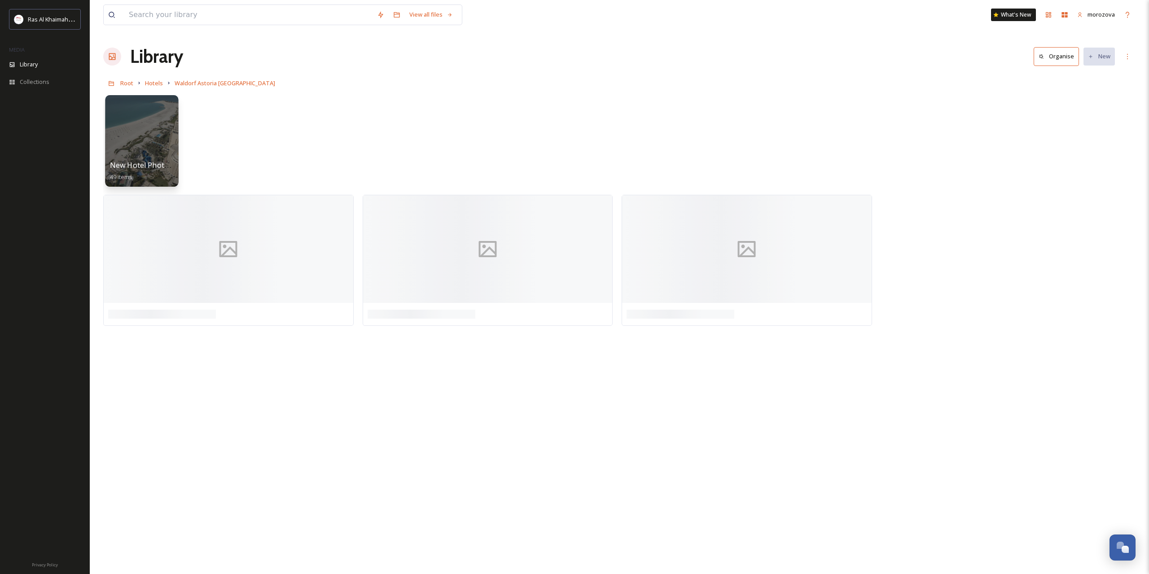
click at [148, 160] on div "New Hotel Photo - Post Renovation 49 items" at bounding box center [142, 171] width 64 height 22
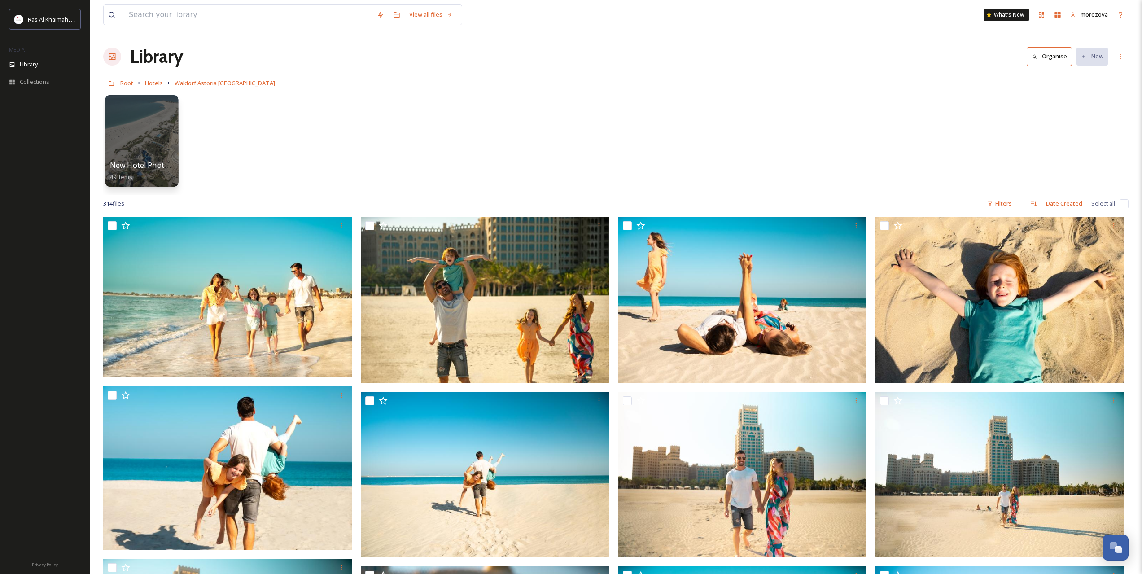
click at [147, 144] on div at bounding box center [141, 141] width 73 height 92
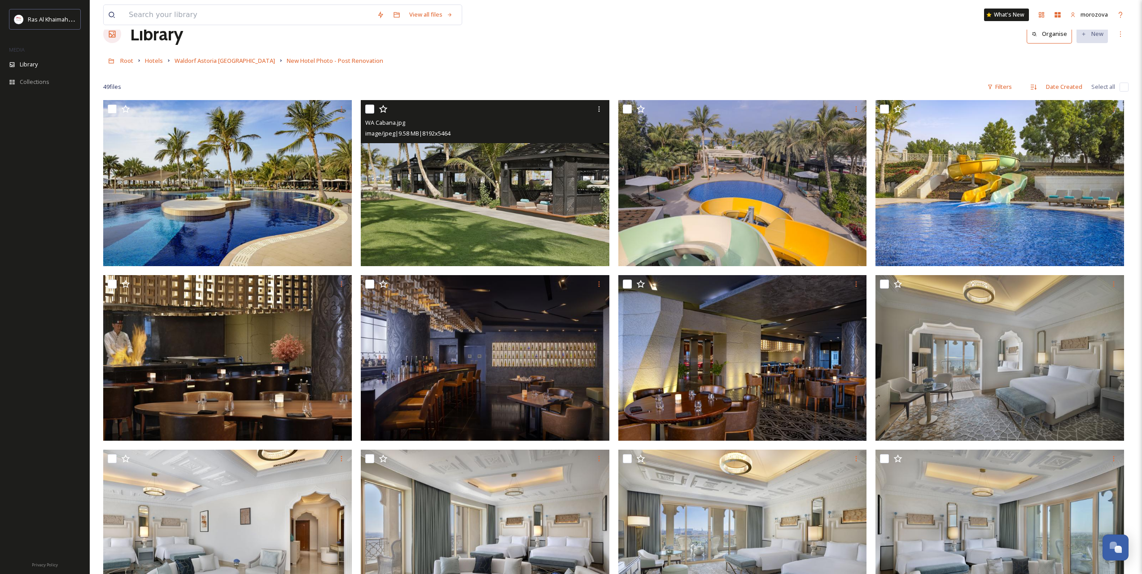
scroll to position [75, 0]
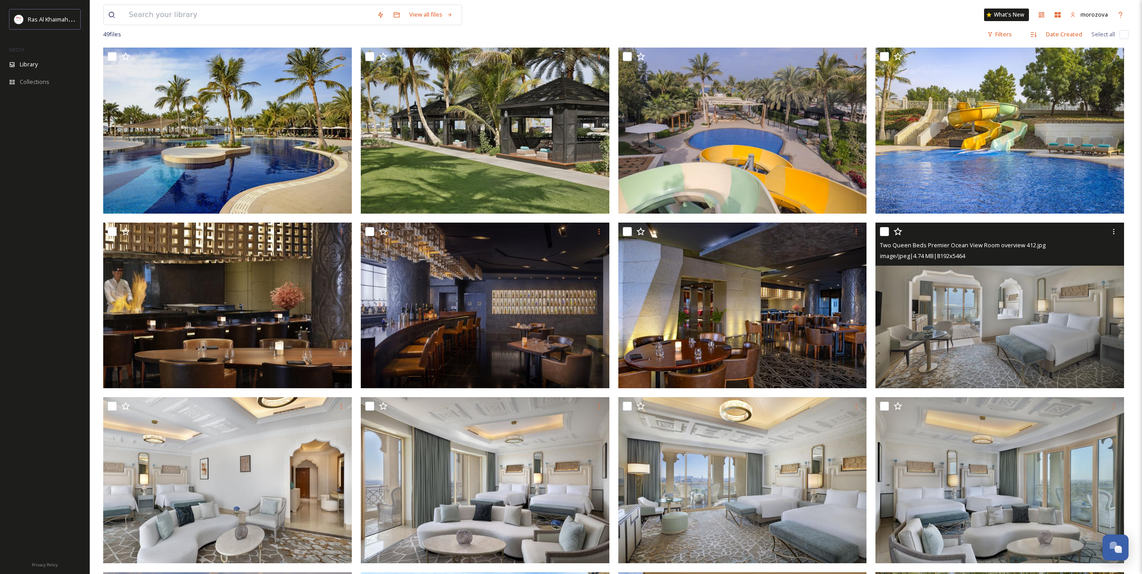
click at [882, 232] on input "checkbox" at bounding box center [884, 231] width 9 height 9
checkbox input "true"
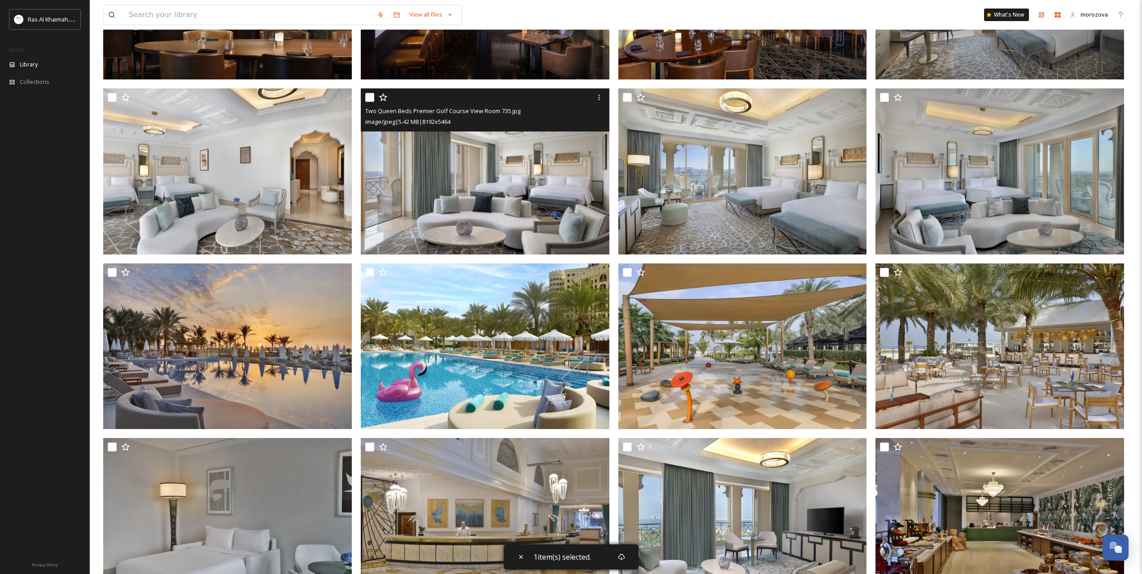
scroll to position [449, 0]
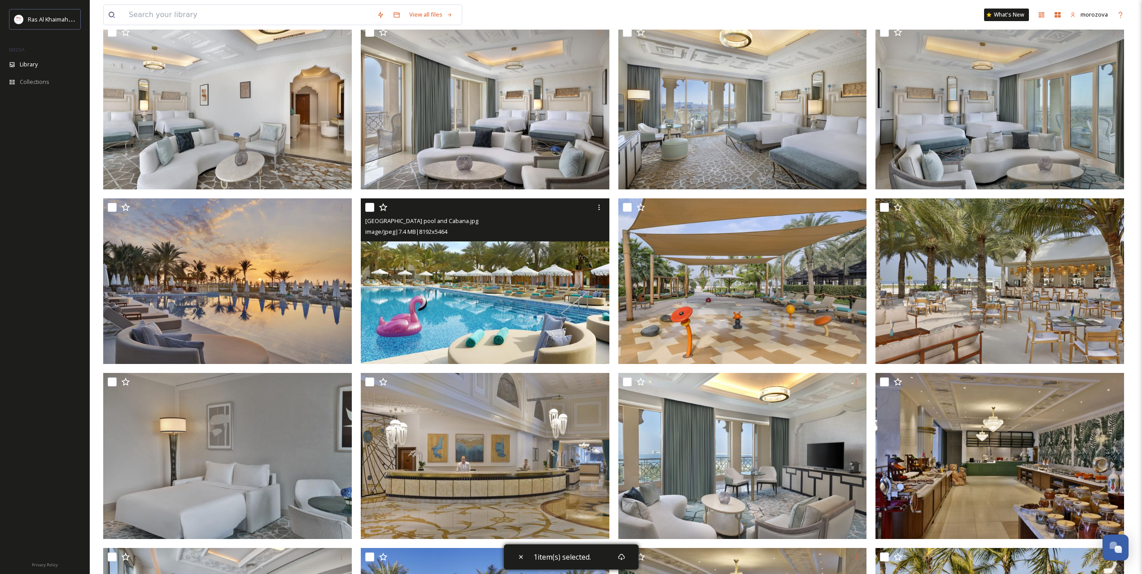
click at [369, 210] on input "checkbox" at bounding box center [369, 207] width 9 height 9
checkbox input "true"
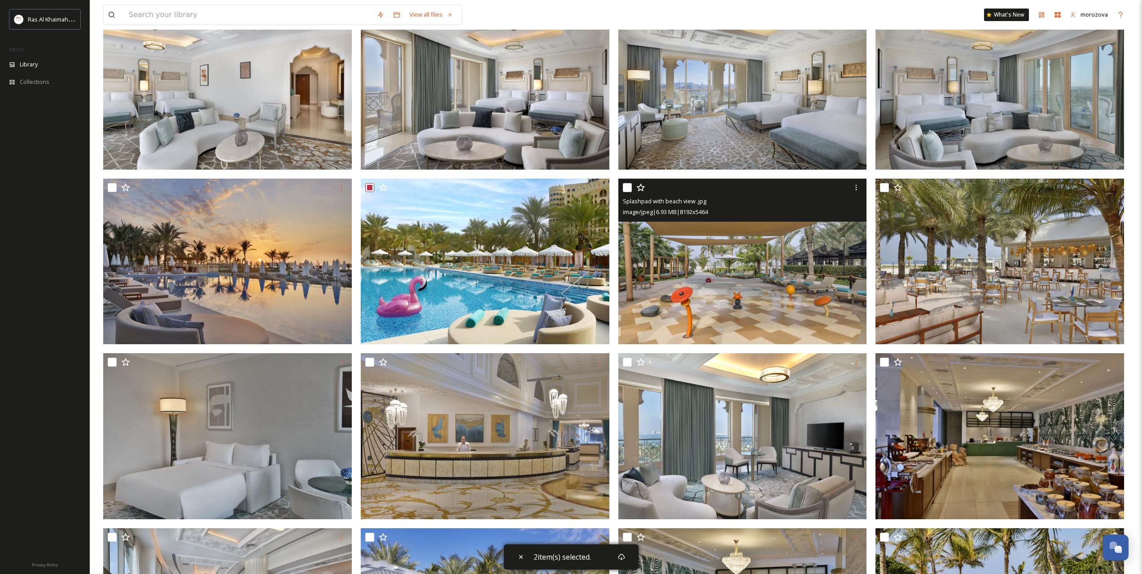
scroll to position [524, 0]
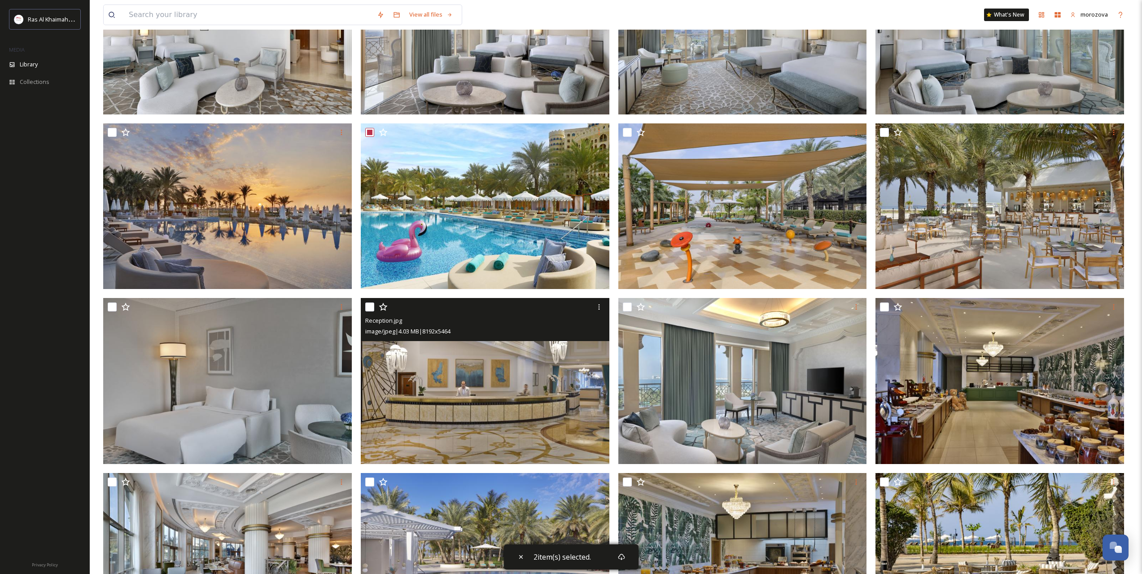
click at [363, 305] on div "Reception.jpg image/jpeg | 4.03 MB | 8192 x 5464" at bounding box center [485, 319] width 249 height 43
click at [370, 305] on input "checkbox" at bounding box center [369, 306] width 9 height 9
checkbox input "true"
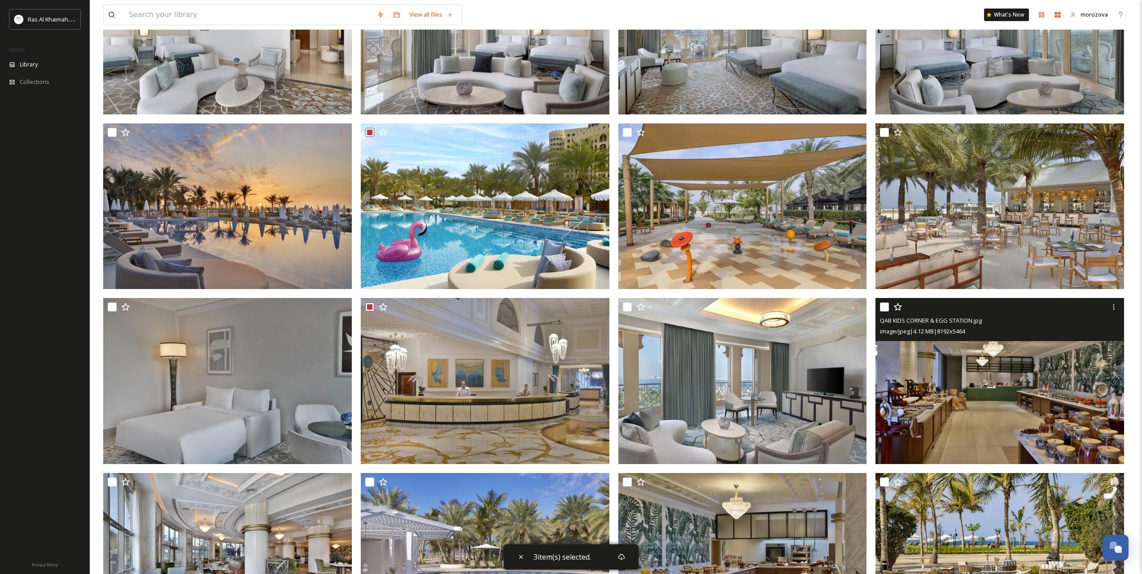
click at [888, 305] on input "checkbox" at bounding box center [884, 306] width 9 height 9
checkbox input "true"
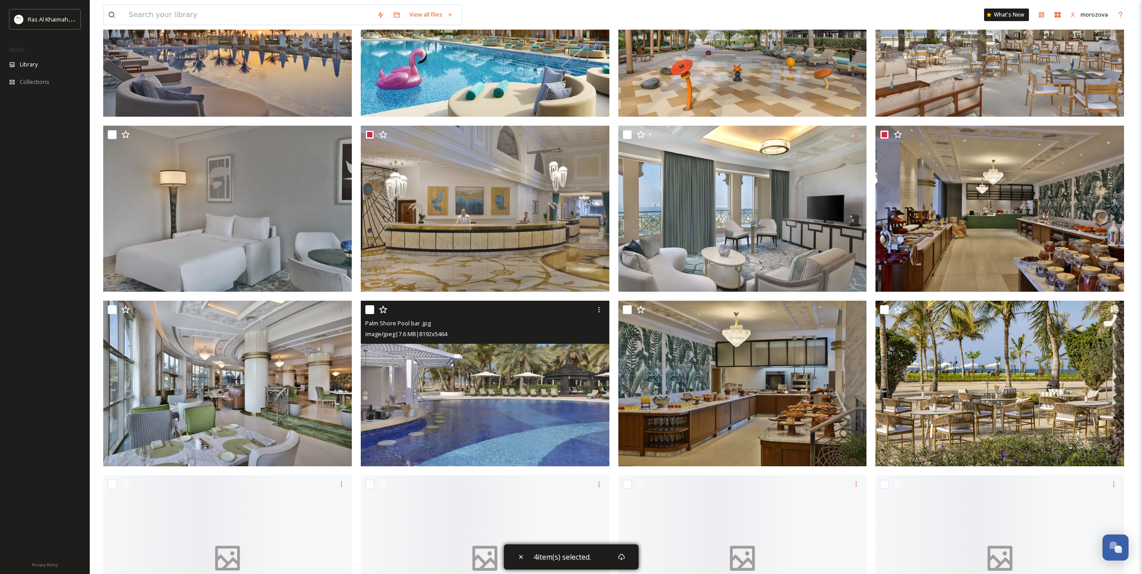
scroll to position [748, 0]
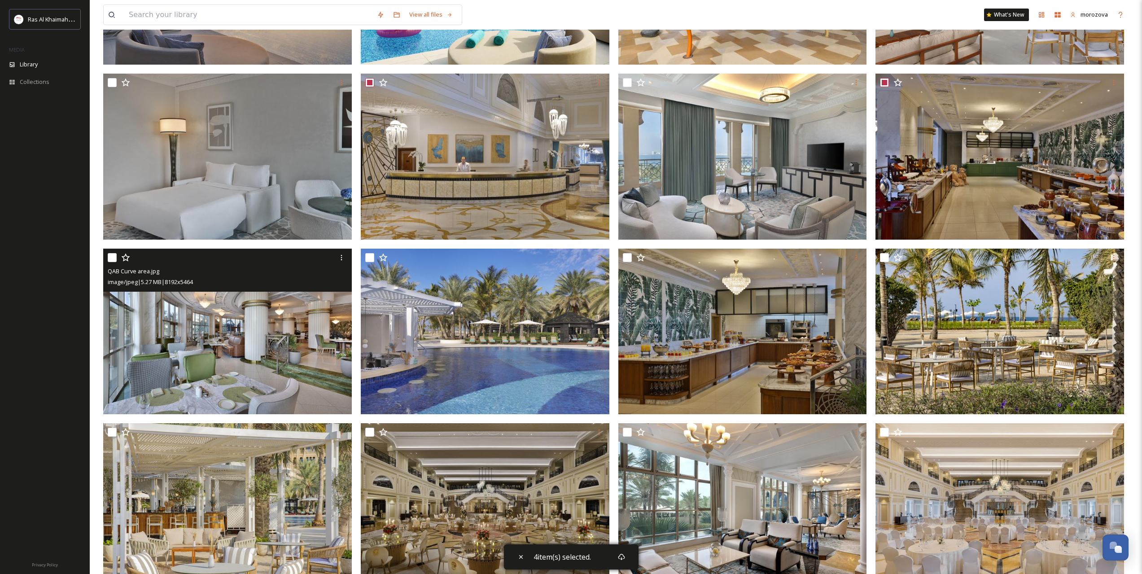
click at [112, 254] on input "checkbox" at bounding box center [112, 257] width 9 height 9
checkbox input "true"
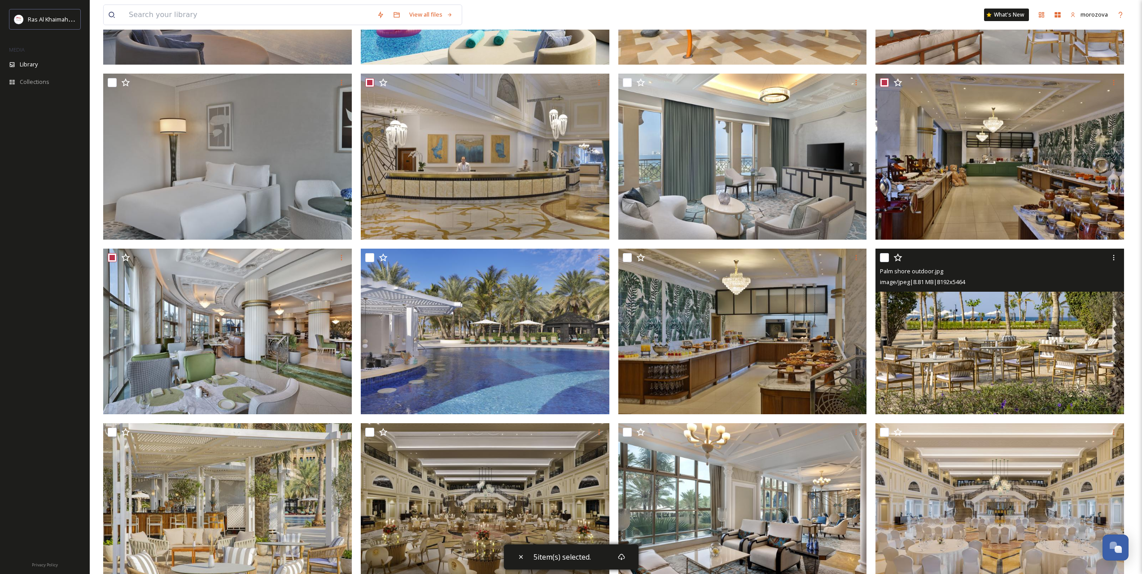
click at [884, 257] on input "checkbox" at bounding box center [884, 257] width 9 height 9
checkbox input "true"
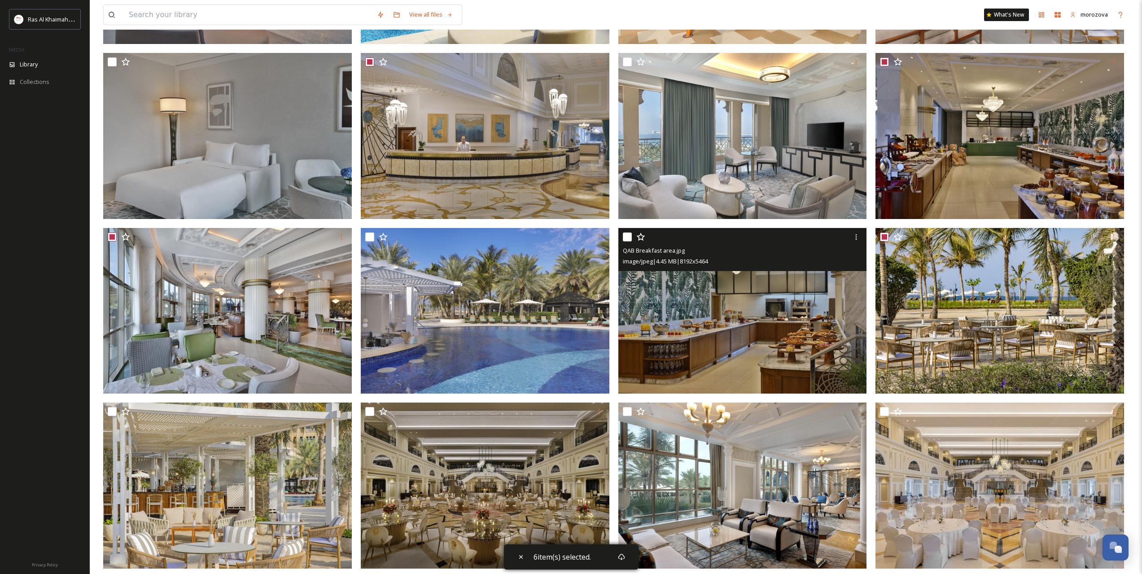
scroll to position [897, 0]
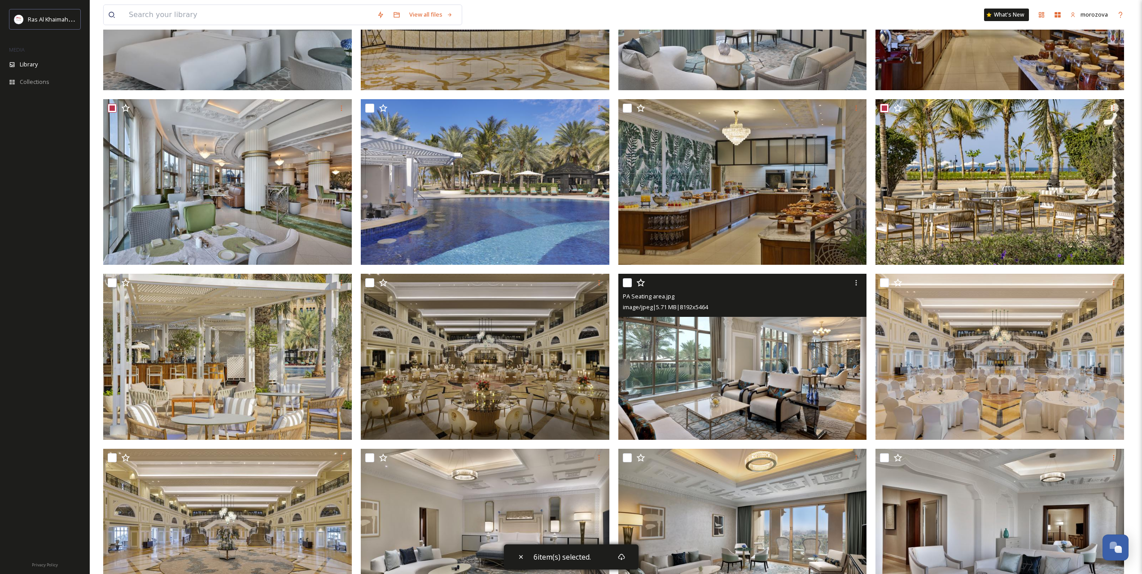
click at [631, 284] on input "checkbox" at bounding box center [627, 282] width 9 height 9
checkbox input "true"
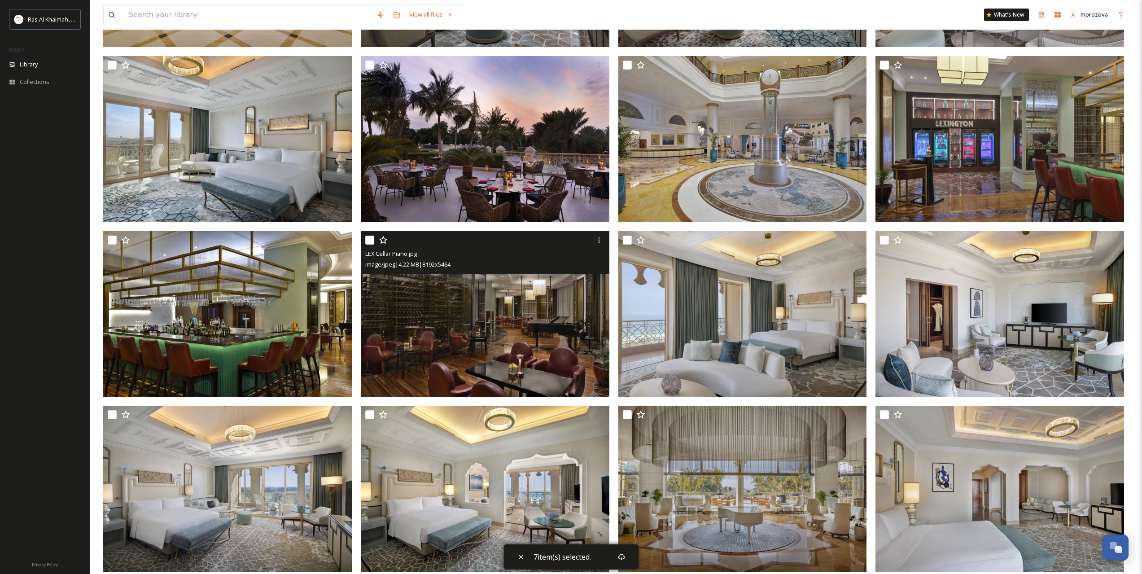
scroll to position [1496, 0]
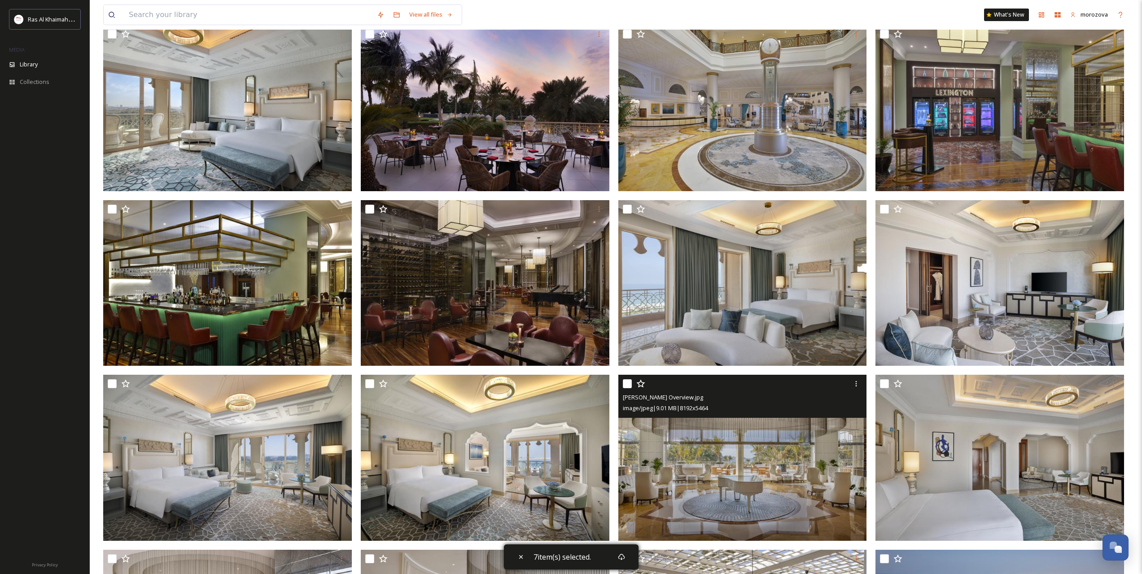
click at [635, 381] on div at bounding box center [744, 384] width 242 height 16
click at [625, 381] on input "checkbox" at bounding box center [627, 383] width 9 height 9
checkbox input "true"
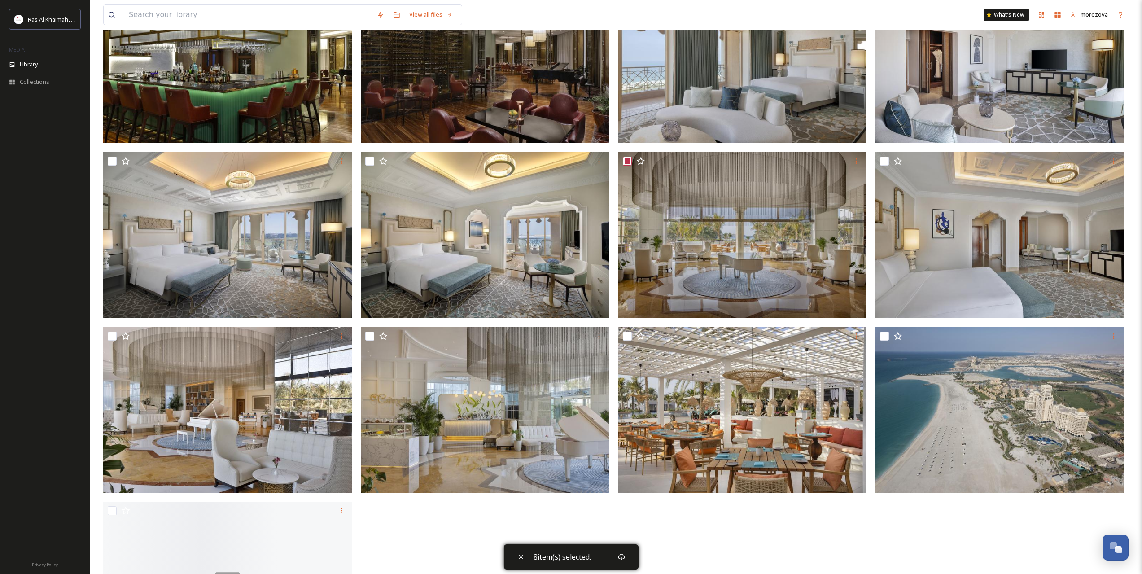
scroll to position [1720, 0]
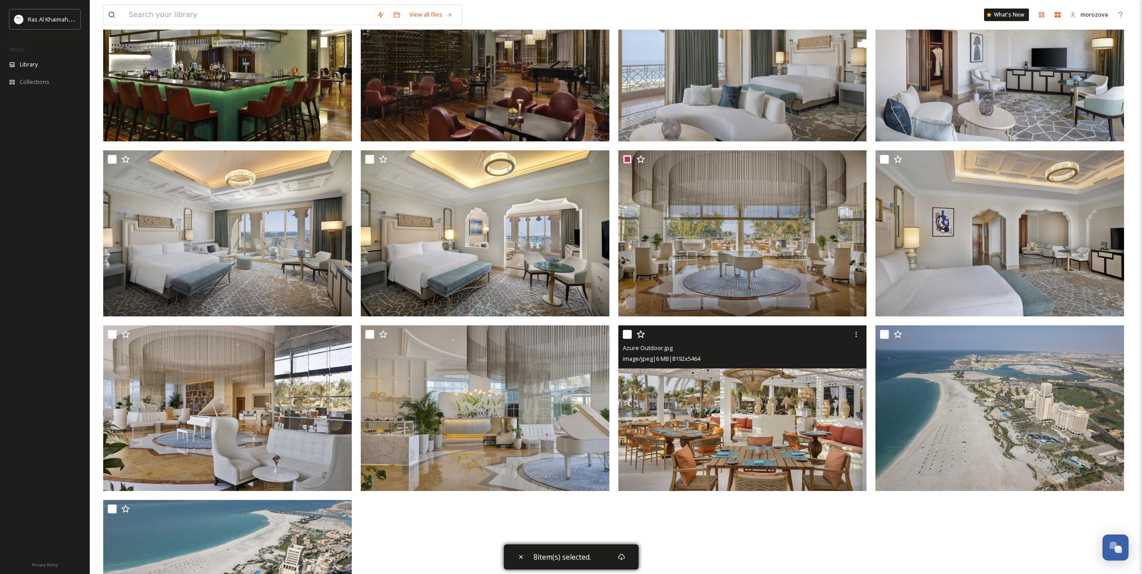
click at [627, 336] on input "checkbox" at bounding box center [627, 334] width 9 height 9
checkbox input "true"
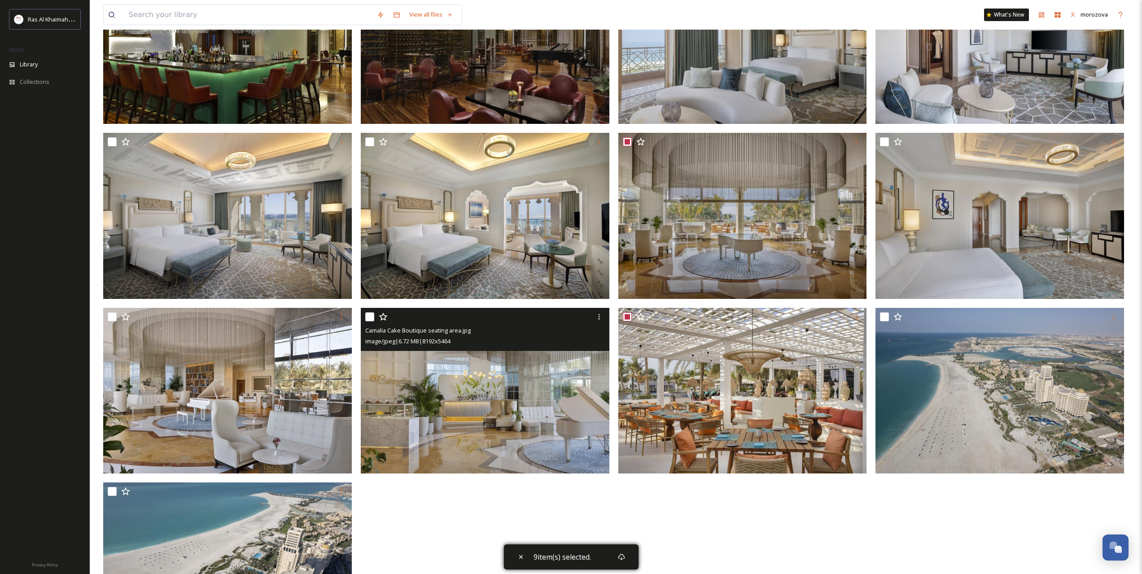
scroll to position [1827, 0]
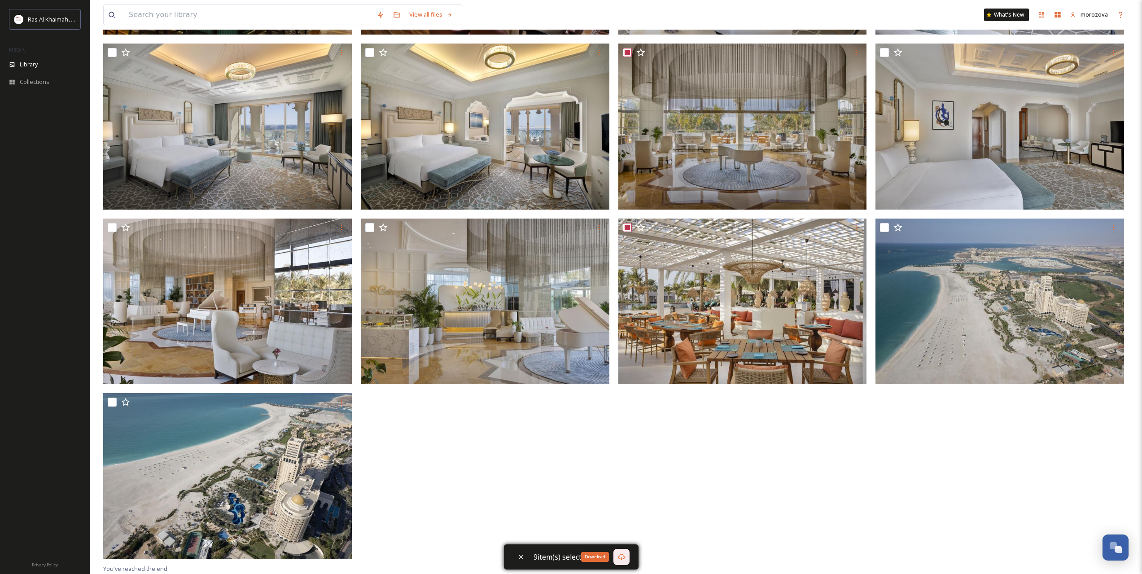
click at [617, 562] on div "Download" at bounding box center [621, 557] width 16 height 16
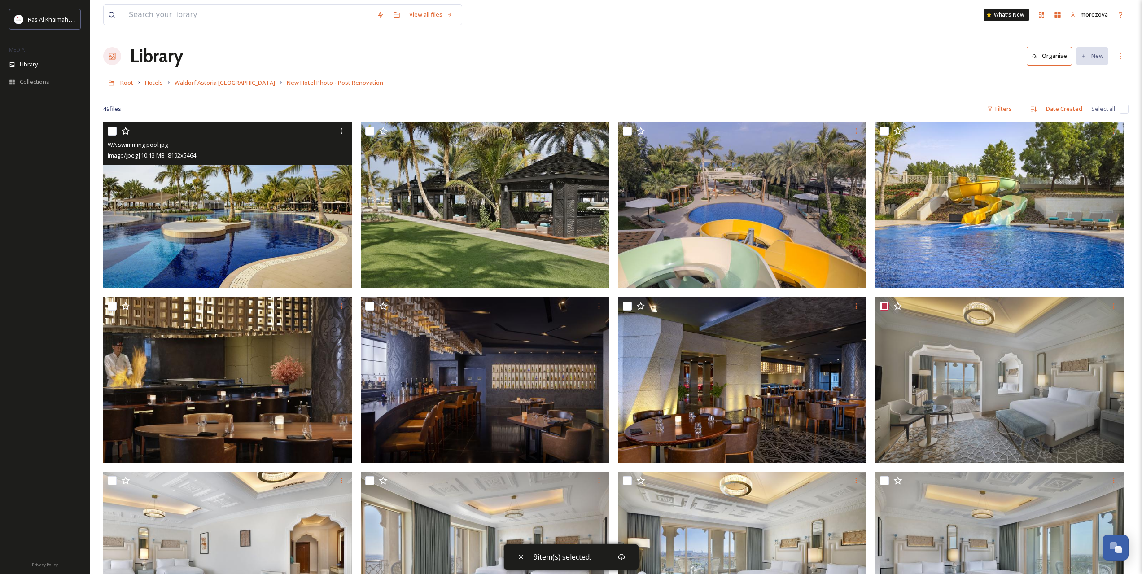
scroll to position [0, 0]
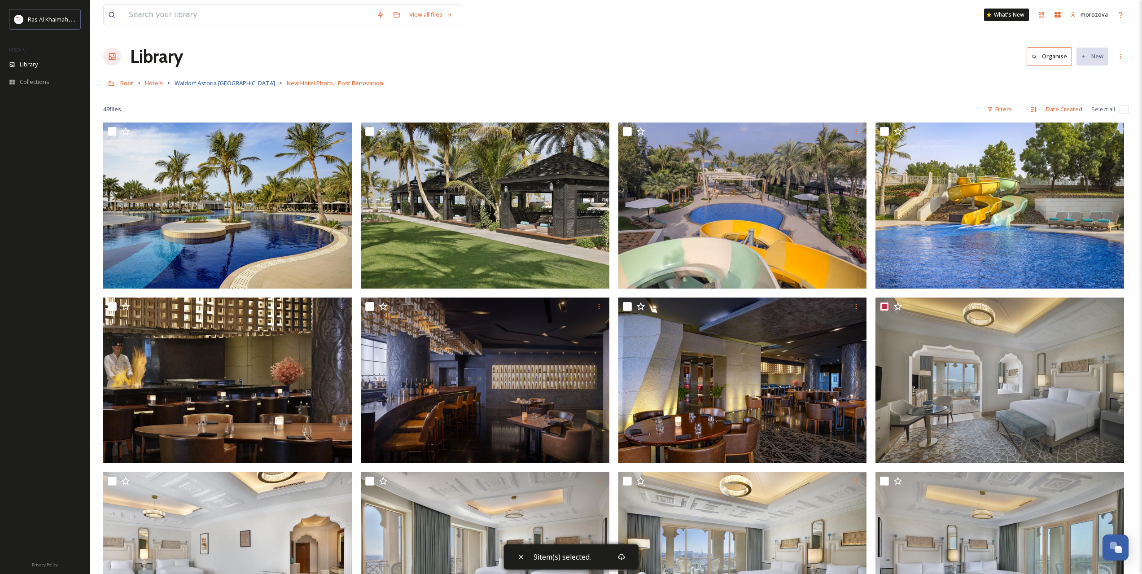
click at [228, 84] on span "Waldorf Astoria [GEOGRAPHIC_DATA]" at bounding box center [225, 83] width 101 height 8
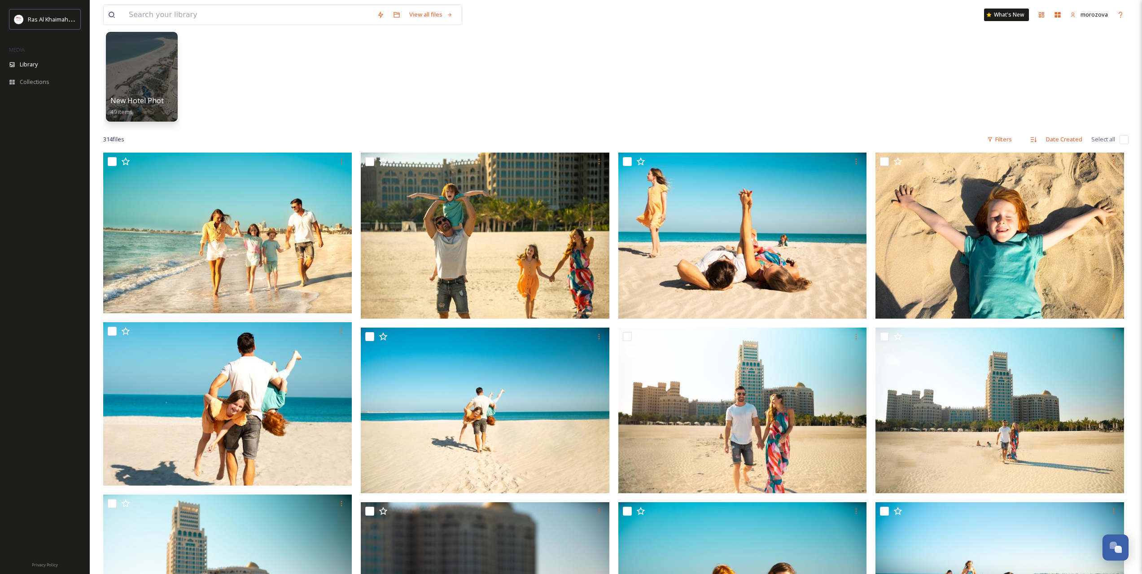
scroll to position [75, 0]
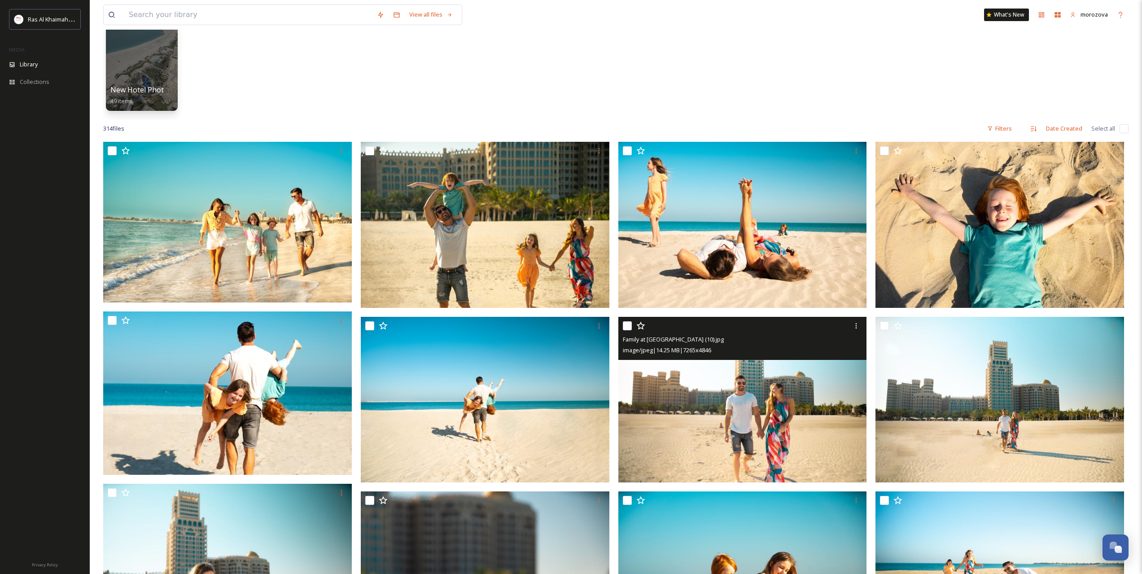
click at [623, 323] on input "checkbox" at bounding box center [627, 325] width 9 height 9
checkbox input "true"
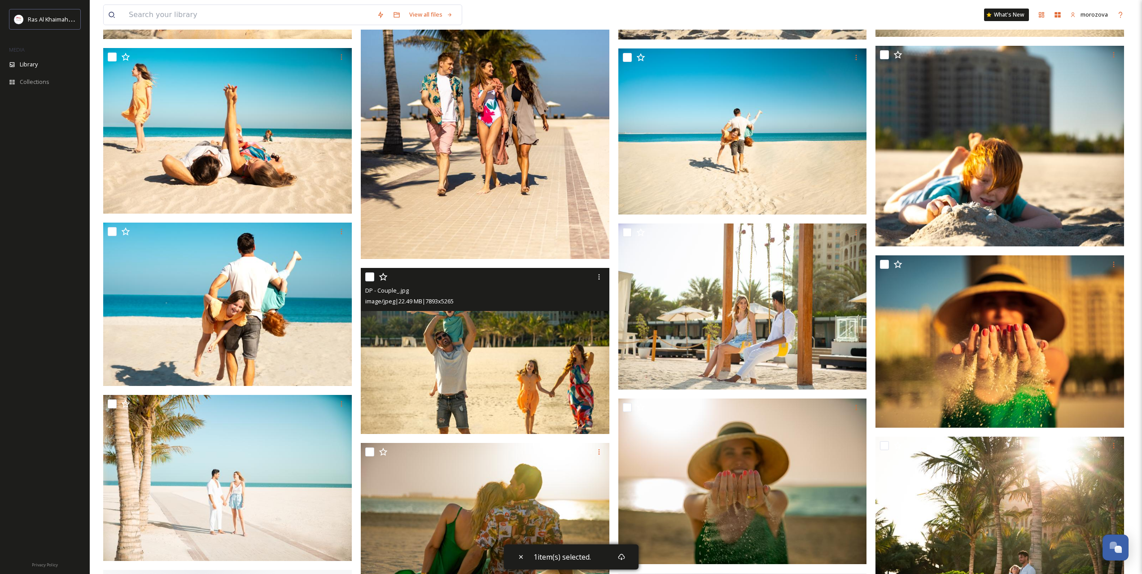
scroll to position [1047, 0]
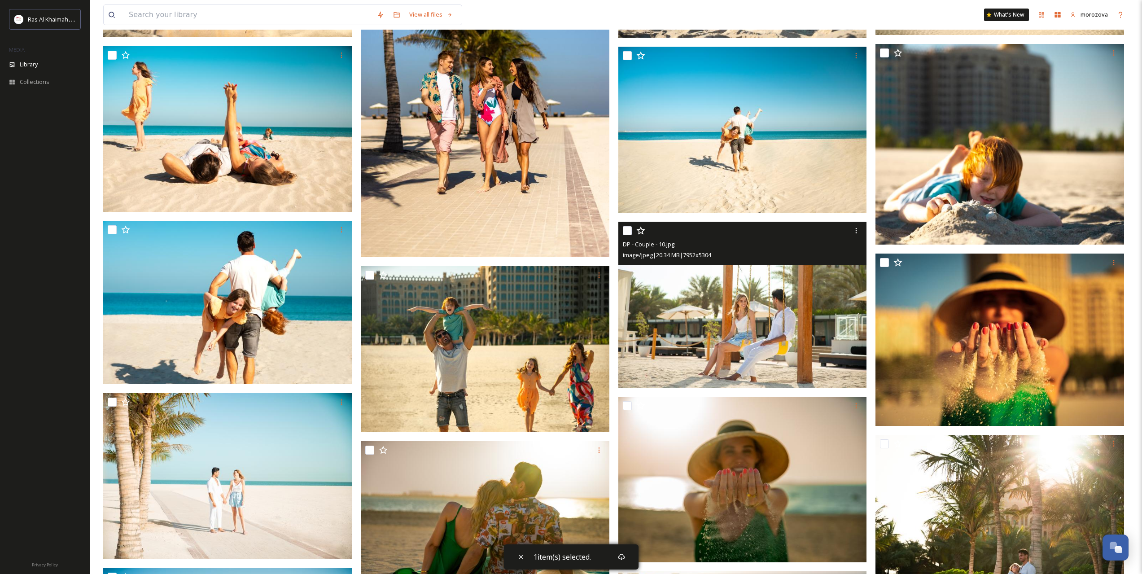
click at [624, 230] on input "checkbox" at bounding box center [627, 230] width 9 height 9
checkbox input "true"
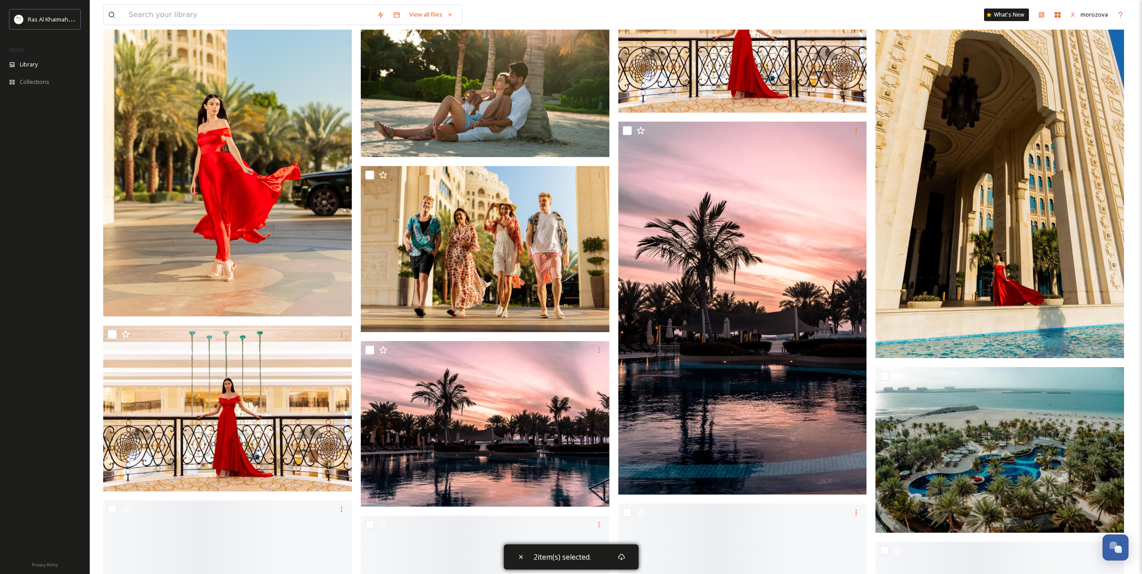
scroll to position [1870, 0]
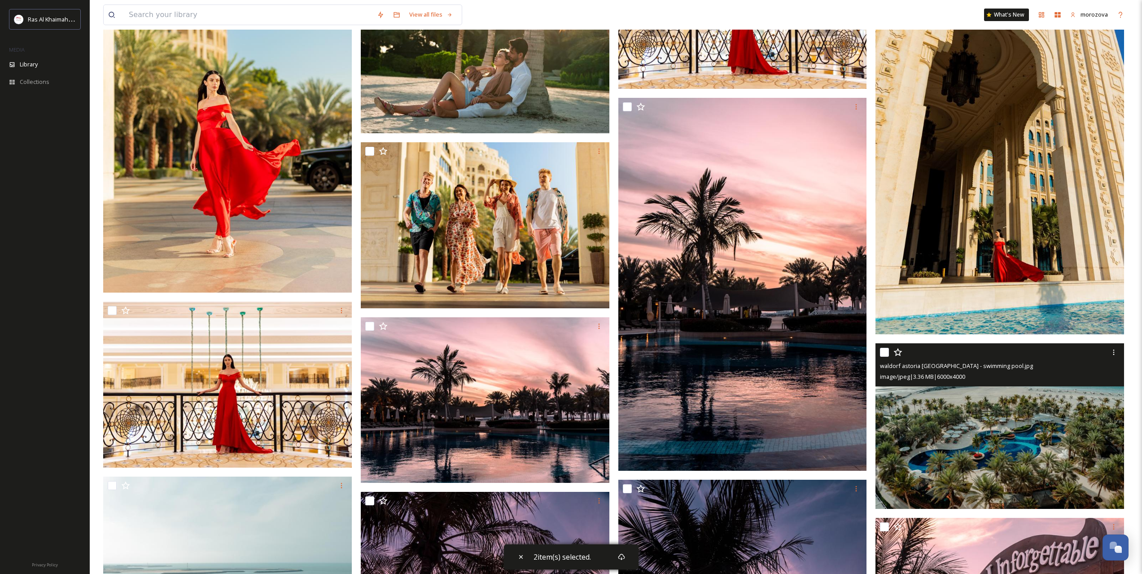
click at [889, 351] on input "checkbox" at bounding box center [884, 352] width 9 height 9
checkbox input "true"
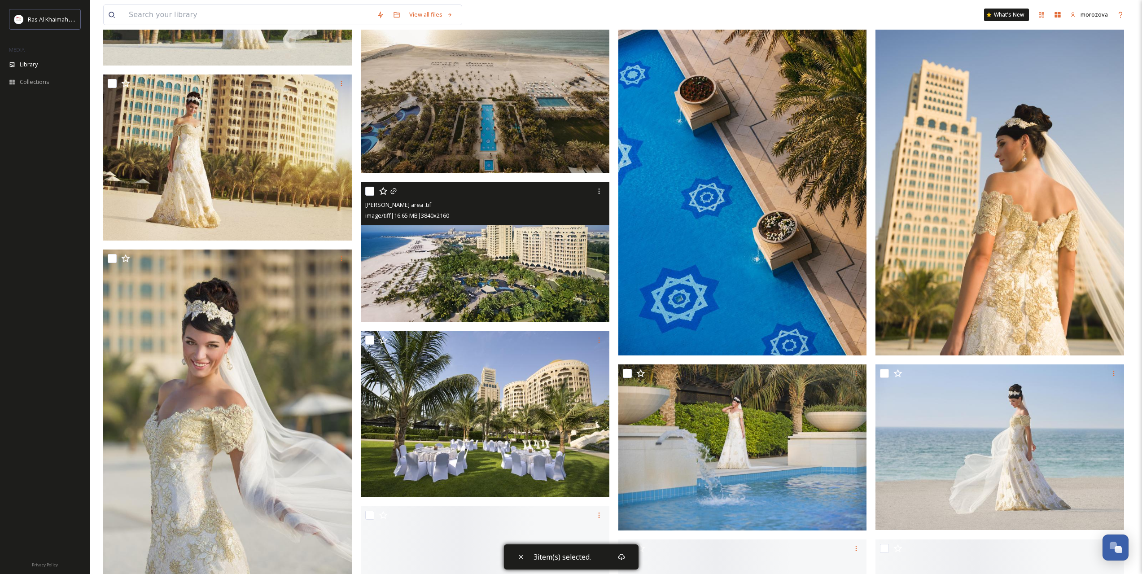
scroll to position [5684, 0]
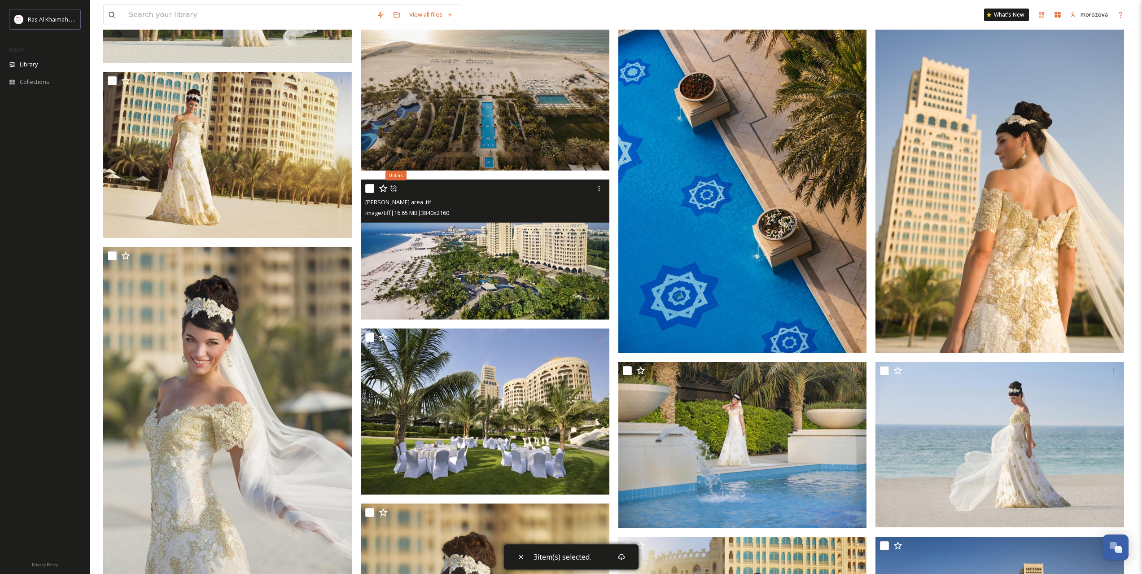
click at [365, 190] on input "checkbox" at bounding box center [369, 188] width 9 height 9
checkbox input "true"
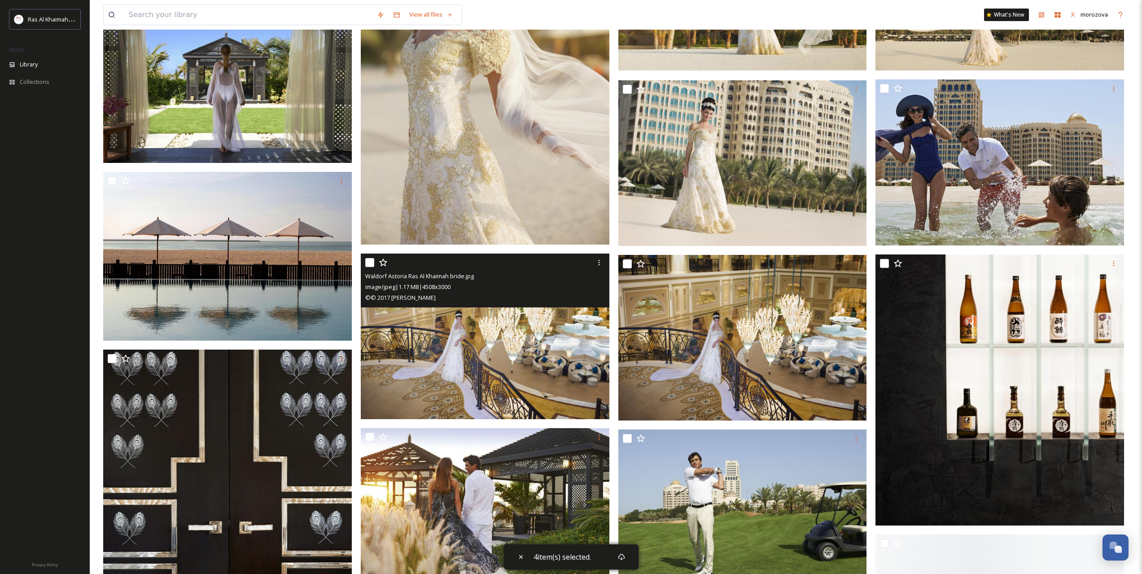
scroll to position [6357, 0]
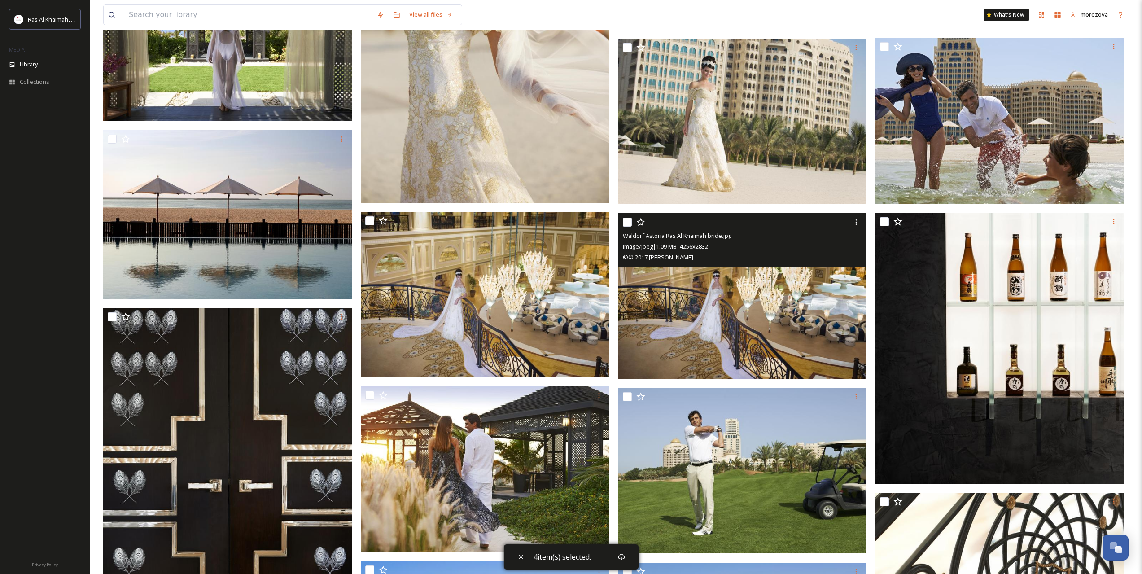
click at [625, 222] on input "checkbox" at bounding box center [627, 222] width 9 height 9
checkbox input "true"
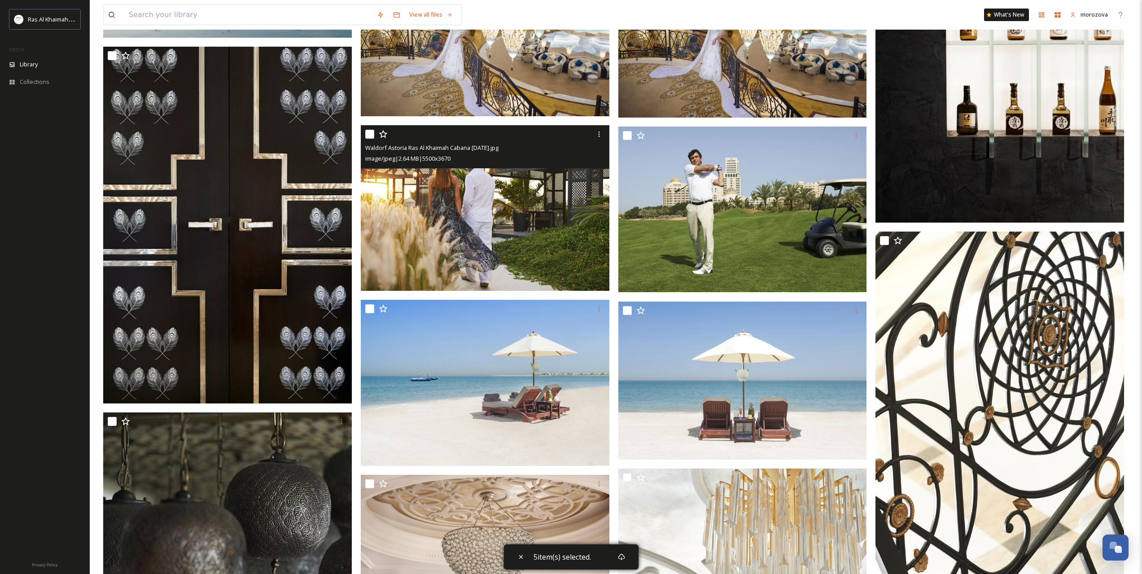
scroll to position [6656, 0]
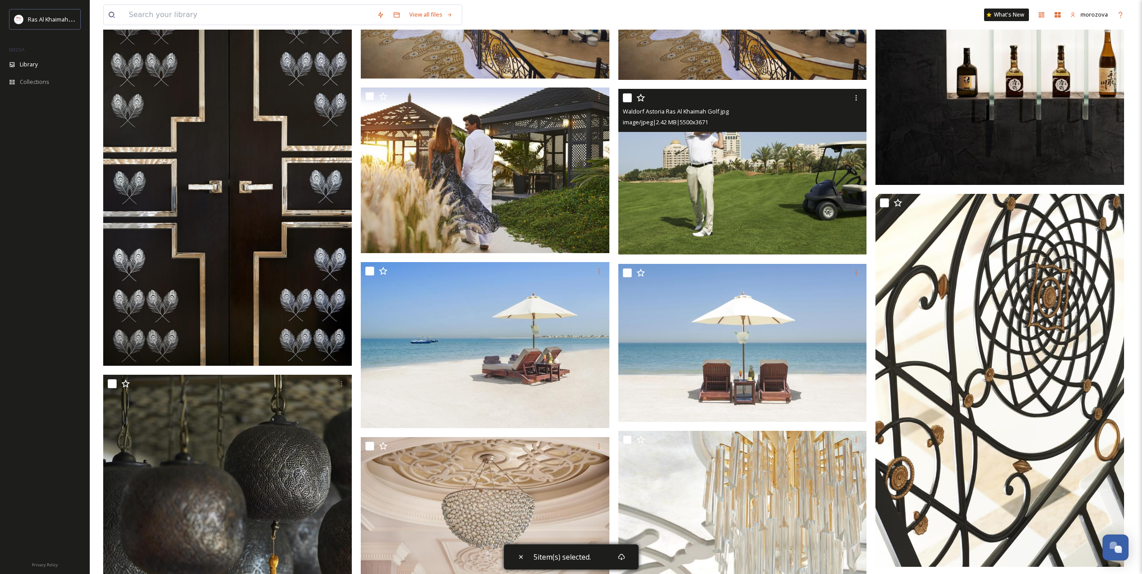
click at [626, 101] on input "checkbox" at bounding box center [627, 97] width 9 height 9
checkbox input "true"
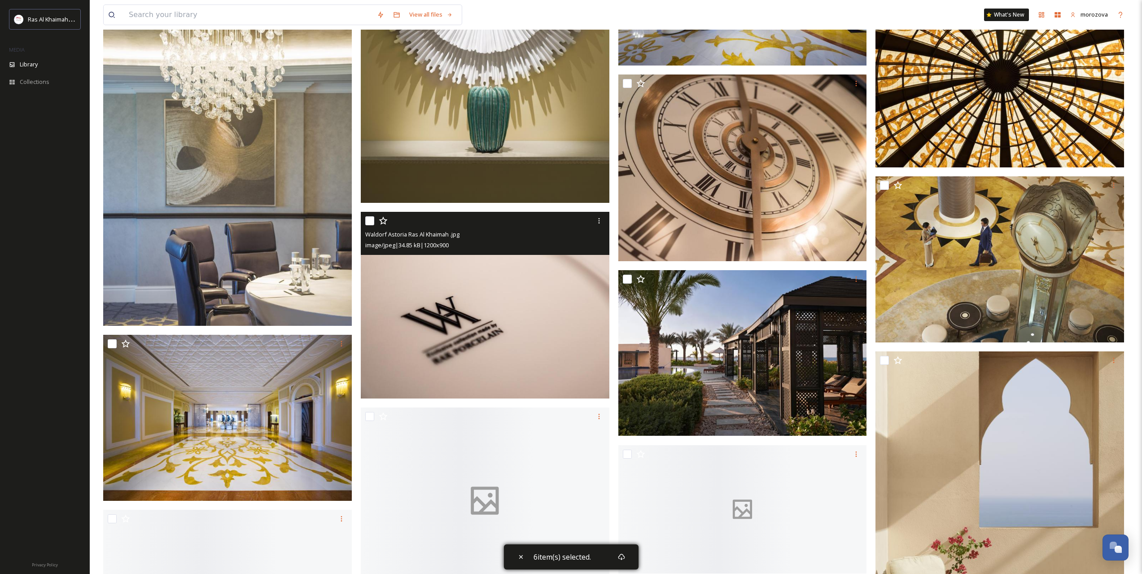
scroll to position [8226, 0]
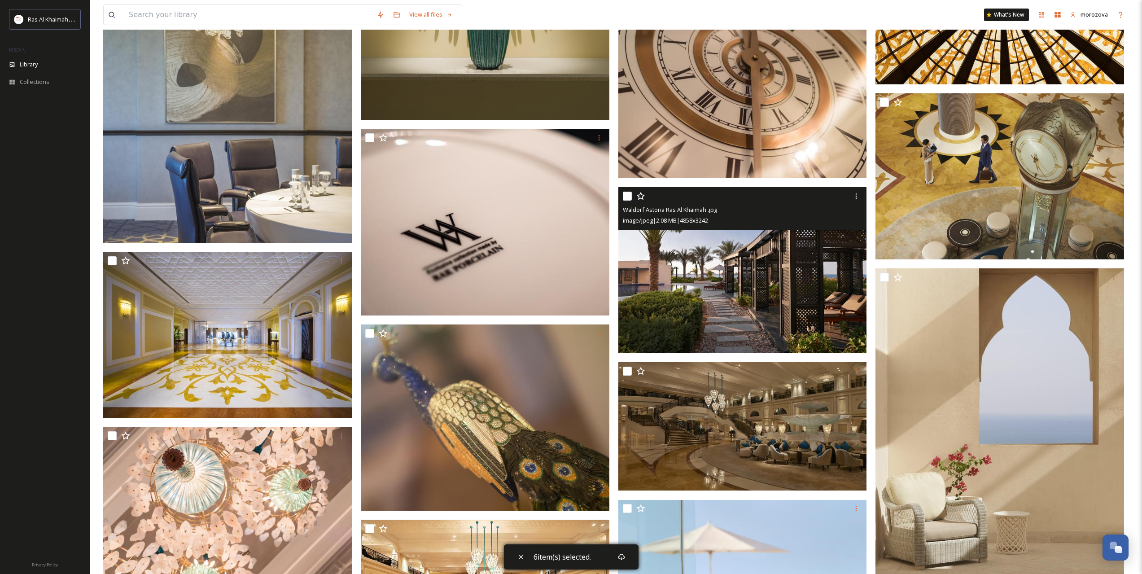
click at [627, 196] on input "checkbox" at bounding box center [627, 196] width 9 height 9
checkbox input "true"
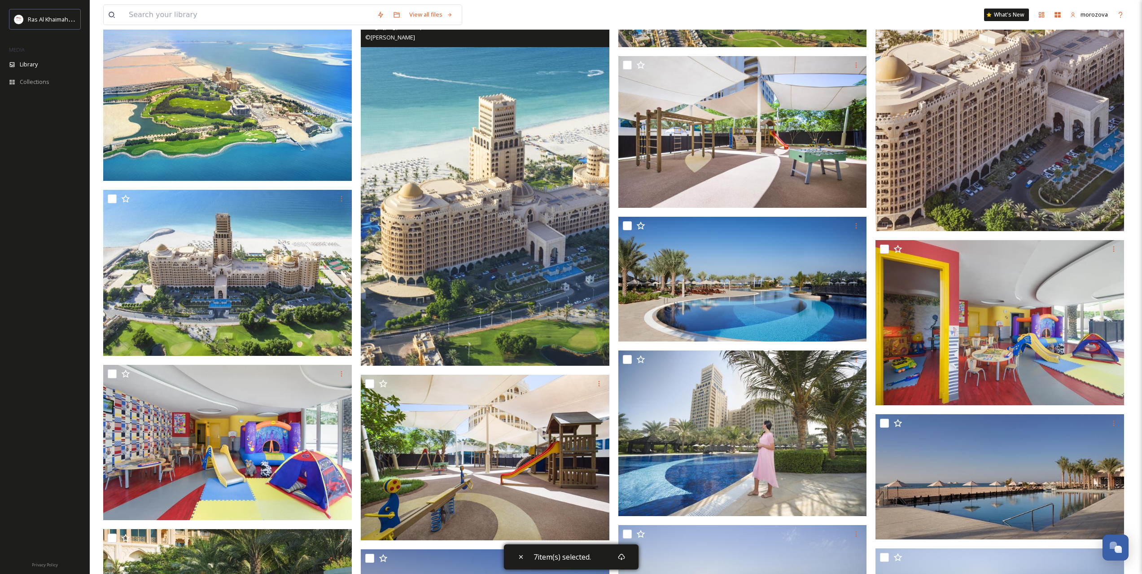
scroll to position [10470, 0]
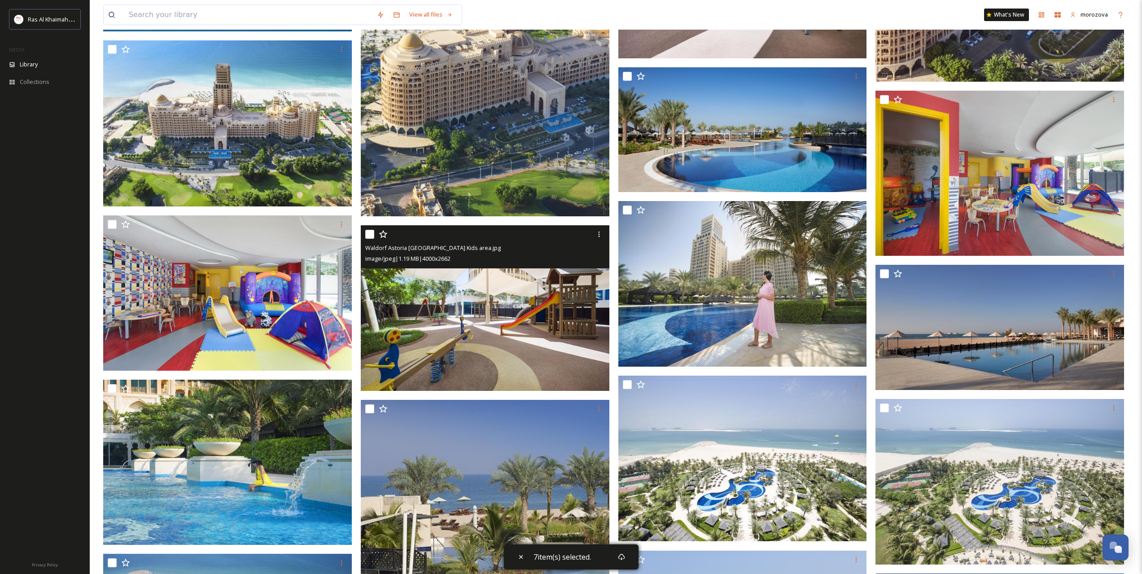
click at [369, 232] on input "checkbox" at bounding box center [369, 234] width 9 height 9
checkbox input "true"
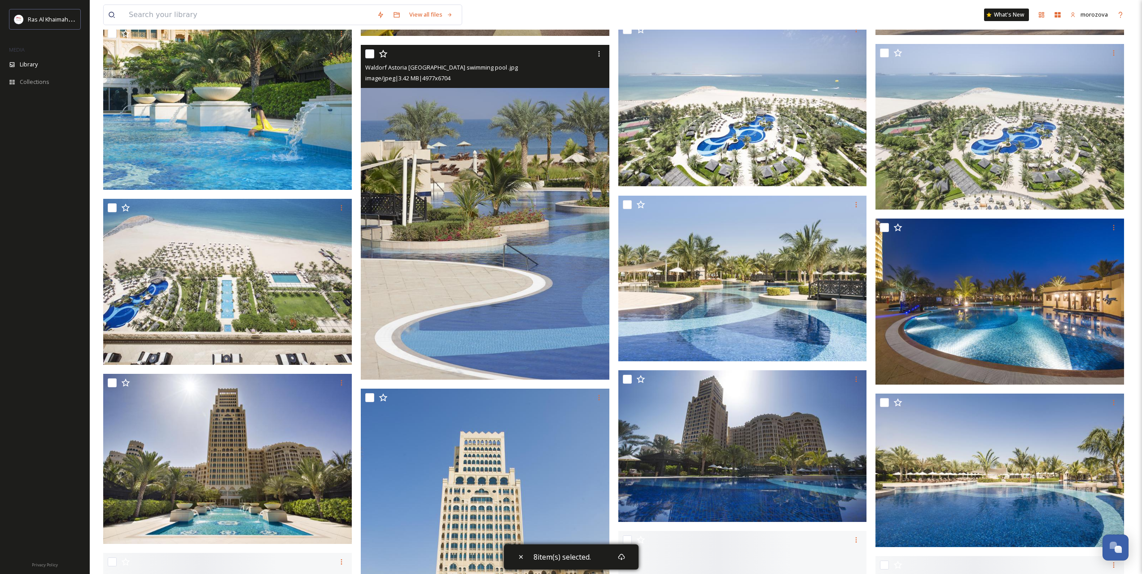
scroll to position [10844, 0]
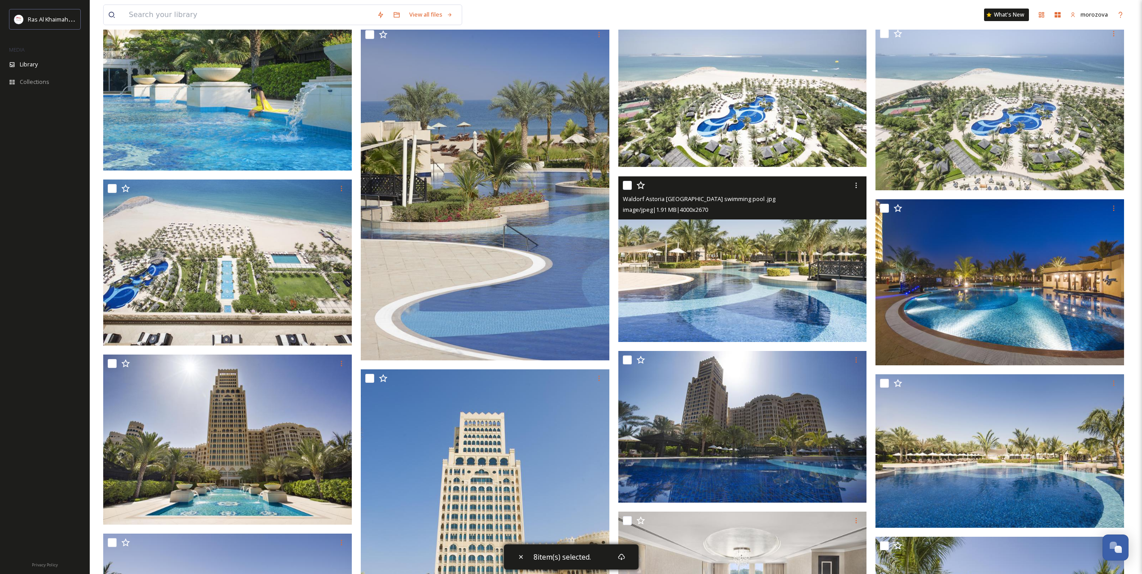
click at [625, 184] on input "checkbox" at bounding box center [627, 185] width 9 height 9
checkbox input "true"
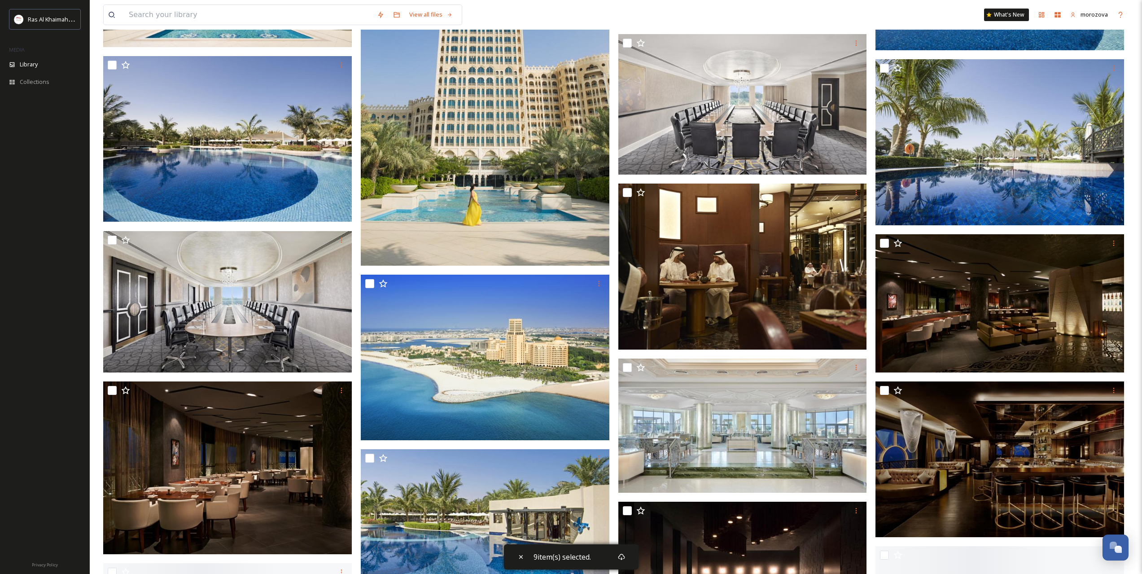
scroll to position [11368, 0]
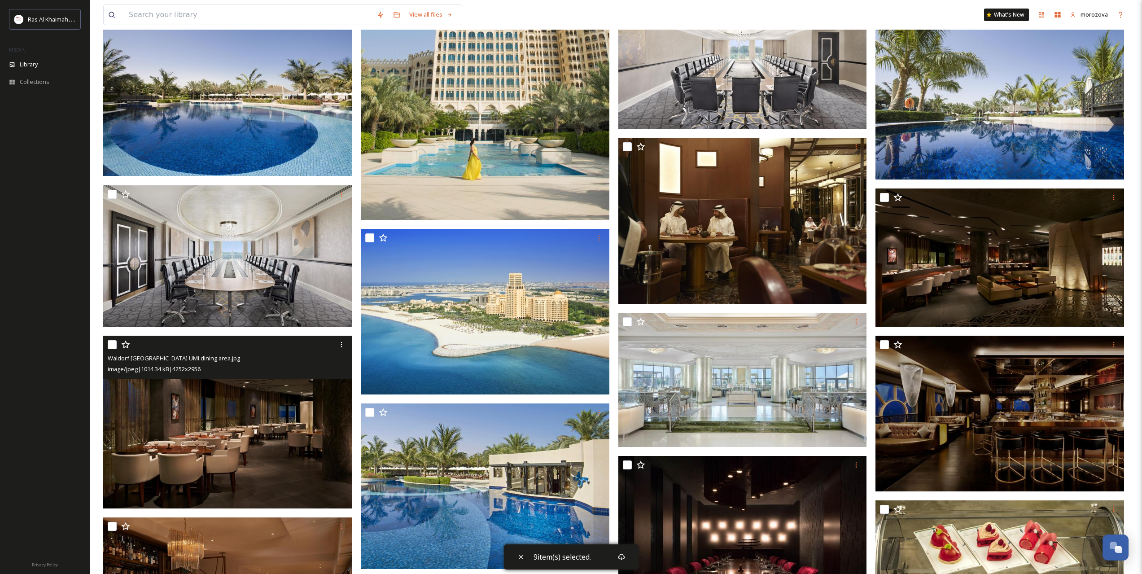
click at [109, 347] on input "checkbox" at bounding box center [112, 344] width 9 height 9
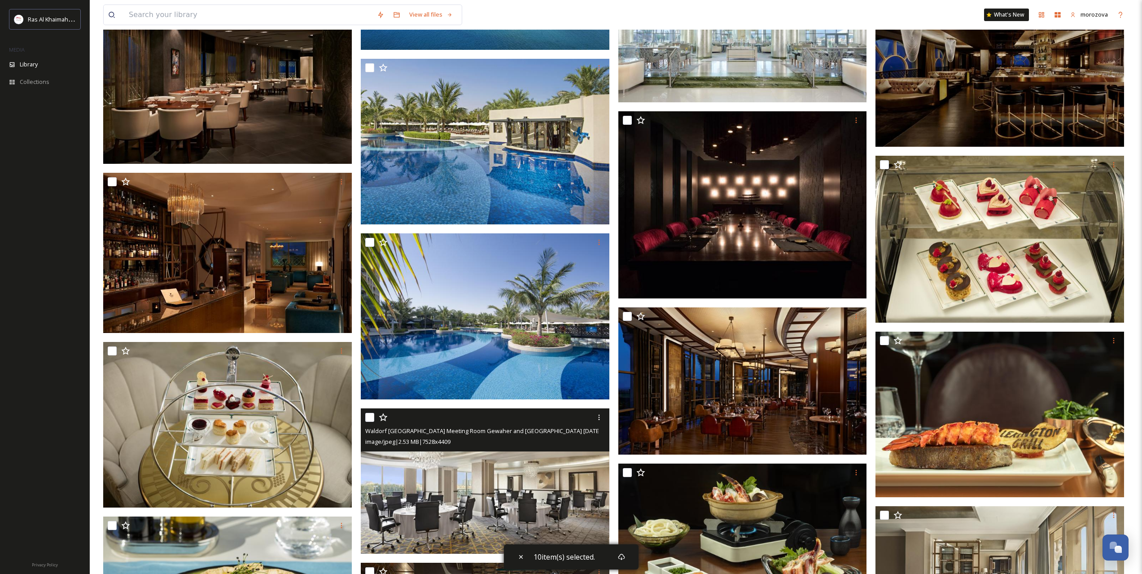
scroll to position [11592, 0]
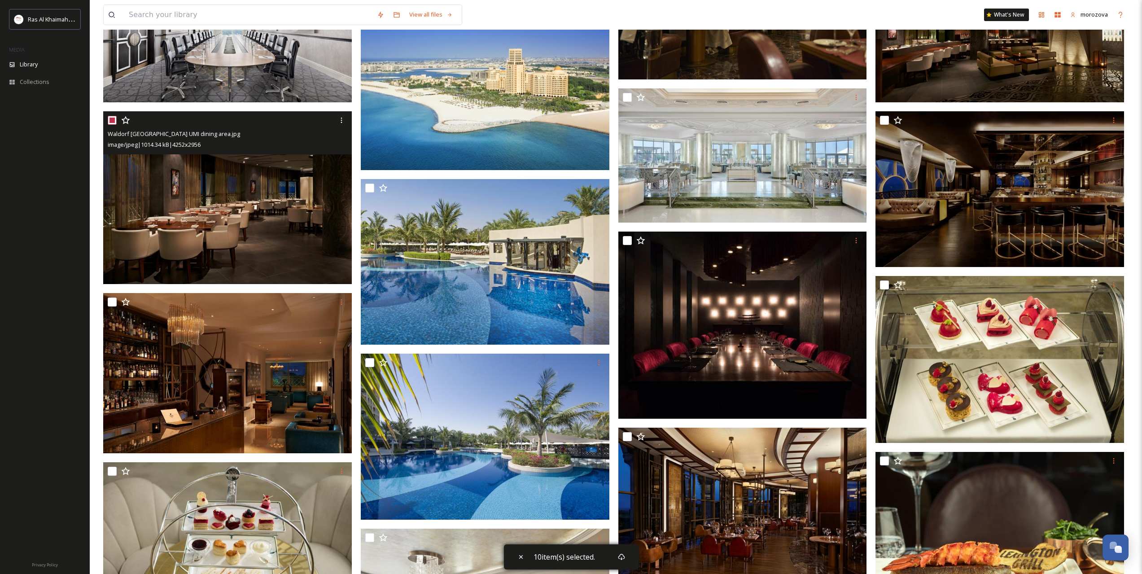
click at [112, 118] on input "checkbox" at bounding box center [112, 120] width 9 height 9
checkbox input "false"
drag, startPoint x: 112, startPoint y: 118, endPoint x: 123, endPoint y: 123, distance: 12.8
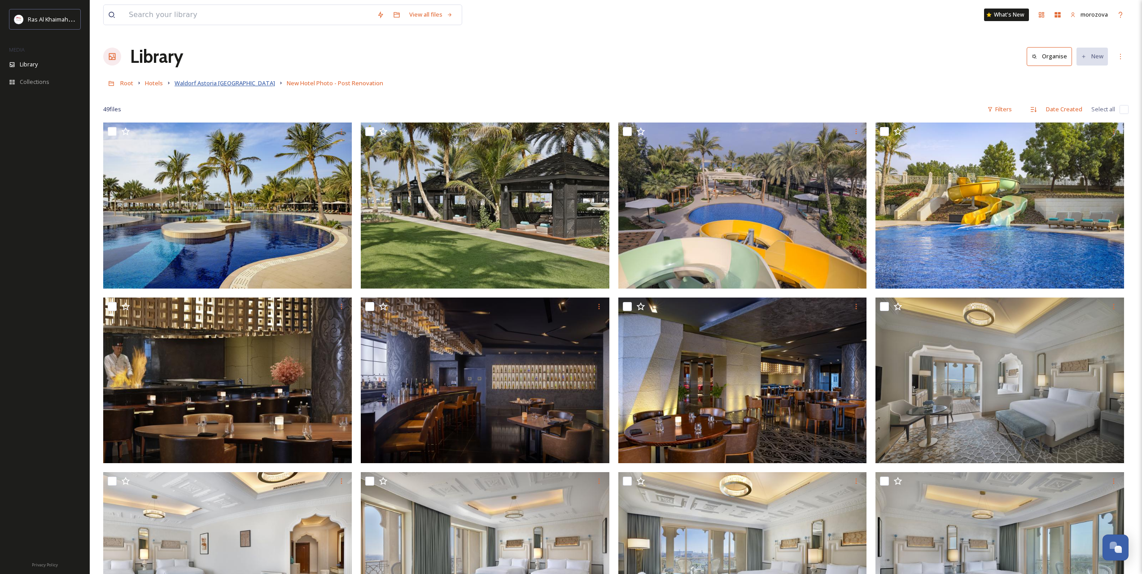
click at [241, 83] on span "Waldorf Astoria [GEOGRAPHIC_DATA]" at bounding box center [225, 83] width 101 height 8
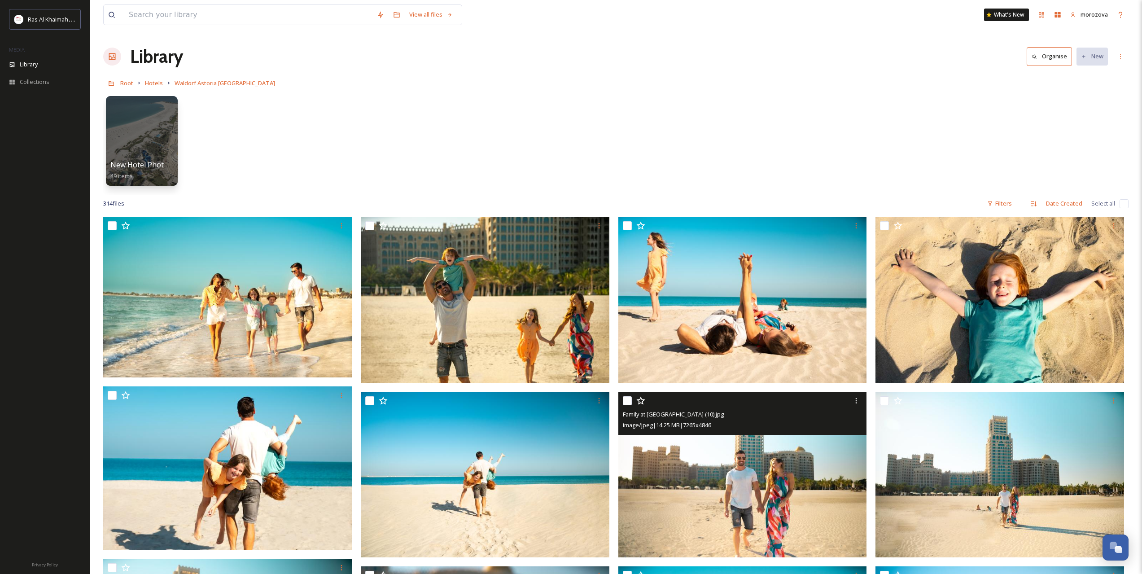
click at [628, 398] on input "checkbox" at bounding box center [627, 400] width 9 height 9
checkbox input "true"
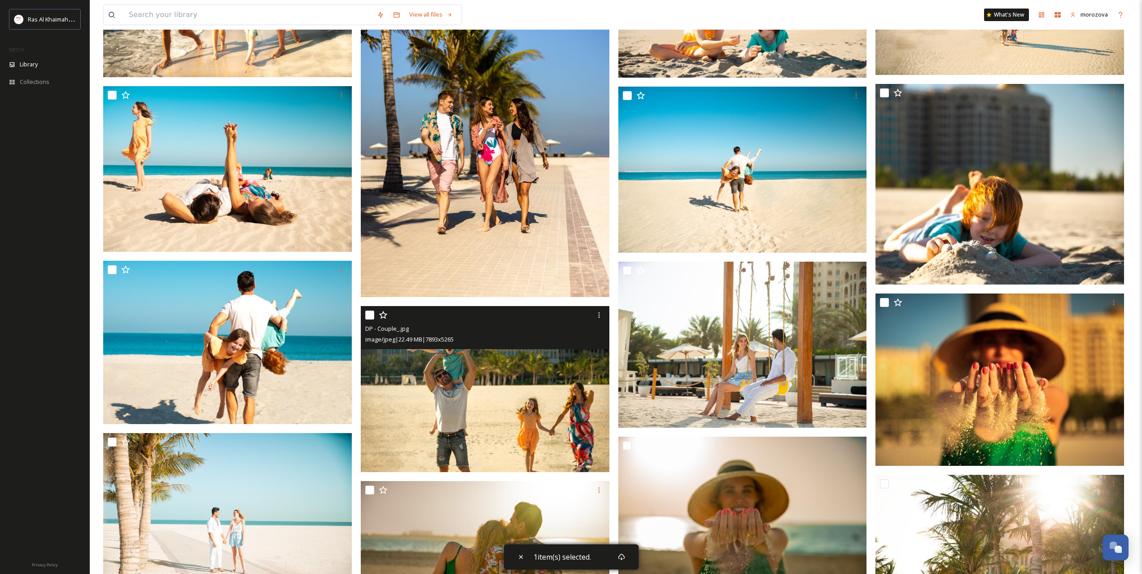
scroll to position [1047, 0]
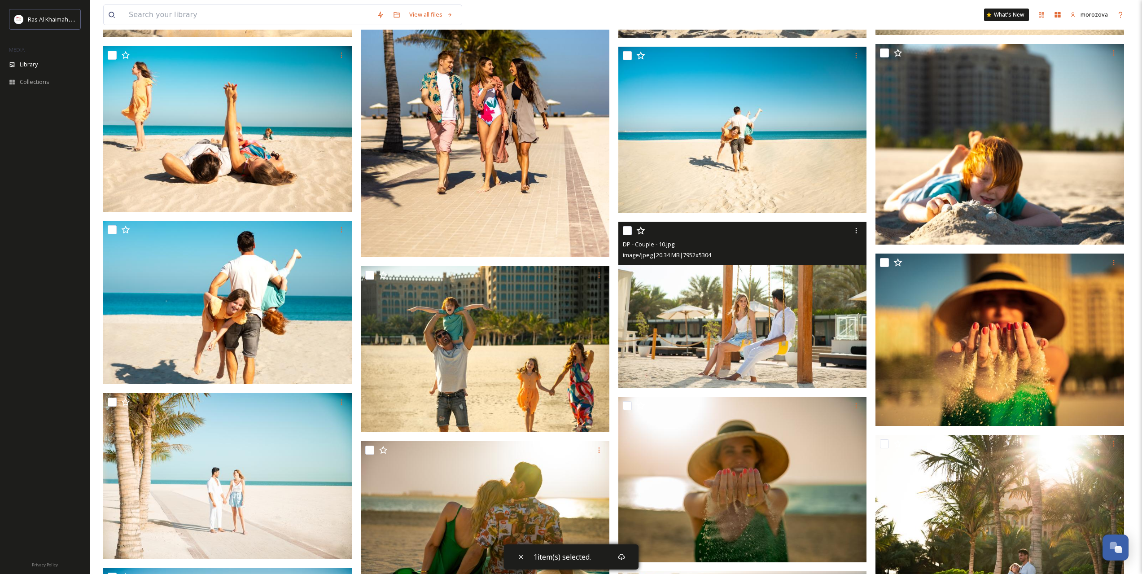
click at [627, 232] on input "checkbox" at bounding box center [627, 230] width 9 height 9
checkbox input "true"
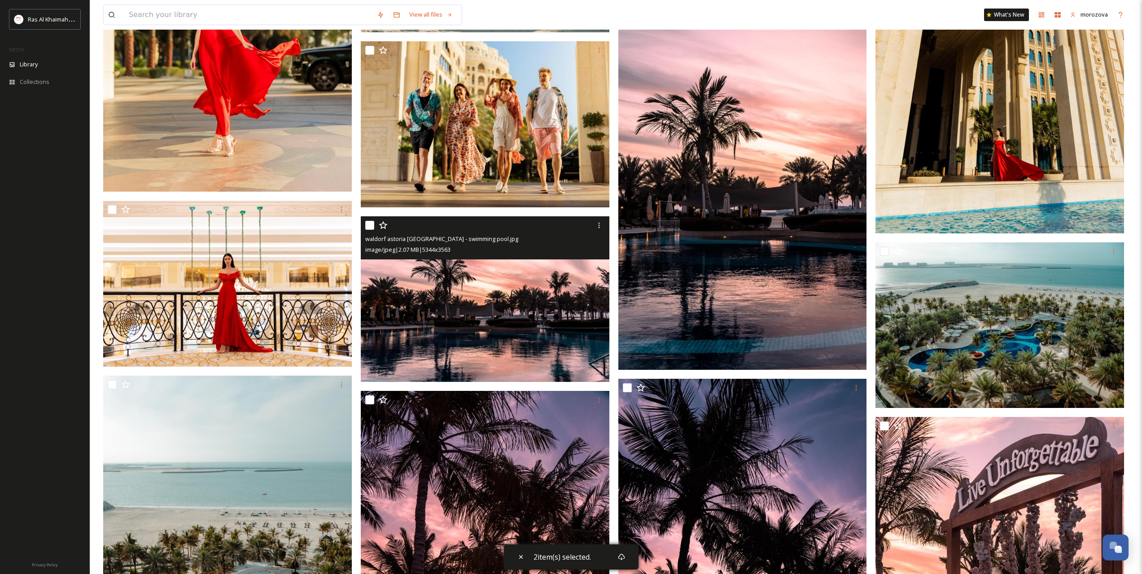
scroll to position [2019, 0]
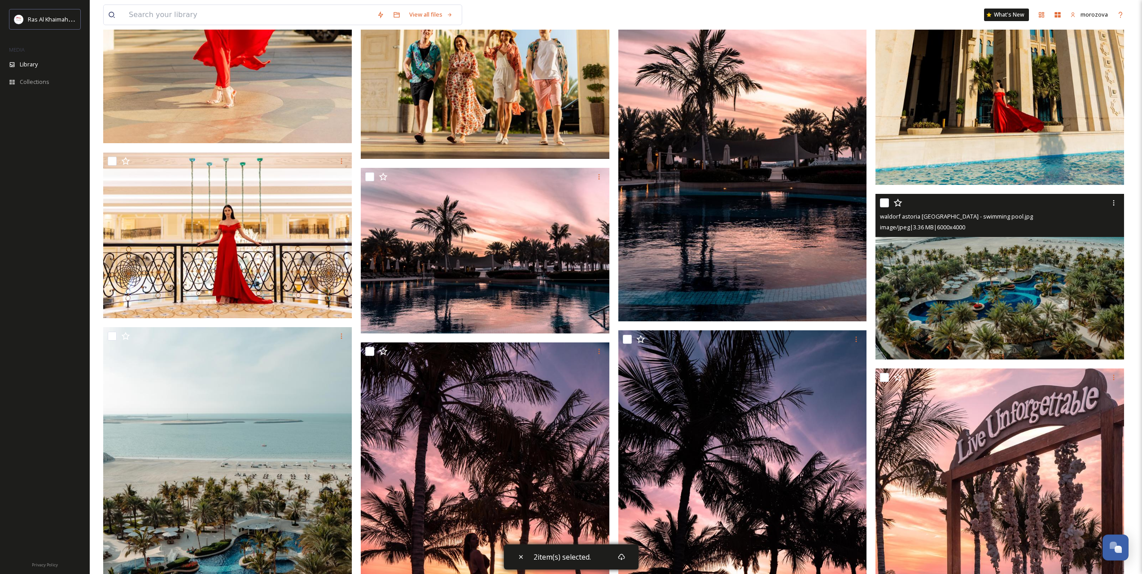
click at [882, 201] on input "checkbox" at bounding box center [884, 202] width 9 height 9
checkbox input "true"
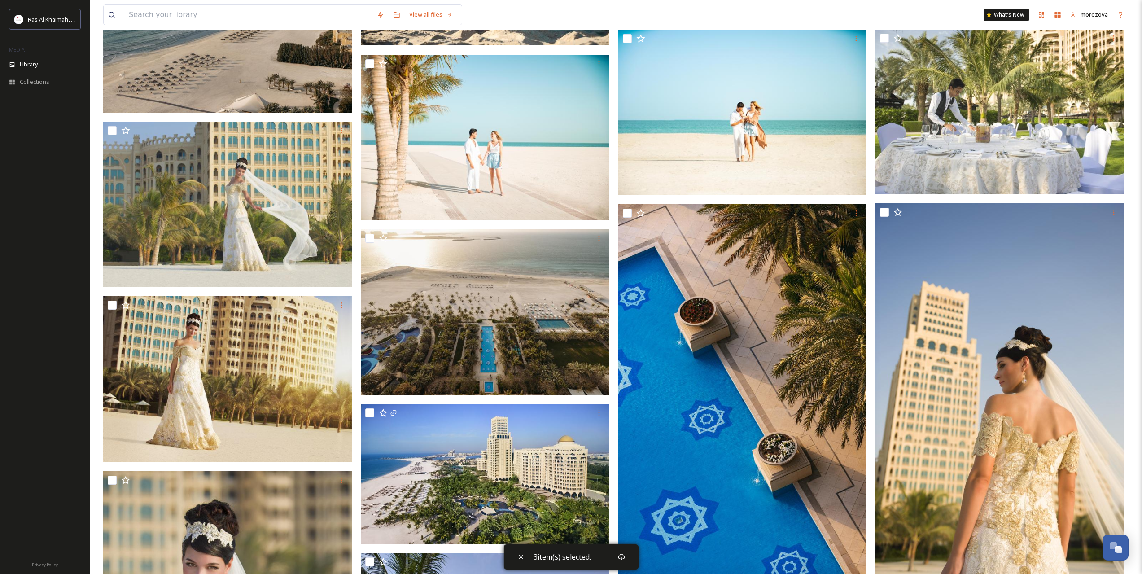
scroll to position [5684, 0]
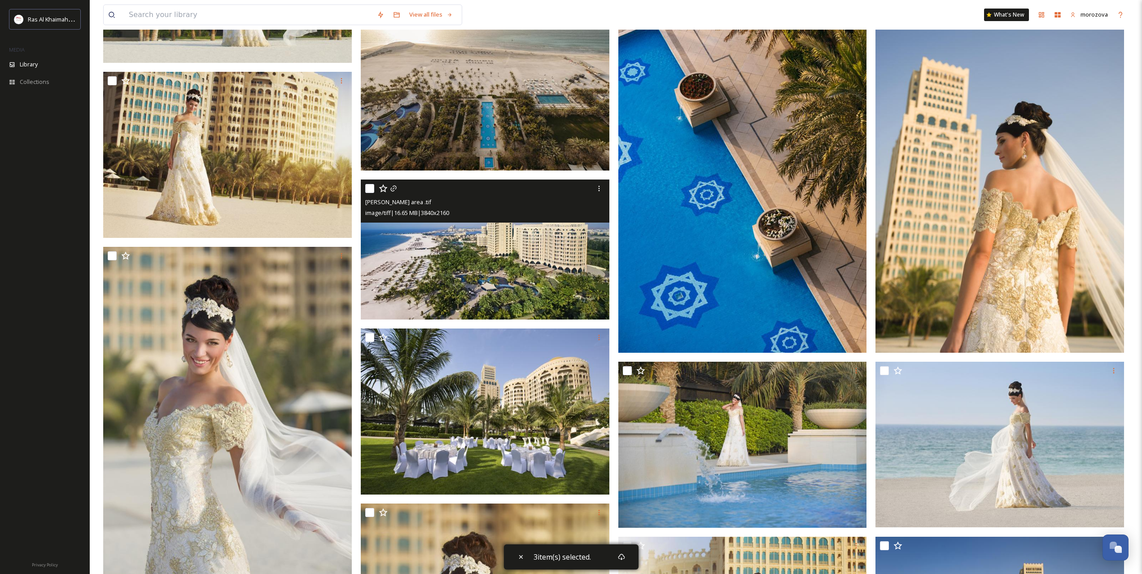
click at [369, 188] on input "checkbox" at bounding box center [369, 188] width 9 height 9
checkbox input "true"
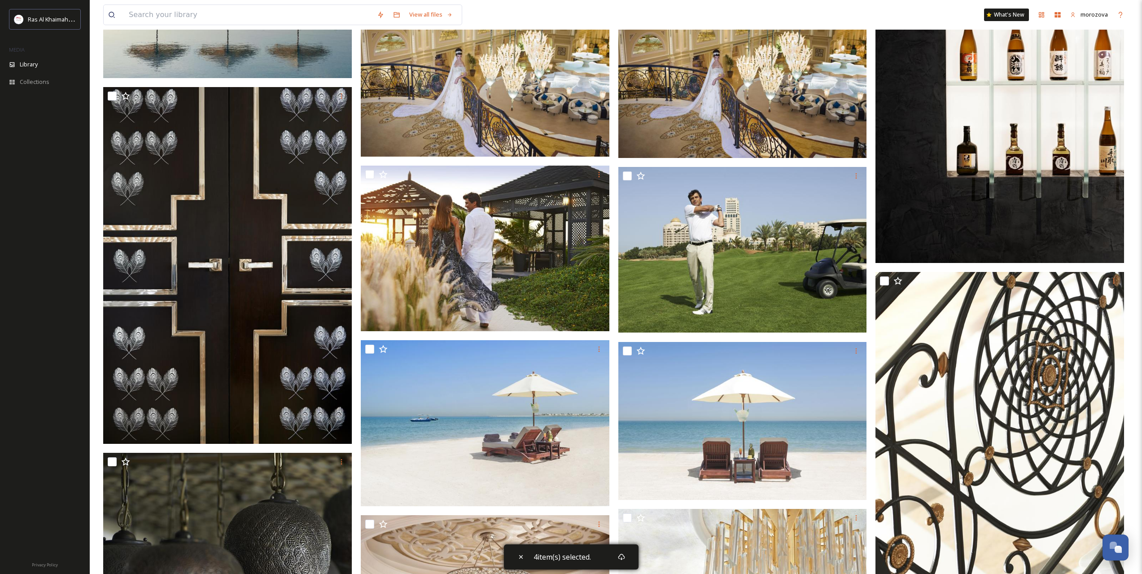
scroll to position [6581, 0]
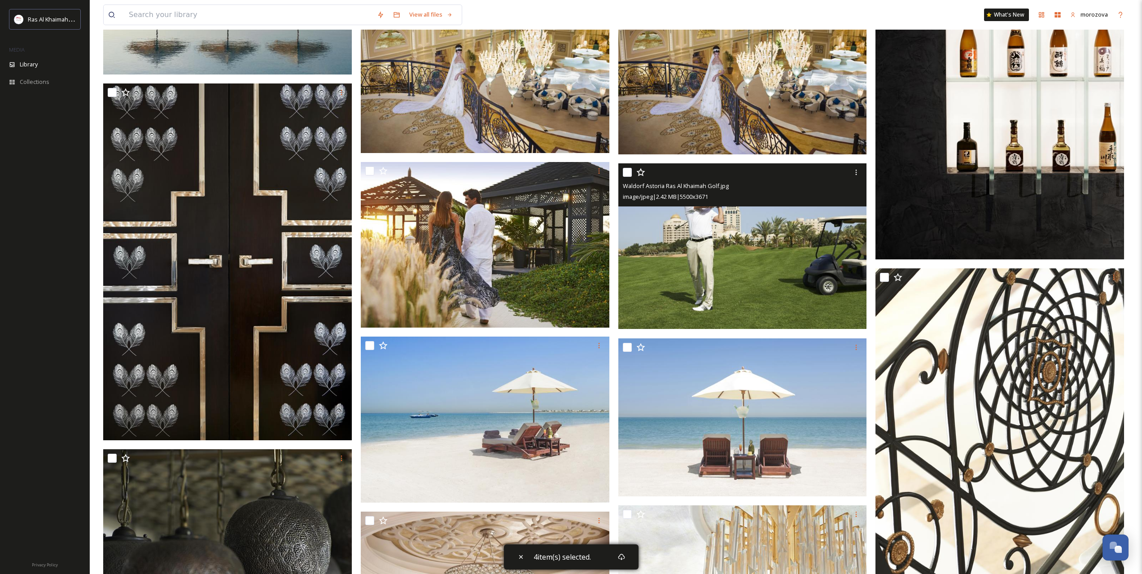
click at [626, 169] on input "checkbox" at bounding box center [627, 172] width 9 height 9
checkbox input "true"
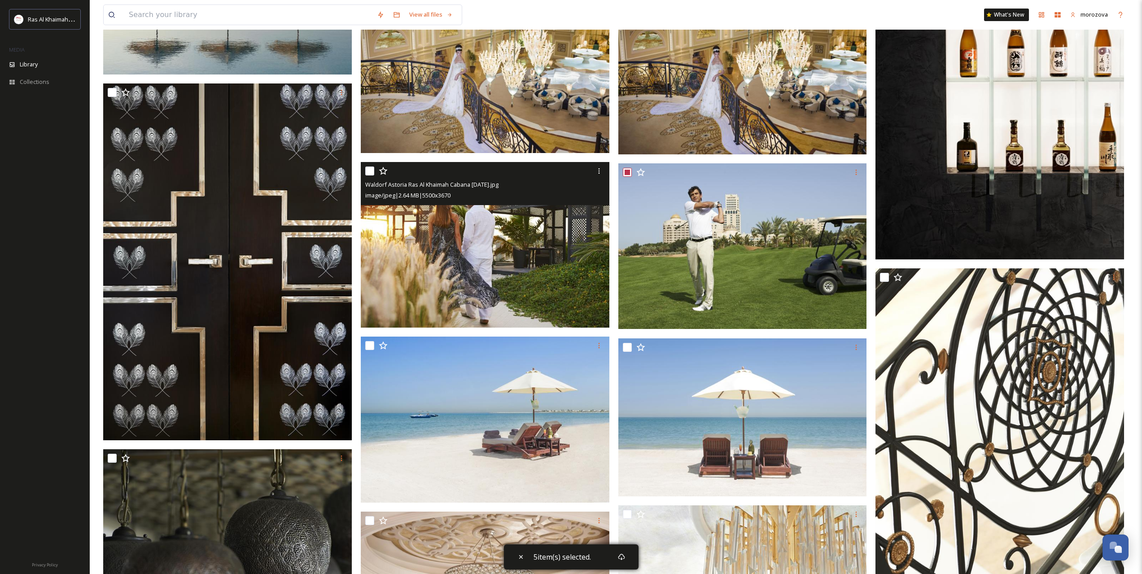
click at [371, 174] on input "checkbox" at bounding box center [369, 170] width 9 height 9
checkbox input "true"
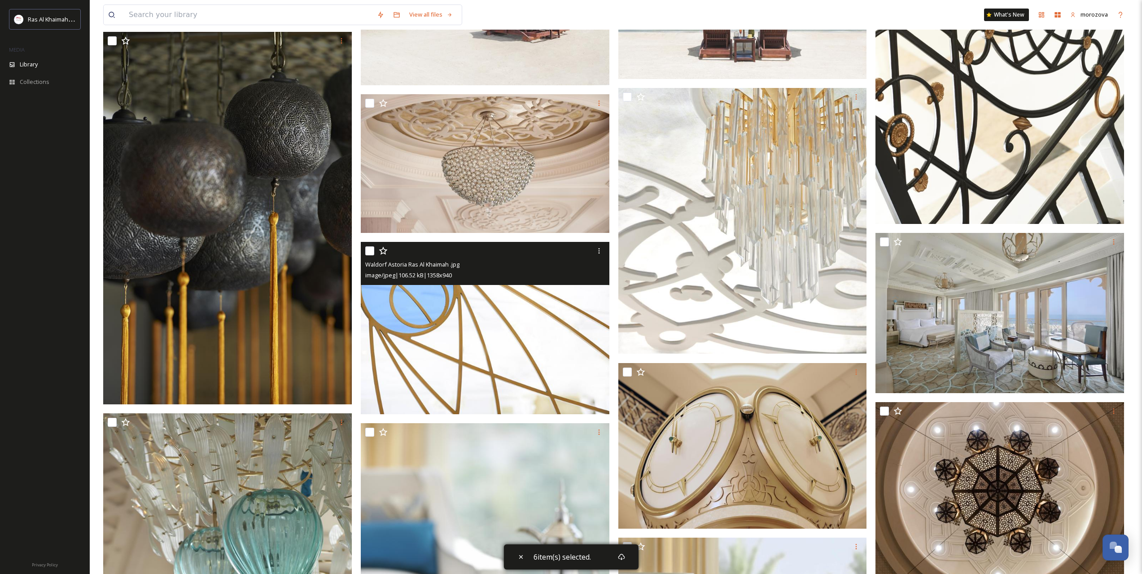
scroll to position [7105, 0]
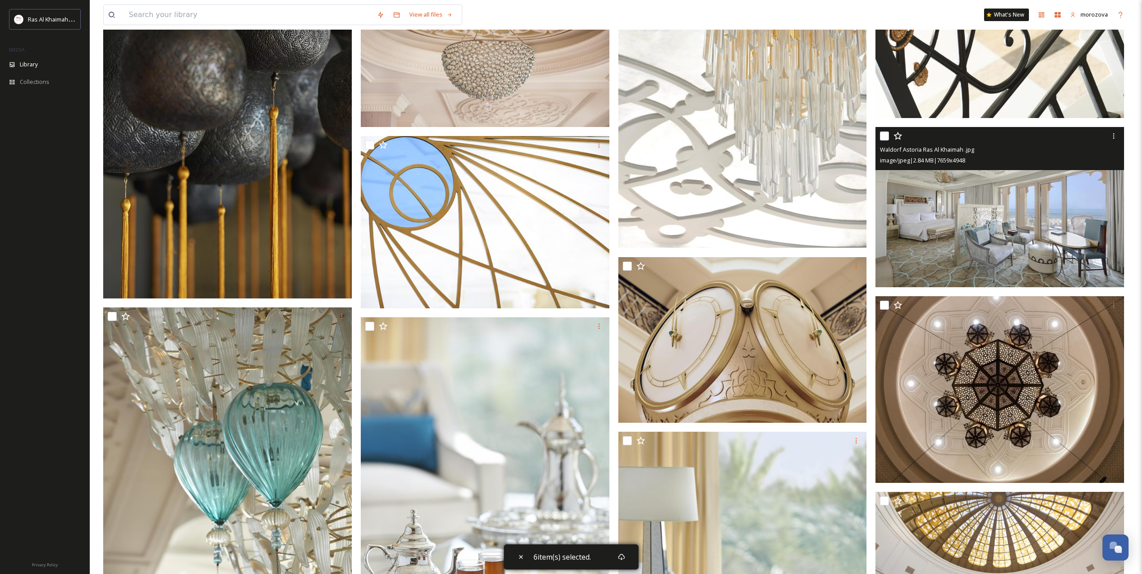
click at [884, 137] on input "checkbox" at bounding box center [884, 135] width 9 height 9
checkbox input "true"
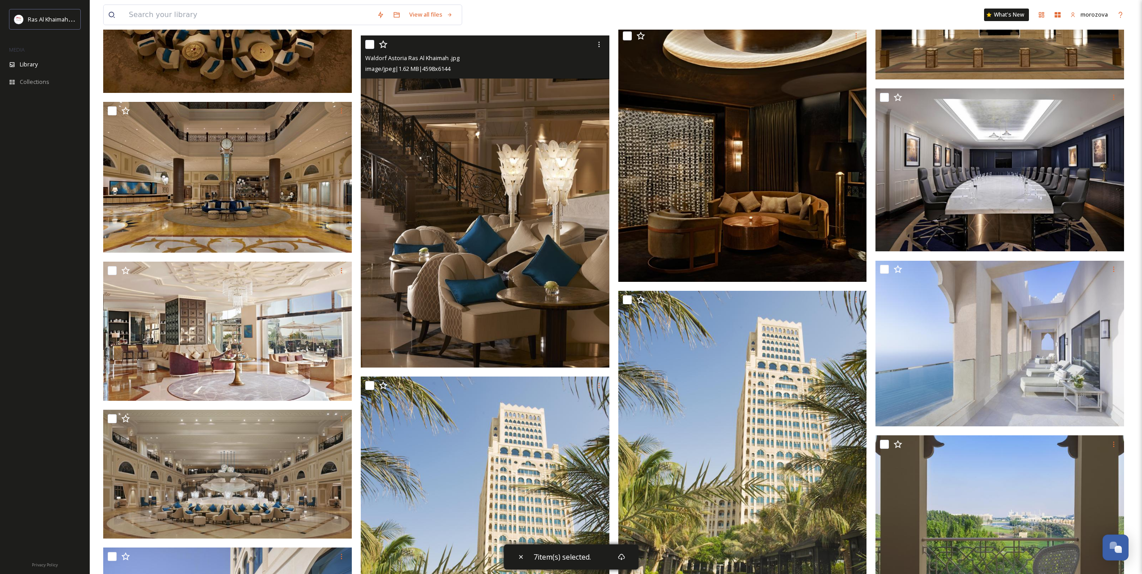
scroll to position [9049, 0]
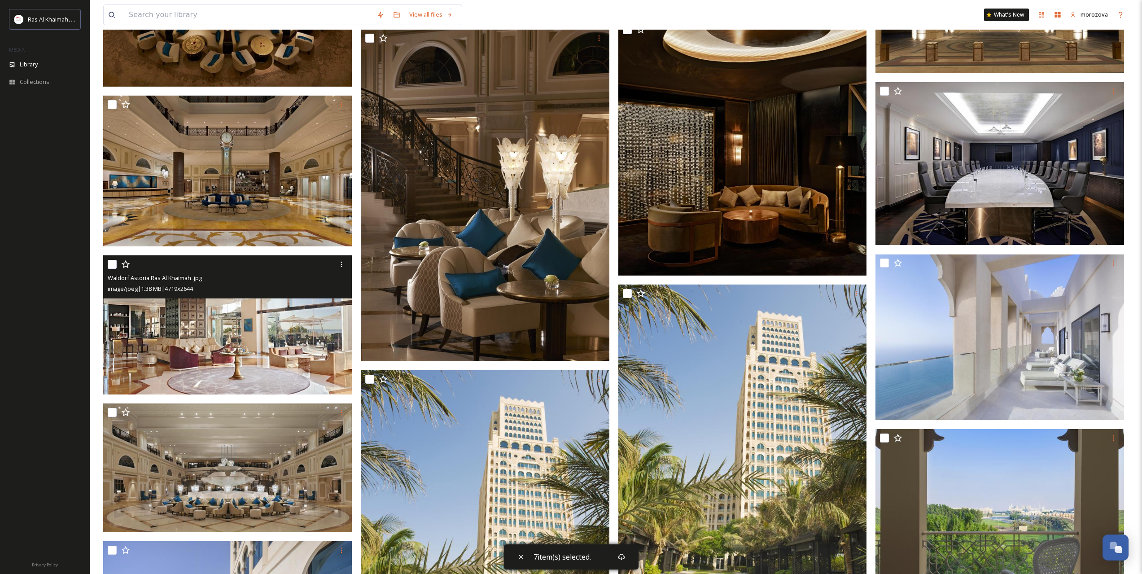
click at [112, 263] on input "checkbox" at bounding box center [112, 264] width 9 height 9
checkbox input "true"
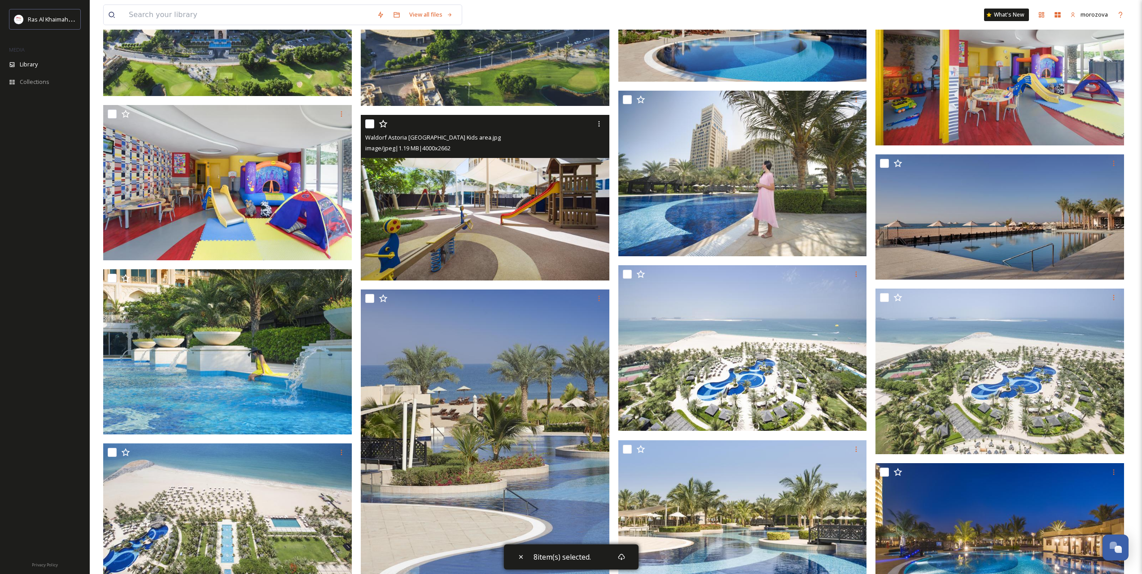
scroll to position [10694, 0]
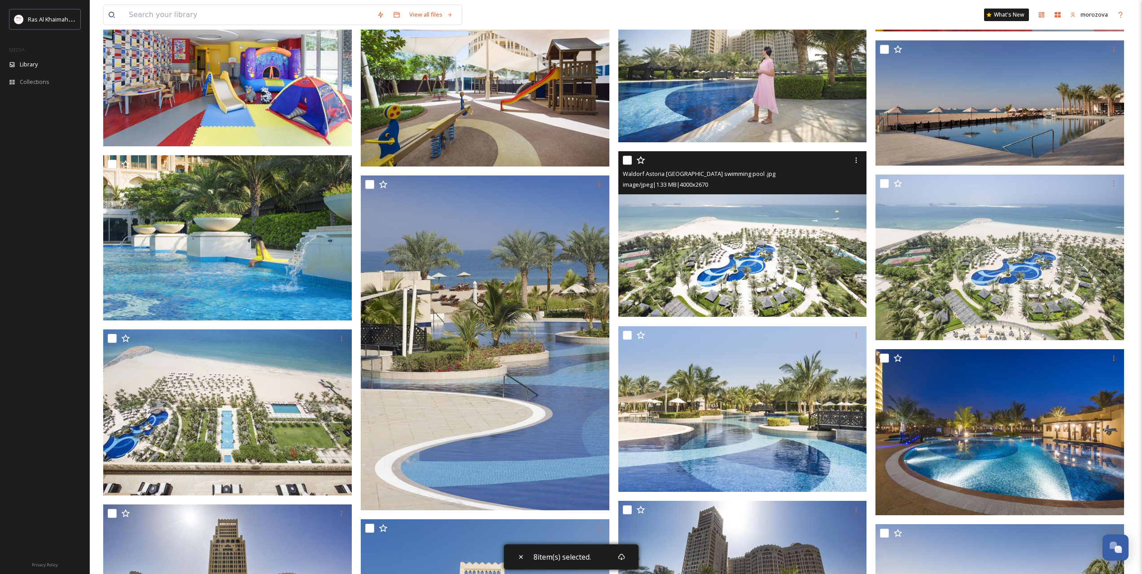
click at [626, 161] on input "checkbox" at bounding box center [627, 160] width 9 height 9
checkbox input "true"
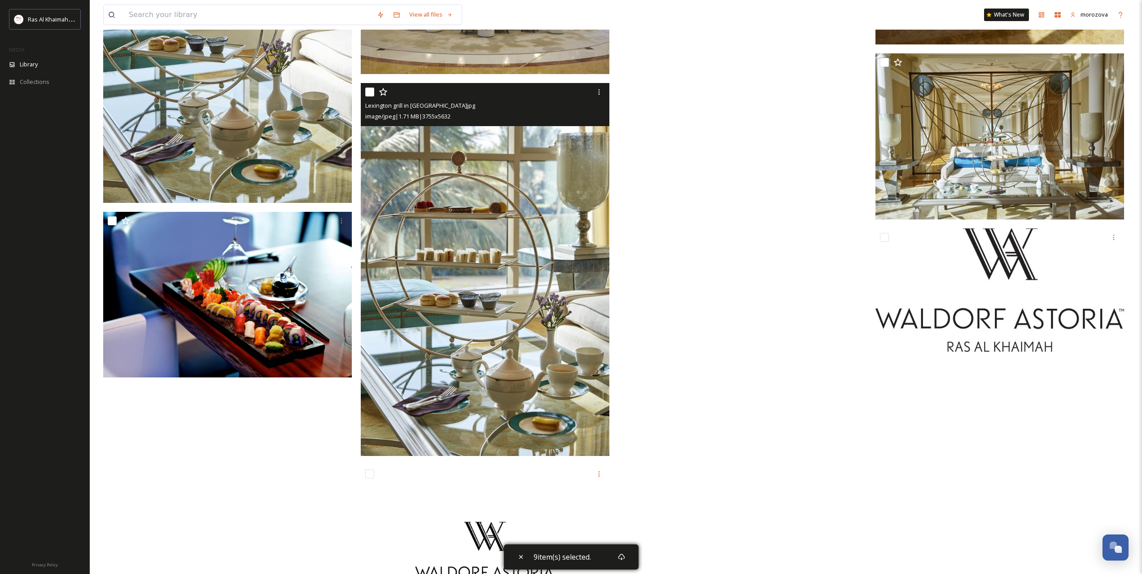
scroll to position [16805, 0]
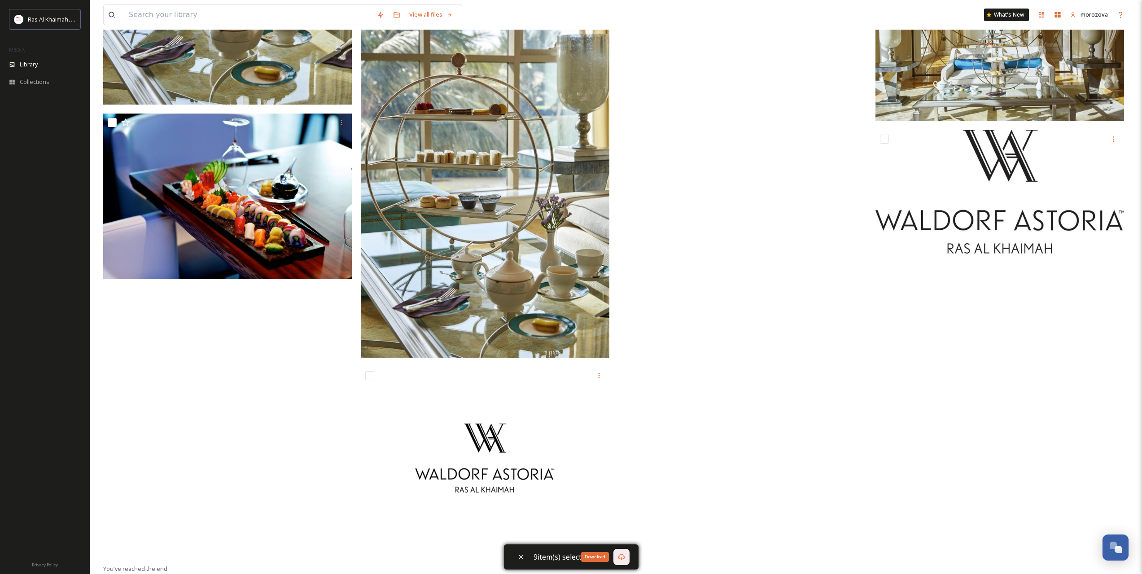
click at [623, 560] on div "Download" at bounding box center [621, 557] width 16 height 16
